Goal: Task Accomplishment & Management: Complete application form

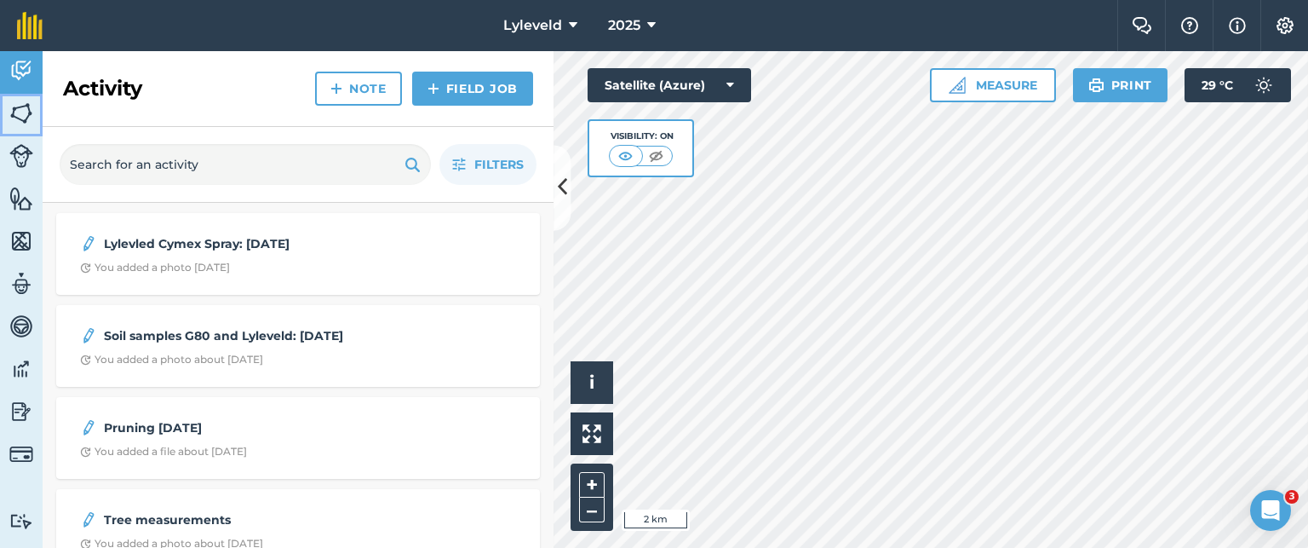
click at [23, 114] on img at bounding box center [21, 114] width 24 height 26
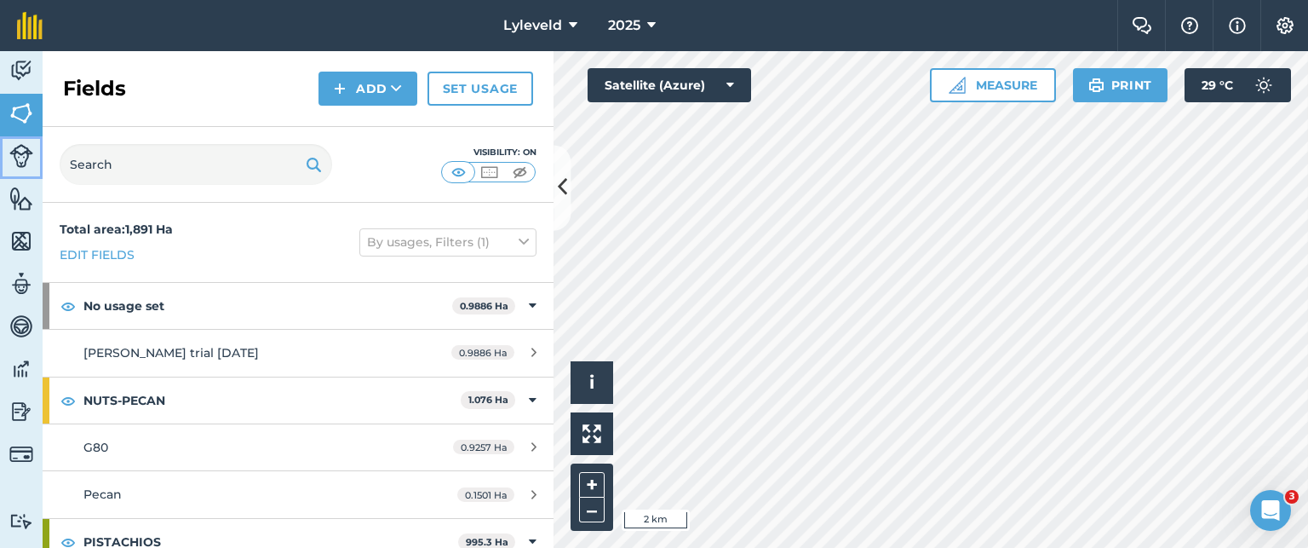
click at [26, 156] on img at bounding box center [21, 156] width 24 height 24
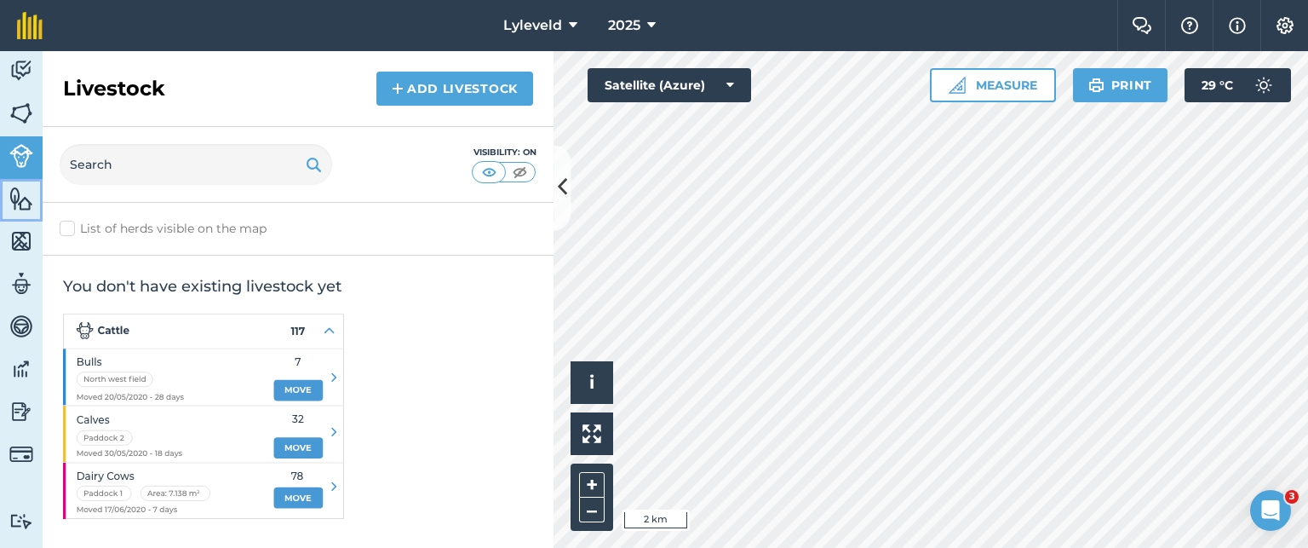
click at [20, 205] on img at bounding box center [21, 199] width 24 height 26
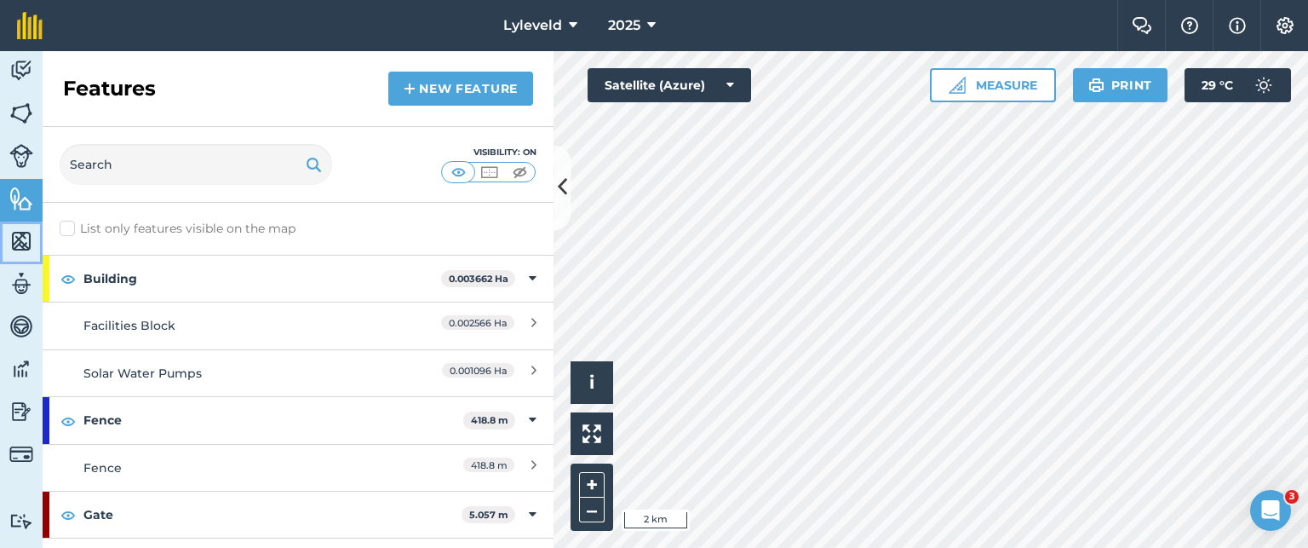
click at [20, 238] on img at bounding box center [21, 241] width 24 height 26
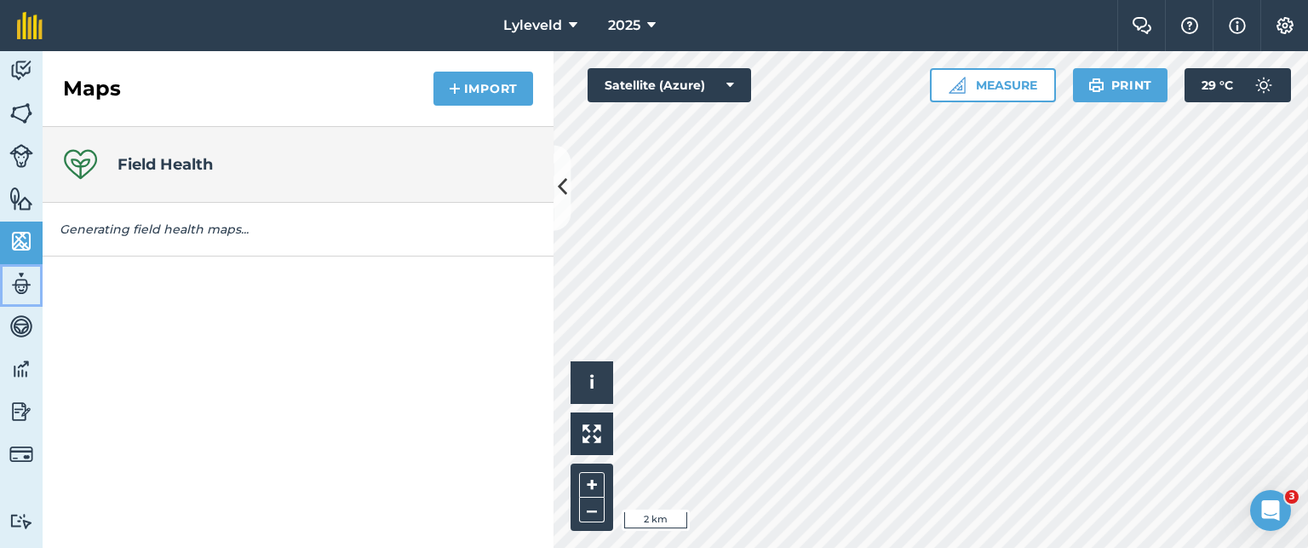
click at [20, 288] on img at bounding box center [21, 284] width 24 height 26
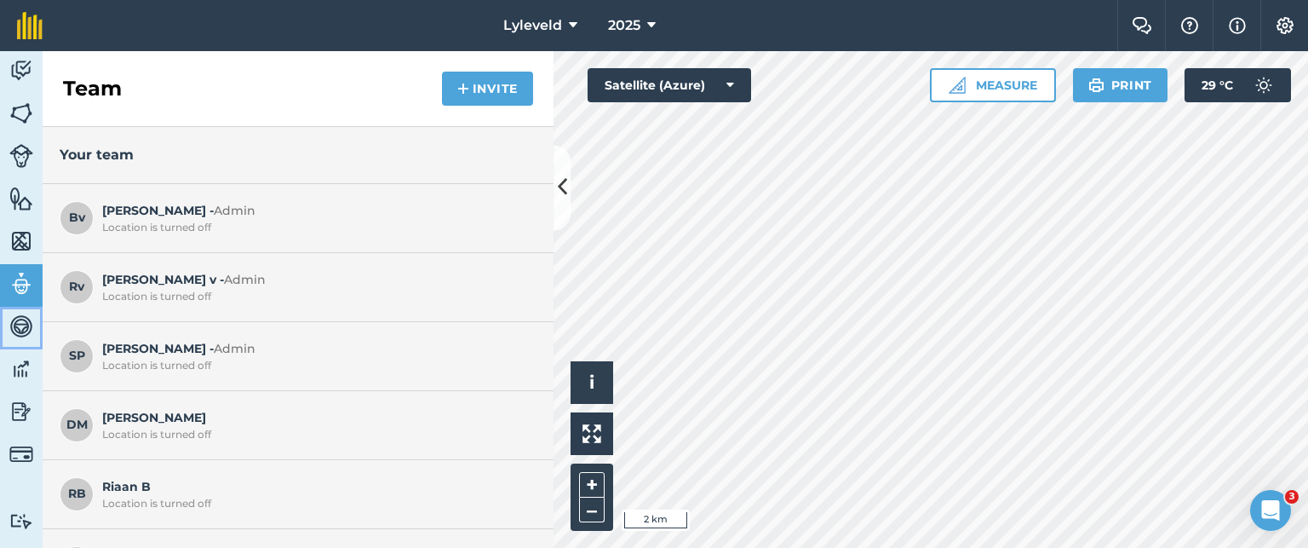
click at [14, 333] on img at bounding box center [21, 326] width 24 height 26
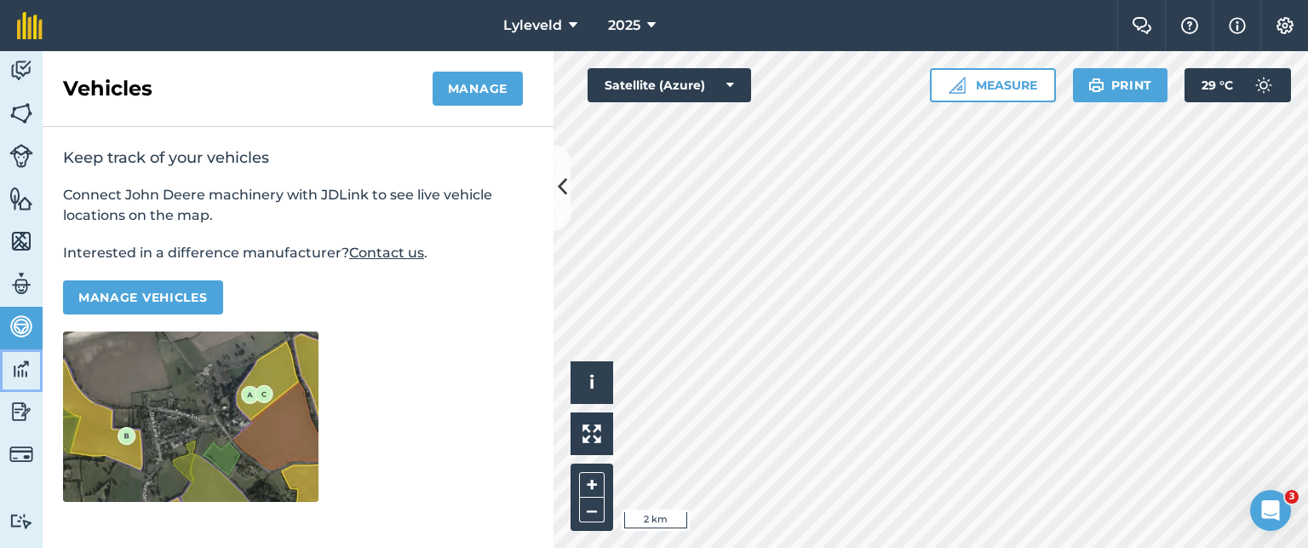
click at [20, 373] on img at bounding box center [21, 369] width 24 height 26
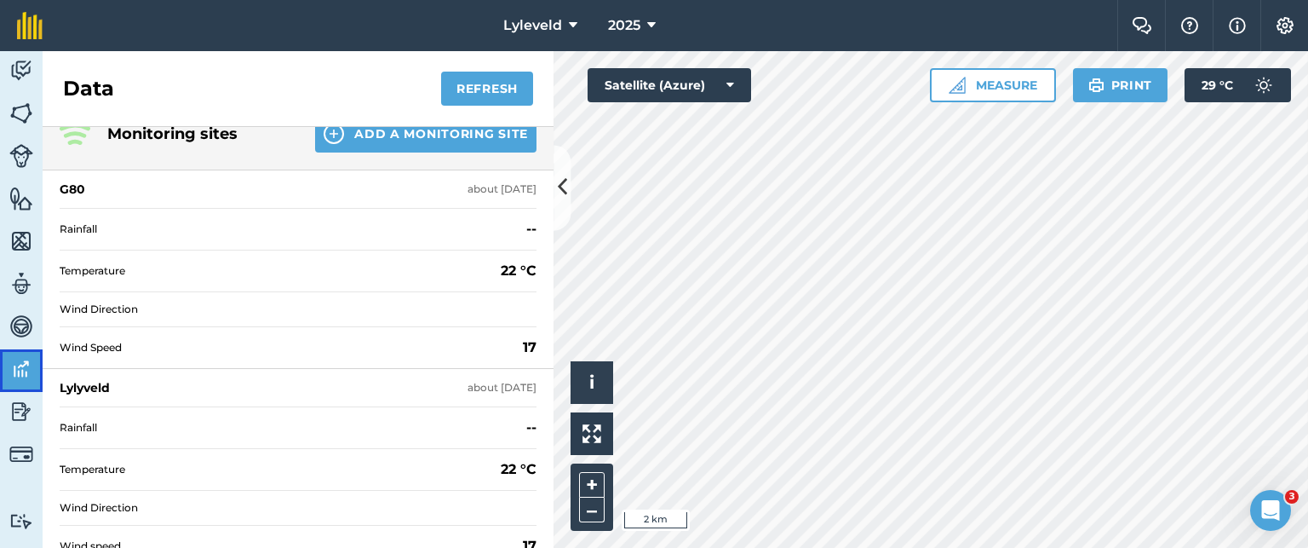
scroll to position [44, 0]
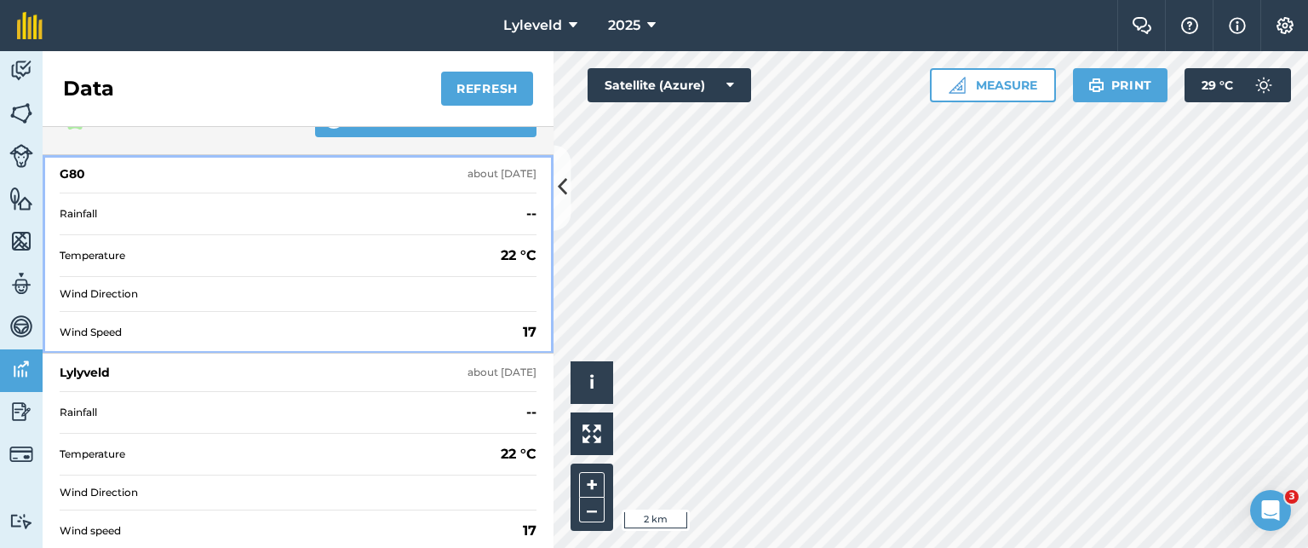
click at [78, 173] on div "G80" at bounding box center [73, 173] width 26 height 17
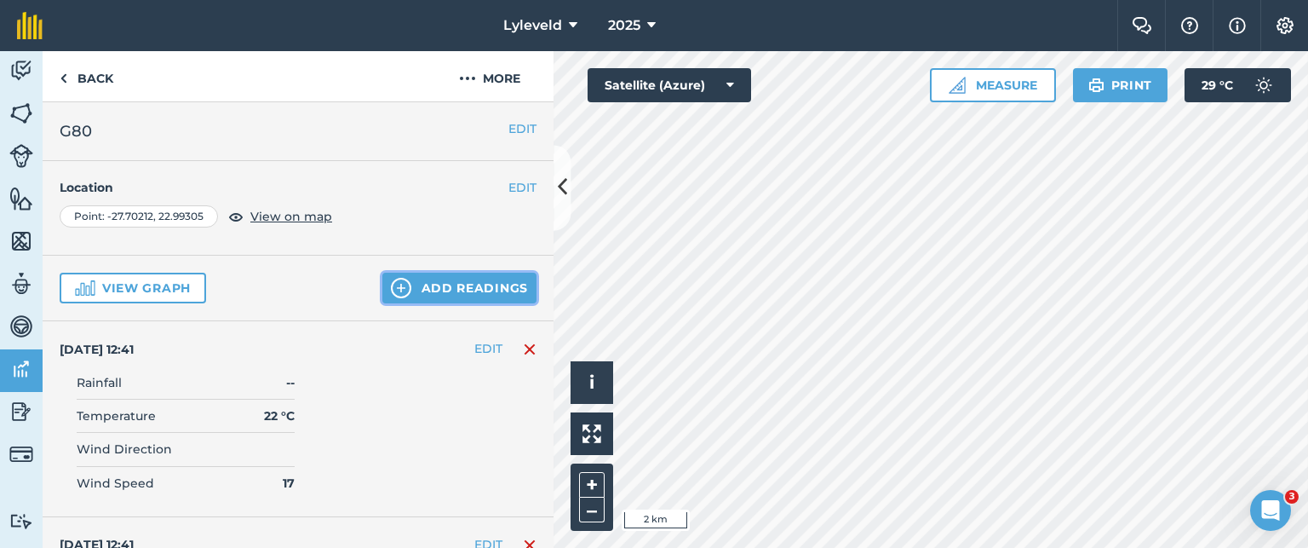
click at [411, 285] on button "Add readings" at bounding box center [459, 288] width 154 height 31
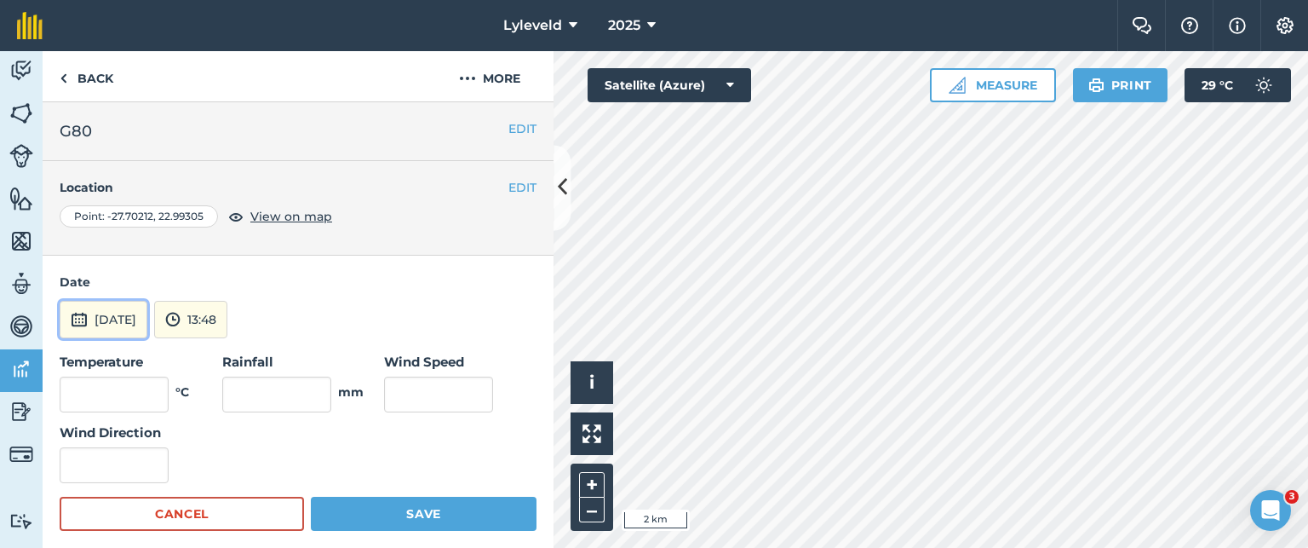
click at [78, 319] on img at bounding box center [79, 319] width 17 height 20
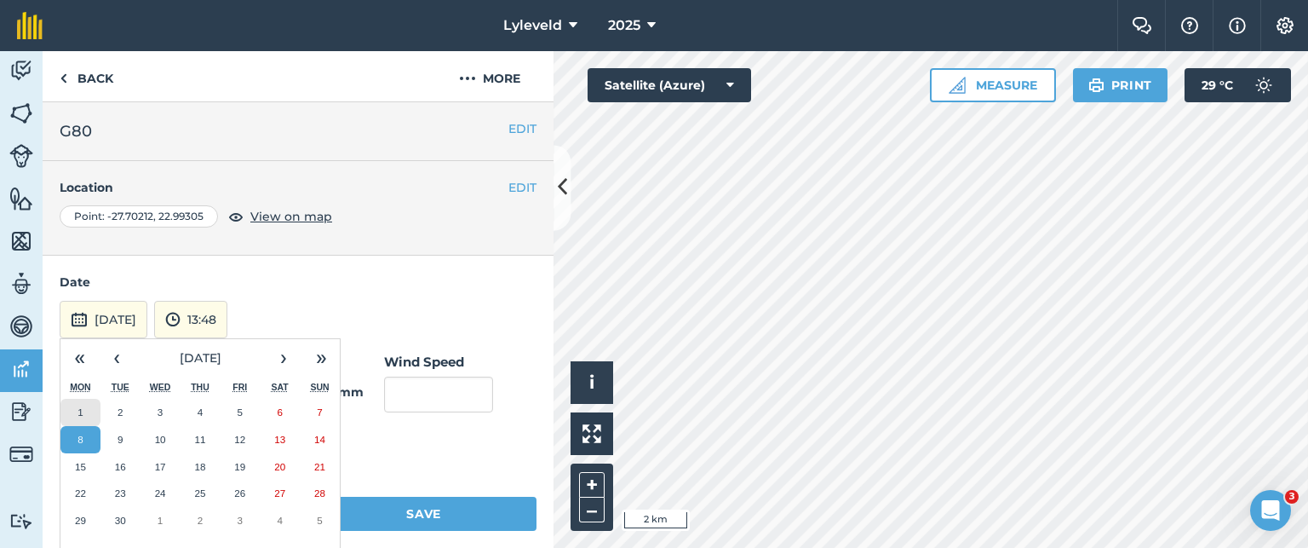
click at [78, 411] on abbr "1" at bounding box center [80, 411] width 5 height 11
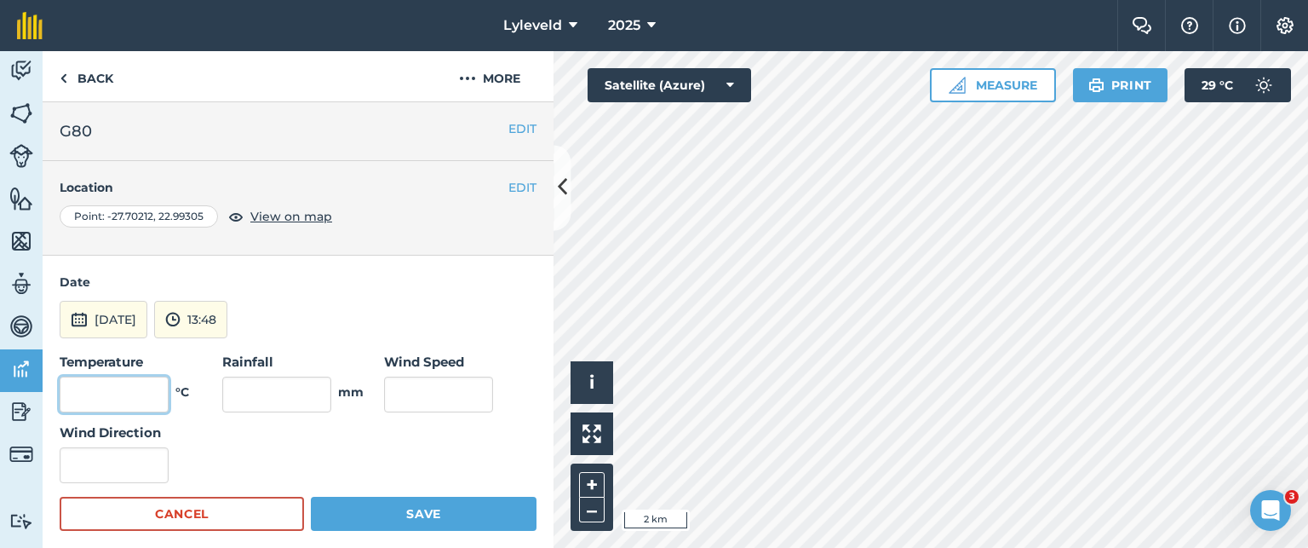
click at [118, 388] on input "text" at bounding box center [114, 394] width 109 height 36
click at [147, 399] on input "text" at bounding box center [114, 394] width 109 height 36
click at [156, 394] on input "text" at bounding box center [114, 394] width 109 height 36
type input "33"
click at [404, 395] on input "text" at bounding box center [438, 394] width 109 height 36
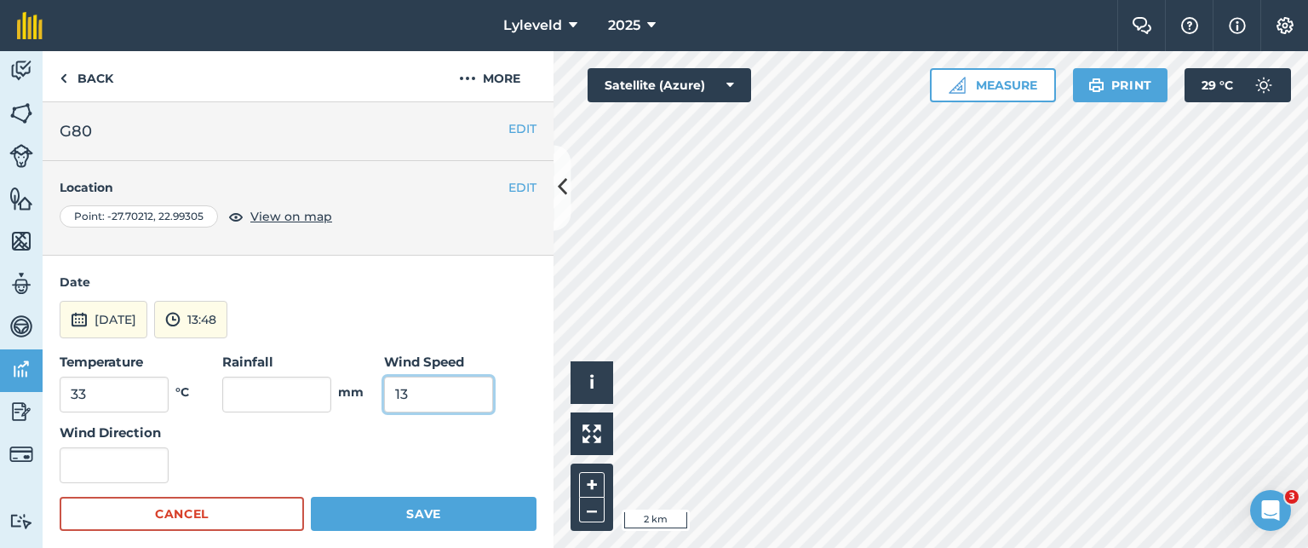
type input "13"
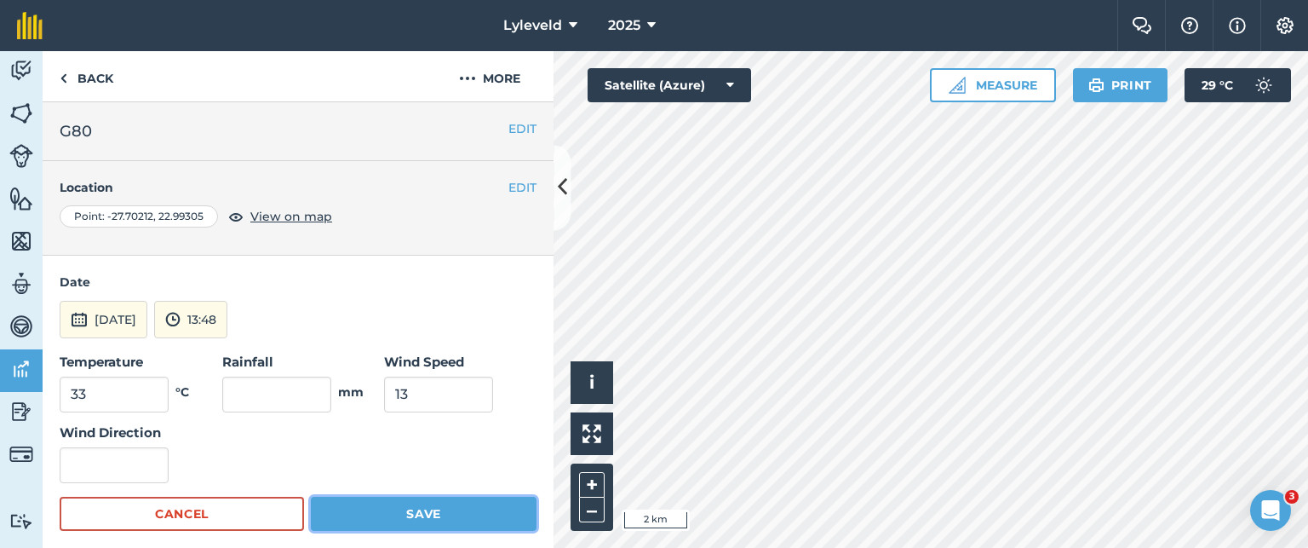
click at [399, 514] on button "Save" at bounding box center [424, 514] width 226 height 34
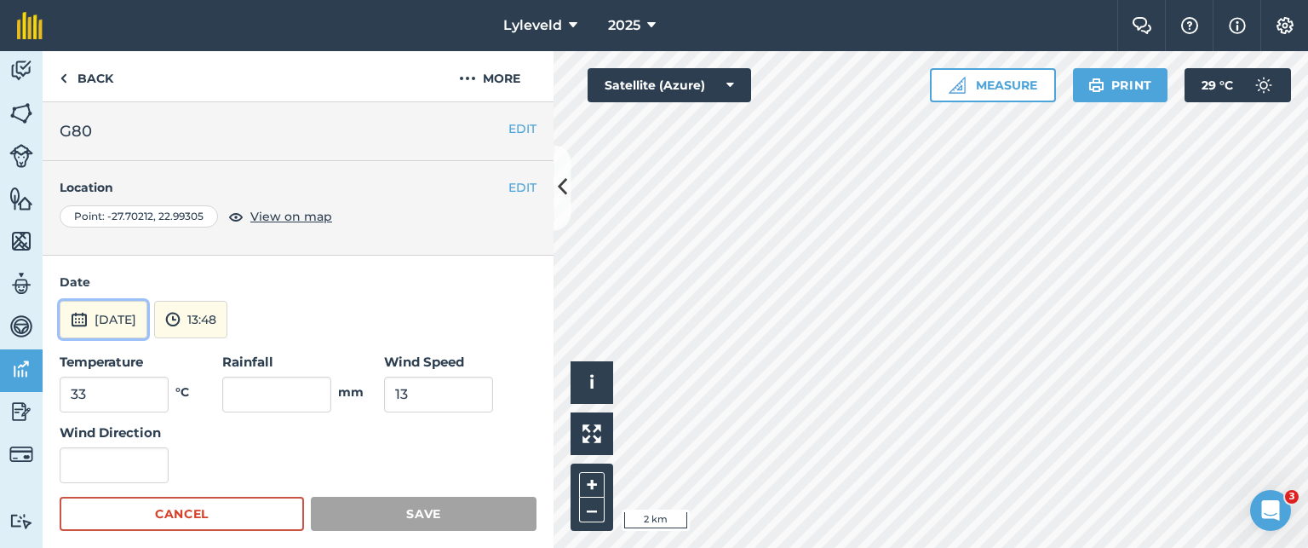
click at [78, 315] on img at bounding box center [79, 319] width 17 height 20
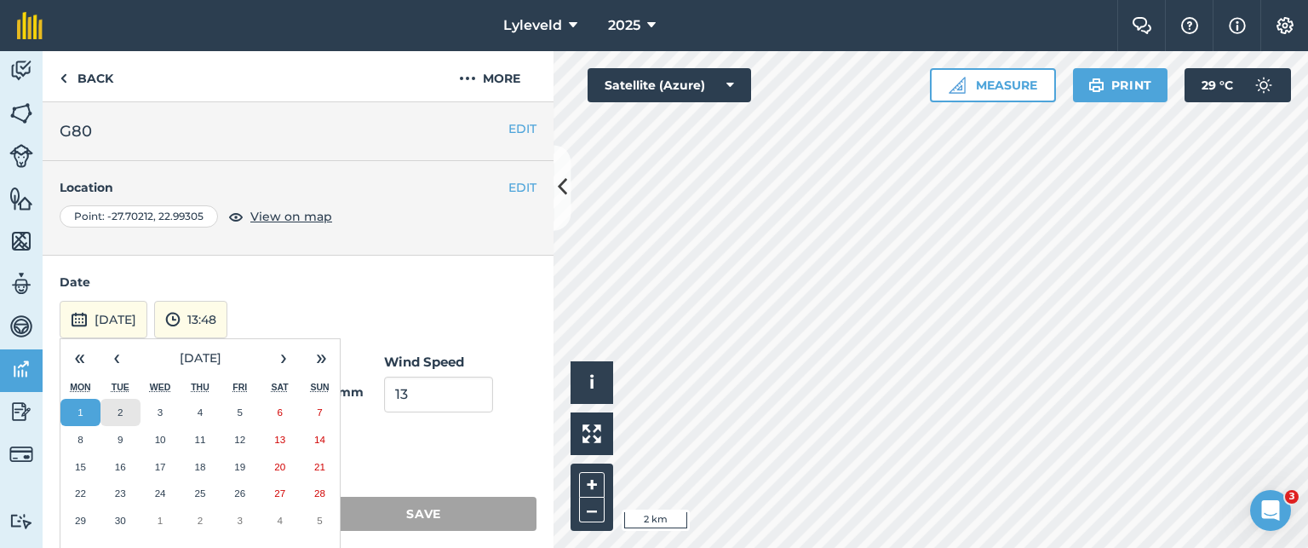
click at [114, 411] on button "2" at bounding box center [121, 412] width 40 height 27
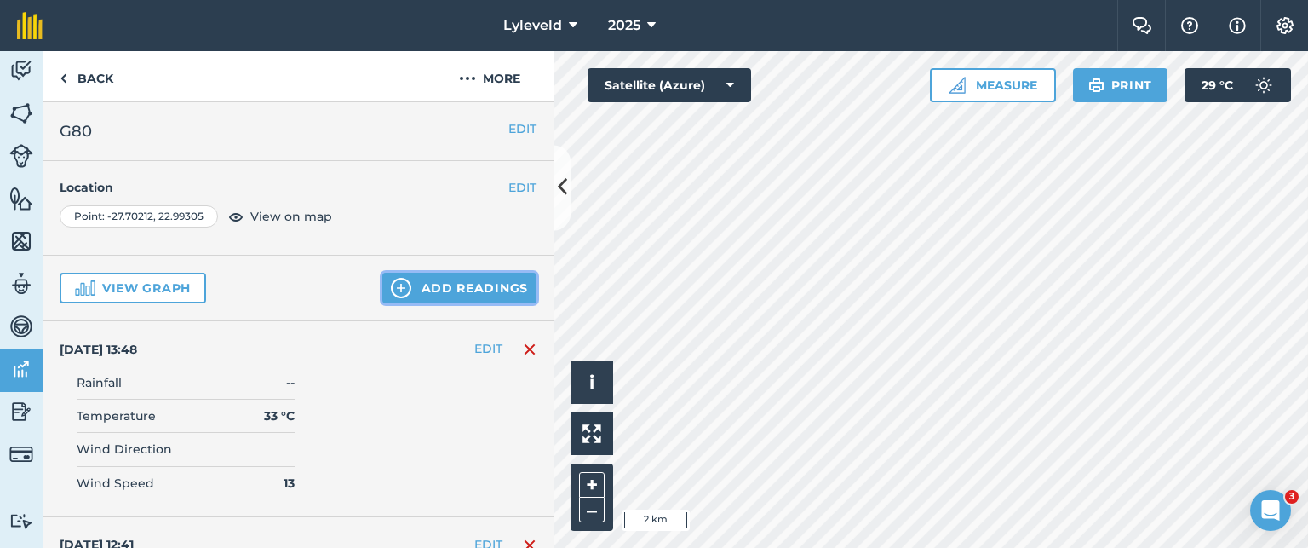
click at [439, 284] on button "Add readings" at bounding box center [459, 288] width 154 height 31
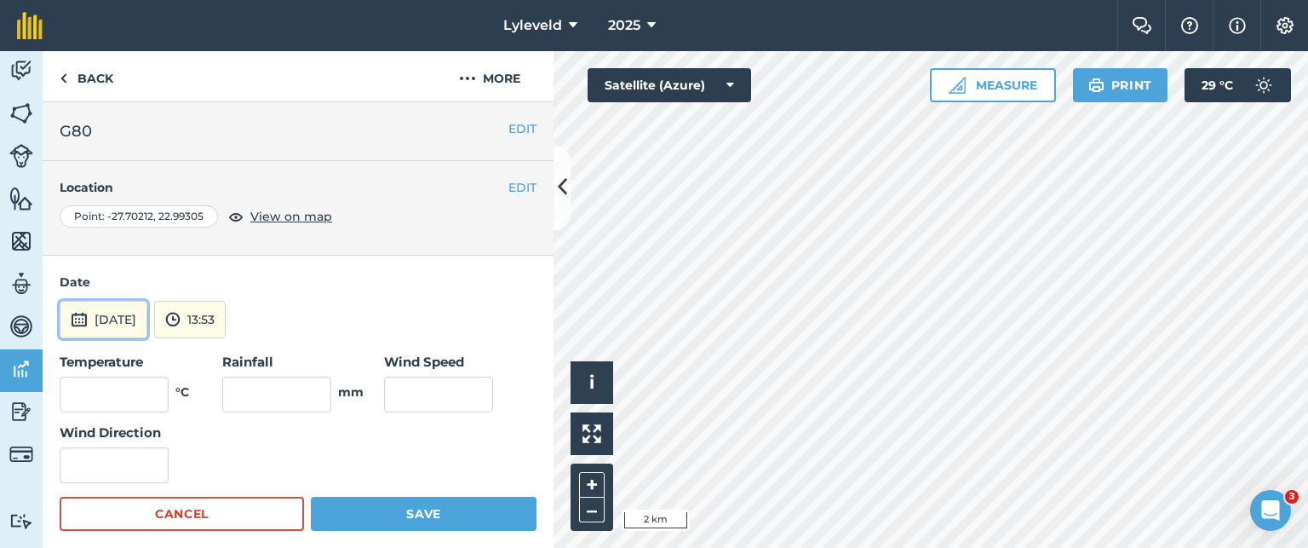
click at [80, 319] on img at bounding box center [79, 319] width 17 height 20
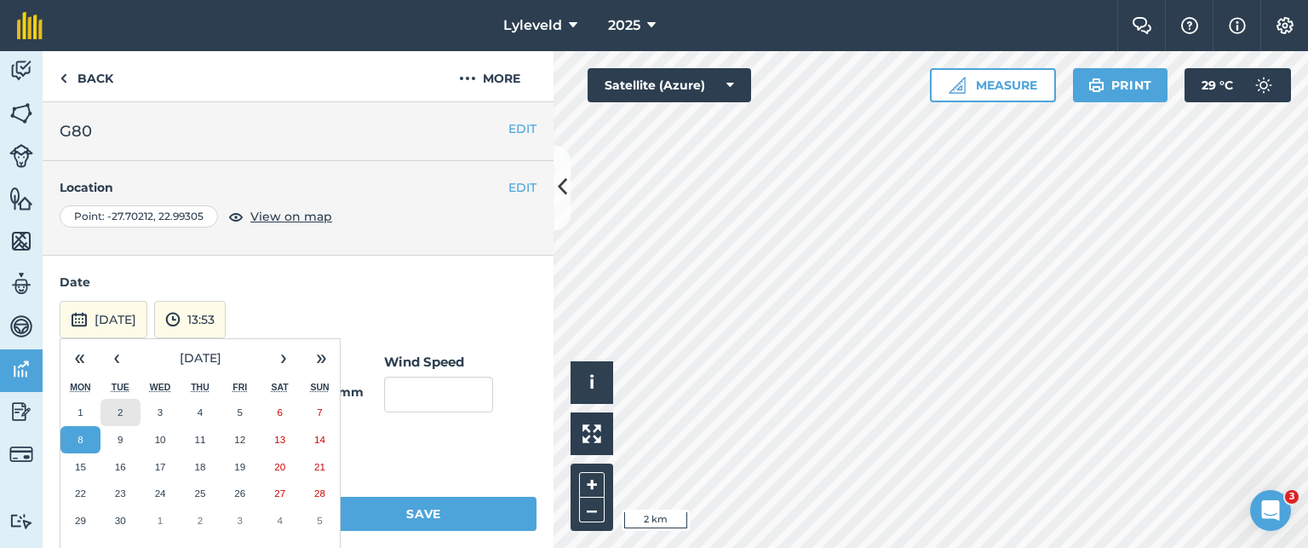
click at [123, 411] on abbr "2" at bounding box center [120, 411] width 5 height 11
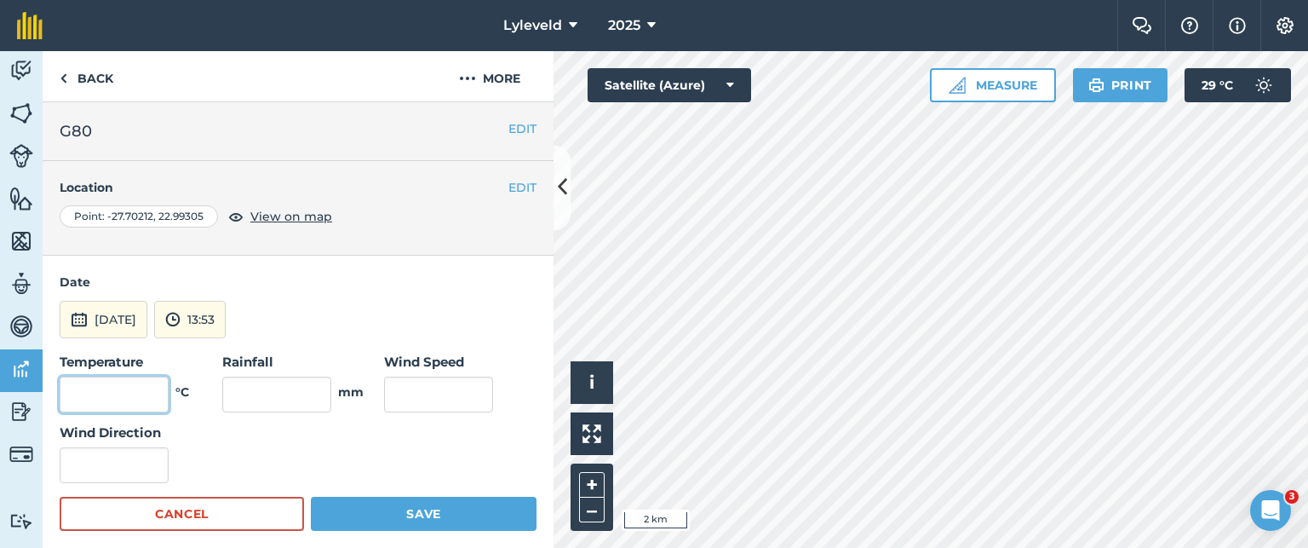
click at [138, 385] on input "text" at bounding box center [114, 394] width 109 height 36
type input "32"
click at [399, 391] on input "text" at bounding box center [438, 394] width 109 height 36
type input "11"
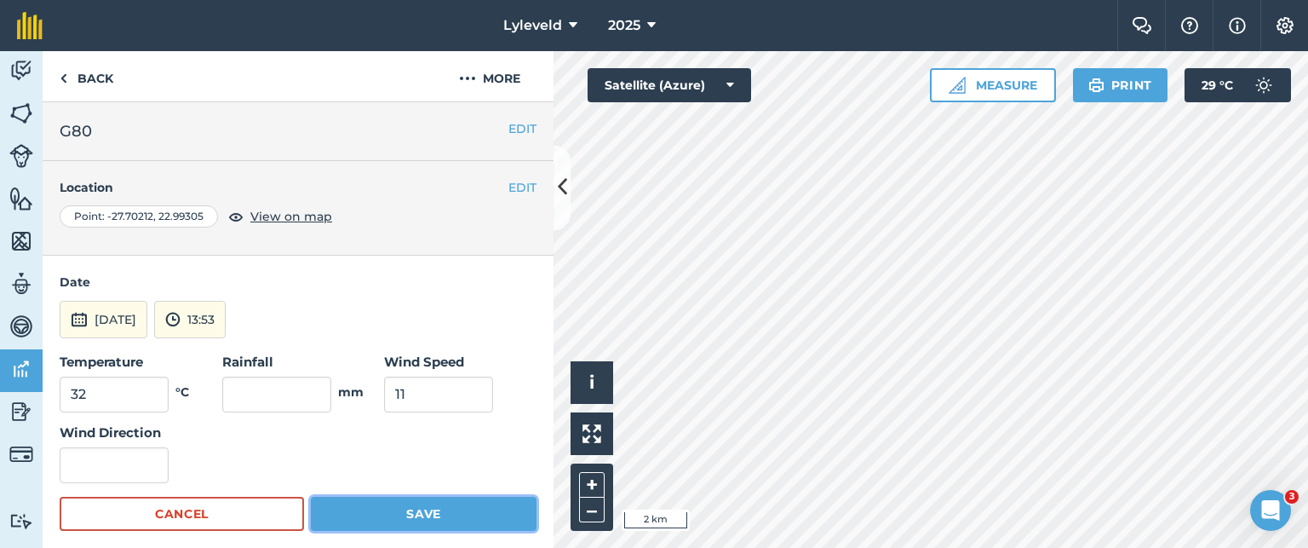
click at [419, 515] on button "Save" at bounding box center [424, 514] width 226 height 34
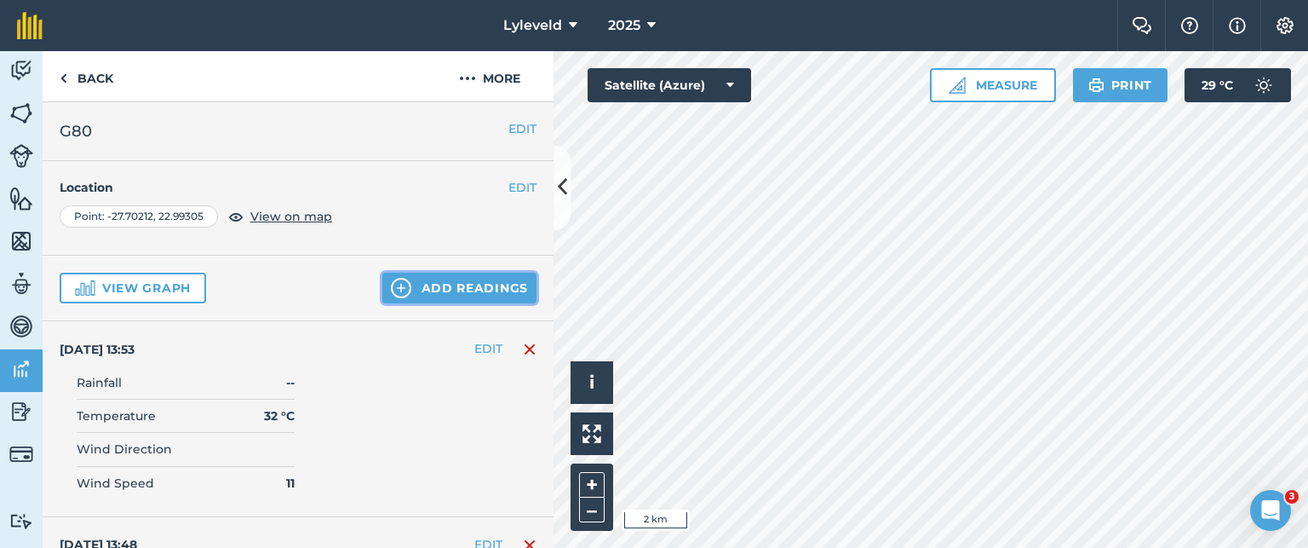
click at [443, 289] on button "Add readings" at bounding box center [459, 288] width 154 height 31
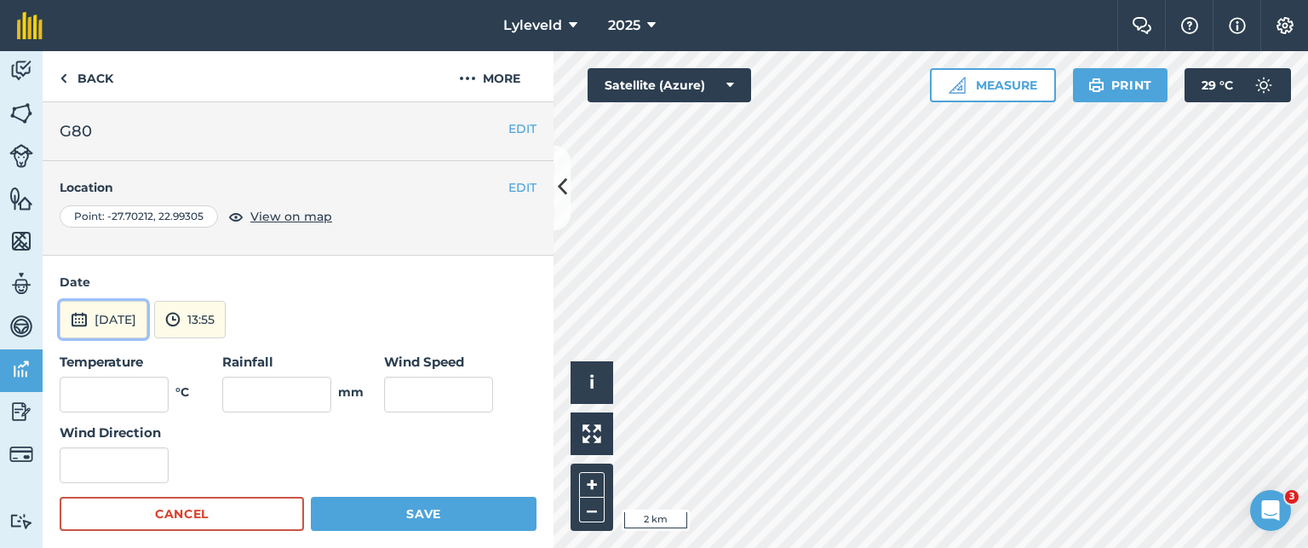
click at [80, 320] on img at bounding box center [79, 319] width 17 height 20
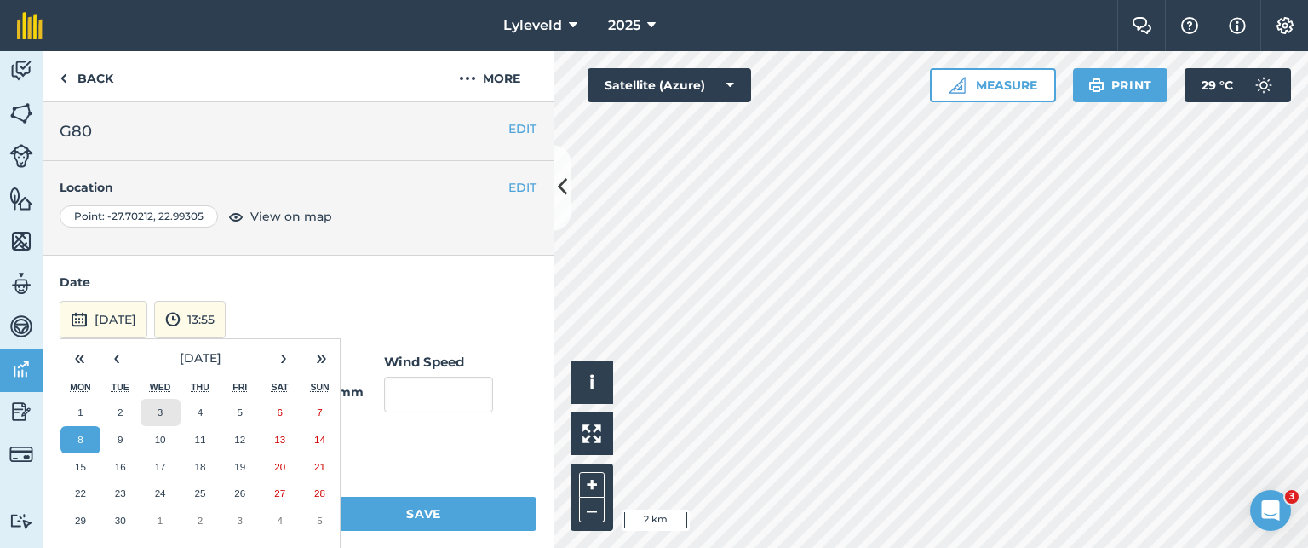
click at [161, 407] on abbr "3" at bounding box center [160, 411] width 5 height 11
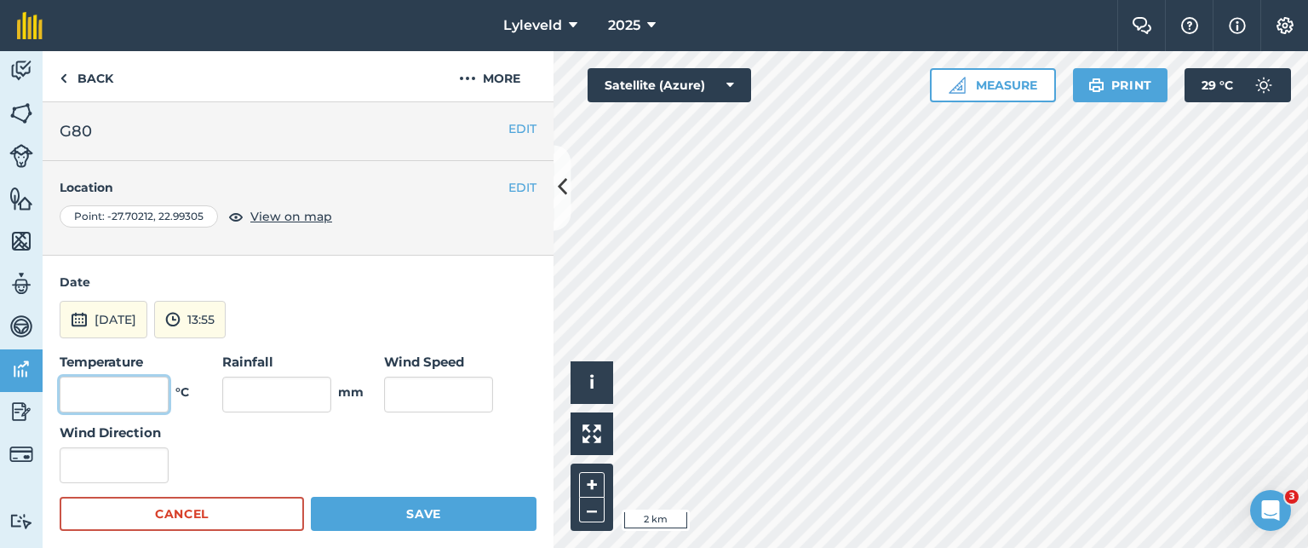
click at [144, 394] on input "text" at bounding box center [114, 394] width 109 height 36
type input "32"
click at [392, 394] on input "text" at bounding box center [438, 394] width 109 height 36
type input "10"
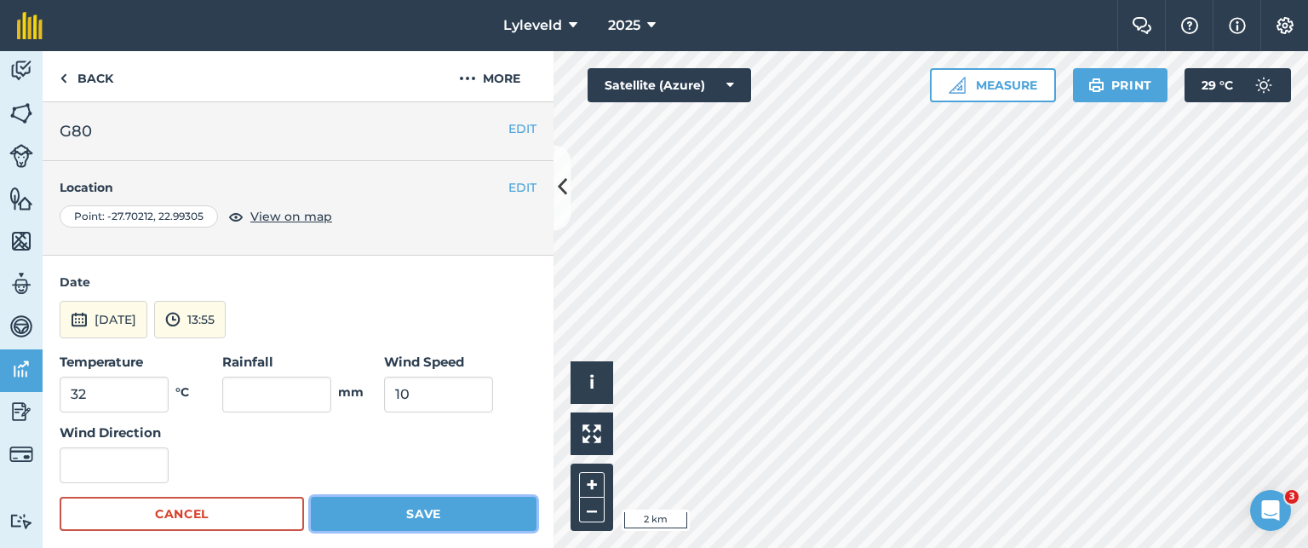
click at [397, 505] on button "Save" at bounding box center [424, 514] width 226 height 34
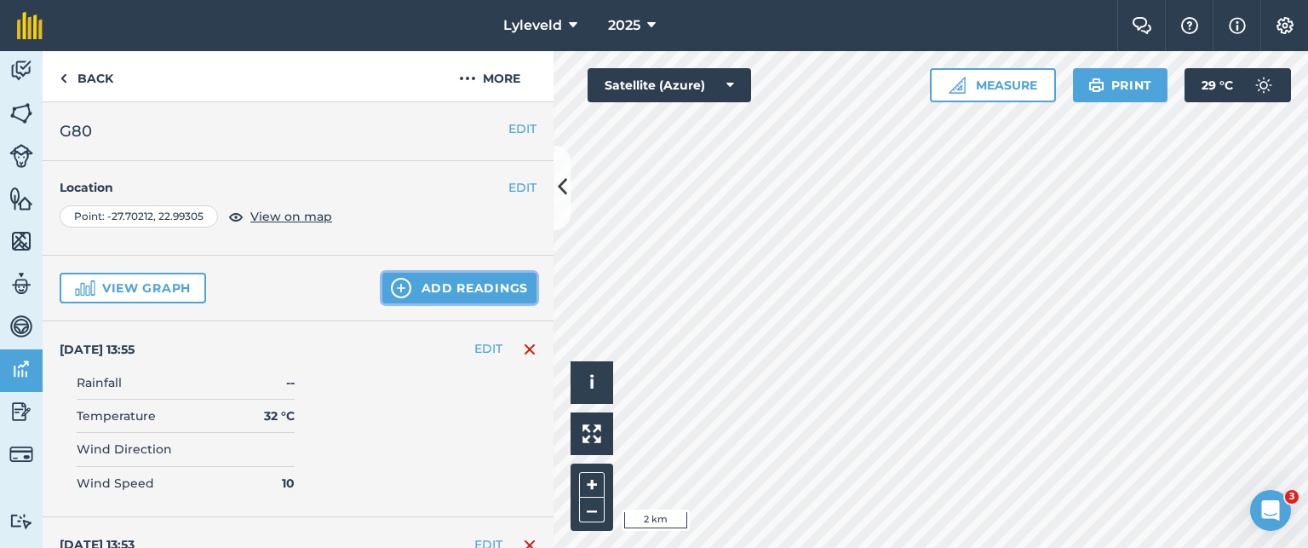
click at [422, 287] on button "Add readings" at bounding box center [459, 288] width 154 height 31
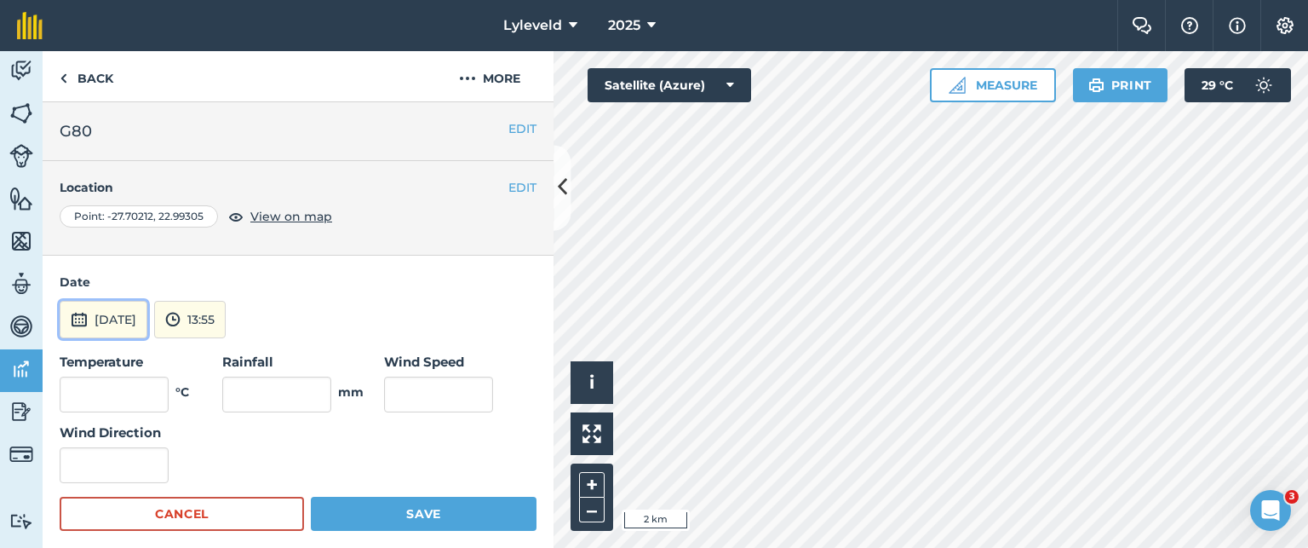
click at [79, 314] on img at bounding box center [79, 319] width 17 height 20
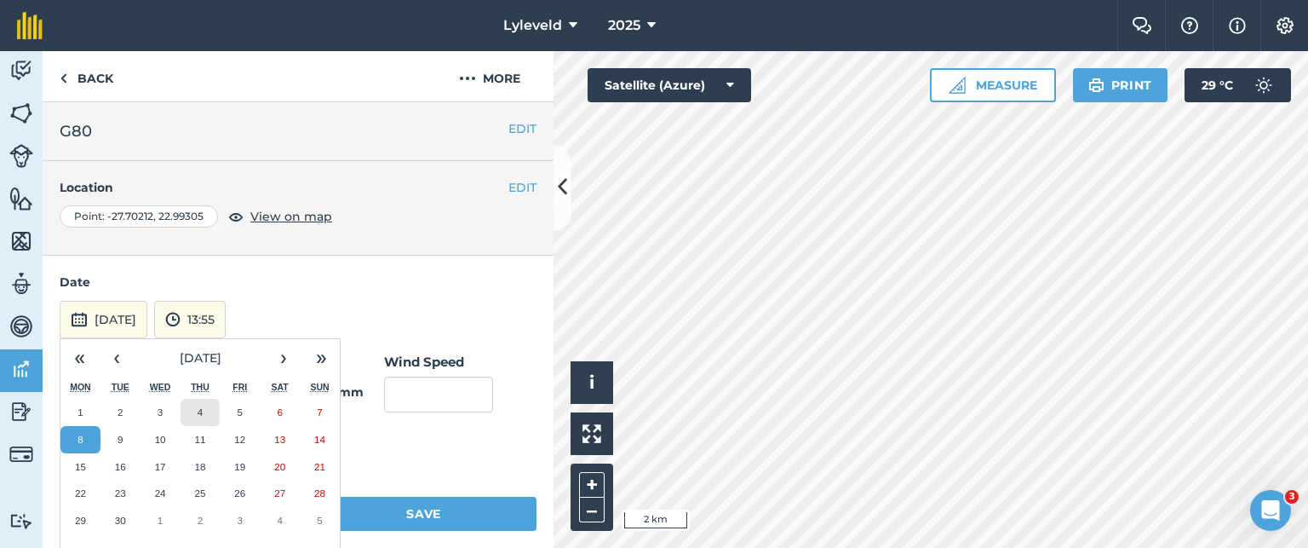
click at [204, 413] on button "4" at bounding box center [201, 412] width 40 height 27
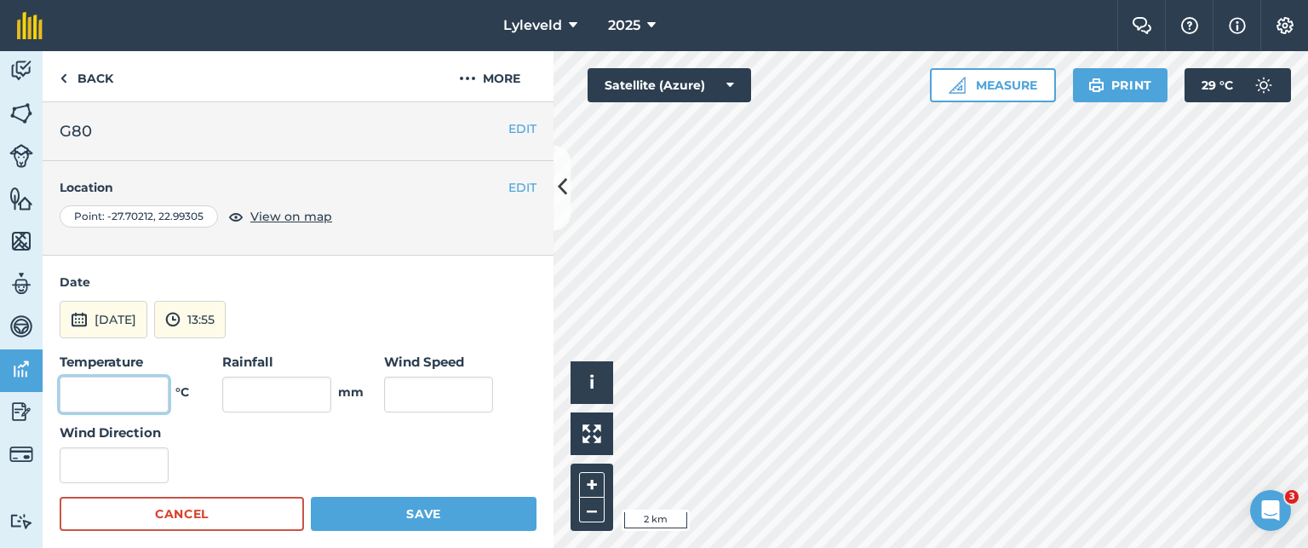
click at [141, 393] on input "text" at bounding box center [114, 394] width 109 height 36
type input "32"
drag, startPoint x: 405, startPoint y: 394, endPoint x: 411, endPoint y: 376, distance: 19.7
click at [406, 393] on input "text" at bounding box center [438, 394] width 109 height 36
type input "10"
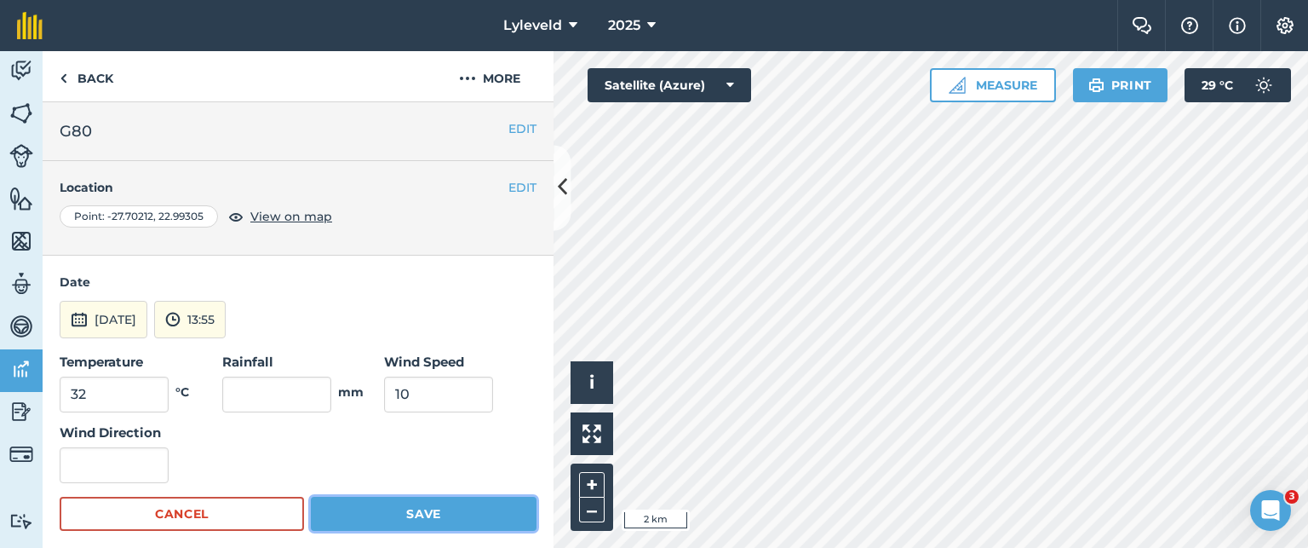
click at [422, 513] on button "Save" at bounding box center [424, 514] width 226 height 34
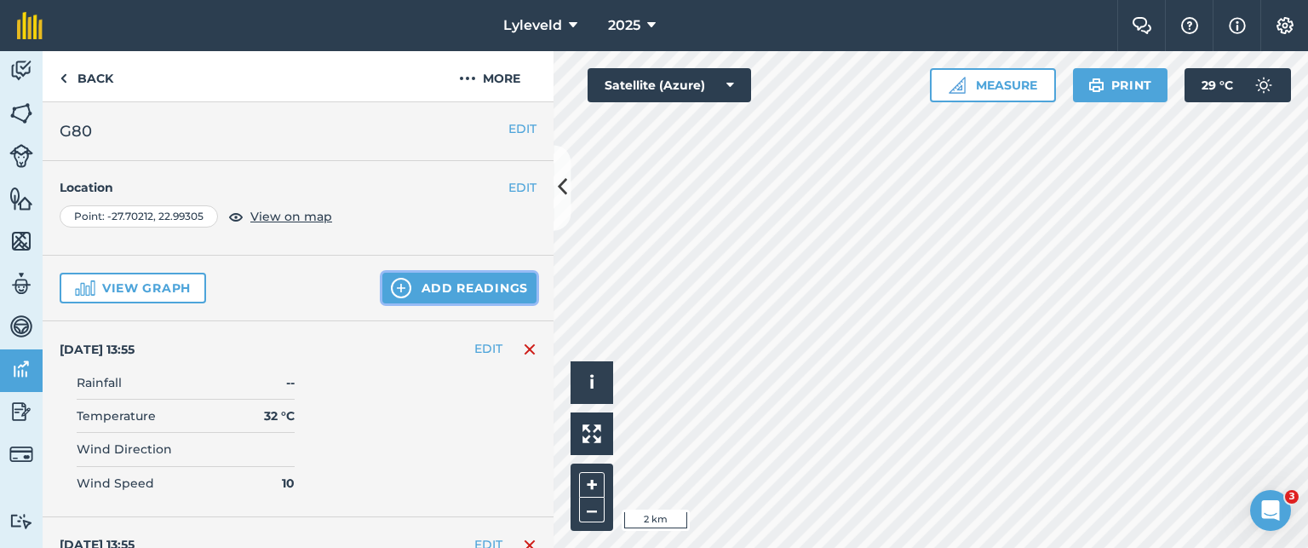
click at [439, 290] on button "Add readings" at bounding box center [459, 288] width 154 height 31
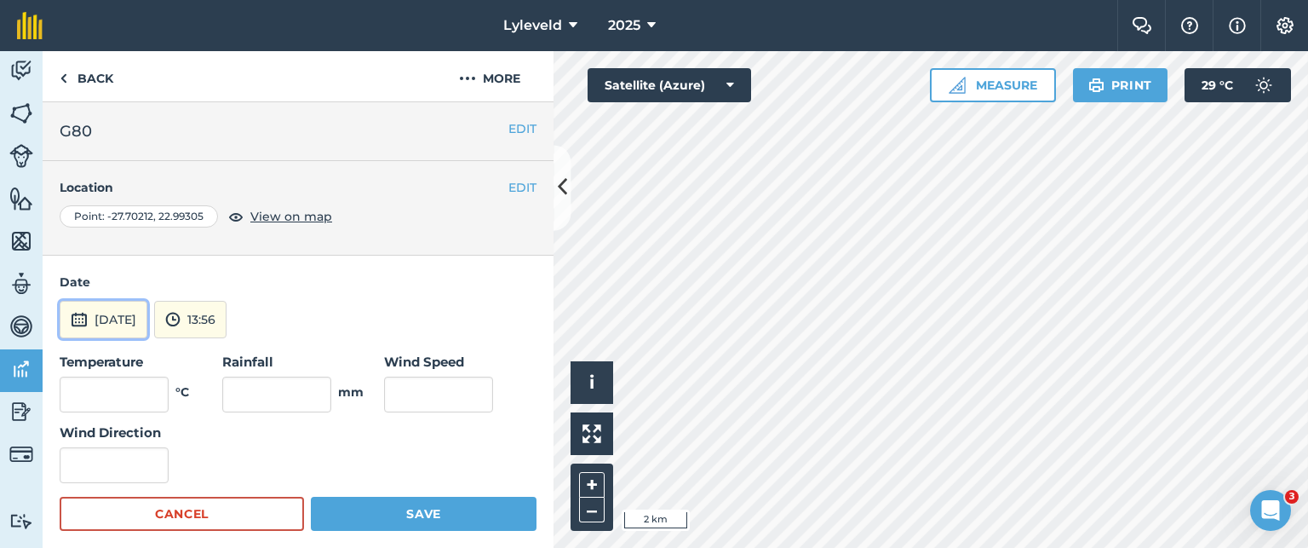
click at [78, 321] on img at bounding box center [79, 319] width 17 height 20
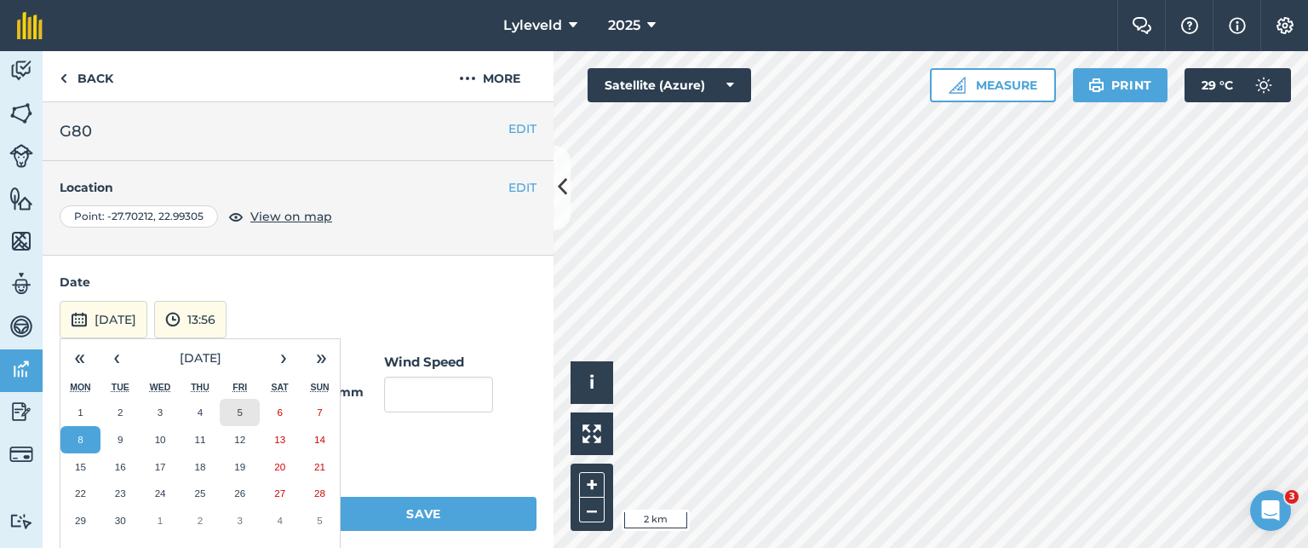
click at [242, 410] on abbr "5" at bounding box center [240, 411] width 5 height 11
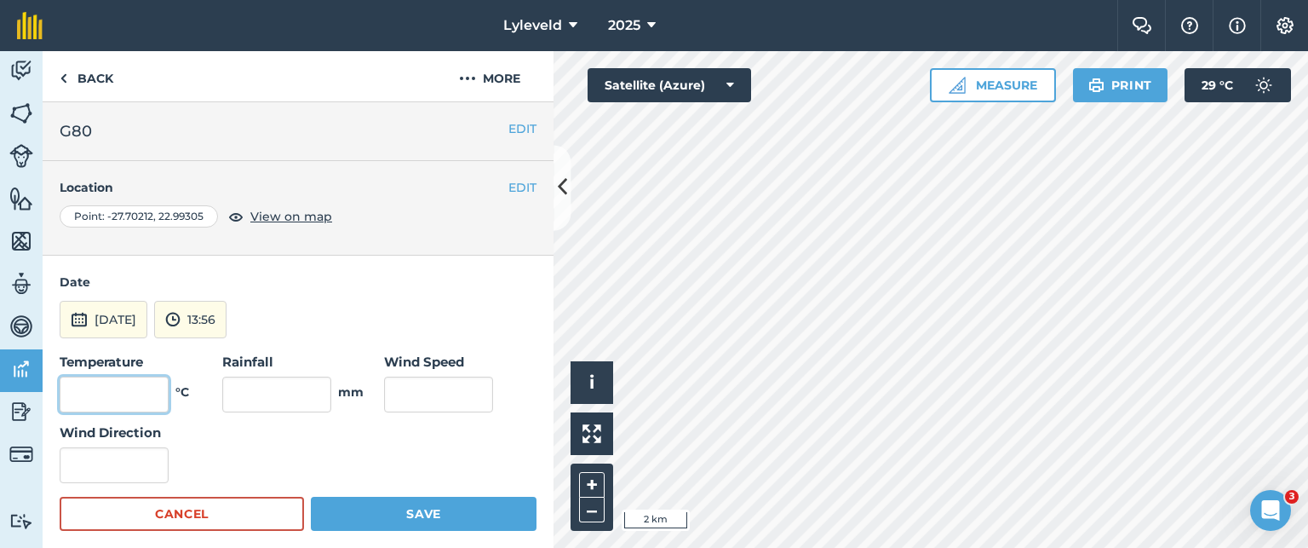
click at [138, 388] on input "text" at bounding box center [114, 394] width 109 height 36
type input "32"
click at [428, 399] on input "text" at bounding box center [438, 394] width 109 height 36
type input "17"
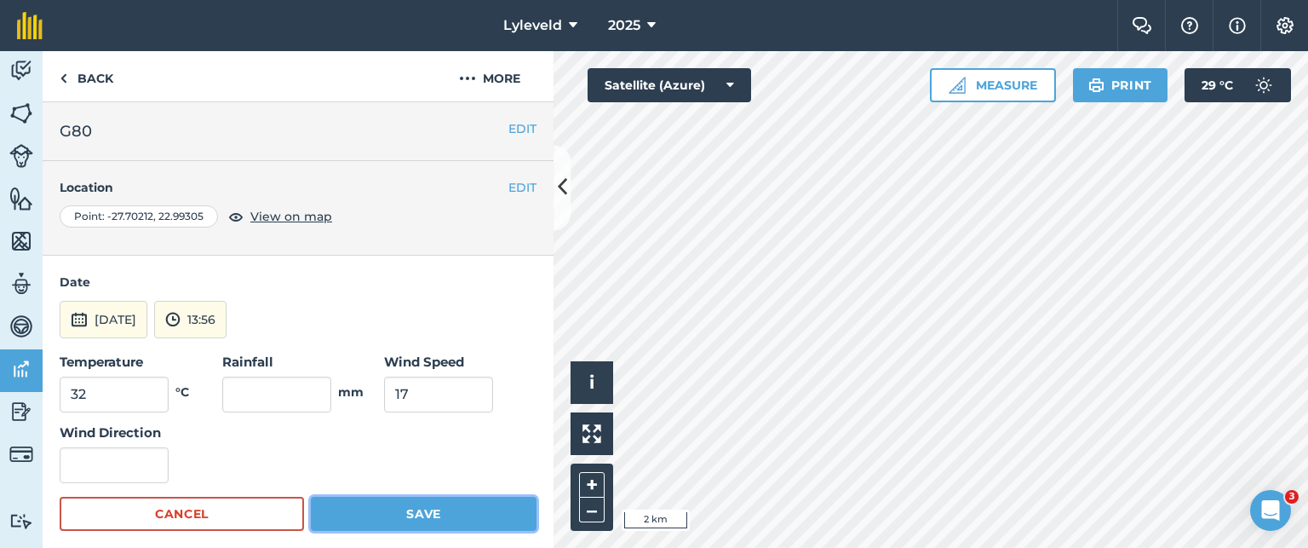
click at [420, 509] on button "Save" at bounding box center [424, 514] width 226 height 34
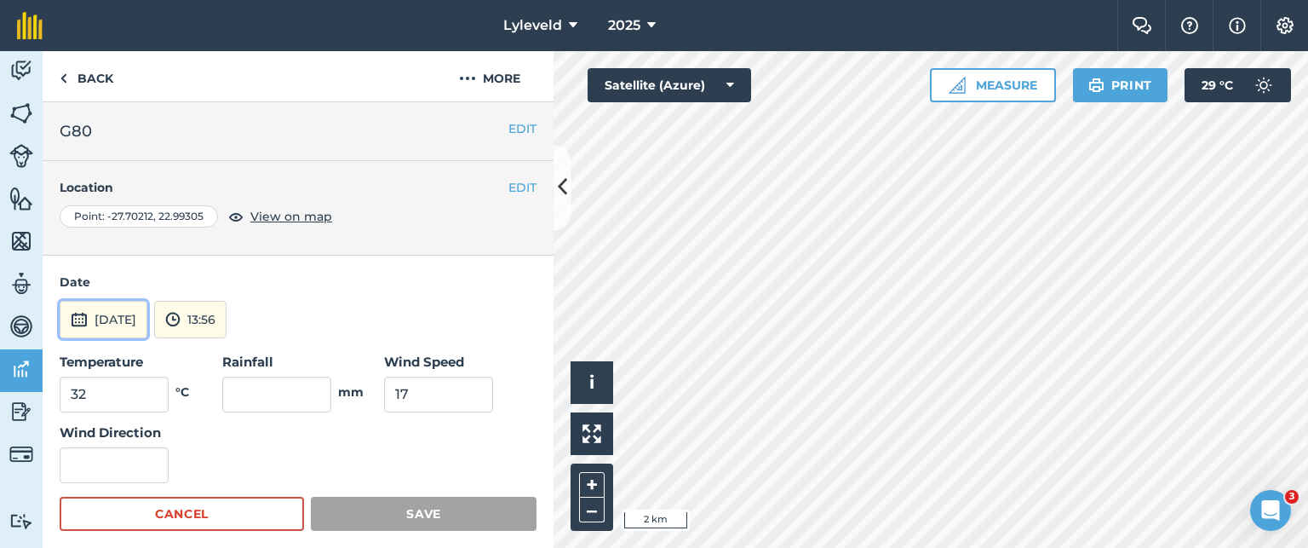
click at [78, 323] on img at bounding box center [79, 319] width 17 height 20
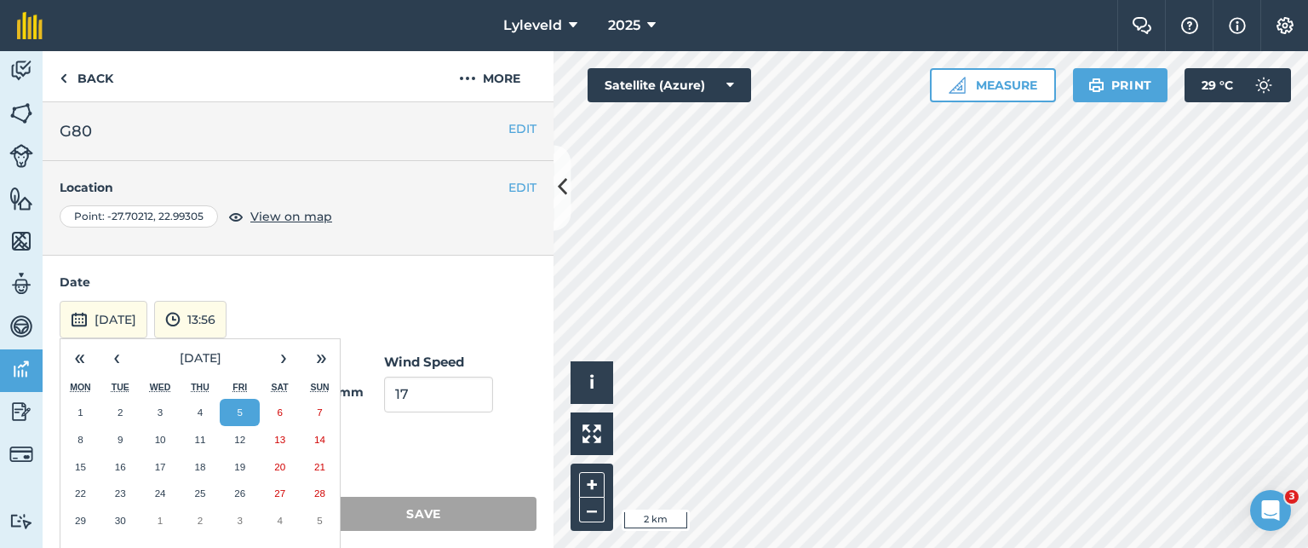
click at [326, 303] on div "[DATE] « ‹ [DATE] › » Mon Tue Wed Thu Fri Sat Sun 1 2 3 4 5 6 7 8 9 10 11 12 13…" at bounding box center [298, 319] width 477 height 37
click at [479, 439] on div "Temperature 32 °C Rainfall mm Wind Speed 17 Wind Direction" at bounding box center [298, 417] width 477 height 131
click at [411, 468] on div "Temperature 32 °C Rainfall mm Wind Speed 17 Wind Direction" at bounding box center [298, 417] width 477 height 131
drag, startPoint x: 391, startPoint y: 460, endPoint x: 346, endPoint y: 434, distance: 51.9
click at [393, 459] on div "Temperature 32 °C Rainfall mm Wind Speed 17 Wind Direction" at bounding box center [298, 417] width 477 height 131
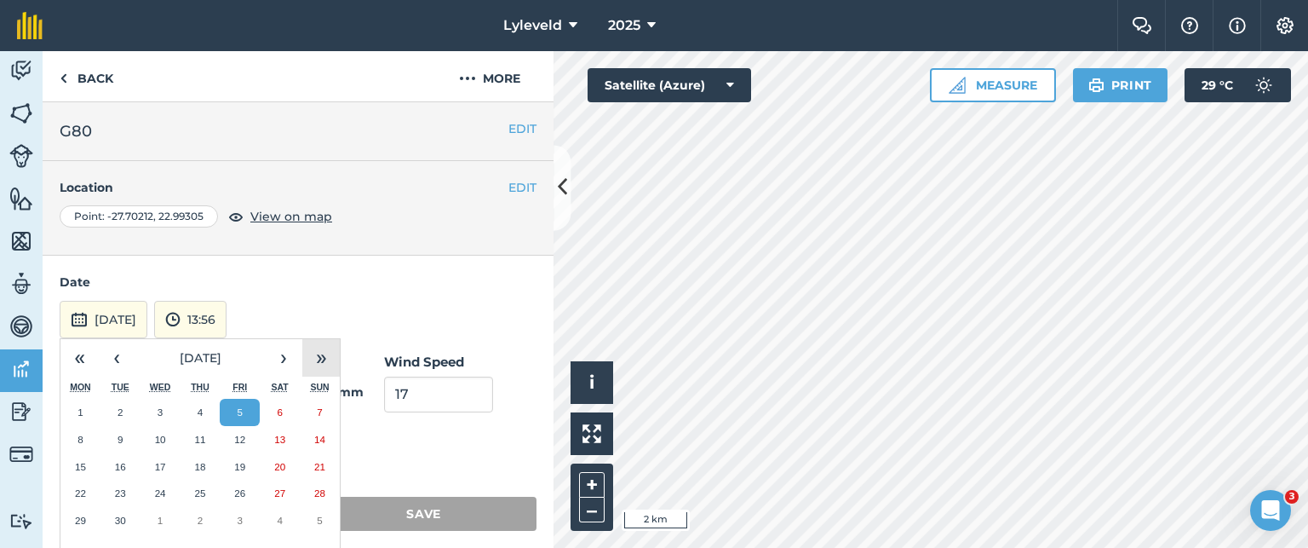
click at [319, 356] on button "»" at bounding box center [320, 357] width 37 height 37
drag, startPoint x: 397, startPoint y: 428, endPoint x: 415, endPoint y: 445, distance: 24.1
click at [397, 428] on div "Temperature 32 °C Rainfall mm Wind Speed 17 Wind Direction" at bounding box center [298, 417] width 477 height 131
click at [419, 452] on div "Temperature 32 °C Rainfall mm Wind Speed 17 Wind Direction" at bounding box center [298, 417] width 477 height 131
click at [321, 409] on abbr "6" at bounding box center [319, 411] width 5 height 11
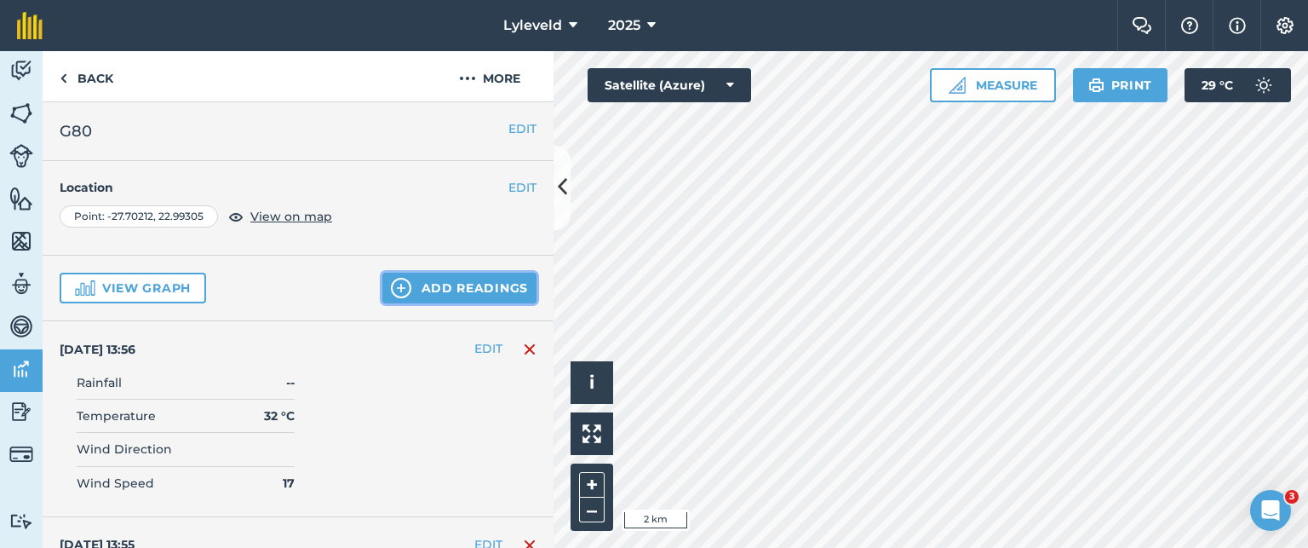
click at [393, 290] on img at bounding box center [401, 288] width 20 height 20
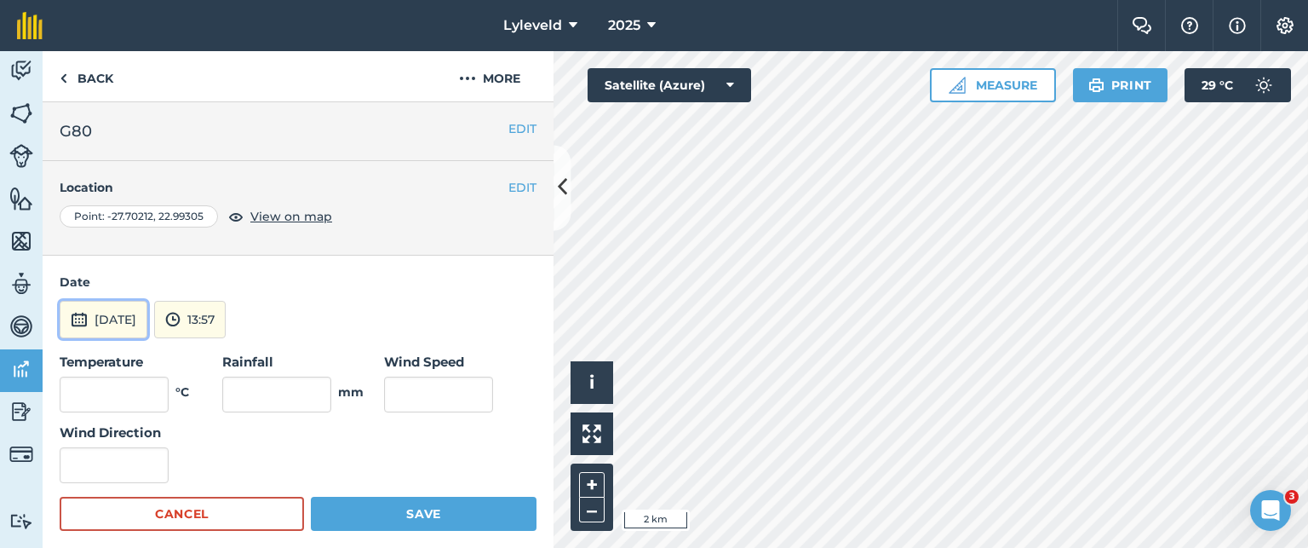
click at [83, 323] on img at bounding box center [79, 319] width 17 height 20
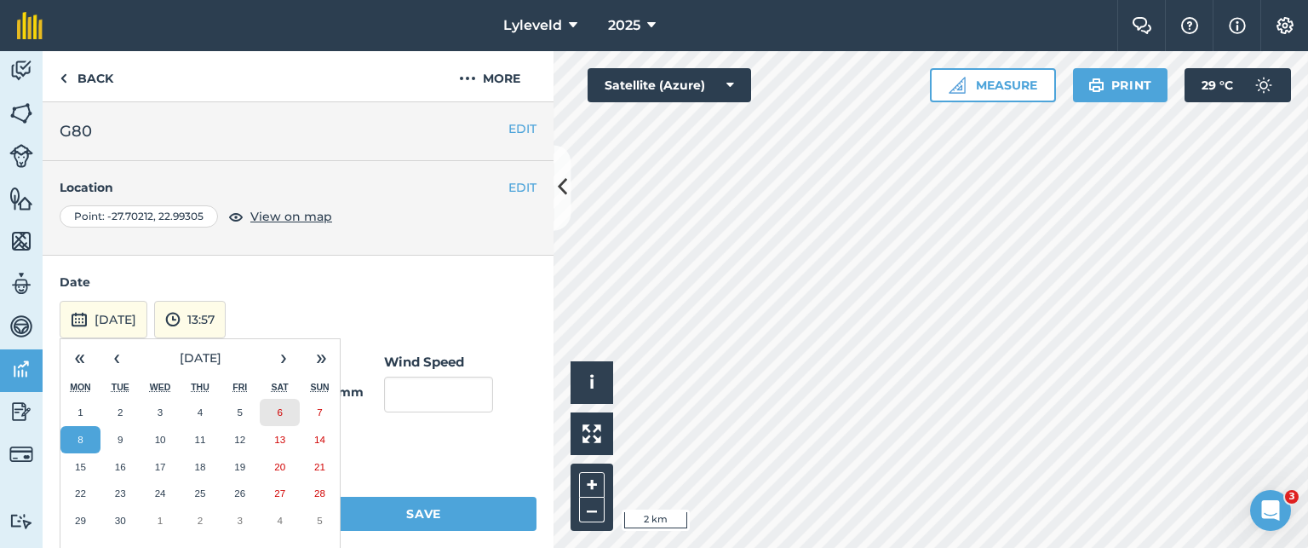
click at [283, 412] on button "6" at bounding box center [280, 412] width 40 height 27
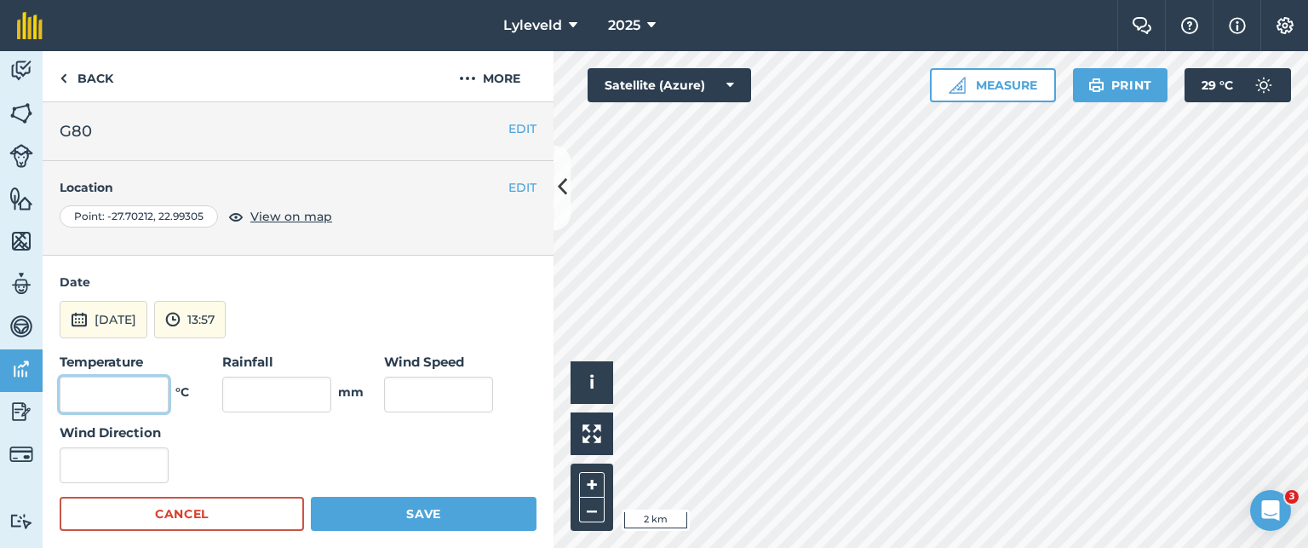
click at [146, 394] on input "text" at bounding box center [114, 394] width 109 height 36
type input "28"
click at [417, 397] on input "text" at bounding box center [438, 394] width 109 height 36
type input "12"
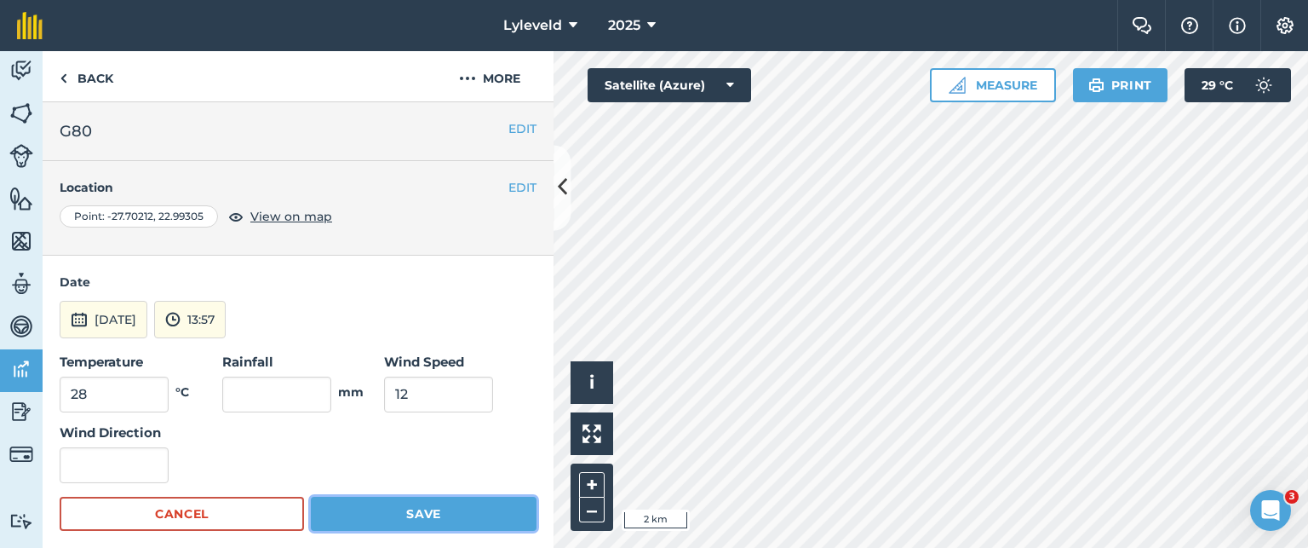
click at [410, 509] on button "Save" at bounding box center [424, 514] width 226 height 34
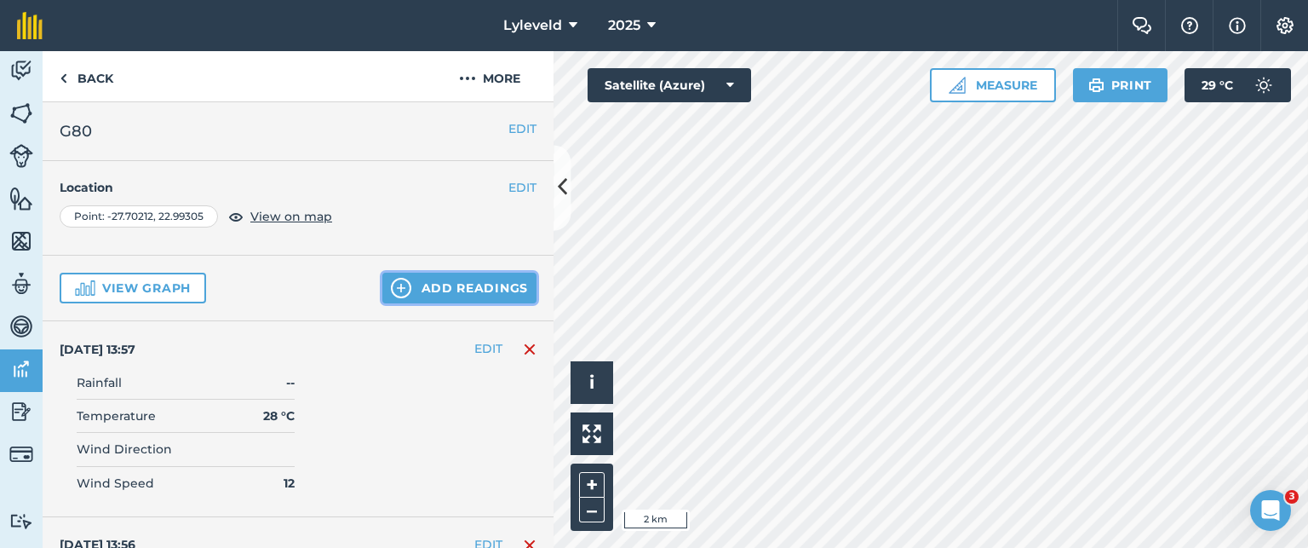
click at [418, 290] on button "Add readings" at bounding box center [459, 288] width 154 height 31
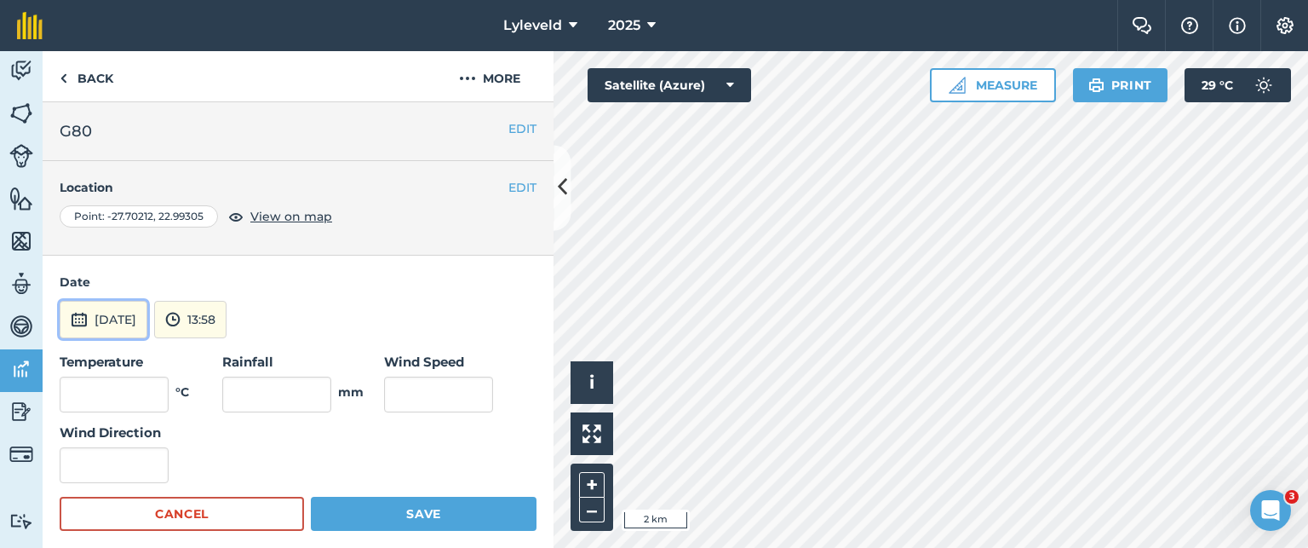
click at [81, 318] on img at bounding box center [79, 319] width 17 height 20
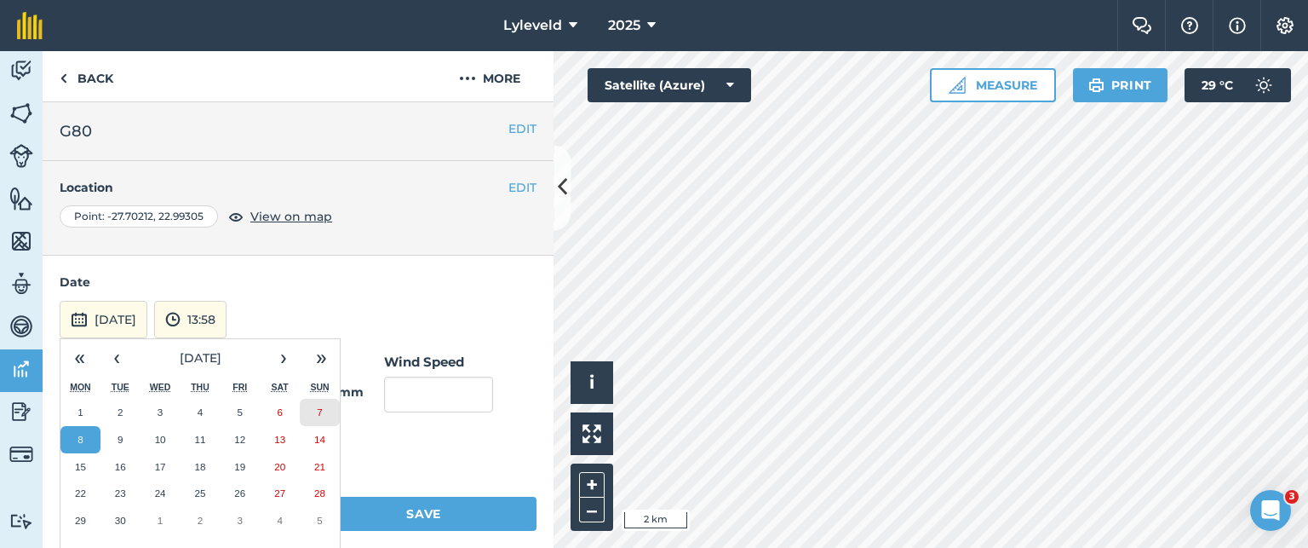
click at [319, 410] on abbr "7" at bounding box center [319, 411] width 5 height 11
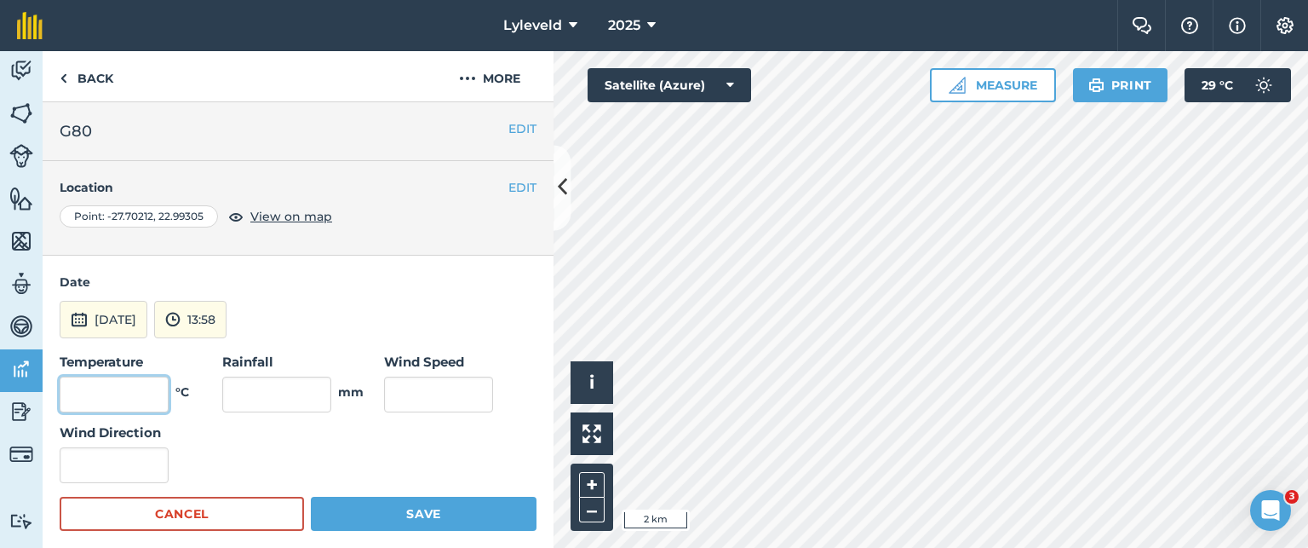
click at [135, 392] on input "text" at bounding box center [114, 394] width 109 height 36
type input "28"
click at [401, 382] on input "text" at bounding box center [438, 394] width 109 height 36
type input "10"
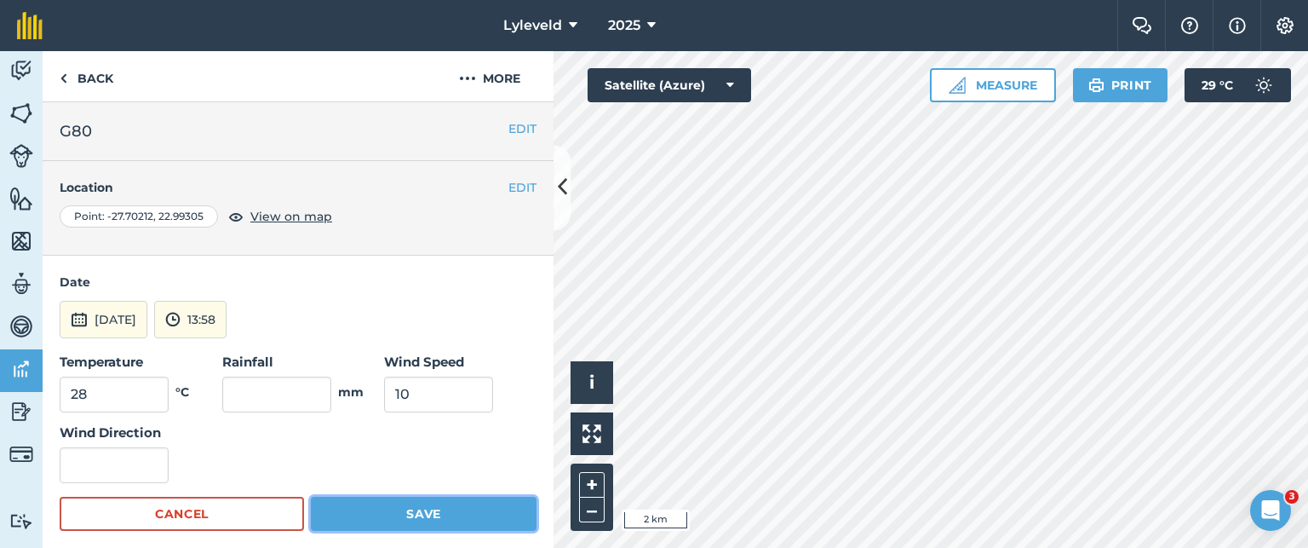
click at [416, 514] on button "Save" at bounding box center [424, 514] width 226 height 34
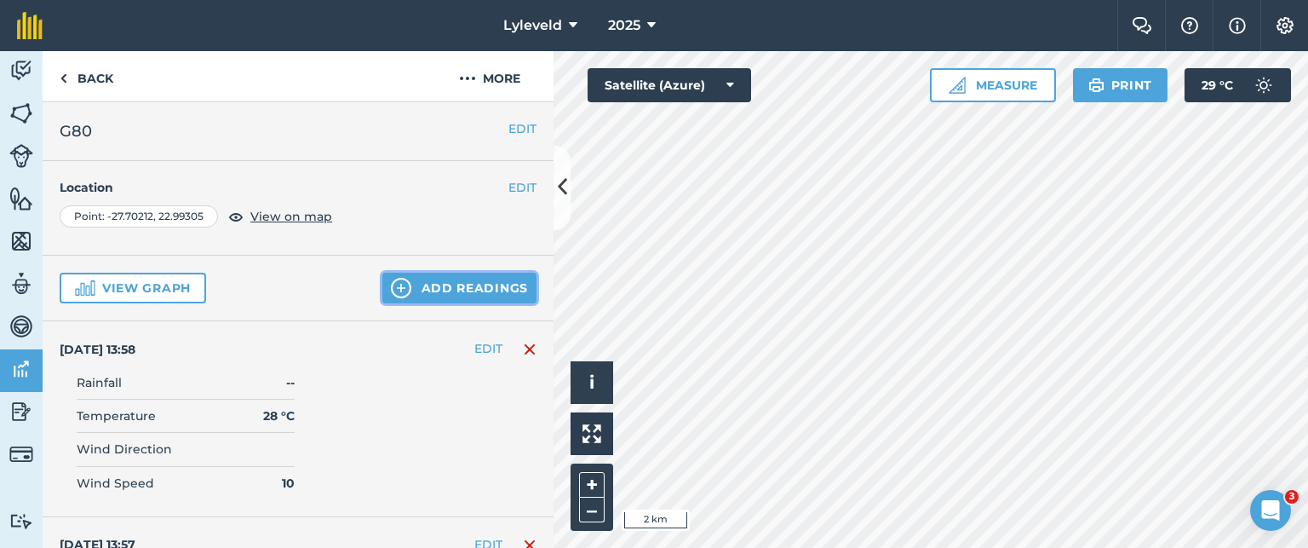
click at [419, 292] on button "Add readings" at bounding box center [459, 288] width 154 height 31
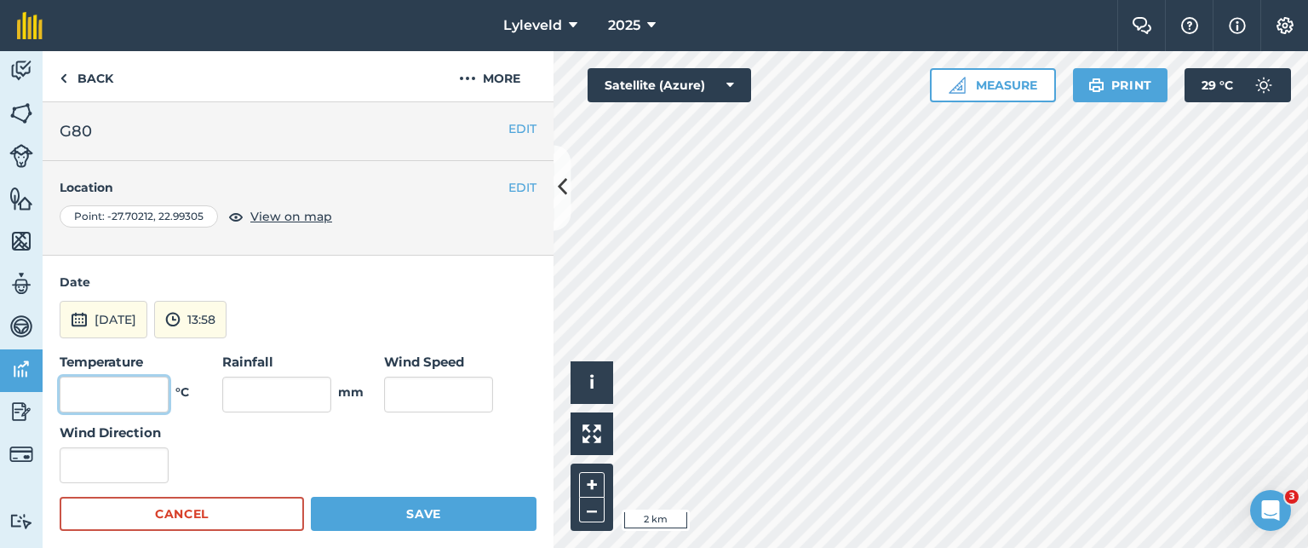
click at [140, 393] on input "text" at bounding box center [114, 394] width 109 height 36
type input "31"
click at [457, 393] on input "text" at bounding box center [438, 394] width 109 height 36
type input "16"
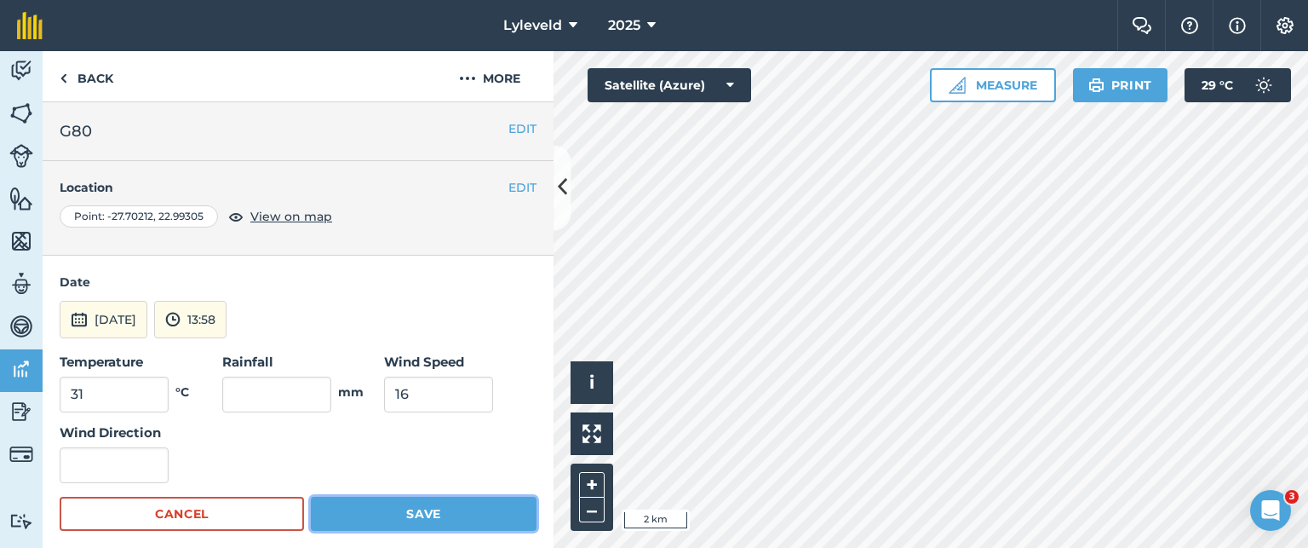
click at [422, 510] on button "Save" at bounding box center [424, 514] width 226 height 34
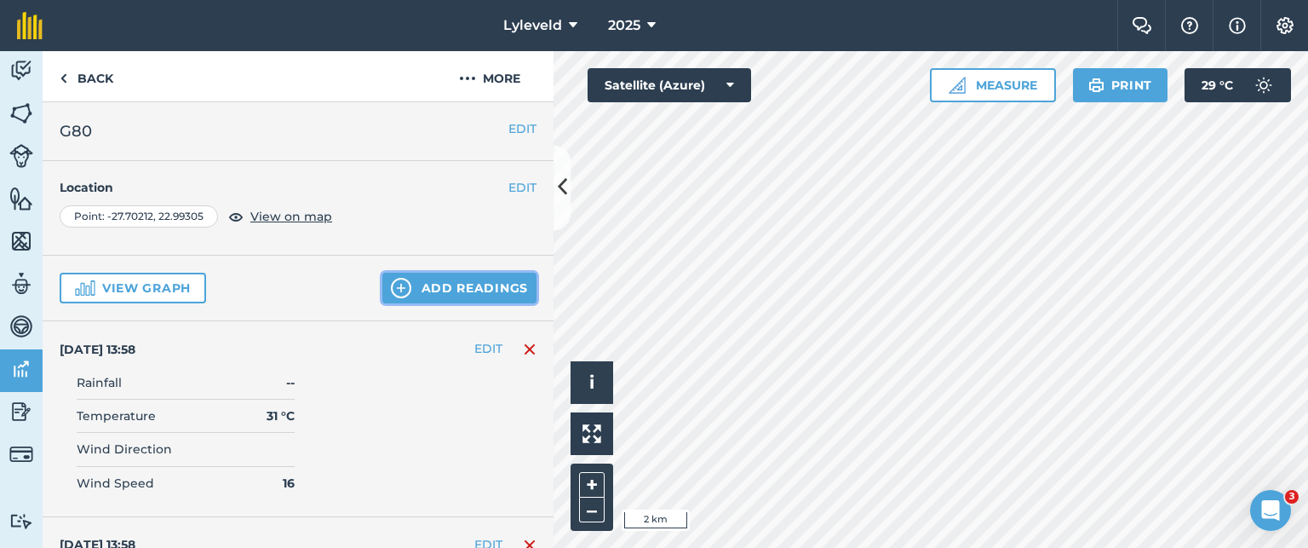
click at [409, 285] on button "Add readings" at bounding box center [459, 288] width 154 height 31
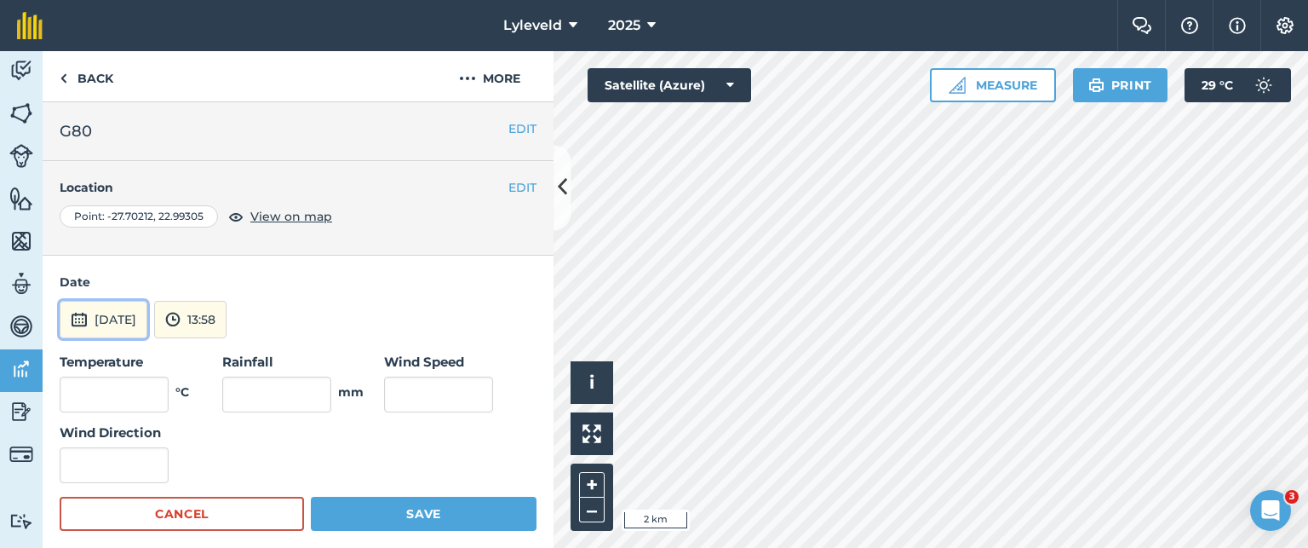
click at [83, 316] on img at bounding box center [79, 319] width 17 height 20
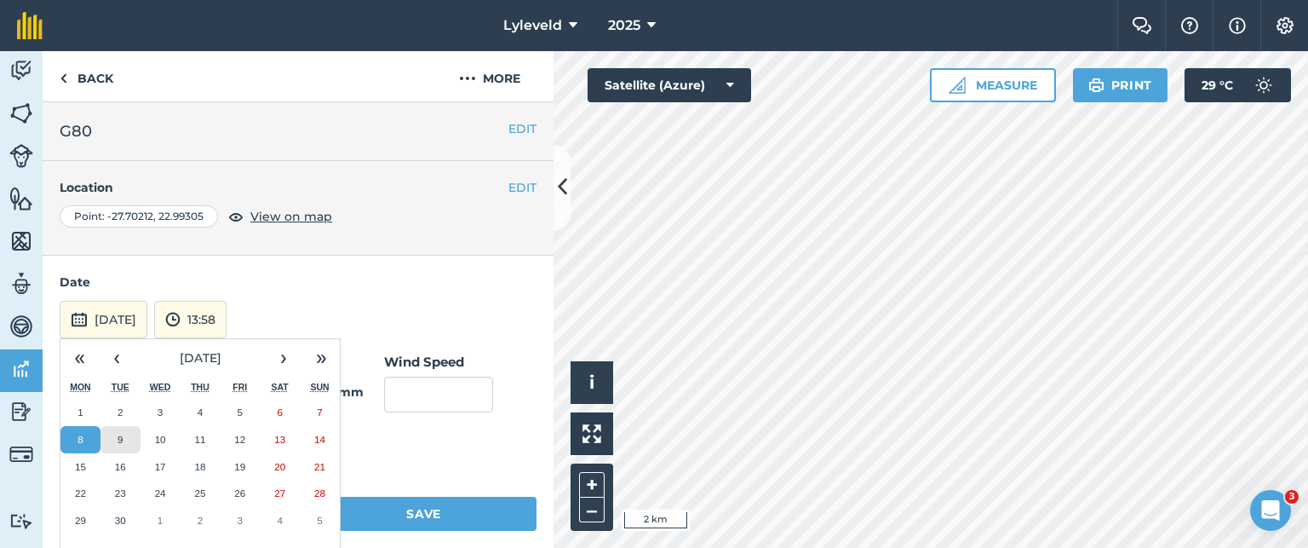
click at [115, 439] on button "9" at bounding box center [121, 439] width 40 height 27
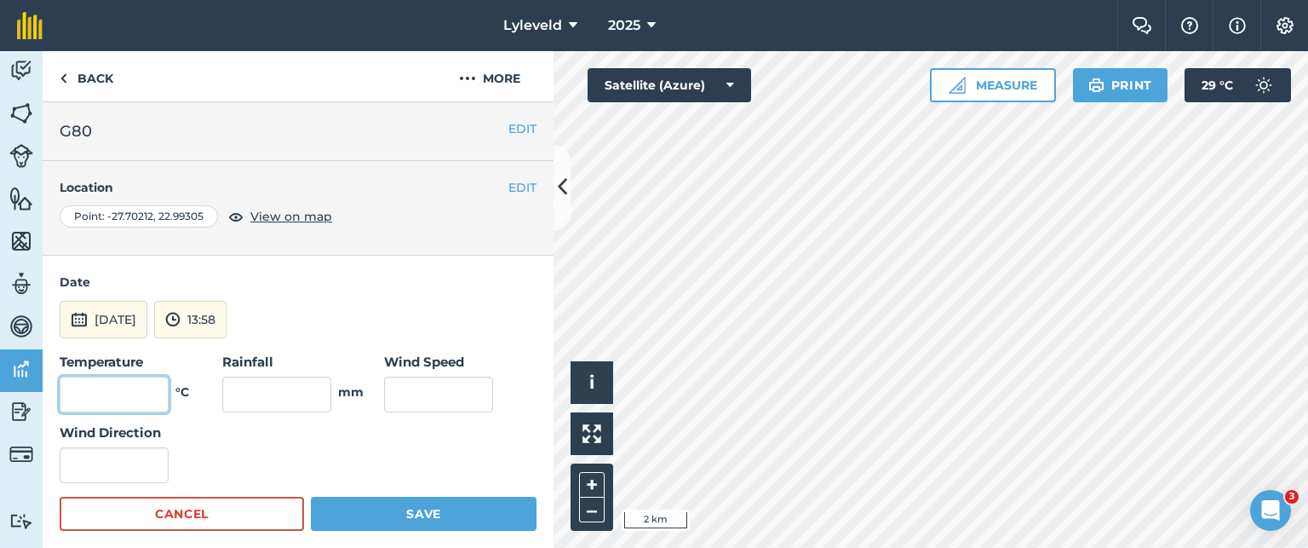
click at [147, 393] on input "text" at bounding box center [114, 394] width 109 height 36
type input "31"
click at [405, 394] on input "text" at bounding box center [438, 394] width 109 height 36
type input "17"
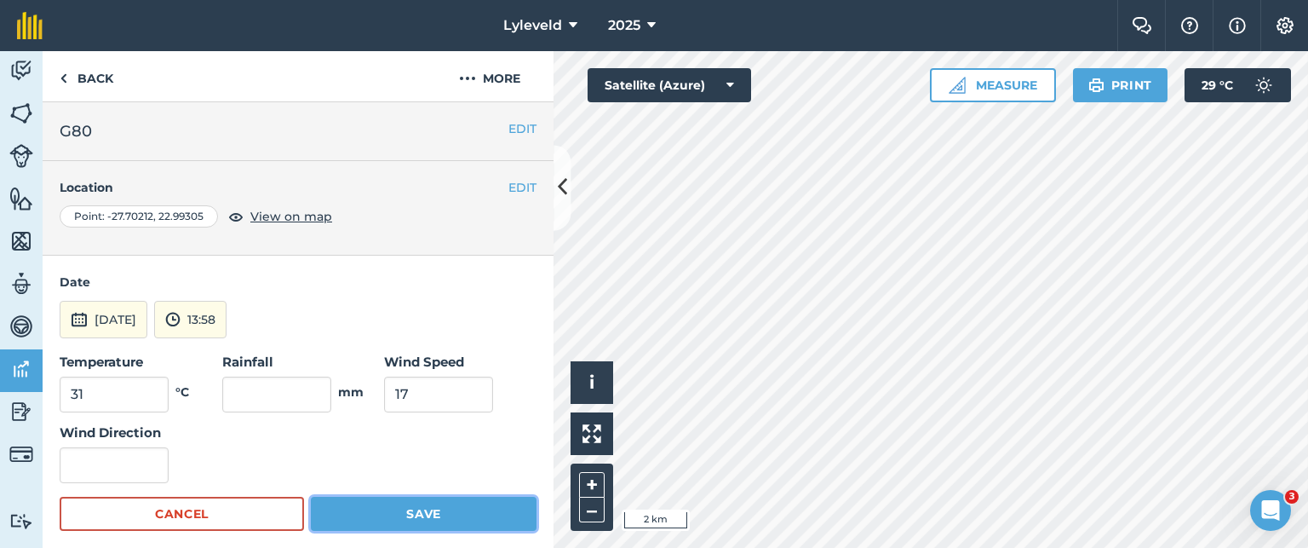
click at [410, 511] on button "Save" at bounding box center [424, 514] width 226 height 34
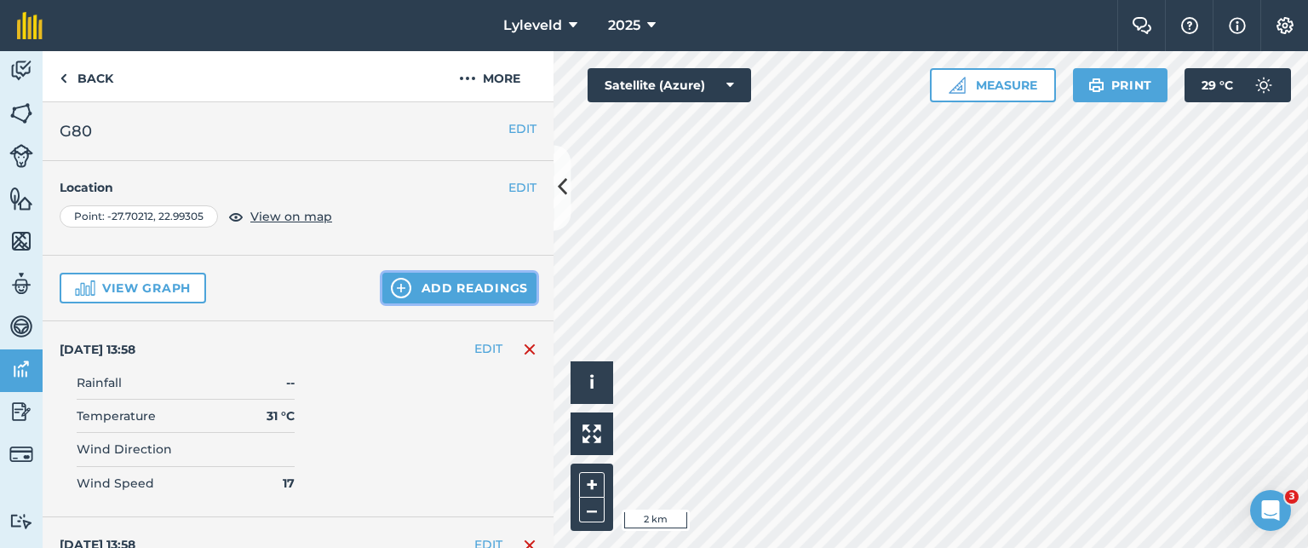
click at [434, 290] on button "Add readings" at bounding box center [459, 288] width 154 height 31
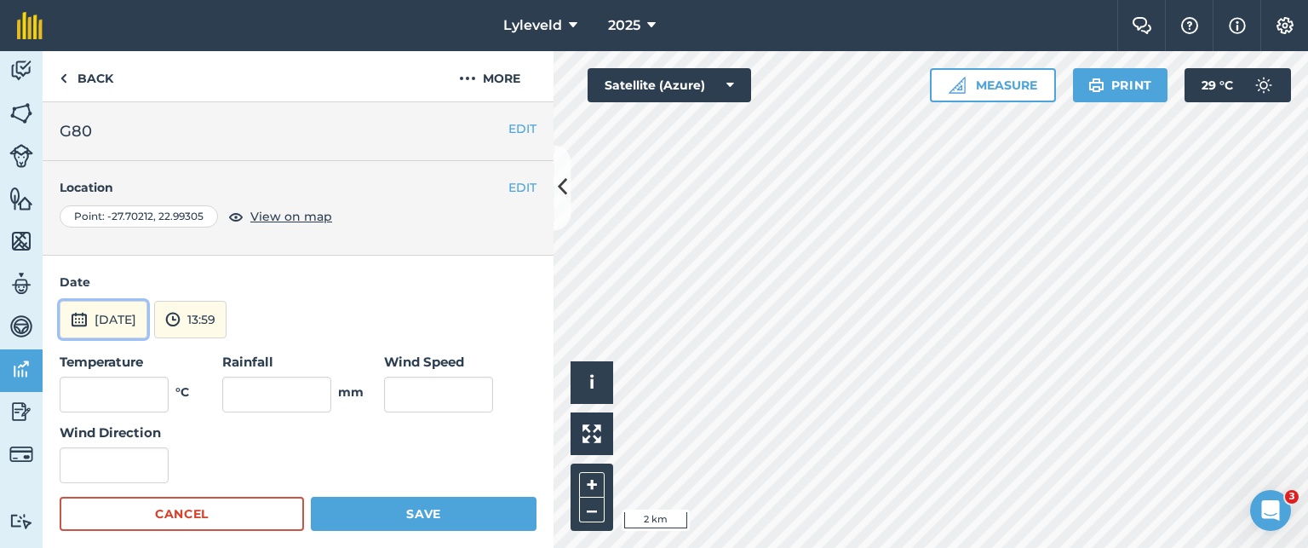
click at [78, 319] on img at bounding box center [79, 319] width 17 height 20
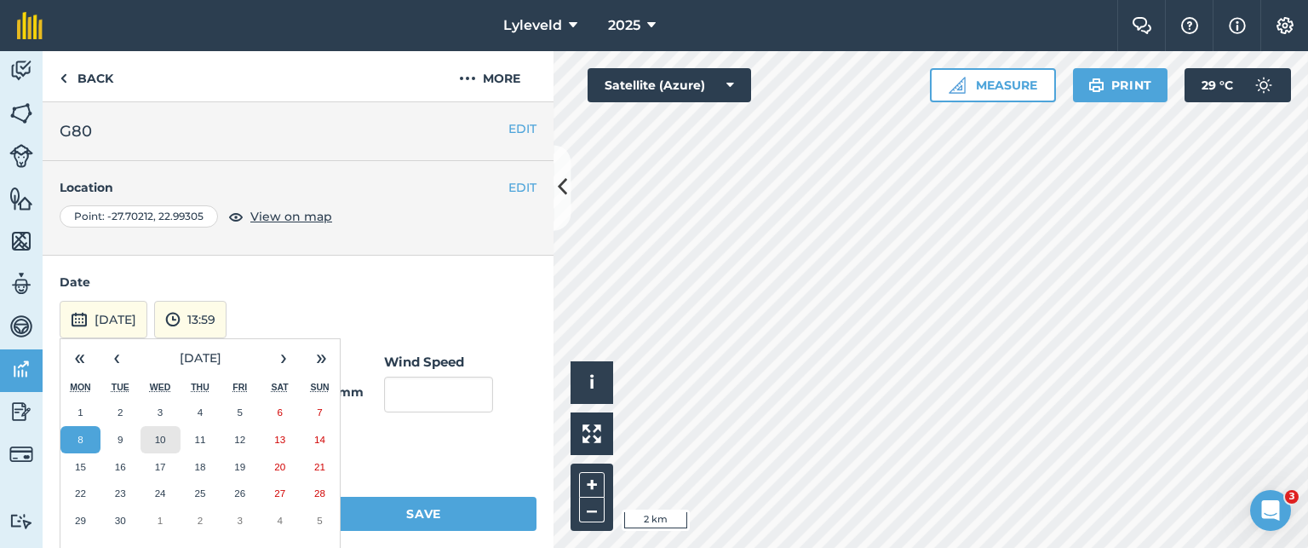
click at [159, 440] on abbr "10" at bounding box center [160, 439] width 11 height 11
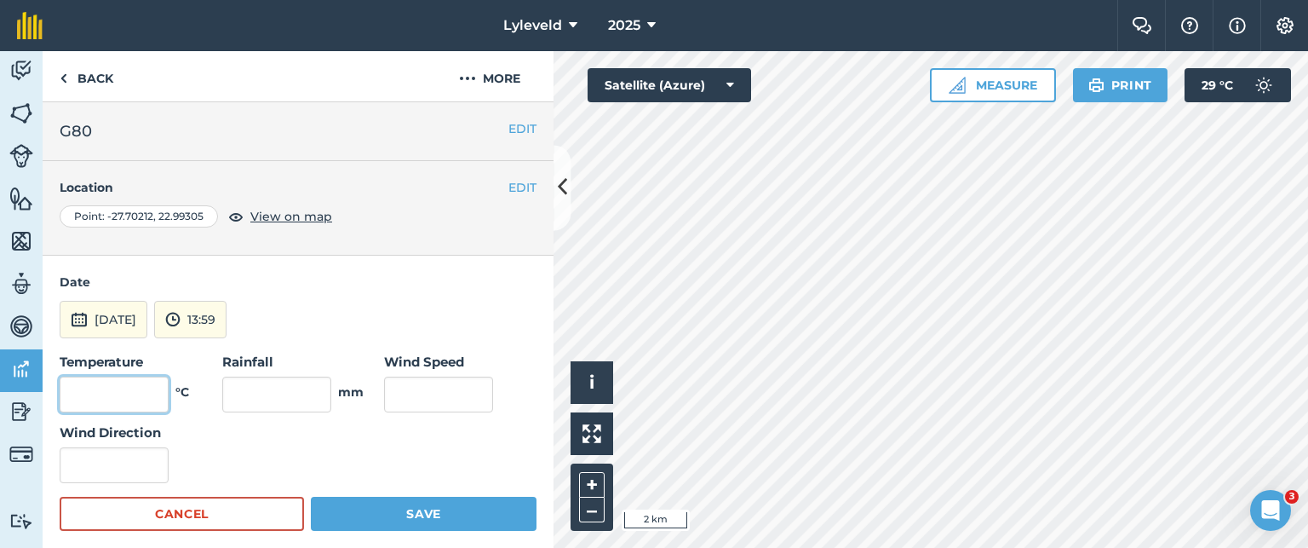
click at [151, 384] on input "text" at bounding box center [114, 394] width 109 height 36
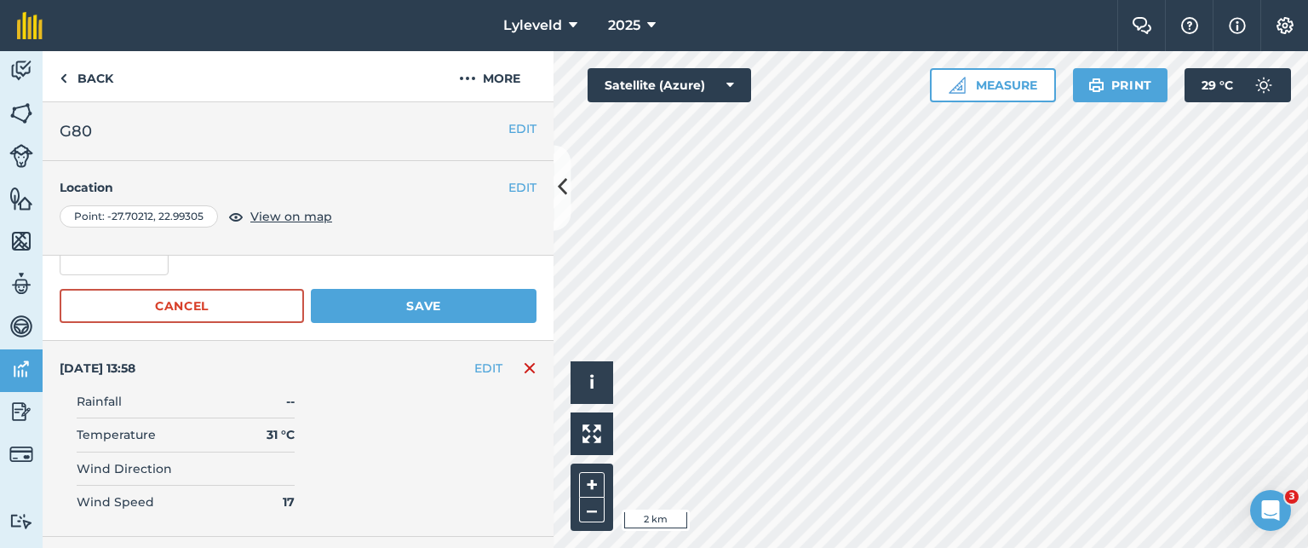
scroll to position [170, 0]
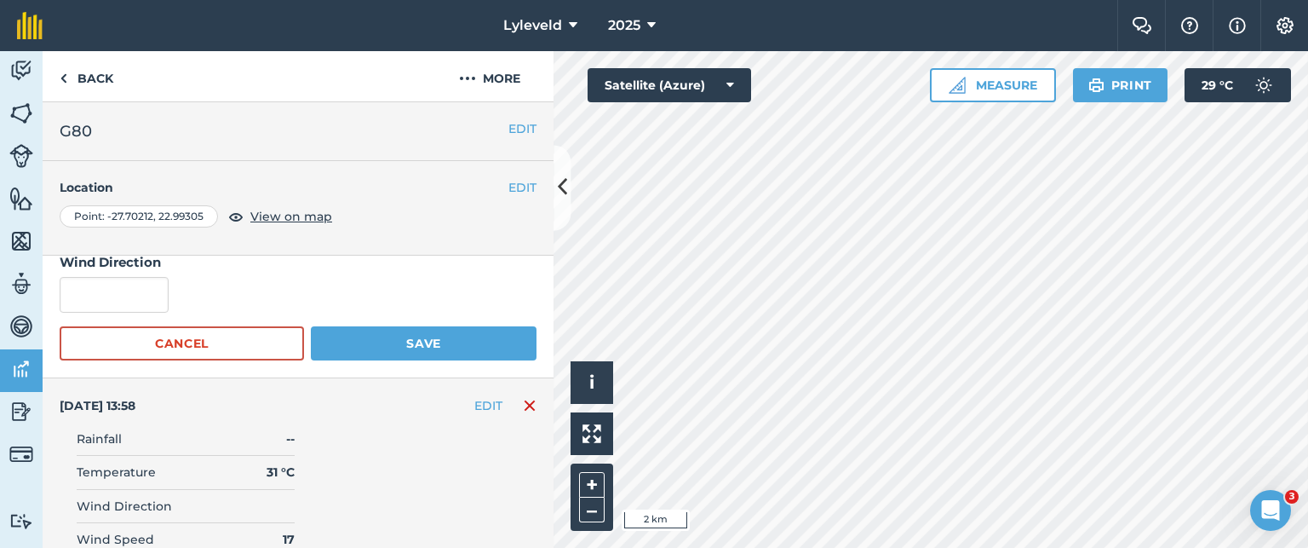
type input "32"
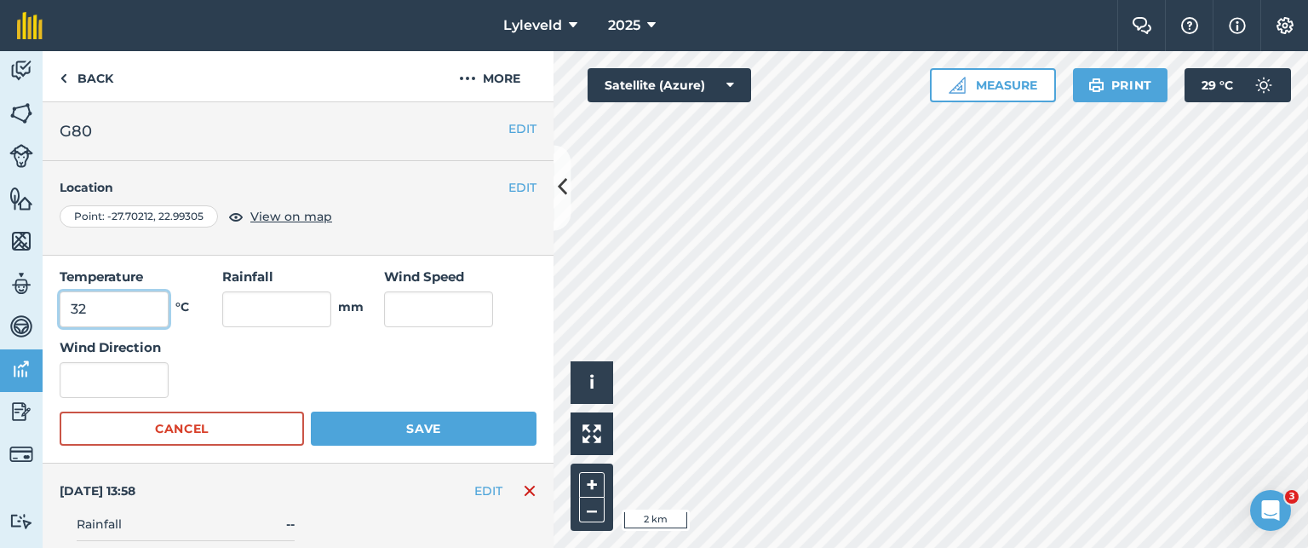
scroll to position [0, 0]
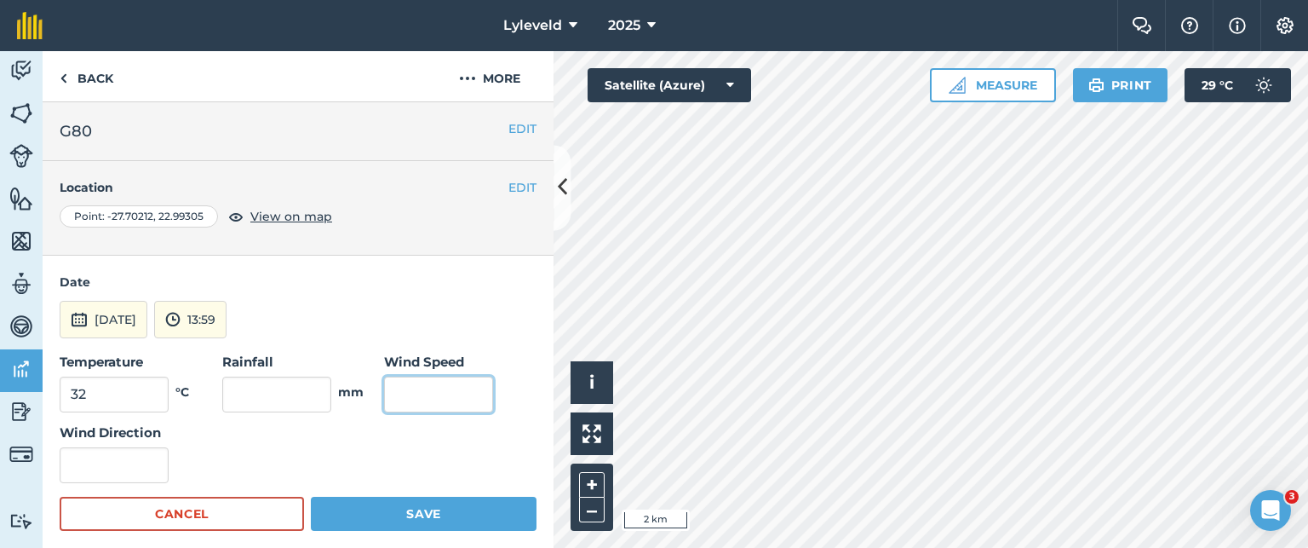
click at [405, 391] on input "text" at bounding box center [438, 394] width 109 height 36
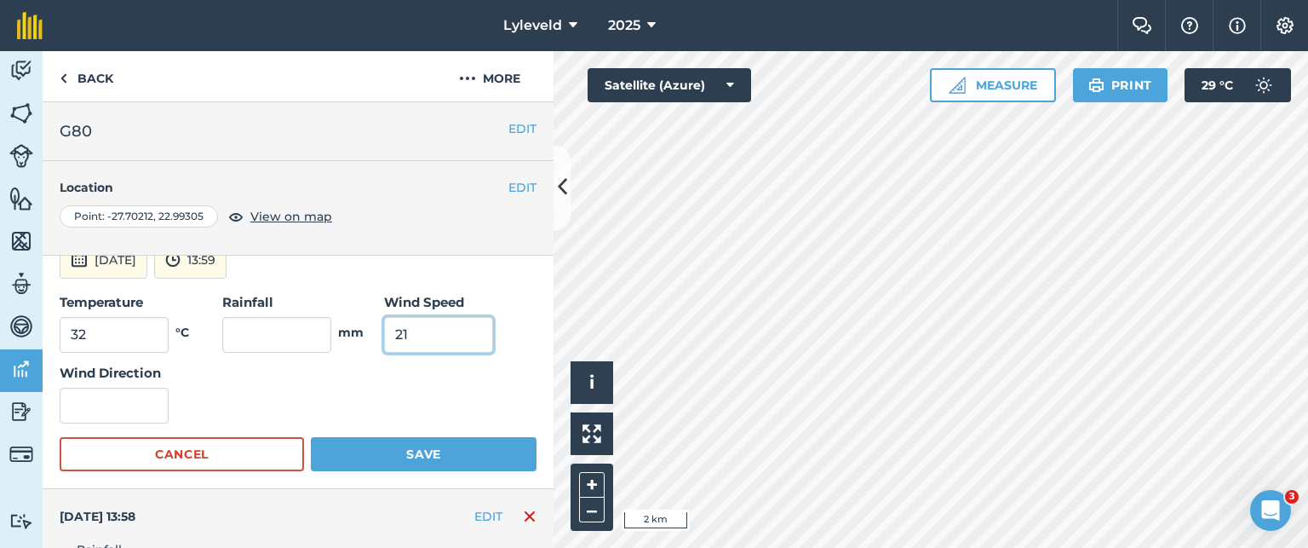
scroll to position [85, 0]
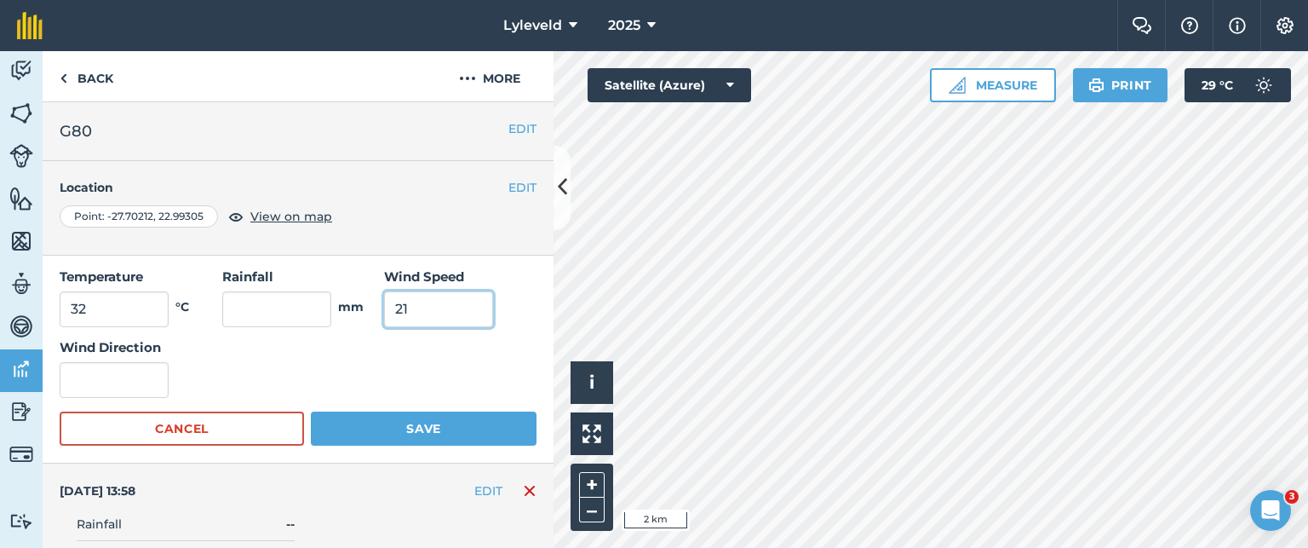
type input "21"
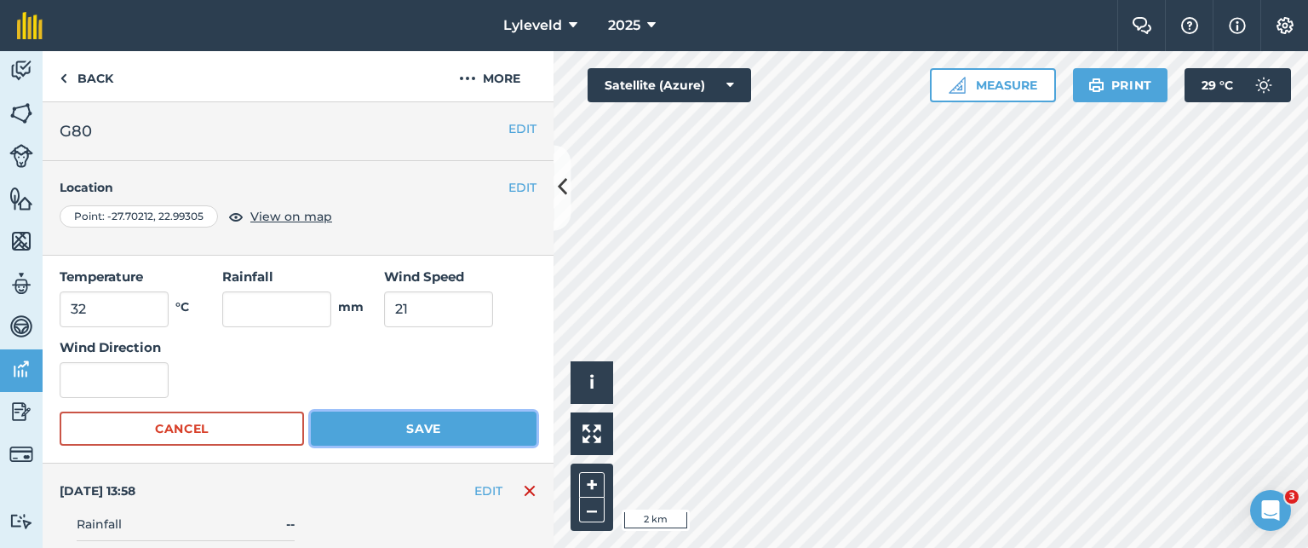
click at [411, 434] on button "Save" at bounding box center [424, 428] width 226 height 34
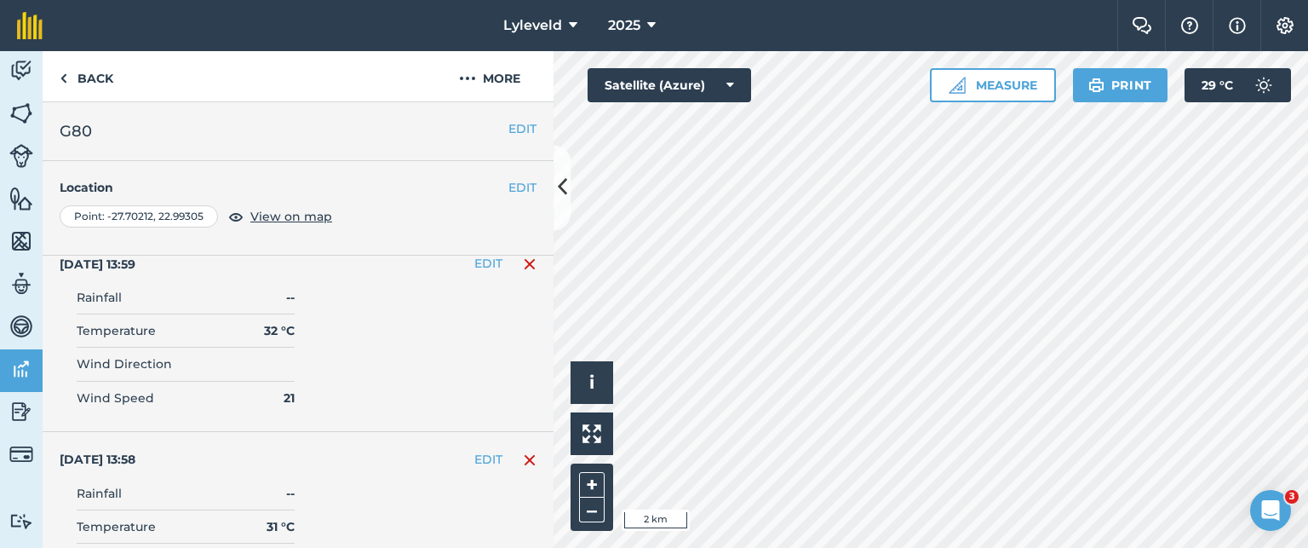
scroll to position [0, 0]
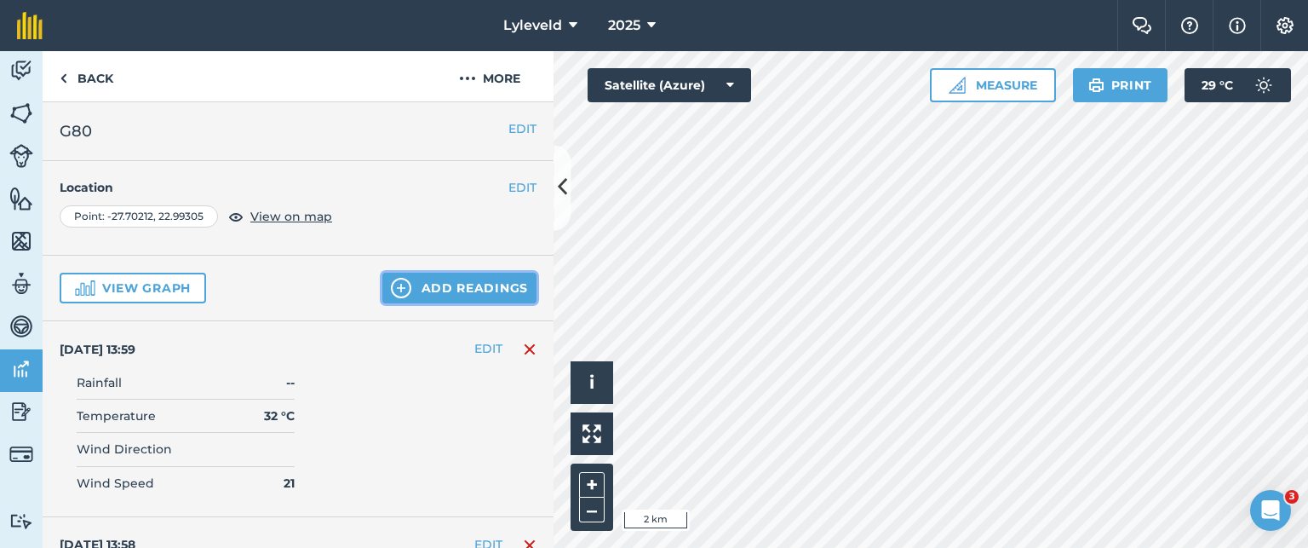
click at [422, 288] on button "Add readings" at bounding box center [459, 288] width 154 height 31
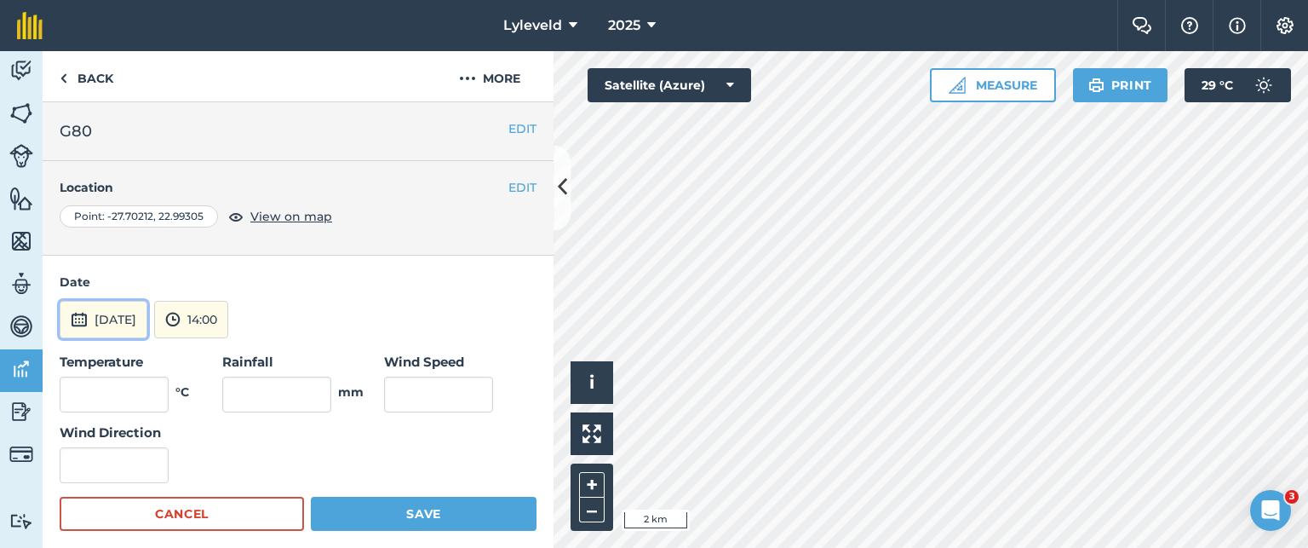
click at [76, 313] on img at bounding box center [79, 319] width 17 height 20
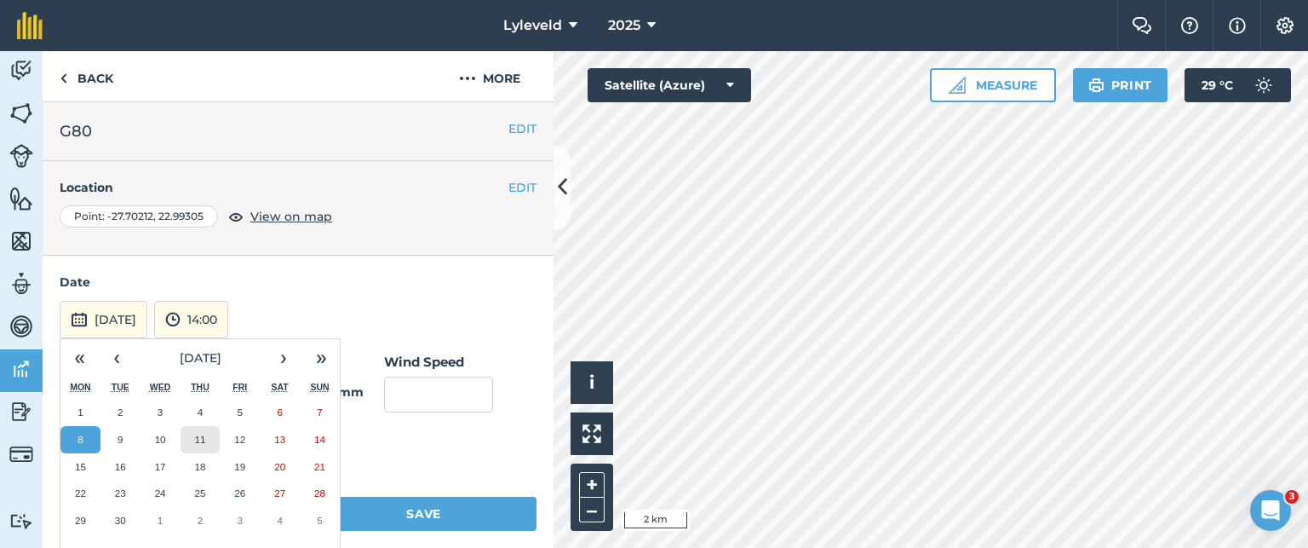
click at [201, 434] on abbr "11" at bounding box center [199, 439] width 11 height 11
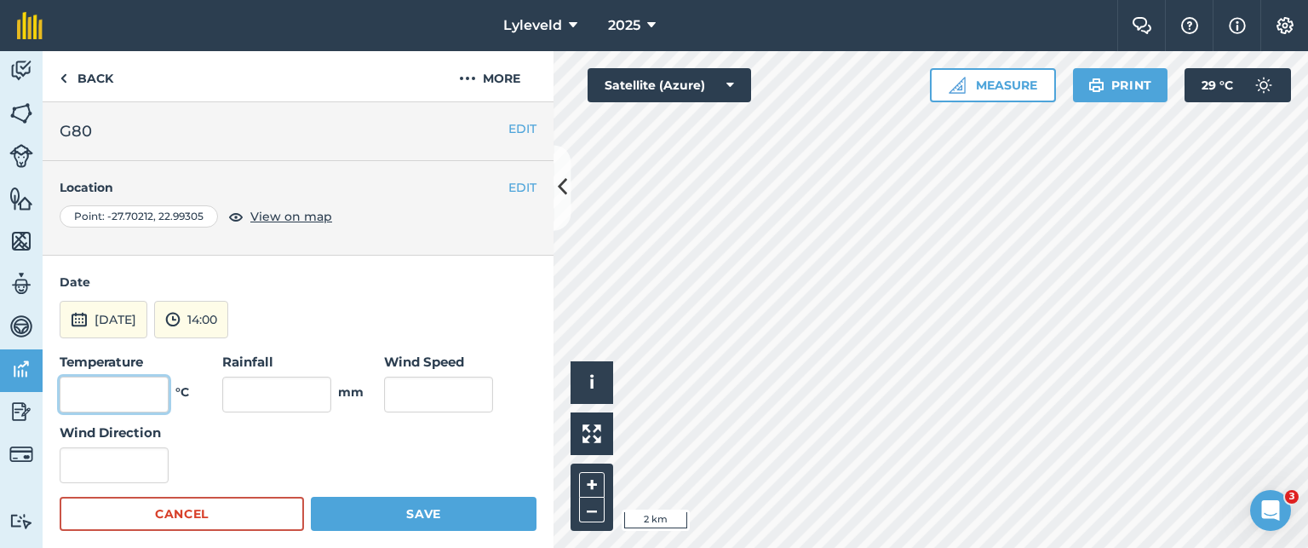
click at [152, 384] on input "text" at bounding box center [114, 394] width 109 height 36
type input "33"
click at [405, 391] on input "text" at bounding box center [438, 394] width 109 height 36
type input "17"
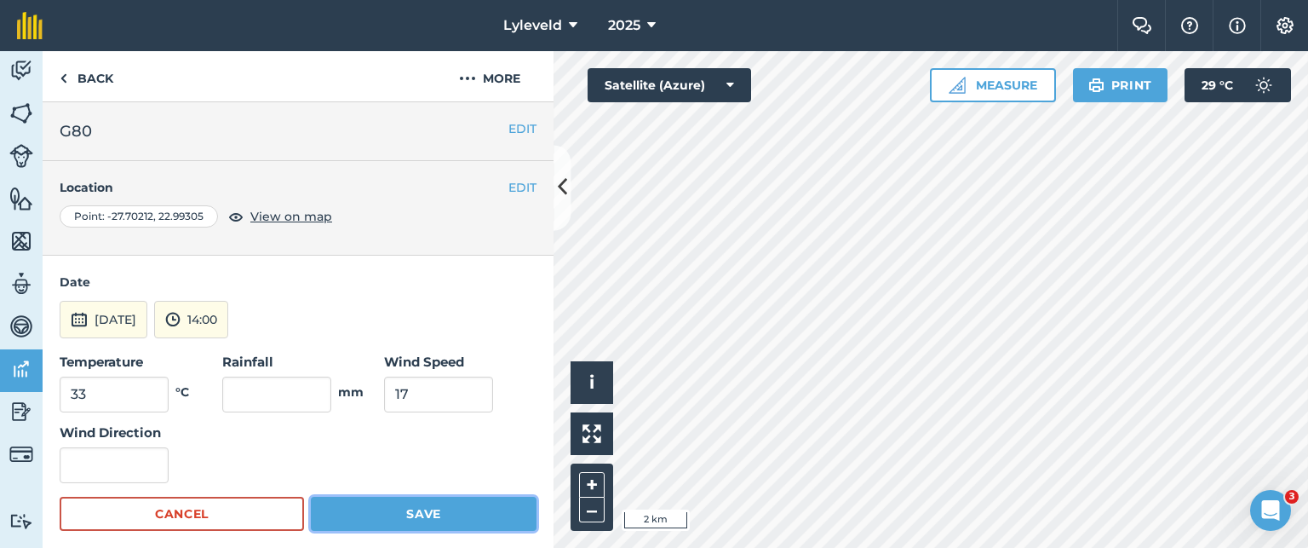
click at [428, 509] on button "Save" at bounding box center [424, 514] width 226 height 34
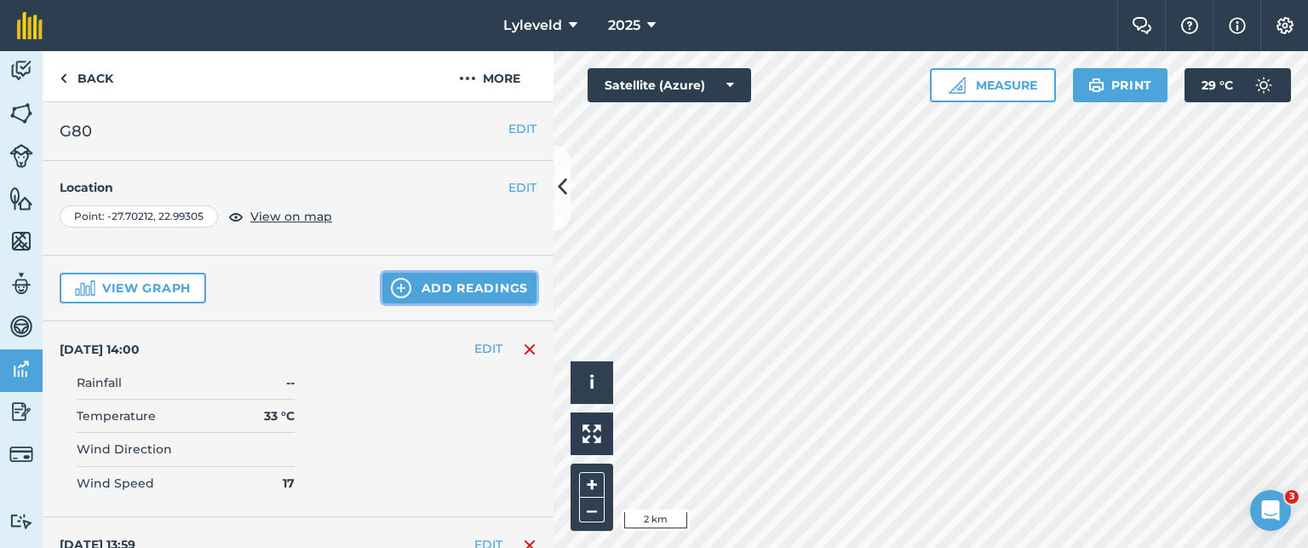
click at [433, 284] on button "Add readings" at bounding box center [459, 288] width 154 height 31
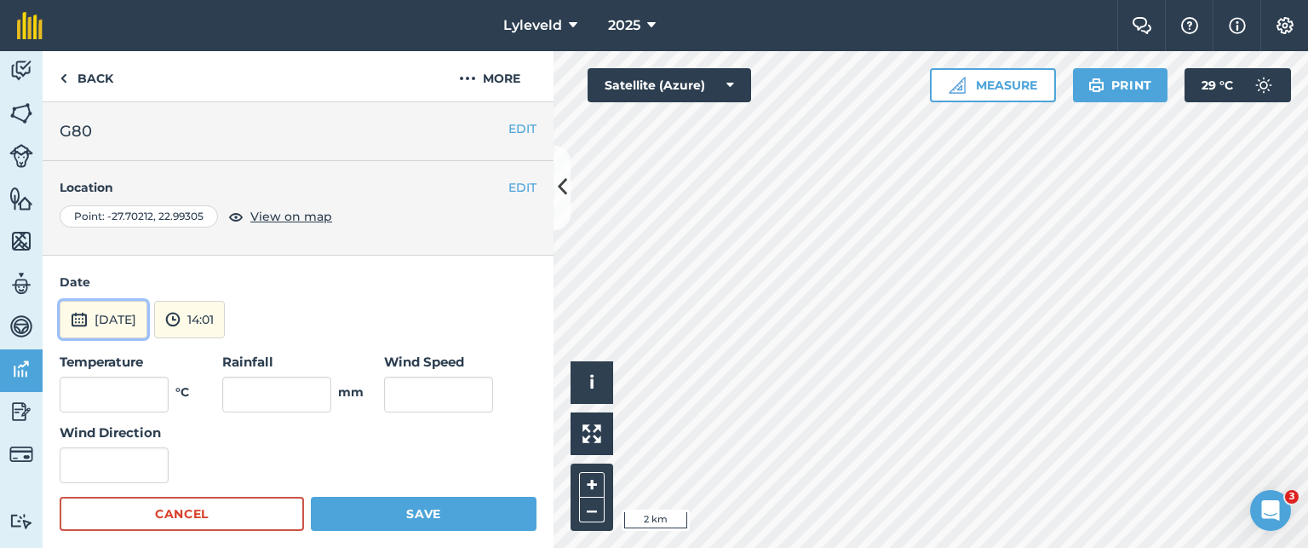
click at [88, 315] on button "[DATE]" at bounding box center [104, 319] width 88 height 37
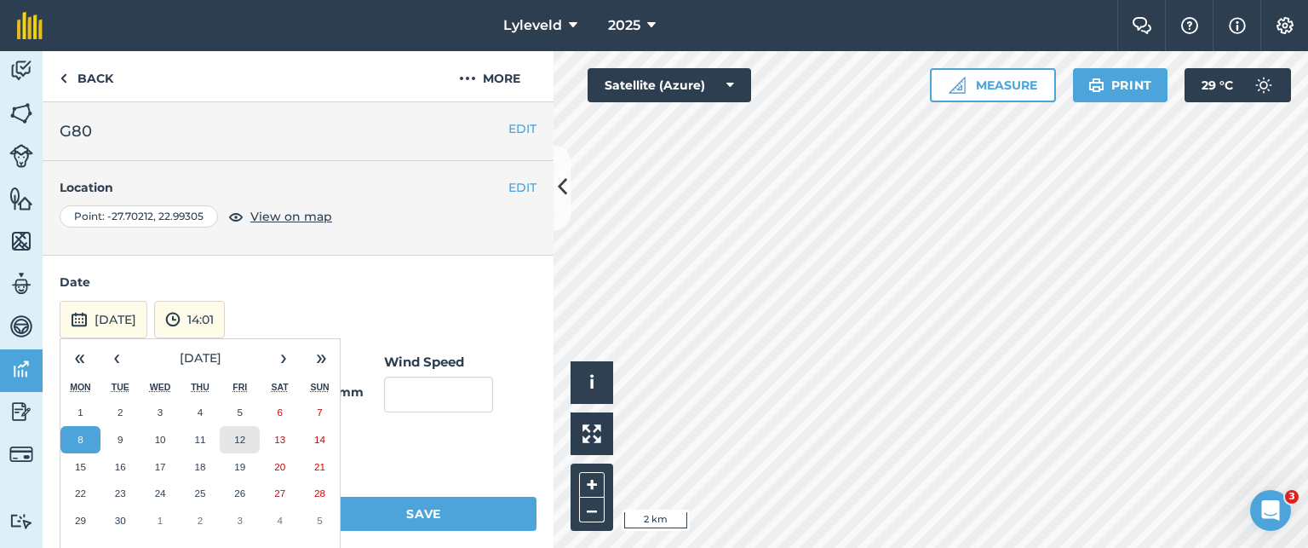
click at [242, 439] on abbr "12" at bounding box center [239, 439] width 11 height 11
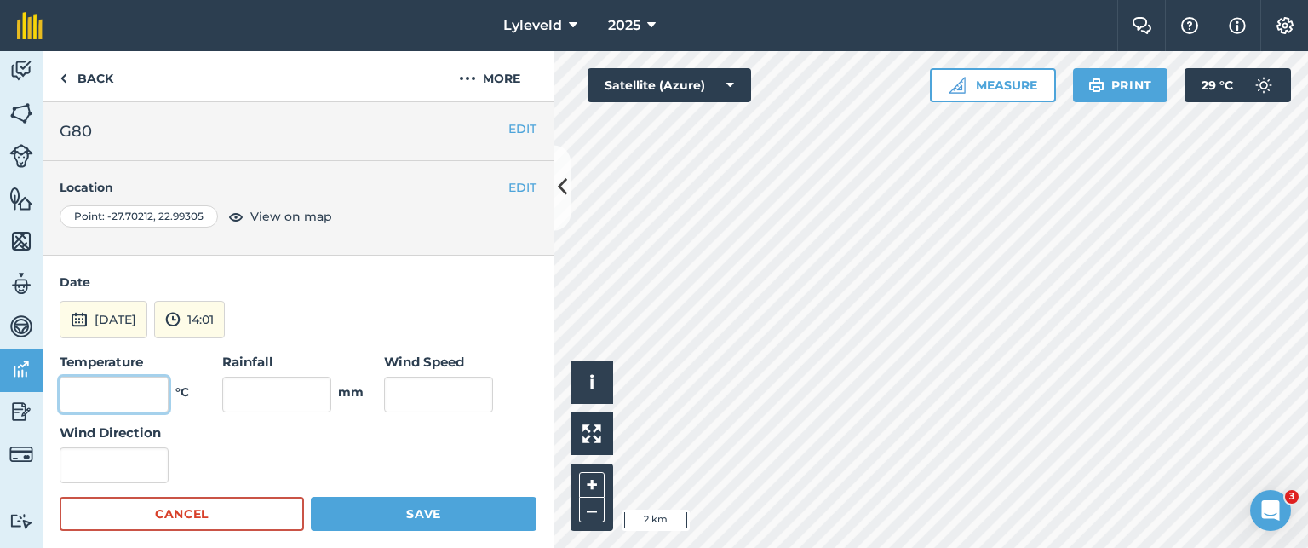
click at [125, 384] on input "text" at bounding box center [114, 394] width 109 height 36
type input "33"
click at [421, 394] on input "text" at bounding box center [438, 394] width 109 height 36
type input "13"
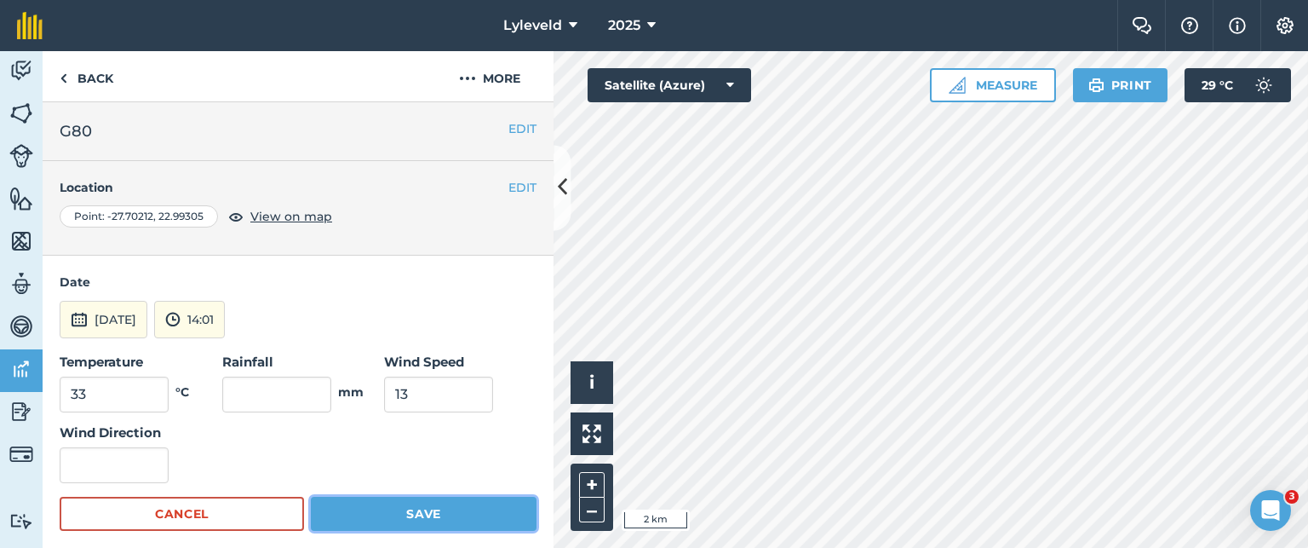
click at [417, 509] on button "Save" at bounding box center [424, 514] width 226 height 34
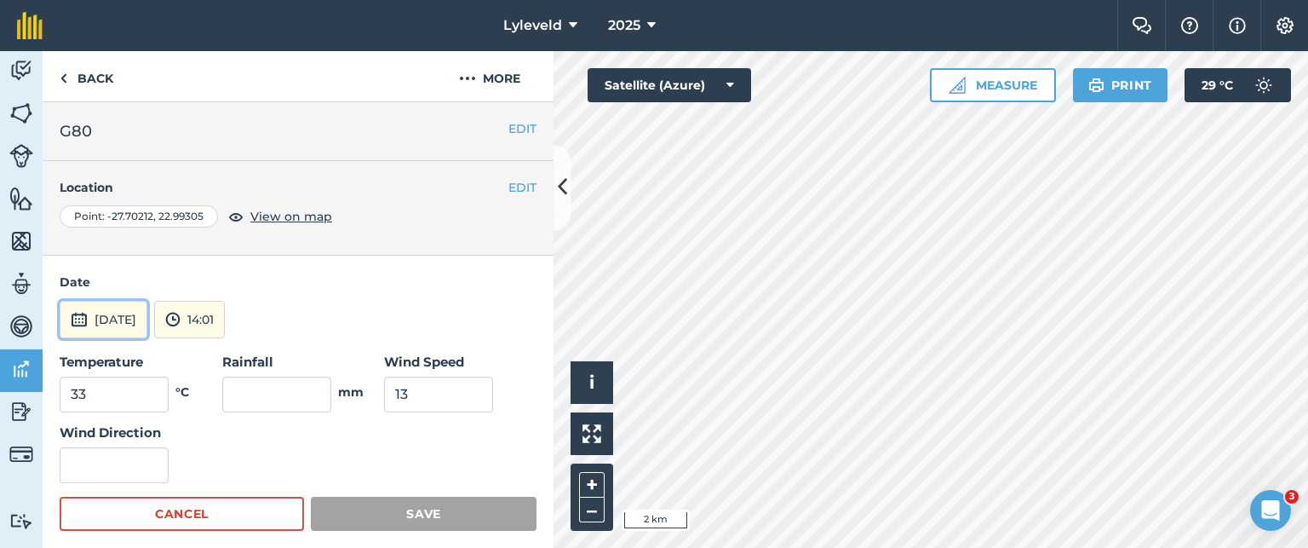
click at [74, 317] on img at bounding box center [79, 319] width 17 height 20
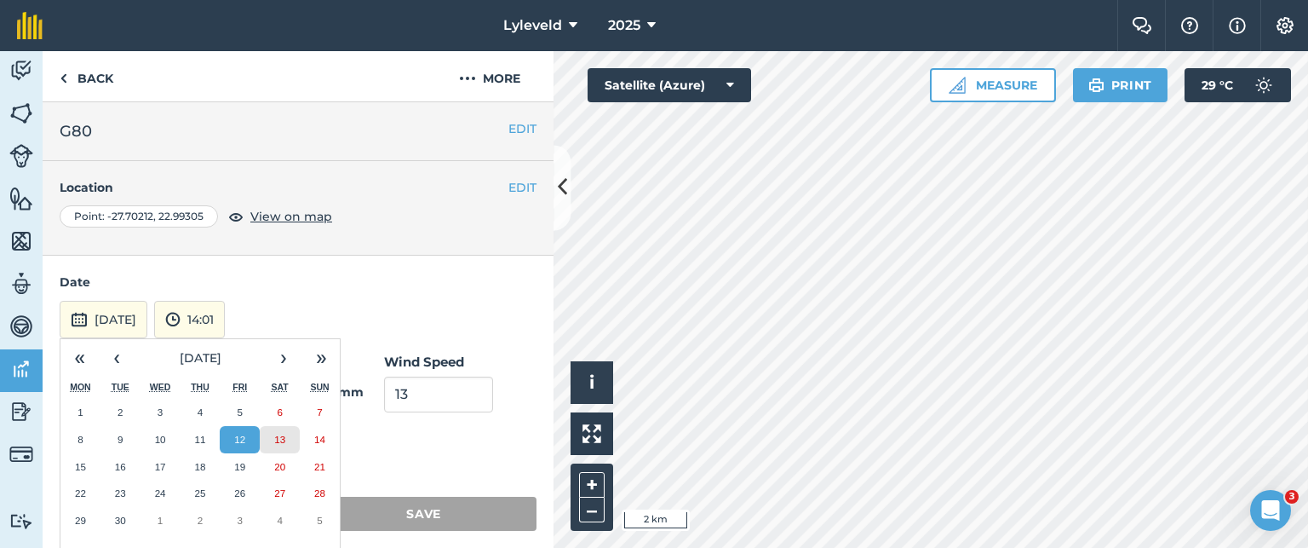
click at [281, 436] on abbr "13" at bounding box center [279, 439] width 11 height 11
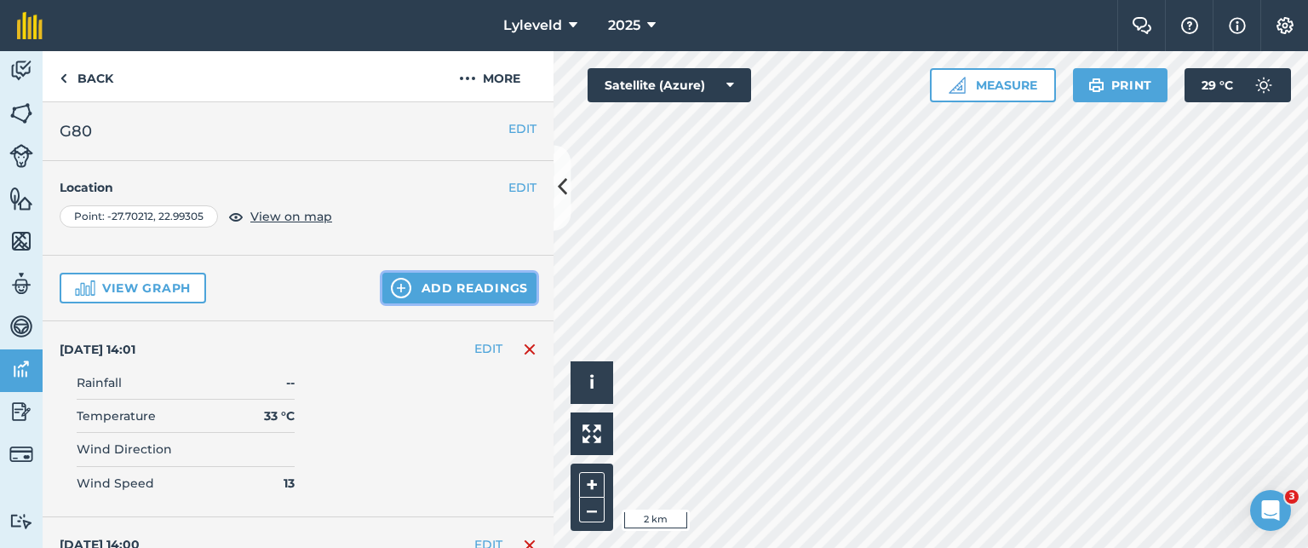
click at [424, 291] on button "Add readings" at bounding box center [459, 288] width 154 height 31
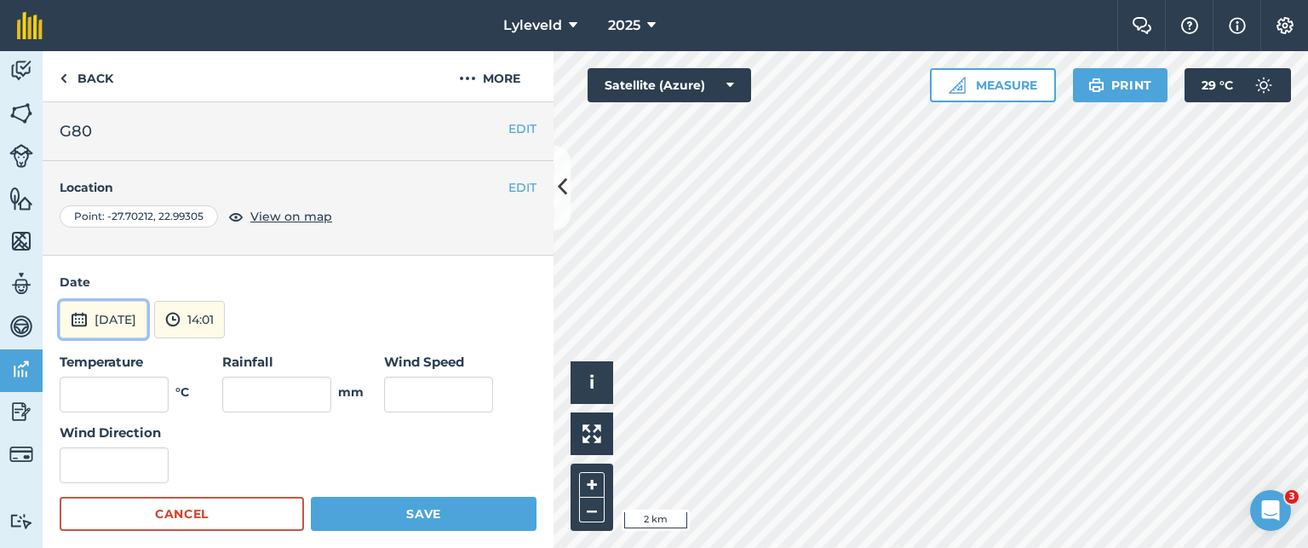
click at [83, 319] on img at bounding box center [79, 319] width 17 height 20
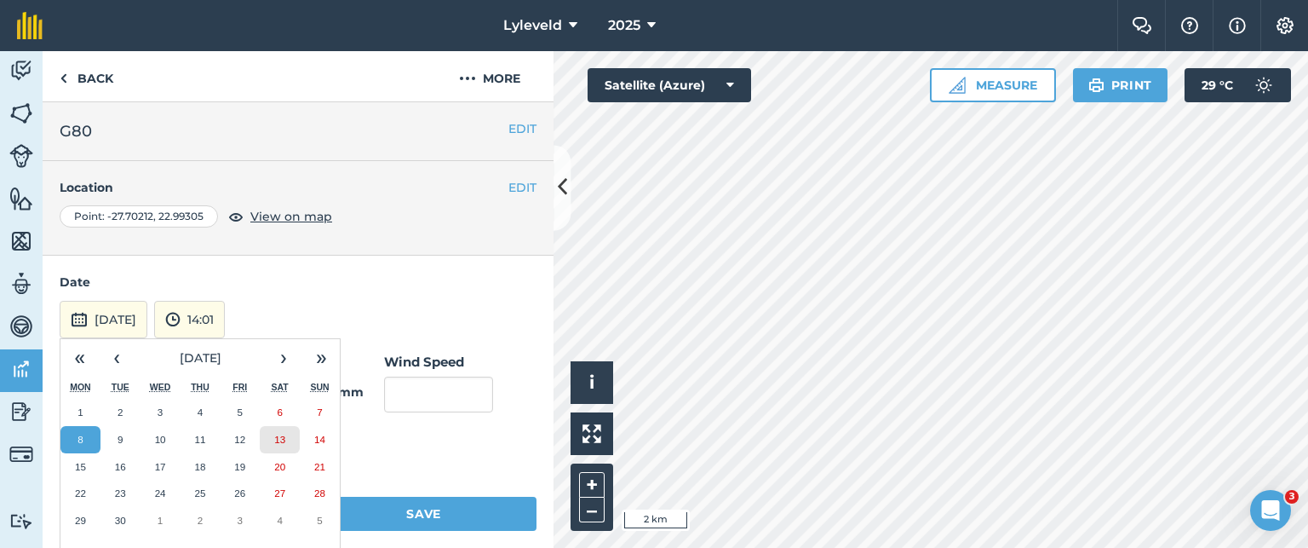
click at [284, 436] on abbr "13" at bounding box center [279, 439] width 11 height 11
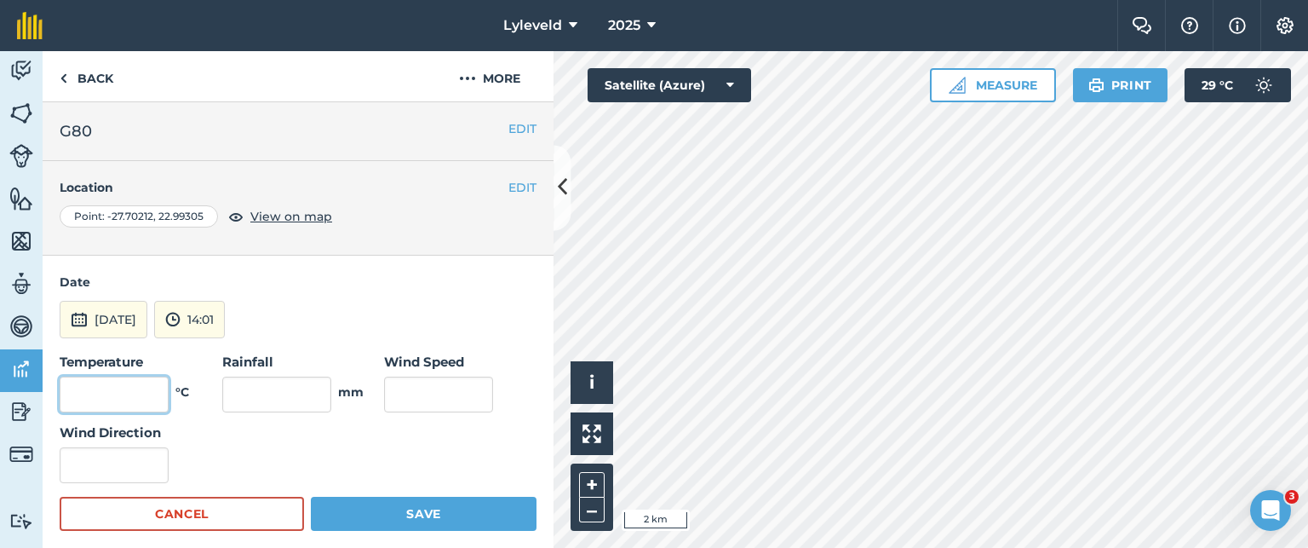
click at [148, 389] on input "text" at bounding box center [114, 394] width 109 height 36
type input "32"
click at [396, 398] on input "text" at bounding box center [438, 394] width 109 height 36
type input "13"
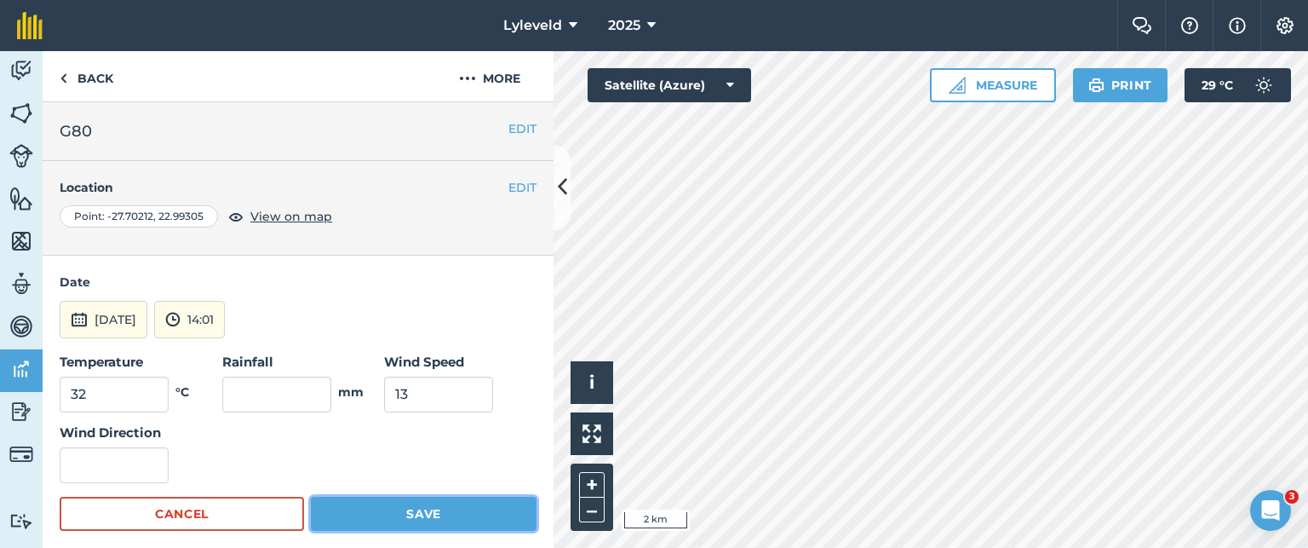
click at [415, 514] on button "Save" at bounding box center [424, 514] width 226 height 34
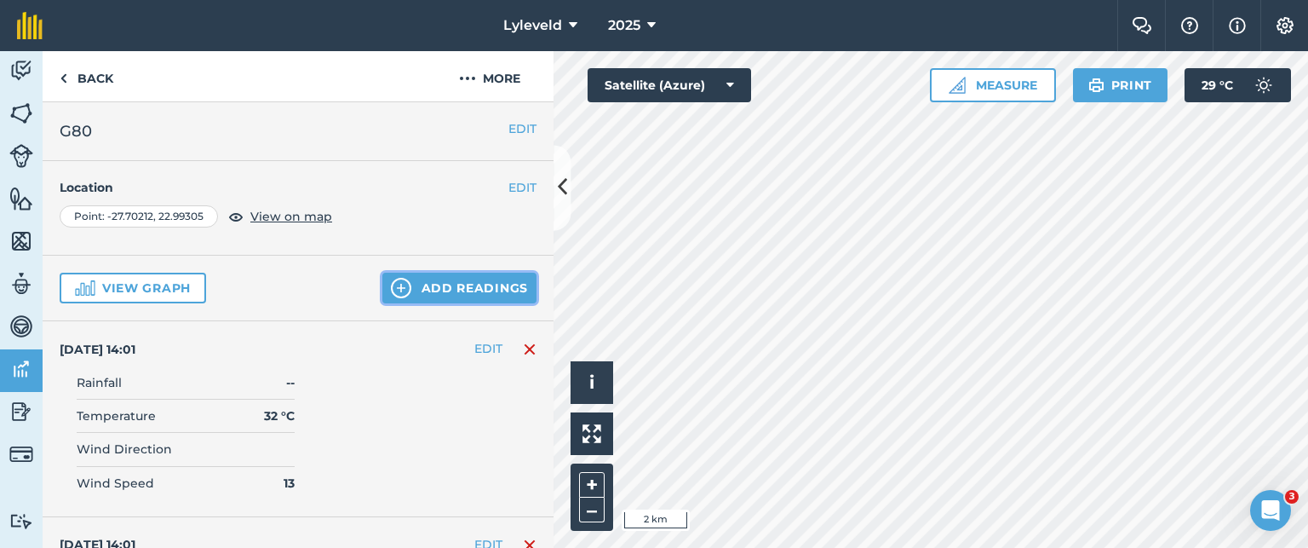
click at [447, 290] on button "Add readings" at bounding box center [459, 288] width 154 height 31
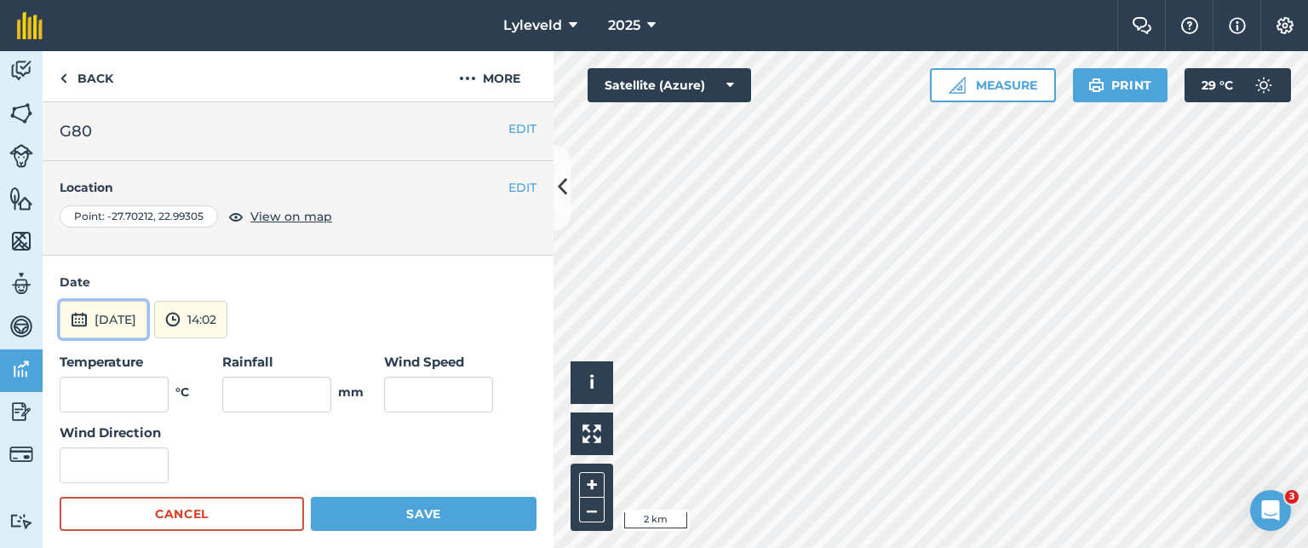
click at [75, 317] on img at bounding box center [79, 319] width 17 height 20
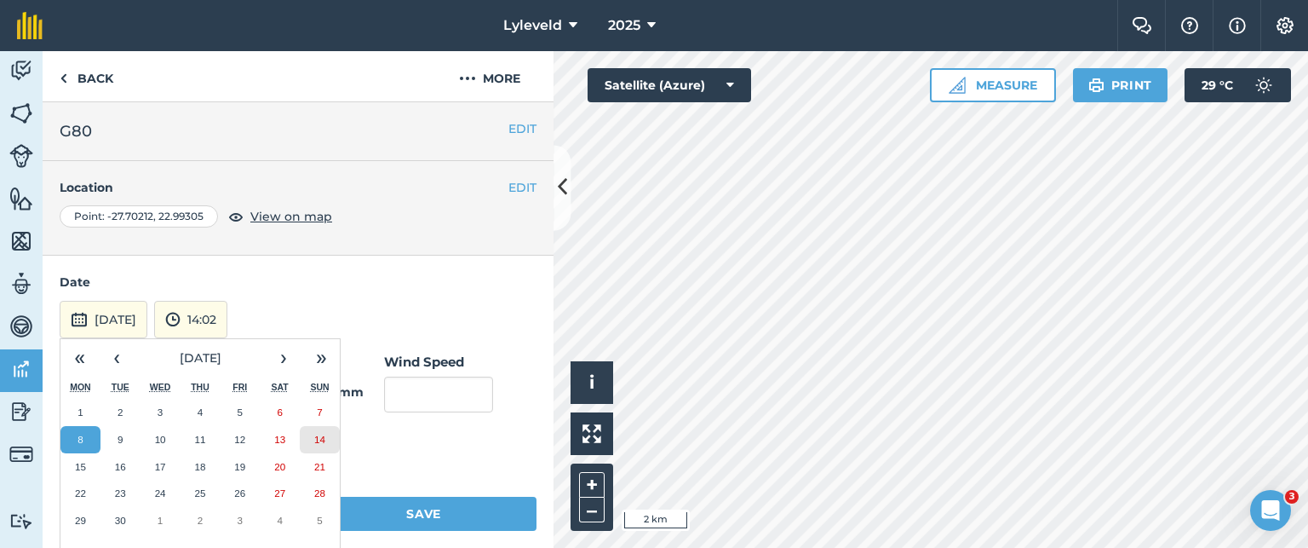
click at [320, 439] on abbr "14" at bounding box center [319, 439] width 11 height 11
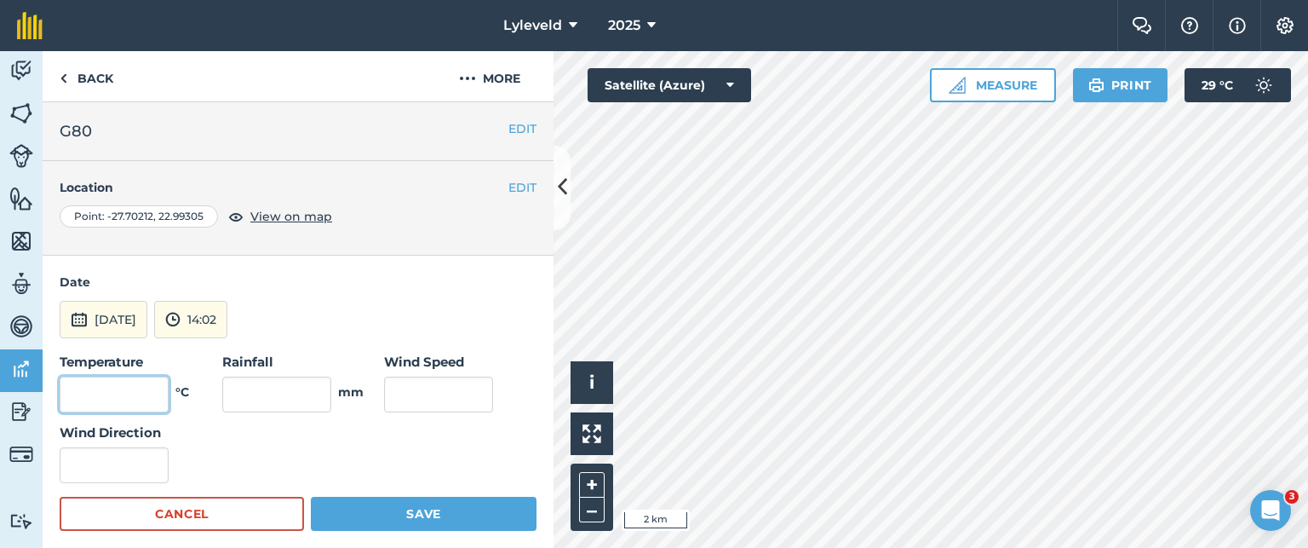
click at [142, 391] on input "text" at bounding box center [114, 394] width 109 height 36
type input "31"
click at [391, 388] on input "text" at bounding box center [438, 394] width 109 height 36
type input "11"
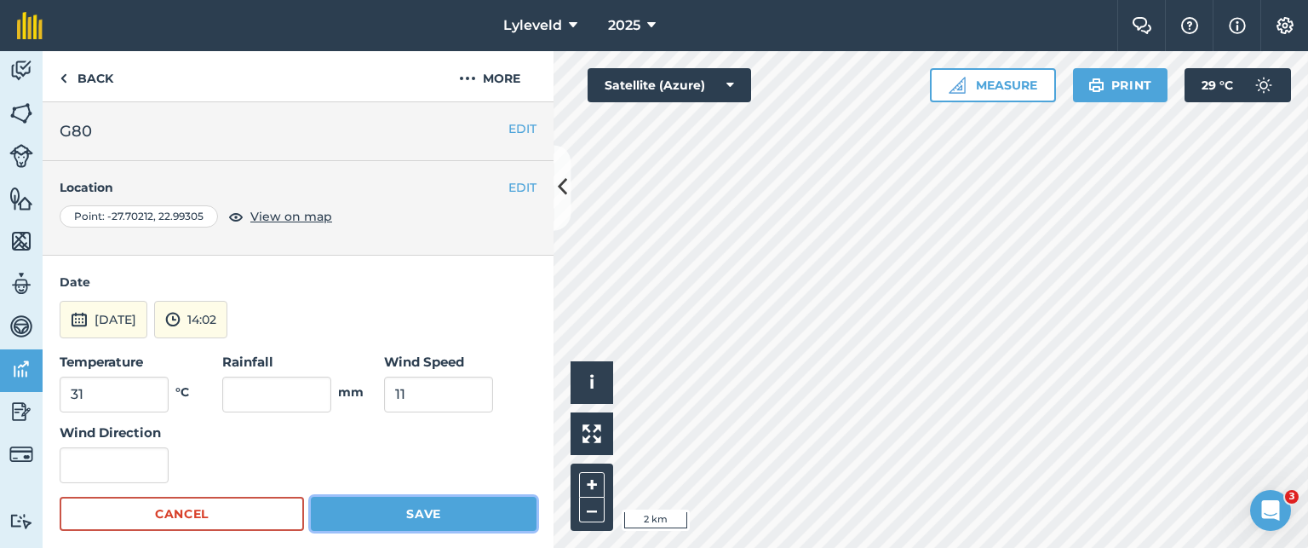
click at [405, 510] on button "Save" at bounding box center [424, 514] width 226 height 34
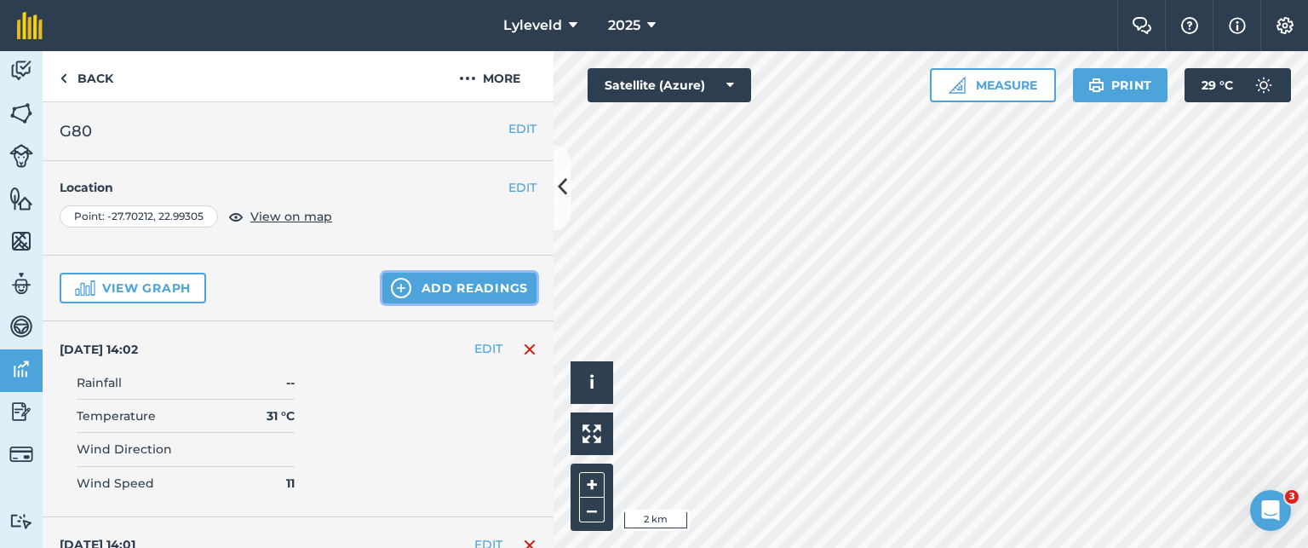
click at [403, 287] on button "Add readings" at bounding box center [459, 288] width 154 height 31
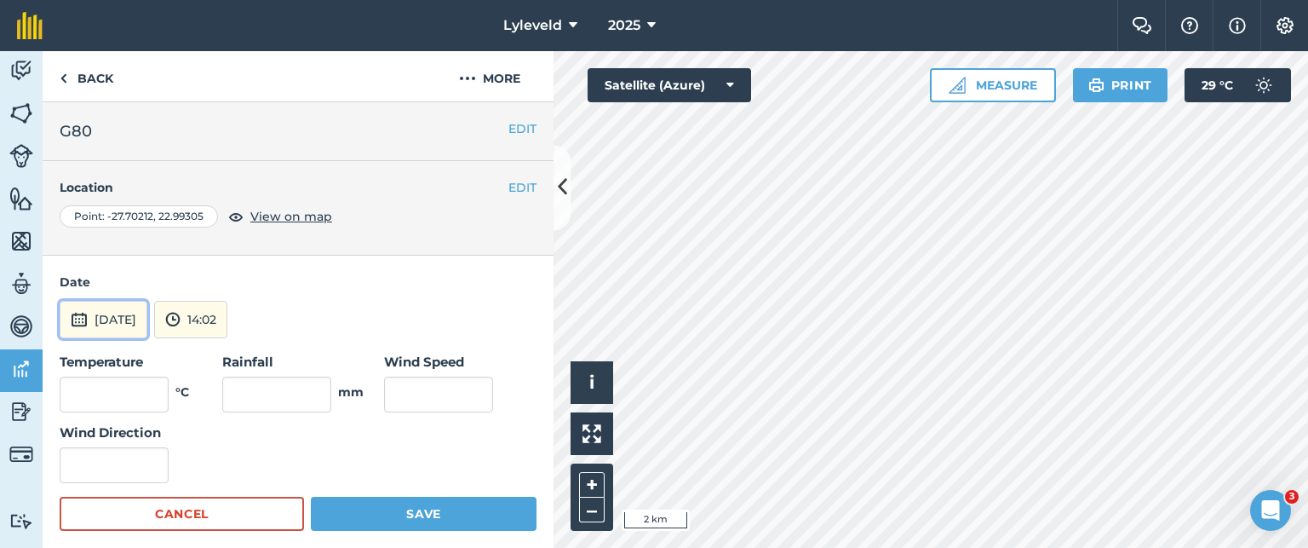
click at [78, 319] on img at bounding box center [79, 319] width 17 height 20
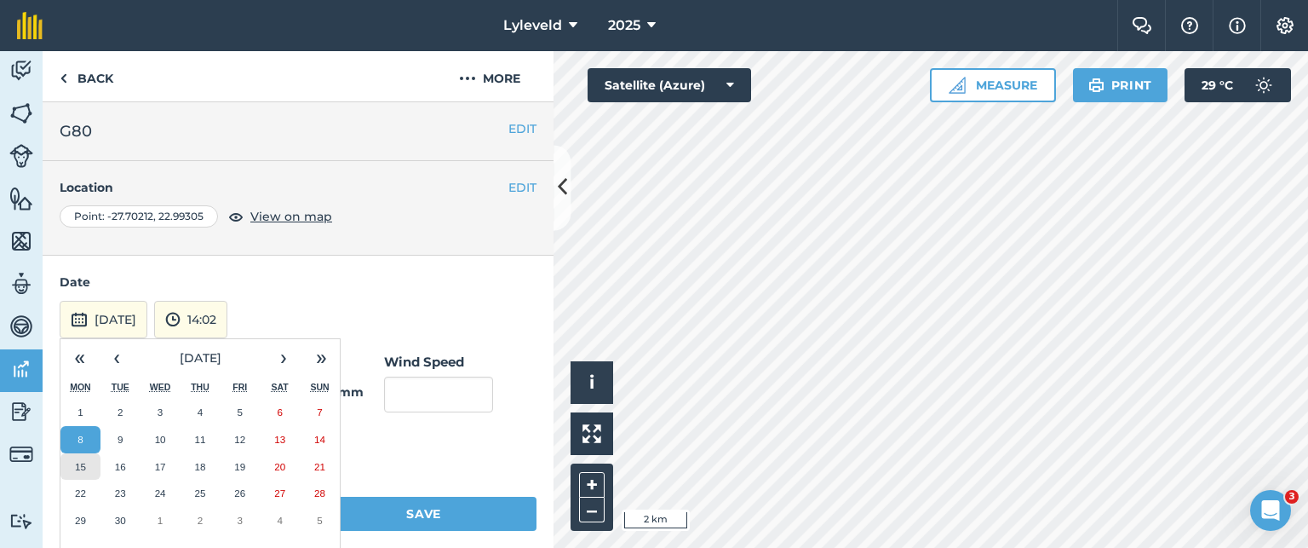
click at [80, 463] on abbr "15" at bounding box center [80, 466] width 11 height 11
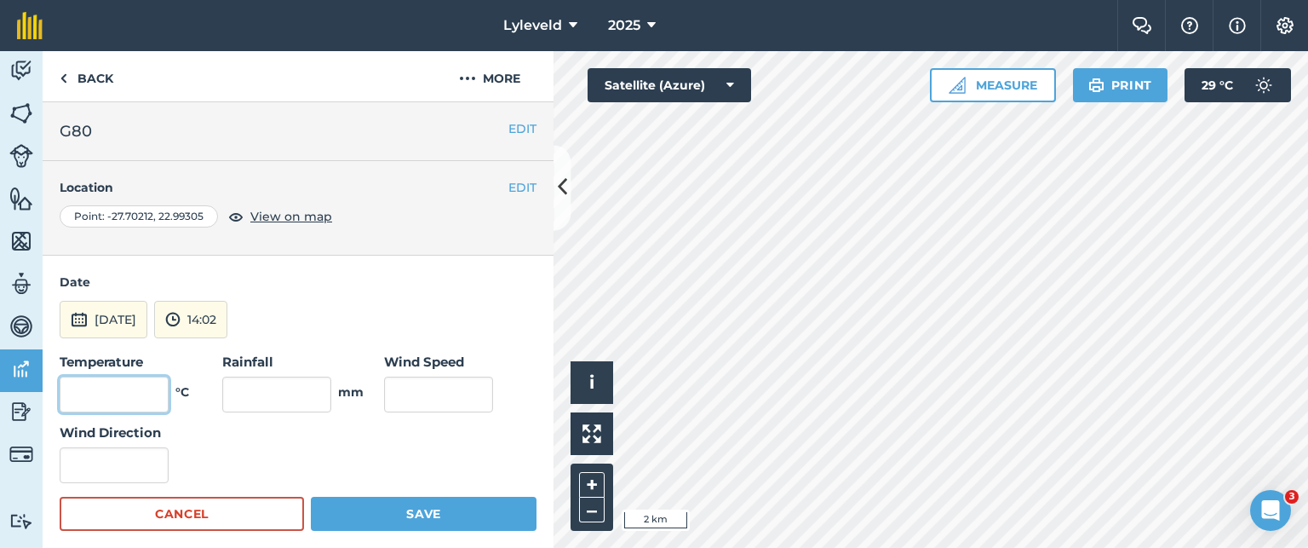
click at [159, 391] on input "text" at bounding box center [114, 394] width 109 height 36
type input "31"
click at [400, 387] on input "text" at bounding box center [438, 394] width 109 height 36
type input "12"
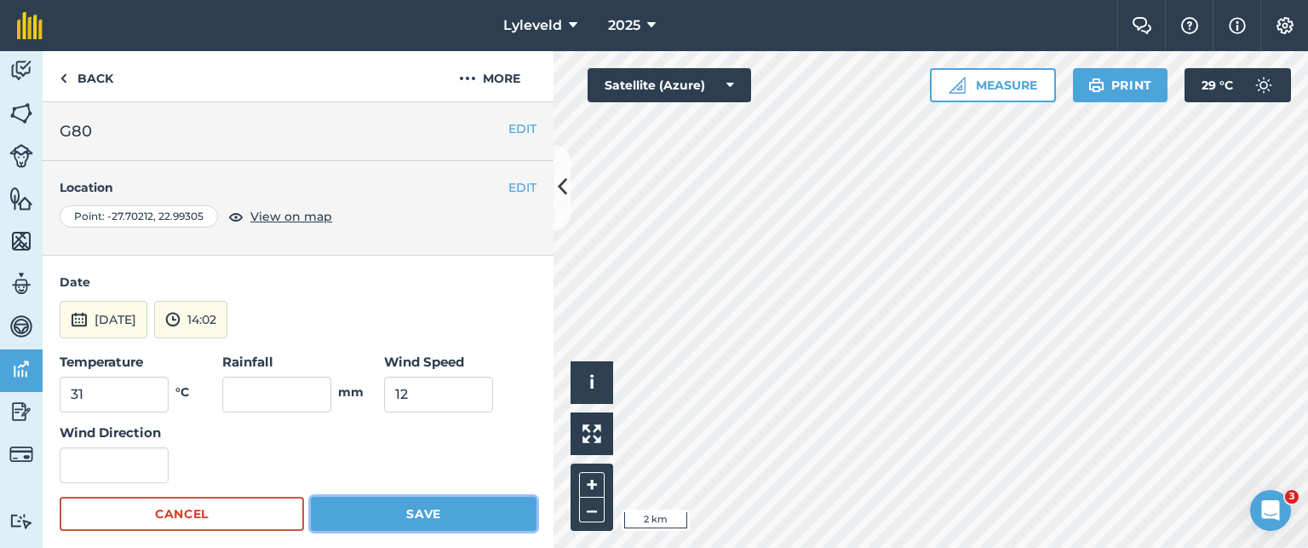
click at [417, 507] on button "Save" at bounding box center [424, 514] width 226 height 34
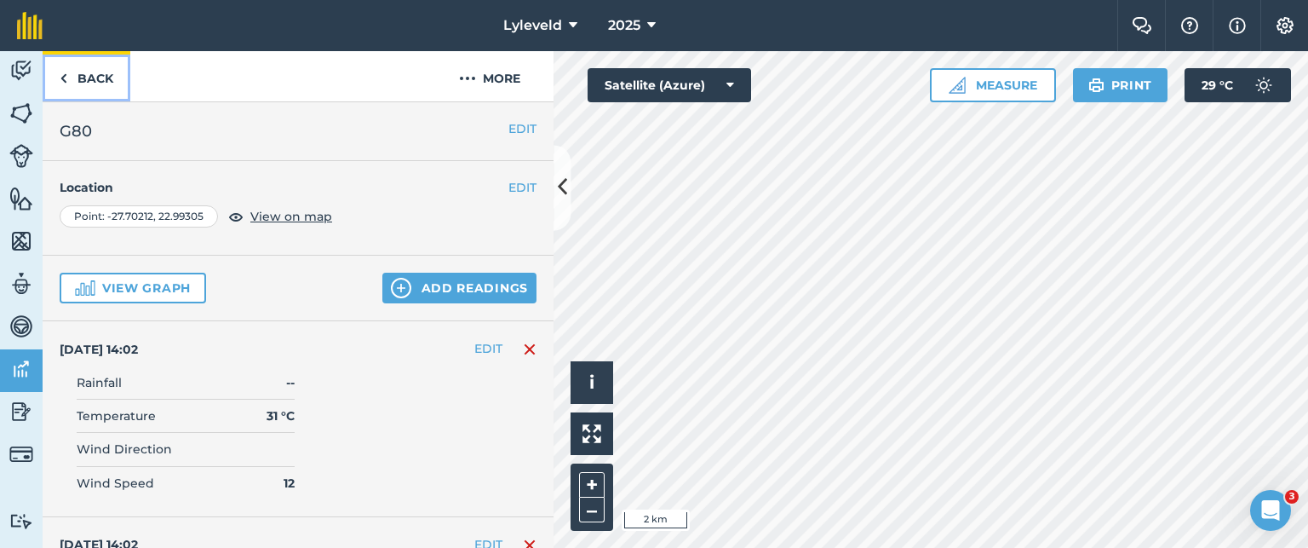
click at [66, 74] on img at bounding box center [64, 78] width 8 height 20
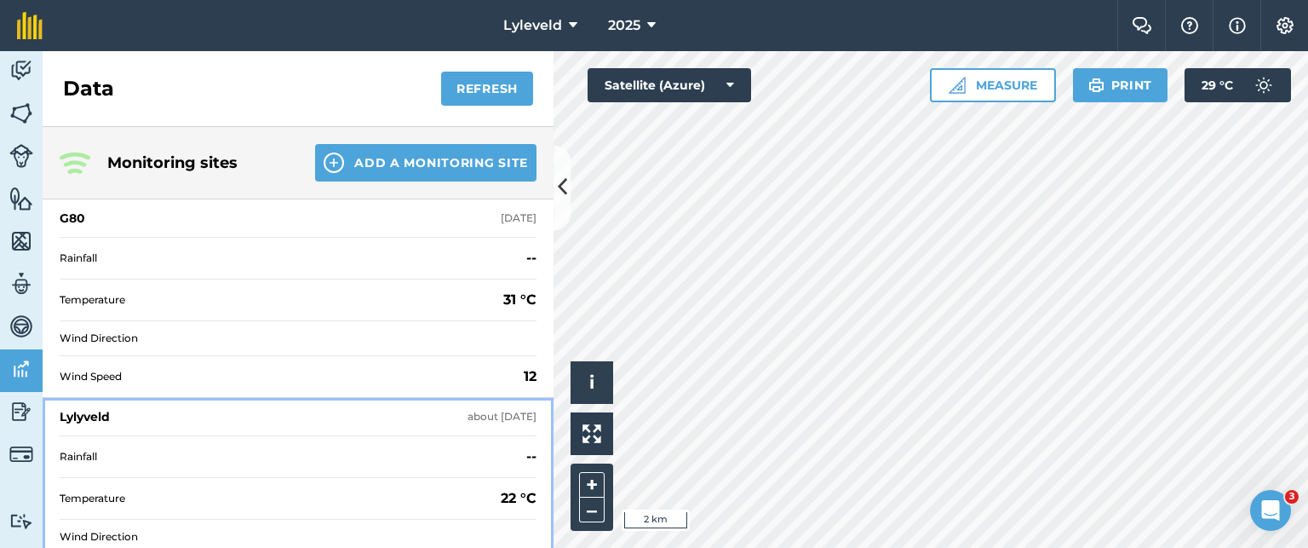
click at [95, 420] on div "Lylyveld" at bounding box center [85, 416] width 50 height 17
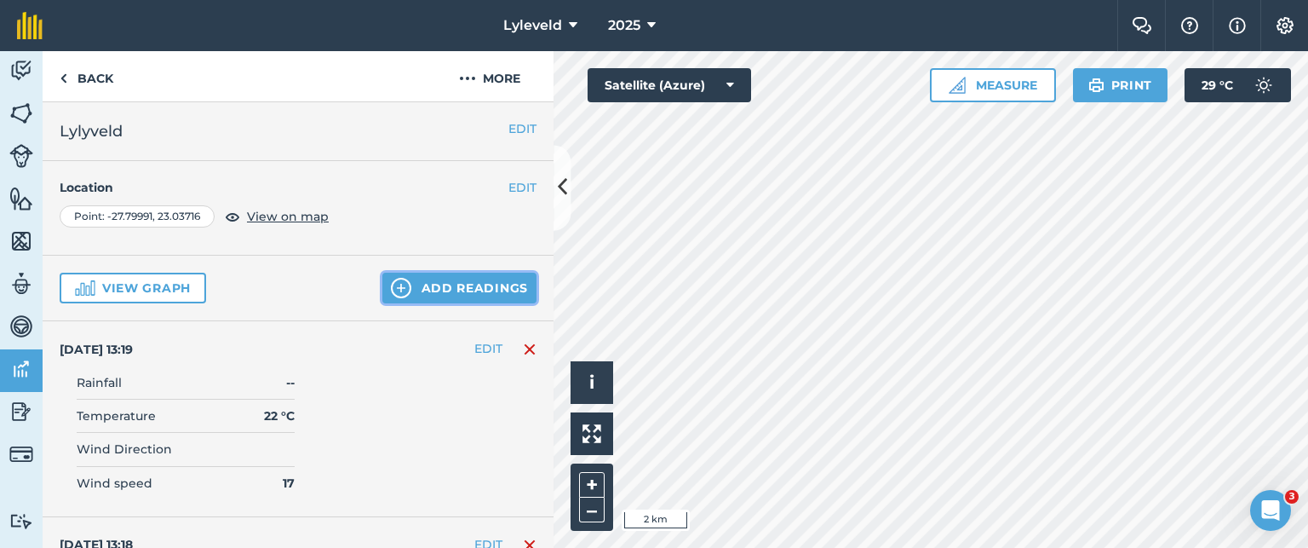
click at [409, 284] on button "Add readings" at bounding box center [459, 288] width 154 height 31
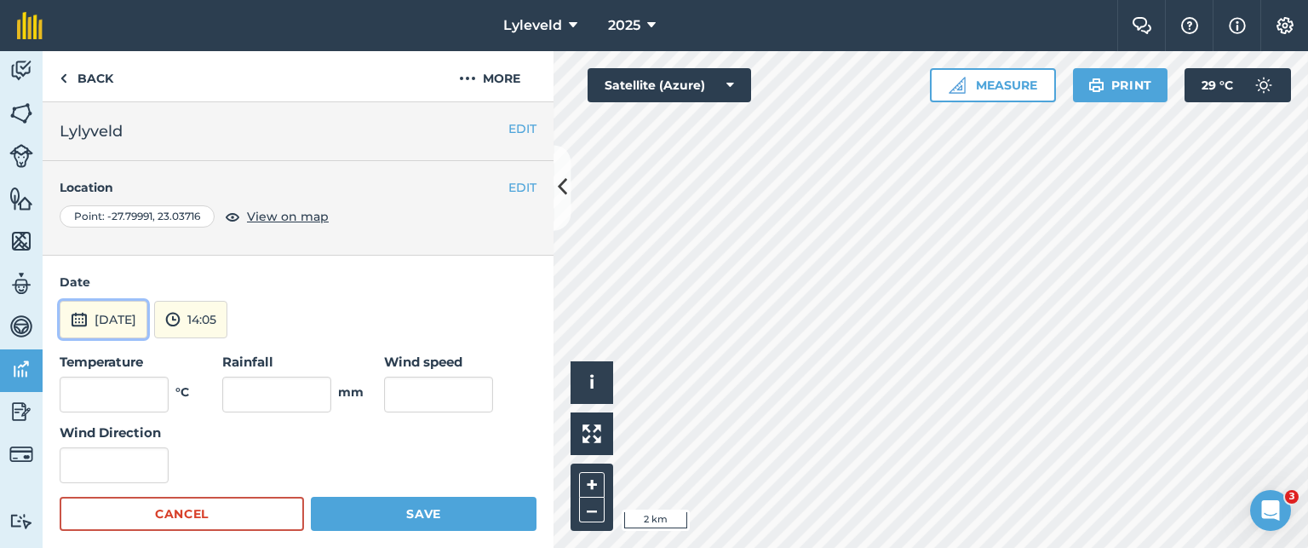
click at [76, 323] on img at bounding box center [79, 319] width 17 height 20
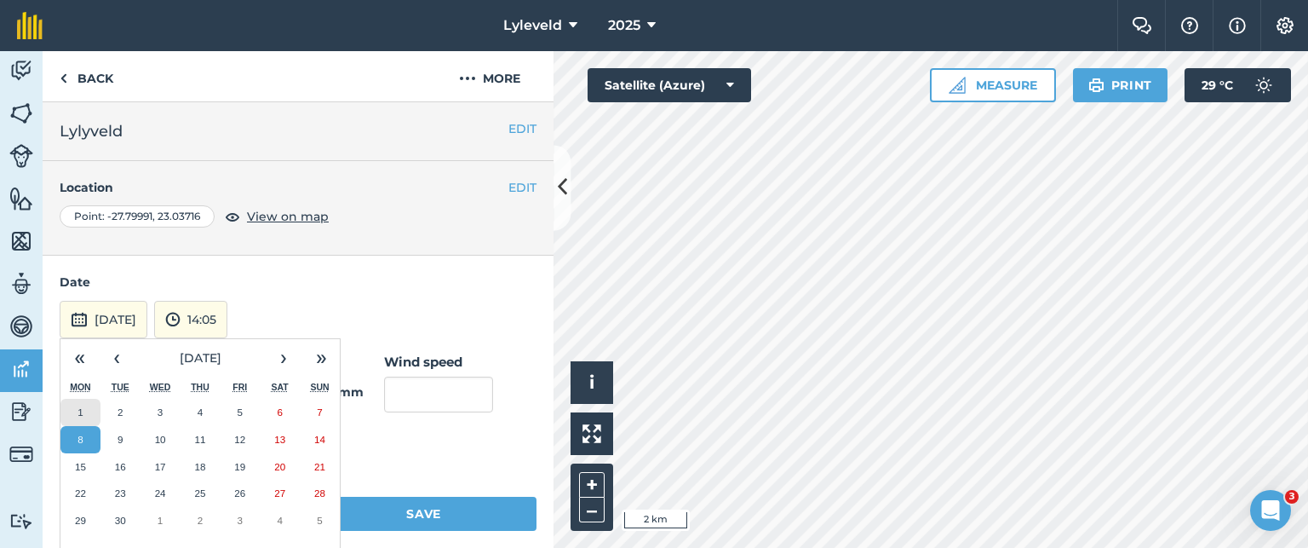
click at [78, 411] on abbr "1" at bounding box center [80, 411] width 5 height 11
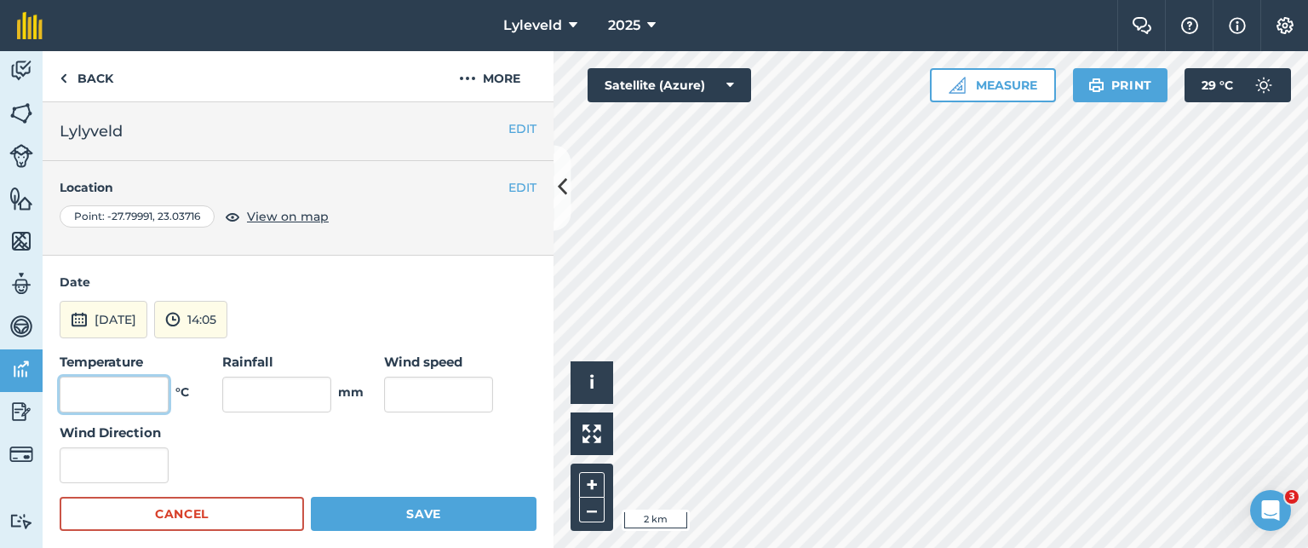
click at [126, 396] on input "text" at bounding box center [114, 394] width 109 height 36
type input "33"
click at [396, 394] on input "text" at bounding box center [438, 394] width 109 height 36
type input "13"
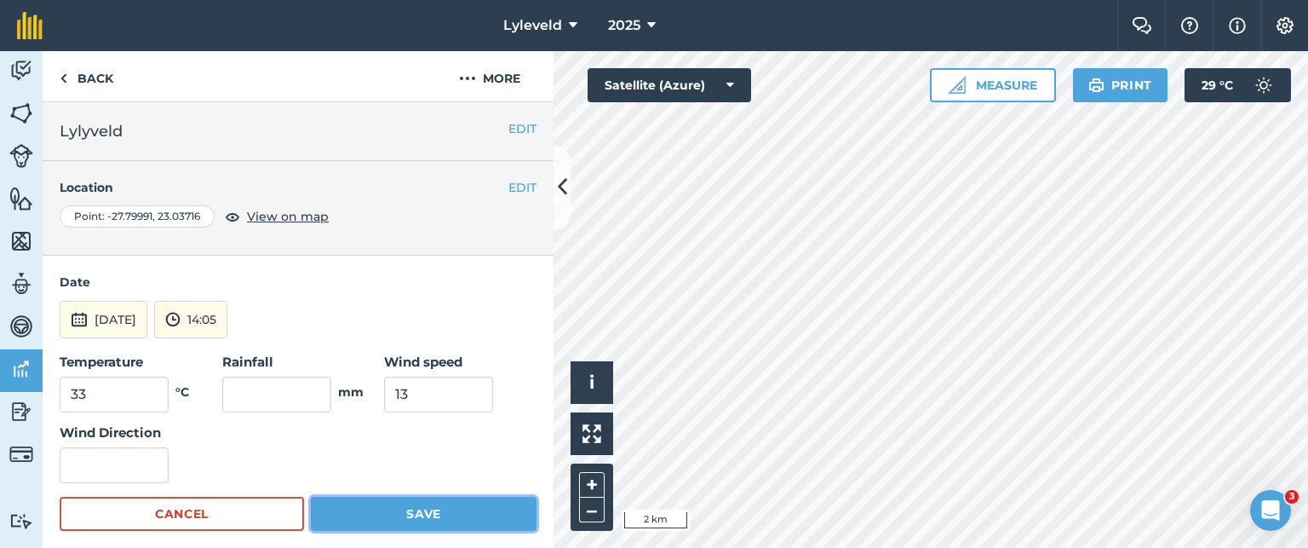
click at [422, 514] on button "Save" at bounding box center [424, 514] width 226 height 34
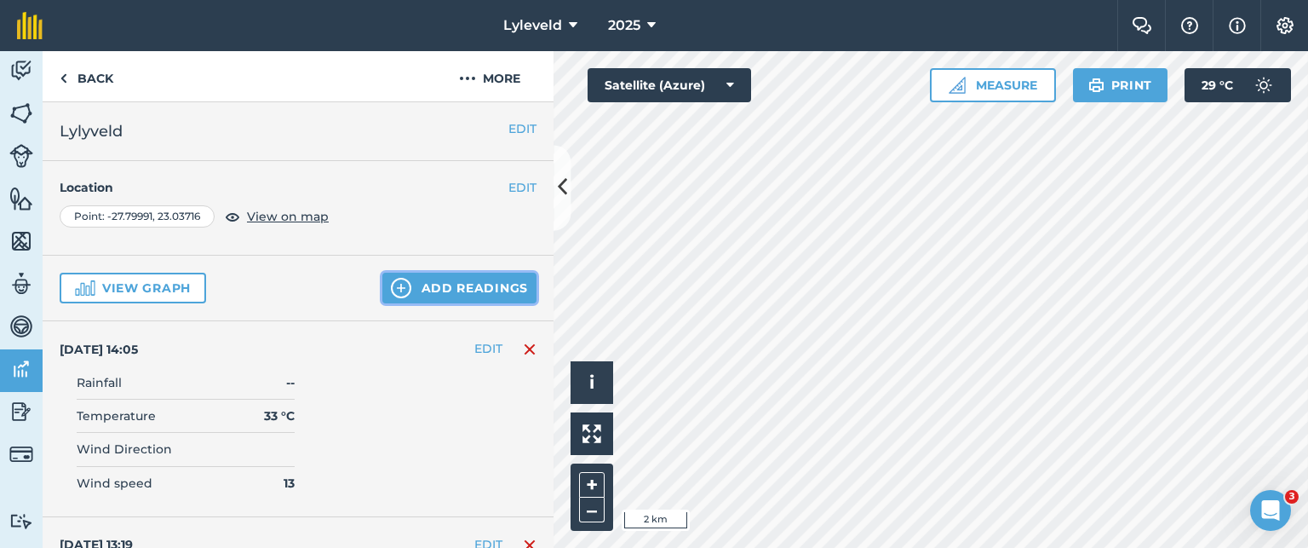
click at [430, 292] on button "Add readings" at bounding box center [459, 288] width 154 height 31
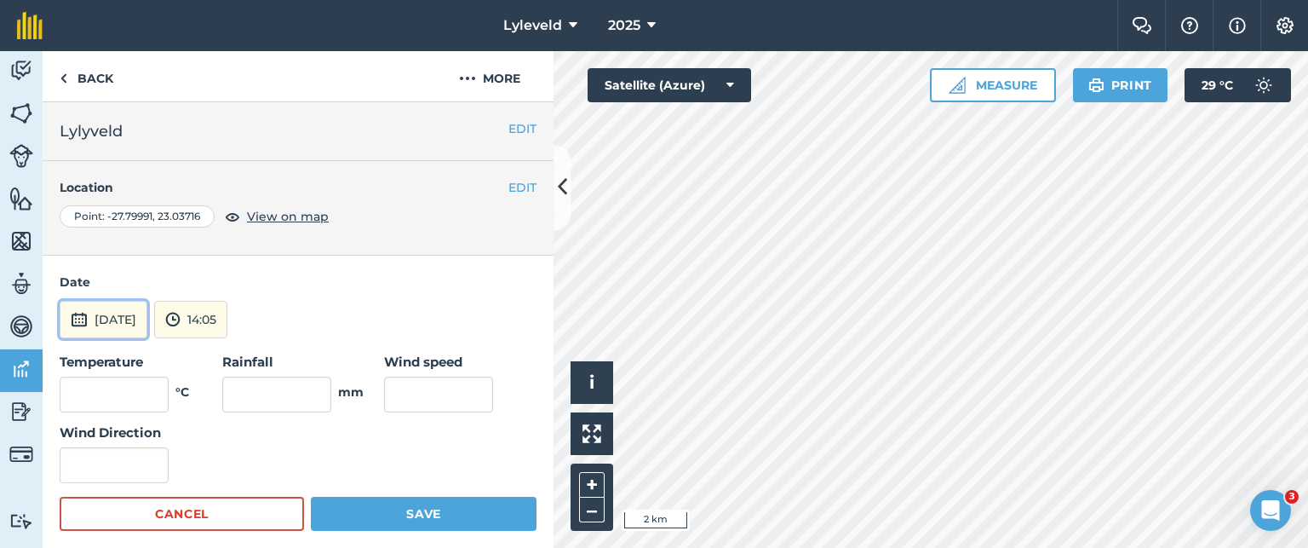
click at [75, 323] on img at bounding box center [79, 319] width 17 height 20
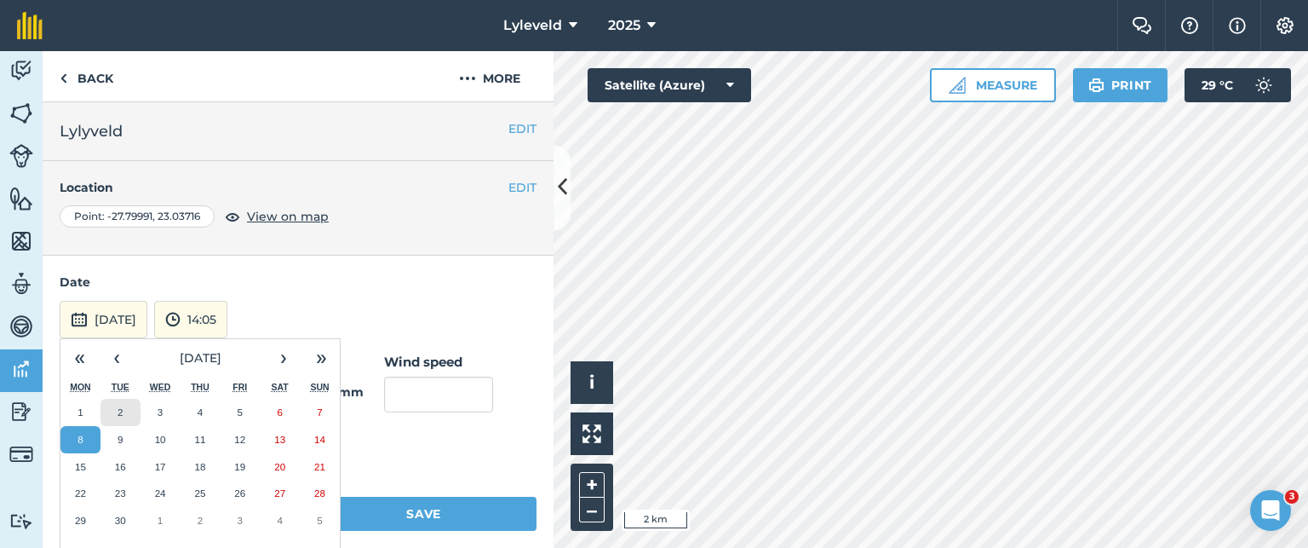
click at [121, 414] on abbr "2" at bounding box center [120, 411] width 5 height 11
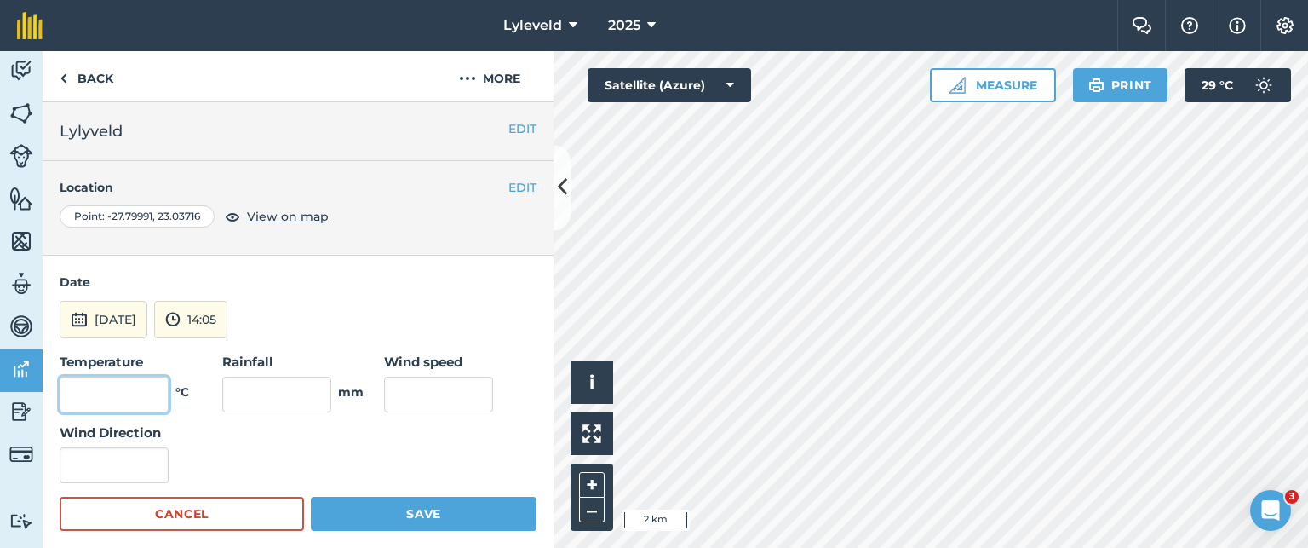
click at [147, 391] on input "text" at bounding box center [114, 394] width 109 height 36
type input "32"
click at [414, 389] on input "text" at bounding box center [438, 394] width 109 height 36
type input "11"
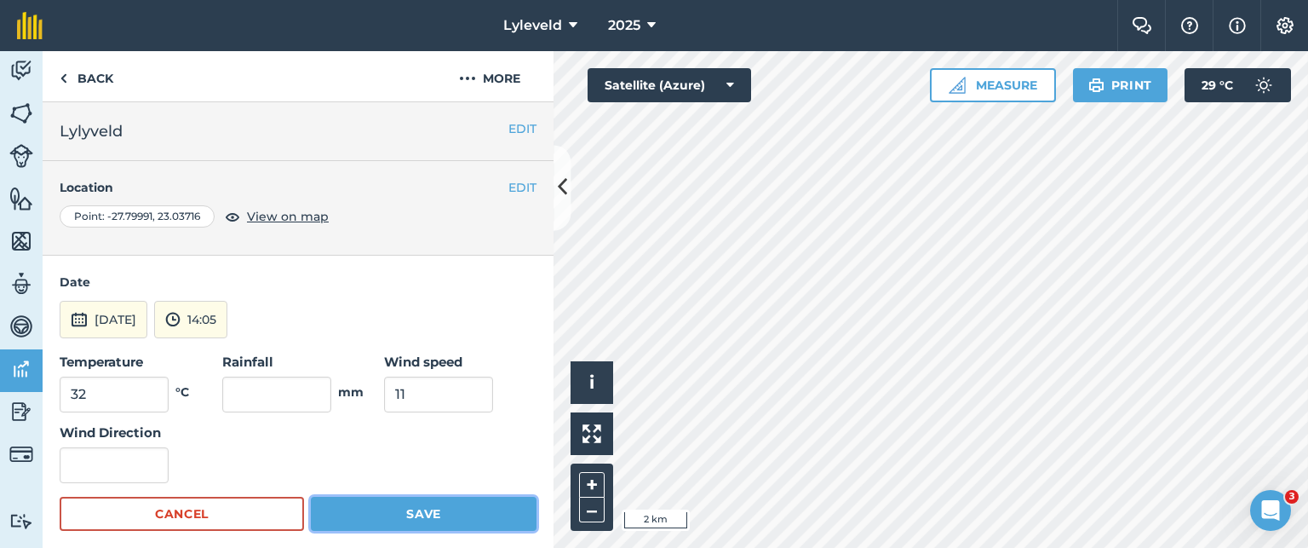
click at [422, 511] on button "Save" at bounding box center [424, 514] width 226 height 34
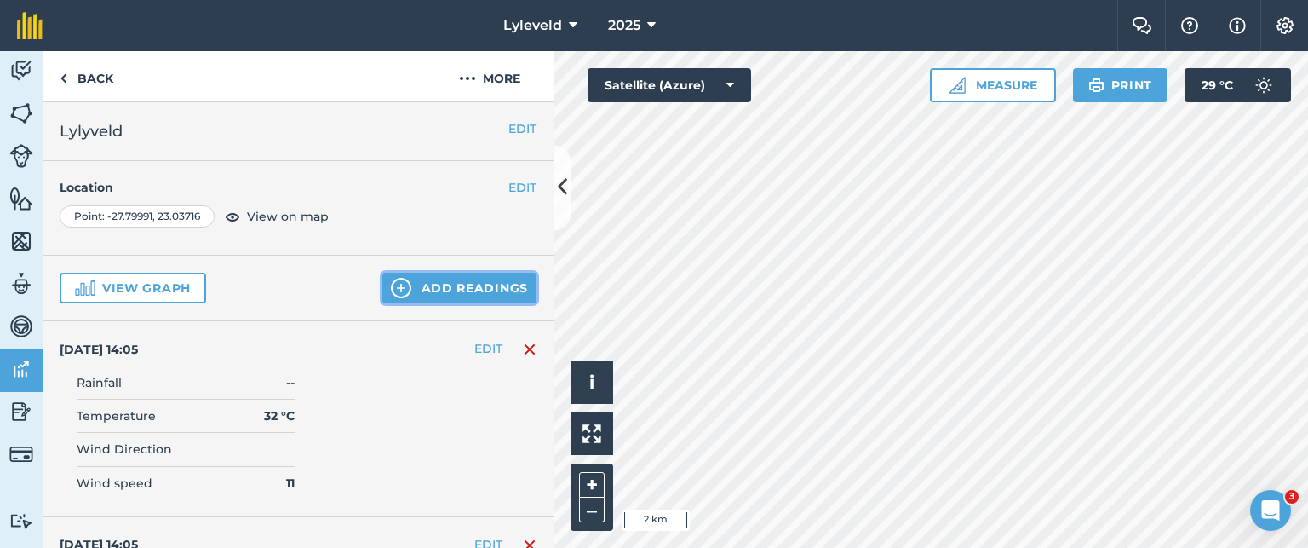
click at [404, 290] on button "Add readings" at bounding box center [459, 288] width 154 height 31
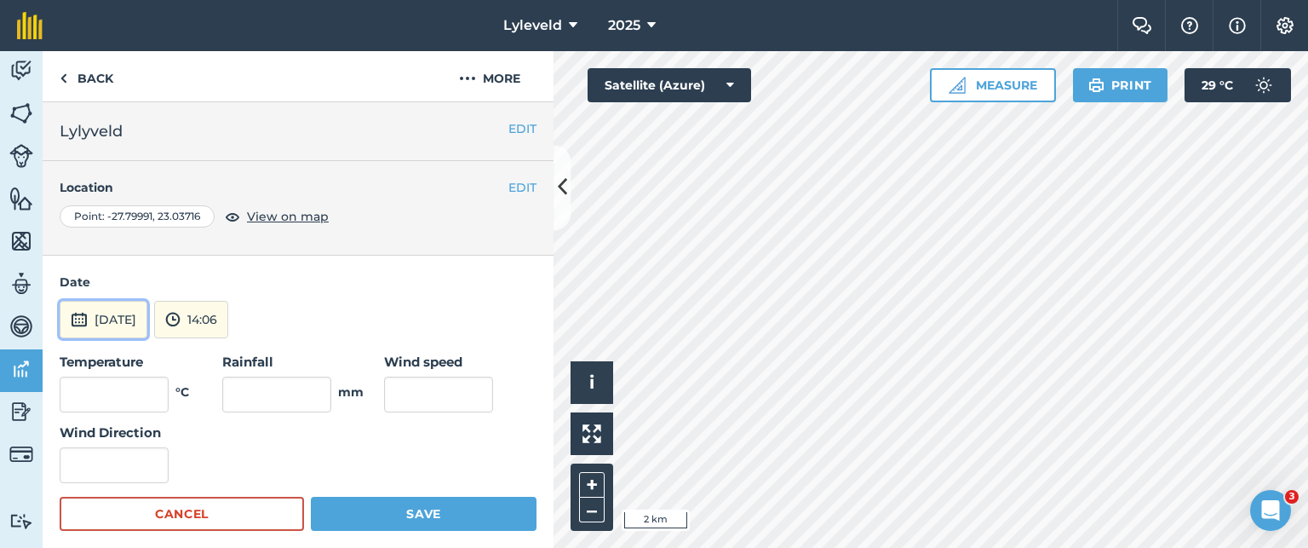
click at [84, 318] on img at bounding box center [79, 319] width 17 height 20
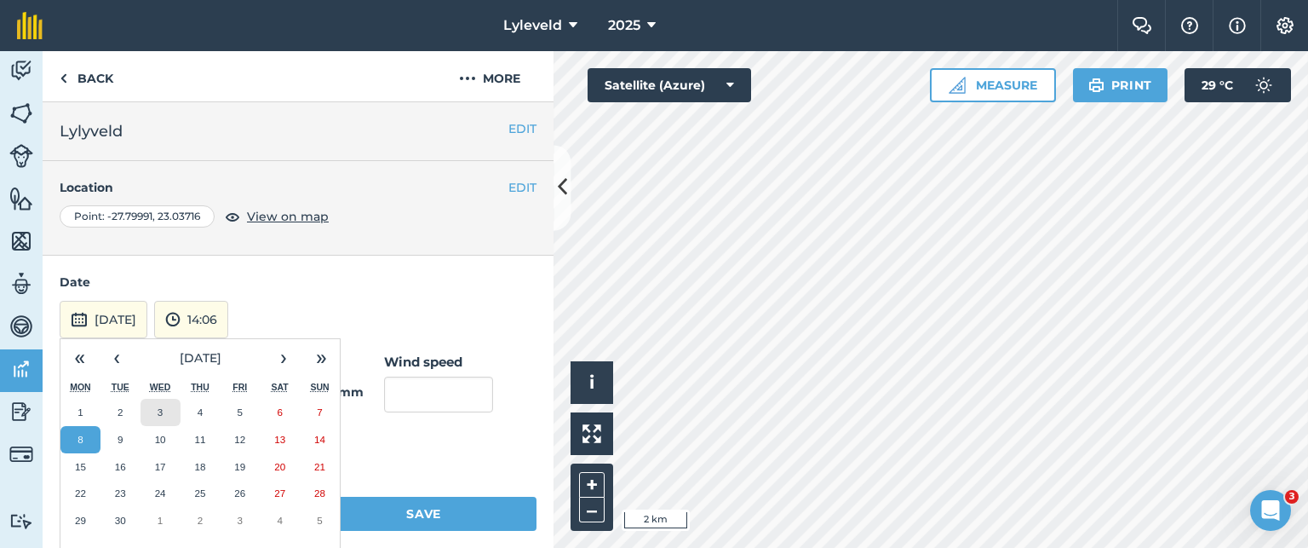
click at [162, 412] on abbr "3" at bounding box center [160, 411] width 5 height 11
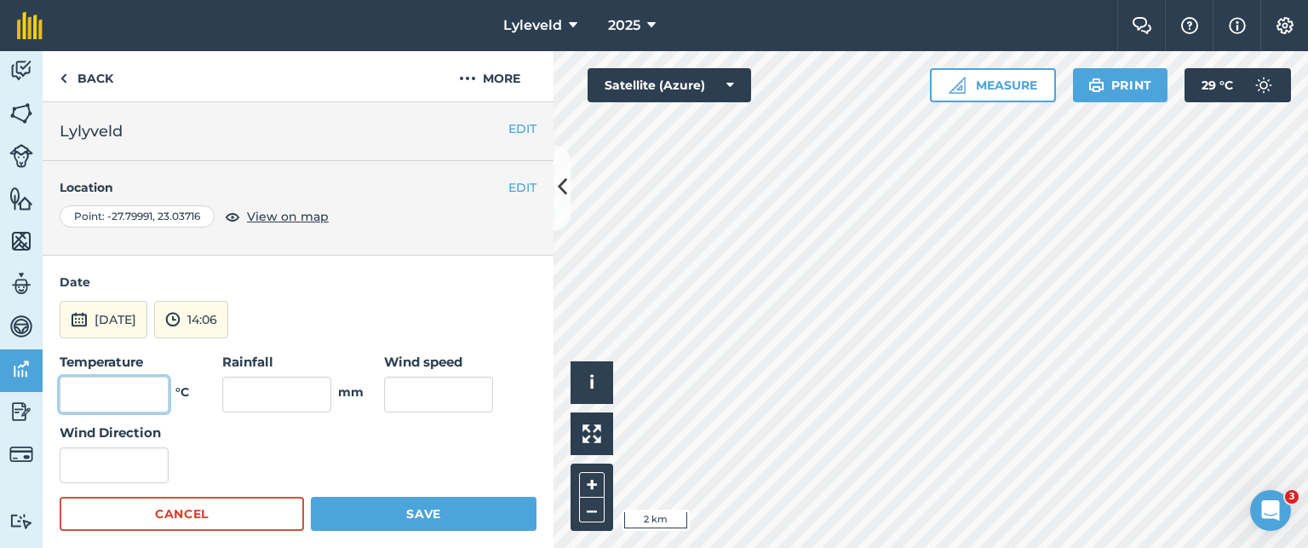
click at [153, 384] on input "text" at bounding box center [114, 394] width 109 height 36
type input "32"
click at [408, 392] on input "text" at bounding box center [438, 394] width 109 height 36
type input "10"
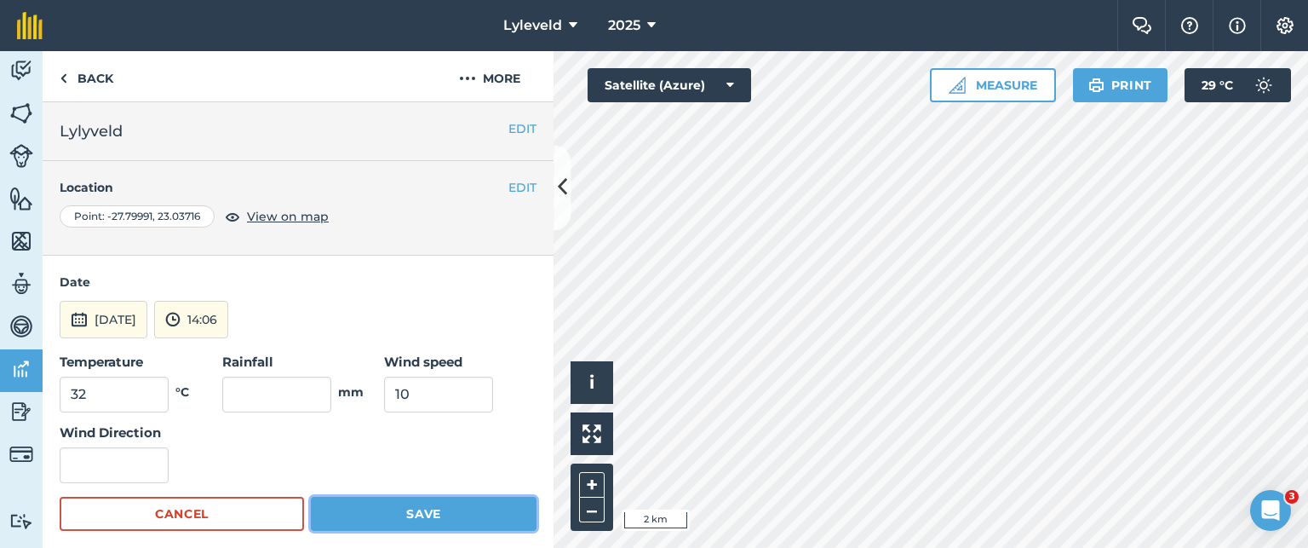
click at [405, 514] on button "Save" at bounding box center [424, 514] width 226 height 34
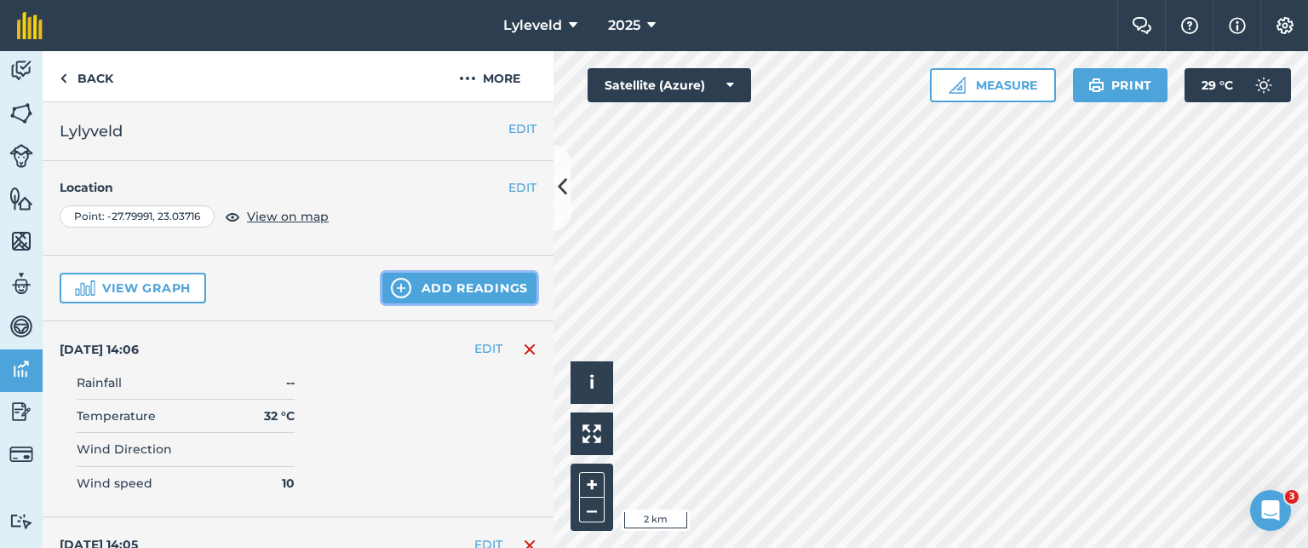
click at [411, 284] on button "Add readings" at bounding box center [459, 288] width 154 height 31
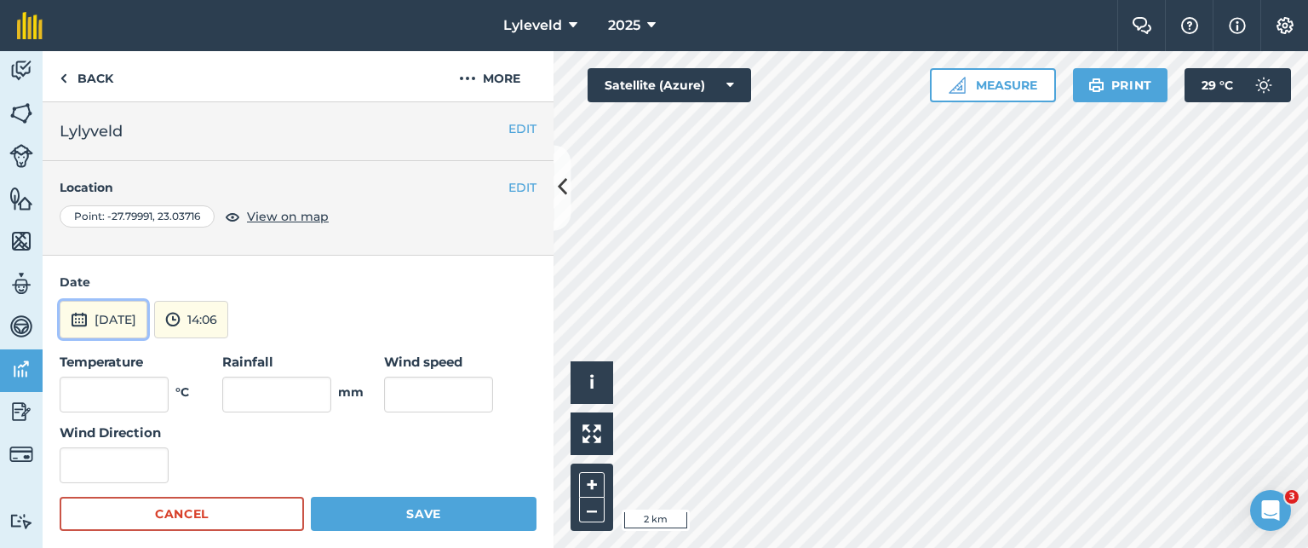
click at [82, 316] on img at bounding box center [79, 319] width 17 height 20
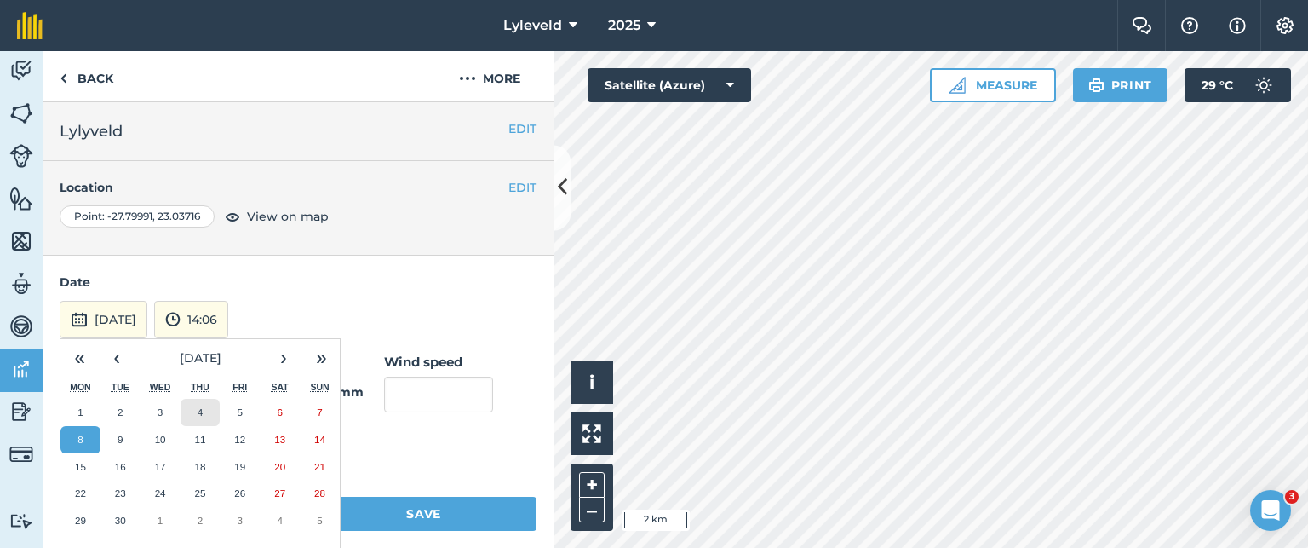
click at [198, 411] on abbr "4" at bounding box center [200, 411] width 5 height 11
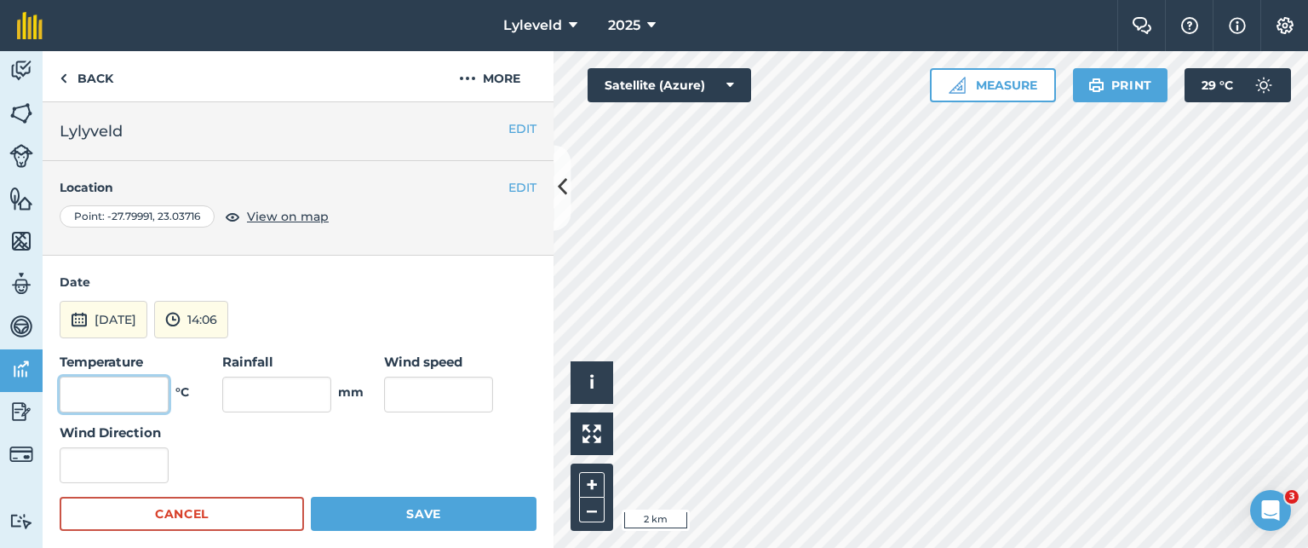
click at [158, 390] on input "text" at bounding box center [114, 394] width 109 height 36
type input "32"
click at [392, 389] on input "text" at bounding box center [438, 394] width 109 height 36
type input "10"
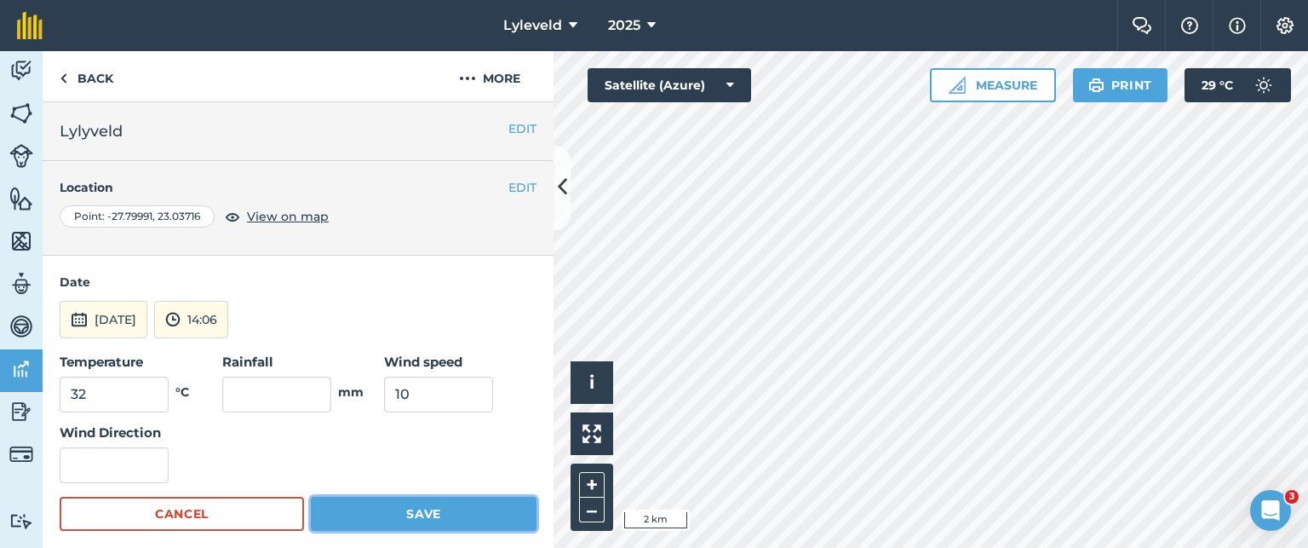
click at [402, 515] on button "Save" at bounding box center [424, 514] width 226 height 34
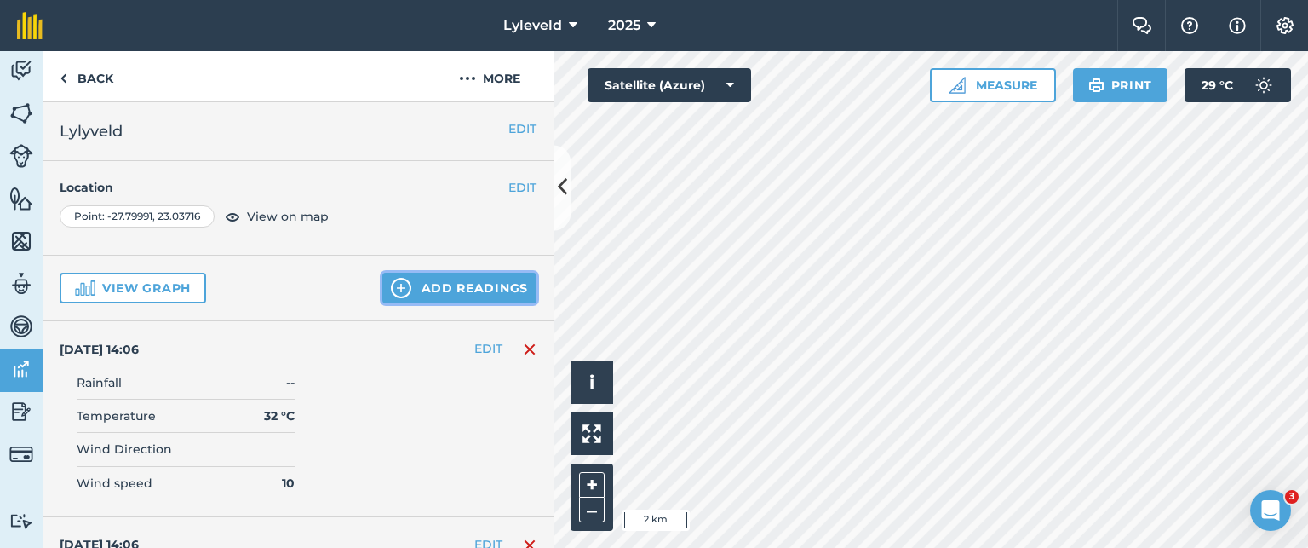
click at [410, 283] on button "Add readings" at bounding box center [459, 288] width 154 height 31
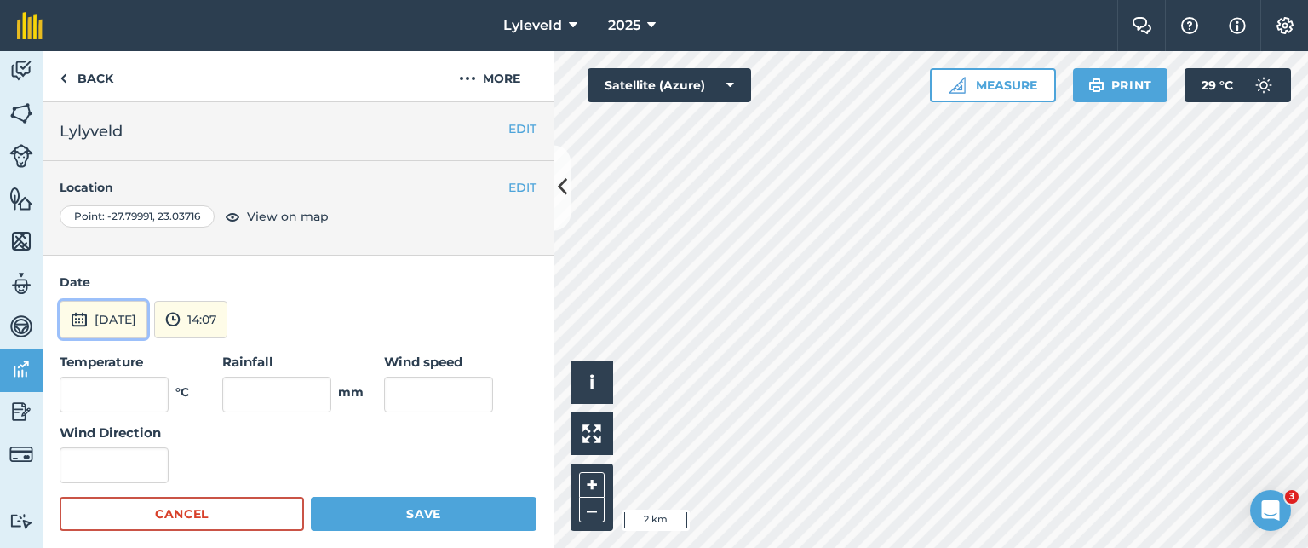
click at [73, 317] on img at bounding box center [79, 319] width 17 height 20
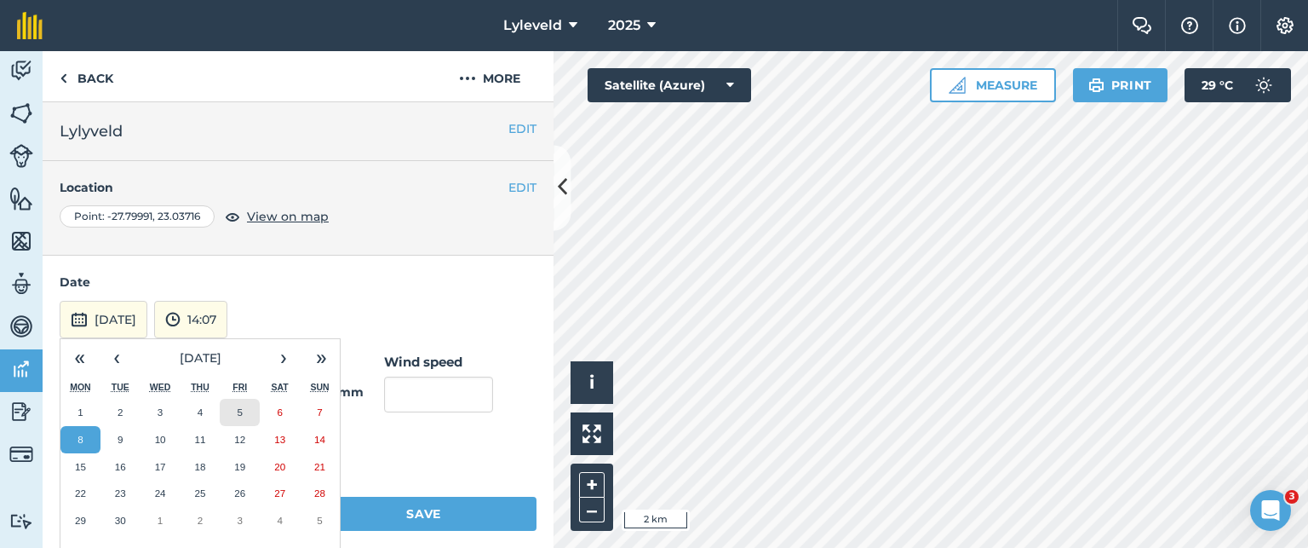
click at [242, 406] on abbr "5" at bounding box center [240, 411] width 5 height 11
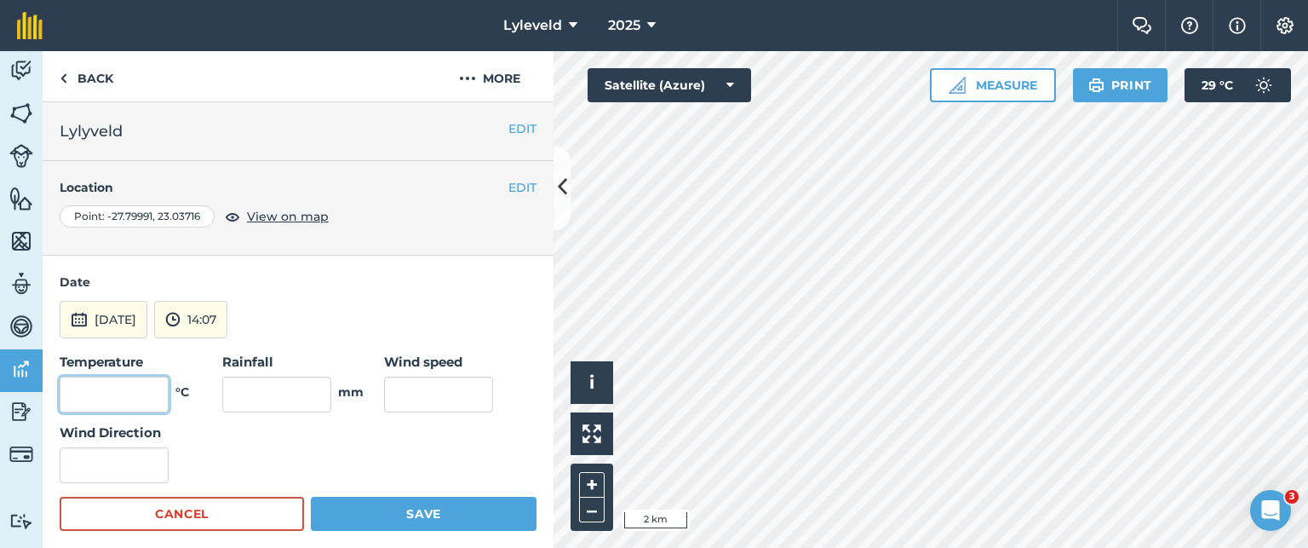
click at [138, 394] on input "text" at bounding box center [114, 394] width 109 height 36
type input "32"
click at [393, 393] on input "text" at bounding box center [438, 394] width 109 height 36
type input "17"
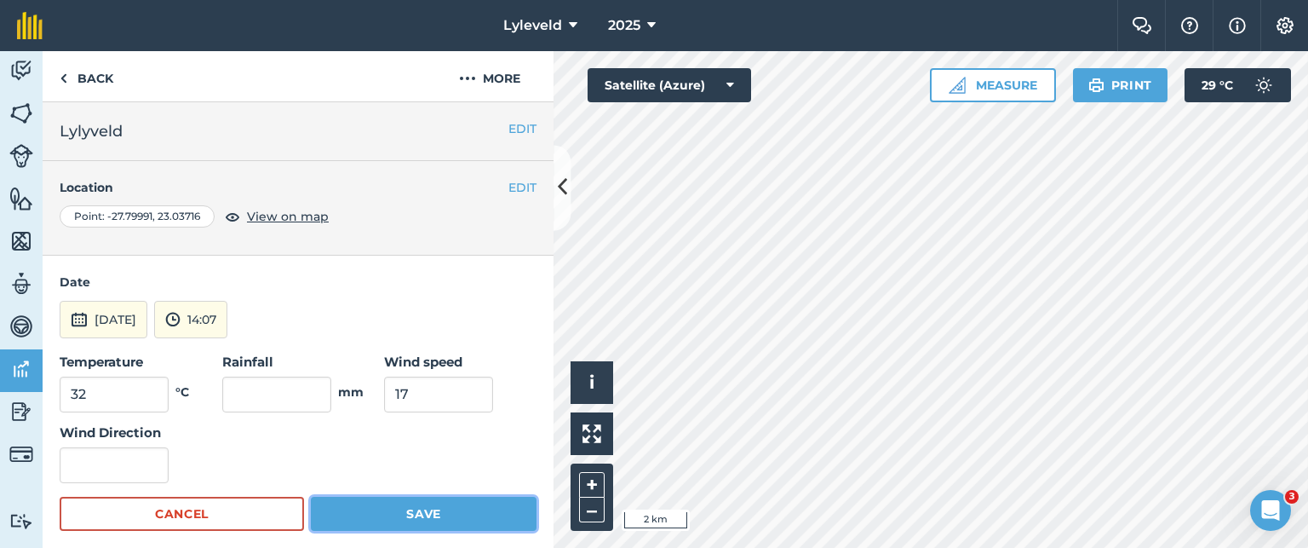
click at [408, 510] on button "Save" at bounding box center [424, 514] width 226 height 34
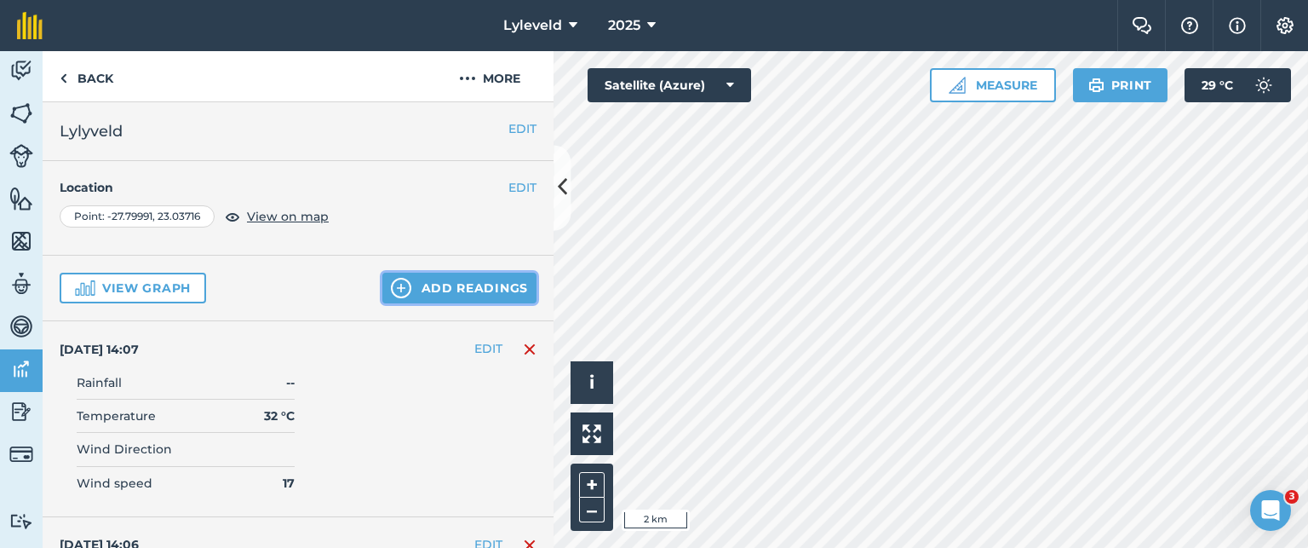
click at [416, 283] on button "Add readings" at bounding box center [459, 288] width 154 height 31
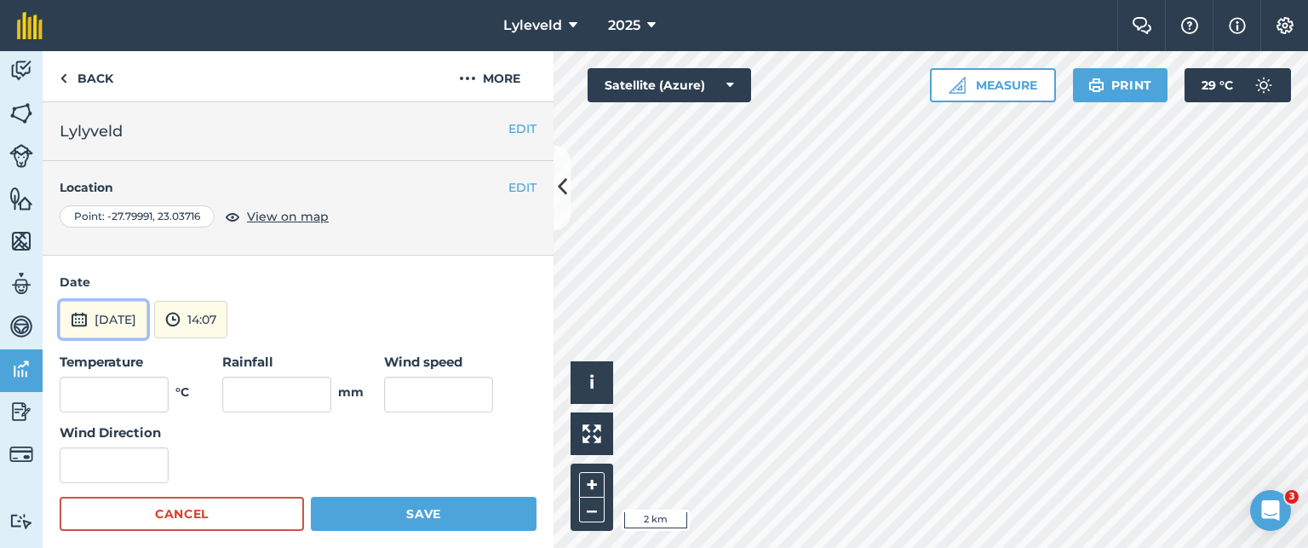
click at [72, 316] on img at bounding box center [79, 319] width 17 height 20
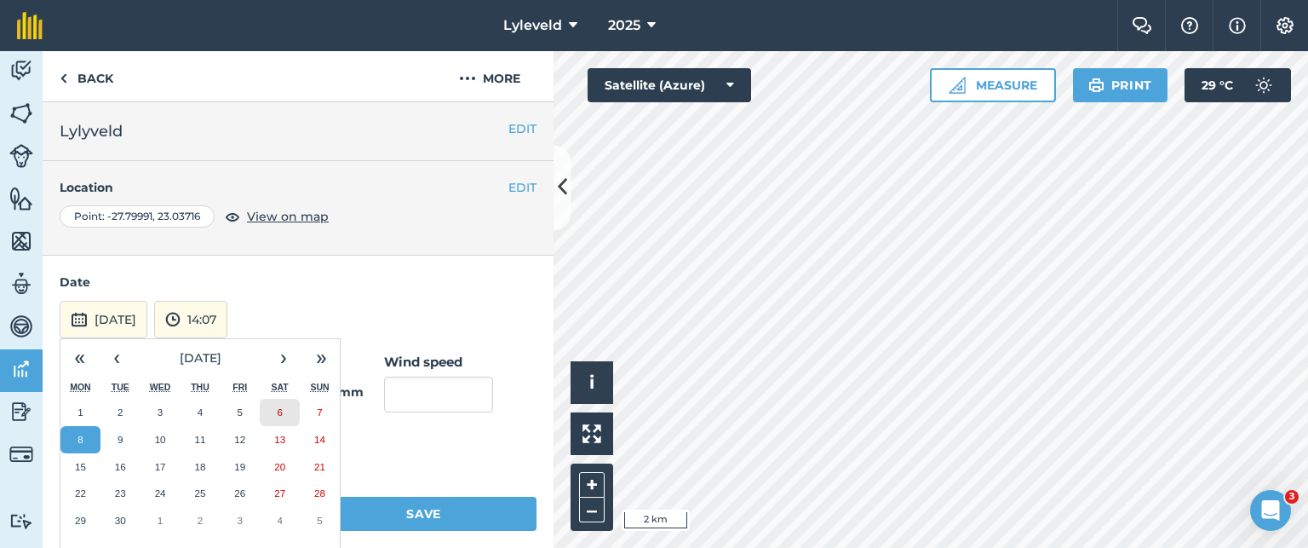
click at [279, 412] on abbr "6" at bounding box center [279, 411] width 5 height 11
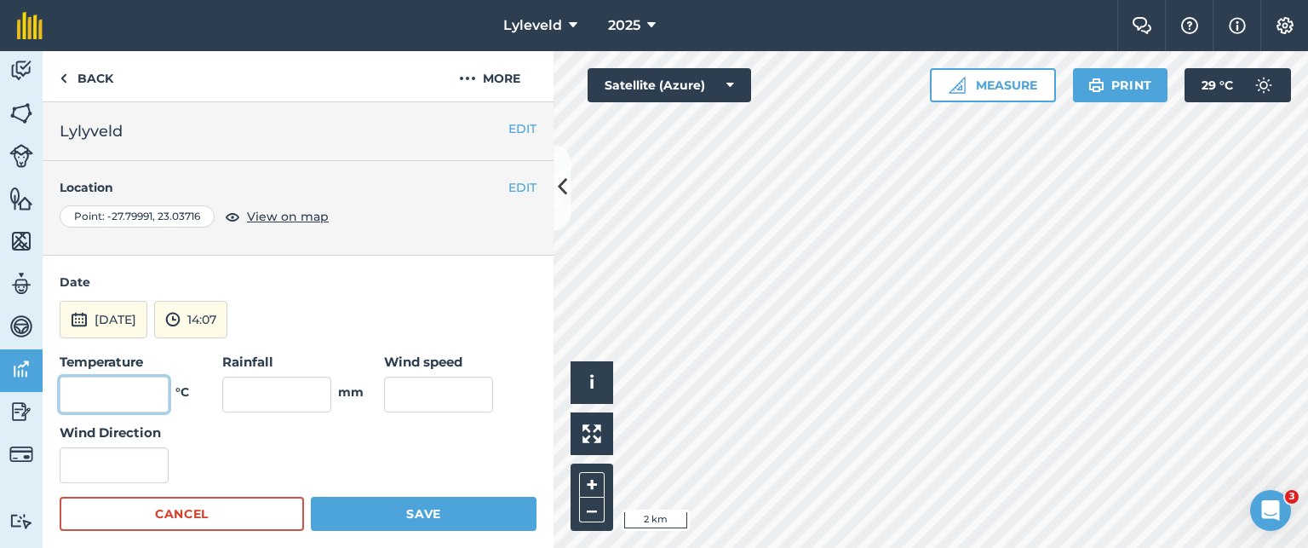
click at [147, 394] on input "text" at bounding box center [114, 394] width 109 height 36
type input "28"
click at [399, 394] on input "text" at bounding box center [438, 394] width 109 height 36
type input "12"
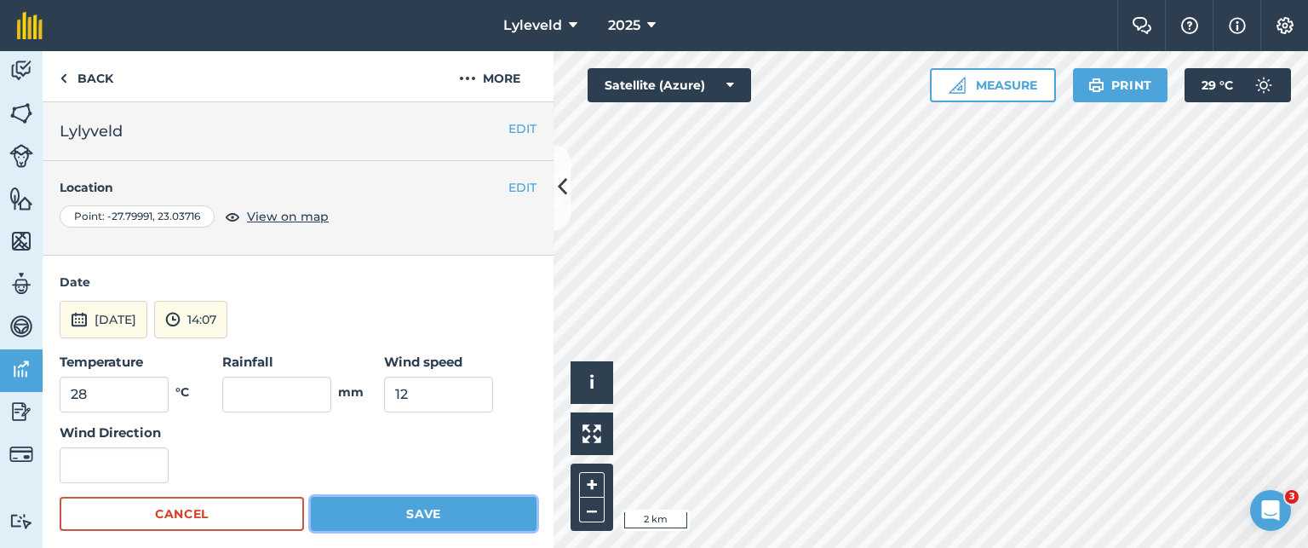
click at [412, 510] on button "Save" at bounding box center [424, 514] width 226 height 34
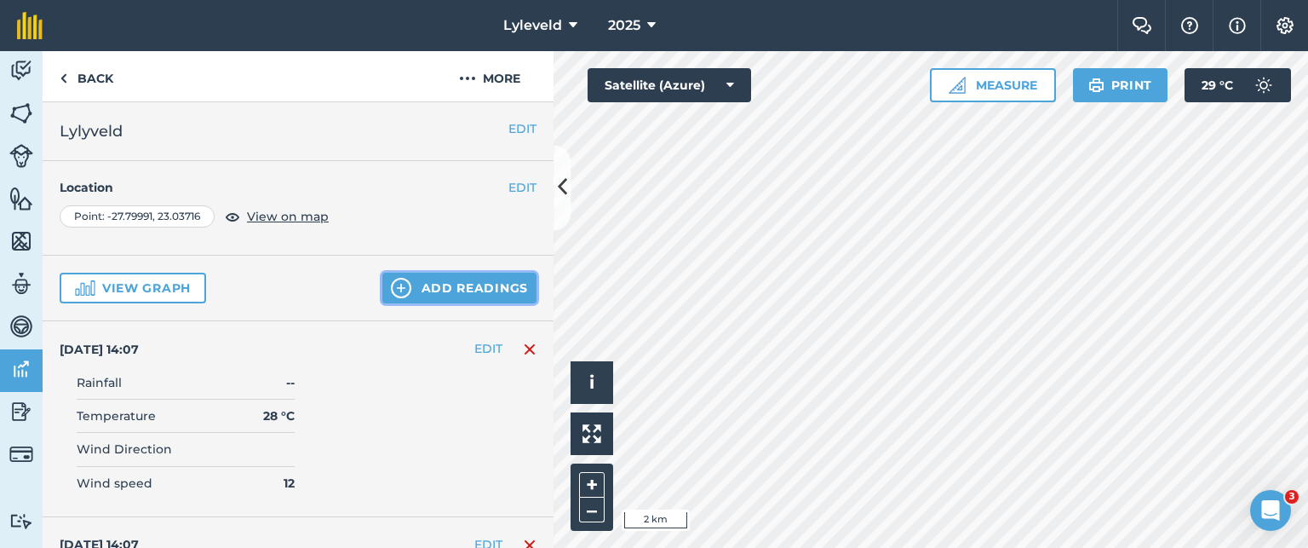
click at [400, 286] on button "Add readings" at bounding box center [459, 288] width 154 height 31
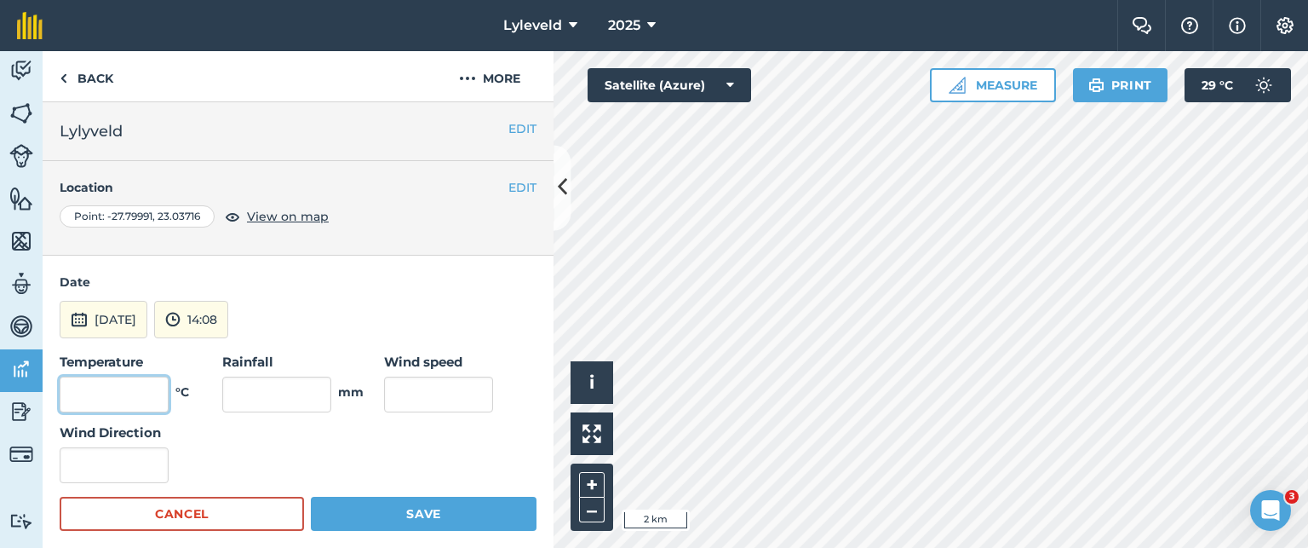
click at [138, 389] on input "text" at bounding box center [114, 394] width 109 height 36
type input "28"
click at [413, 390] on input "text" at bounding box center [438, 394] width 109 height 36
type input "10"
click at [92, 318] on button "[DATE]" at bounding box center [104, 319] width 88 height 37
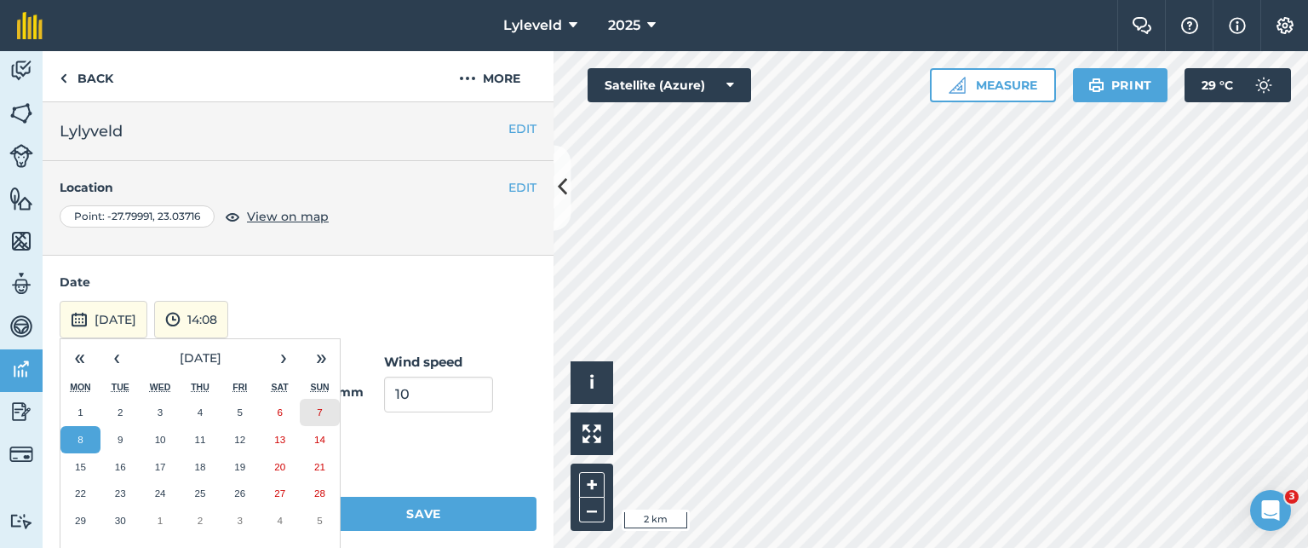
click at [320, 408] on abbr "7" at bounding box center [319, 411] width 5 height 11
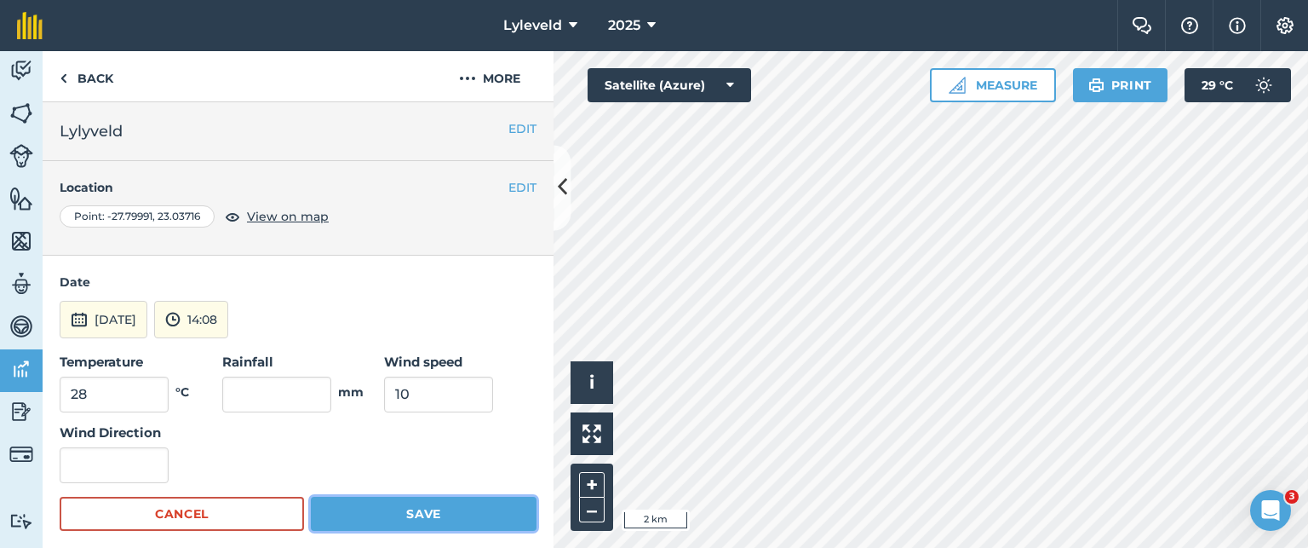
click at [405, 510] on button "Save" at bounding box center [424, 514] width 226 height 34
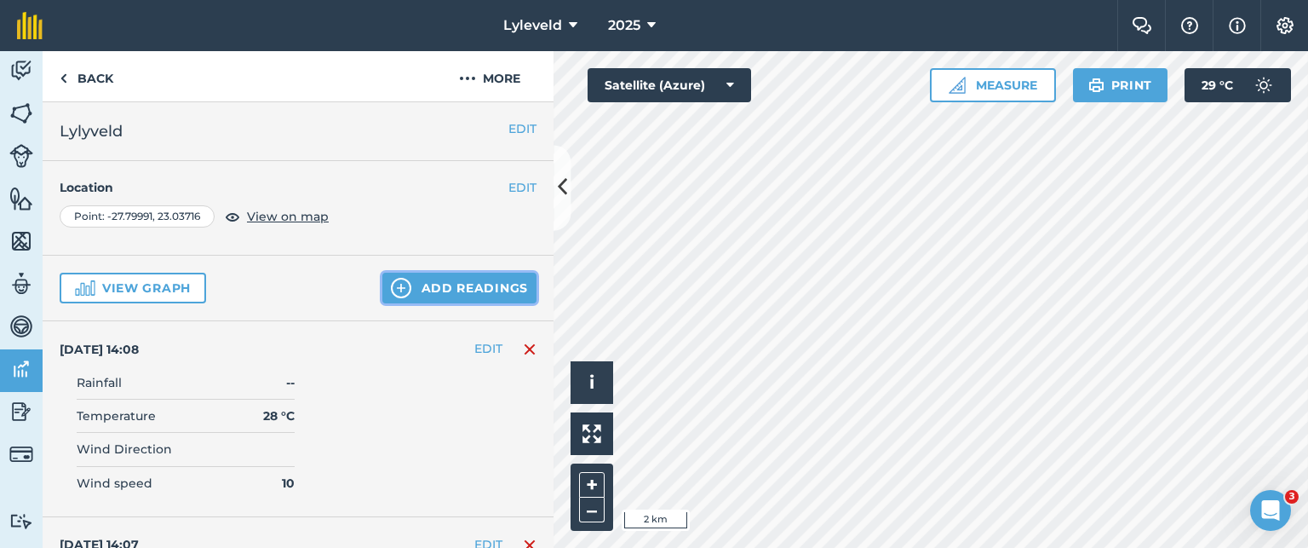
click at [391, 292] on img at bounding box center [401, 288] width 20 height 20
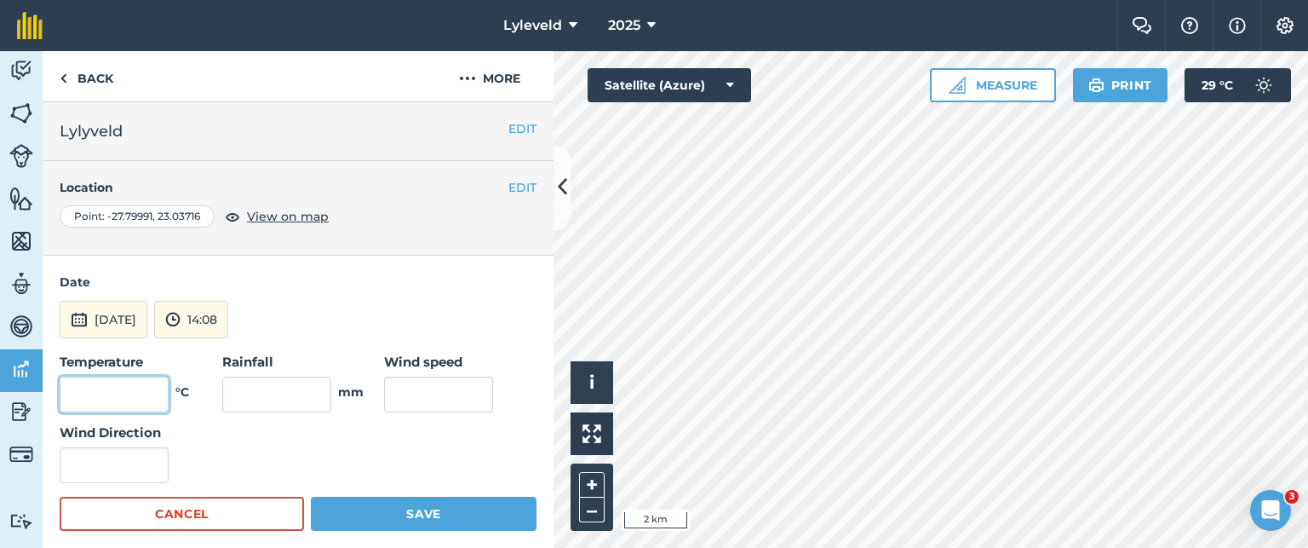
click at [137, 385] on input "text" at bounding box center [114, 394] width 109 height 36
type input "31"
click at [429, 385] on input "text" at bounding box center [438, 394] width 109 height 36
type input "16"
click at [82, 313] on img at bounding box center [79, 319] width 17 height 20
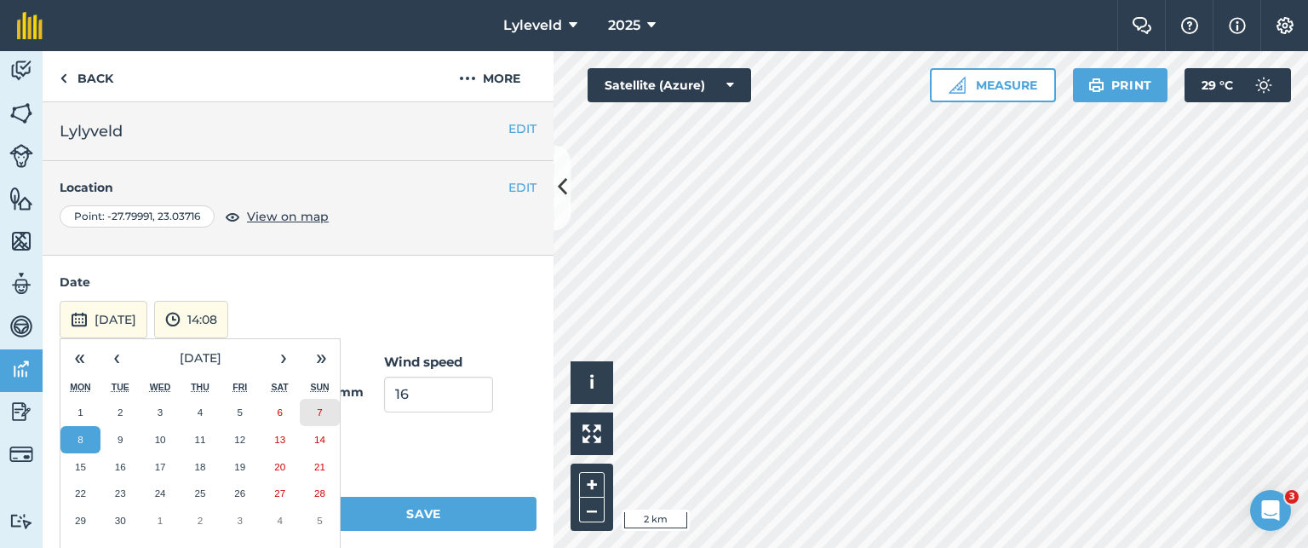
click at [320, 411] on abbr "7" at bounding box center [319, 411] width 5 height 11
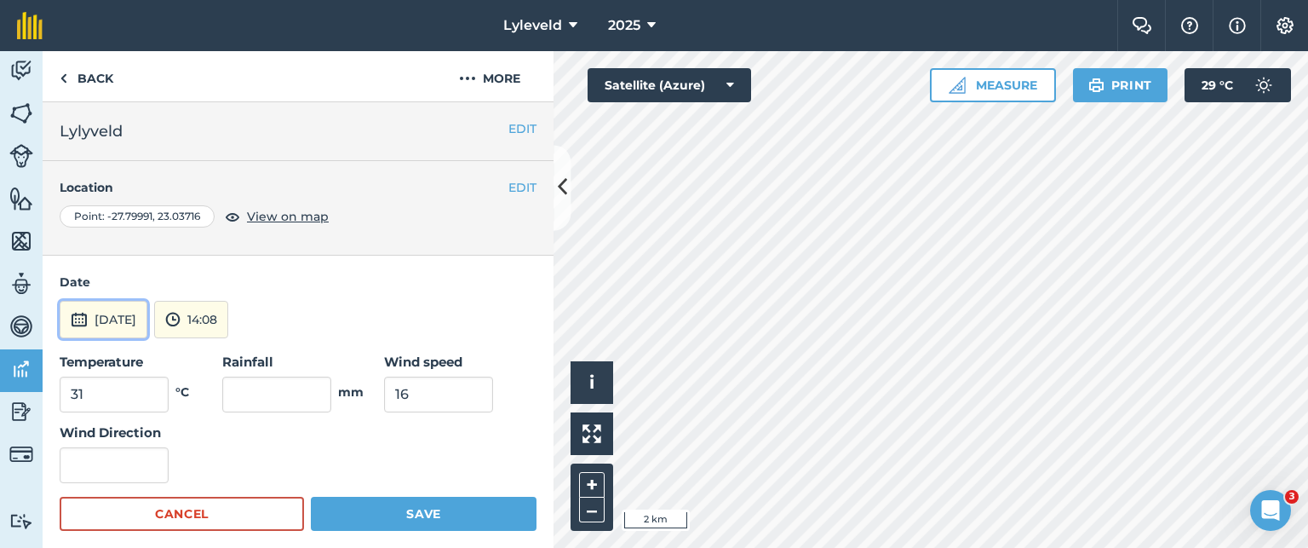
click at [78, 313] on img at bounding box center [79, 319] width 17 height 20
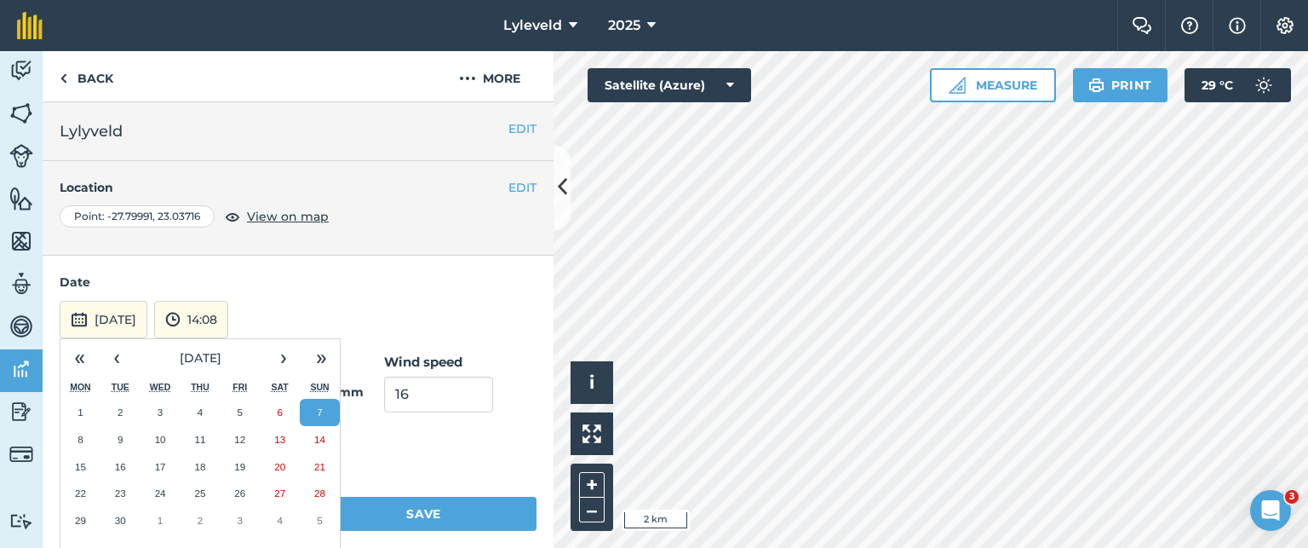
click at [75, 433] on button "8" at bounding box center [80, 439] width 40 height 27
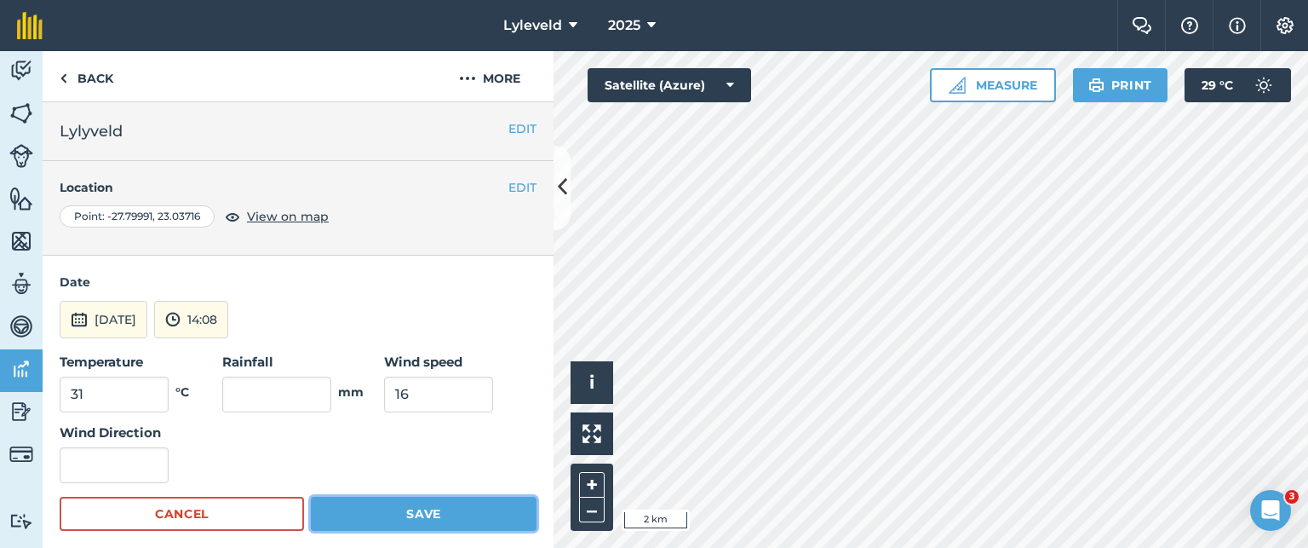
click at [399, 508] on button "Save" at bounding box center [424, 514] width 226 height 34
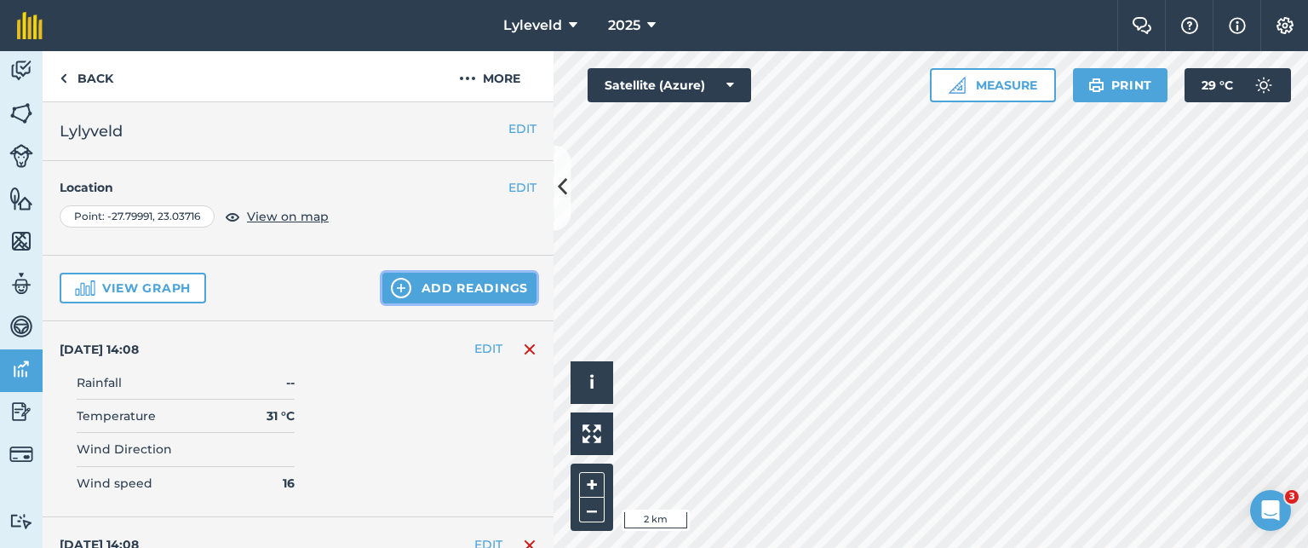
click at [391, 287] on img at bounding box center [401, 288] width 20 height 20
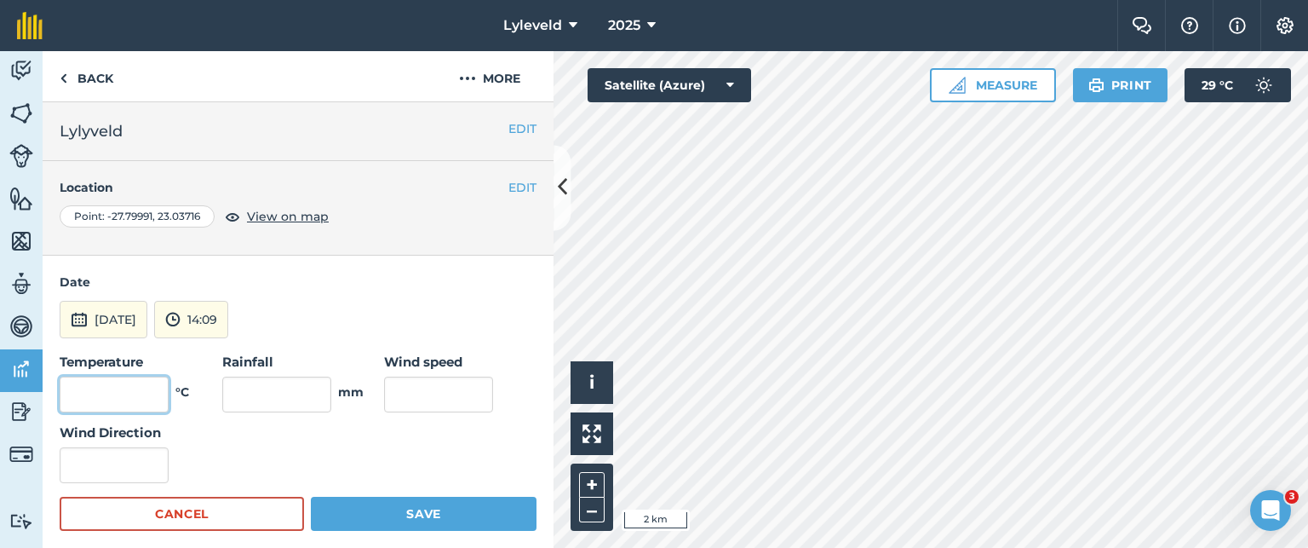
click at [146, 398] on input "text" at bounding box center [114, 394] width 109 height 36
type input "31"
click at [431, 383] on input "text" at bounding box center [438, 394] width 109 height 36
type input "17"
click at [75, 315] on img at bounding box center [79, 319] width 17 height 20
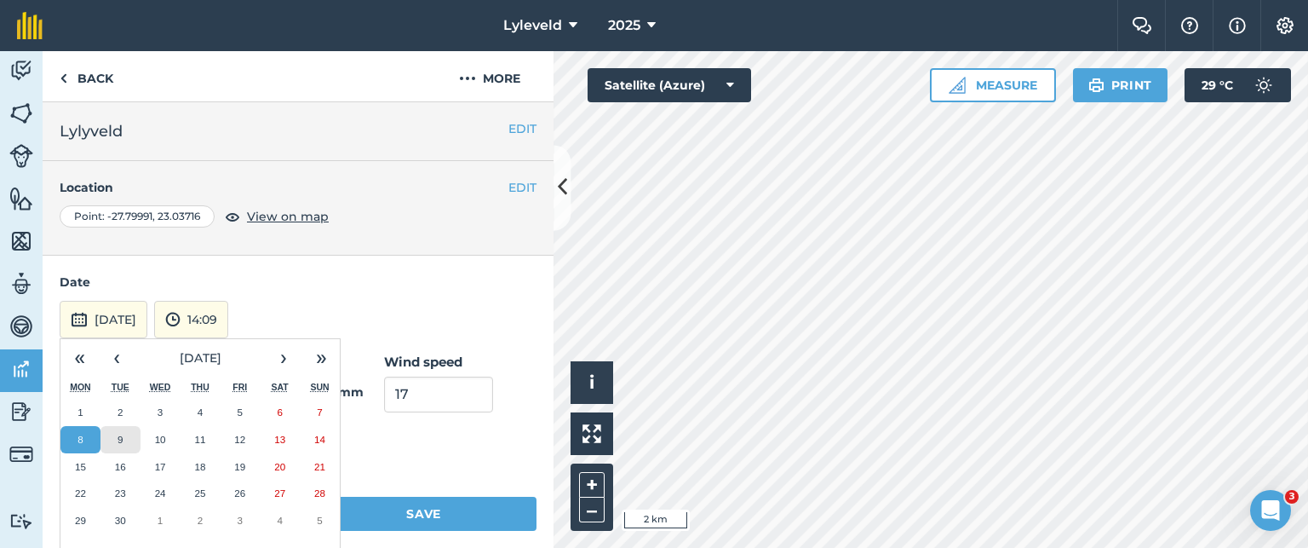
click at [124, 437] on button "9" at bounding box center [121, 439] width 40 height 27
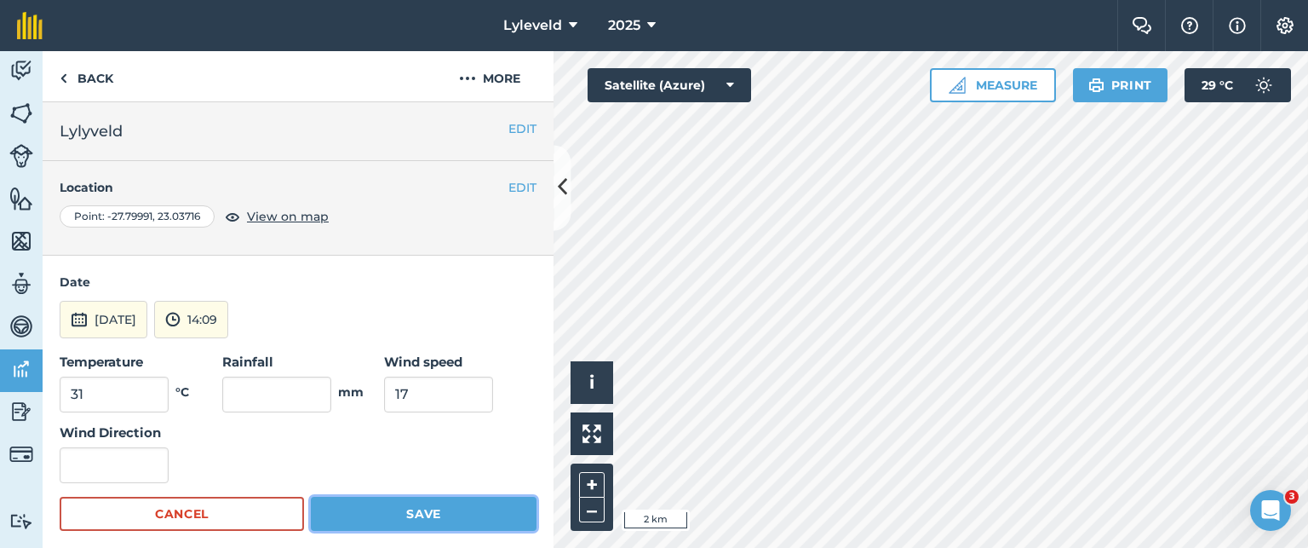
click at [422, 516] on button "Save" at bounding box center [424, 514] width 226 height 34
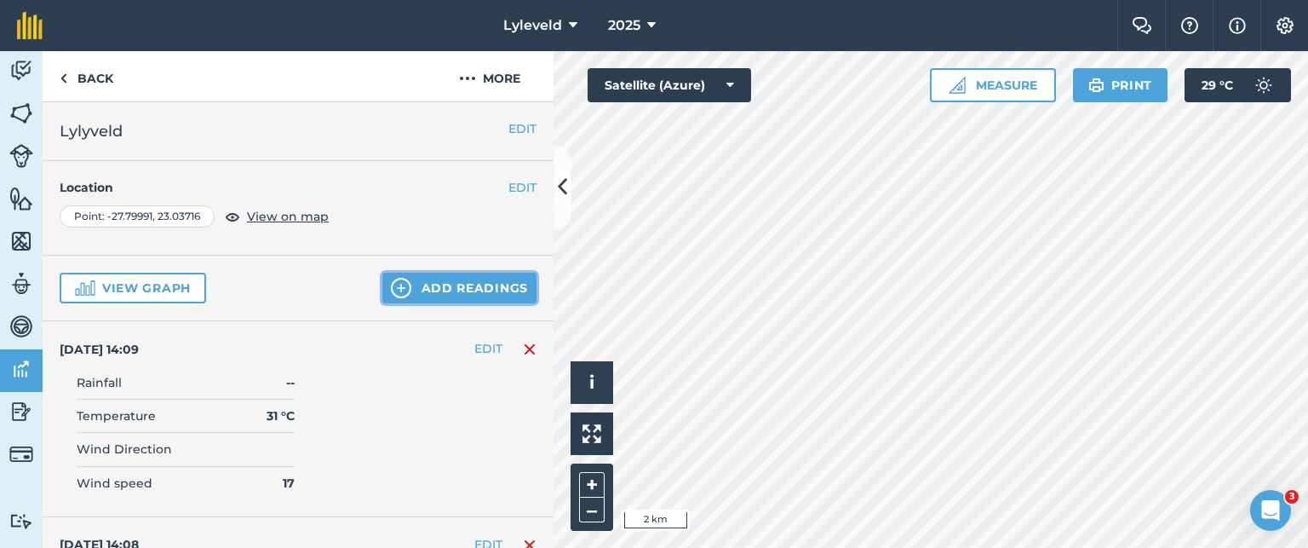
click at [396, 284] on img at bounding box center [401, 288] width 20 height 20
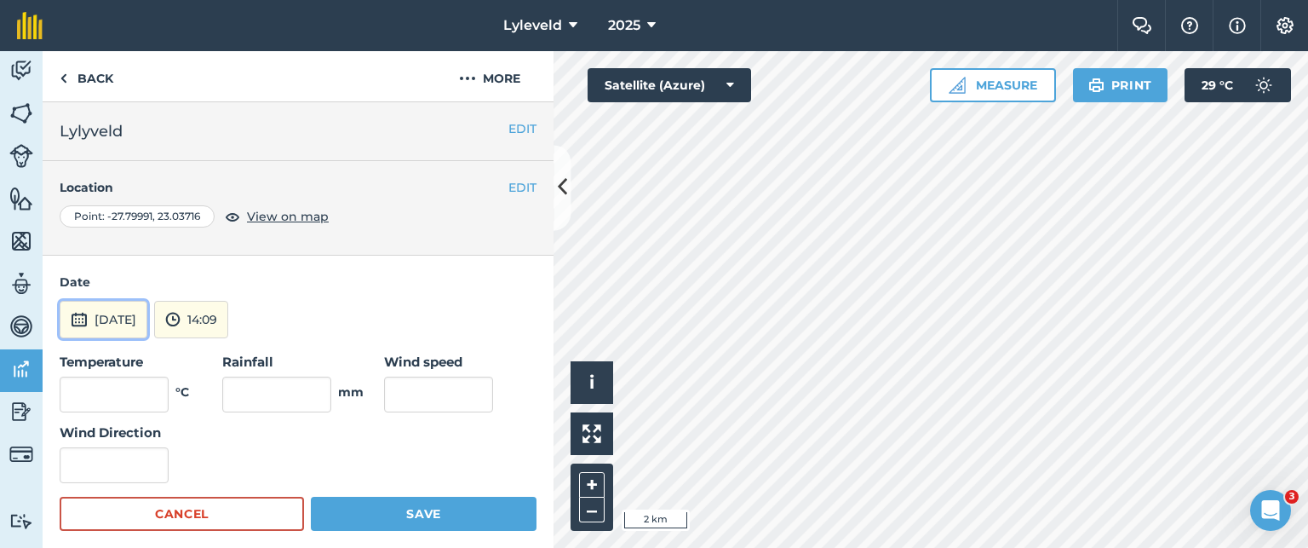
click at [81, 319] on img at bounding box center [79, 319] width 17 height 20
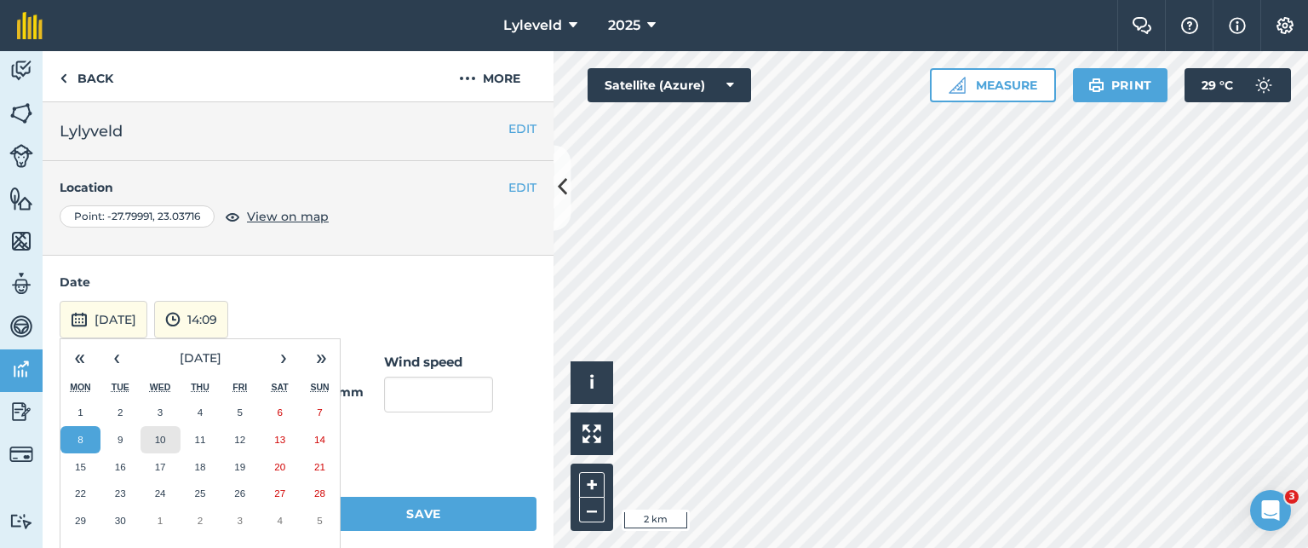
click at [164, 440] on abbr "10" at bounding box center [160, 439] width 11 height 11
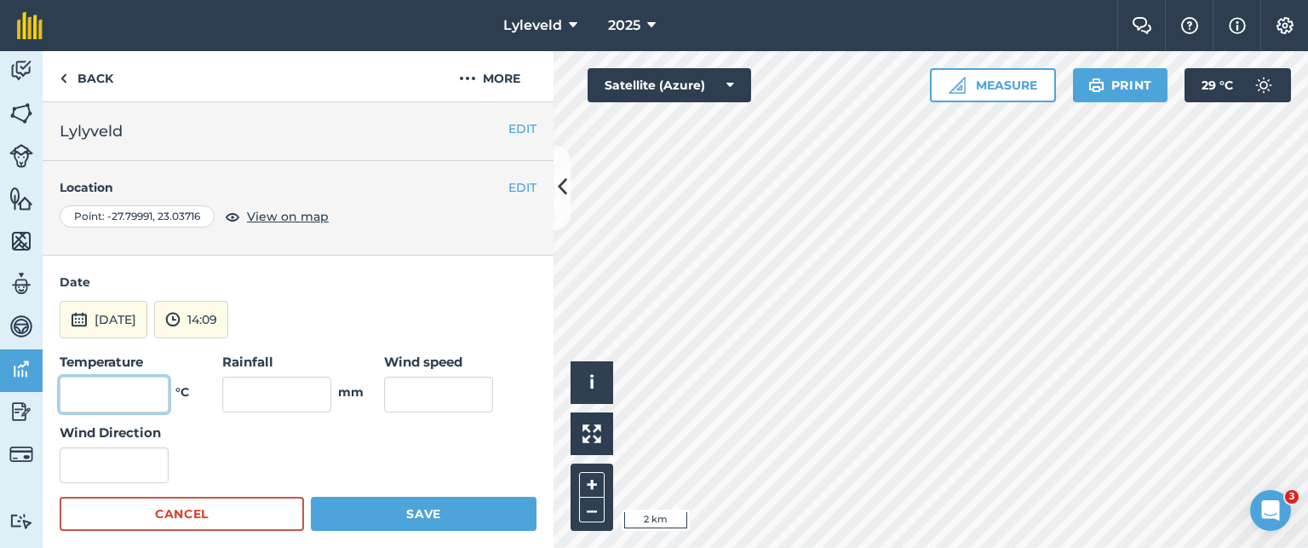
click at [152, 393] on input "text" at bounding box center [114, 394] width 109 height 36
type input "32"
click at [411, 398] on input "text" at bounding box center [438, 394] width 109 height 36
type input "21"
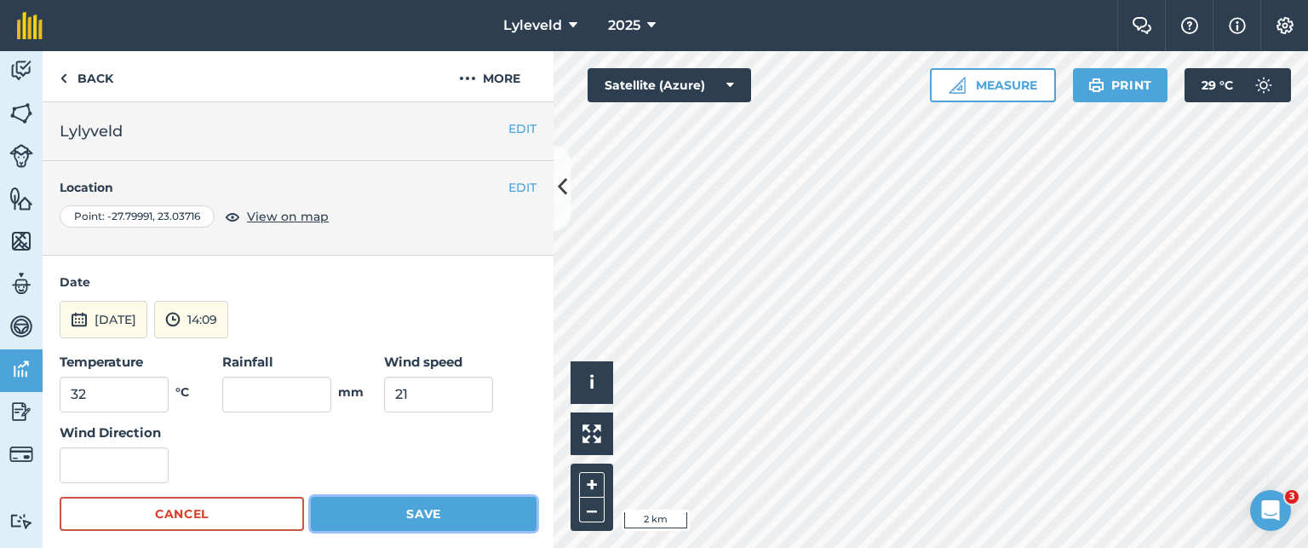
click at [399, 509] on button "Save" at bounding box center [424, 514] width 226 height 34
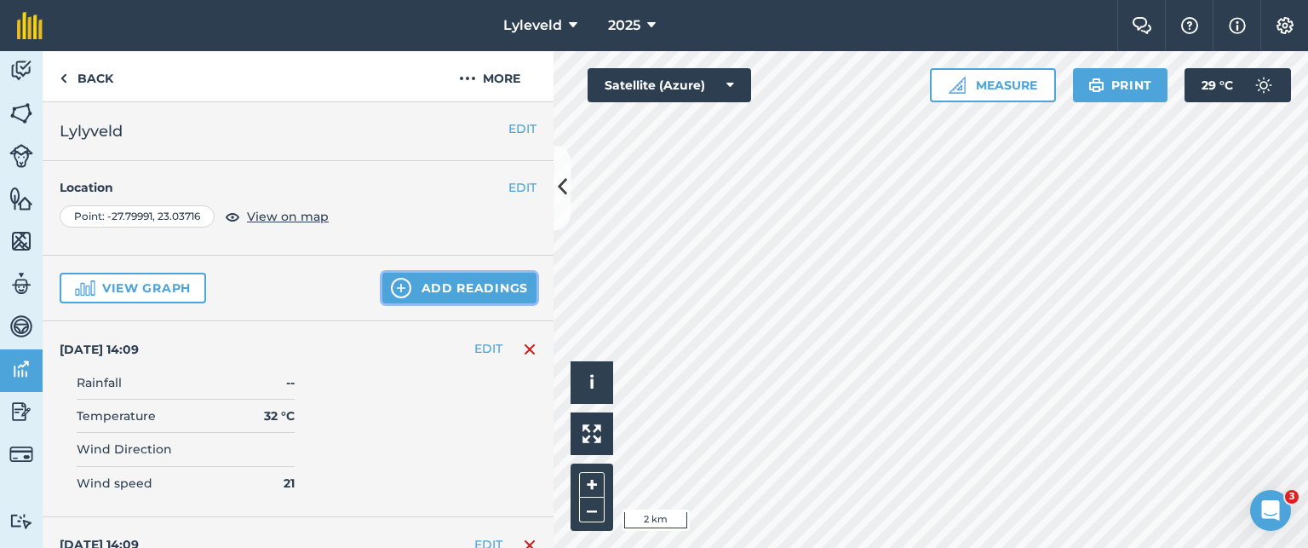
click at [396, 290] on img at bounding box center [401, 288] width 20 height 20
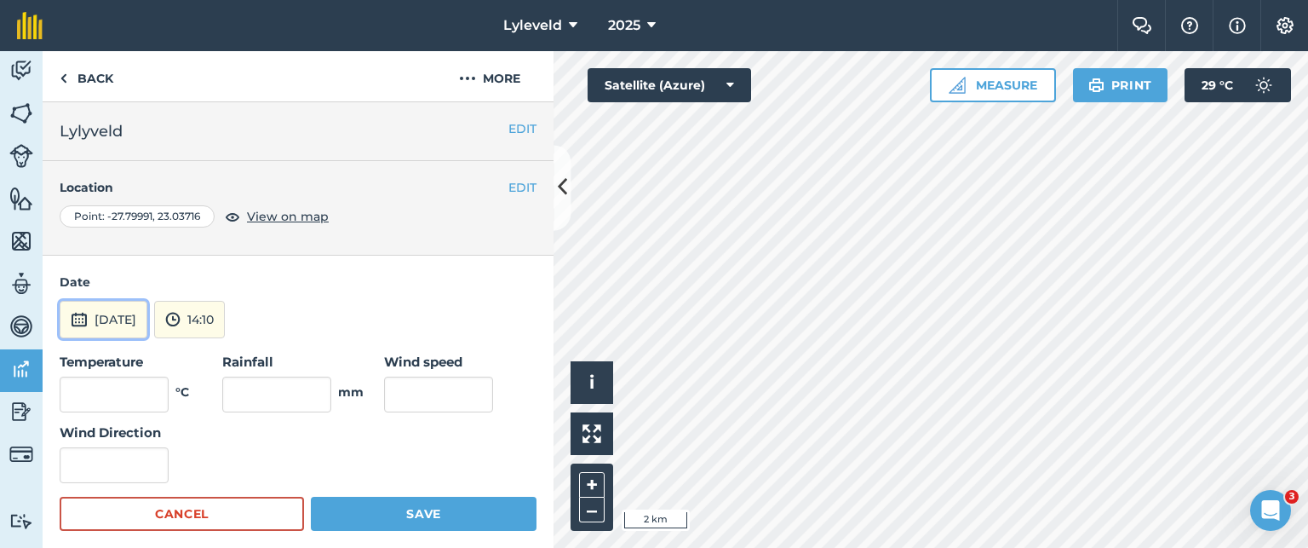
click at [82, 320] on img at bounding box center [79, 319] width 17 height 20
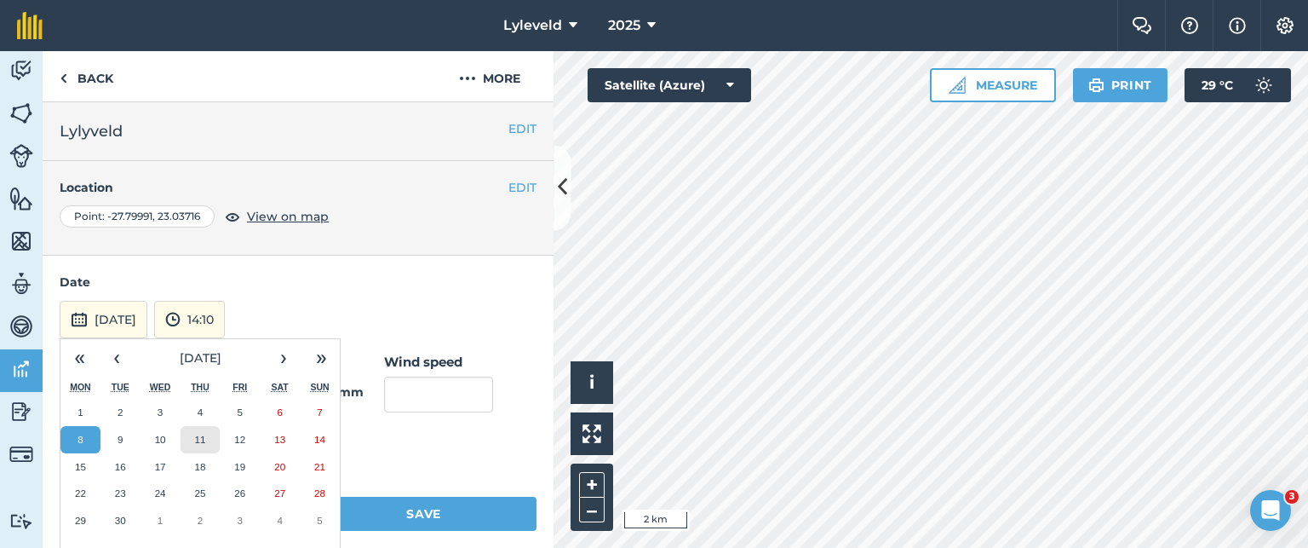
click at [205, 439] on button "11" at bounding box center [201, 439] width 40 height 27
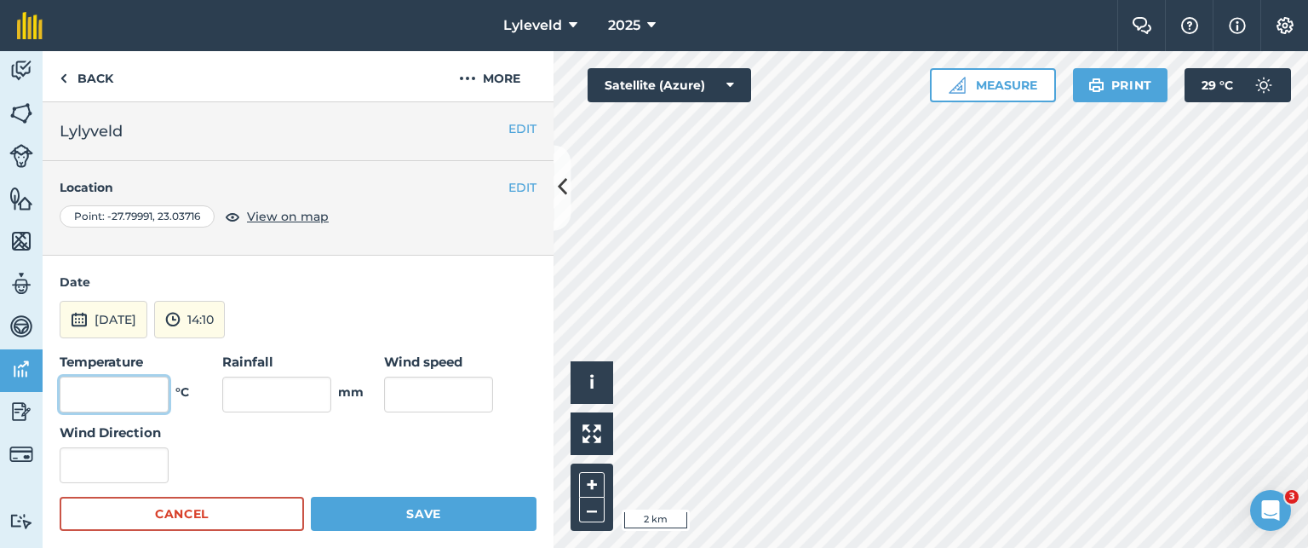
click at [142, 396] on input "text" at bounding box center [114, 394] width 109 height 36
type input "33"
click at [407, 389] on input "text" at bounding box center [438, 394] width 109 height 36
type input "17"
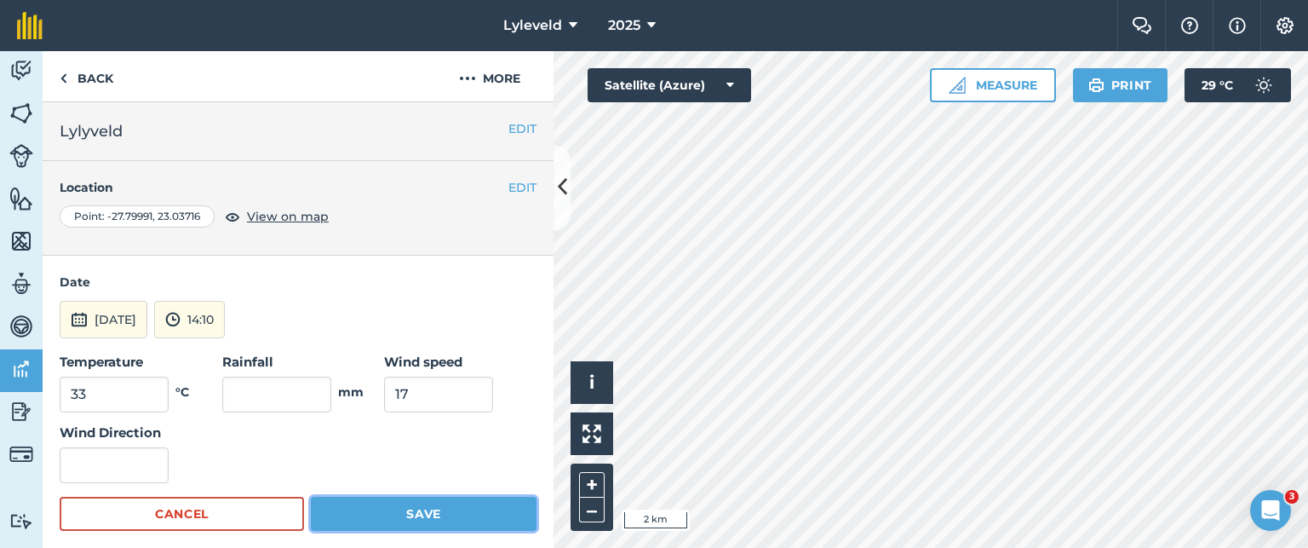
click at [426, 515] on button "Save" at bounding box center [424, 514] width 226 height 34
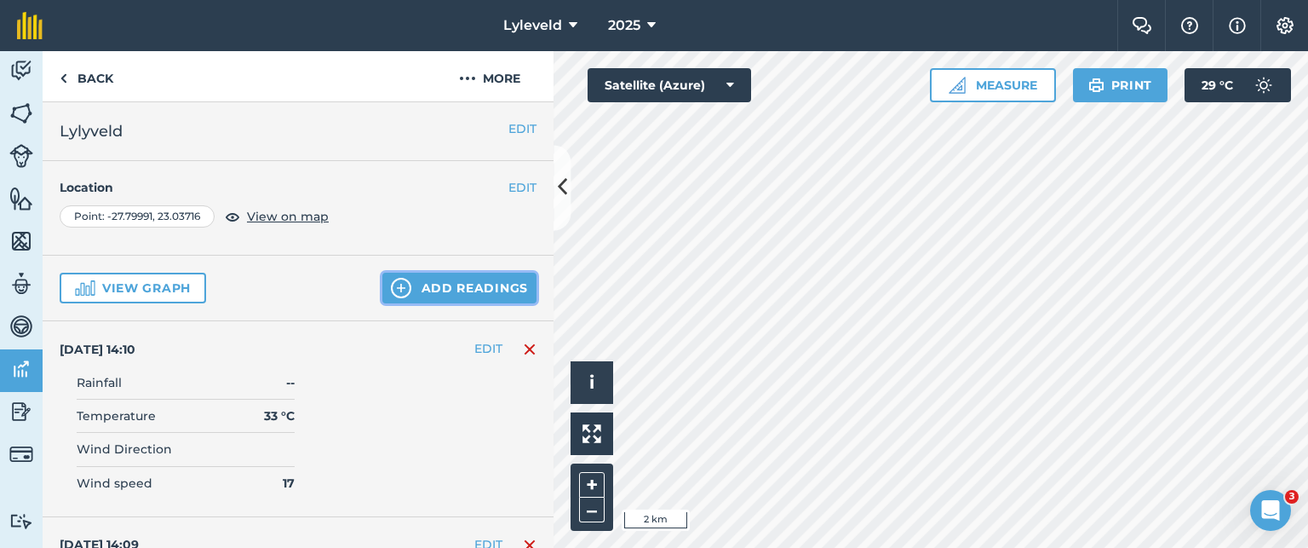
click at [391, 282] on img at bounding box center [401, 288] width 20 height 20
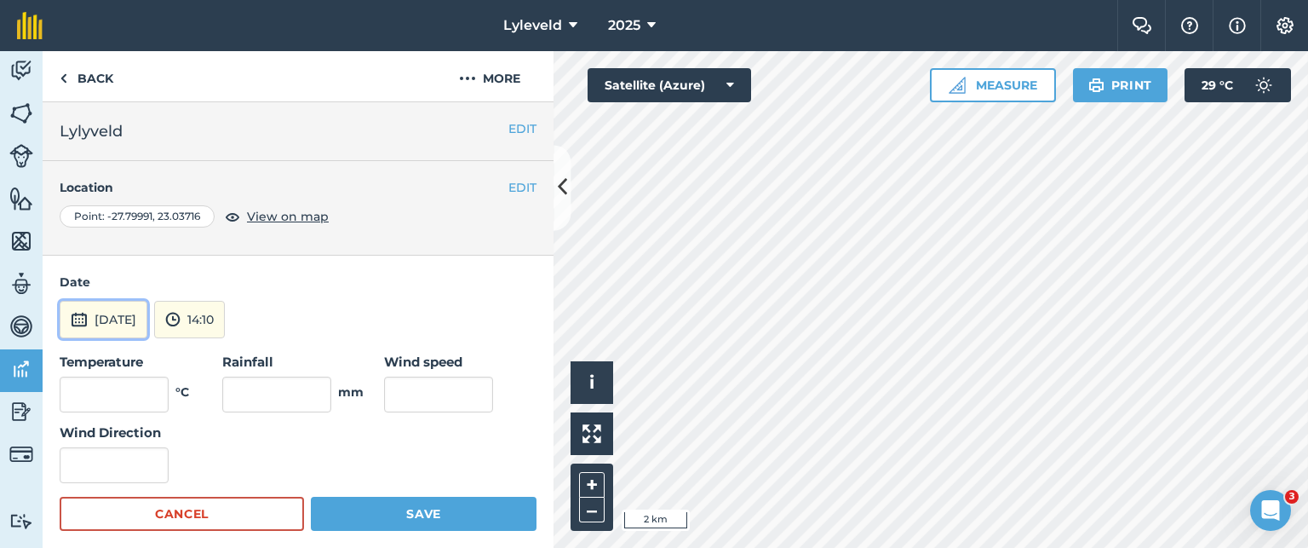
click at [72, 316] on img at bounding box center [79, 319] width 17 height 20
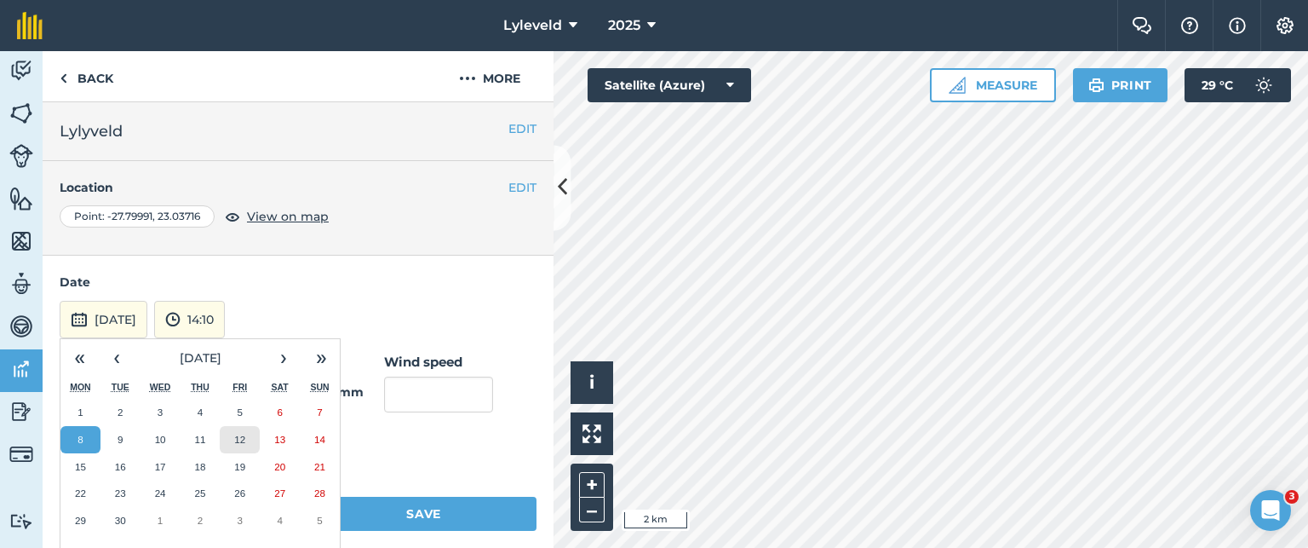
click at [239, 434] on abbr "12" at bounding box center [239, 439] width 11 height 11
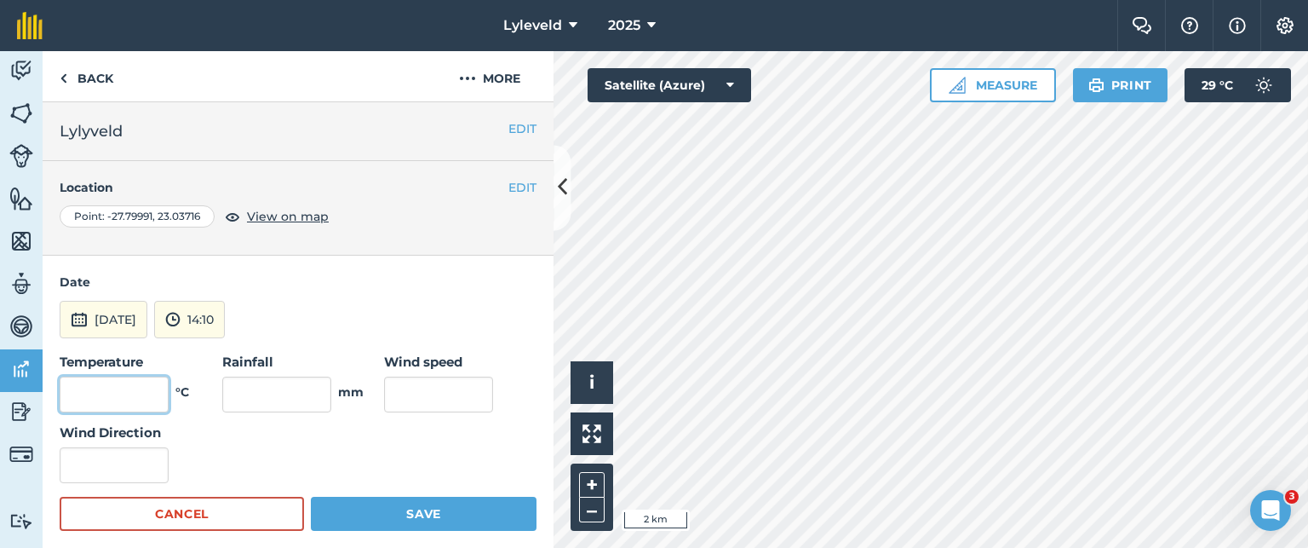
click at [140, 390] on input "text" at bounding box center [114, 394] width 109 height 36
type input "33"
click at [436, 399] on input "text" at bounding box center [438, 394] width 109 height 36
type input "13"
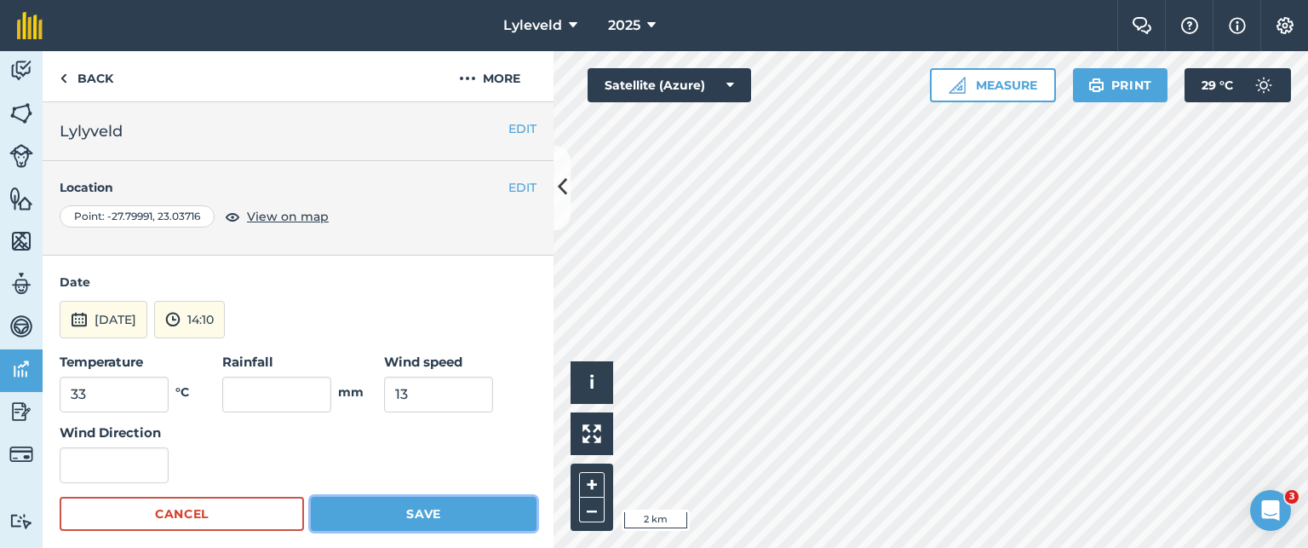
click at [417, 509] on button "Save" at bounding box center [424, 514] width 226 height 34
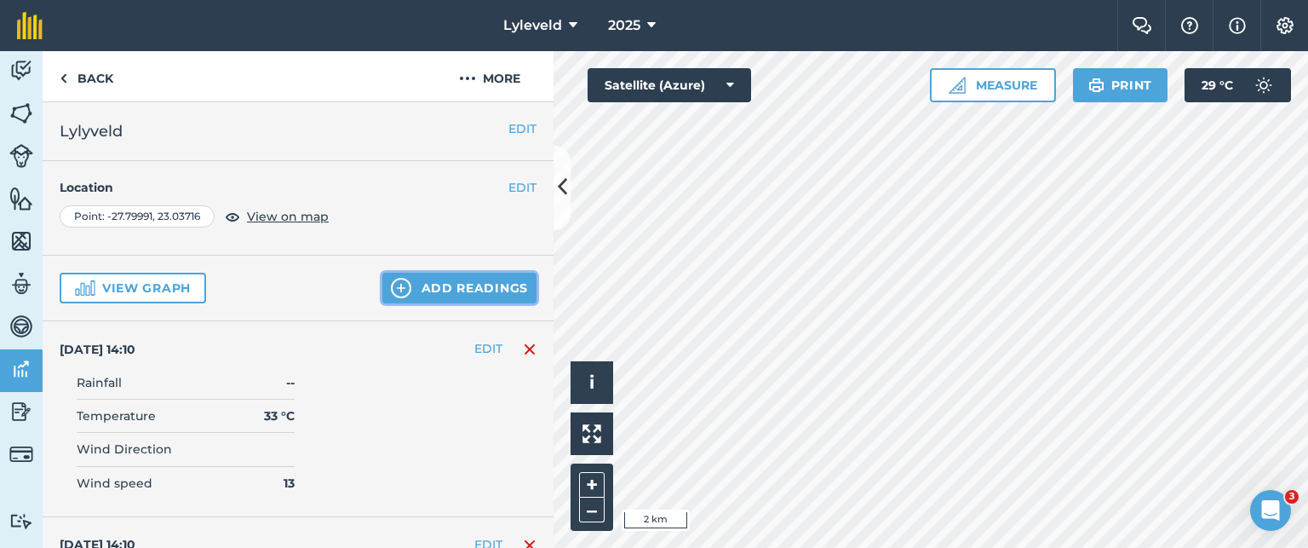
click at [393, 285] on img at bounding box center [401, 288] width 20 height 20
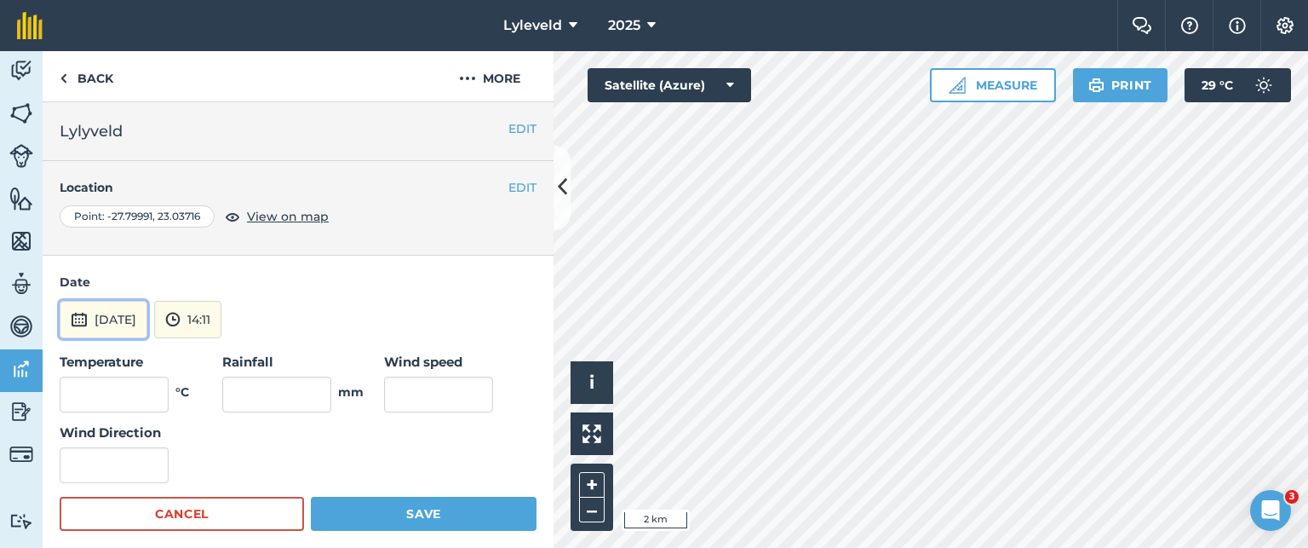
click at [85, 318] on img at bounding box center [79, 319] width 17 height 20
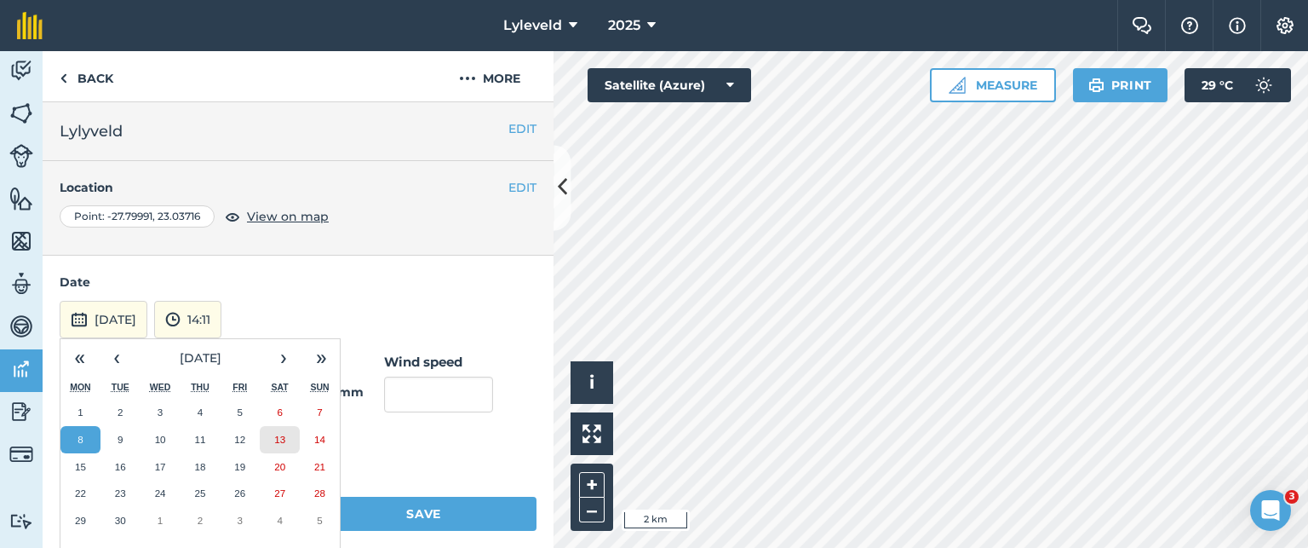
click at [280, 440] on abbr "13" at bounding box center [279, 439] width 11 height 11
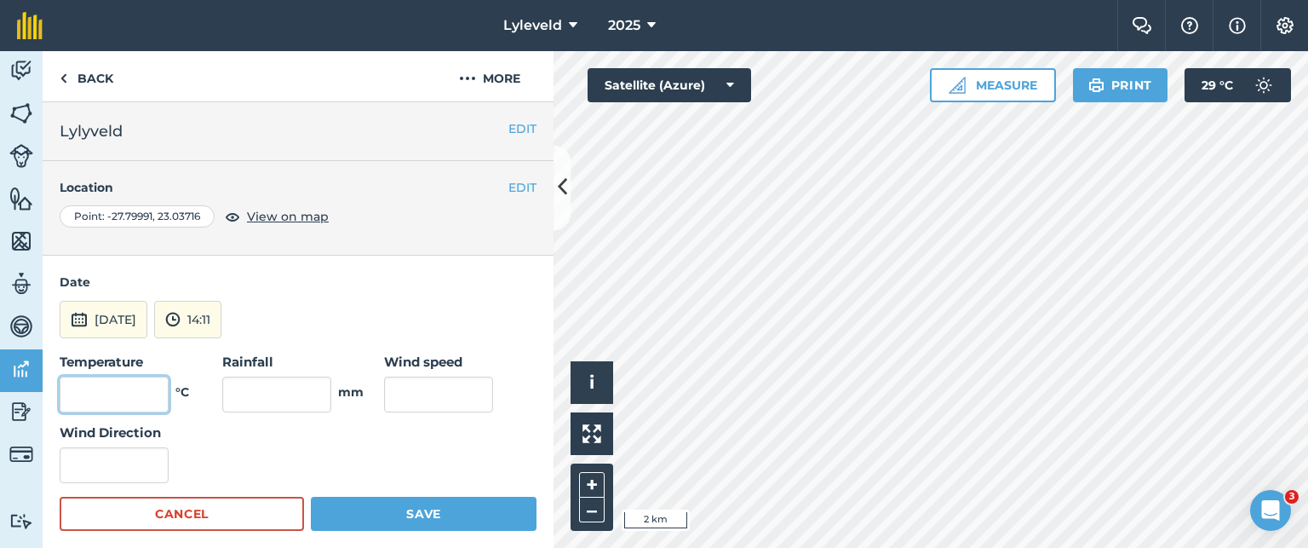
click at [153, 388] on input "text" at bounding box center [114, 394] width 109 height 36
type input "32"
click at [422, 391] on input "text" at bounding box center [438, 394] width 109 height 36
type input "20"
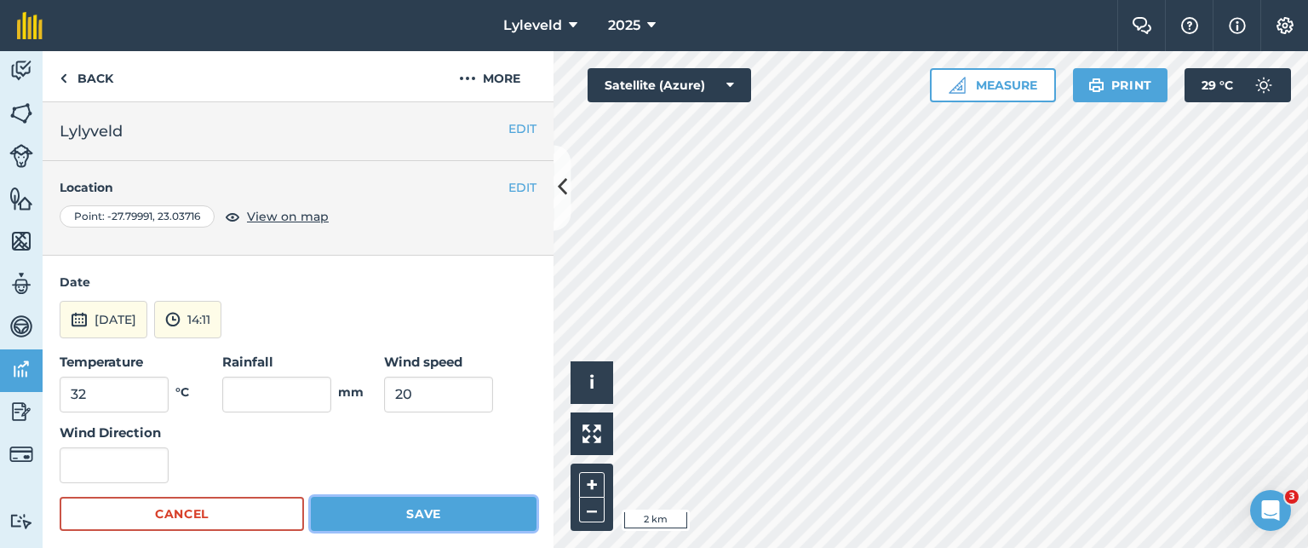
click at [407, 510] on button "Save" at bounding box center [424, 514] width 226 height 34
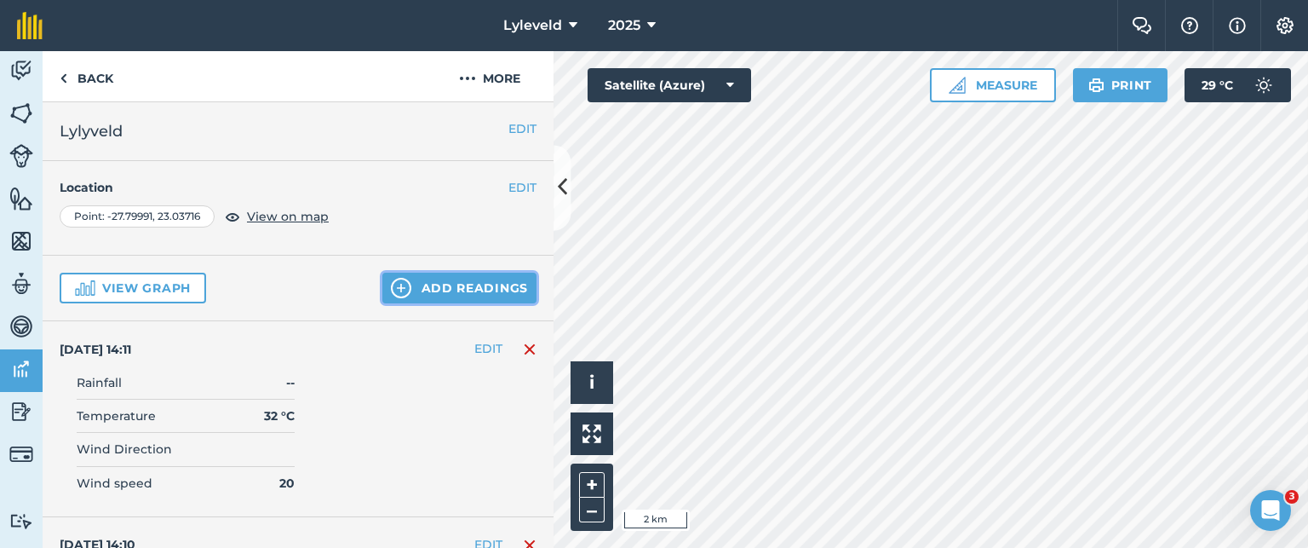
click at [398, 283] on img at bounding box center [401, 288] width 20 height 20
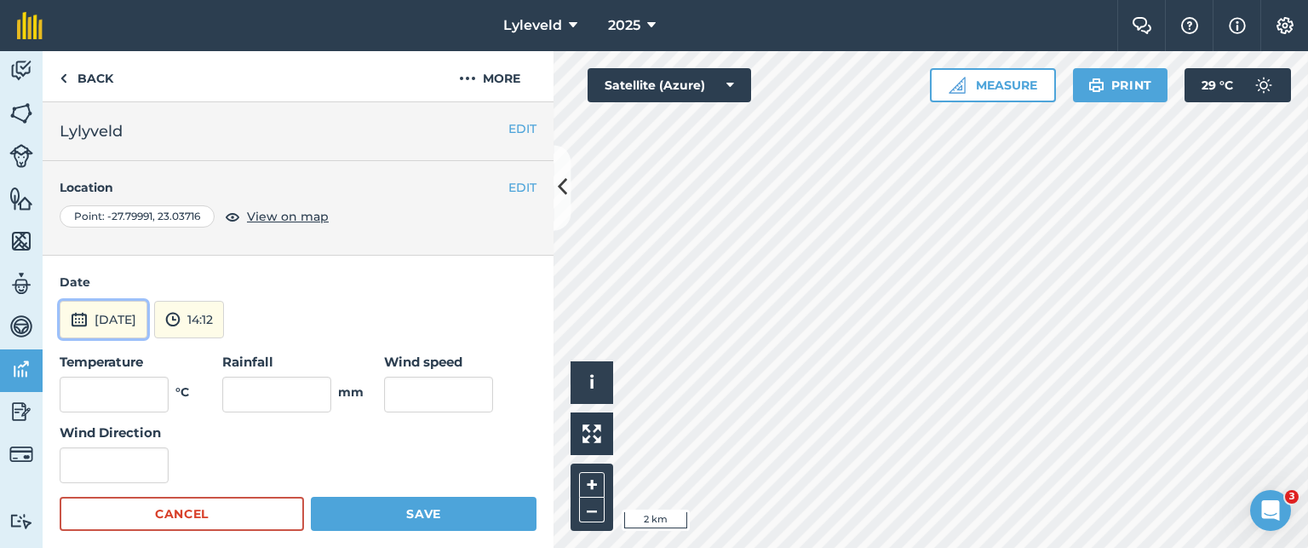
click at [79, 319] on img at bounding box center [79, 319] width 17 height 20
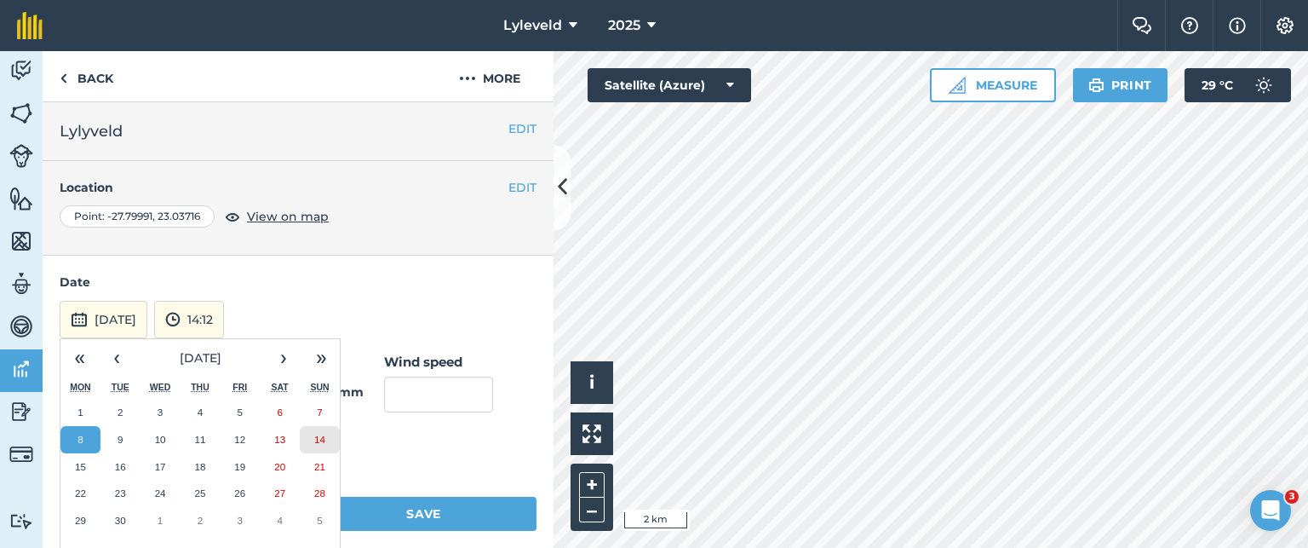
click at [319, 438] on abbr "14" at bounding box center [319, 439] width 11 height 11
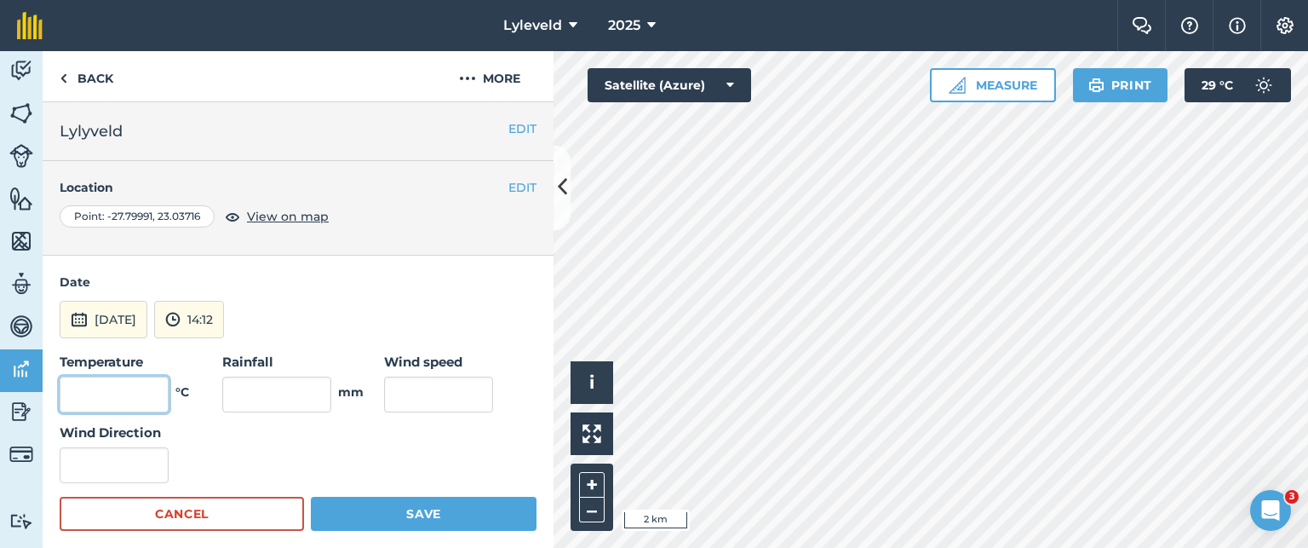
click at [155, 393] on input "text" at bounding box center [114, 394] width 109 height 36
type input "31"
click at [422, 393] on input "text" at bounding box center [438, 394] width 109 height 36
type input "11"
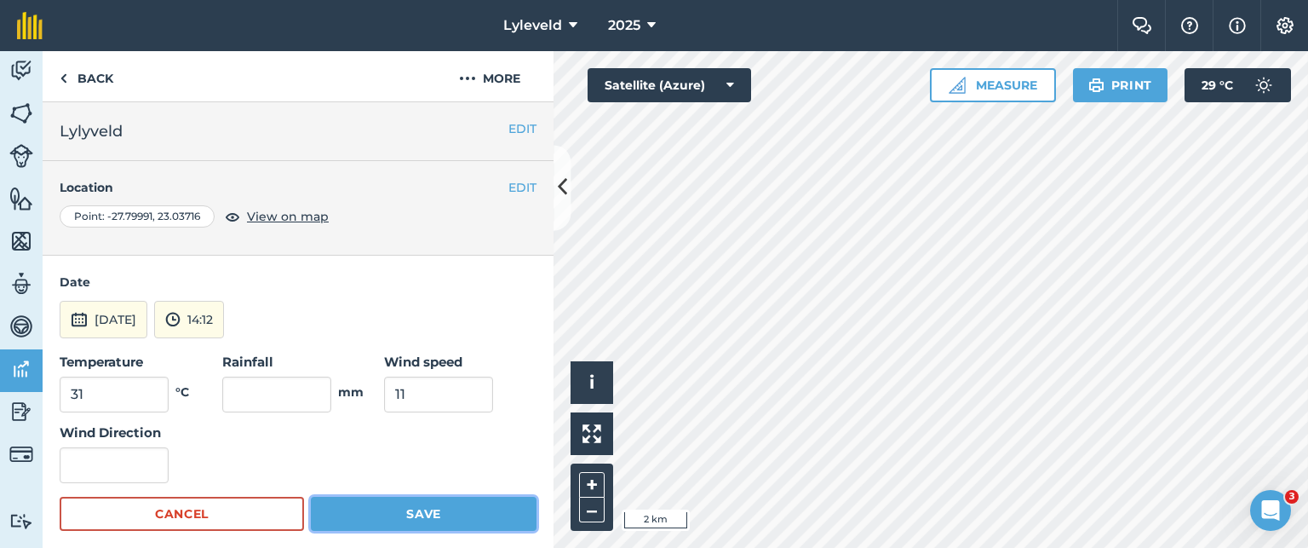
click at [412, 514] on button "Save" at bounding box center [424, 514] width 226 height 34
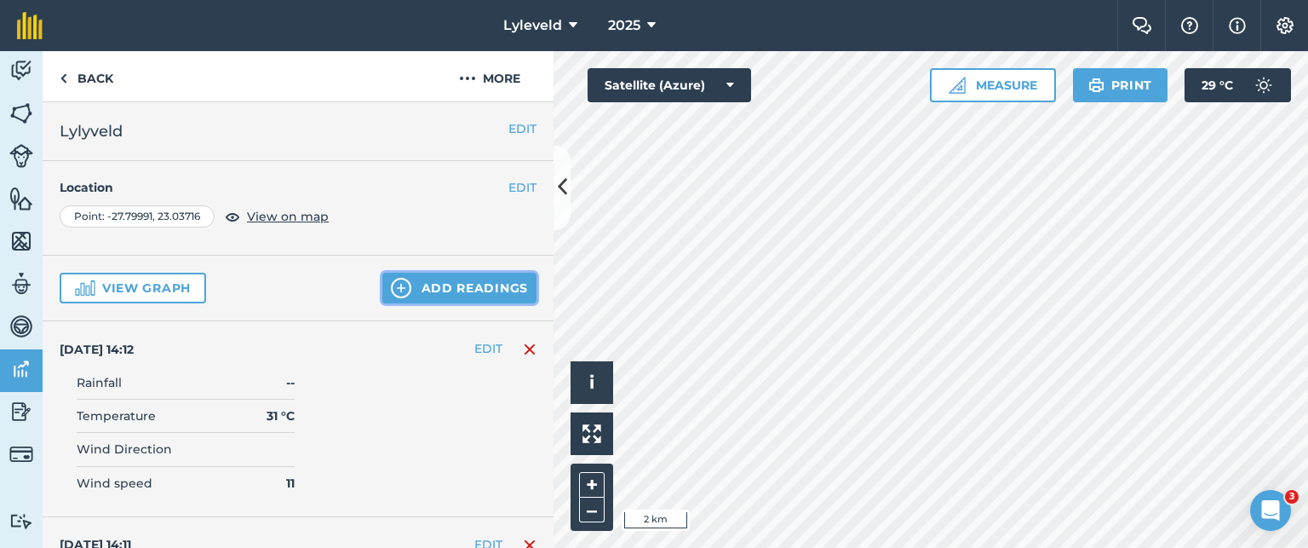
click at [391, 285] on img at bounding box center [401, 288] width 20 height 20
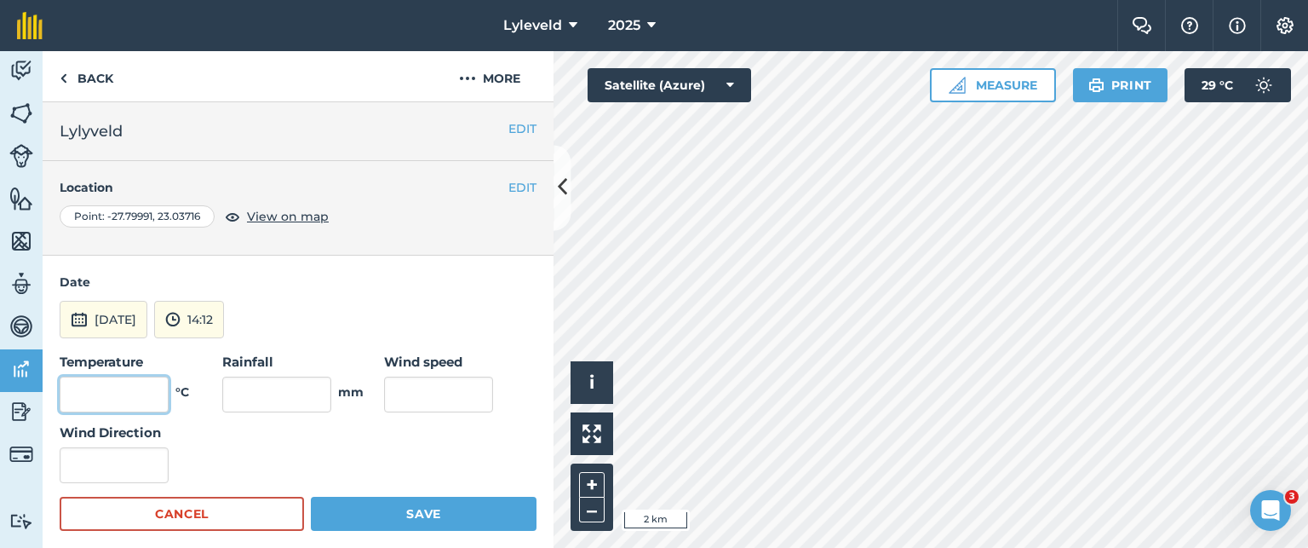
click at [140, 391] on input "text" at bounding box center [114, 394] width 109 height 36
type input "31"
click at [398, 394] on input "text" at bounding box center [438, 394] width 109 height 36
type input "12"
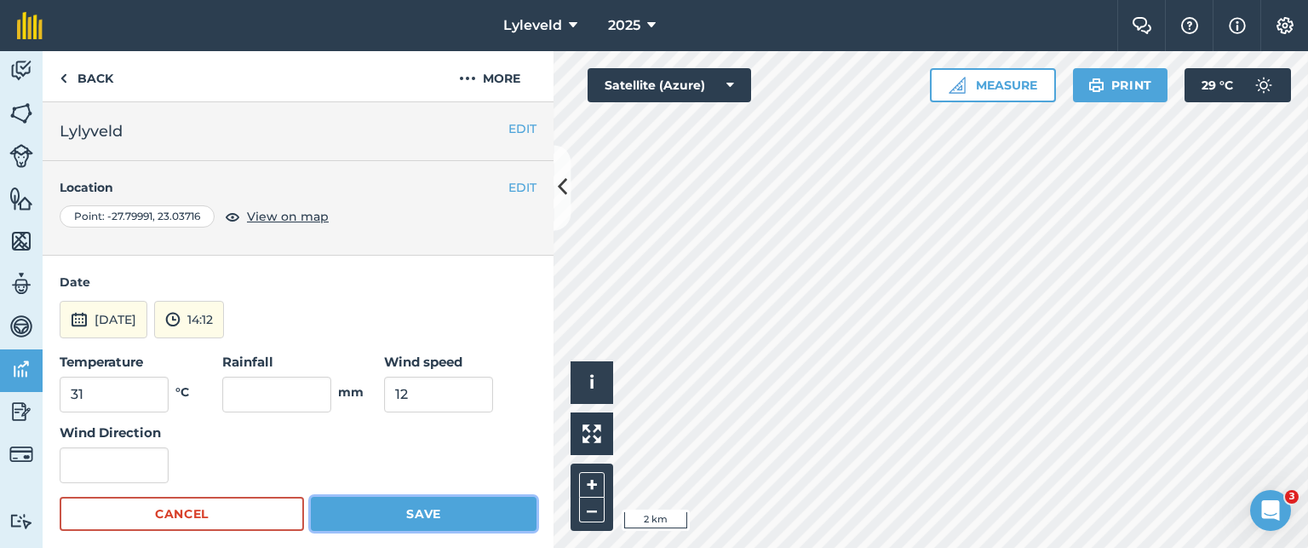
click at [420, 514] on button "Save" at bounding box center [424, 514] width 226 height 34
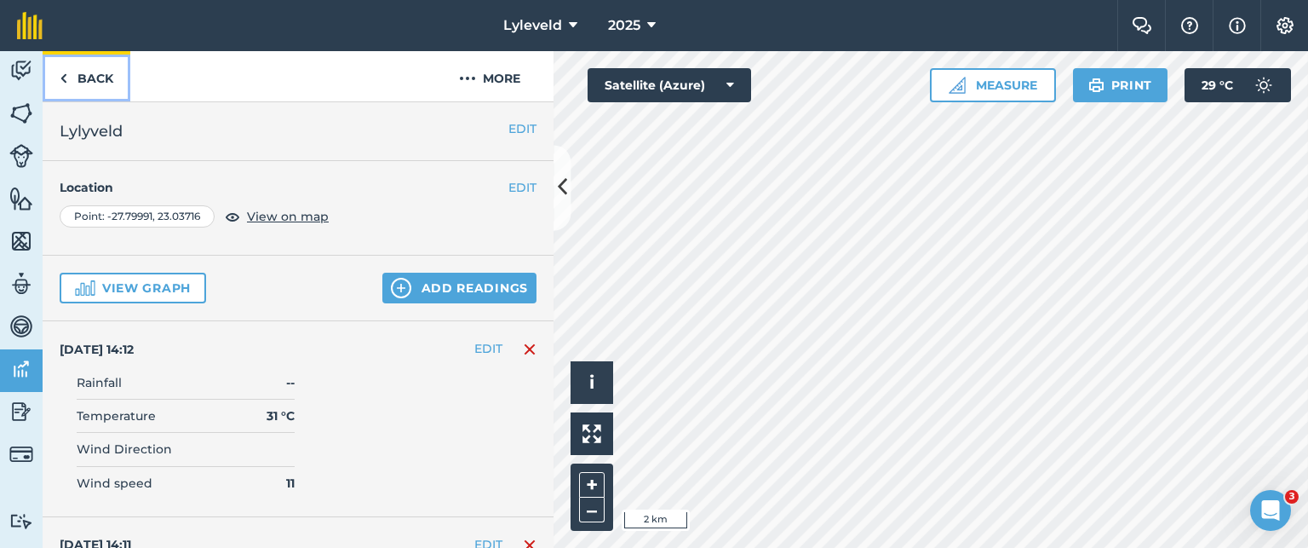
click at [63, 78] on img at bounding box center [64, 78] width 8 height 20
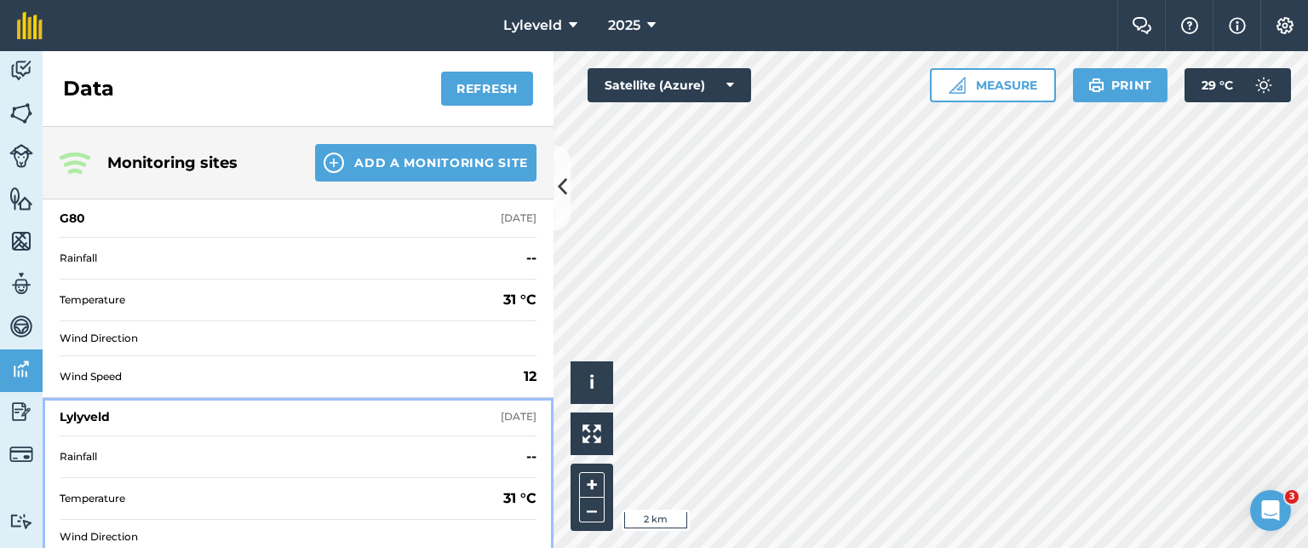
click at [80, 416] on div "Lylyveld" at bounding box center [85, 416] width 50 height 17
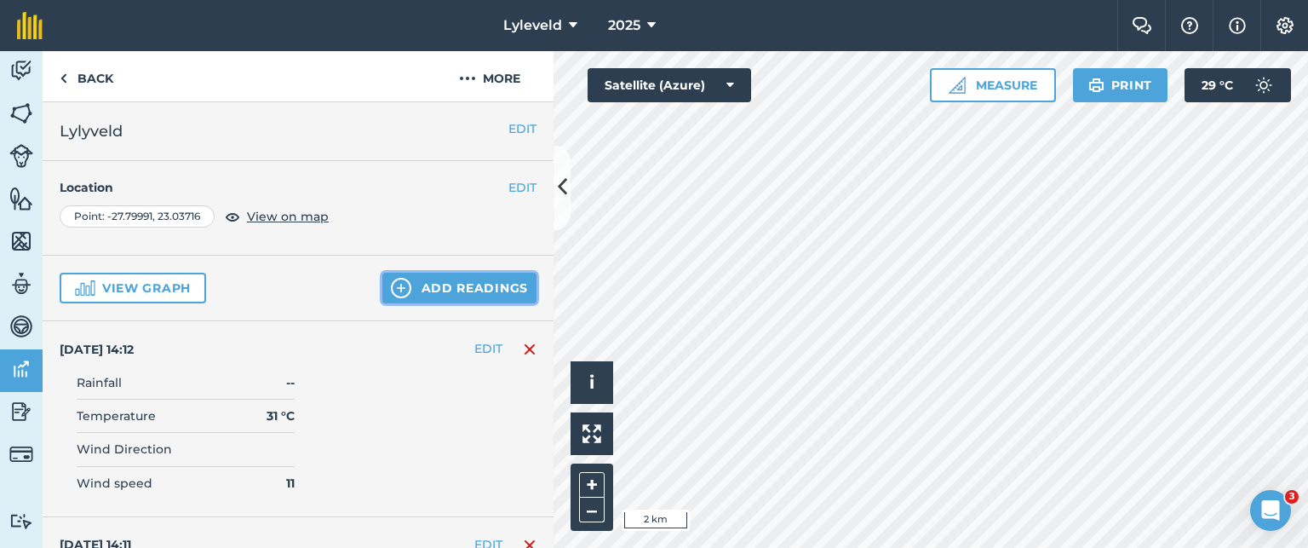
click at [423, 283] on button "Add readings" at bounding box center [459, 288] width 154 height 31
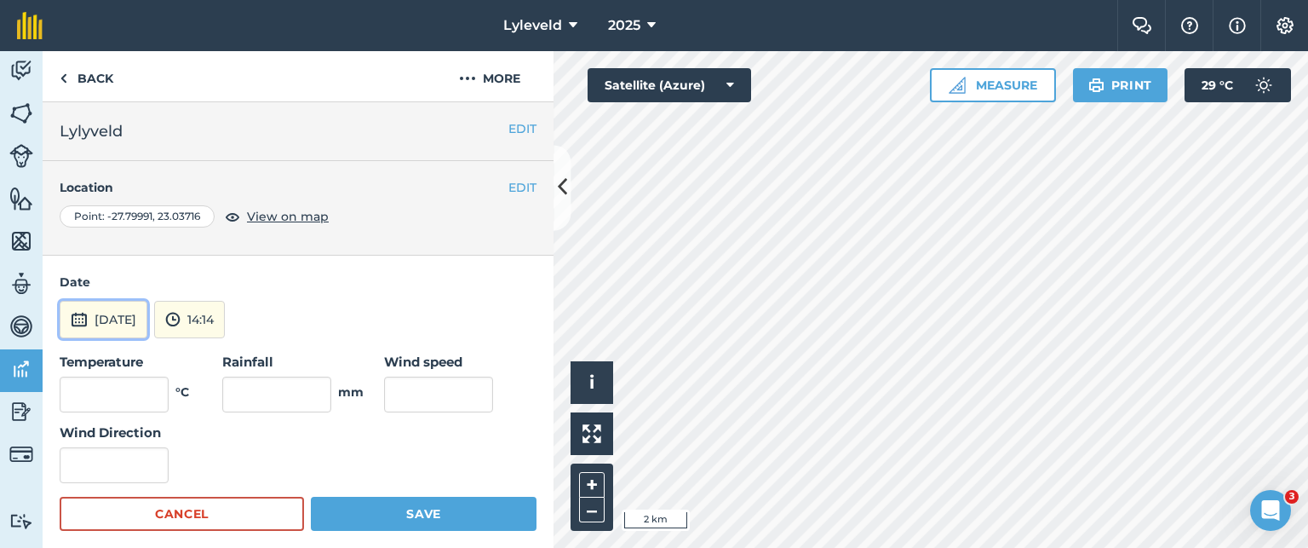
click at [81, 320] on img at bounding box center [79, 319] width 17 height 20
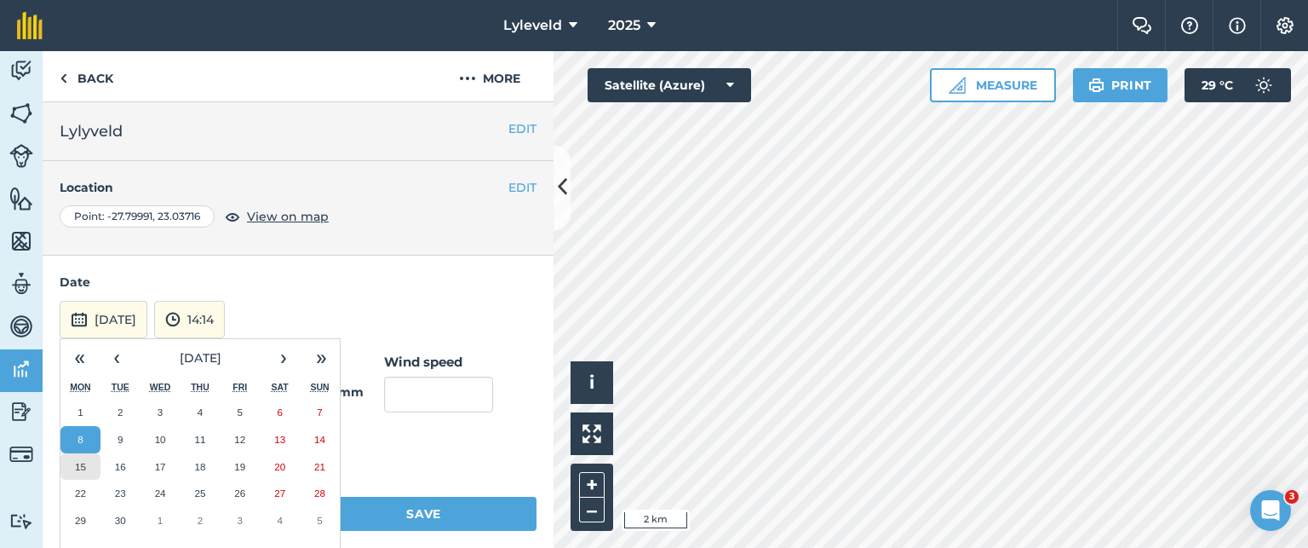
click at [83, 463] on abbr "15" at bounding box center [80, 466] width 11 height 11
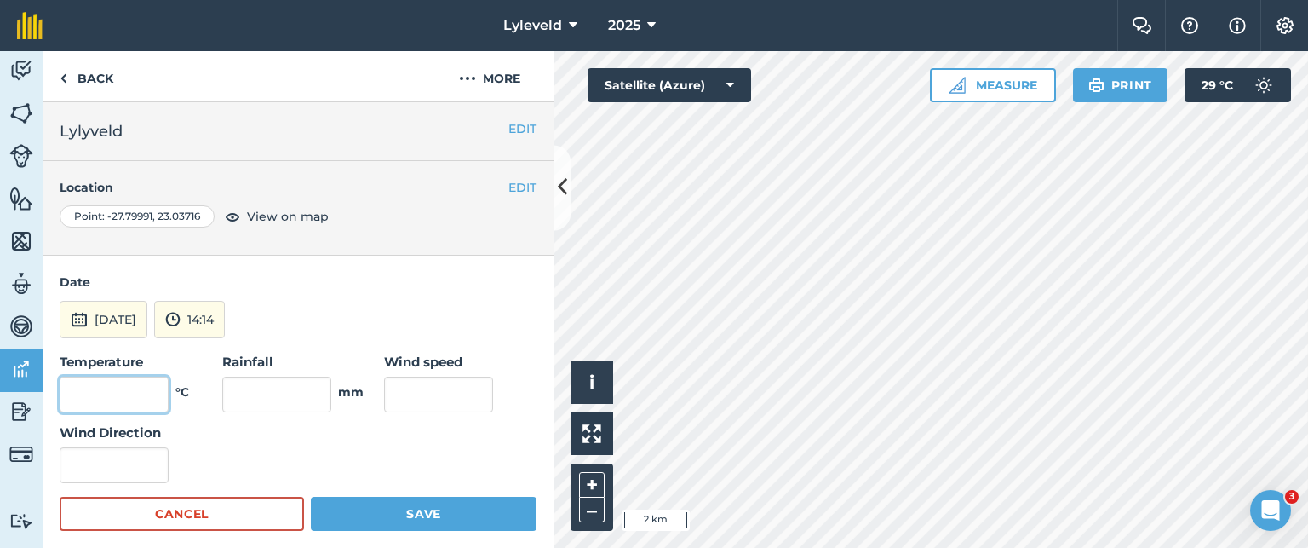
click at [156, 386] on input "text" at bounding box center [114, 394] width 109 height 36
type input "31"
click at [371, 392] on div "Temperature 31 °C Rainfall mm Wind speed Wind Direction" at bounding box center [298, 417] width 477 height 131
click at [394, 394] on input "text" at bounding box center [438, 394] width 109 height 36
type input "12"
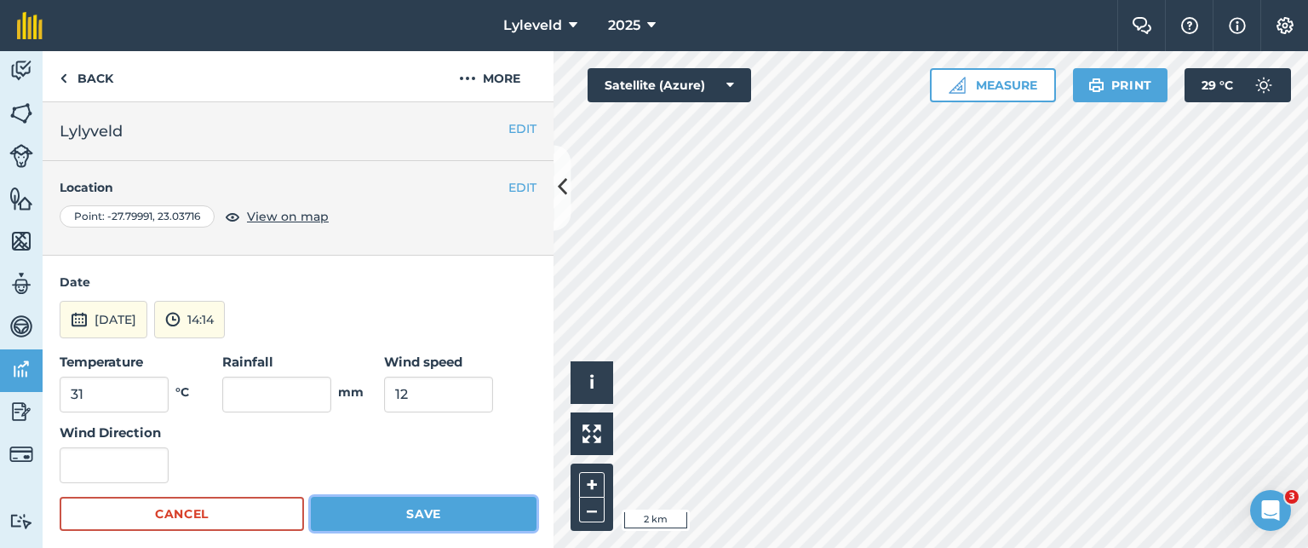
click at [417, 513] on button "Save" at bounding box center [424, 514] width 226 height 34
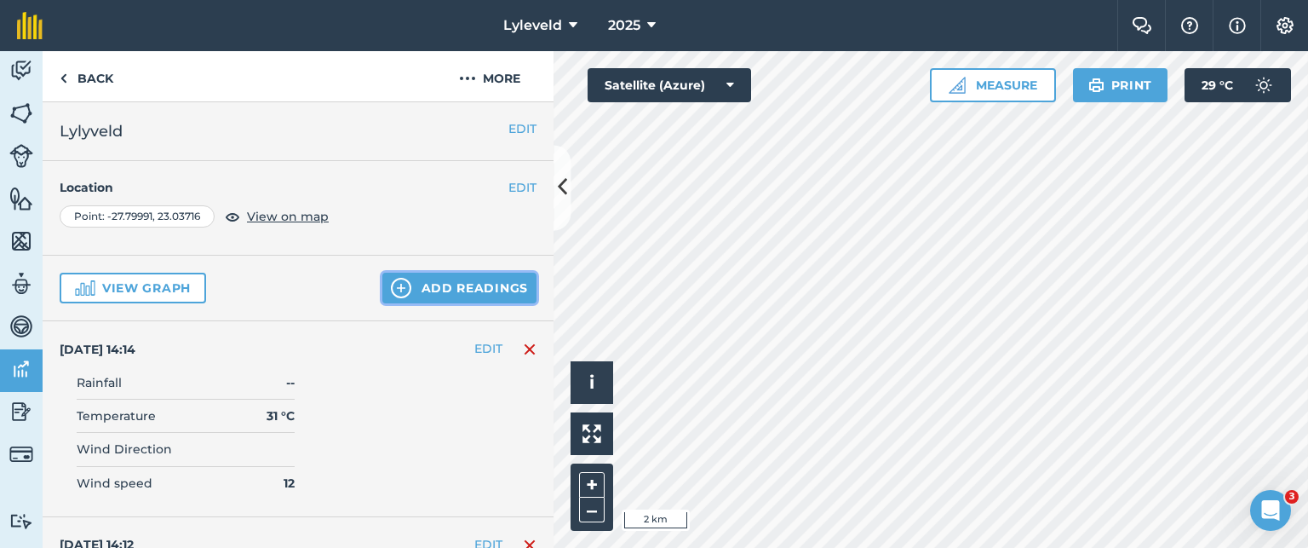
click at [391, 284] on img at bounding box center [401, 288] width 20 height 20
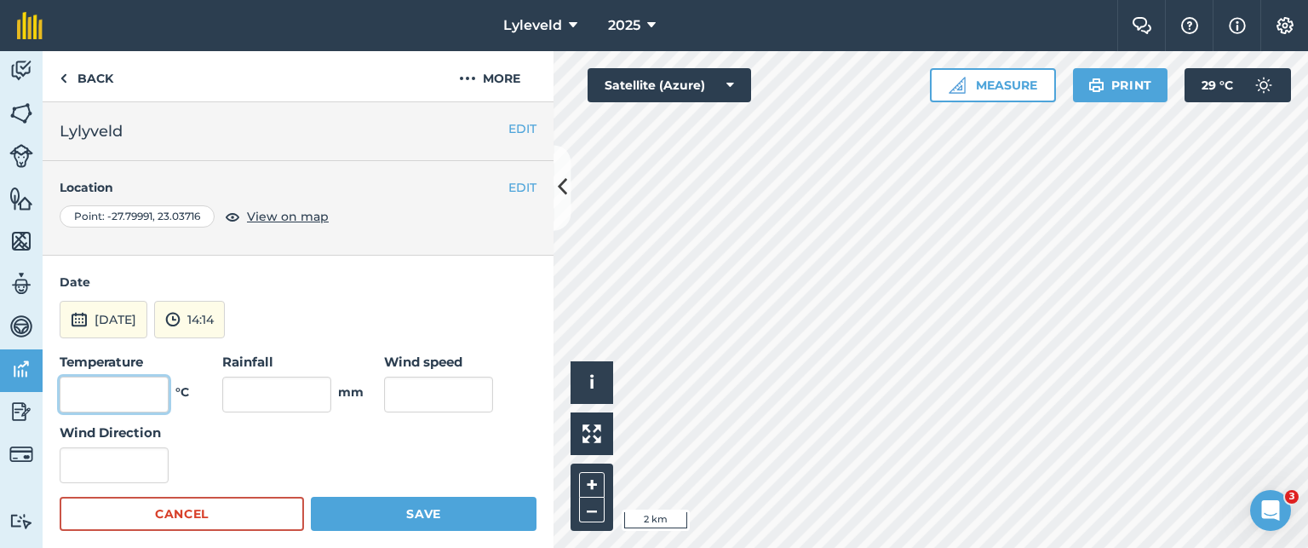
click at [134, 398] on input "text" at bounding box center [114, 394] width 109 height 36
type input "28"
click at [411, 392] on input "text" at bounding box center [438, 394] width 109 height 36
type input "14"
click at [78, 313] on img at bounding box center [79, 319] width 17 height 20
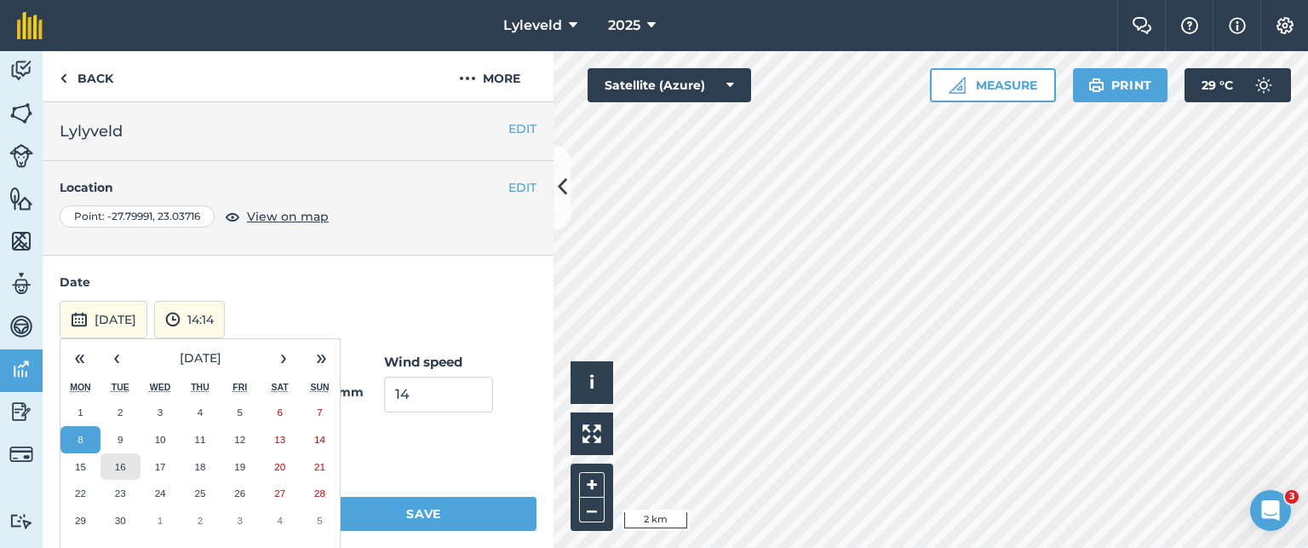
click at [119, 466] on abbr "16" at bounding box center [120, 466] width 11 height 11
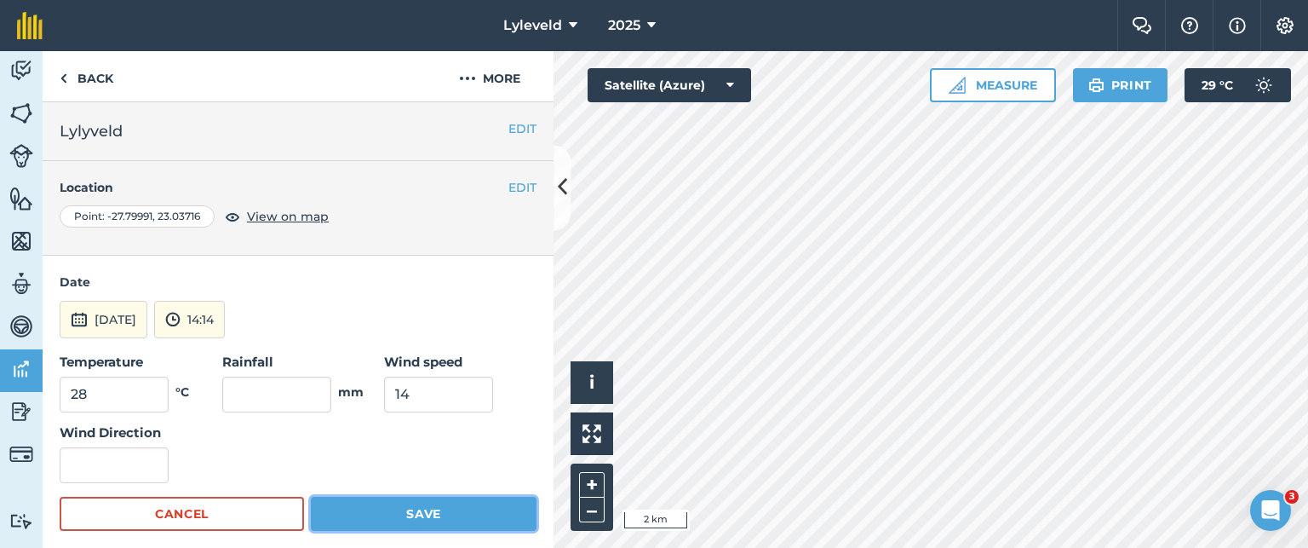
click at [380, 515] on button "Save" at bounding box center [424, 514] width 226 height 34
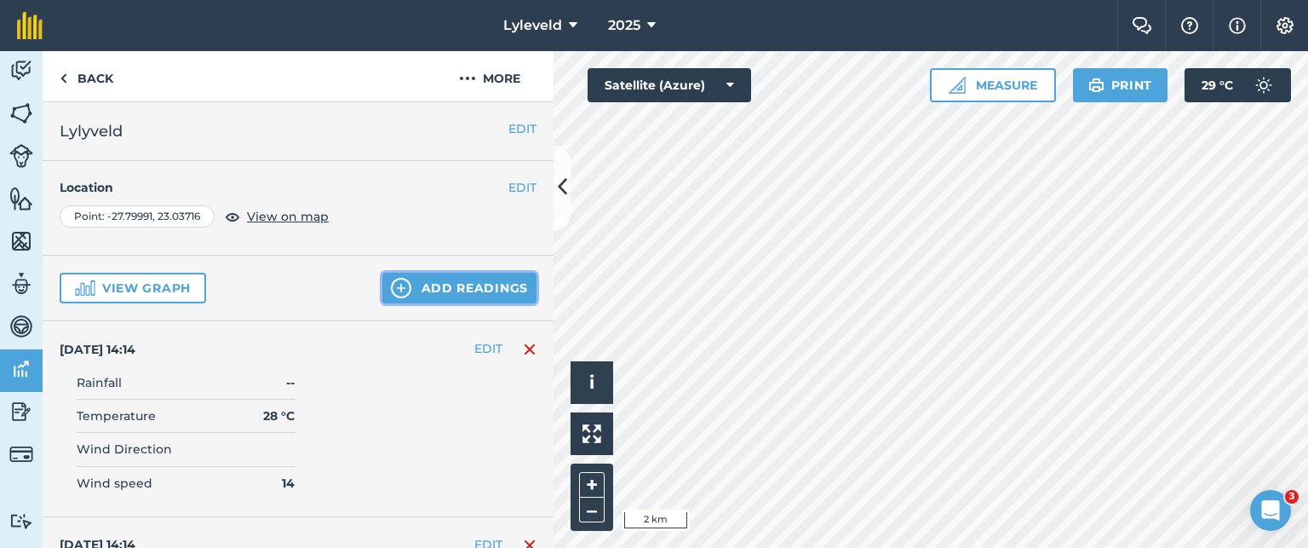
click at [391, 285] on img at bounding box center [401, 288] width 20 height 20
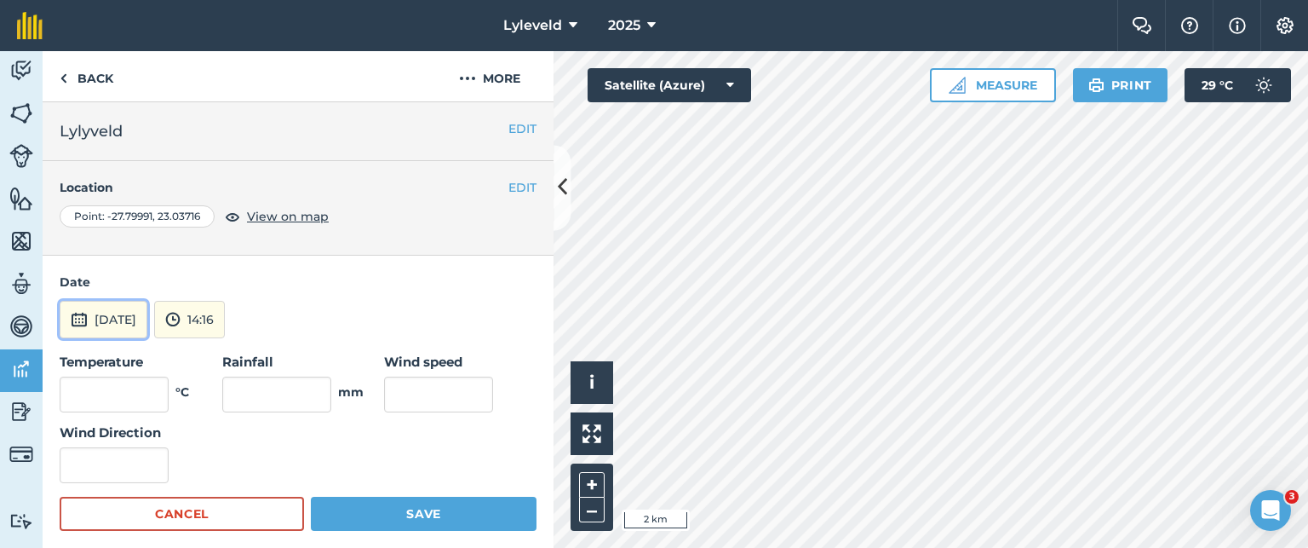
click at [78, 317] on img at bounding box center [79, 319] width 17 height 20
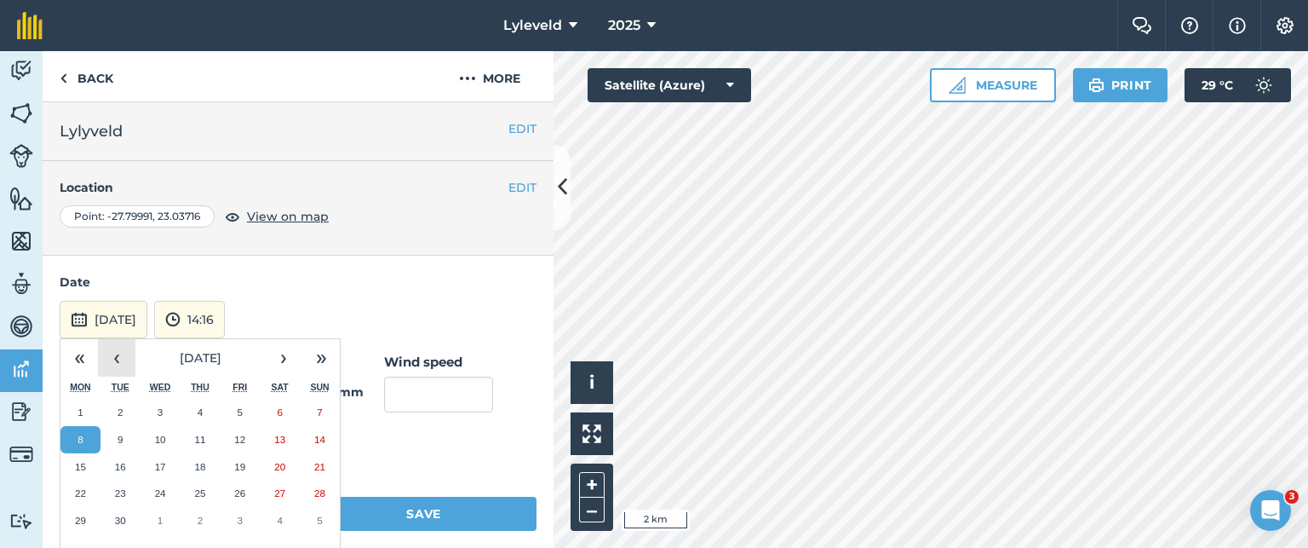
click at [116, 359] on button "‹" at bounding box center [116, 357] width 37 height 37
click at [242, 406] on abbr "1" at bounding box center [240, 411] width 5 height 11
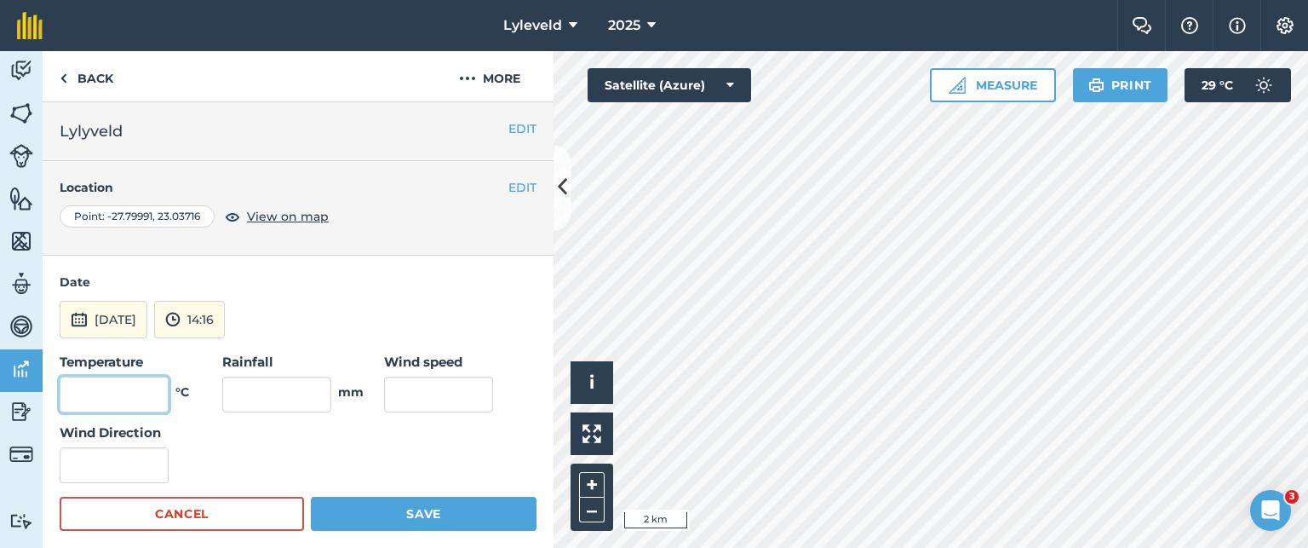
drag, startPoint x: 136, startPoint y: 389, endPoint x: 145, endPoint y: 383, distance: 10.4
click at [137, 388] on input "text" at bounding box center [114, 394] width 109 height 36
type input "19"
click at [115, 323] on button "[DATE]" at bounding box center [104, 319] width 88 height 37
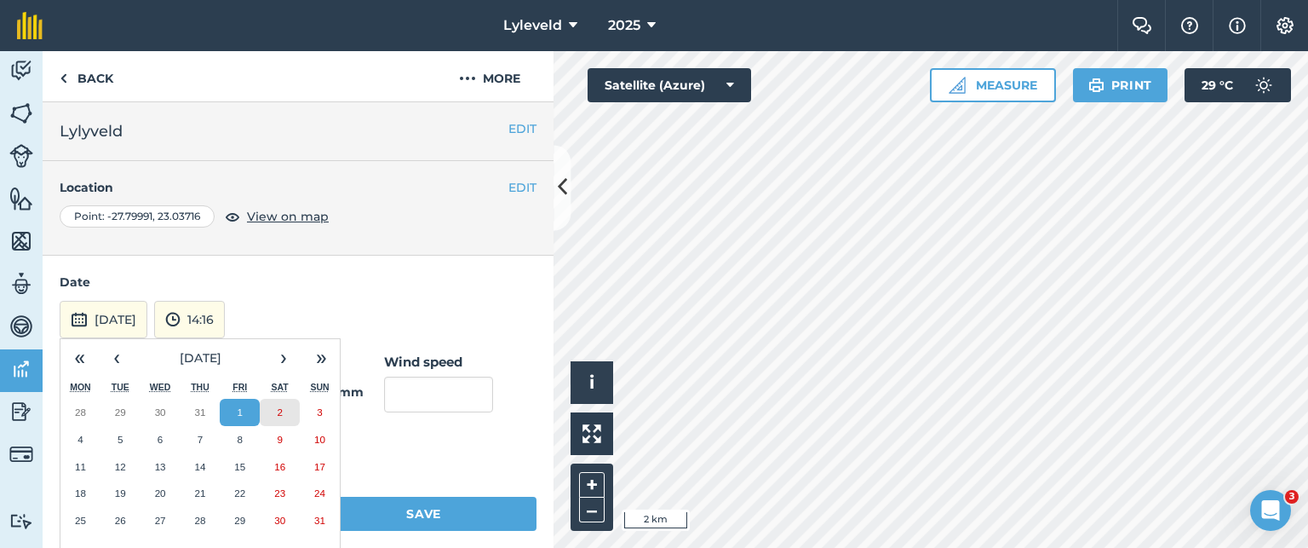
click at [283, 412] on button "2" at bounding box center [280, 412] width 40 height 27
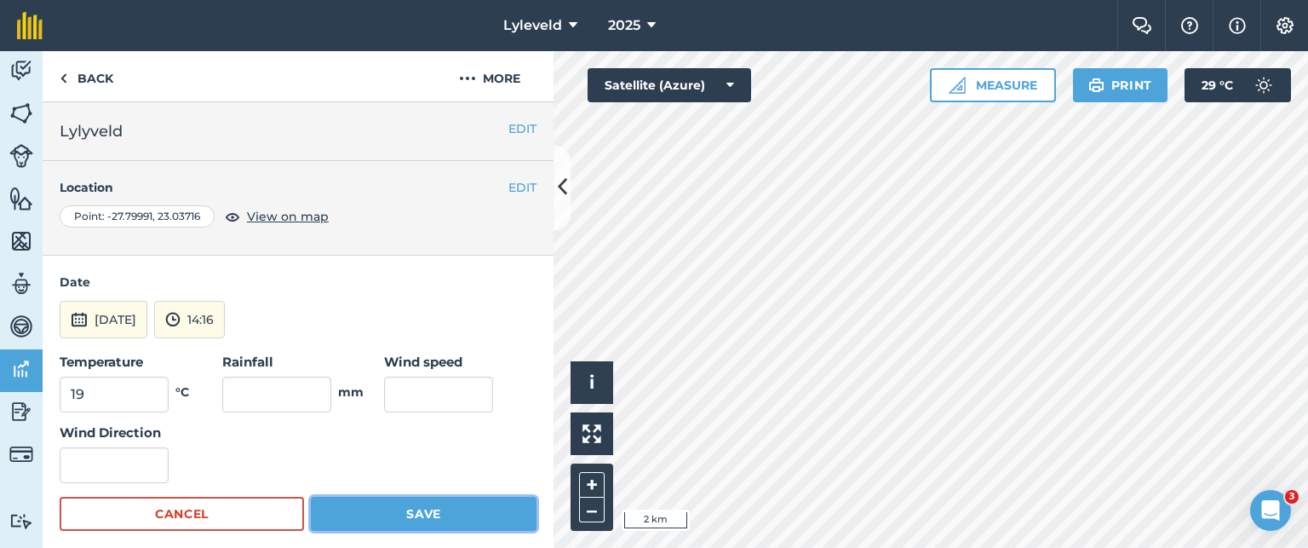
click at [412, 514] on button "Save" at bounding box center [424, 514] width 226 height 34
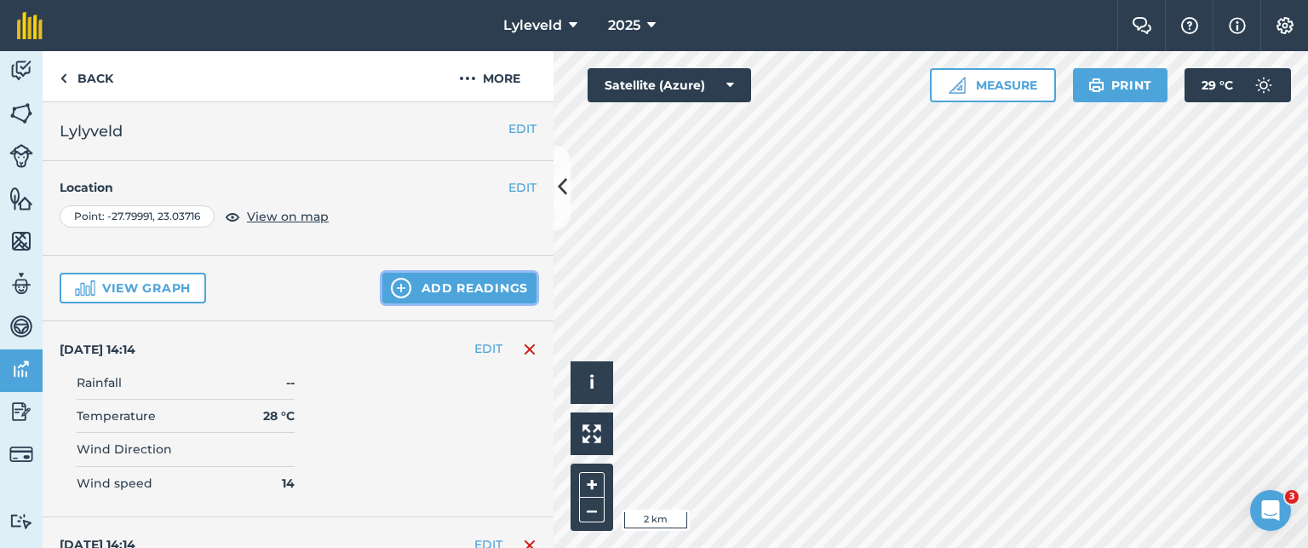
click at [409, 292] on button "Add readings" at bounding box center [459, 288] width 154 height 31
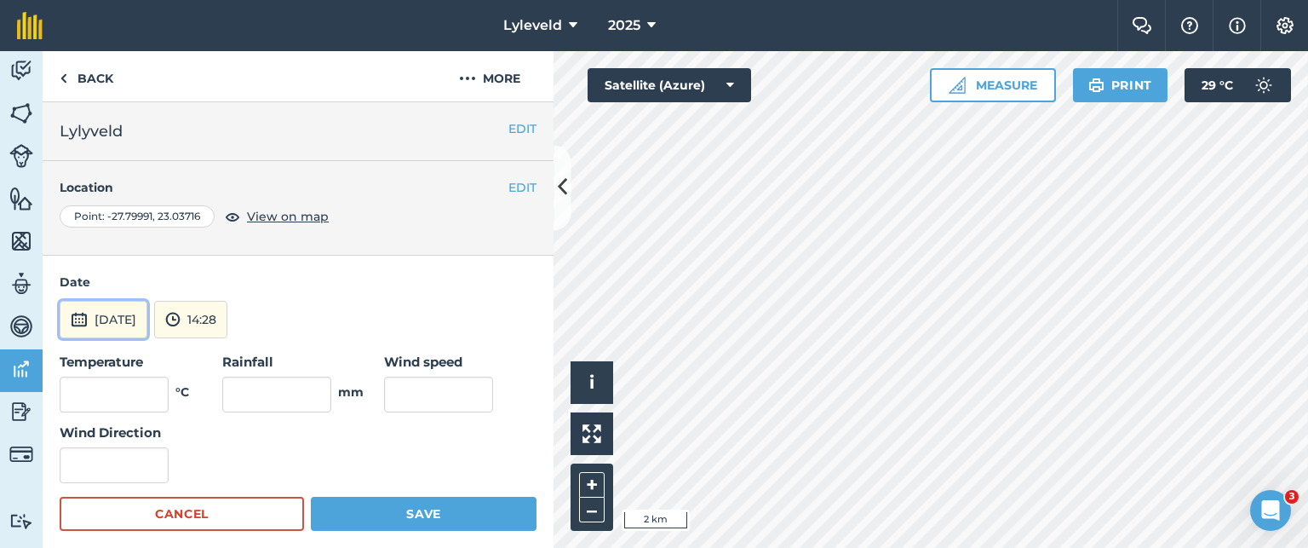
click at [73, 319] on img at bounding box center [79, 319] width 17 height 20
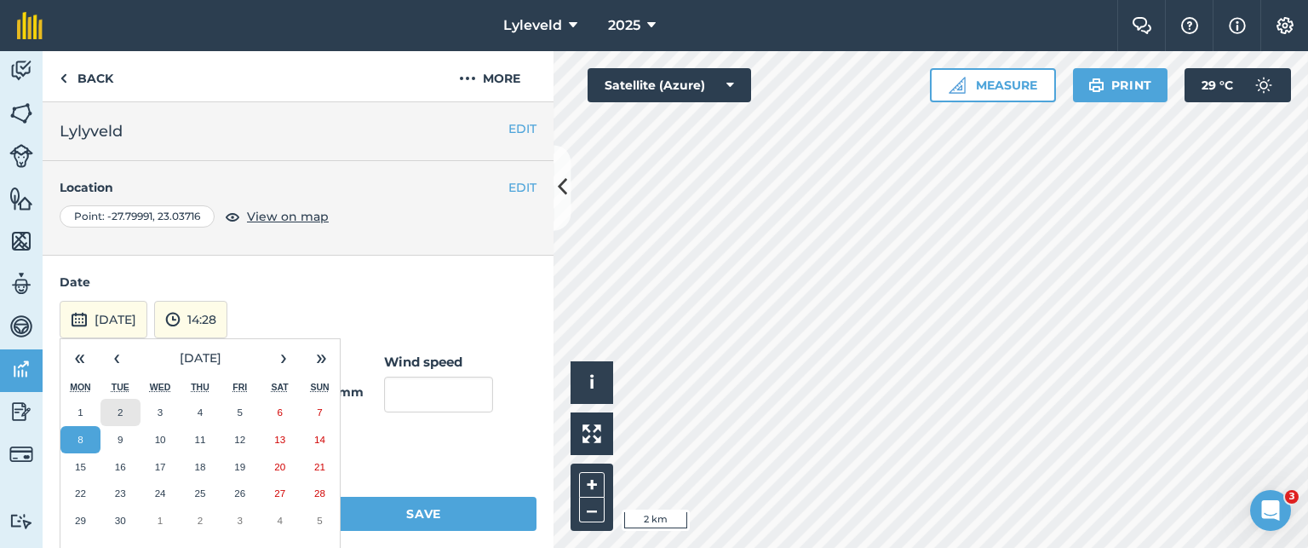
click at [122, 406] on abbr "2" at bounding box center [120, 411] width 5 height 11
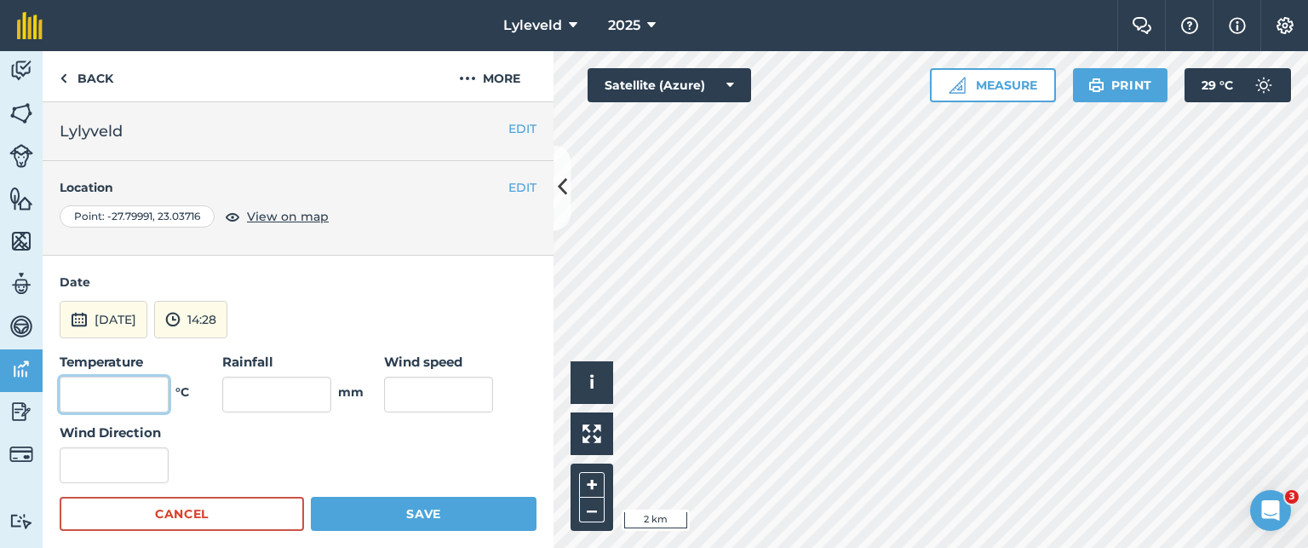
click at [148, 388] on input "text" at bounding box center [114, 394] width 109 height 36
type input "24"
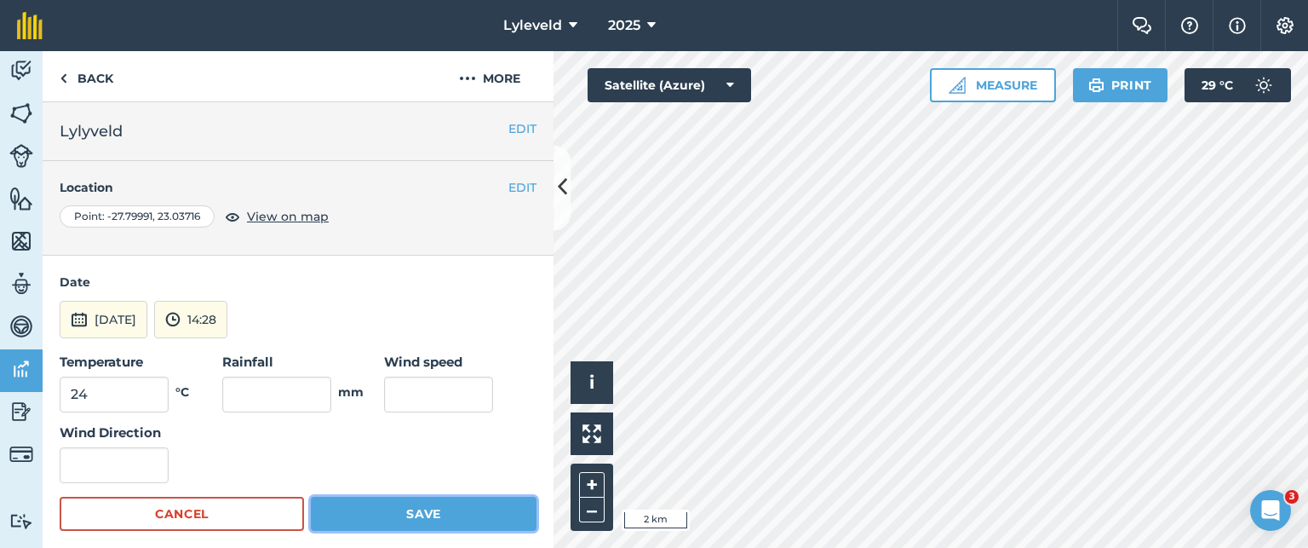
click at [407, 507] on button "Save" at bounding box center [424, 514] width 226 height 34
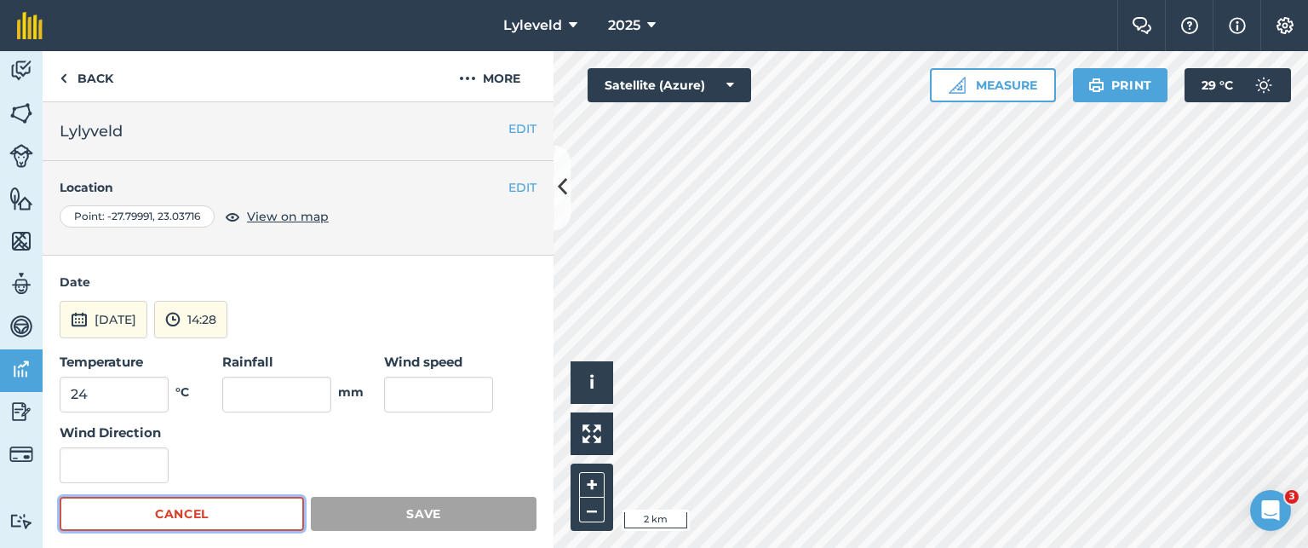
click at [179, 513] on button "Cancel" at bounding box center [182, 514] width 244 height 34
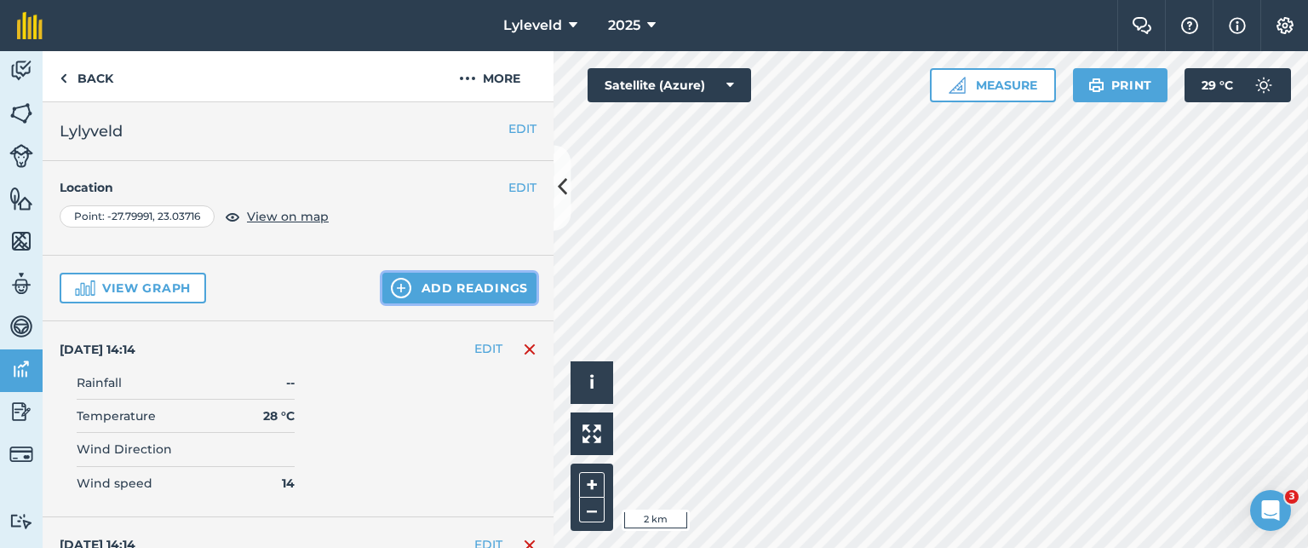
click at [408, 289] on button "Add readings" at bounding box center [459, 288] width 154 height 31
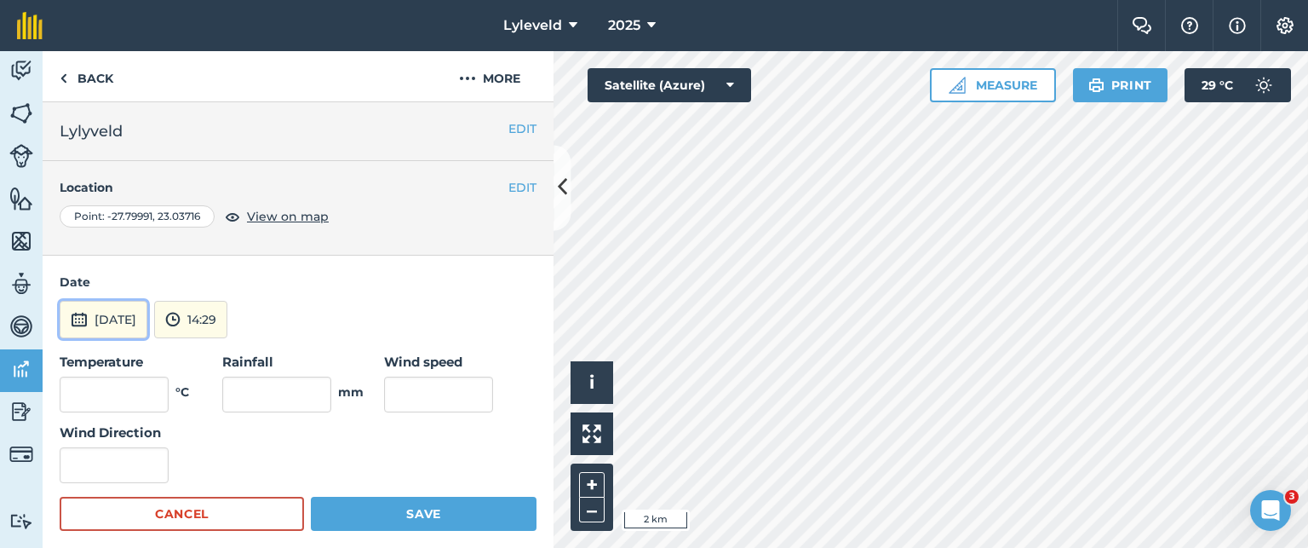
click at [78, 317] on img at bounding box center [79, 319] width 17 height 20
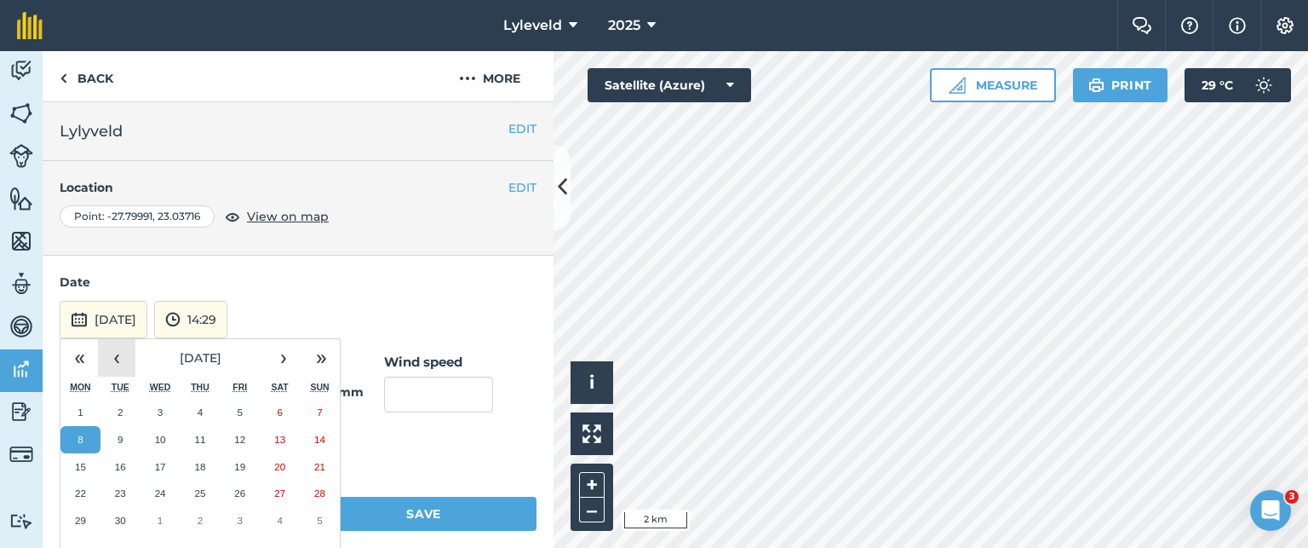
click at [118, 354] on button "‹" at bounding box center [116, 357] width 37 height 37
click at [317, 410] on abbr "3" at bounding box center [319, 411] width 5 height 11
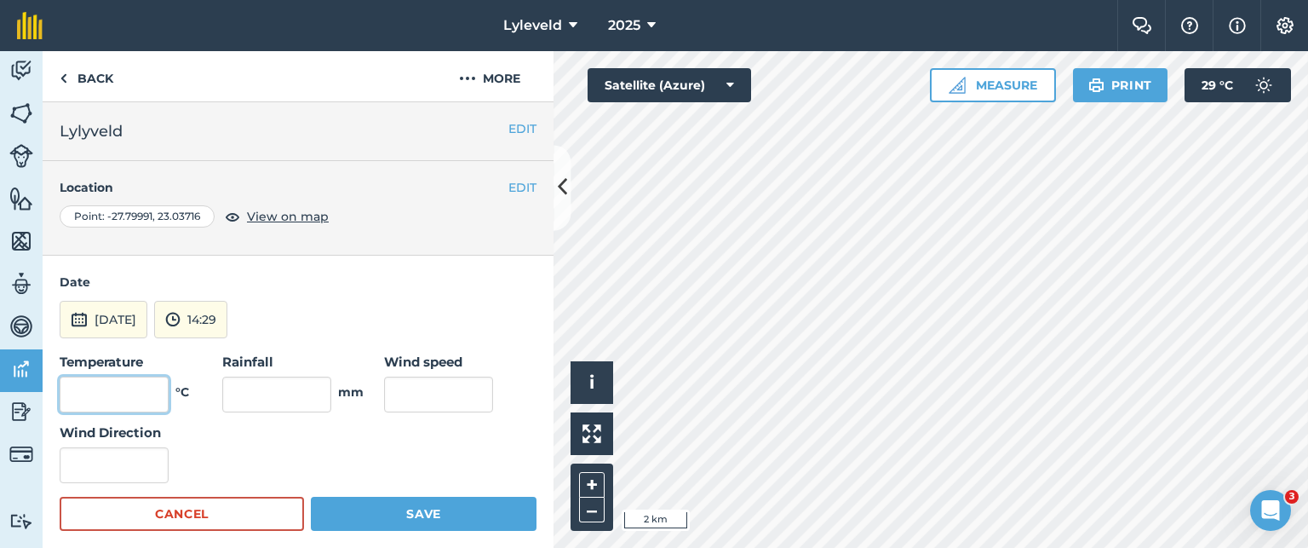
click at [157, 401] on input "text" at bounding box center [114, 394] width 109 height 36
type input "23"
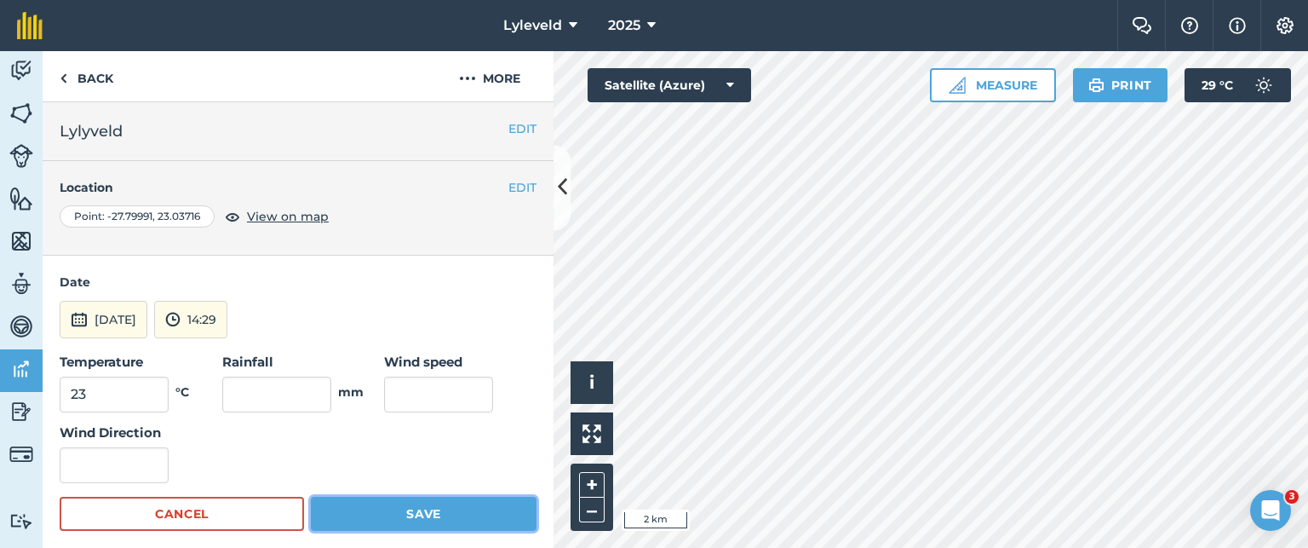
click at [407, 510] on button "Save" at bounding box center [424, 514] width 226 height 34
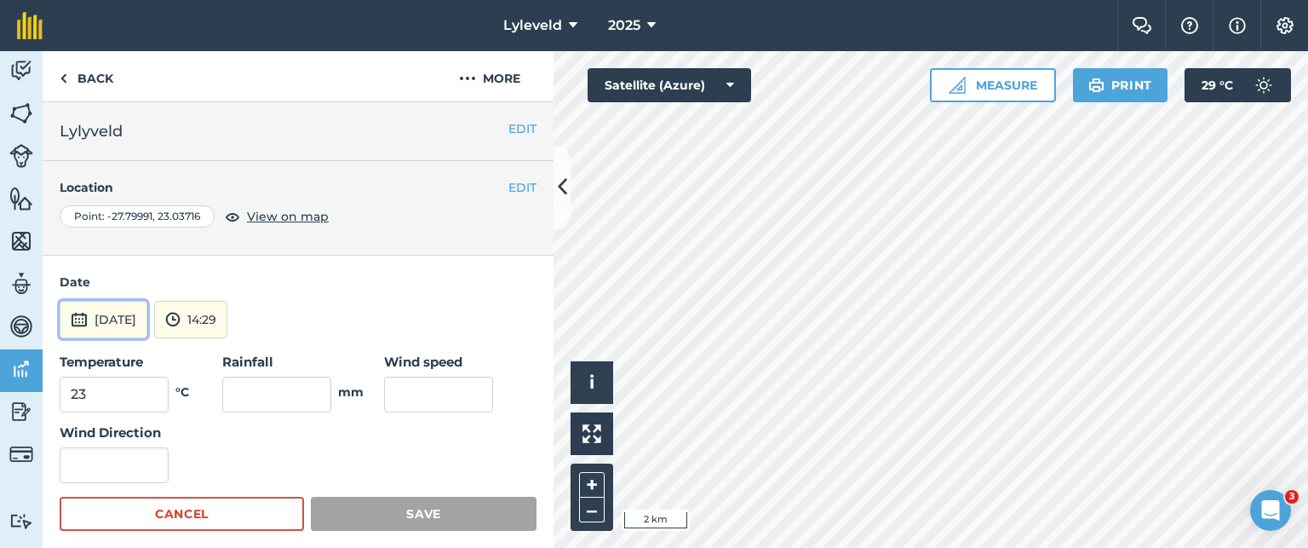
click at [76, 323] on img at bounding box center [79, 319] width 17 height 20
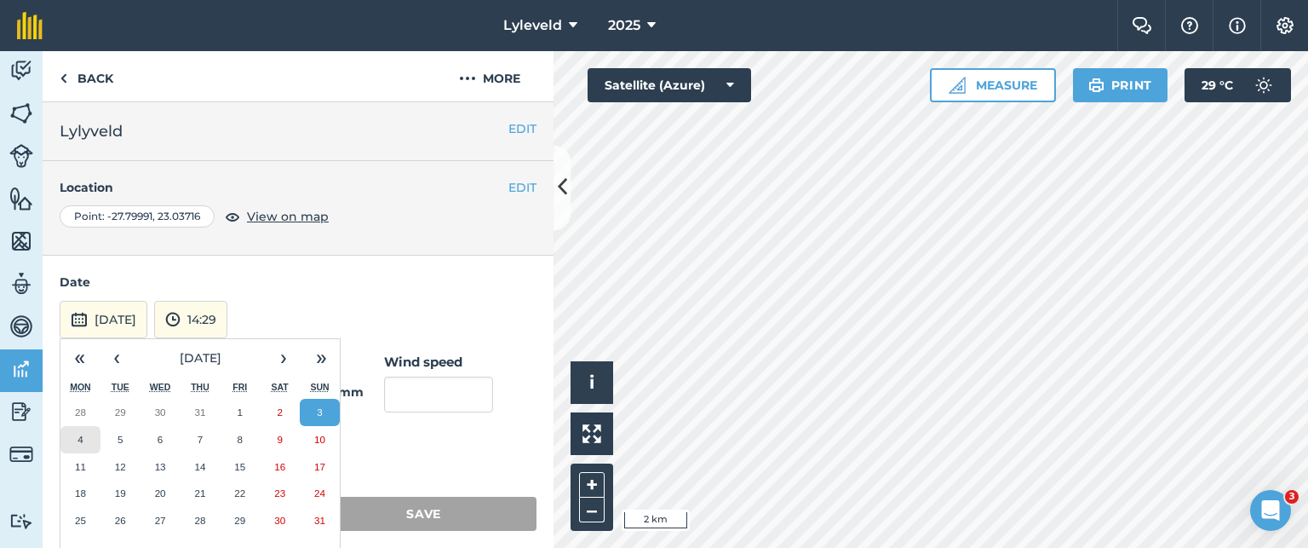
click at [78, 436] on abbr "4" at bounding box center [80, 439] width 5 height 11
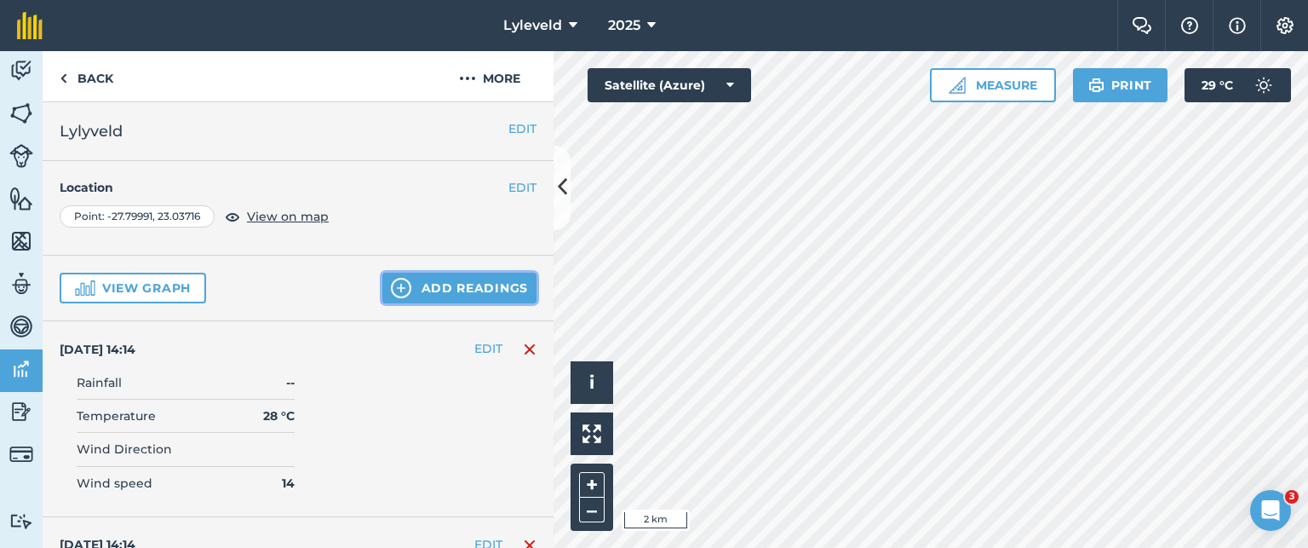
click at [399, 290] on img at bounding box center [401, 288] width 20 height 20
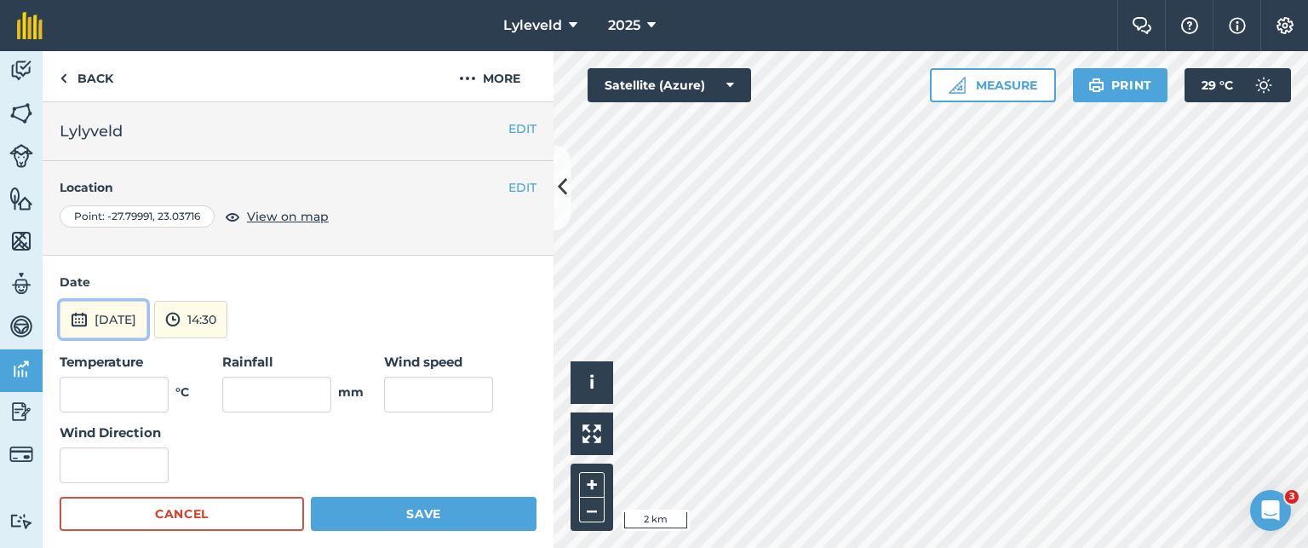
click at [76, 319] on img at bounding box center [79, 319] width 17 height 20
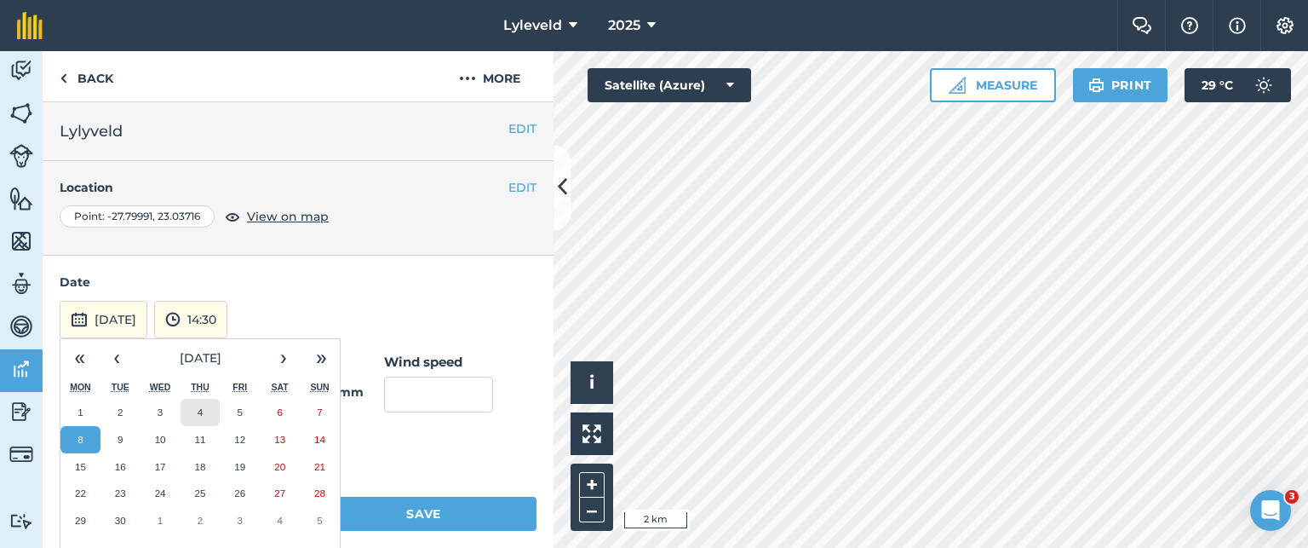
click at [204, 405] on button "4" at bounding box center [201, 412] width 40 height 27
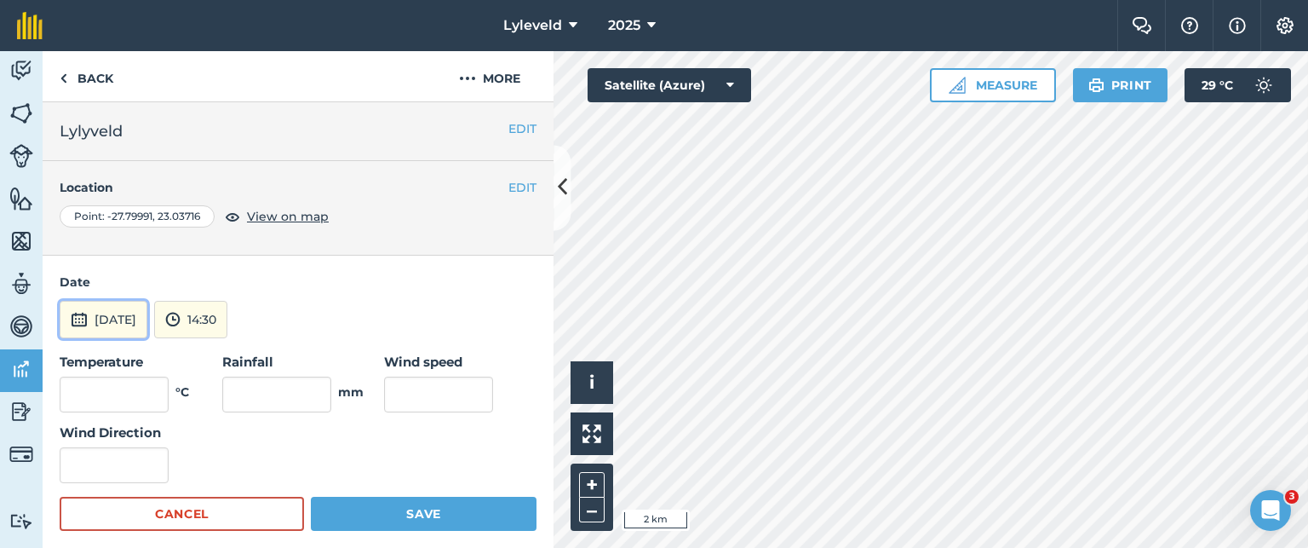
click at [76, 318] on img at bounding box center [79, 319] width 17 height 20
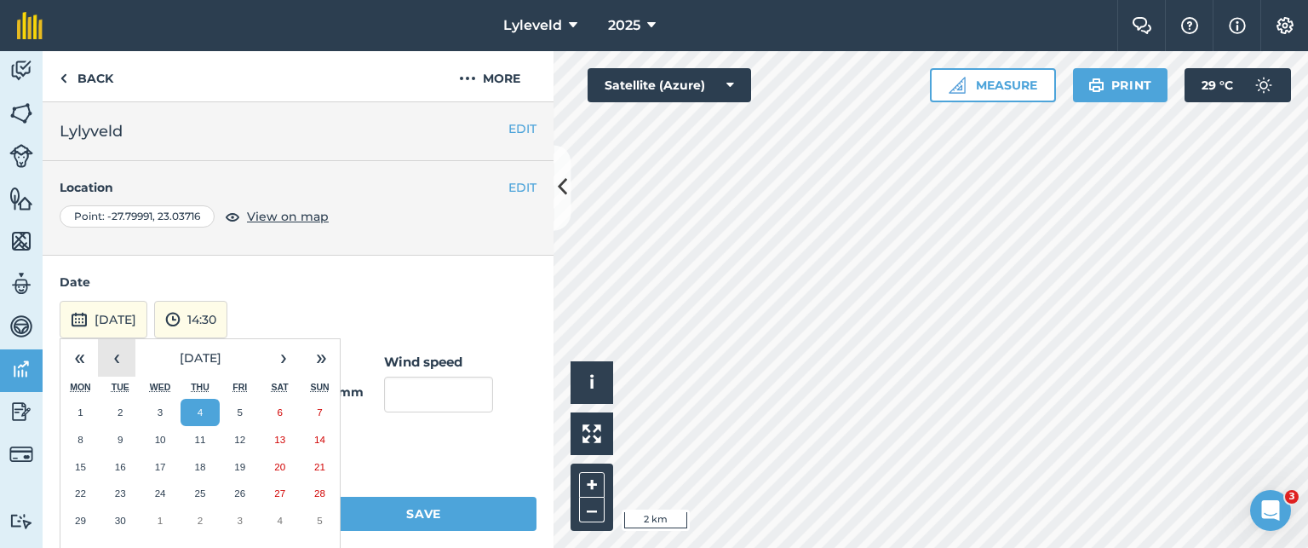
click at [119, 353] on button "‹" at bounding box center [116, 357] width 37 height 37
click at [81, 436] on abbr "4" at bounding box center [80, 439] width 5 height 11
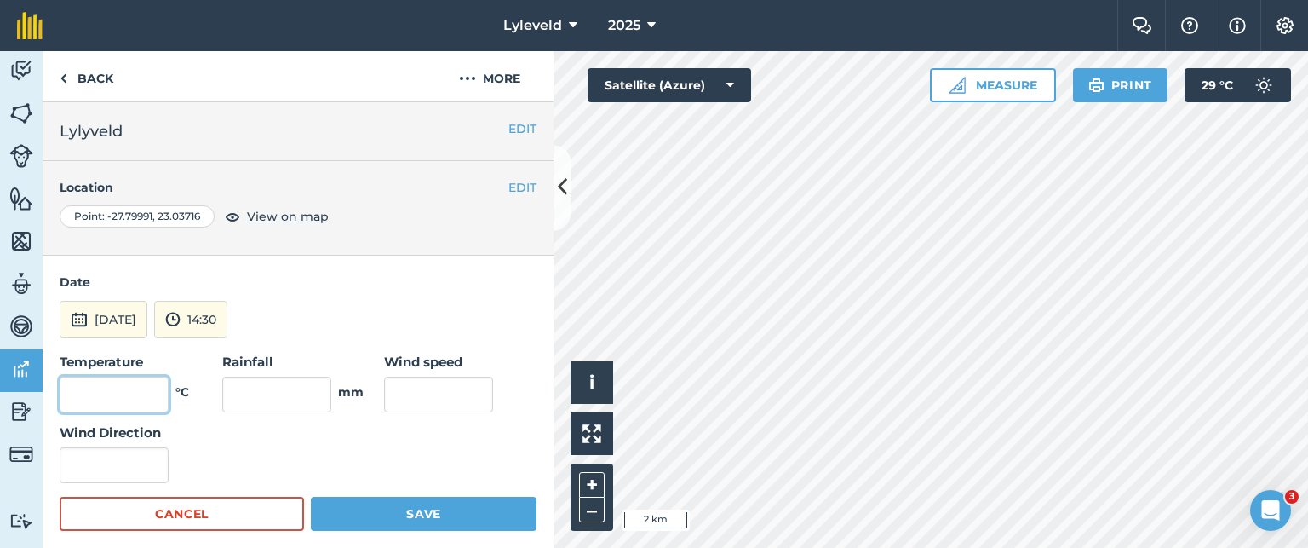
click at [138, 392] on input "text" at bounding box center [114, 394] width 109 height 36
type input "24"
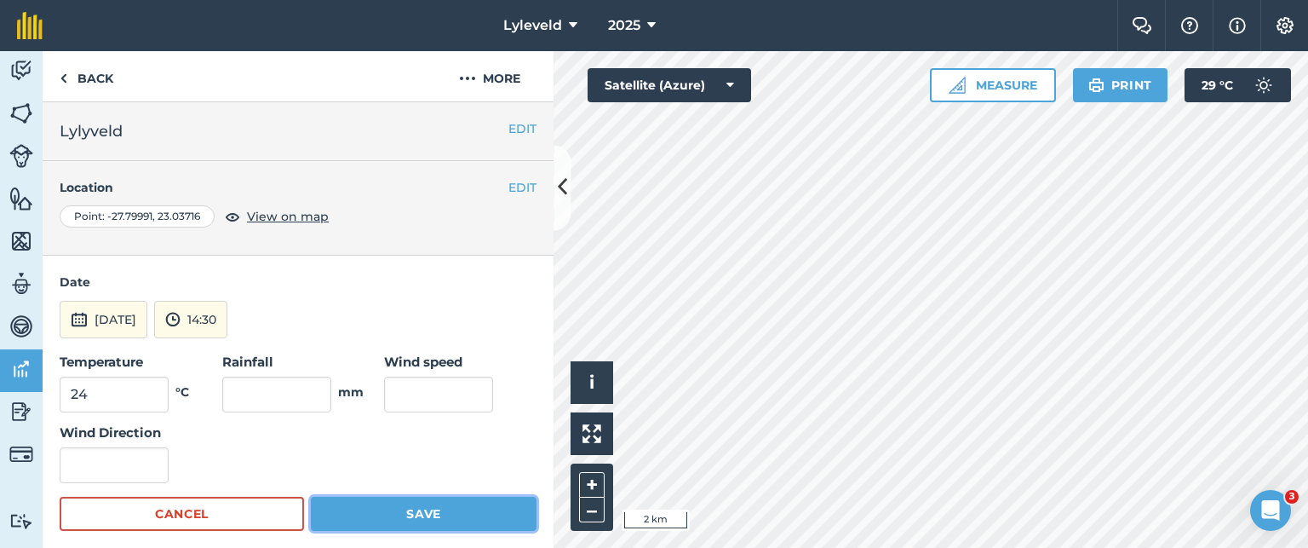
click at [410, 513] on button "Save" at bounding box center [424, 514] width 226 height 34
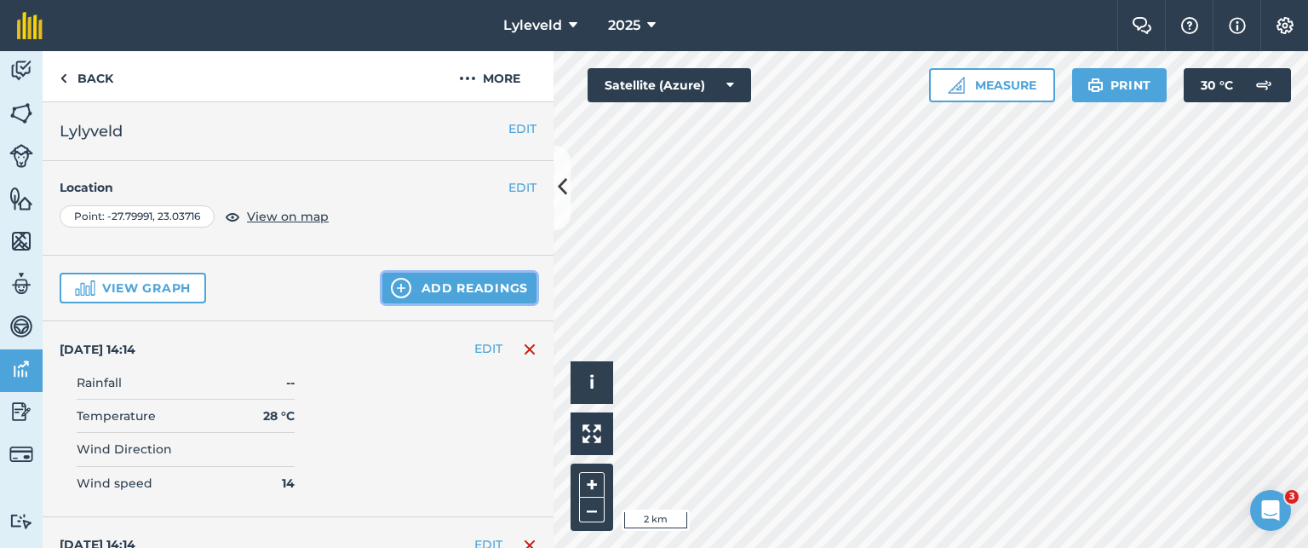
click at [417, 283] on button "Add readings" at bounding box center [459, 288] width 154 height 31
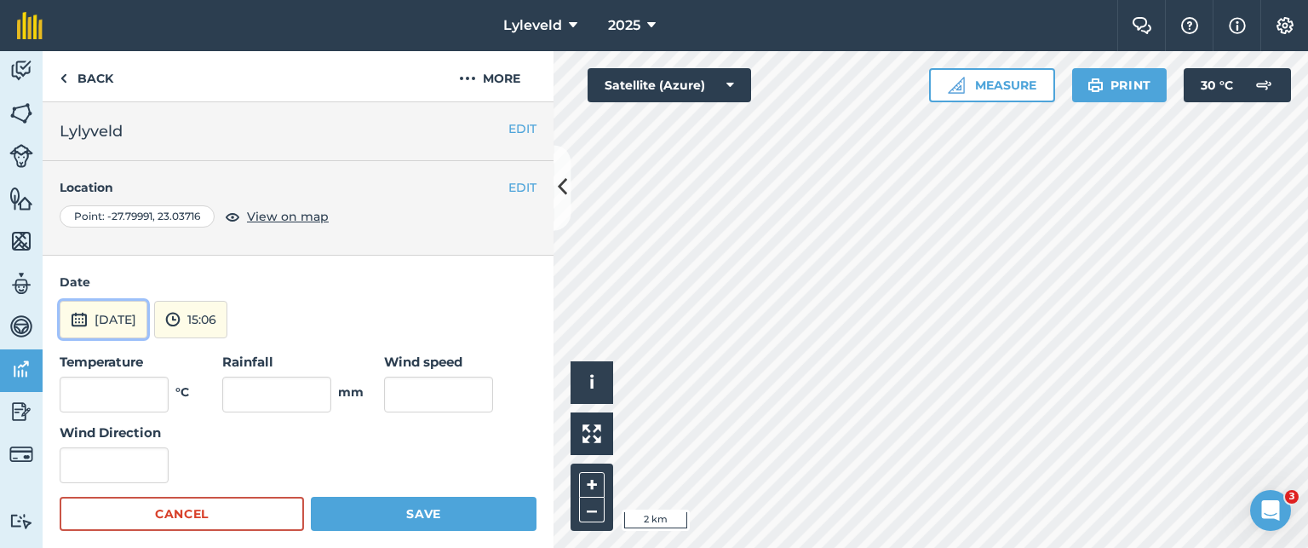
click at [78, 317] on img at bounding box center [79, 319] width 17 height 20
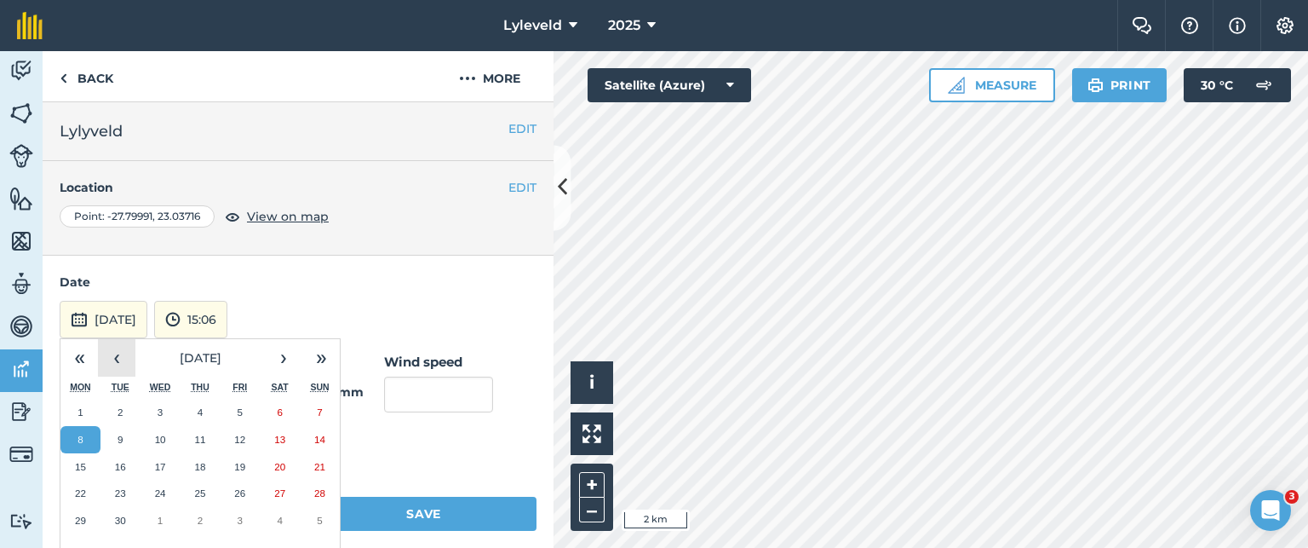
click at [112, 355] on button "‹" at bounding box center [116, 357] width 37 height 37
click at [123, 439] on abbr "5" at bounding box center [120, 439] width 5 height 11
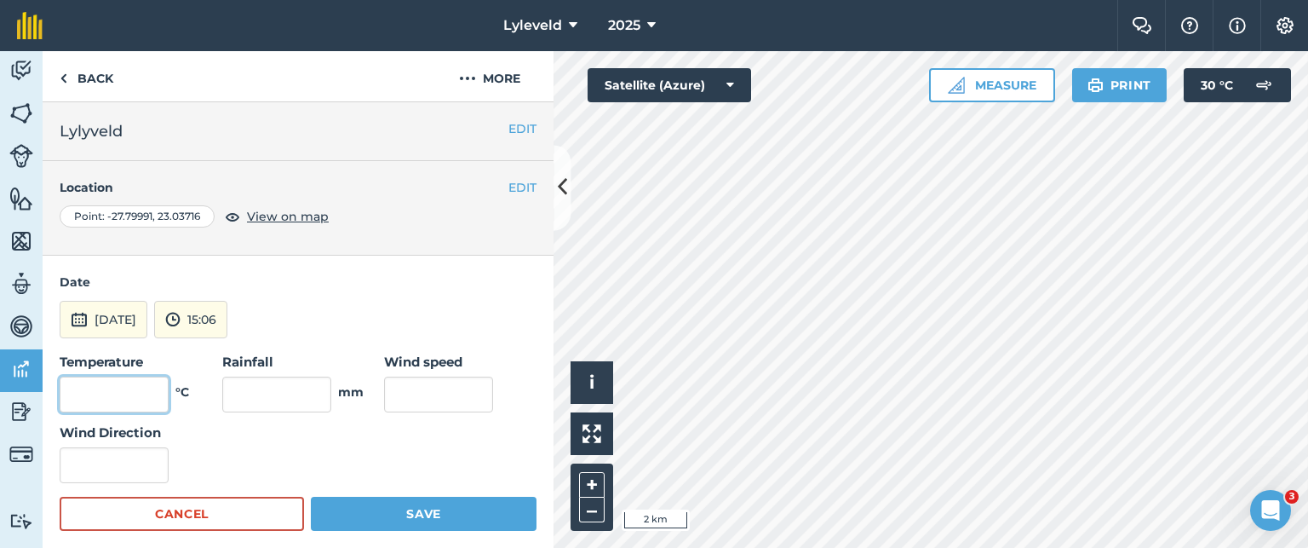
click at [136, 393] on input "text" at bounding box center [114, 394] width 109 height 36
type input "25"
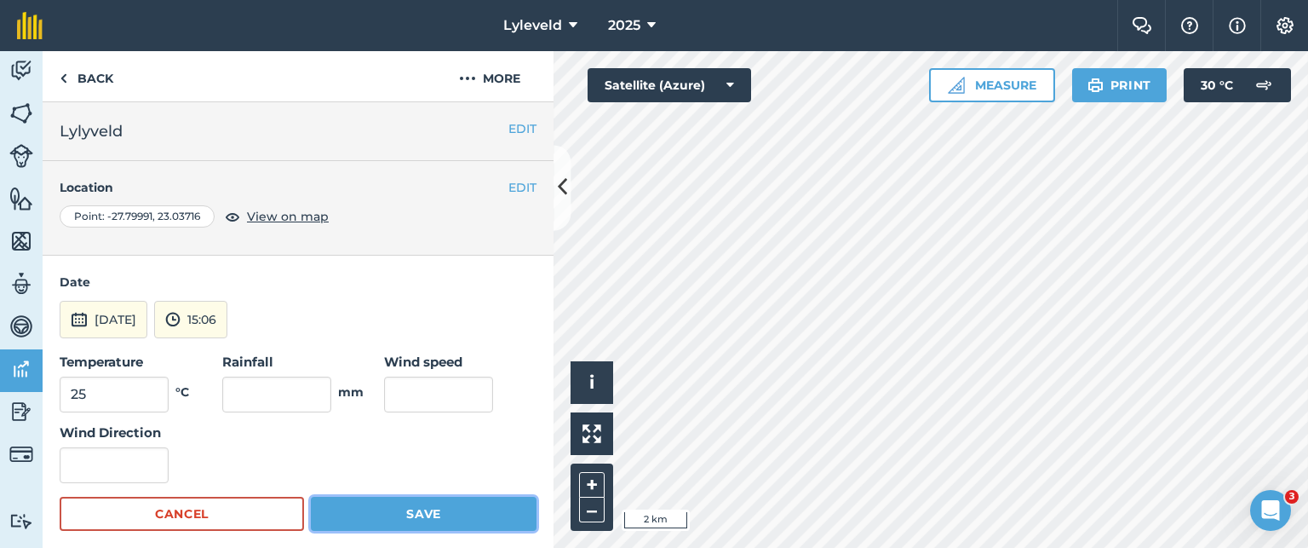
click at [424, 514] on button "Save" at bounding box center [424, 514] width 226 height 34
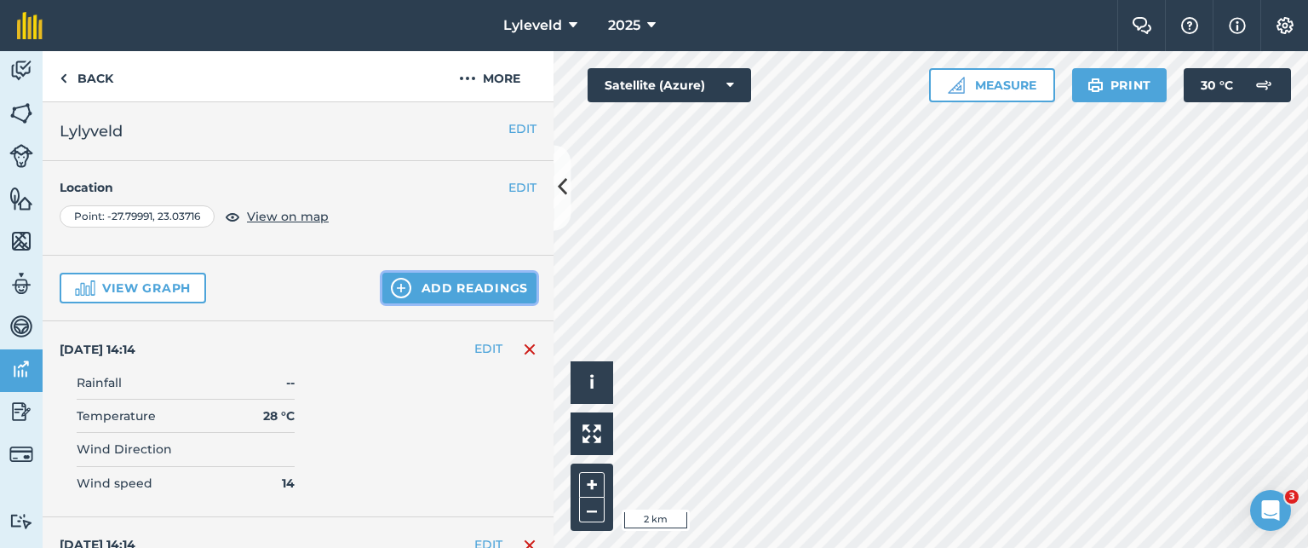
click at [395, 283] on img at bounding box center [401, 288] width 20 height 20
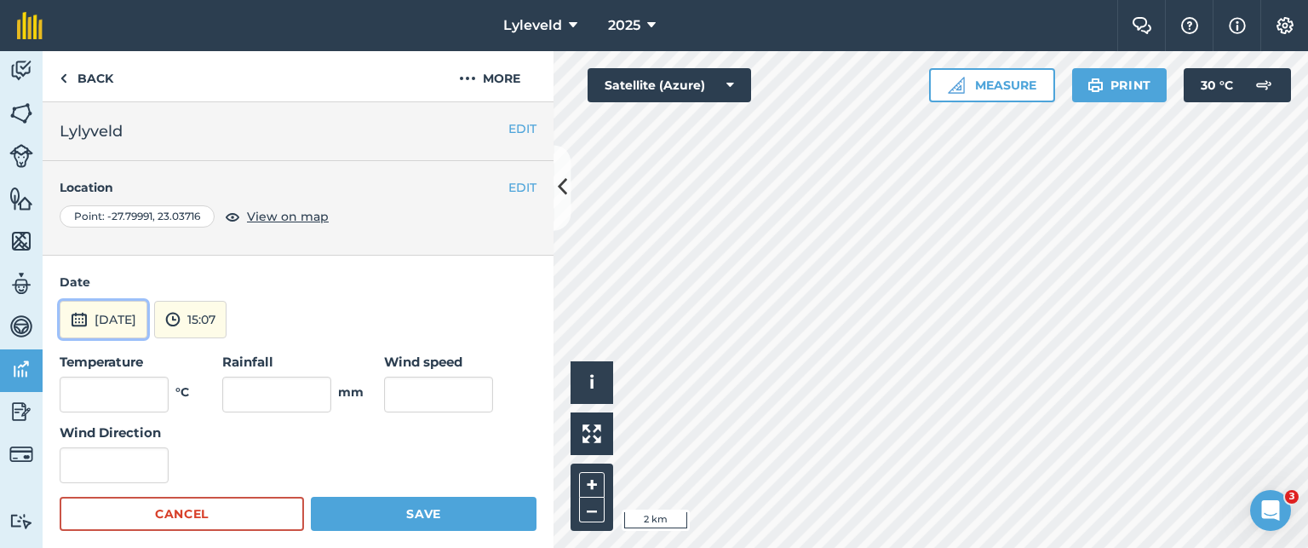
click at [79, 319] on img at bounding box center [79, 319] width 17 height 20
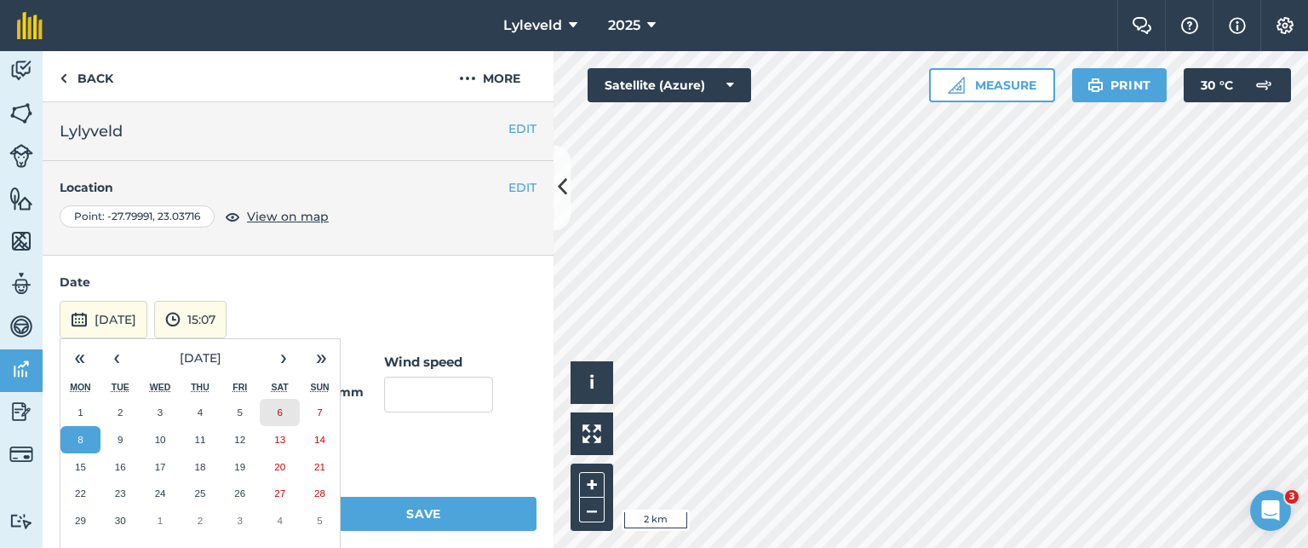
click at [286, 411] on button "6" at bounding box center [280, 412] width 40 height 27
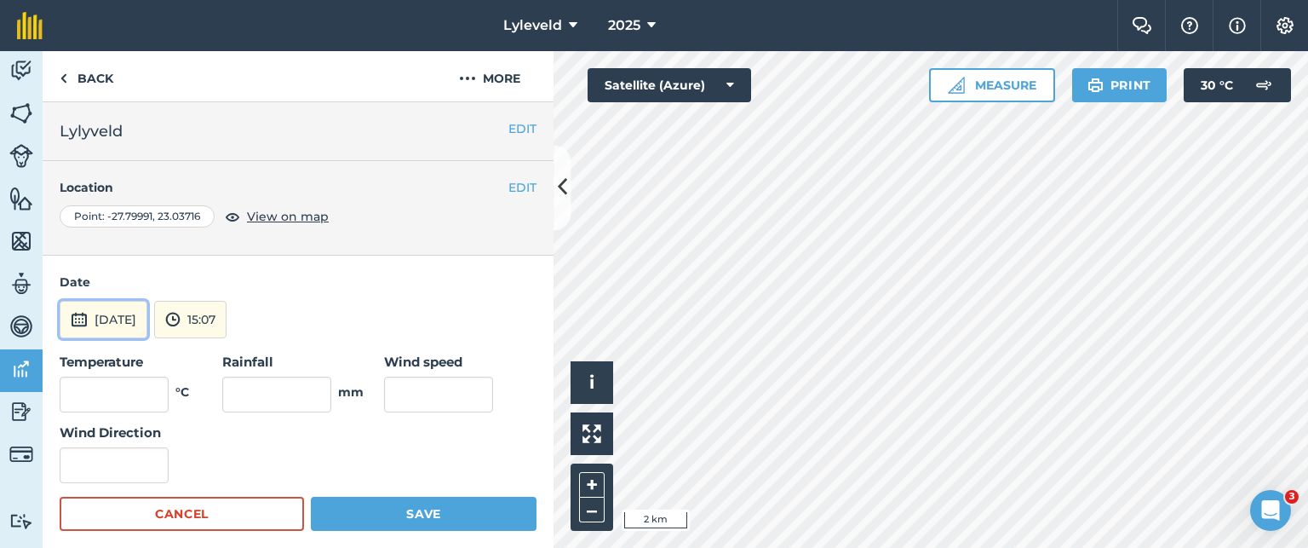
click at [83, 318] on img at bounding box center [79, 319] width 17 height 20
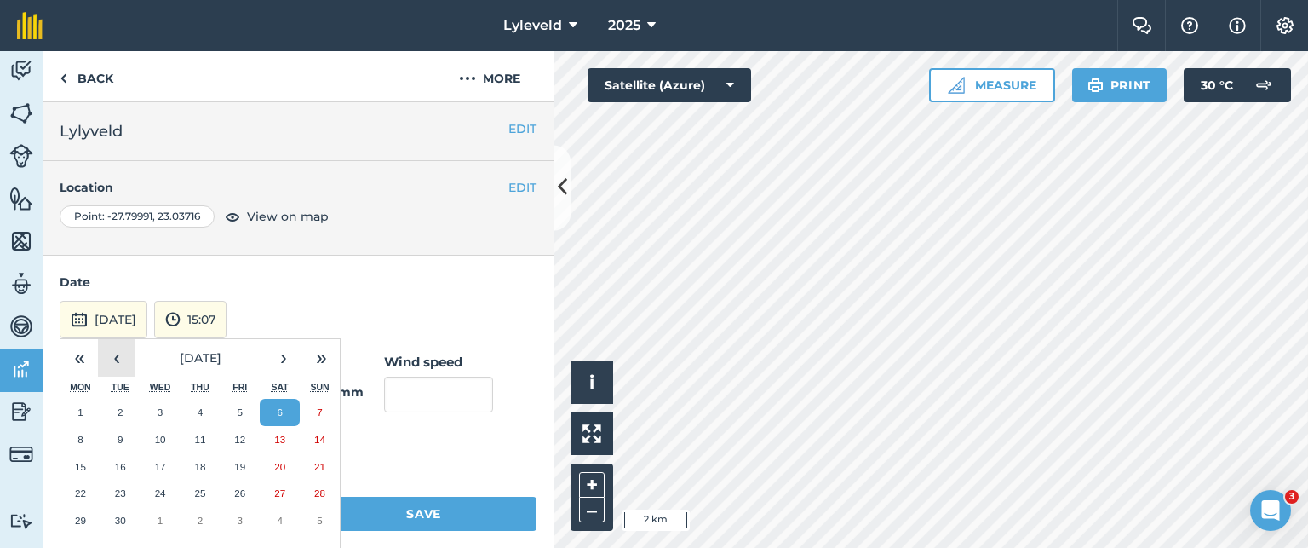
click at [117, 358] on button "‹" at bounding box center [116, 357] width 37 height 37
click at [162, 436] on abbr "6" at bounding box center [160, 439] width 5 height 11
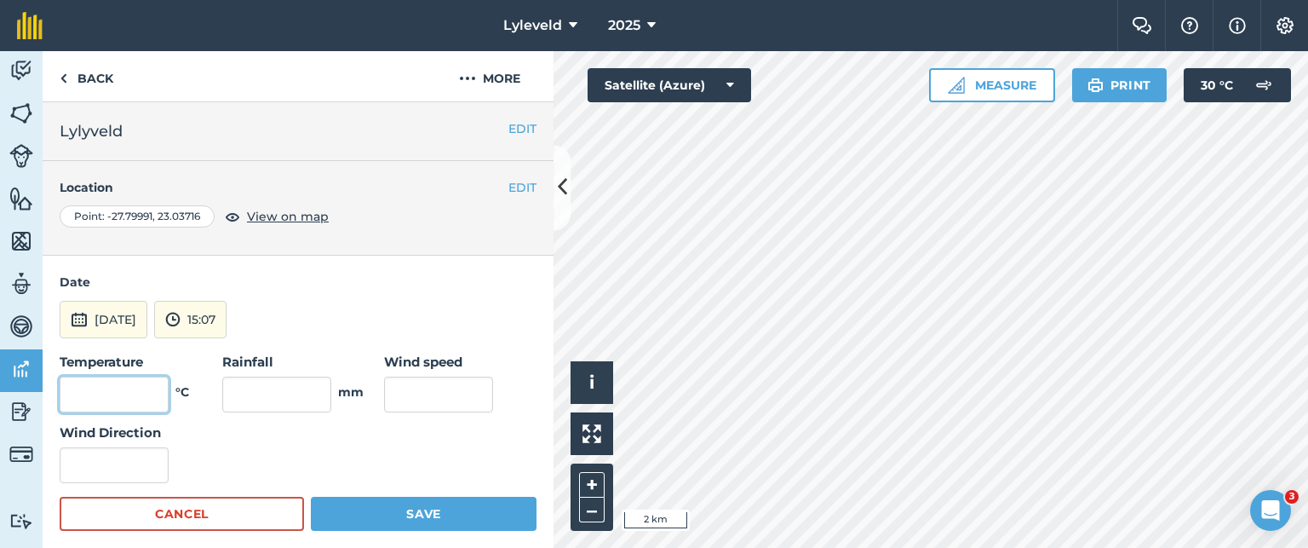
click at [147, 395] on input "text" at bounding box center [114, 394] width 109 height 36
type input "16"
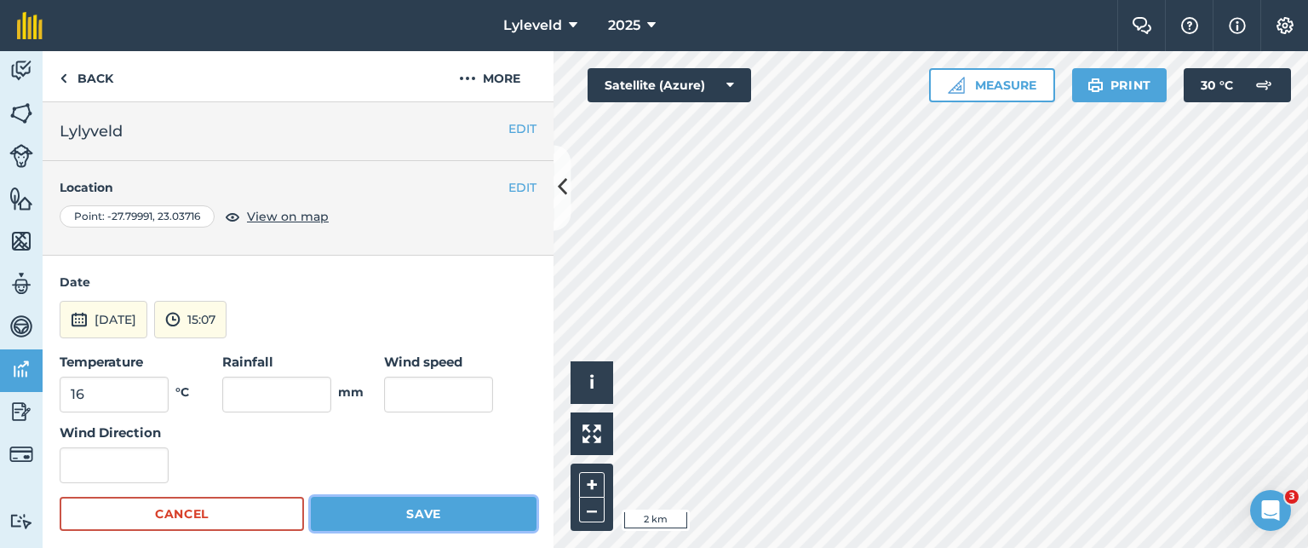
click at [419, 507] on button "Save" at bounding box center [424, 514] width 226 height 34
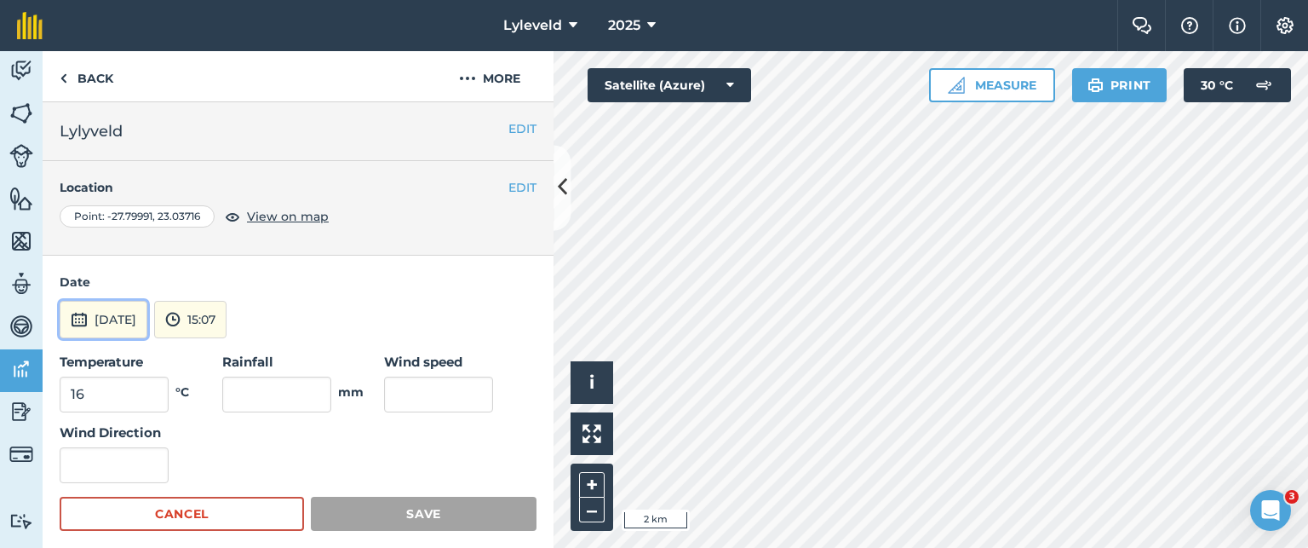
click at [75, 323] on img at bounding box center [79, 319] width 17 height 20
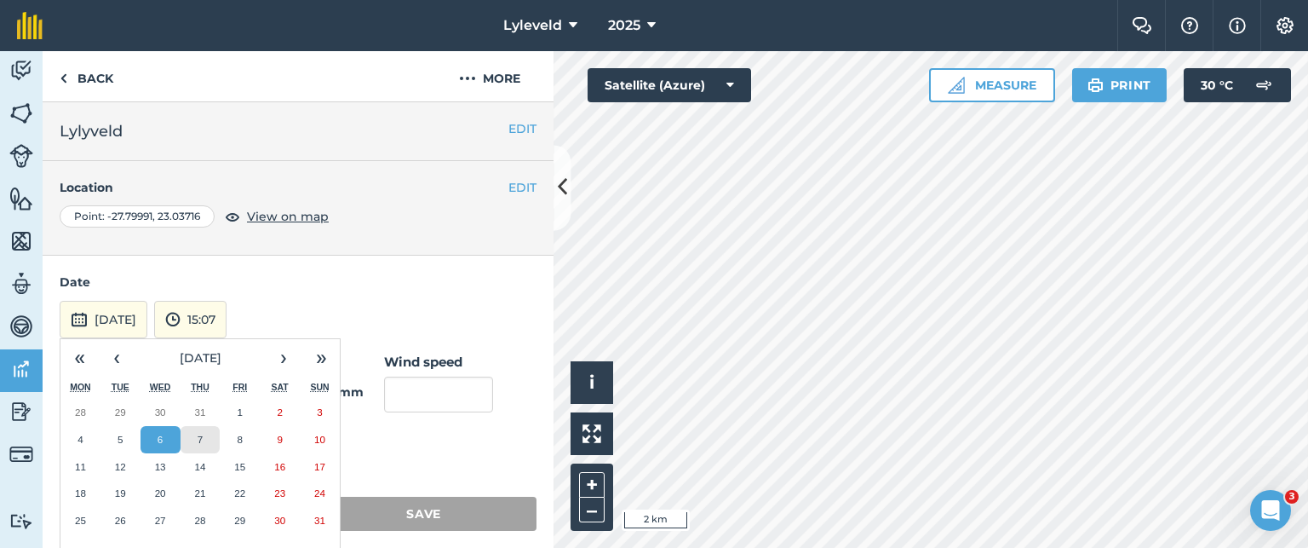
click at [201, 441] on abbr "7" at bounding box center [200, 439] width 5 height 11
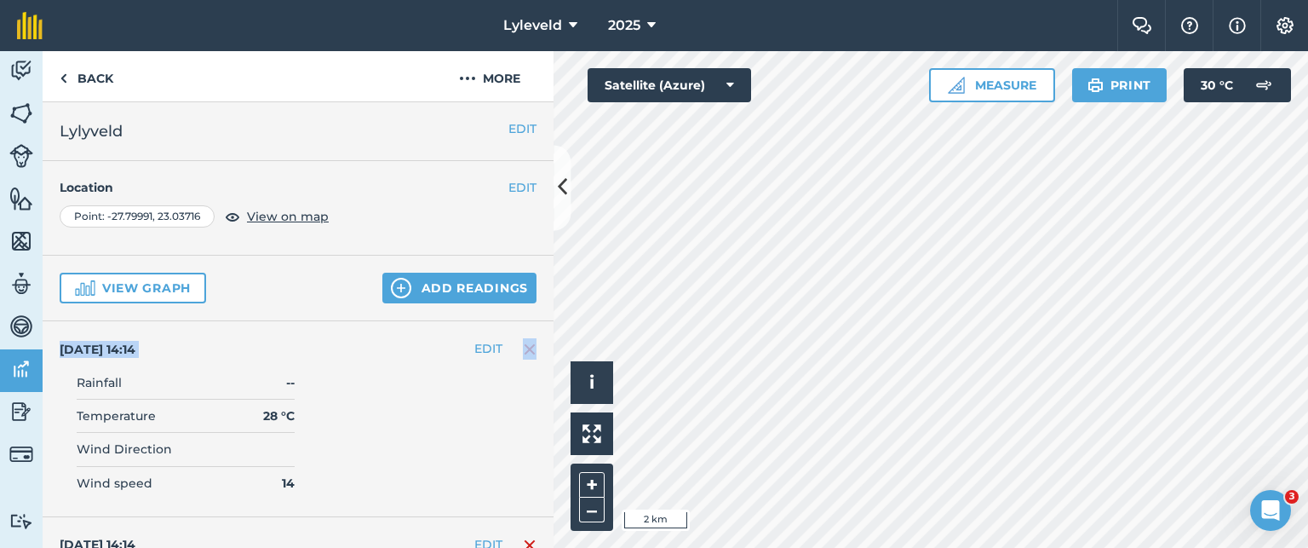
drag, startPoint x: 89, startPoint y: 391, endPoint x: 72, endPoint y: 395, distance: 16.7
click at [405, 288] on button "Add readings" at bounding box center [459, 288] width 154 height 31
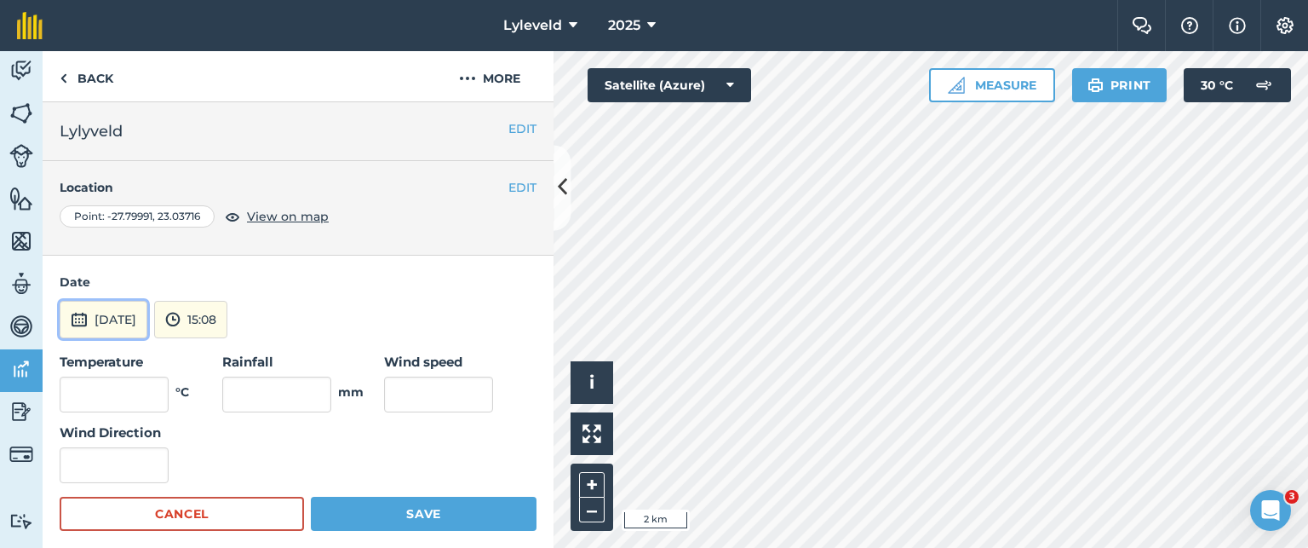
click at [76, 320] on img at bounding box center [79, 319] width 17 height 20
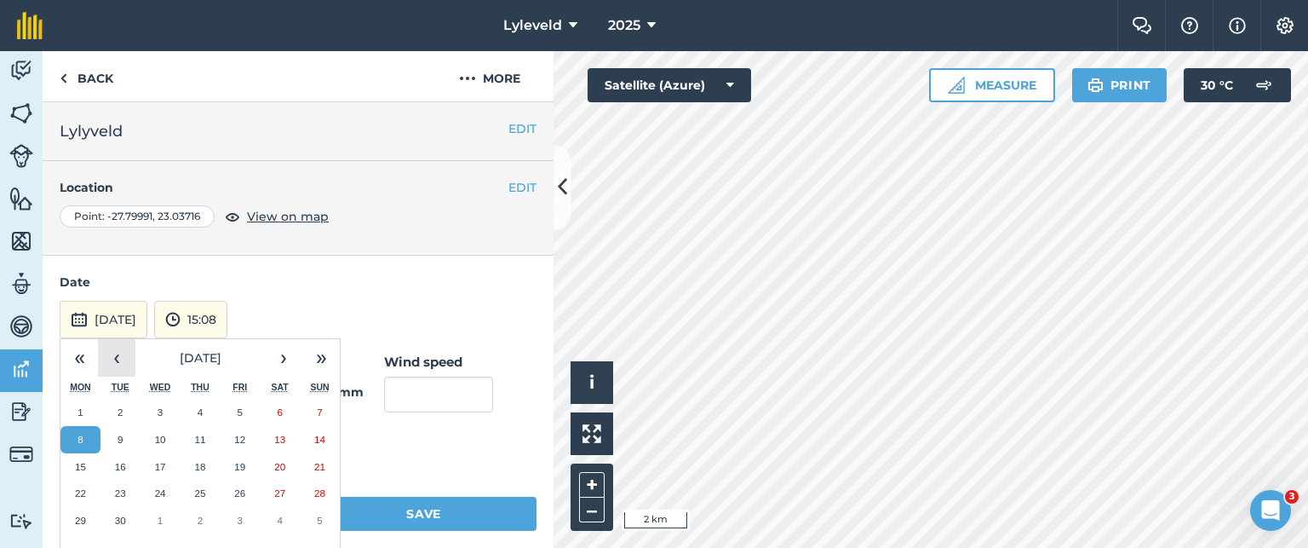
click at [118, 359] on button "‹" at bounding box center [116, 357] width 37 height 37
click at [203, 438] on button "7" at bounding box center [201, 439] width 40 height 27
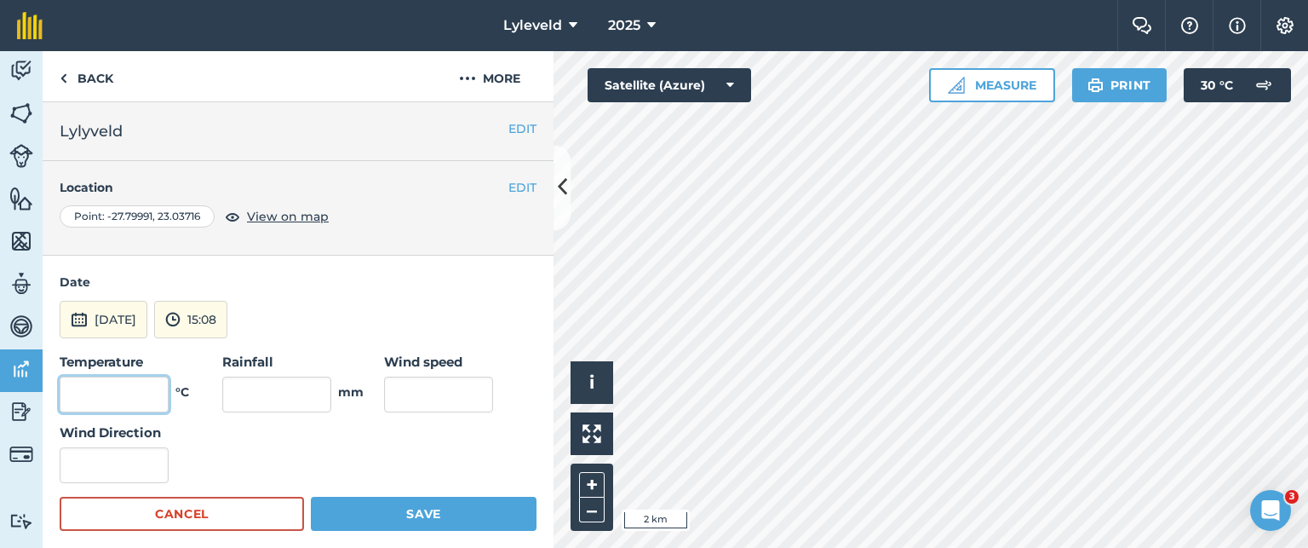
click at [141, 395] on input "text" at bounding box center [114, 394] width 109 height 36
type input "17"
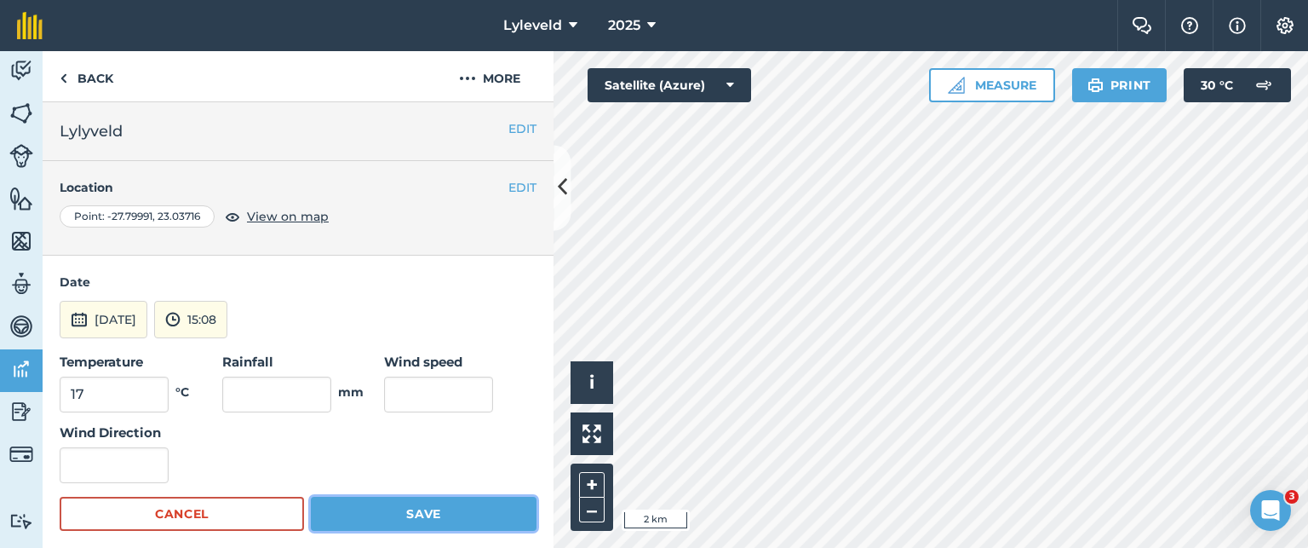
click at [426, 514] on button "Save" at bounding box center [424, 514] width 226 height 34
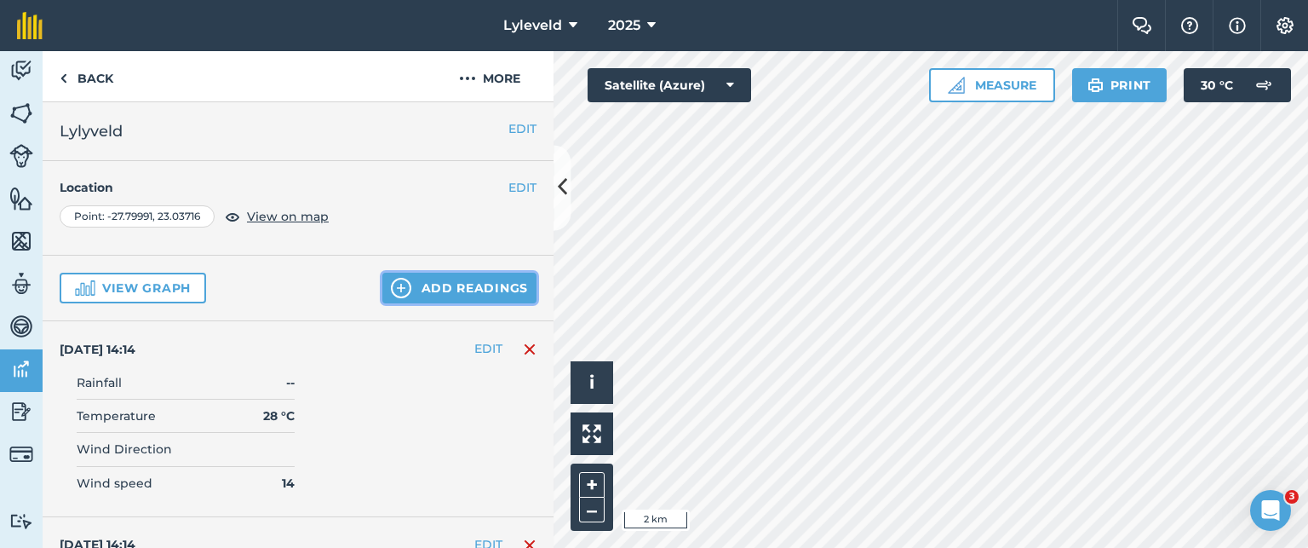
click at [397, 283] on img at bounding box center [401, 288] width 20 height 20
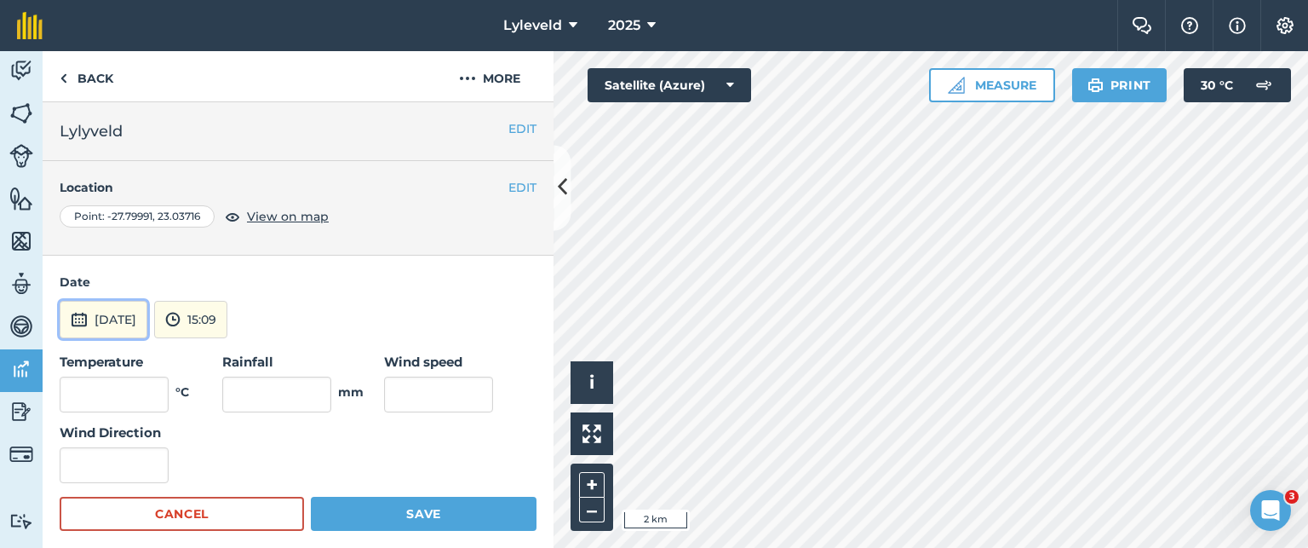
click at [81, 319] on img at bounding box center [79, 319] width 17 height 20
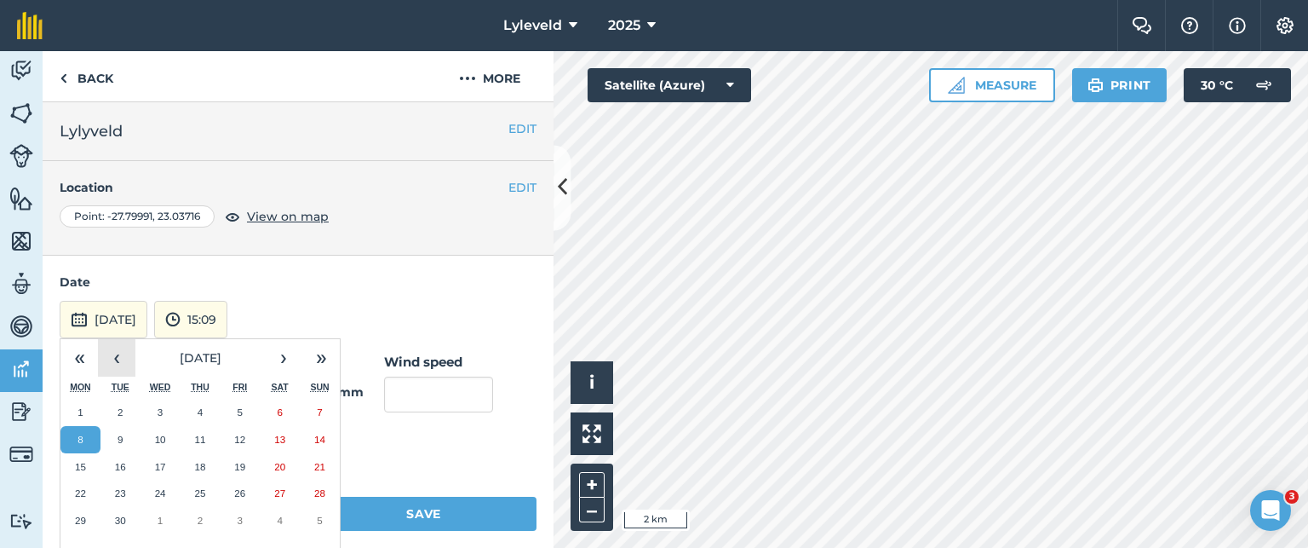
click at [116, 358] on button "‹" at bounding box center [116, 357] width 37 height 37
click at [238, 439] on abbr "8" at bounding box center [240, 439] width 5 height 11
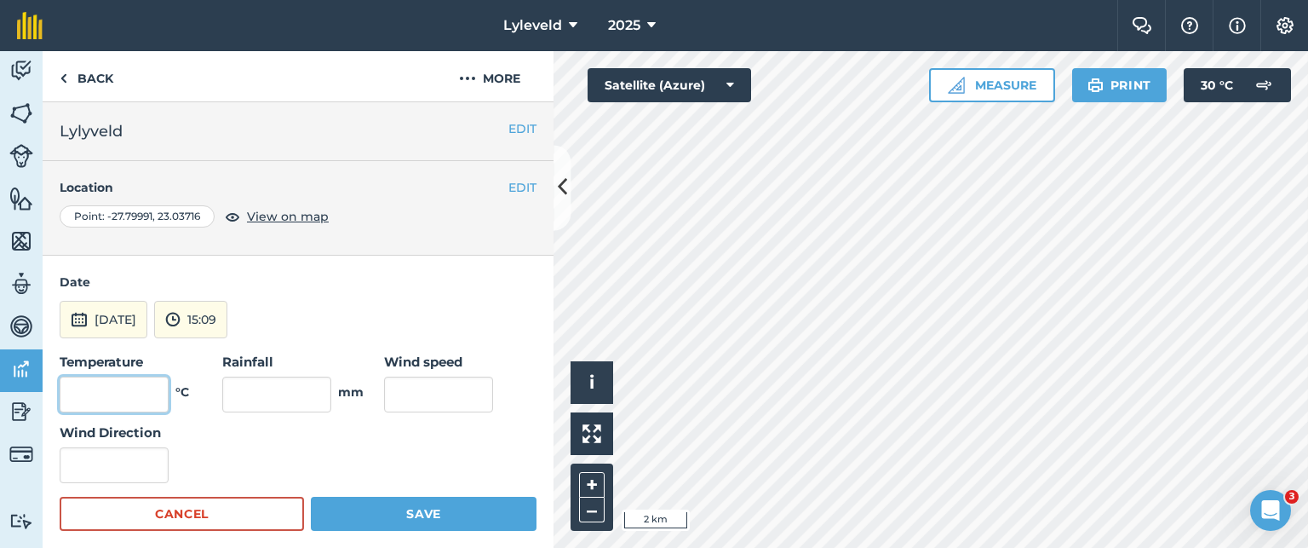
click at [141, 401] on input "text" at bounding box center [114, 394] width 109 height 36
type input "22"
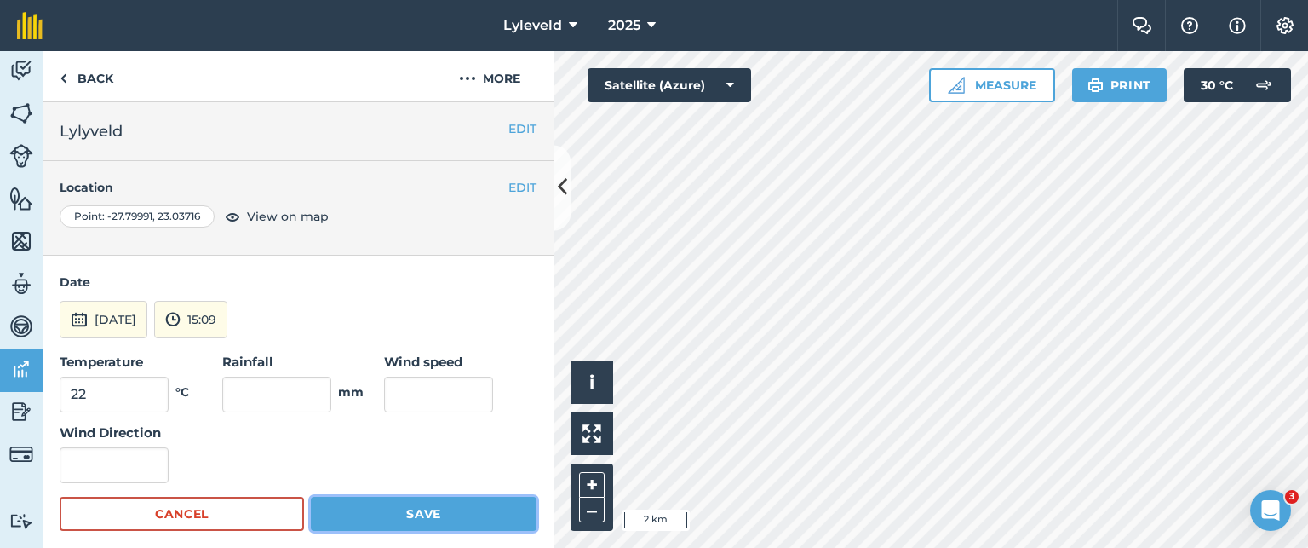
click at [410, 509] on button "Save" at bounding box center [424, 514] width 226 height 34
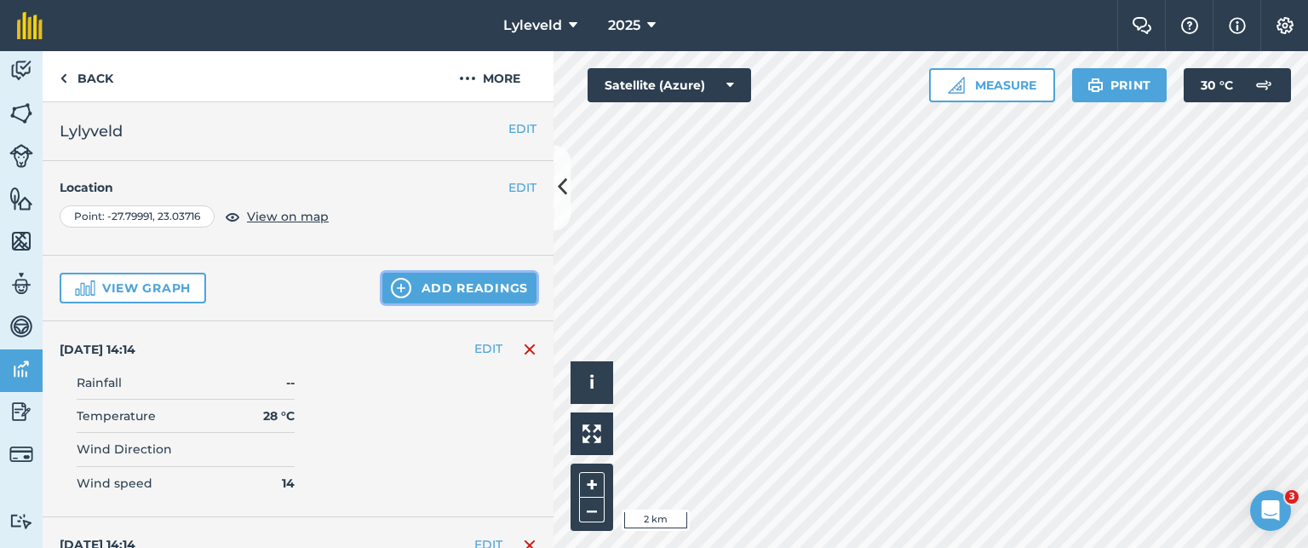
click at [393, 284] on img at bounding box center [401, 288] width 20 height 20
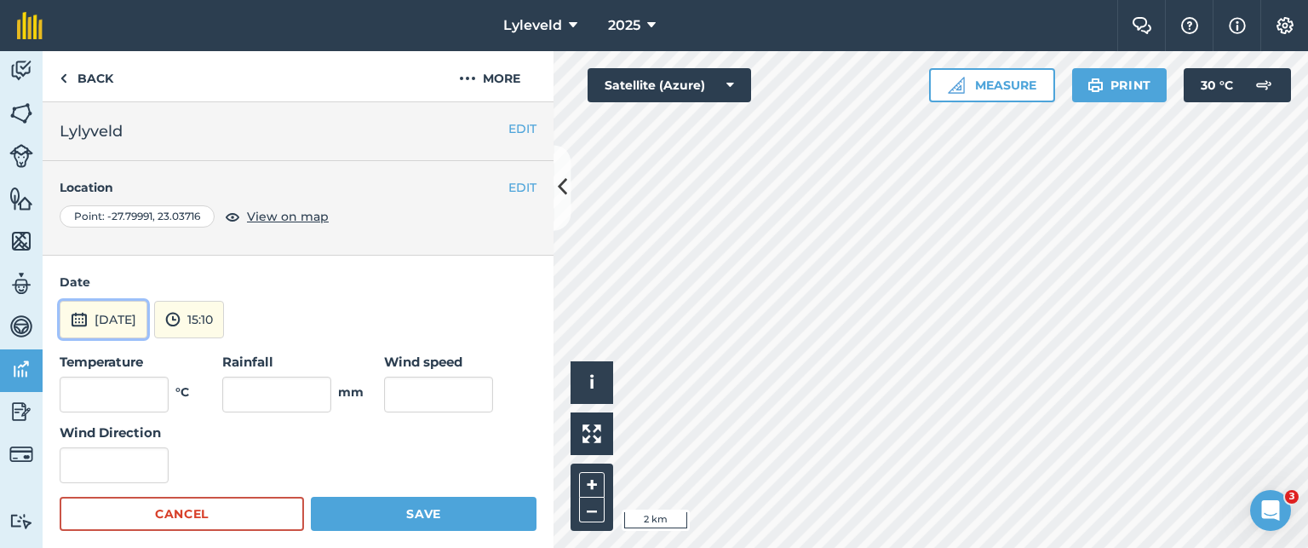
click at [82, 320] on img at bounding box center [79, 319] width 17 height 20
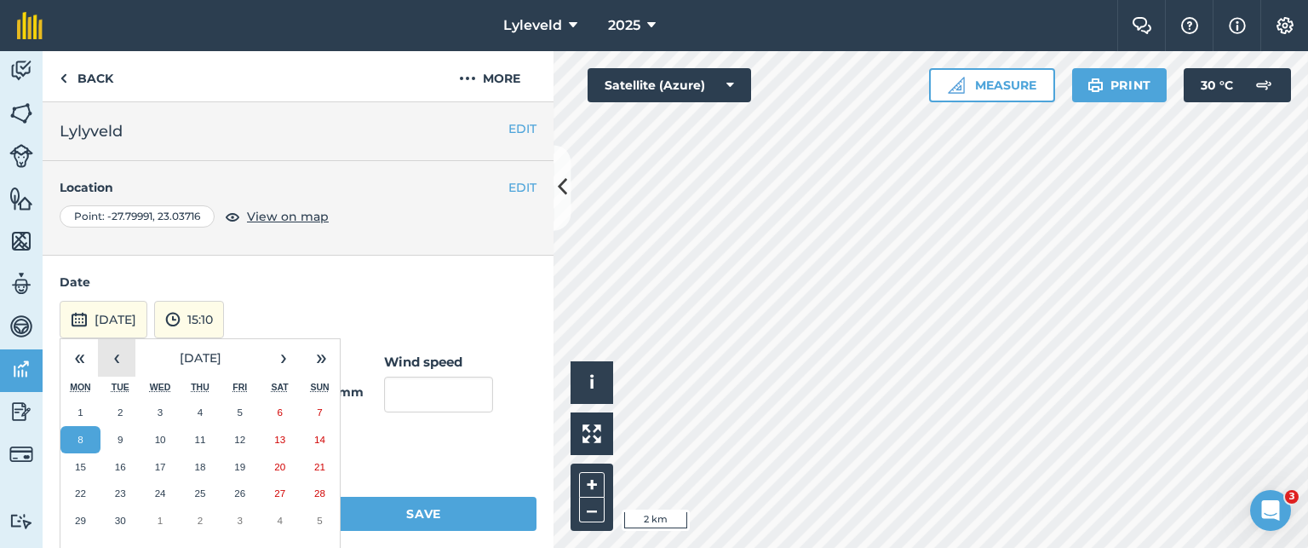
click at [116, 355] on button "‹" at bounding box center [116, 357] width 37 height 37
click at [279, 435] on abbr "9" at bounding box center [279, 439] width 5 height 11
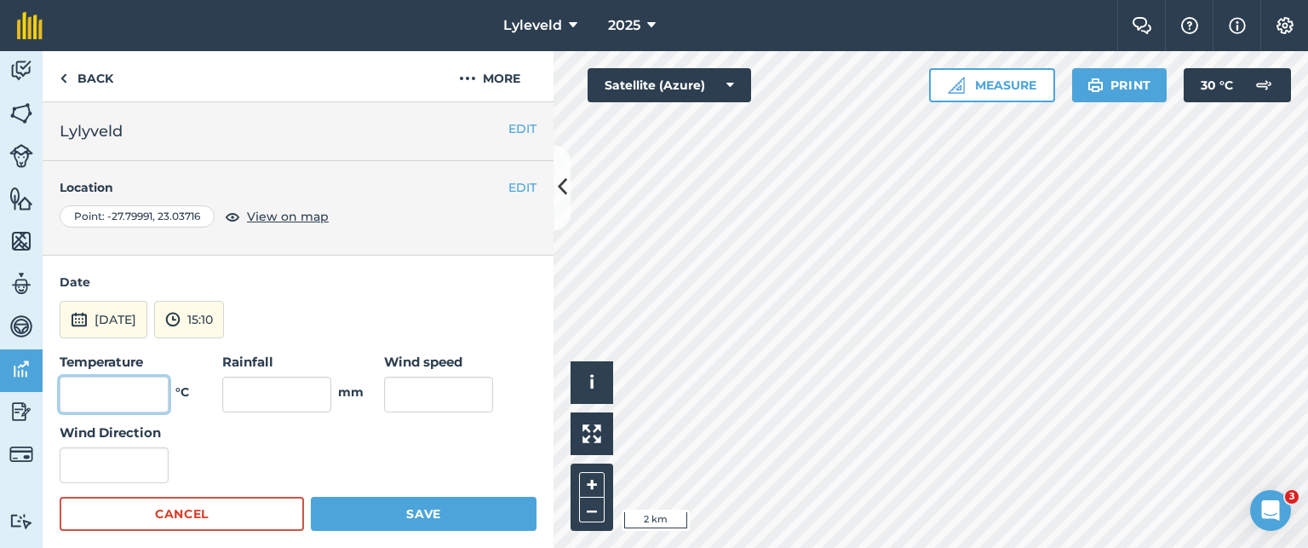
click at [140, 383] on input "text" at bounding box center [114, 394] width 109 height 36
type input "23"
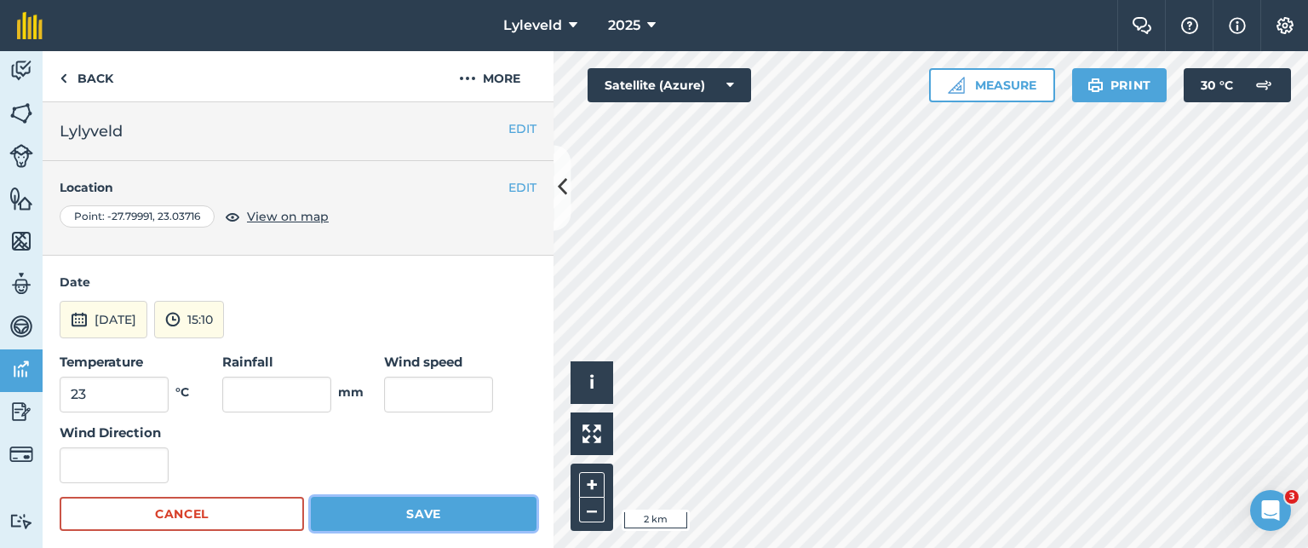
click at [410, 510] on button "Save" at bounding box center [424, 514] width 226 height 34
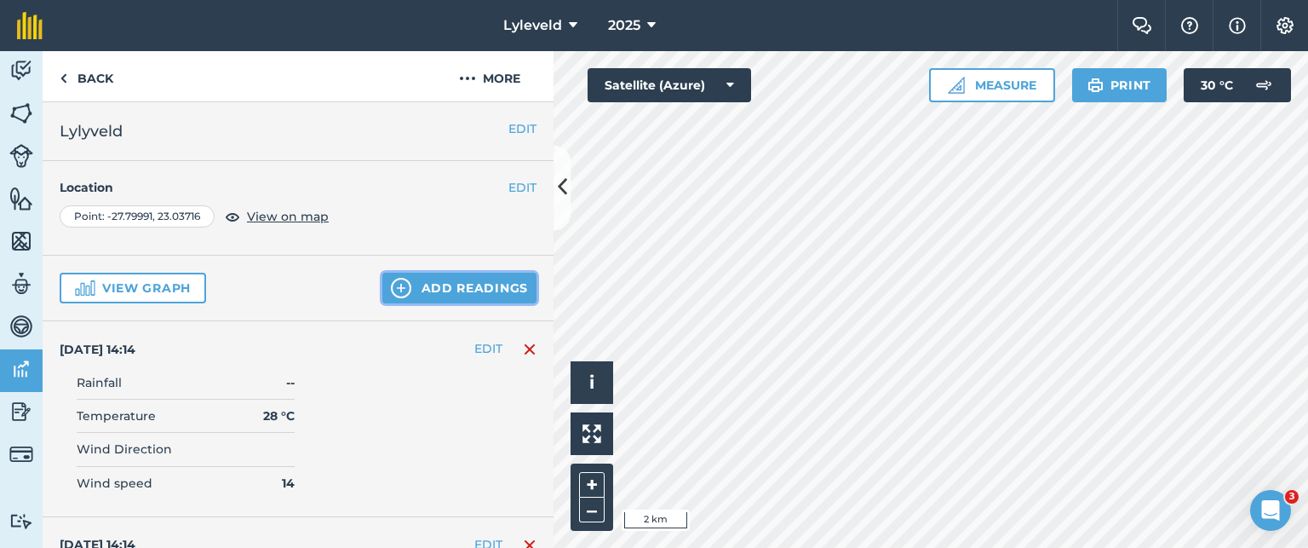
click at [391, 289] on img at bounding box center [401, 288] width 20 height 20
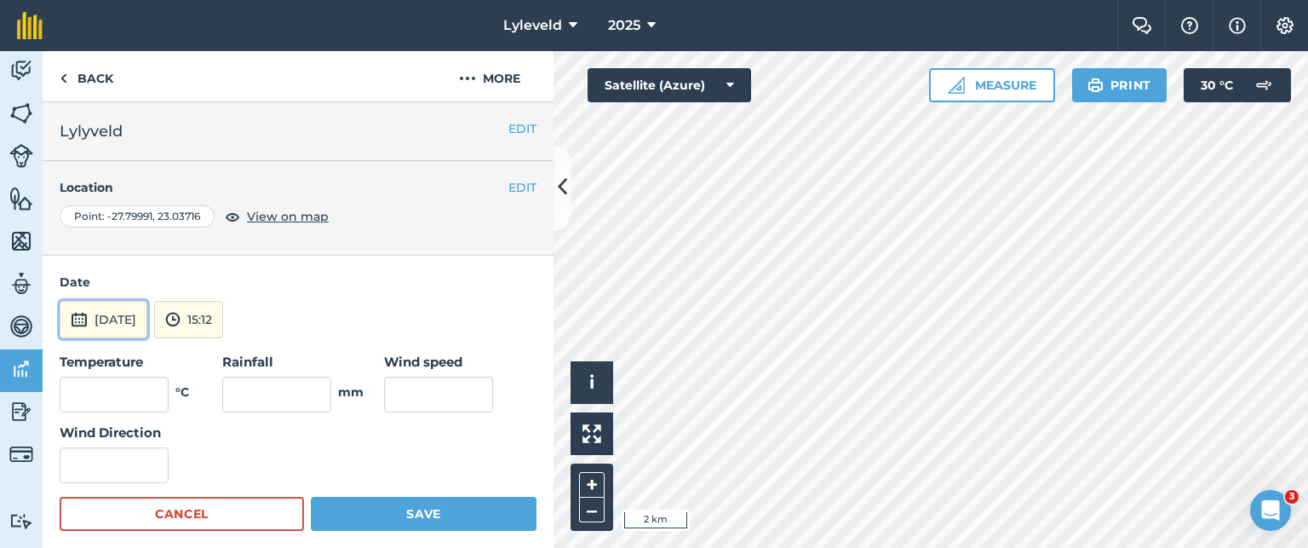
click at [83, 321] on img at bounding box center [79, 319] width 17 height 20
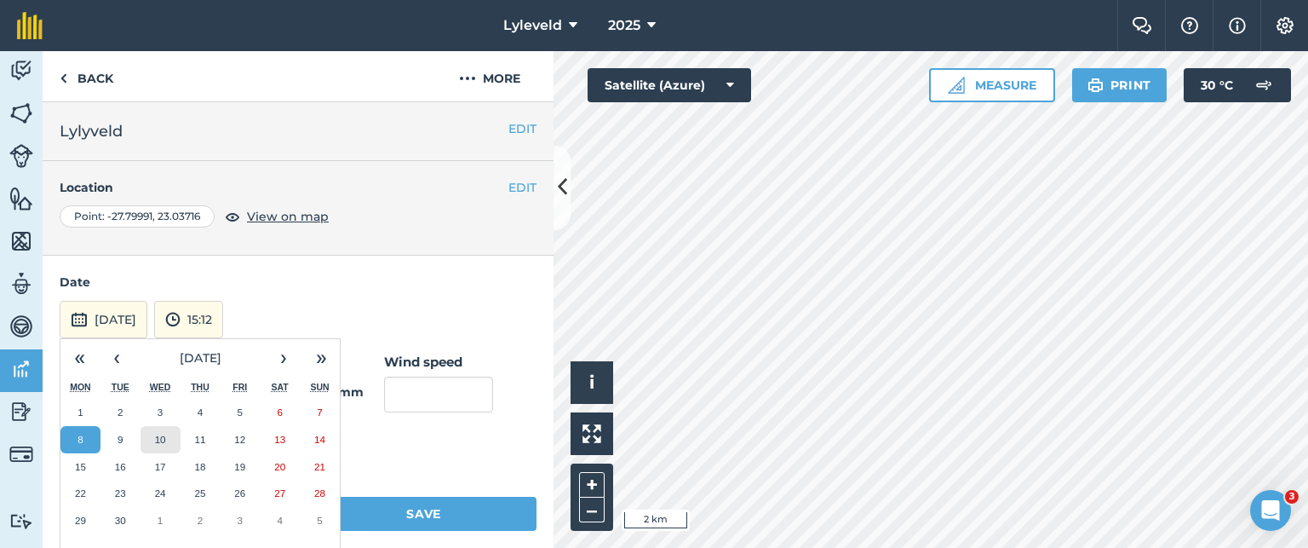
click at [161, 435] on abbr "10" at bounding box center [160, 439] width 11 height 11
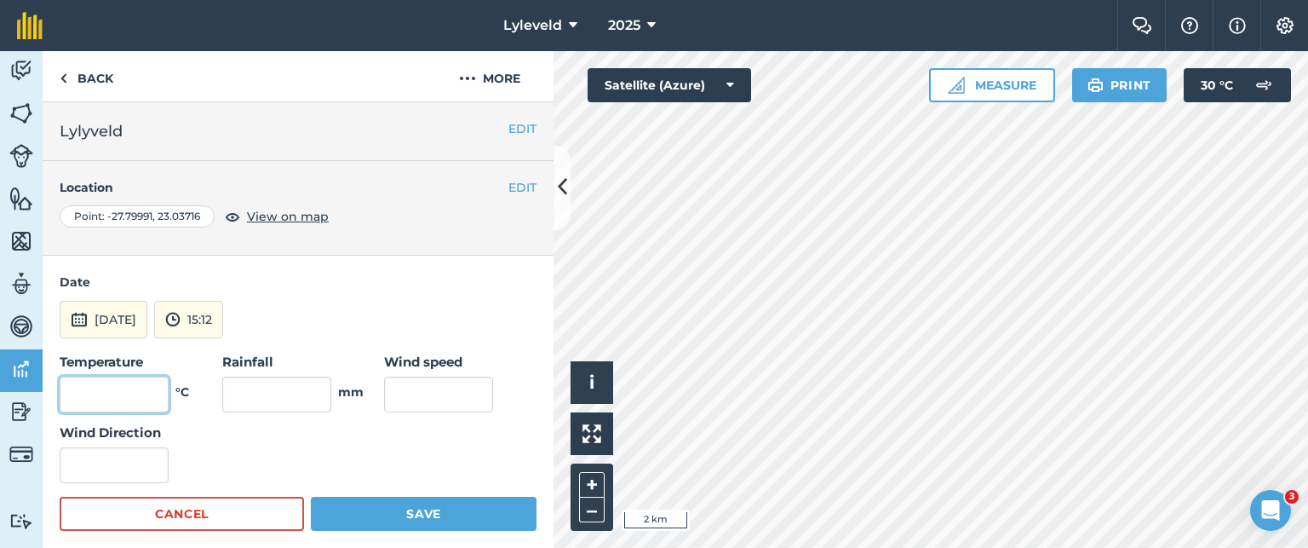
click at [135, 385] on input "text" at bounding box center [114, 394] width 109 height 36
type input "20"
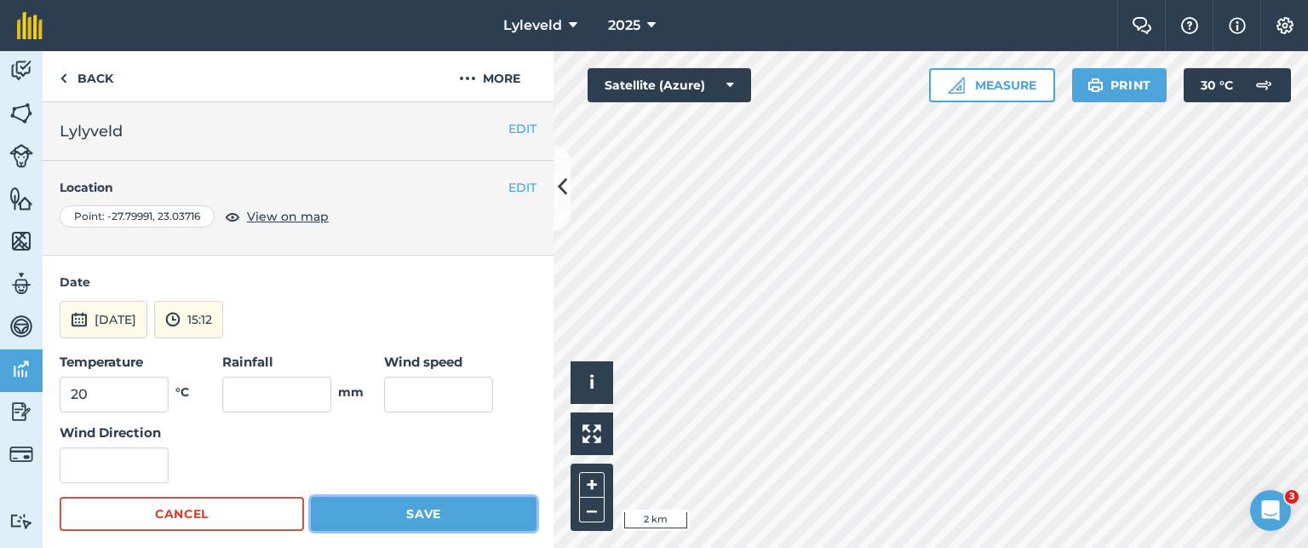
click at [405, 515] on button "Save" at bounding box center [424, 514] width 226 height 34
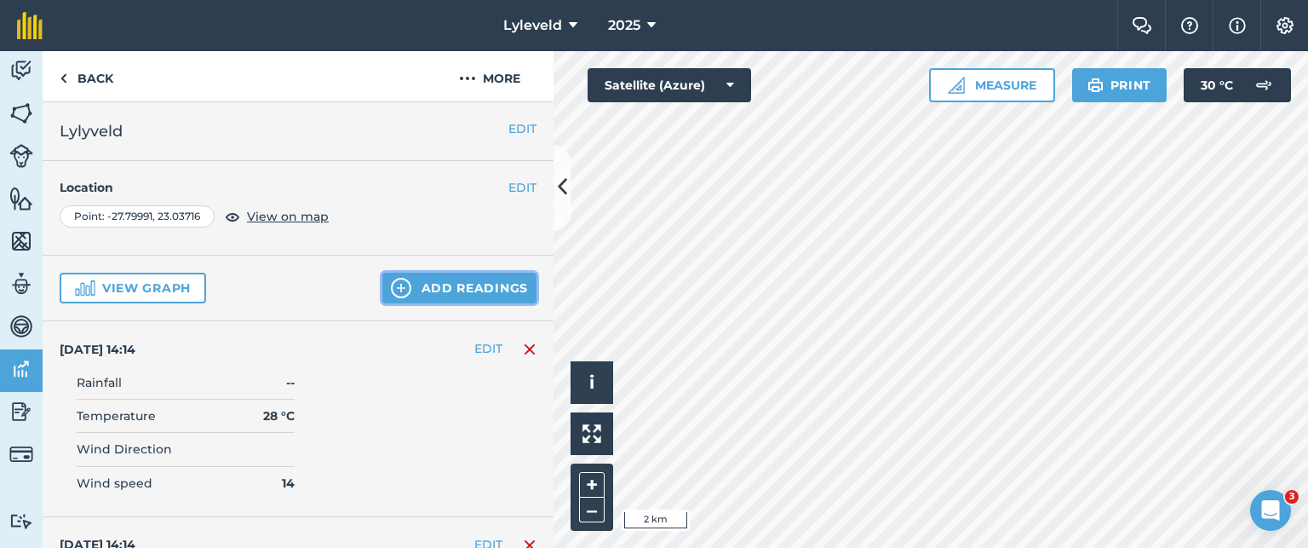
click at [394, 288] on img at bounding box center [401, 288] width 20 height 20
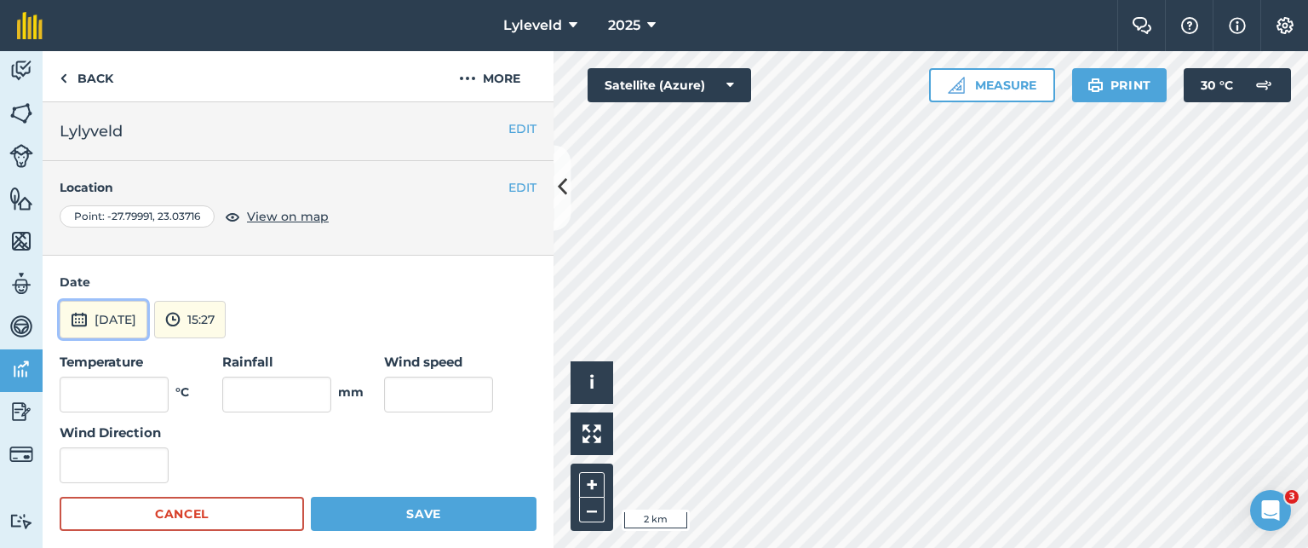
click at [79, 319] on img at bounding box center [79, 319] width 17 height 20
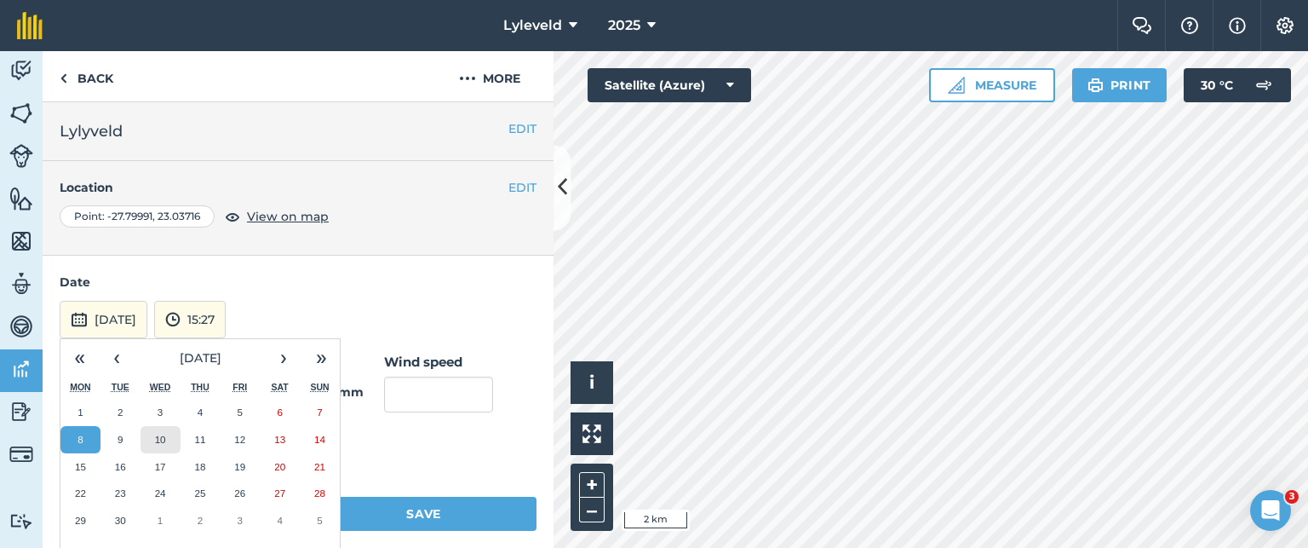
click at [158, 441] on abbr "10" at bounding box center [160, 439] width 11 height 11
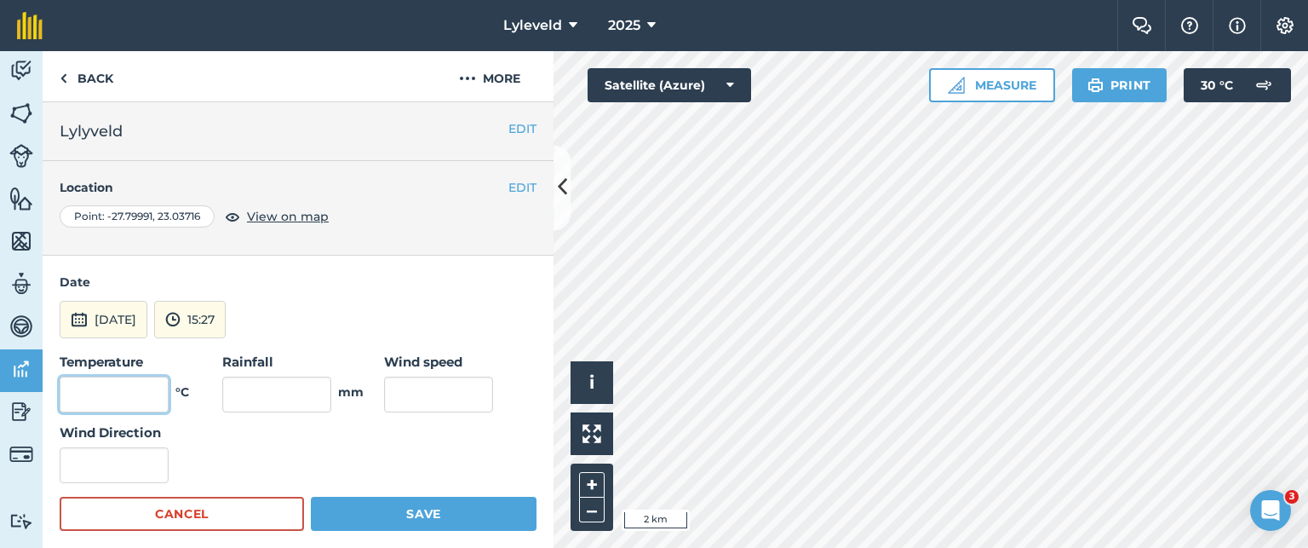
click at [129, 394] on input "text" at bounding box center [114, 394] width 109 height 36
type input "20"
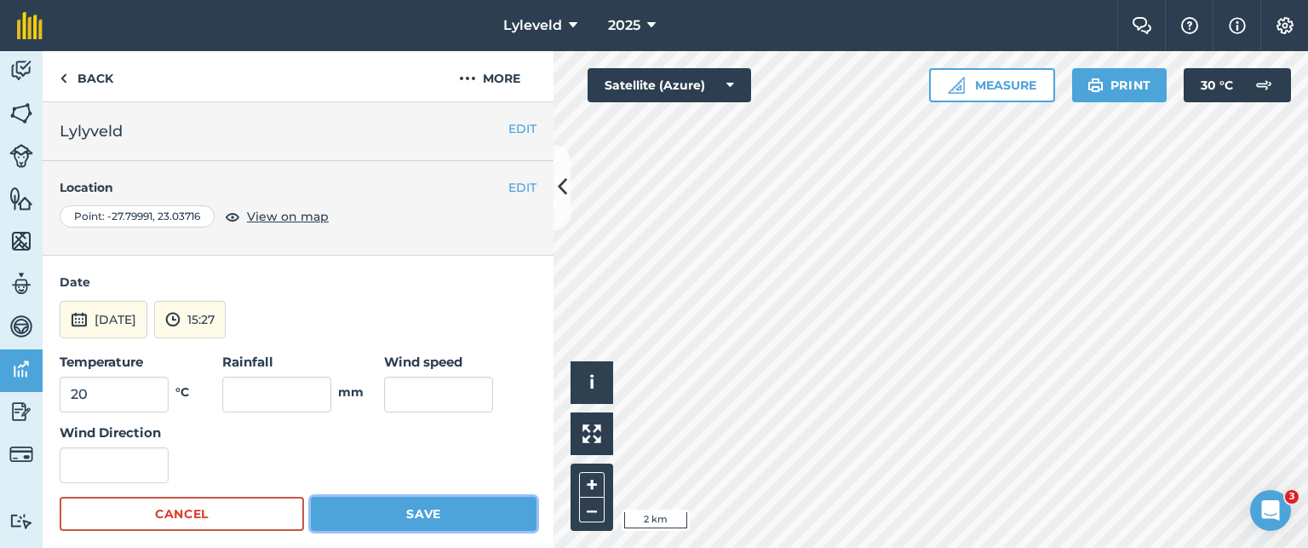
click at [421, 513] on button "Save" at bounding box center [424, 514] width 226 height 34
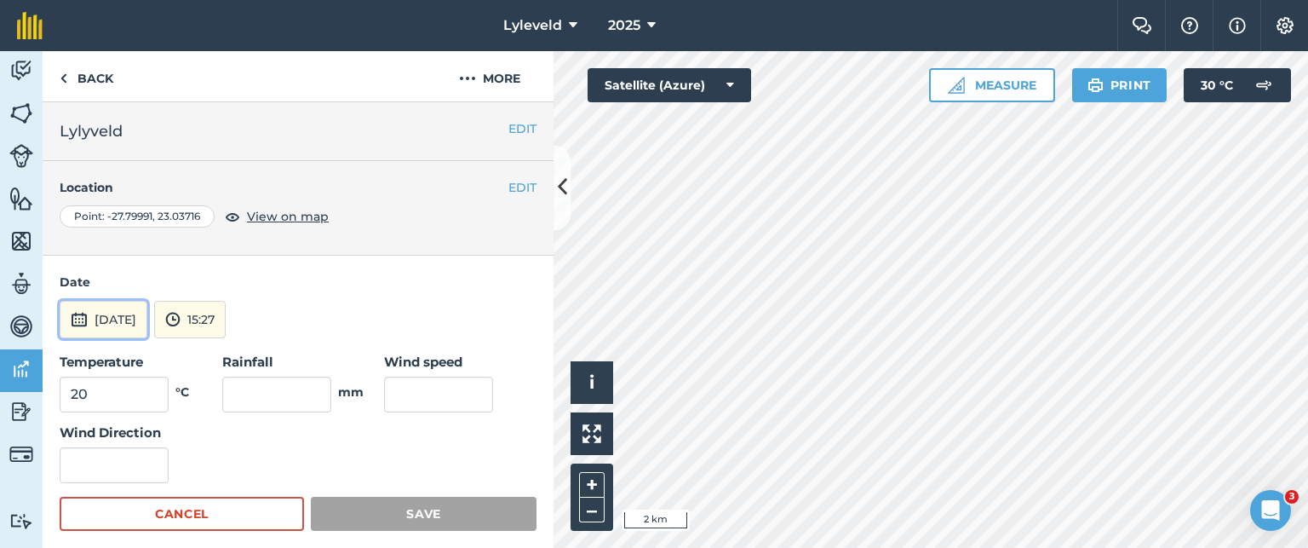
click at [88, 323] on button "[DATE]" at bounding box center [104, 319] width 88 height 37
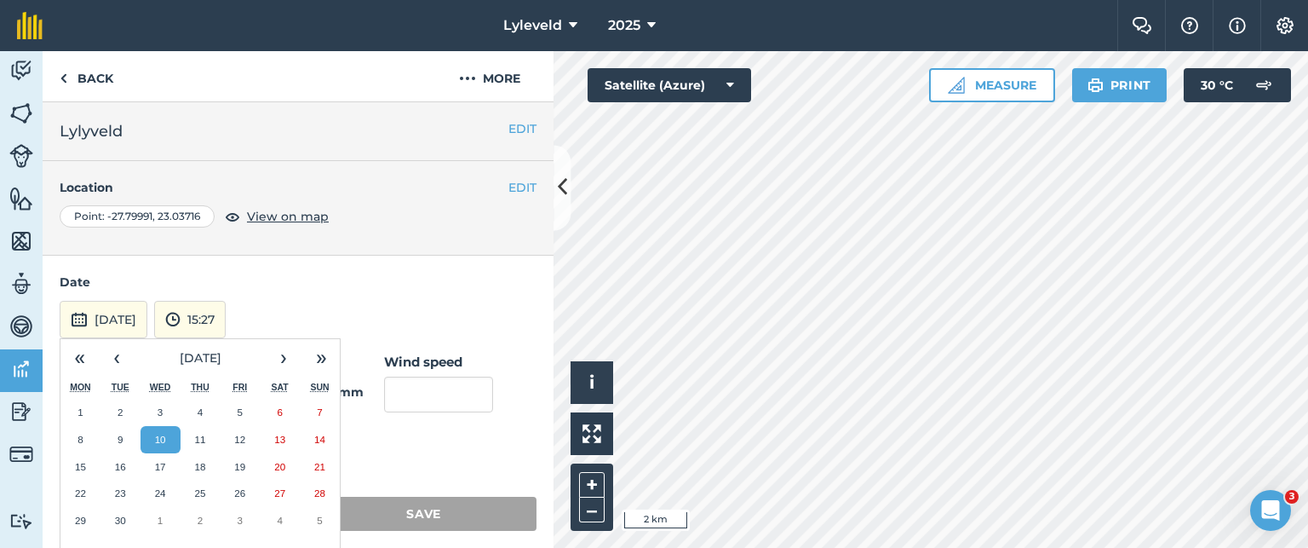
click at [368, 309] on div "[DATE] « ‹ [DATE] › » Mon Tue Wed Thu Fri Sat Sun 1 2 3 4 5 6 7 8 9 10 11 12 13…" at bounding box center [298, 319] width 477 height 37
click at [445, 448] on div "Temperature 20 °C Rainfall mm Wind speed Wind Direction" at bounding box center [298, 417] width 477 height 131
click at [388, 323] on div "[DATE] « ‹ [DATE] › » Mon Tue Wed Thu Fri Sat Sun 1 2 3 4 5 6 7 8 9 10 11 12 13…" at bounding box center [298, 319] width 477 height 37
click at [398, 449] on div "Temperature 20 °C Rainfall mm Wind speed Wind Direction" at bounding box center [298, 417] width 477 height 131
click at [411, 445] on div "Temperature 20 °C Rainfall mm Wind speed Wind Direction" at bounding box center [298, 417] width 477 height 131
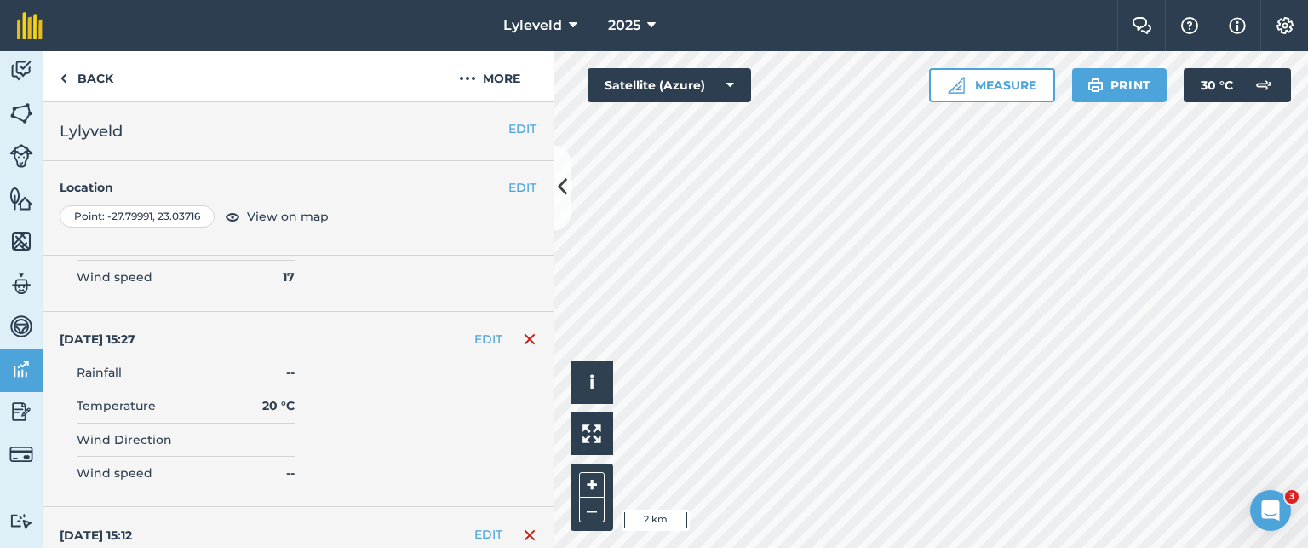
scroll to position [1193, 0]
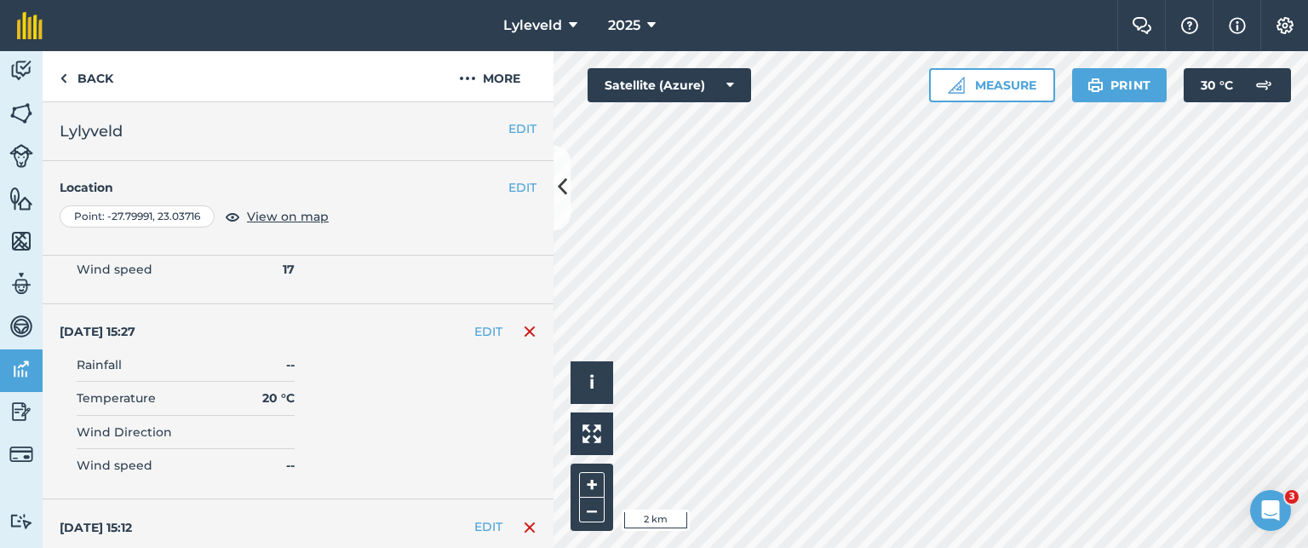
click at [523, 325] on img at bounding box center [530, 331] width 14 height 20
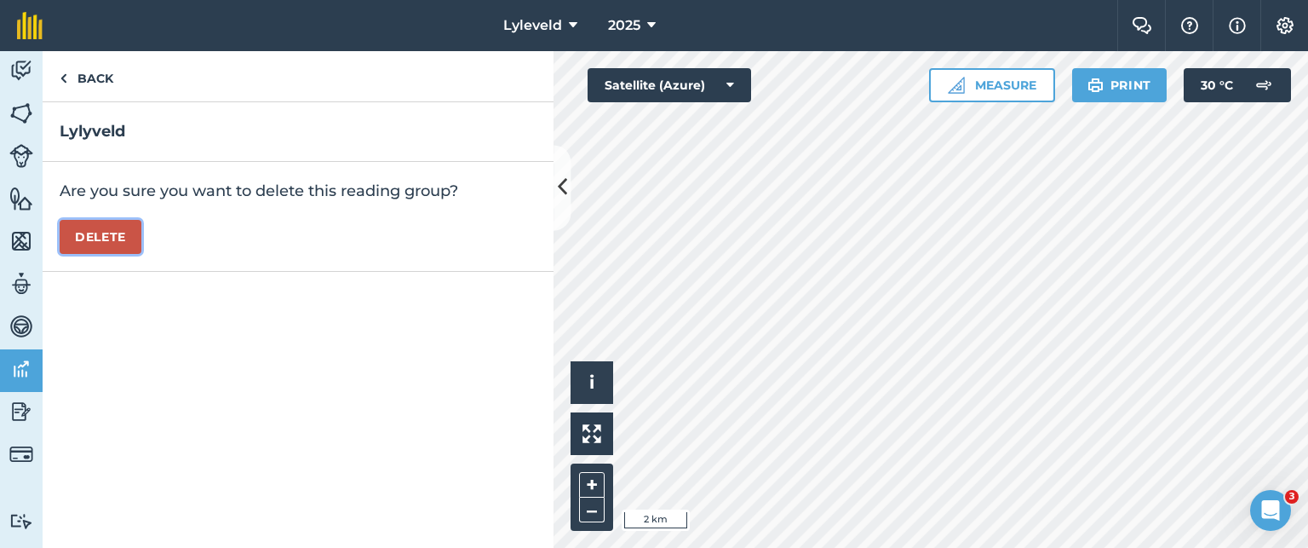
click at [127, 241] on button "Delete" at bounding box center [101, 237] width 82 height 34
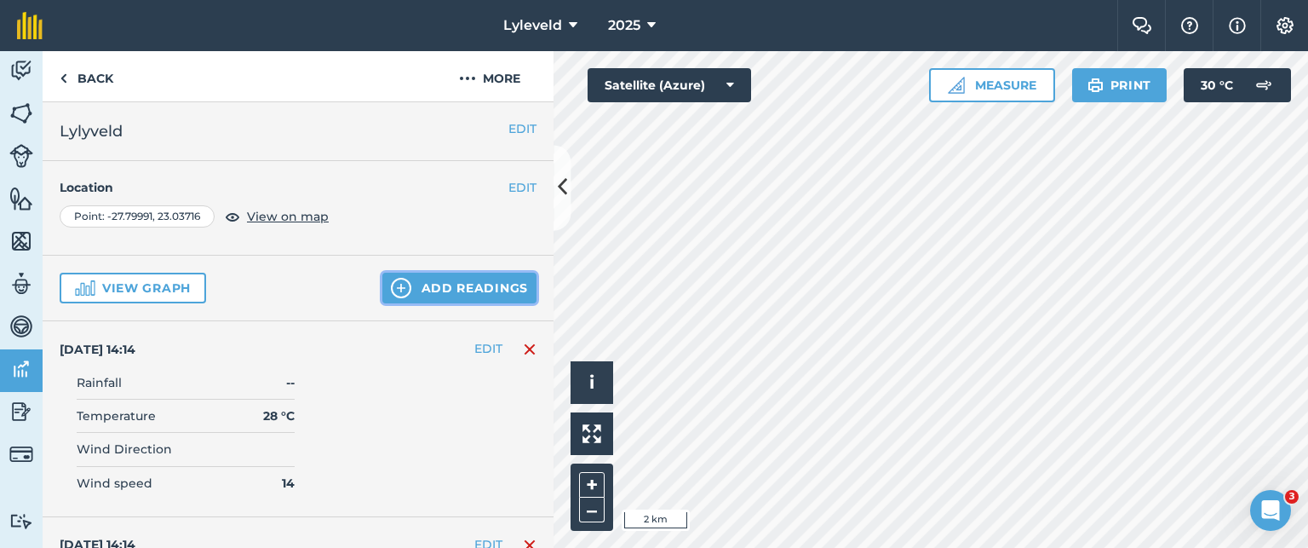
click at [399, 282] on button "Add readings" at bounding box center [459, 288] width 154 height 31
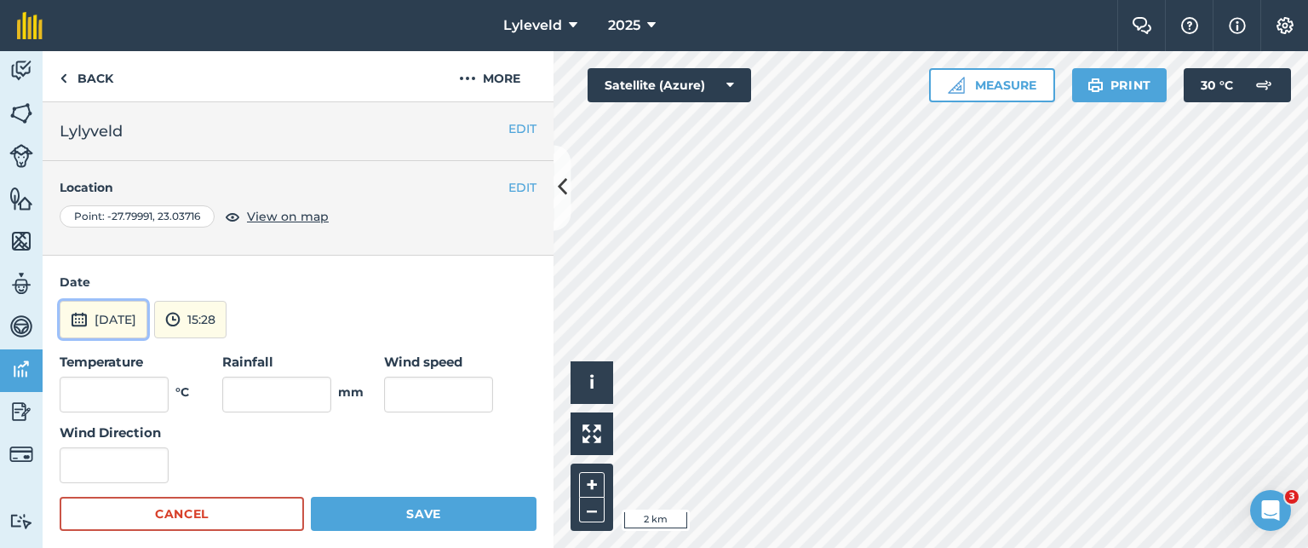
click at [76, 319] on img at bounding box center [79, 319] width 17 height 20
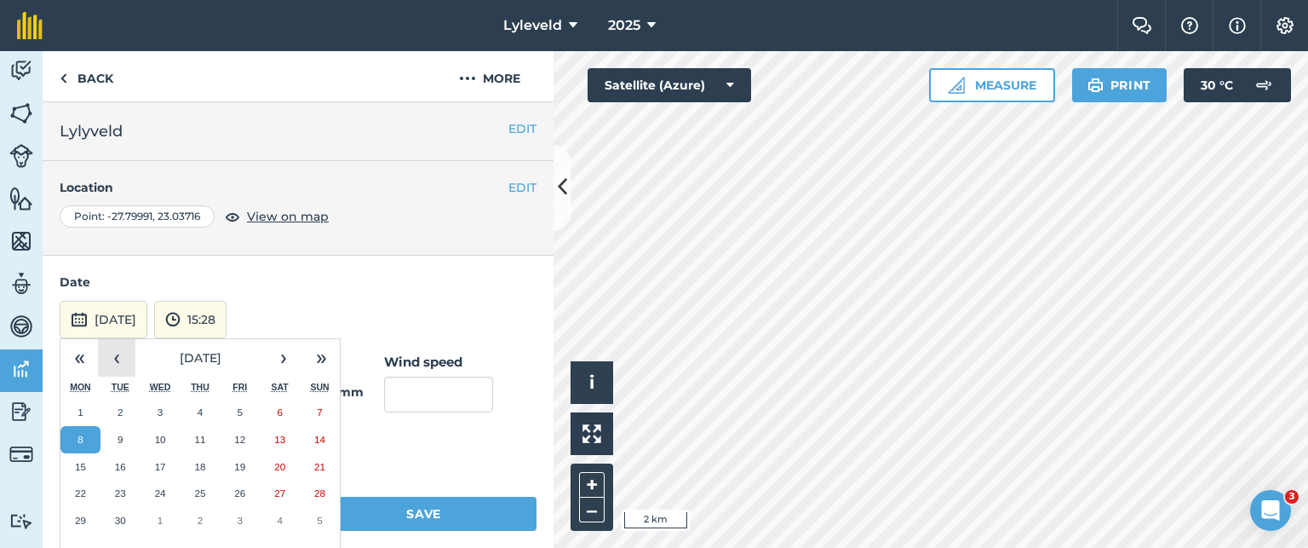
click at [116, 361] on button "‹" at bounding box center [116, 357] width 37 height 37
click at [325, 436] on abbr "10" at bounding box center [319, 439] width 11 height 11
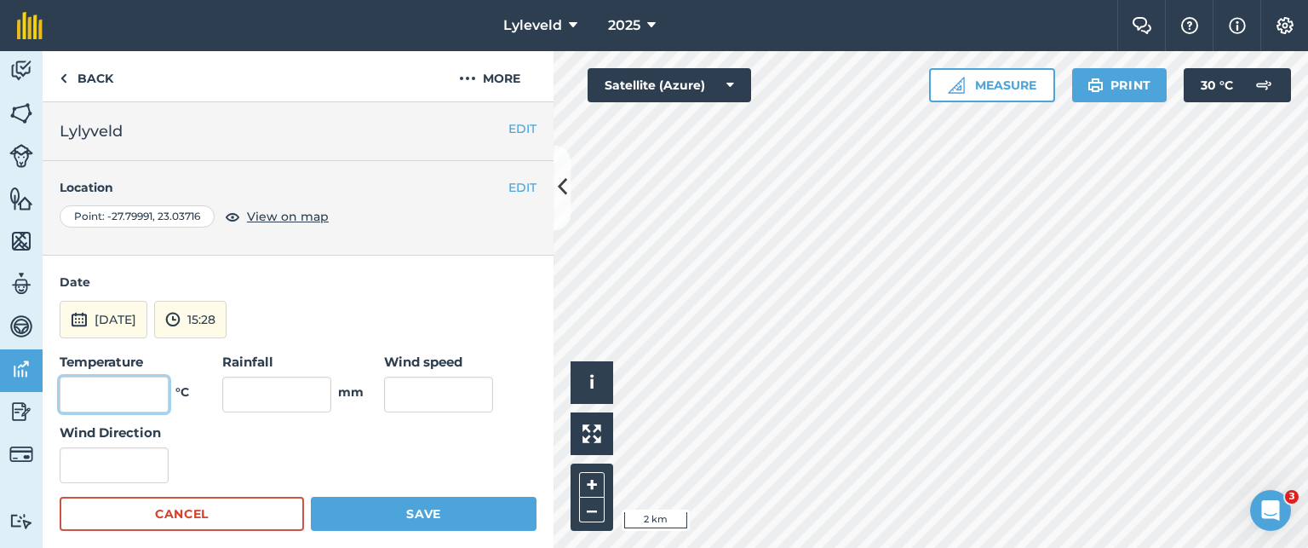
click at [131, 393] on input "text" at bounding box center [114, 394] width 109 height 36
type input "20"
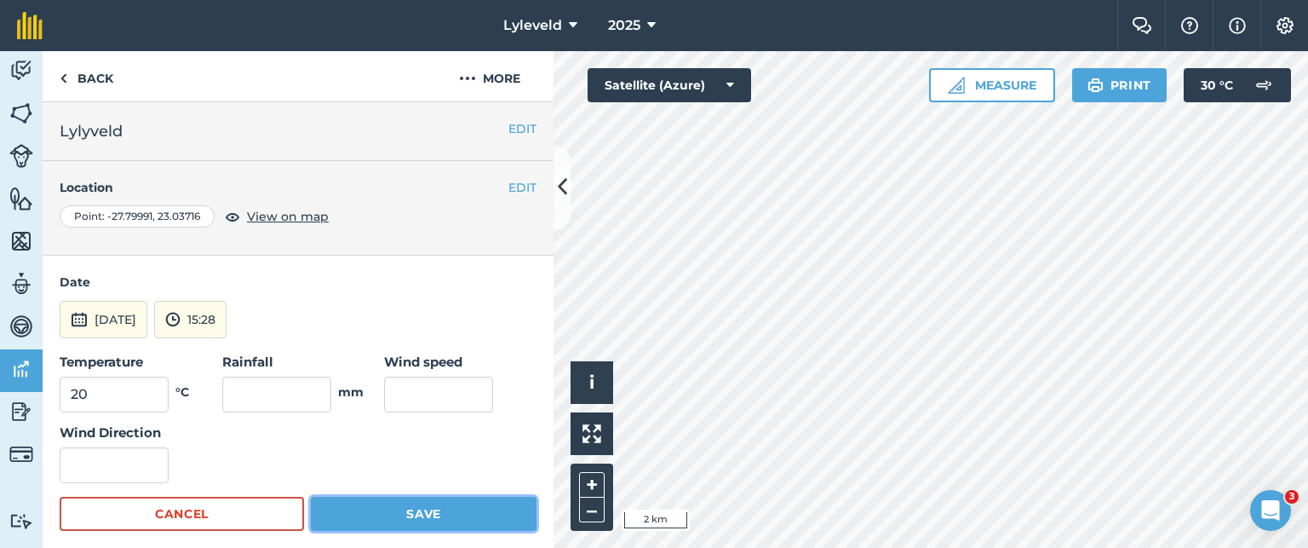
click at [432, 514] on button "Save" at bounding box center [424, 514] width 226 height 34
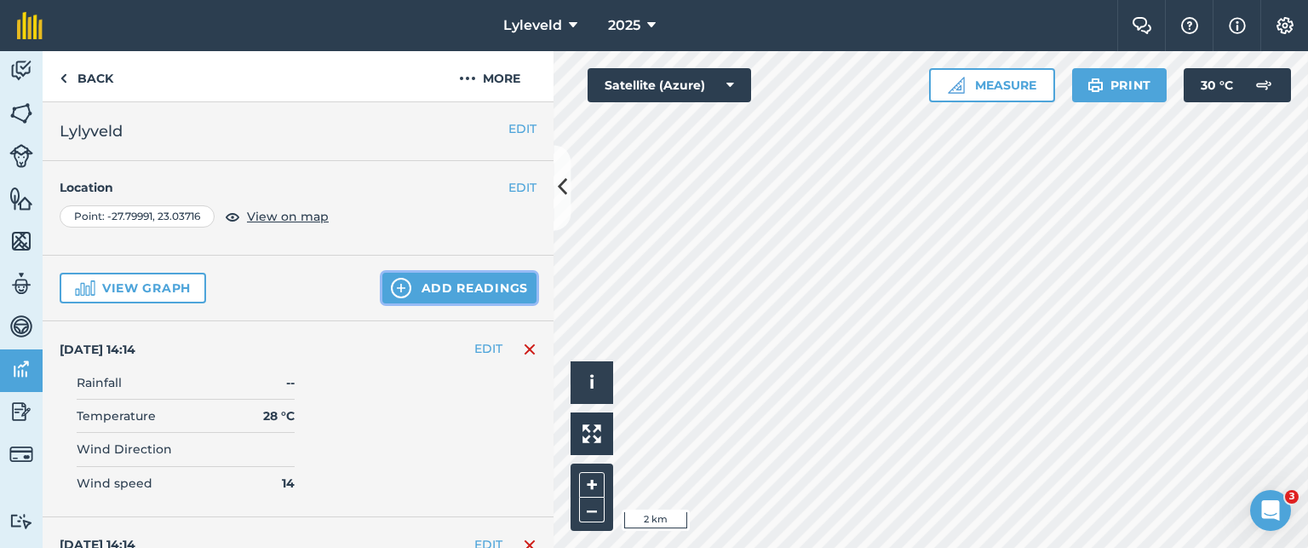
click at [391, 286] on img at bounding box center [401, 288] width 20 height 20
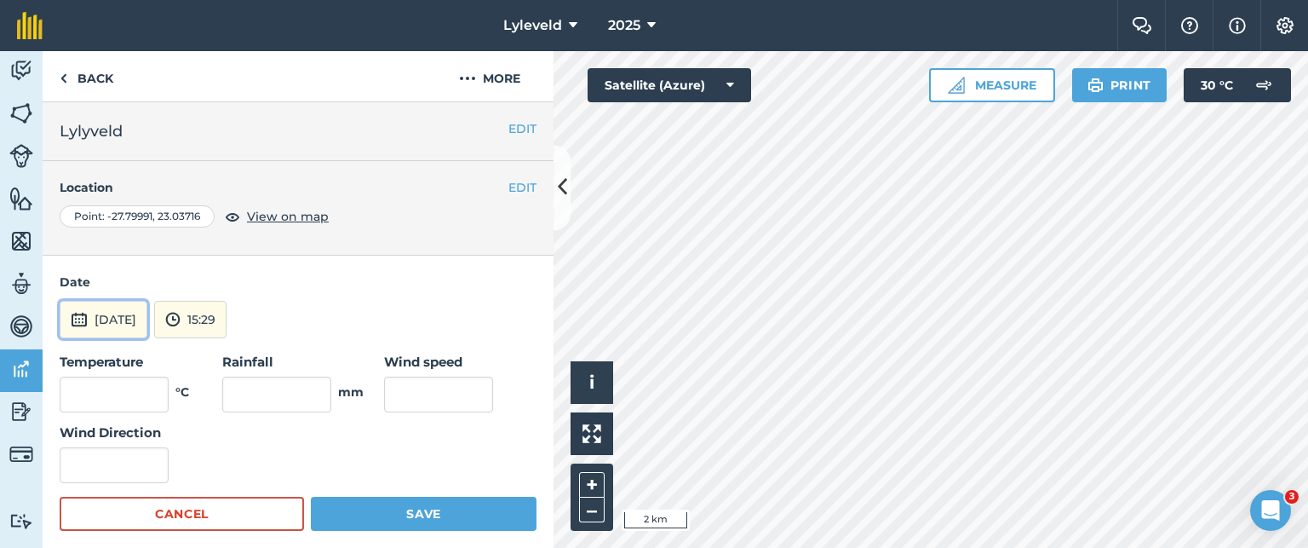
click at [74, 319] on img at bounding box center [79, 319] width 17 height 20
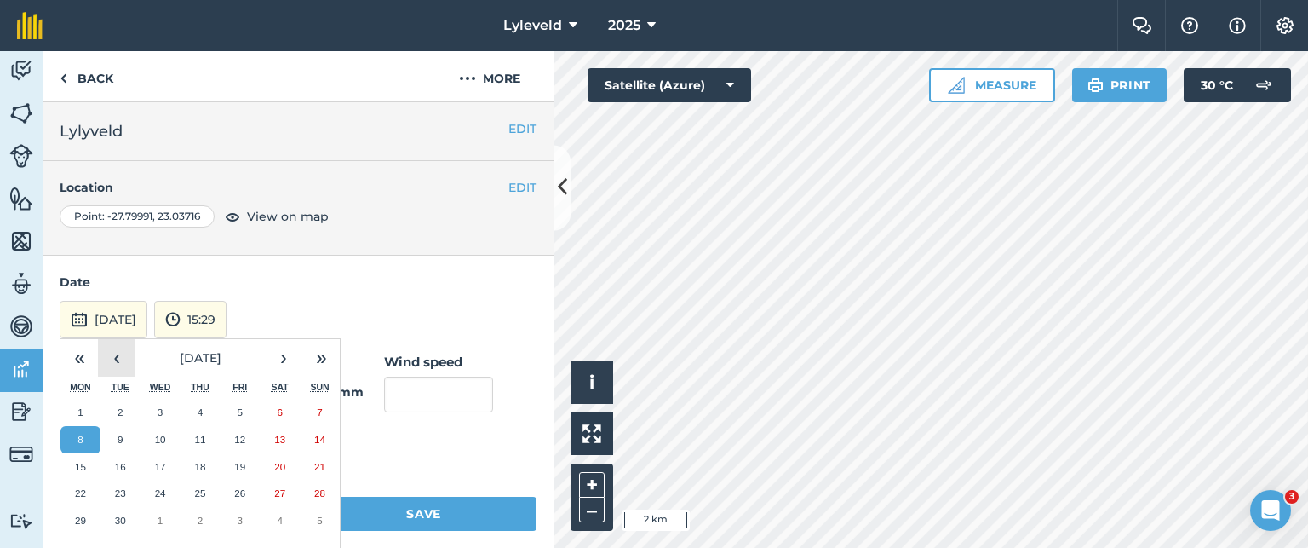
click at [114, 355] on button "‹" at bounding box center [116, 357] width 37 height 37
click at [82, 463] on abbr "11" at bounding box center [80, 466] width 11 height 11
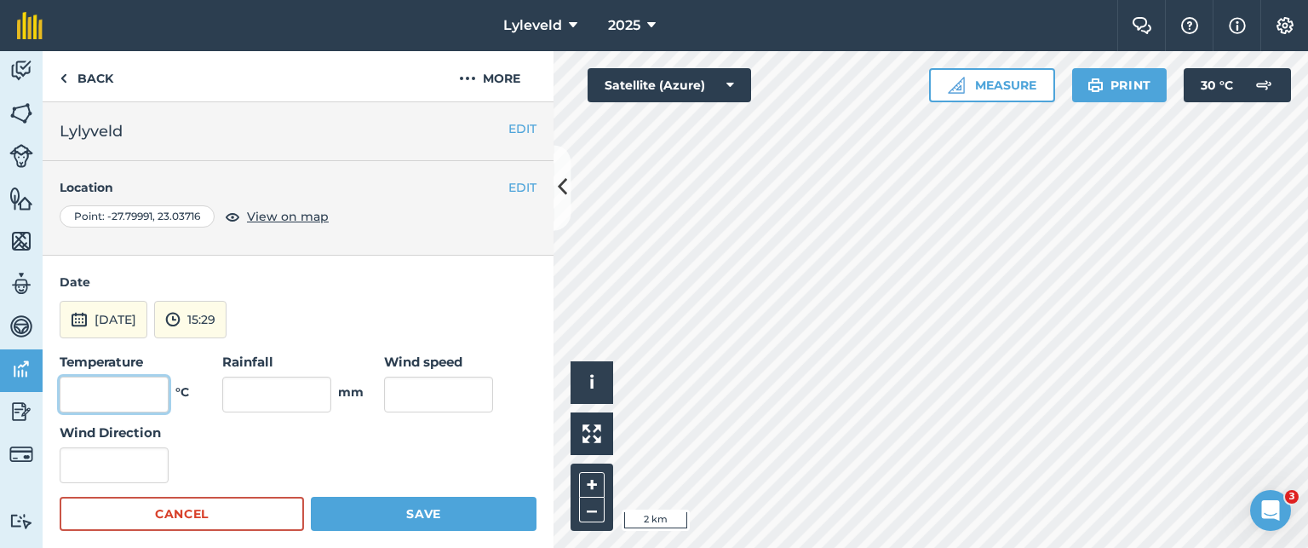
click at [132, 385] on input "text" at bounding box center [114, 394] width 109 height 36
type input "26"
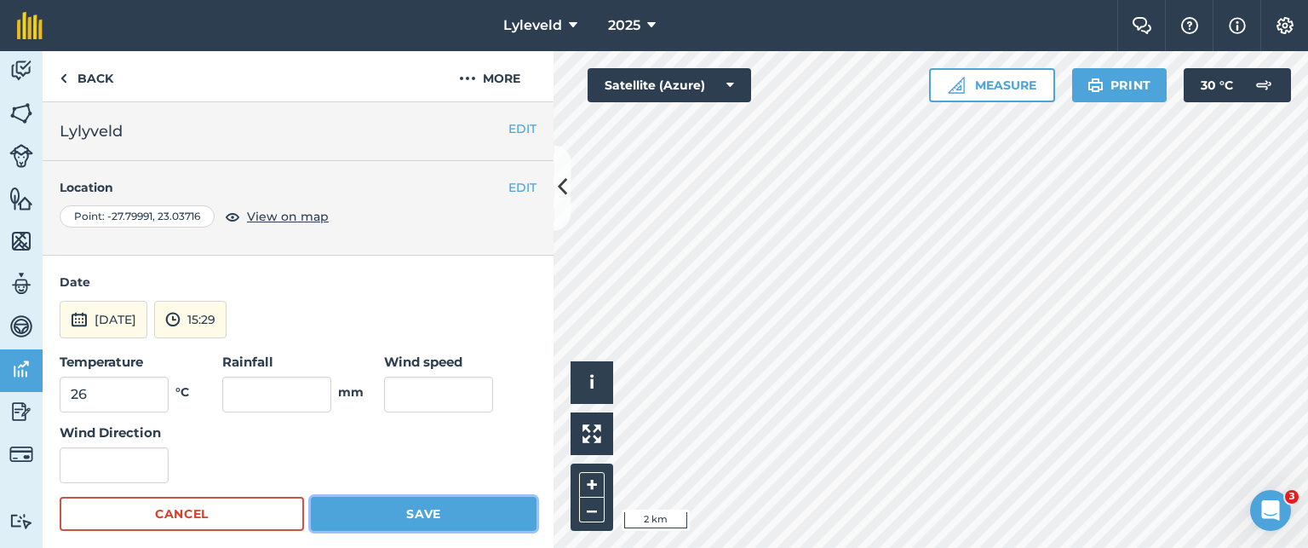
click at [412, 513] on button "Save" at bounding box center [424, 514] width 226 height 34
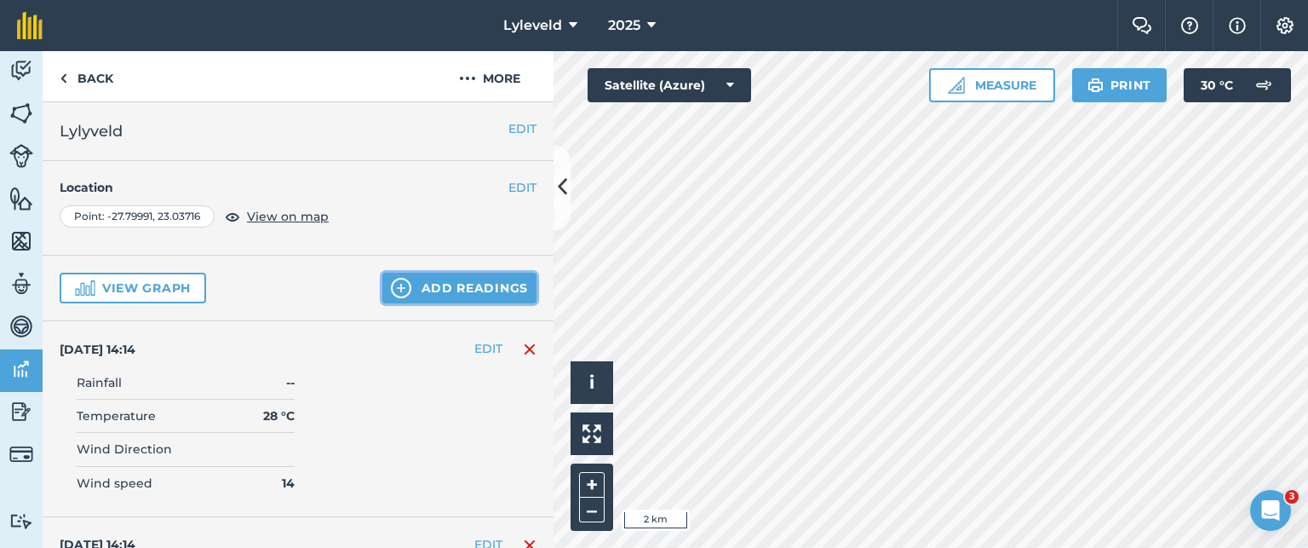
click at [393, 287] on img at bounding box center [401, 288] width 20 height 20
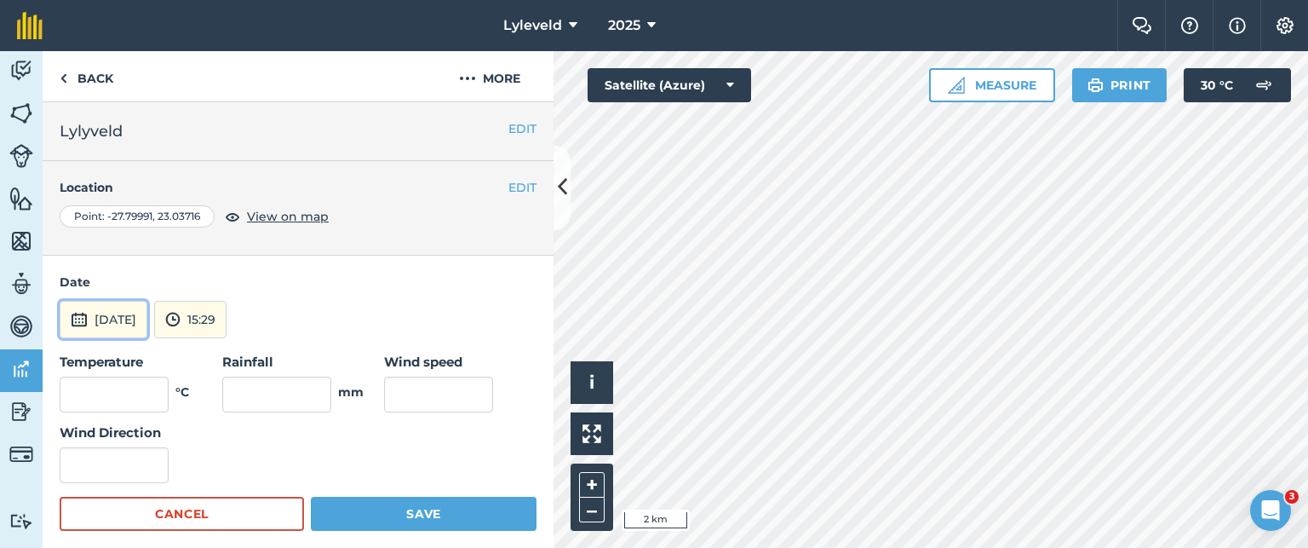
click at [77, 324] on img at bounding box center [79, 319] width 17 height 20
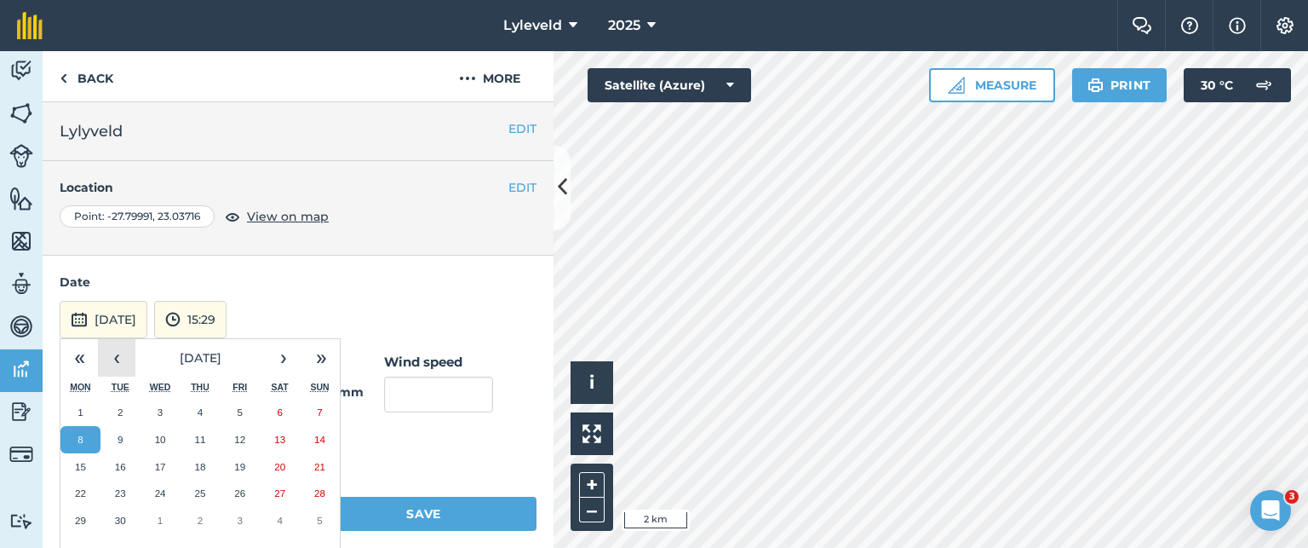
click at [120, 364] on button "‹" at bounding box center [116, 357] width 37 height 37
click at [117, 466] on abbr "12" at bounding box center [120, 466] width 11 height 11
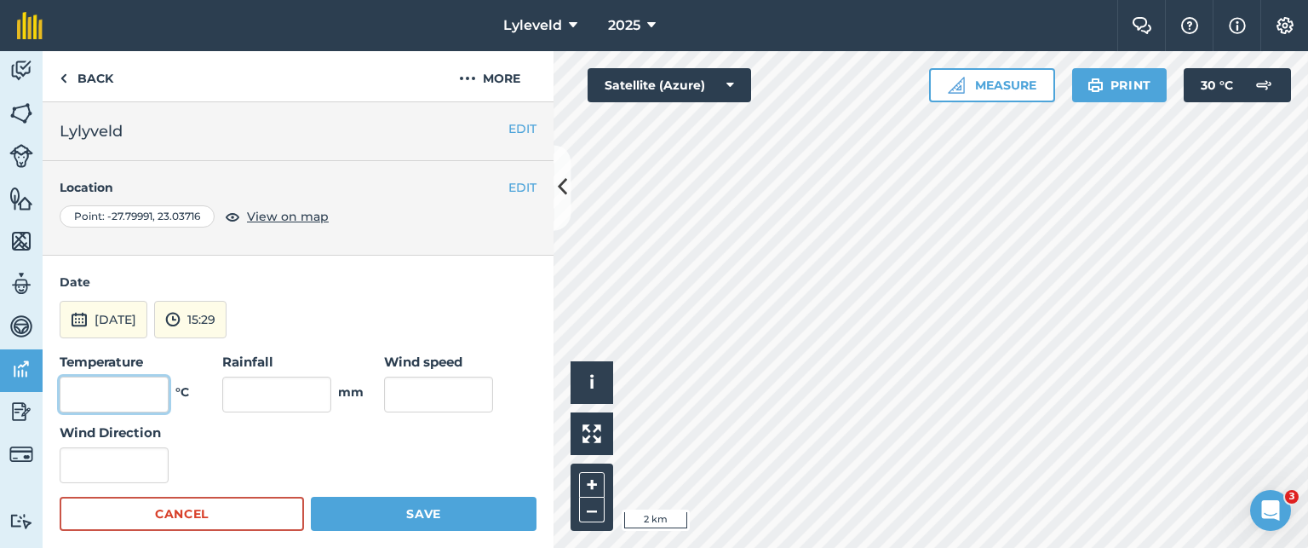
click at [147, 389] on input "text" at bounding box center [114, 394] width 109 height 36
type input "27"
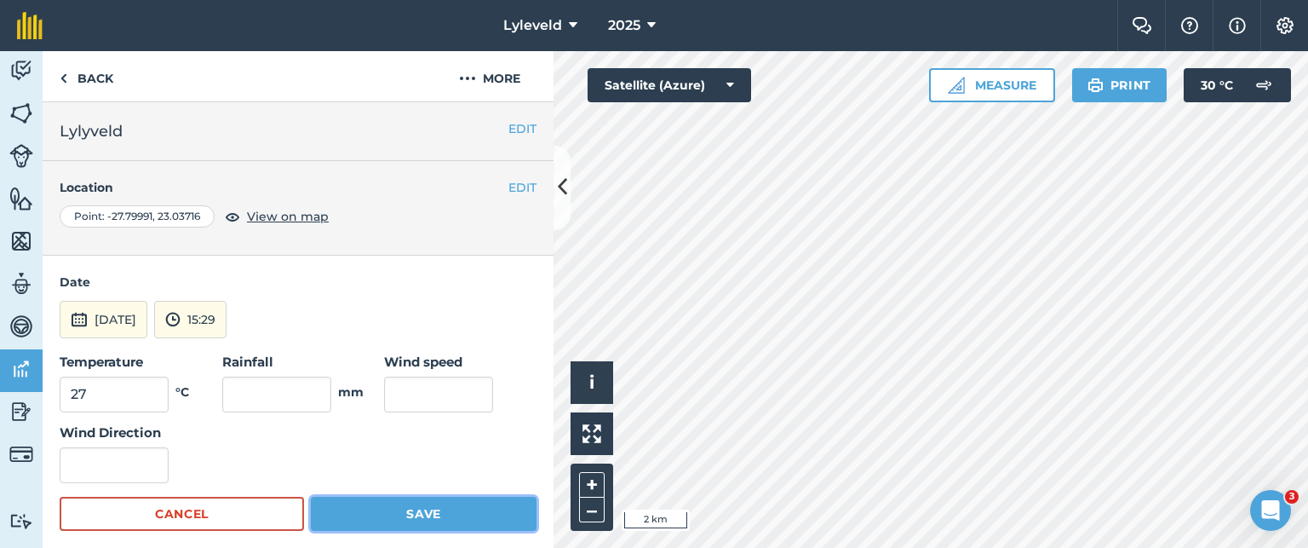
click at [405, 509] on button "Save" at bounding box center [424, 514] width 226 height 34
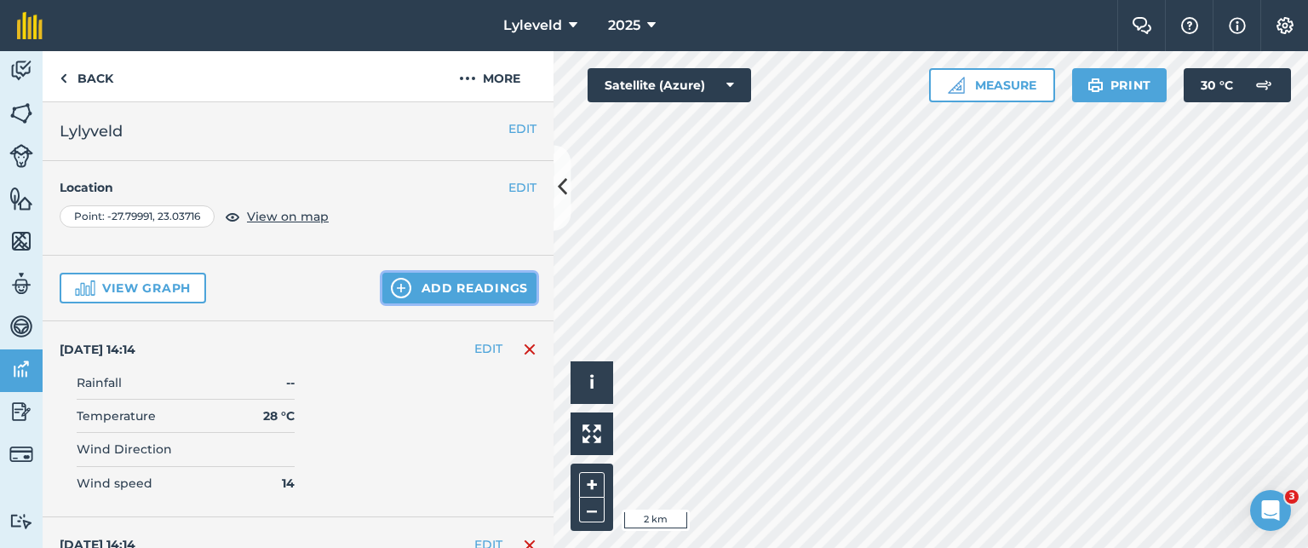
click at [404, 290] on button "Add readings" at bounding box center [459, 288] width 154 height 31
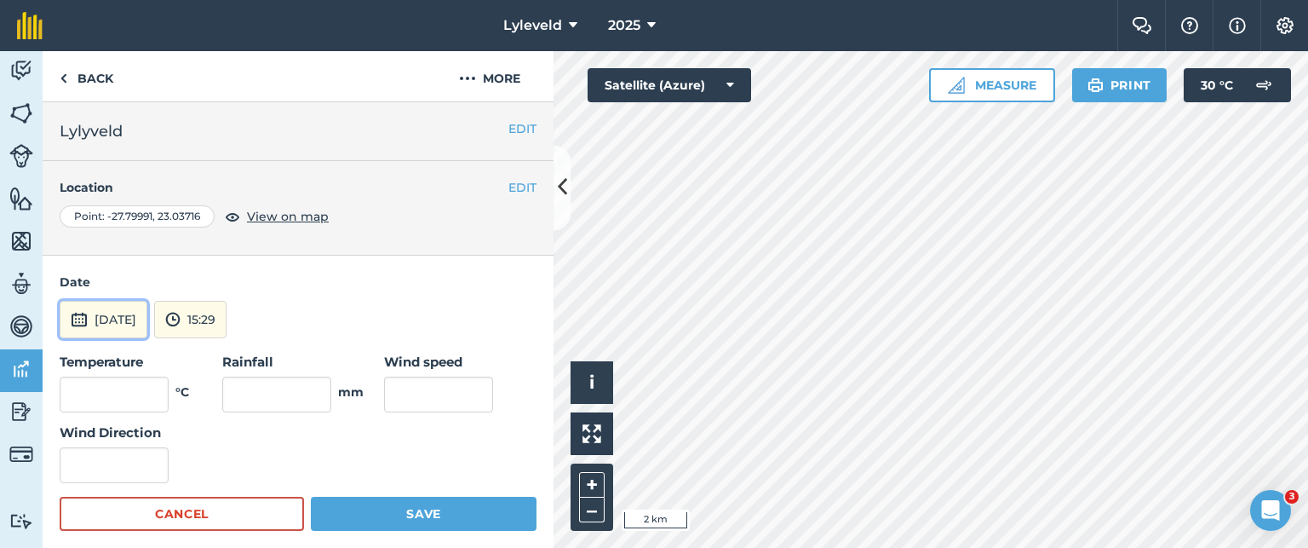
click at [76, 316] on img at bounding box center [79, 319] width 17 height 20
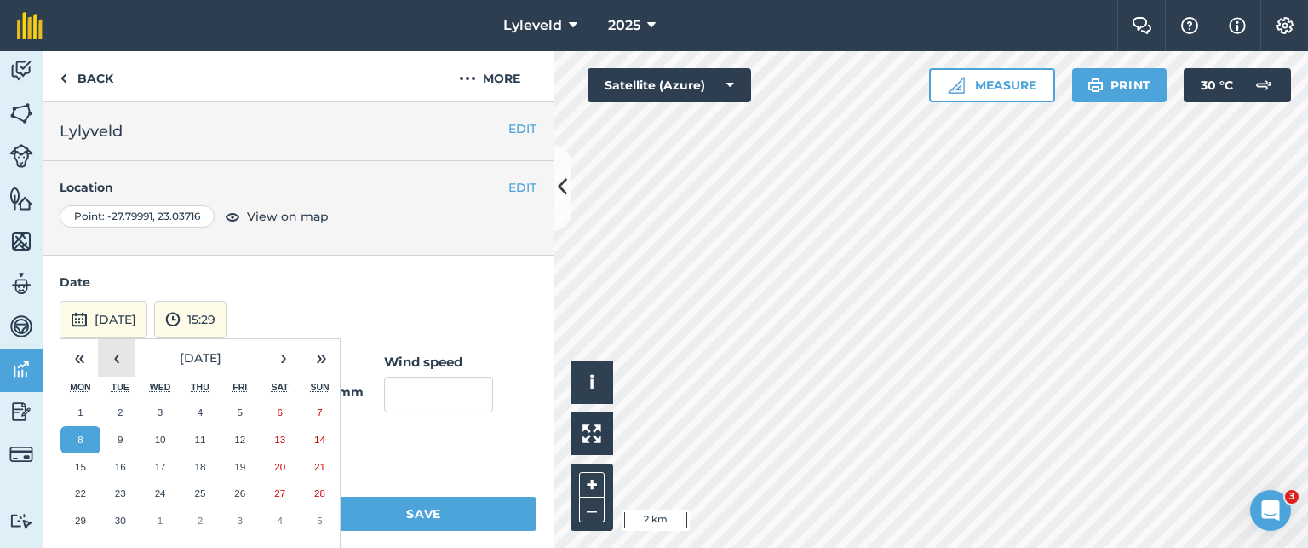
click at [113, 359] on button "‹" at bounding box center [116, 357] width 37 height 37
click at [162, 467] on abbr "13" at bounding box center [160, 466] width 11 height 11
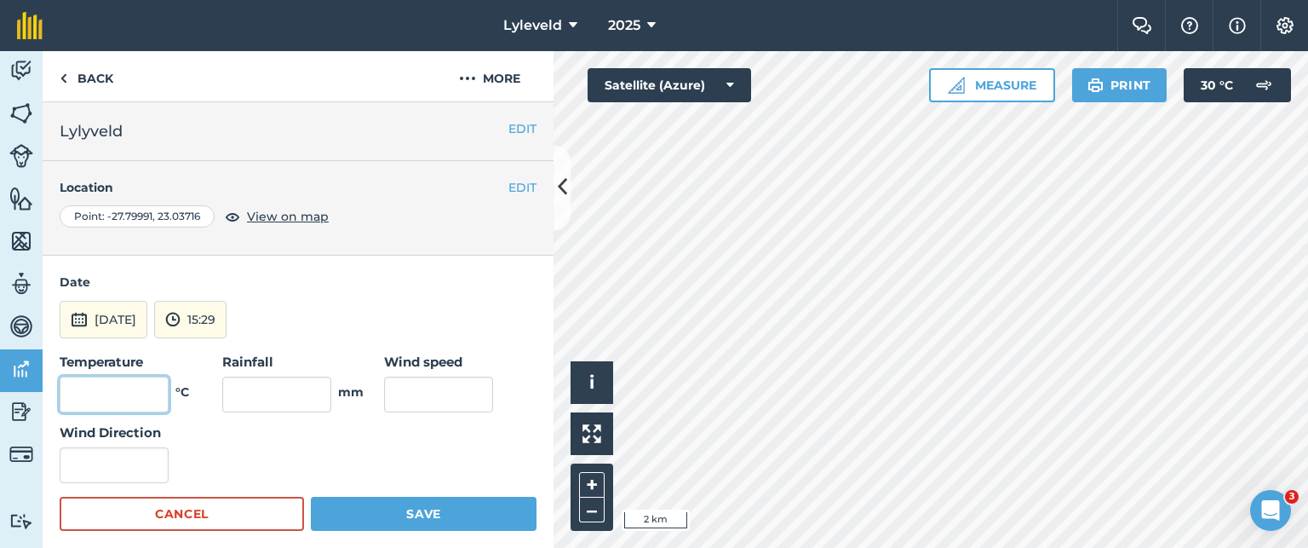
click at [131, 394] on input "text" at bounding box center [114, 394] width 109 height 36
type input "26"
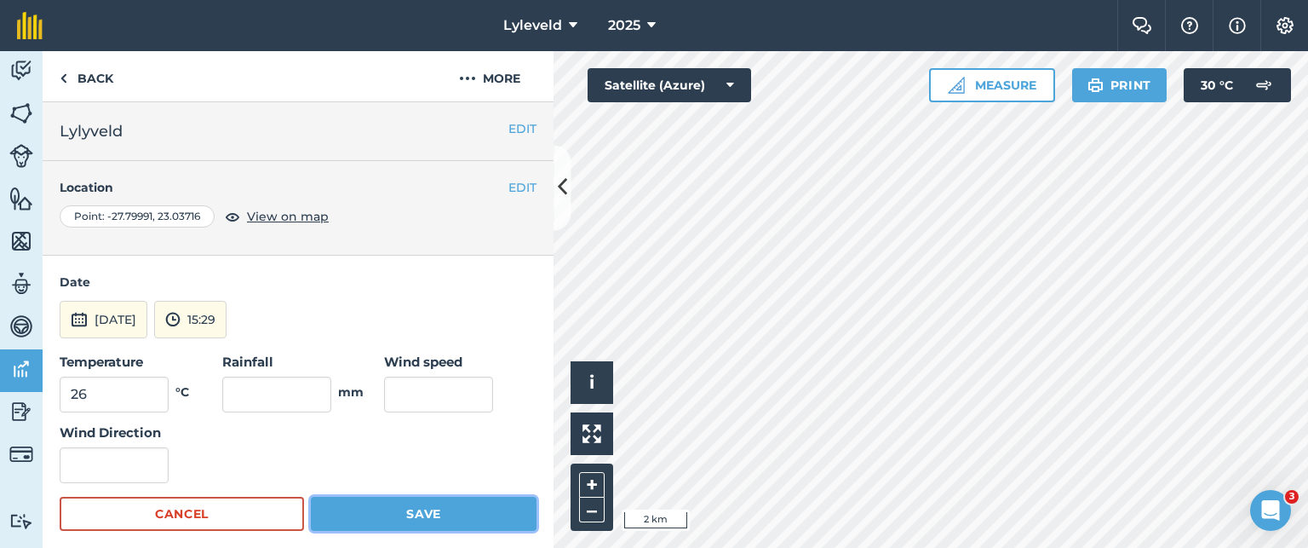
click at [402, 512] on button "Save" at bounding box center [424, 514] width 226 height 34
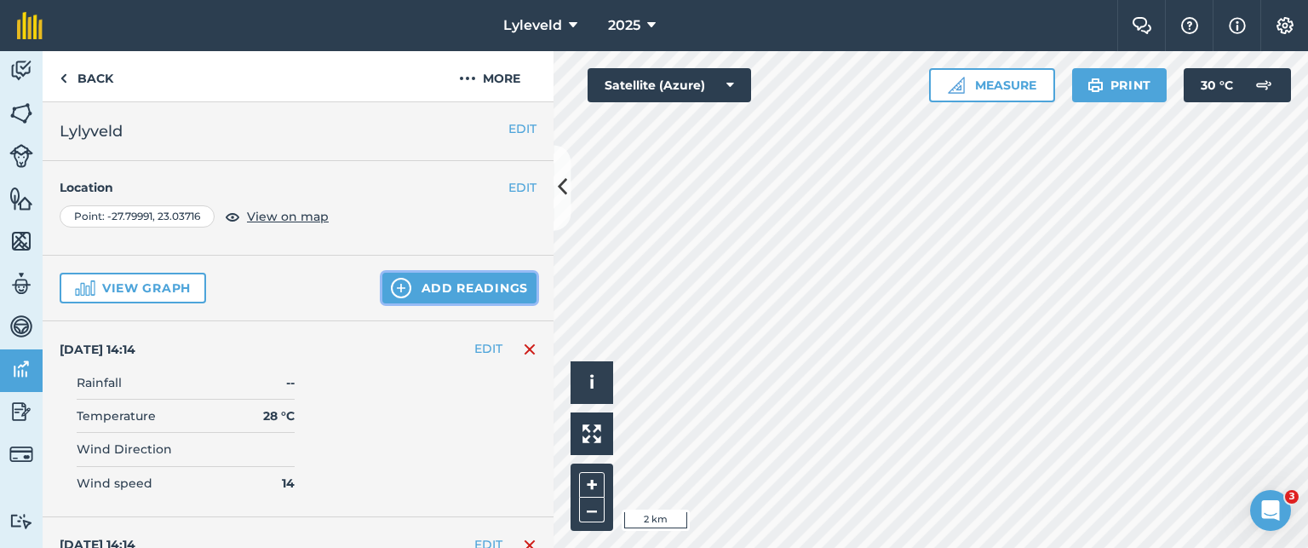
click at [410, 288] on button "Add readings" at bounding box center [459, 288] width 154 height 31
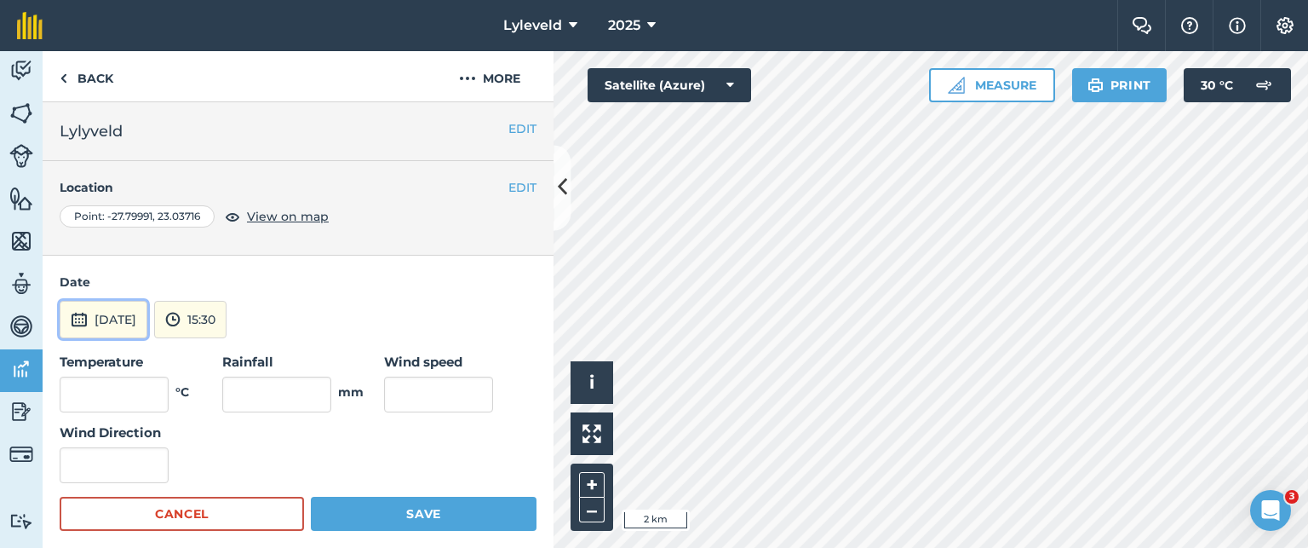
click at [72, 316] on img at bounding box center [79, 319] width 17 height 20
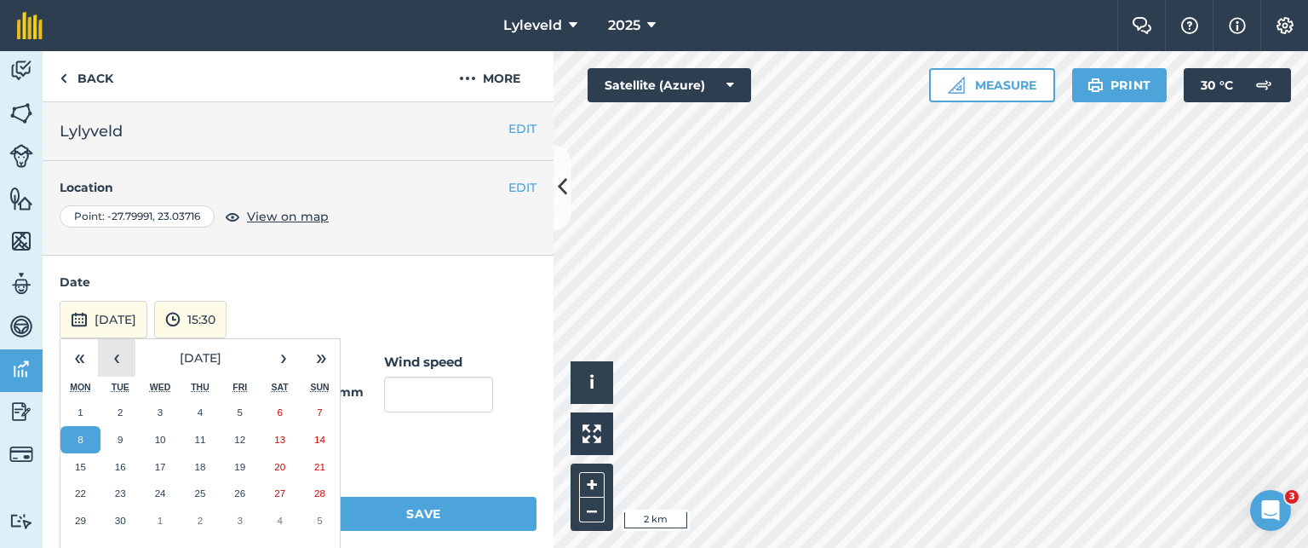
click at [112, 354] on button "‹" at bounding box center [116, 357] width 37 height 37
click at [204, 461] on abbr "14" at bounding box center [199, 466] width 11 height 11
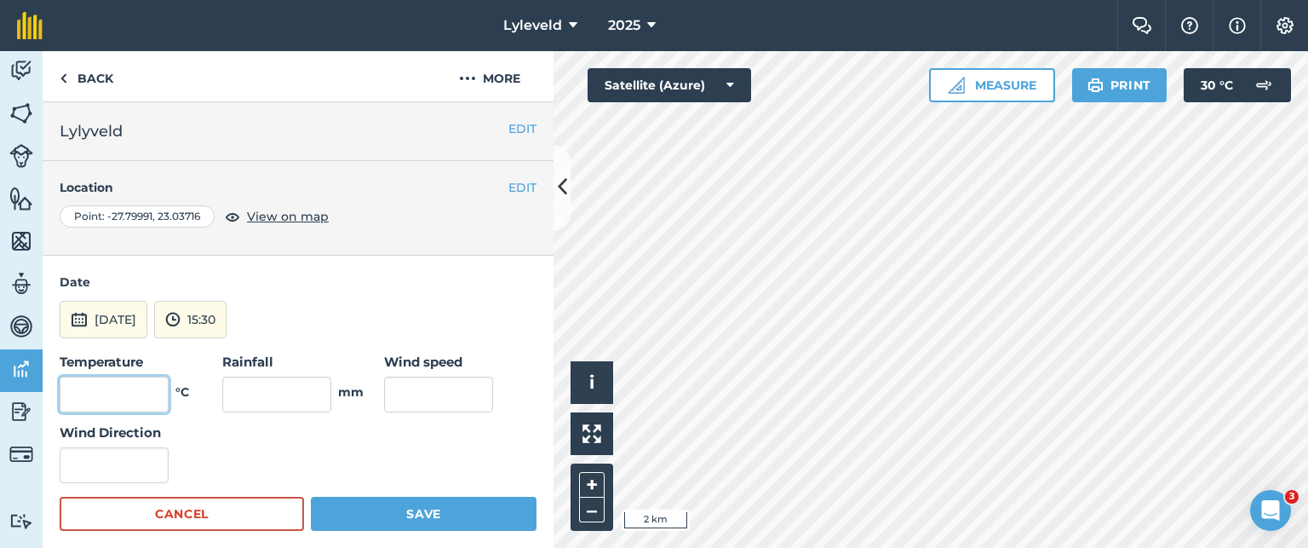
click at [135, 394] on input "text" at bounding box center [114, 394] width 109 height 36
type input "27"
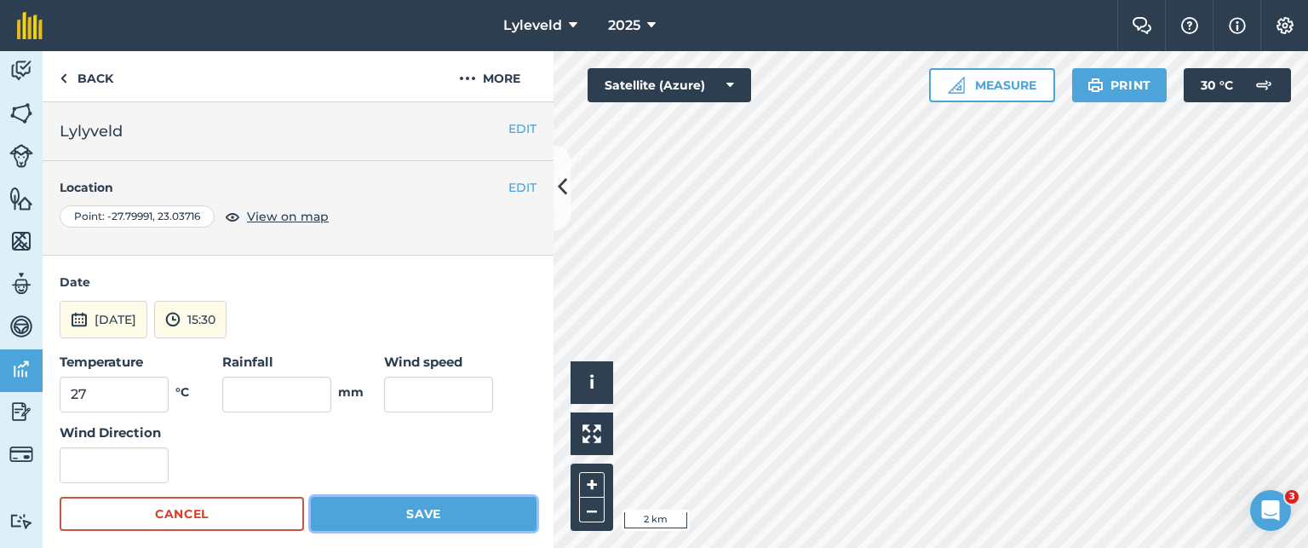
click at [429, 513] on button "Save" at bounding box center [424, 514] width 226 height 34
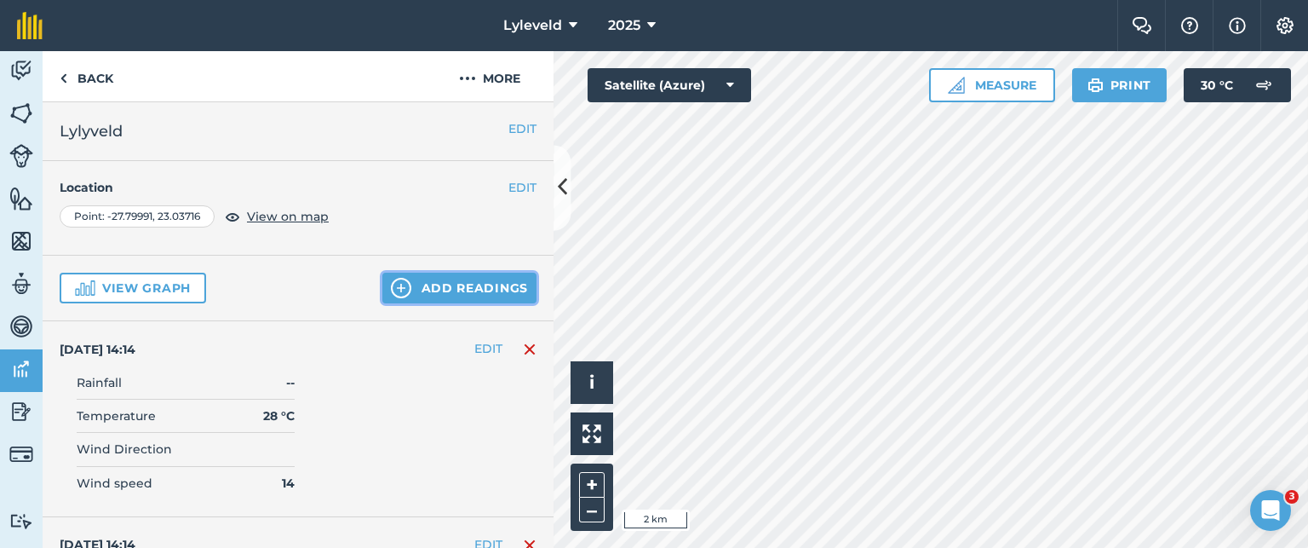
click at [392, 287] on img at bounding box center [401, 288] width 20 height 20
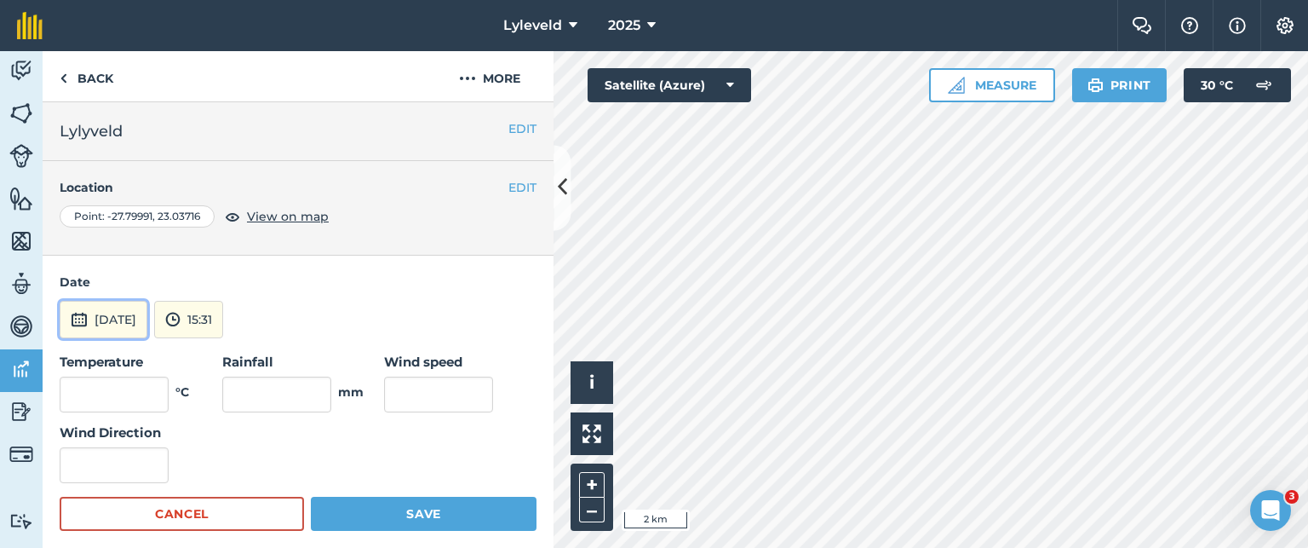
click at [75, 319] on img at bounding box center [79, 319] width 17 height 20
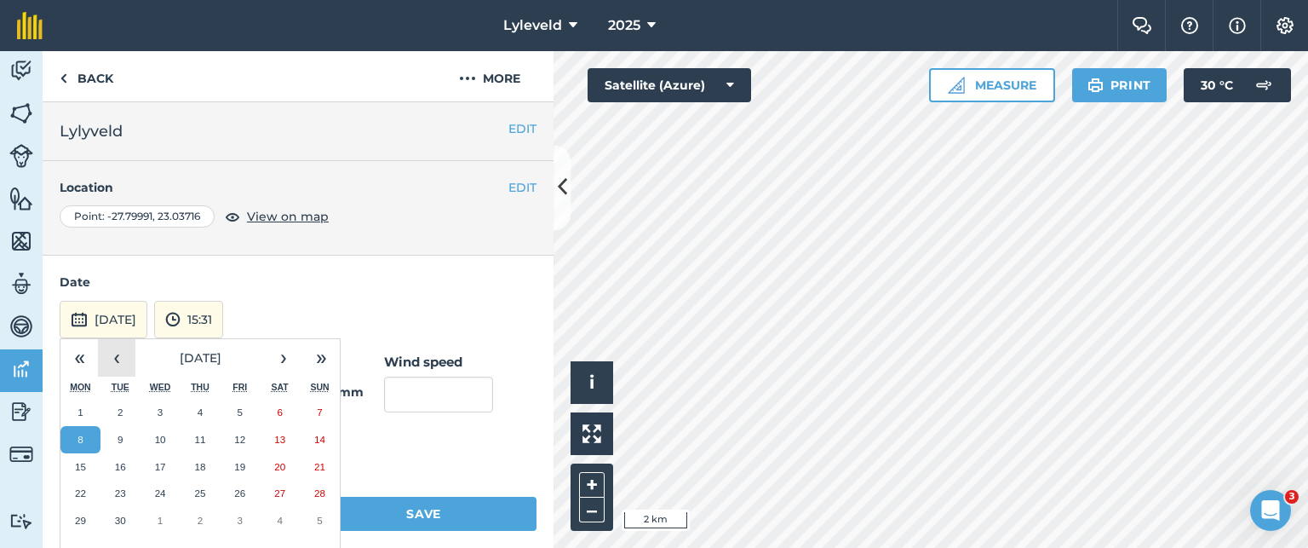
click at [119, 361] on button "‹" at bounding box center [116, 357] width 37 height 37
click at [245, 463] on button "15" at bounding box center [240, 466] width 40 height 27
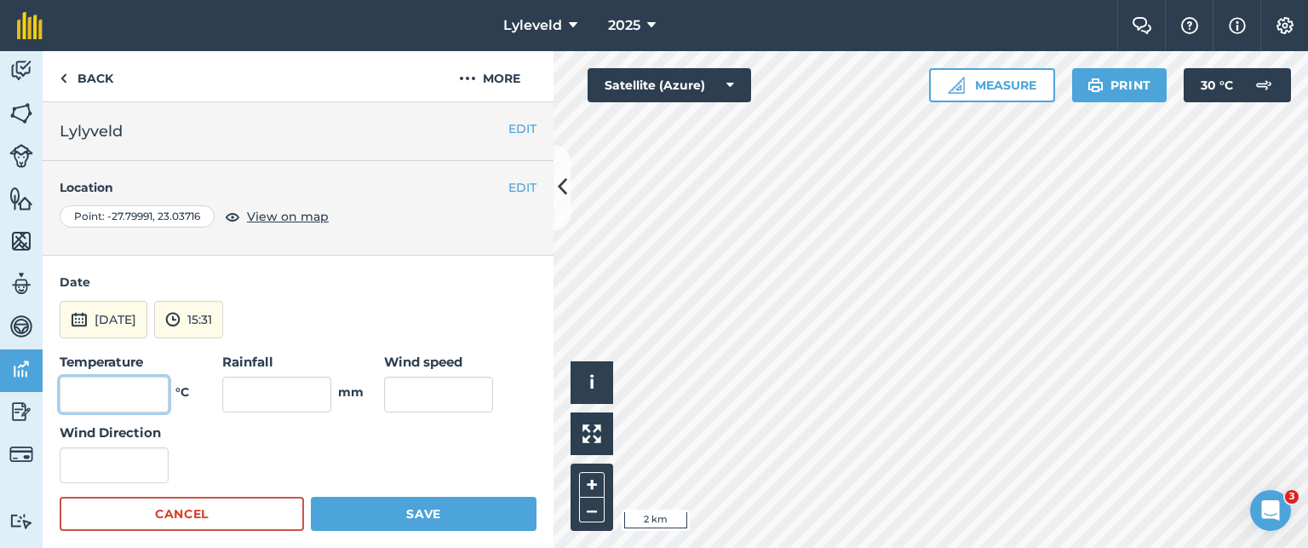
click at [122, 394] on input "text" at bounding box center [114, 394] width 109 height 36
type input "28"
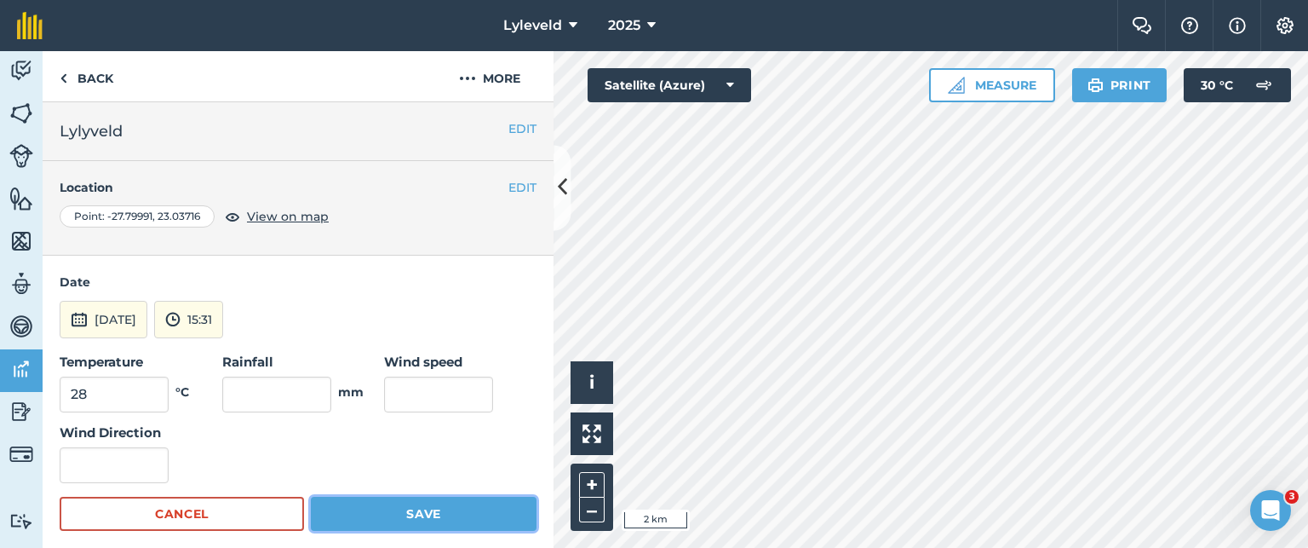
click at [403, 507] on button "Save" at bounding box center [424, 514] width 226 height 34
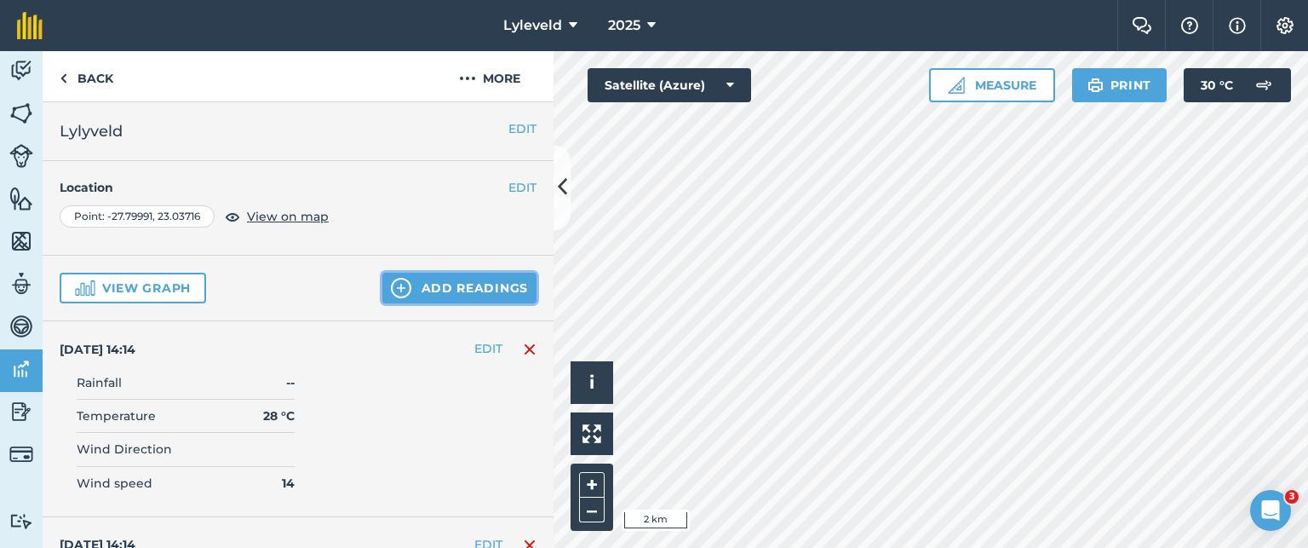
click at [394, 284] on img at bounding box center [401, 288] width 20 height 20
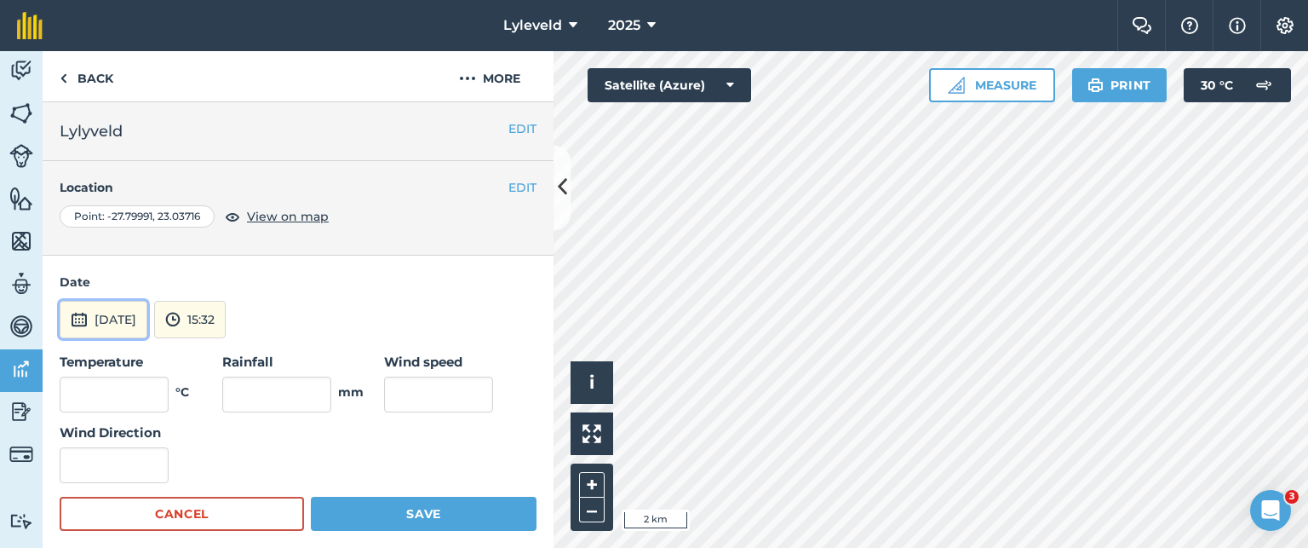
click at [76, 319] on img at bounding box center [79, 319] width 17 height 20
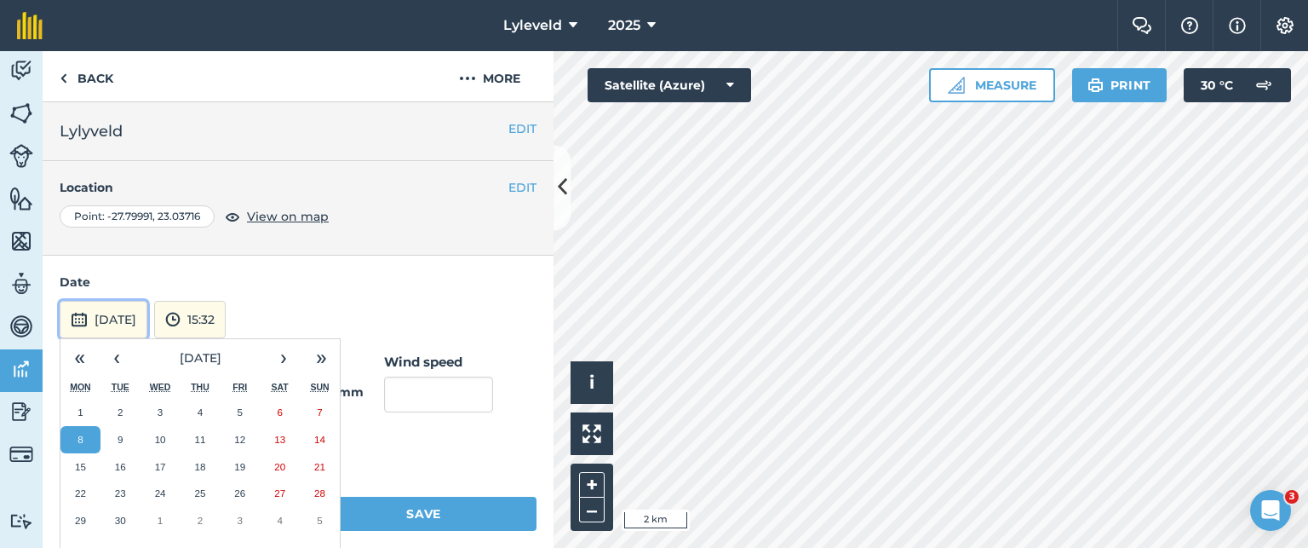
click at [76, 315] on img at bounding box center [79, 319] width 17 height 20
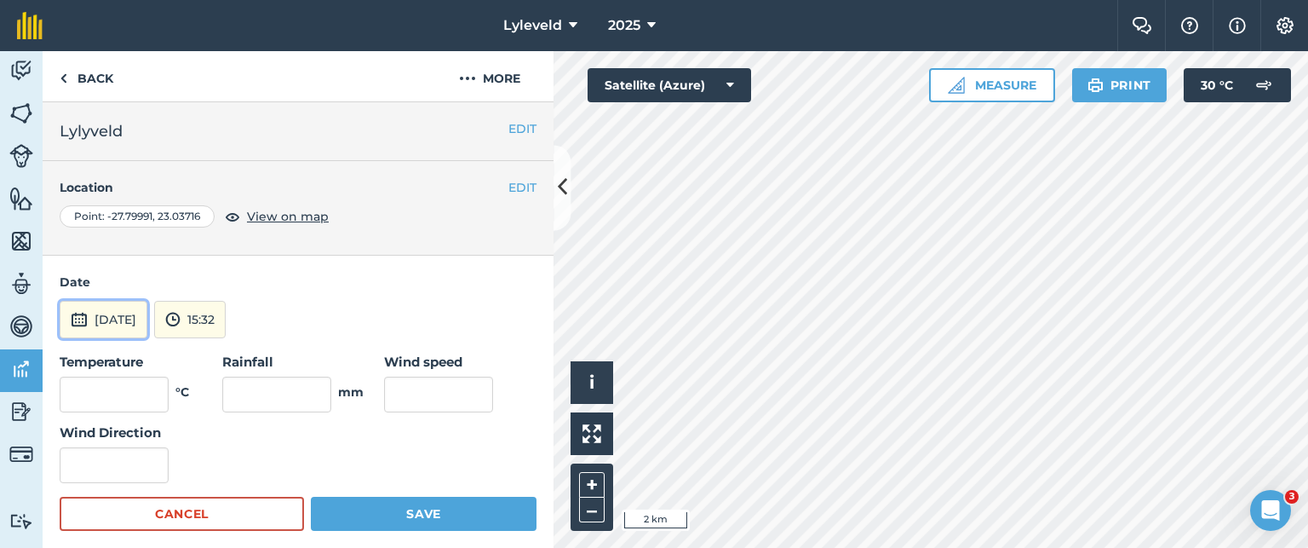
click at [78, 316] on img at bounding box center [79, 319] width 17 height 20
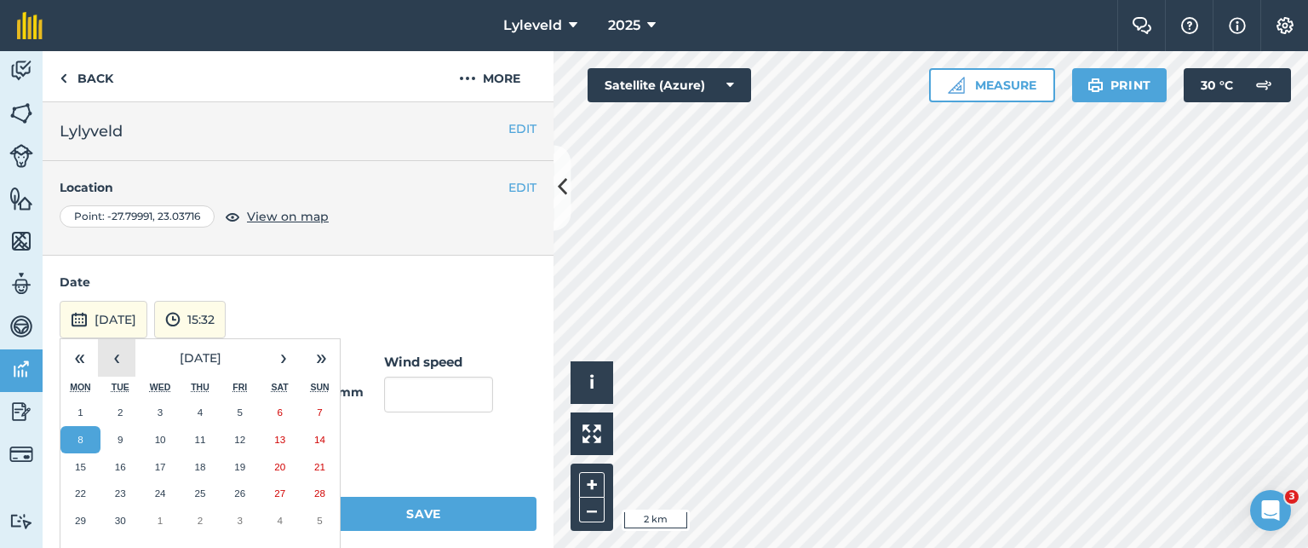
click at [122, 353] on button "‹" at bounding box center [116, 357] width 37 height 37
click at [282, 461] on abbr "16" at bounding box center [279, 466] width 11 height 11
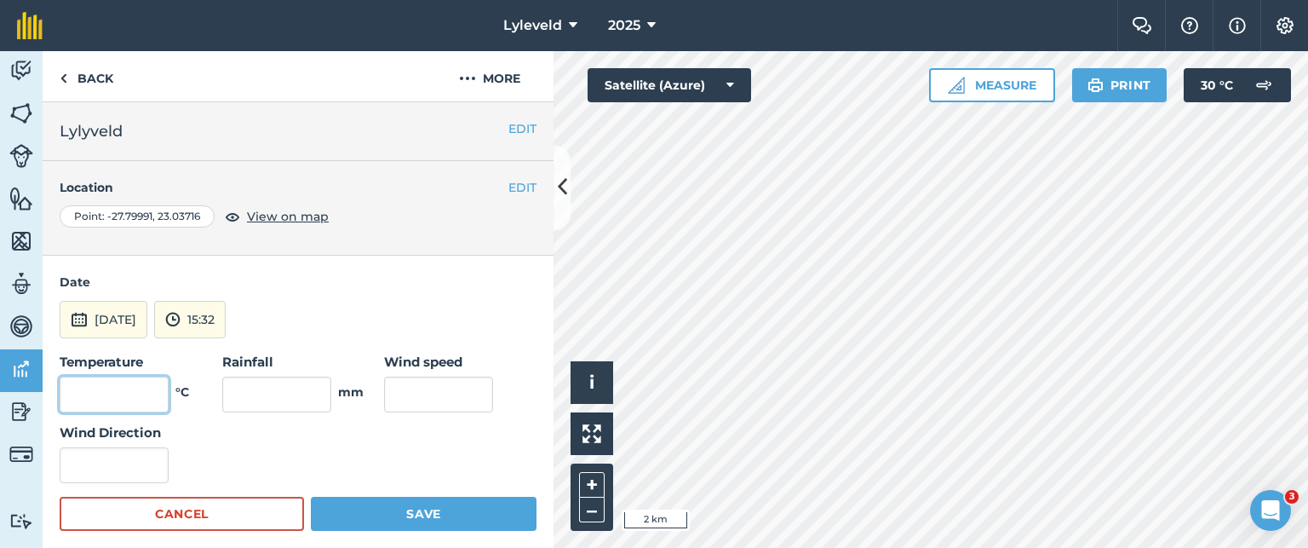
click at [129, 395] on input "text" at bounding box center [114, 394] width 109 height 36
type input "25"
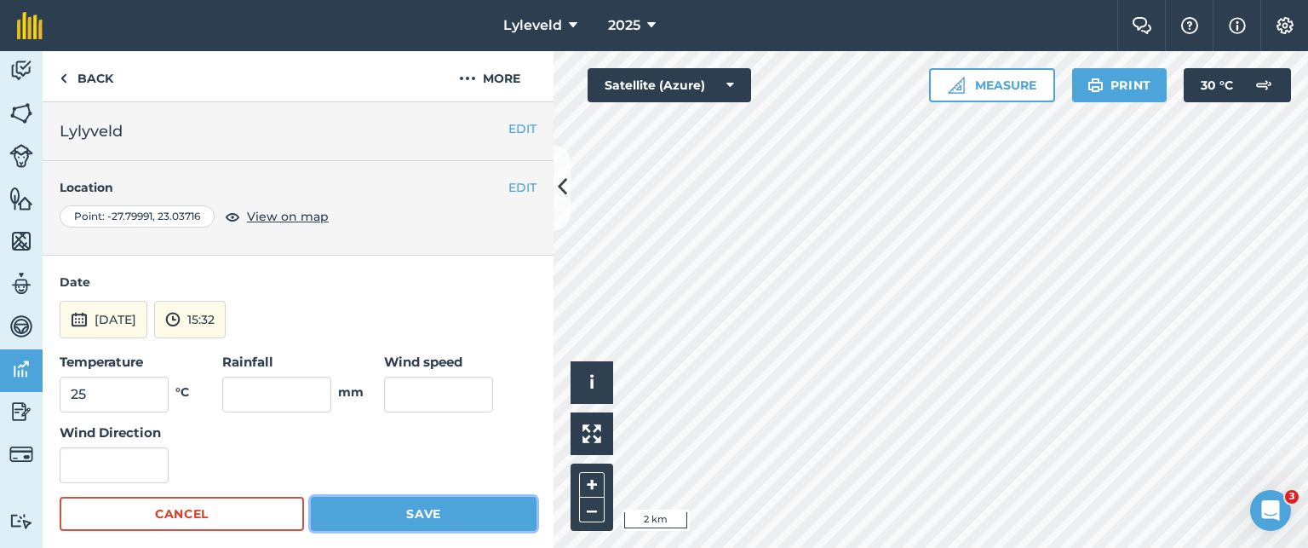
click at [397, 509] on button "Save" at bounding box center [424, 514] width 226 height 34
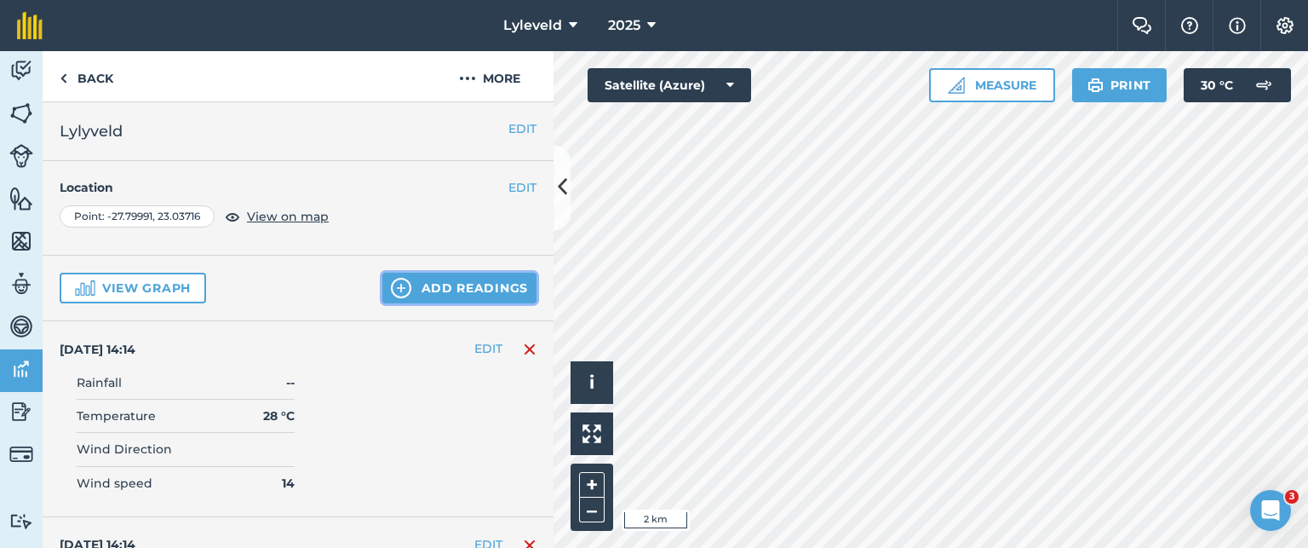
click at [391, 286] on img at bounding box center [401, 288] width 20 height 20
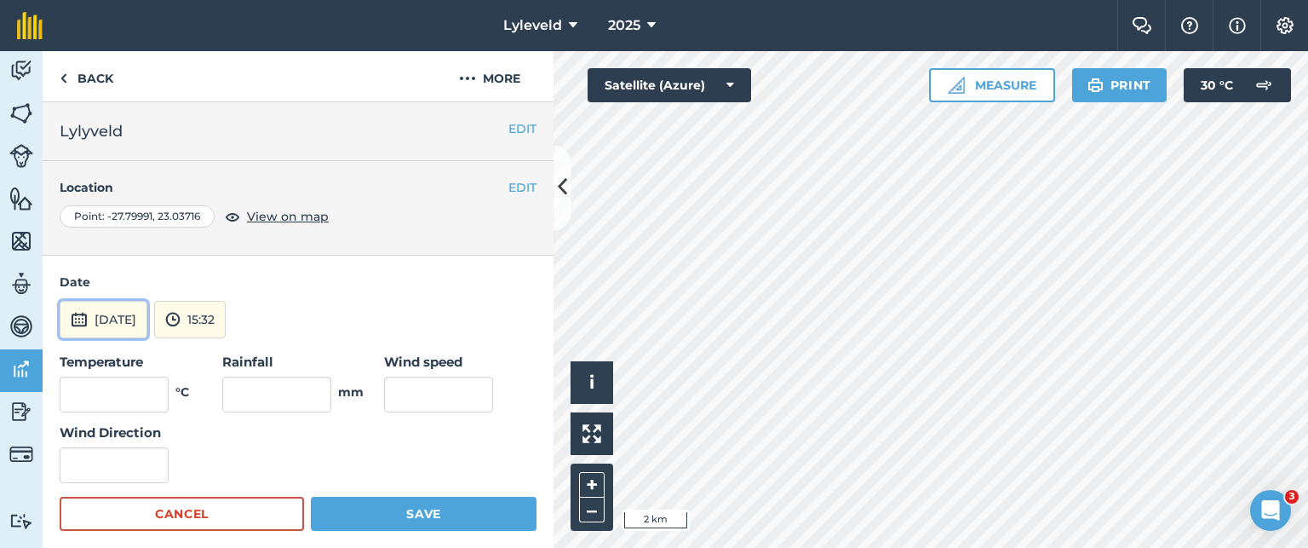
click at [75, 313] on img at bounding box center [79, 319] width 17 height 20
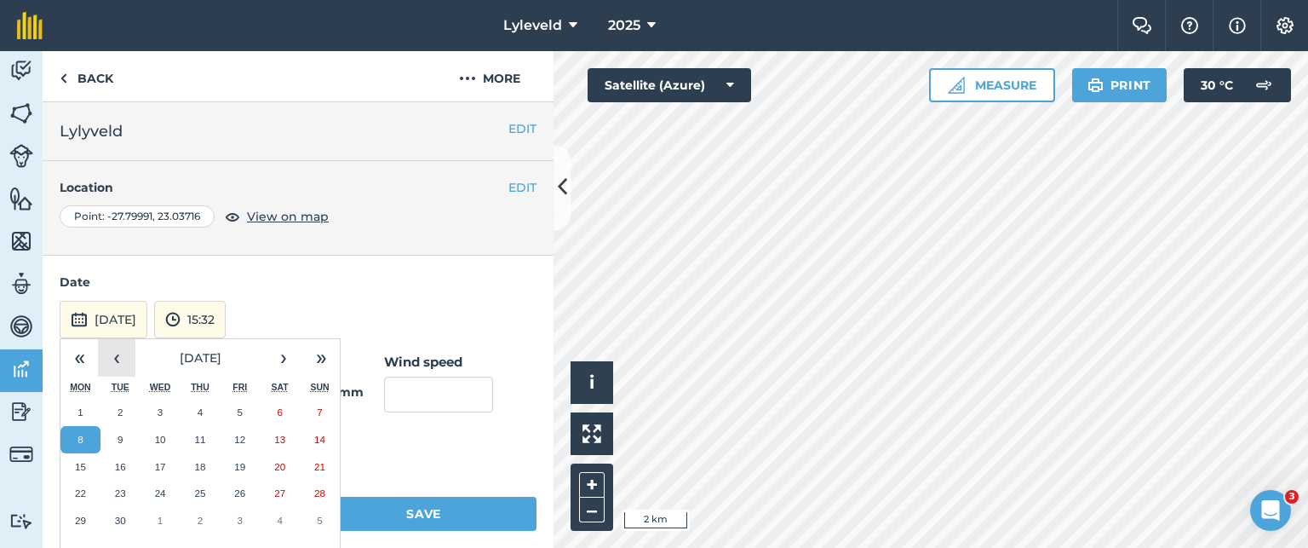
click at [116, 360] on button "‹" at bounding box center [116, 357] width 37 height 37
click at [322, 462] on abbr "17" at bounding box center [319, 466] width 11 height 11
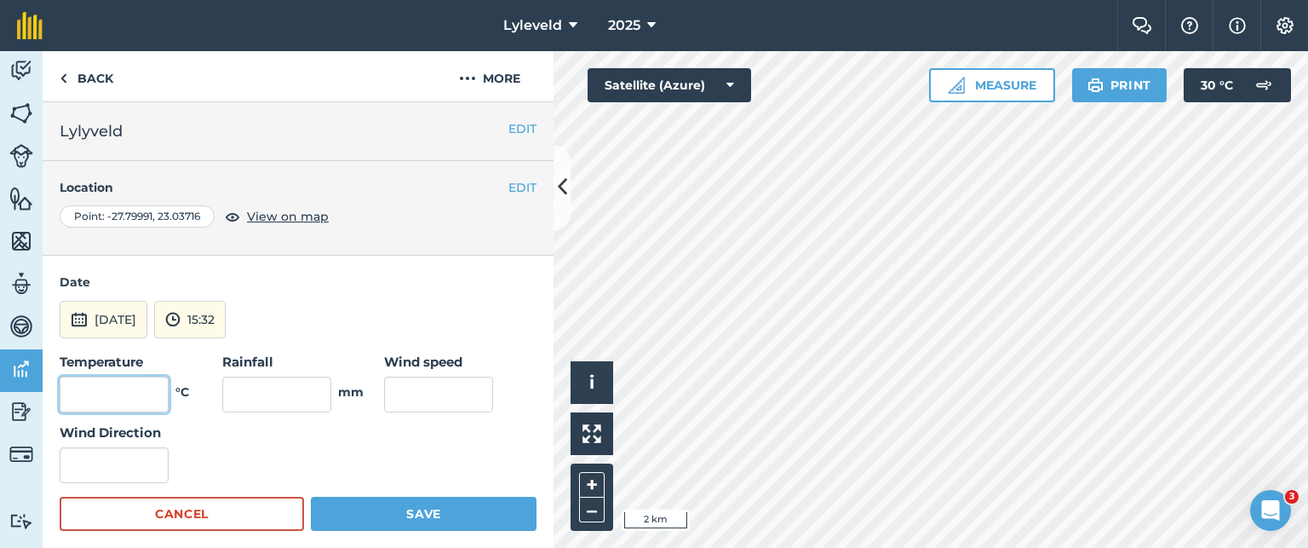
click at [157, 394] on input "text" at bounding box center [114, 394] width 109 height 36
type input "26"
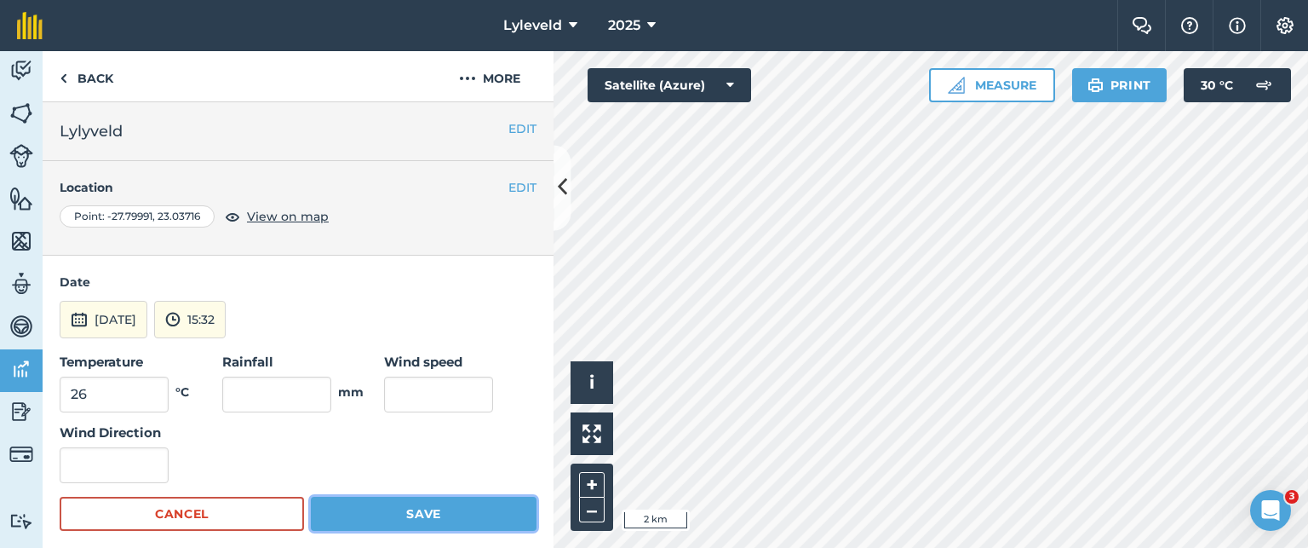
click at [421, 507] on button "Save" at bounding box center [424, 514] width 226 height 34
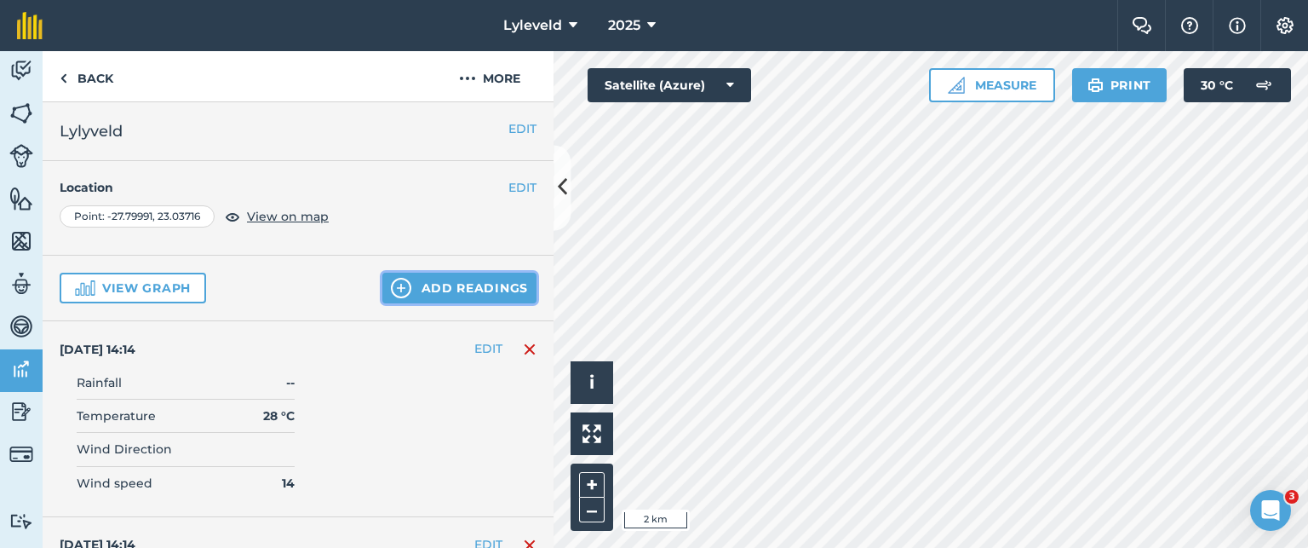
click at [423, 290] on button "Add readings" at bounding box center [459, 288] width 154 height 31
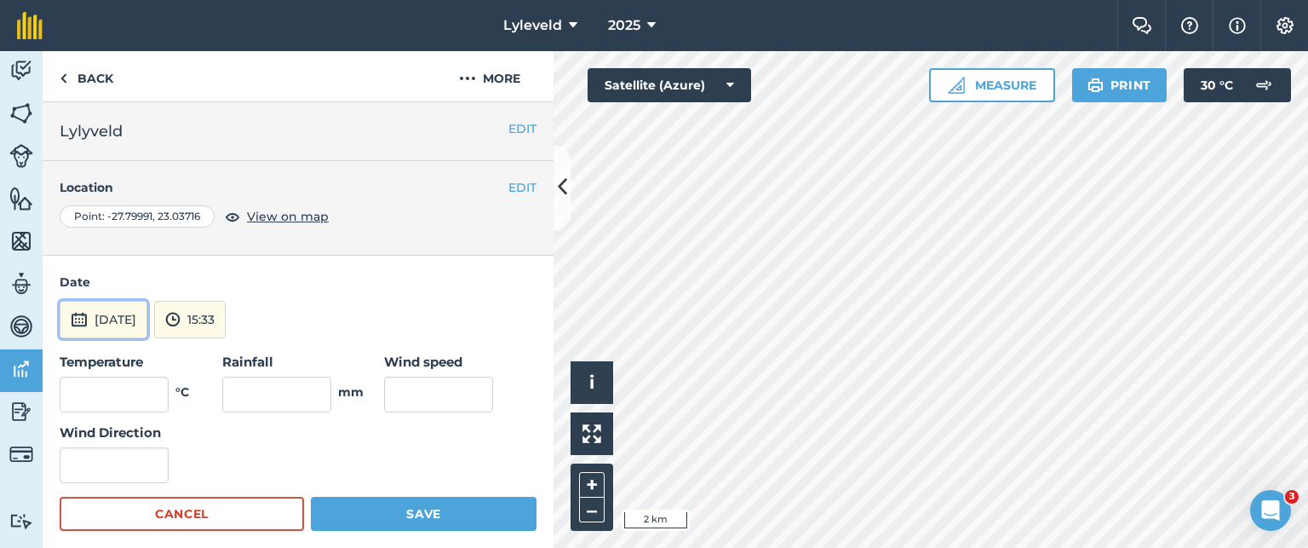
click at [84, 314] on img at bounding box center [79, 319] width 17 height 20
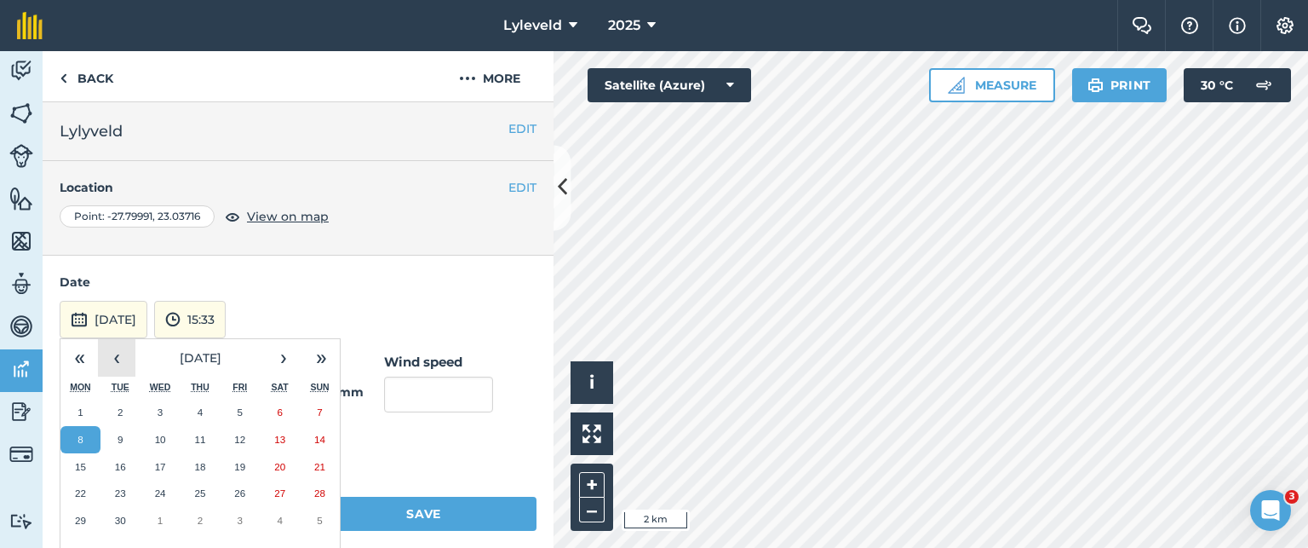
click at [122, 360] on button "‹" at bounding box center [116, 357] width 37 height 37
click at [83, 486] on button "18" at bounding box center [80, 493] width 40 height 27
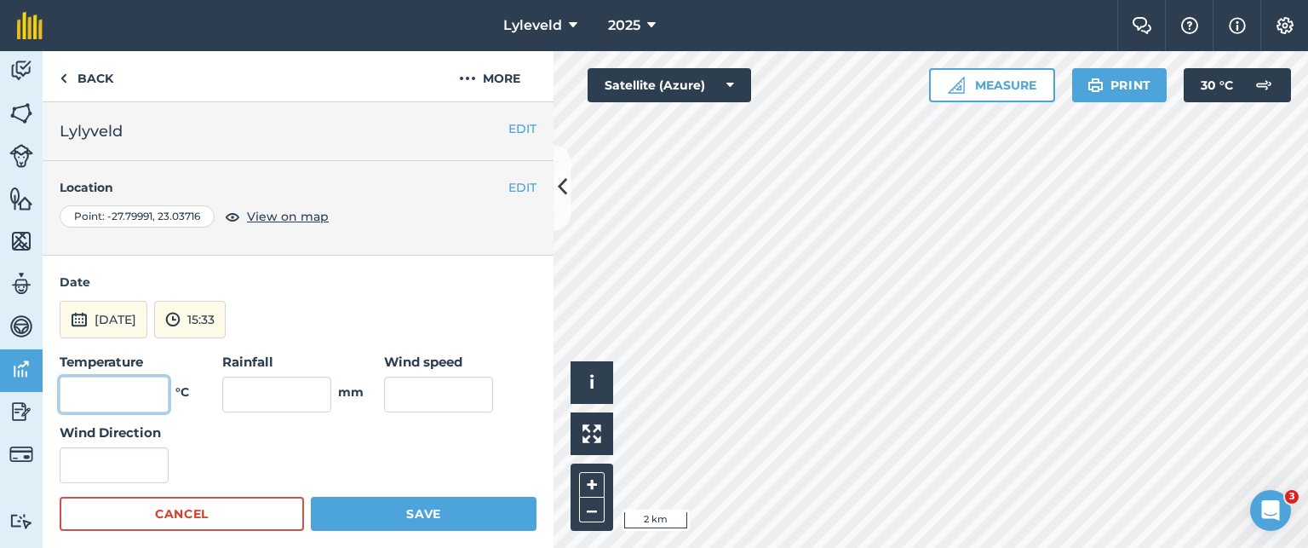
click at [140, 384] on input "text" at bounding box center [114, 394] width 109 height 36
type input "27"
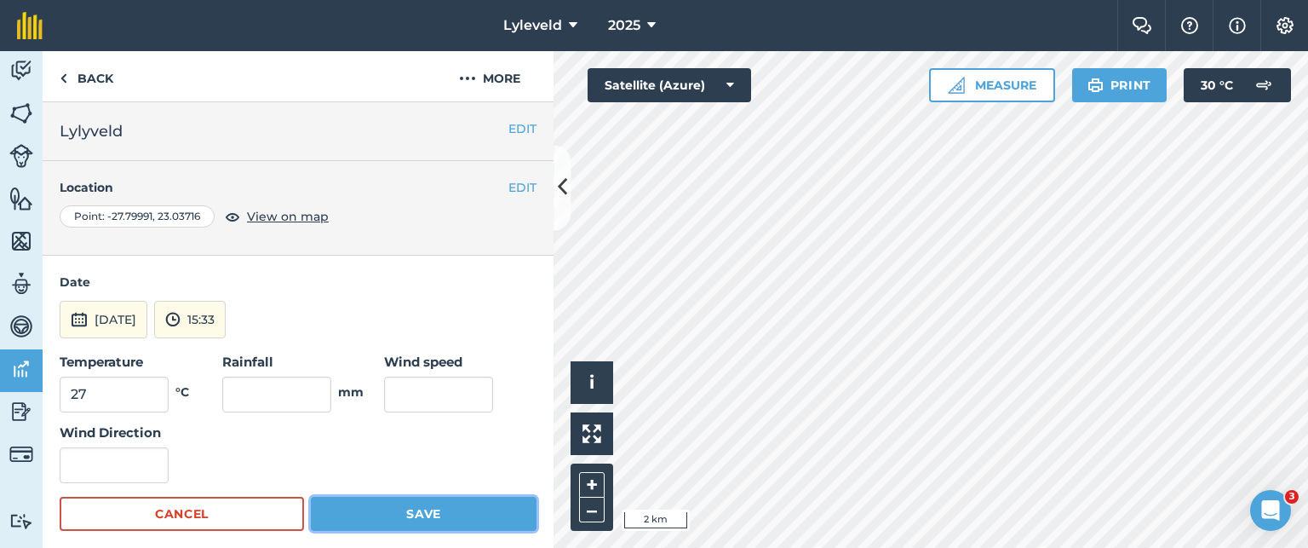
click at [409, 514] on button "Save" at bounding box center [424, 514] width 226 height 34
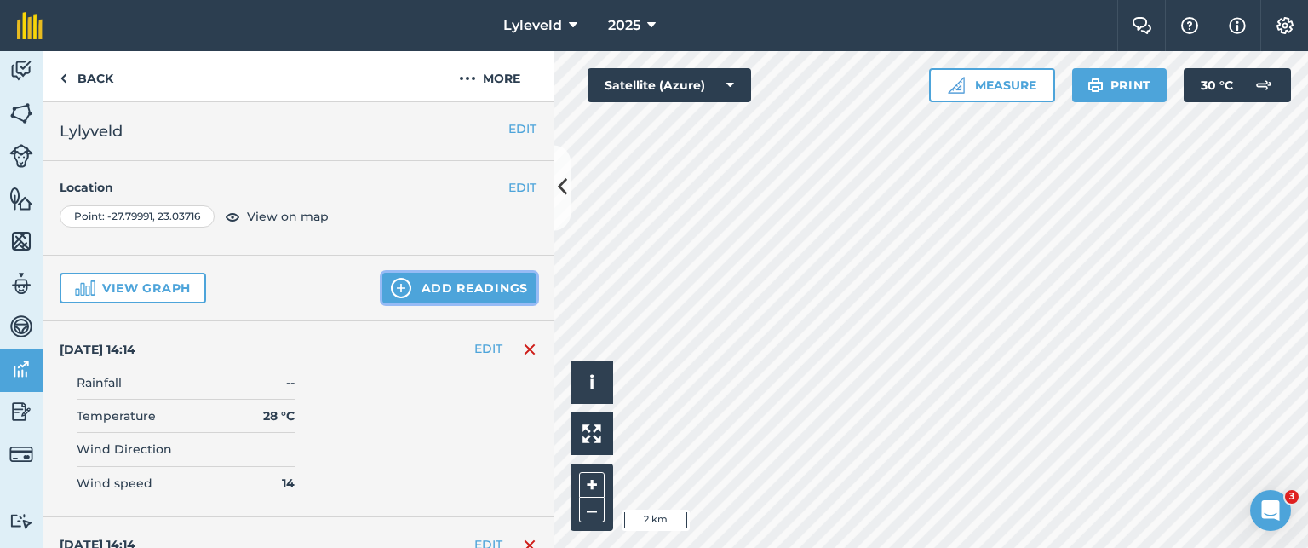
click at [392, 282] on img at bounding box center [401, 288] width 20 height 20
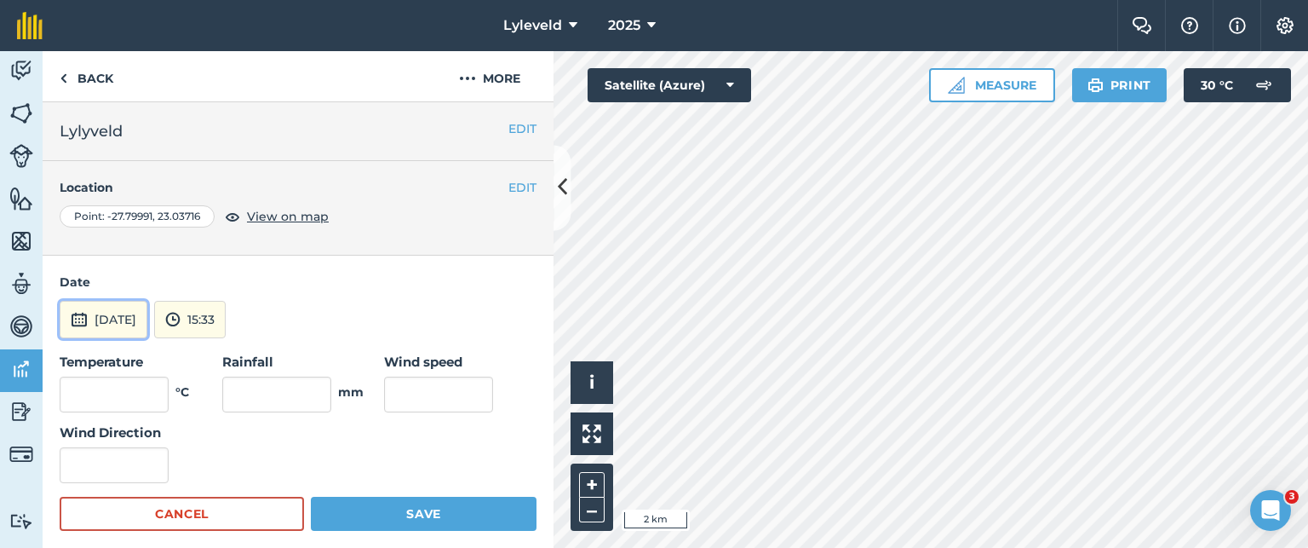
click at [75, 319] on img at bounding box center [79, 319] width 17 height 20
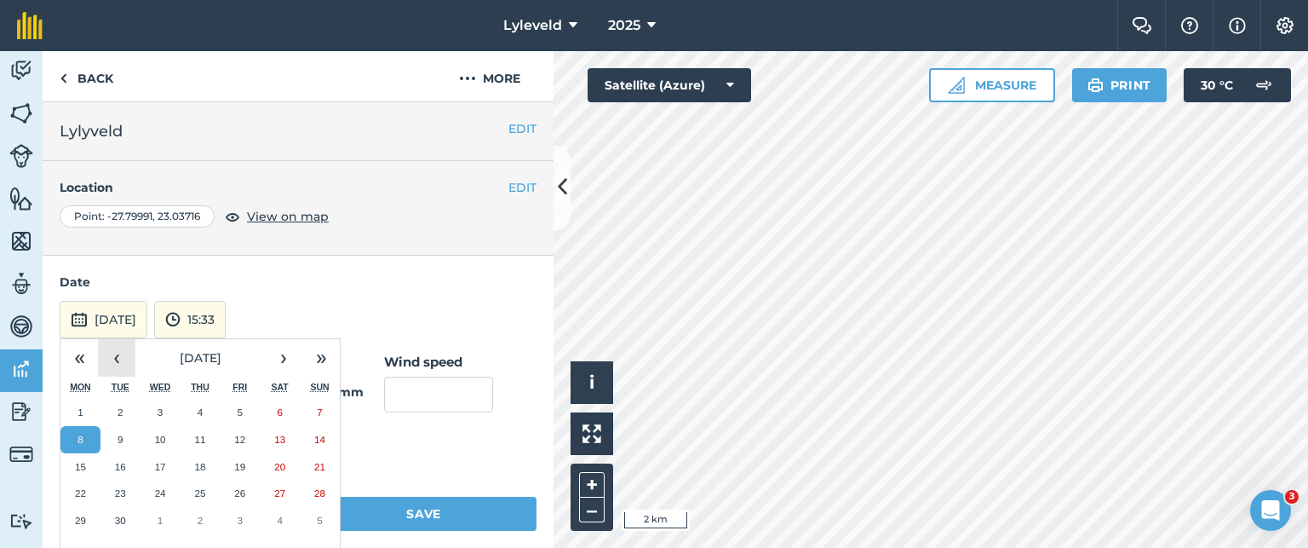
click at [118, 357] on button "‹" at bounding box center [116, 357] width 37 height 37
click at [121, 491] on abbr "19" at bounding box center [120, 492] width 11 height 11
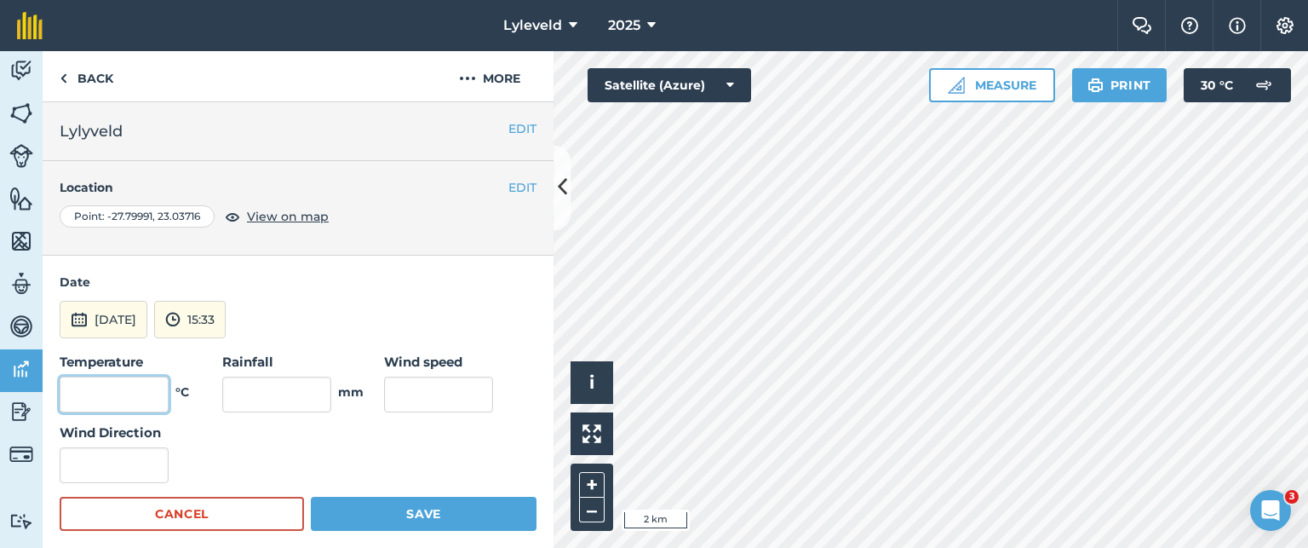
click at [147, 395] on input "text" at bounding box center [114, 394] width 109 height 36
type input "28"
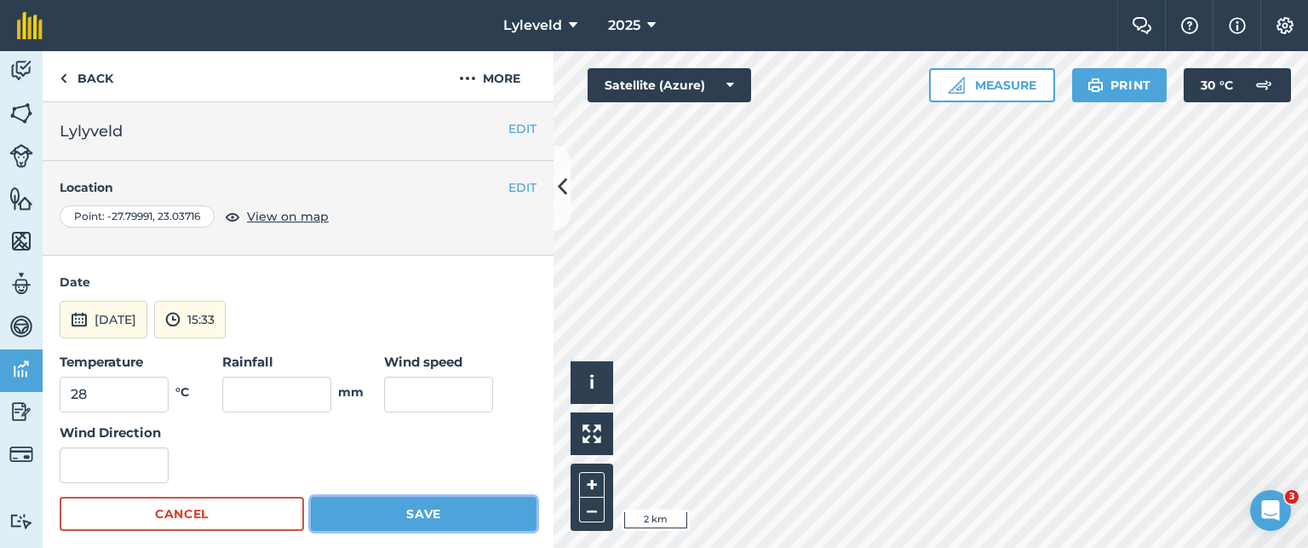
click at [413, 512] on button "Save" at bounding box center [424, 514] width 226 height 34
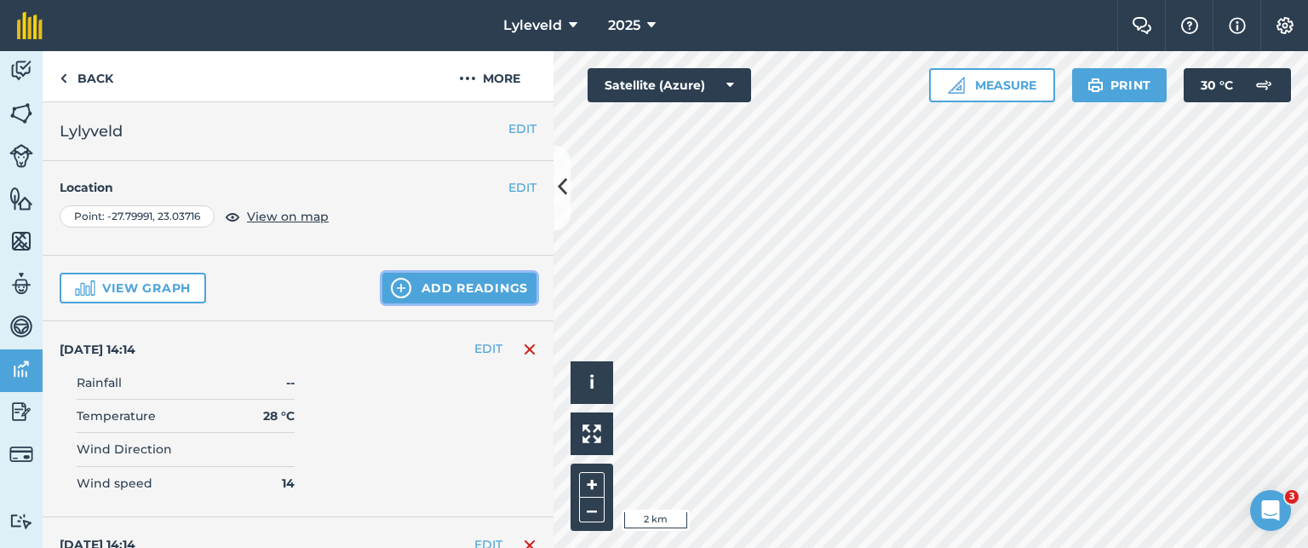
click at [414, 287] on button "Add readings" at bounding box center [459, 288] width 154 height 31
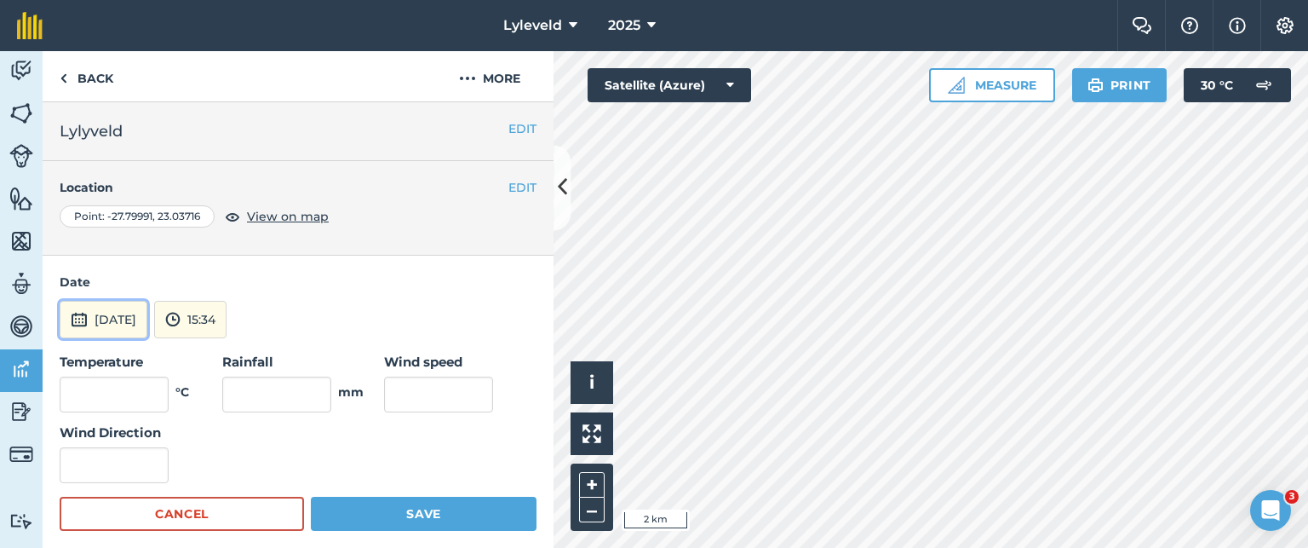
click at [74, 319] on img at bounding box center [79, 319] width 17 height 20
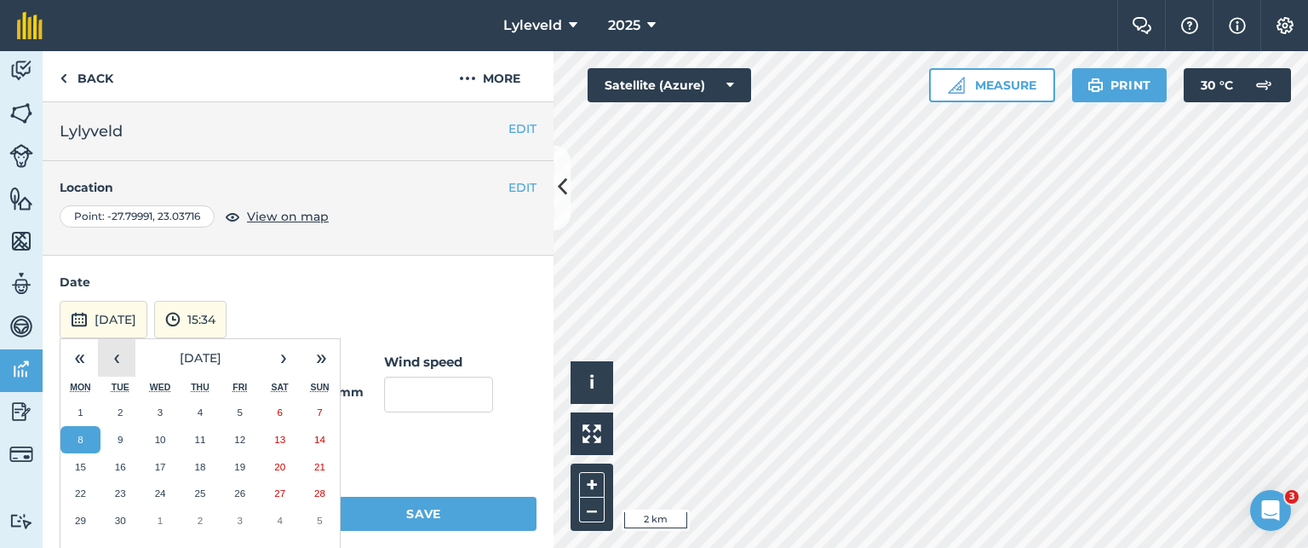
click at [118, 359] on button "‹" at bounding box center [116, 357] width 37 height 37
click at [160, 493] on abbr "20" at bounding box center [160, 492] width 11 height 11
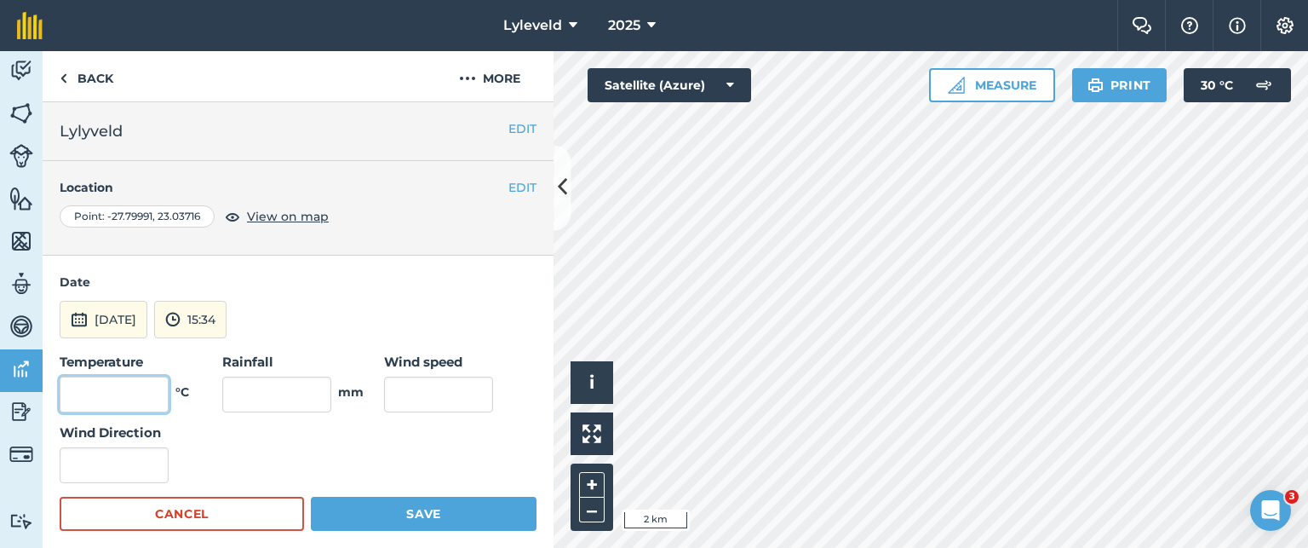
click at [125, 388] on input "text" at bounding box center [114, 394] width 109 height 36
type input "29"
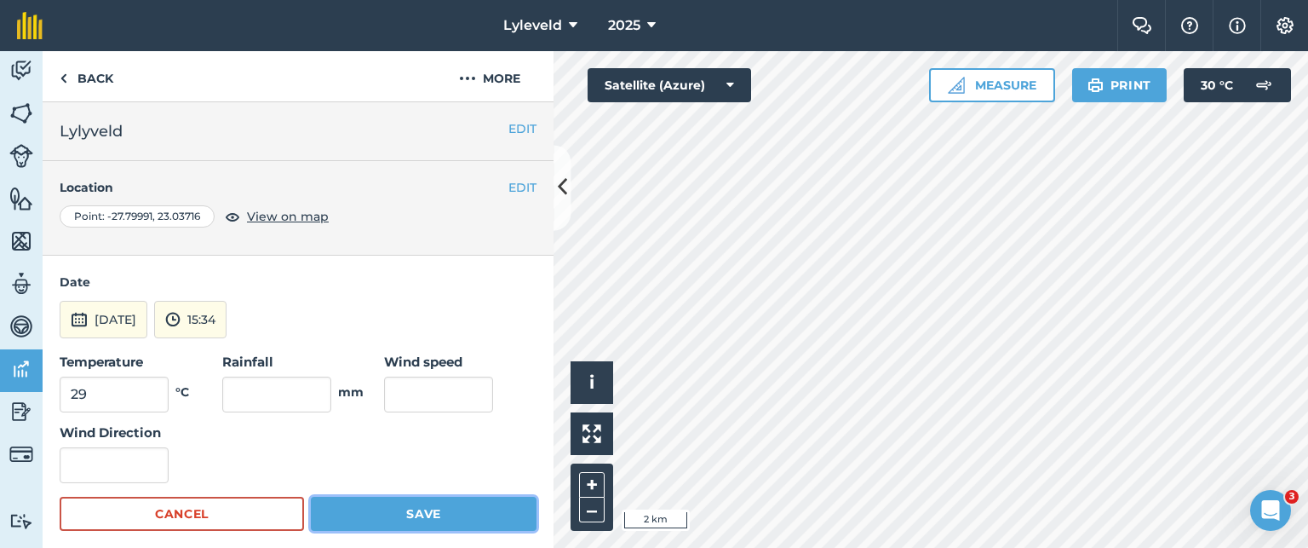
click at [408, 514] on button "Save" at bounding box center [424, 514] width 226 height 34
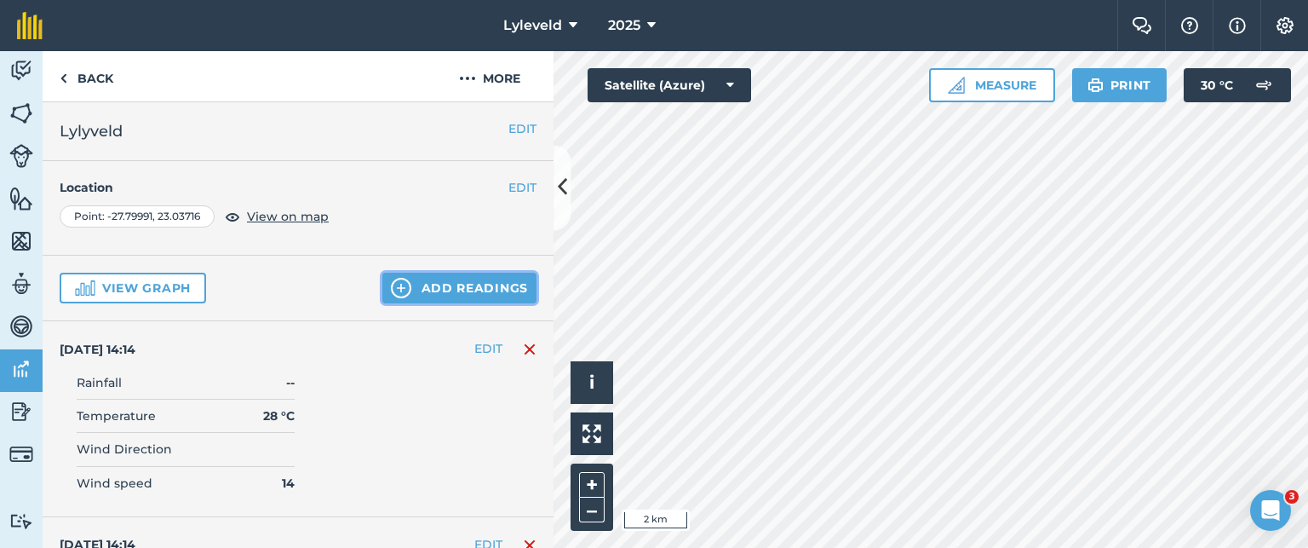
click at [391, 287] on img at bounding box center [401, 288] width 20 height 20
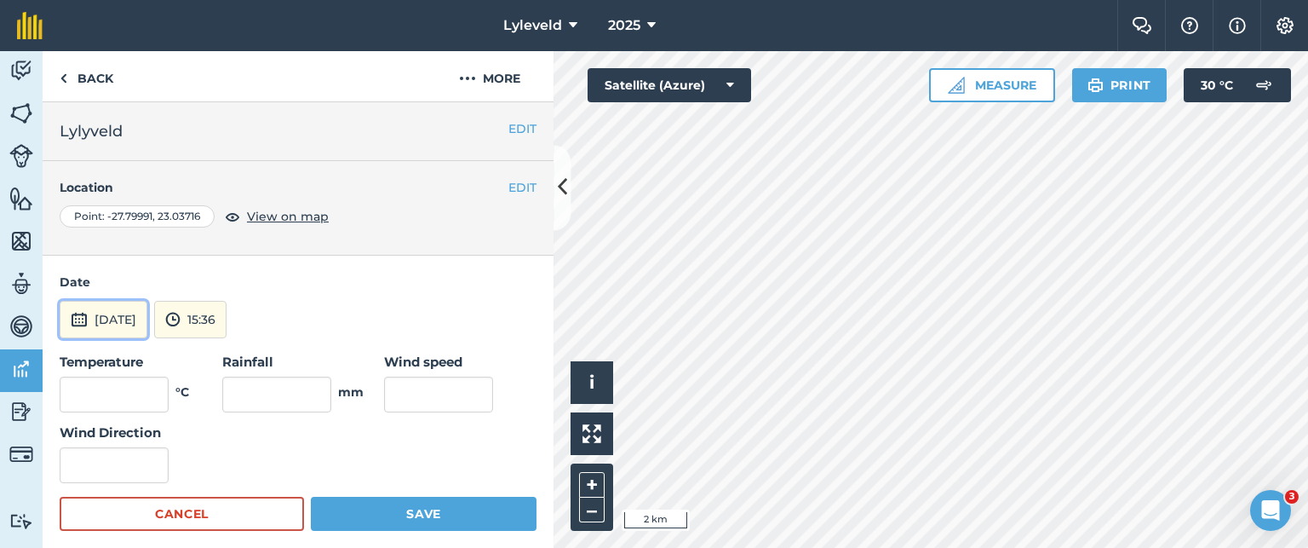
click at [83, 316] on img at bounding box center [79, 319] width 17 height 20
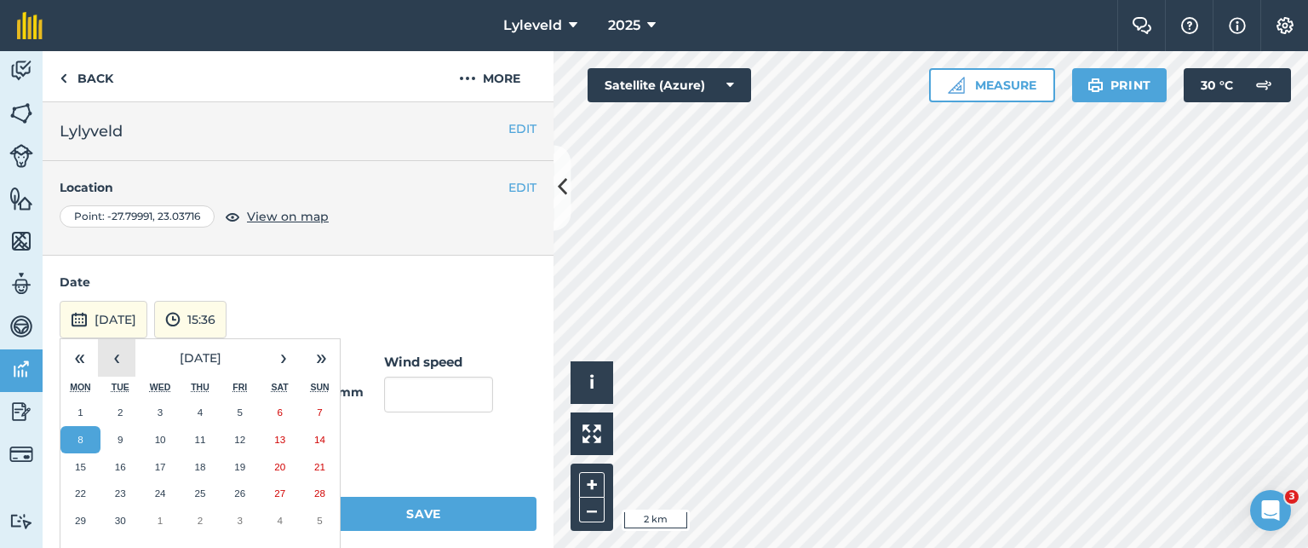
click at [119, 356] on button "‹" at bounding box center [116, 357] width 37 height 37
click at [199, 493] on abbr "21" at bounding box center [199, 492] width 11 height 11
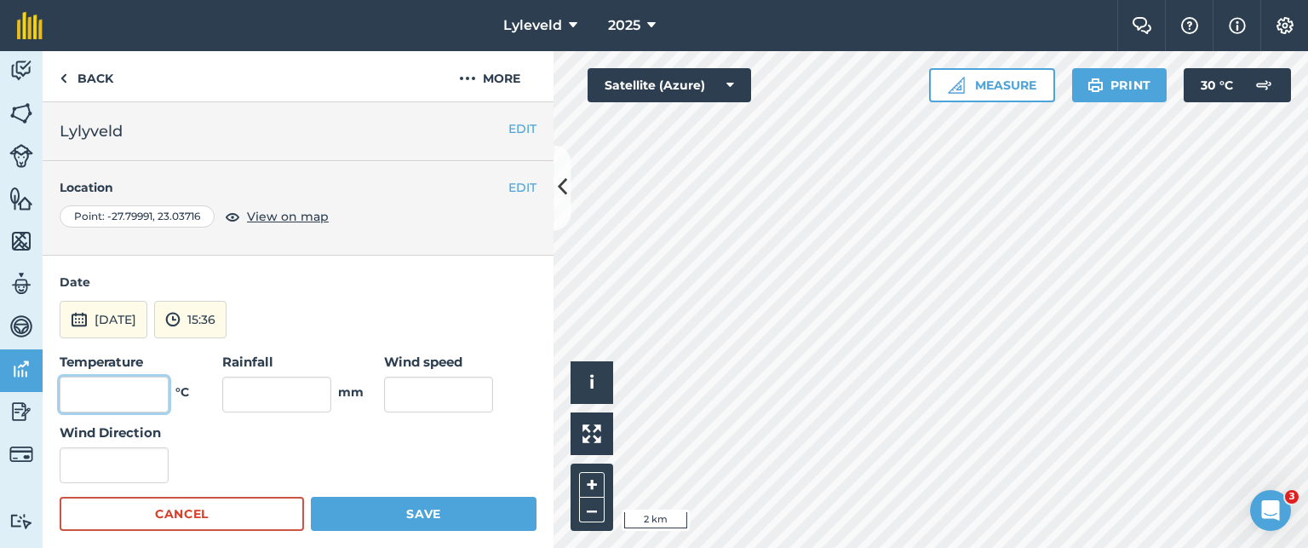
click at [140, 389] on input "text" at bounding box center [114, 394] width 109 height 36
type input "30"
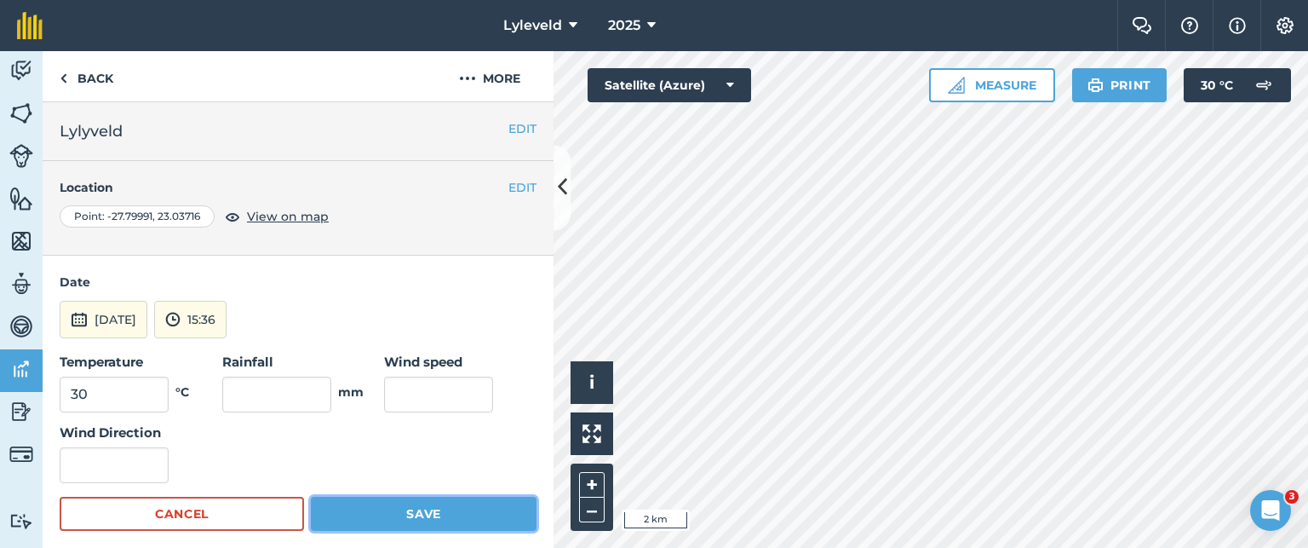
click at [426, 508] on button "Save" at bounding box center [424, 514] width 226 height 34
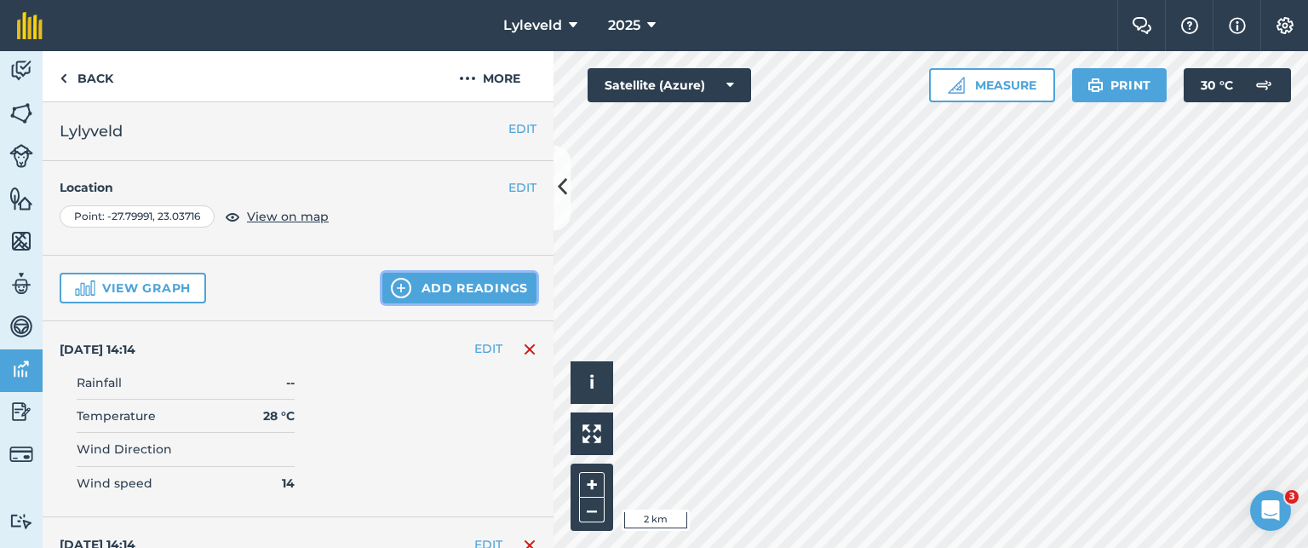
click at [415, 284] on button "Add readings" at bounding box center [459, 288] width 154 height 31
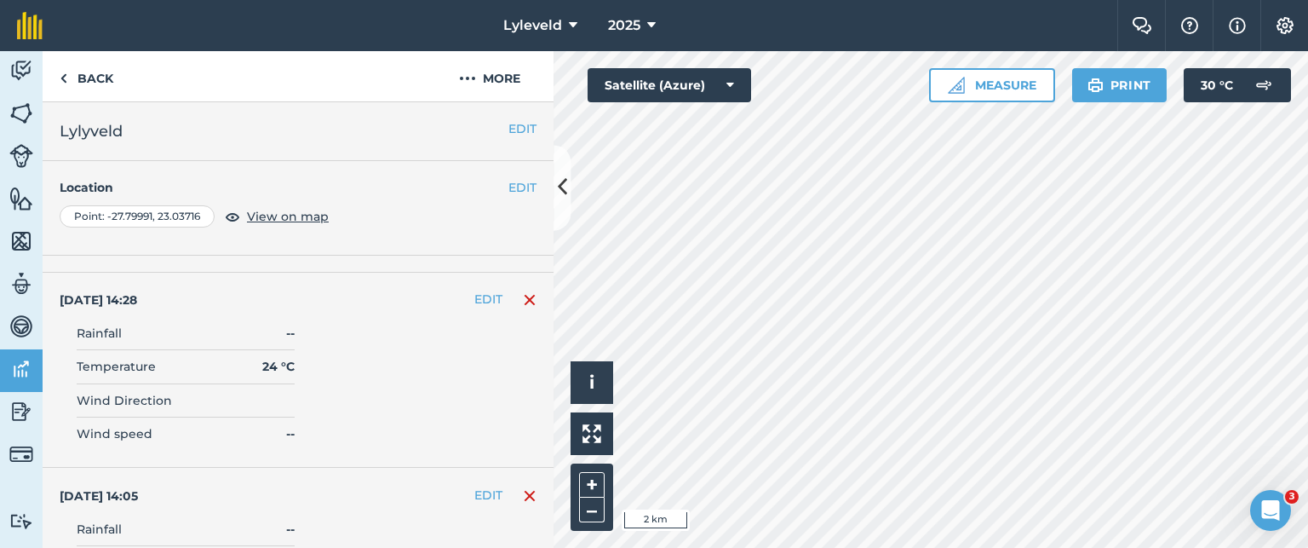
scroll to position [3407, 0]
click at [523, 291] on img at bounding box center [530, 301] width 14 height 20
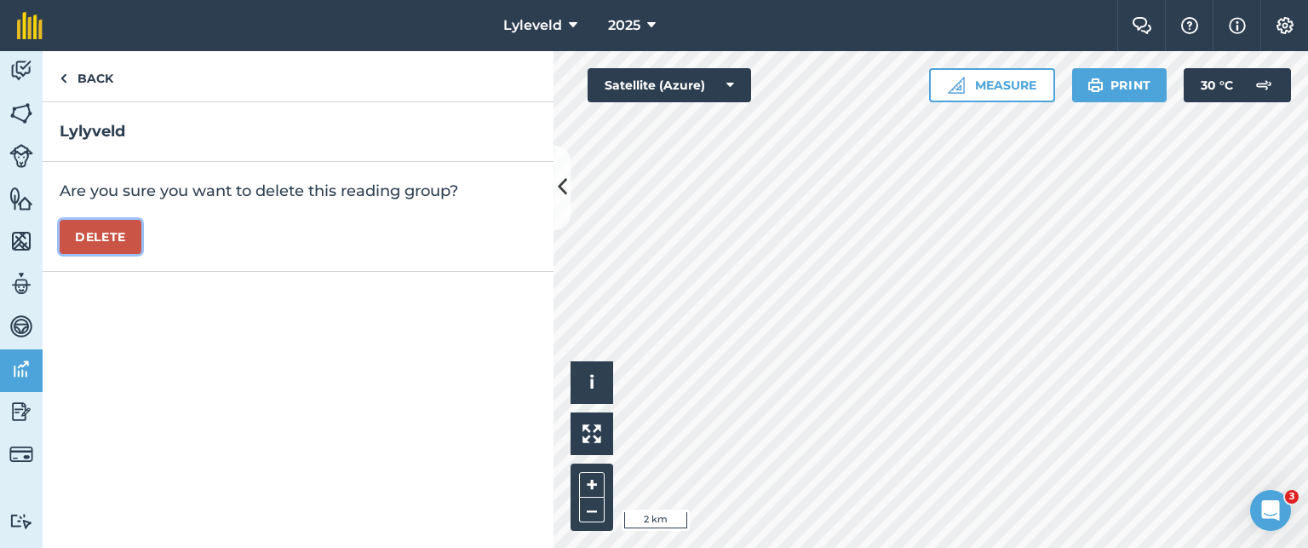
click at [101, 239] on button "Delete" at bounding box center [101, 237] width 82 height 34
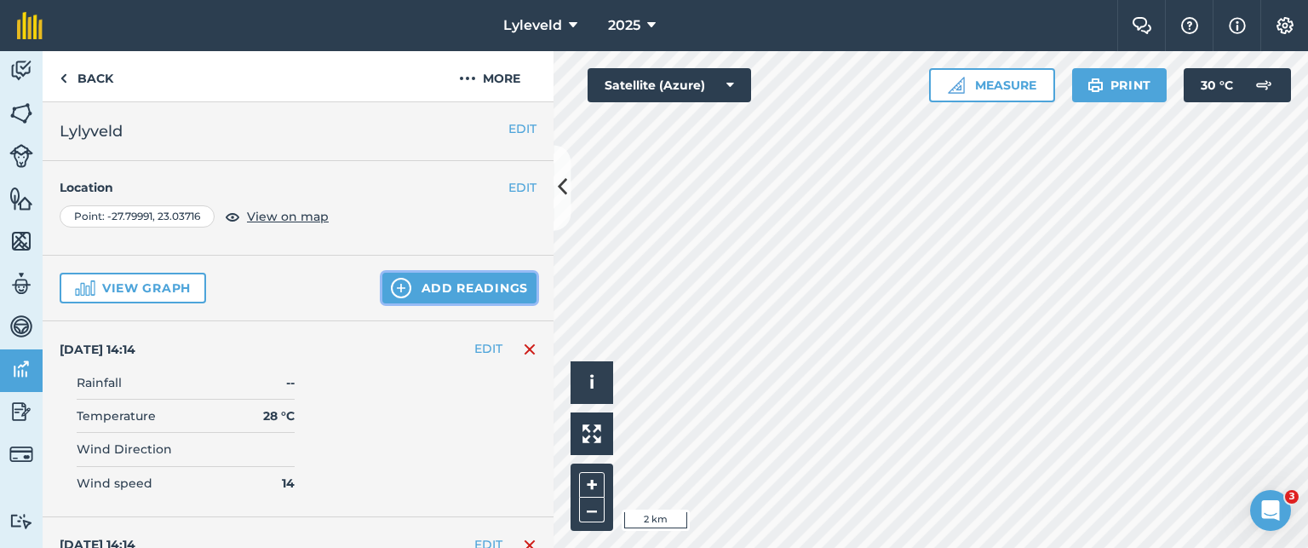
click at [391, 292] on img at bounding box center [401, 288] width 20 height 20
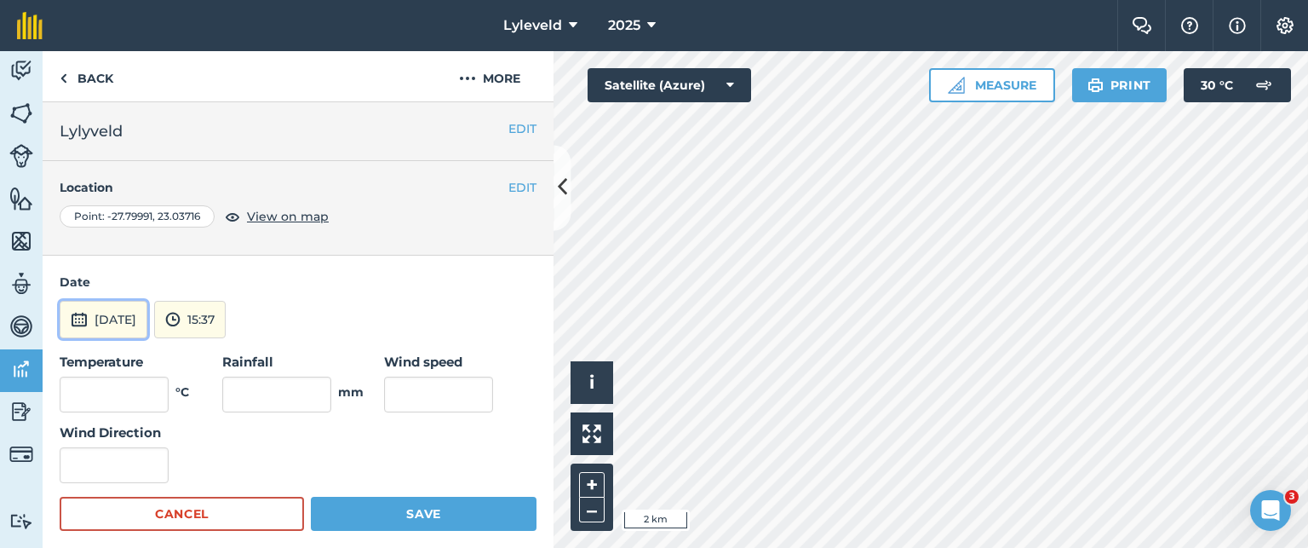
click at [78, 318] on img at bounding box center [79, 319] width 17 height 20
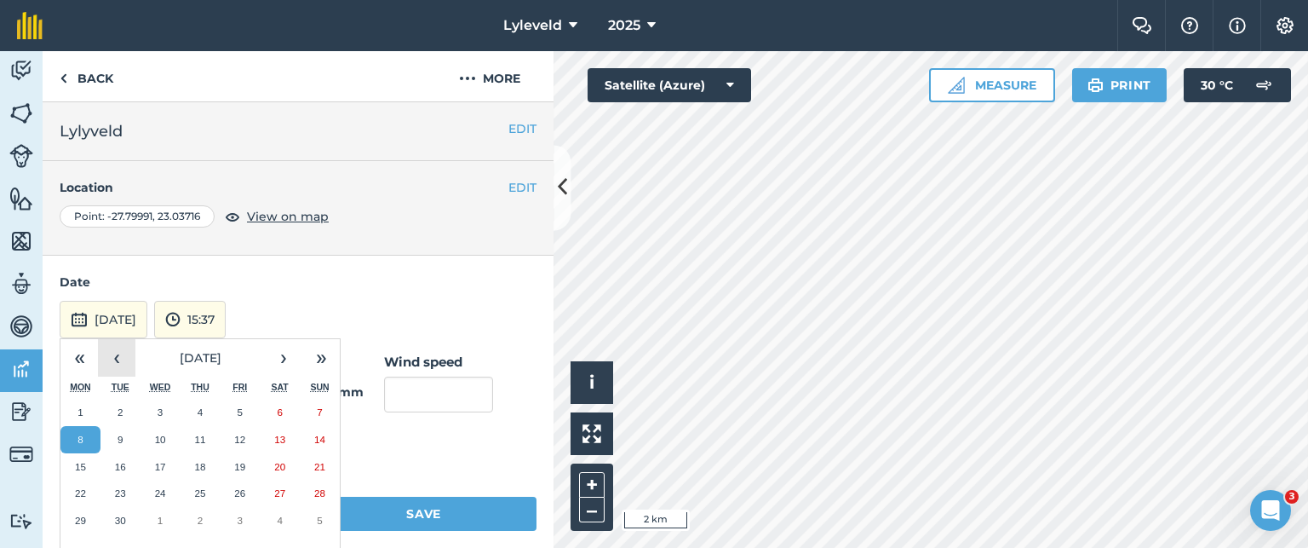
click at [114, 353] on button "‹" at bounding box center [116, 357] width 37 height 37
click at [245, 491] on abbr "22" at bounding box center [239, 492] width 11 height 11
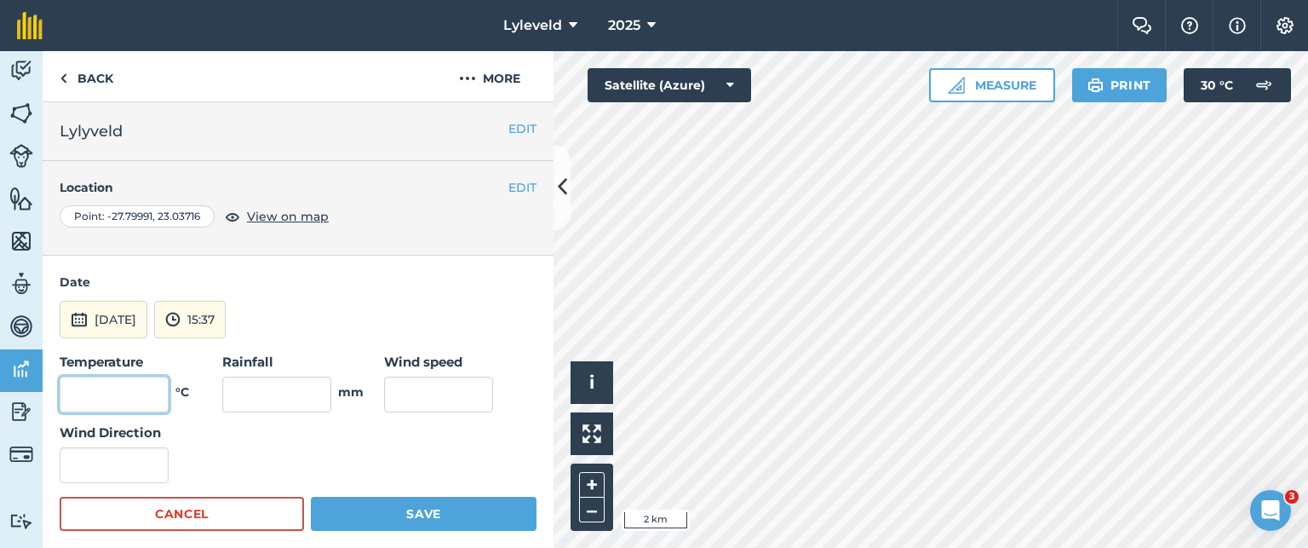
click at [143, 398] on input "text" at bounding box center [114, 394] width 109 height 36
type input "30"
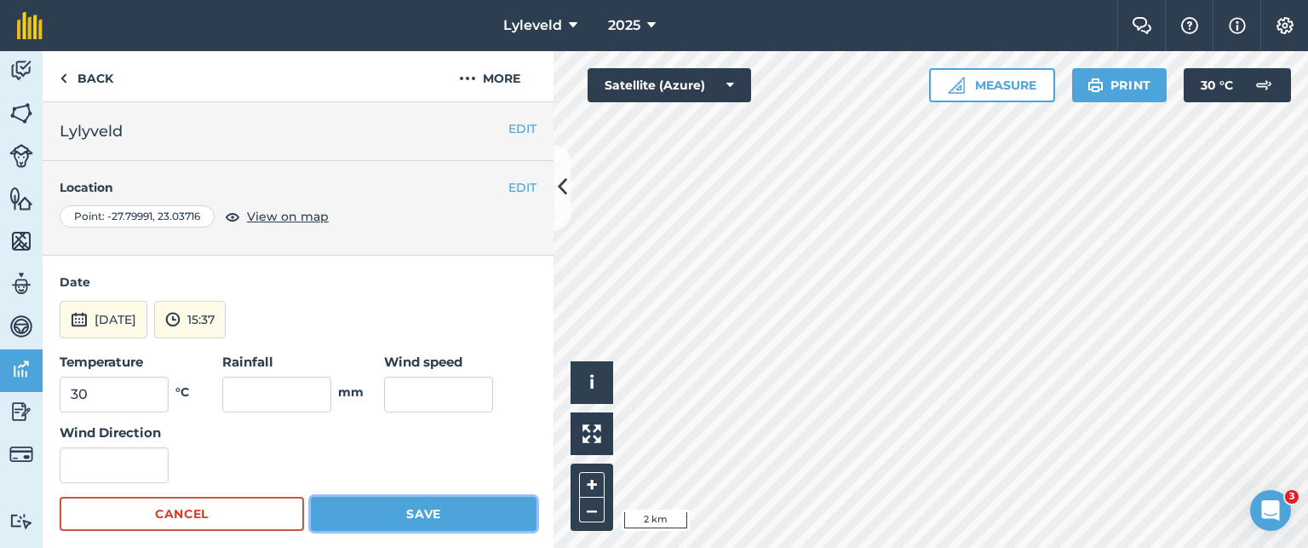
click at [409, 517] on button "Save" at bounding box center [424, 514] width 226 height 34
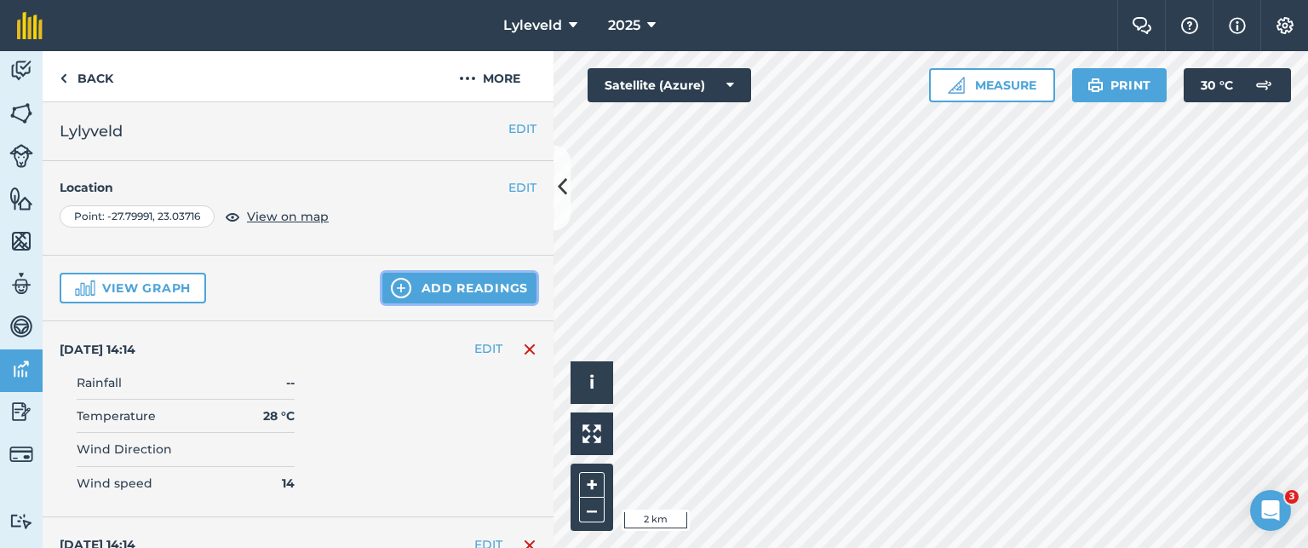
click at [392, 286] on img at bounding box center [401, 288] width 20 height 20
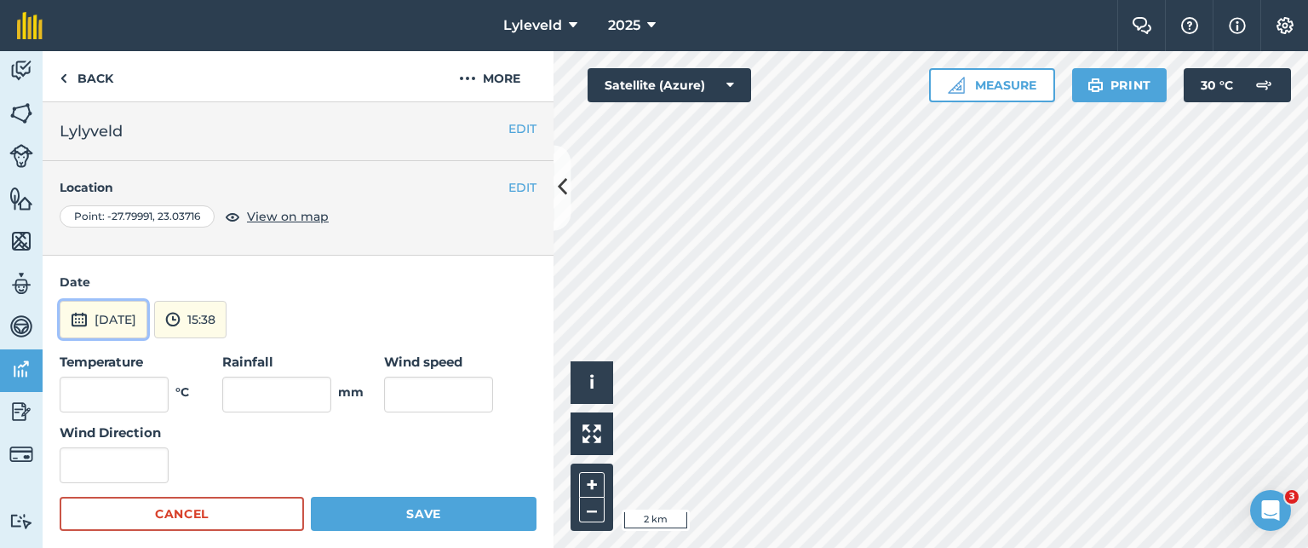
click at [79, 319] on img at bounding box center [79, 319] width 17 height 20
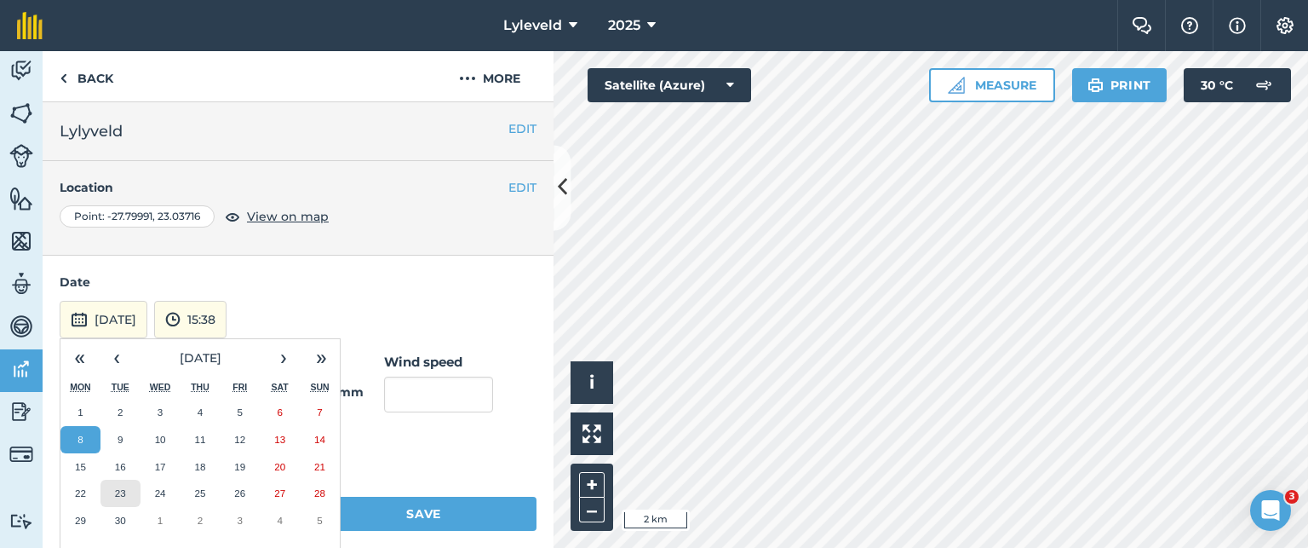
click at [120, 493] on abbr "23" at bounding box center [120, 492] width 11 height 11
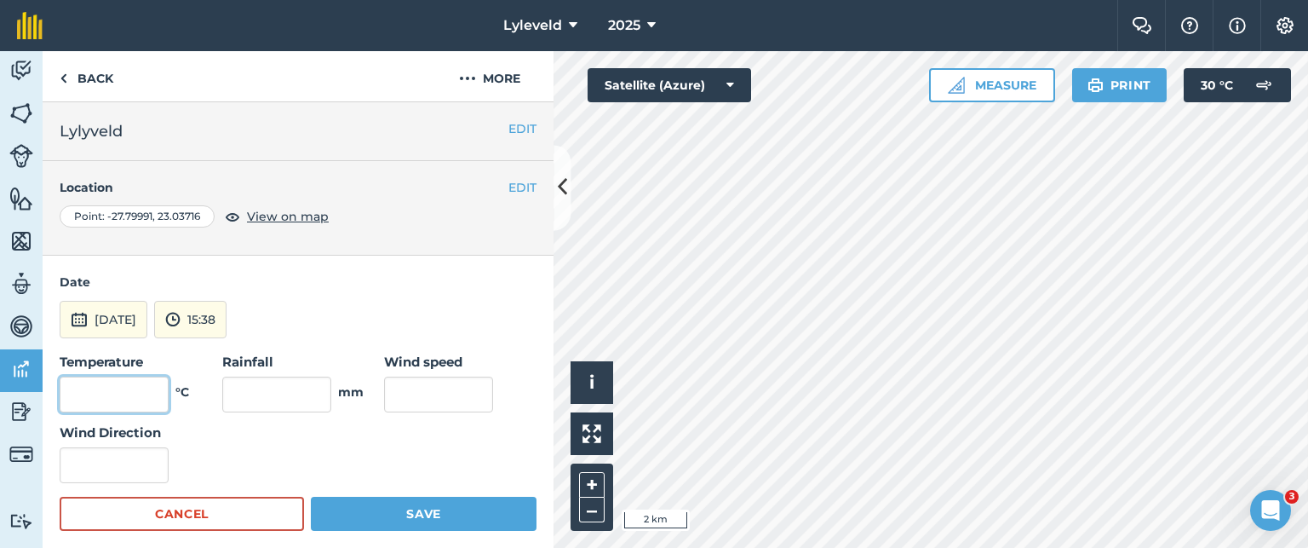
click at [140, 391] on input "text" at bounding box center [114, 394] width 109 height 36
type input "27"
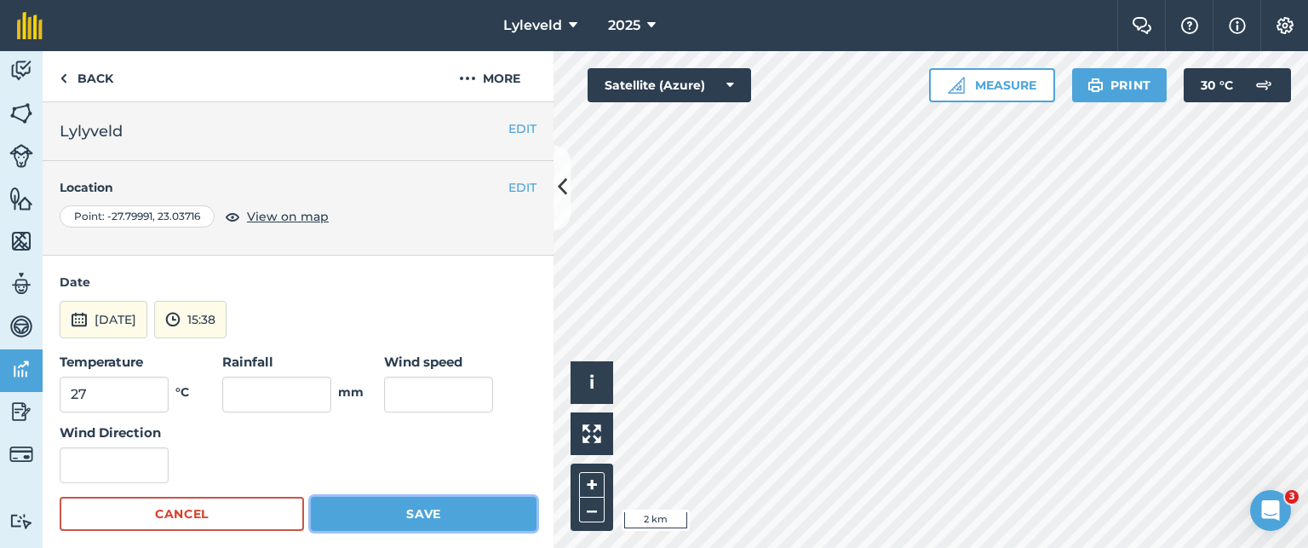
click at [395, 514] on button "Save" at bounding box center [424, 514] width 226 height 34
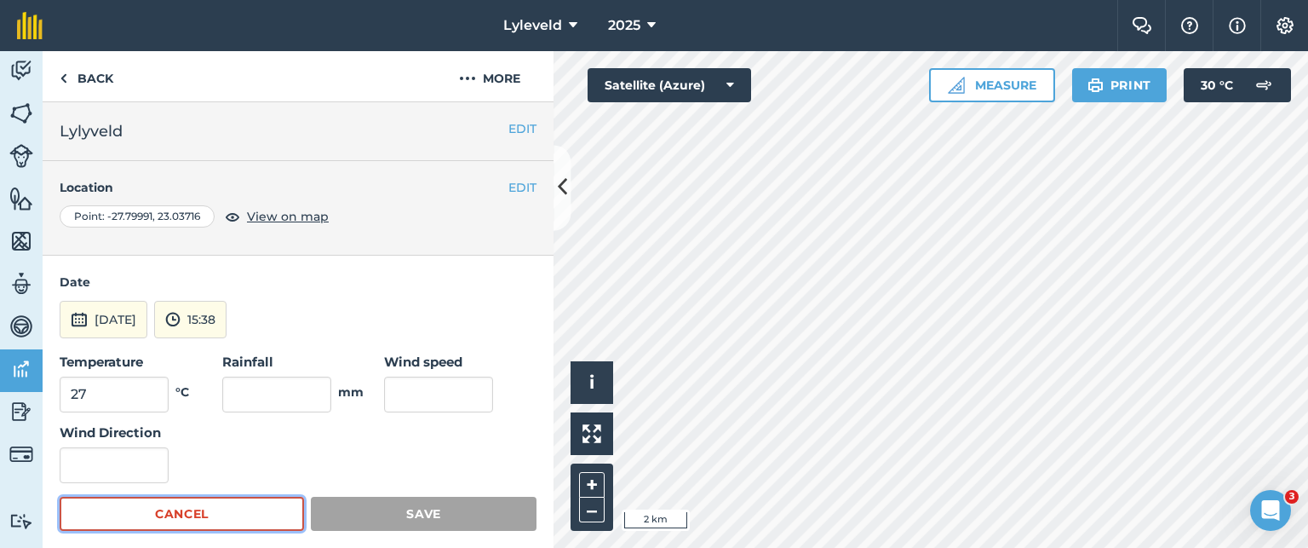
click at [183, 514] on button "Cancel" at bounding box center [182, 514] width 244 height 34
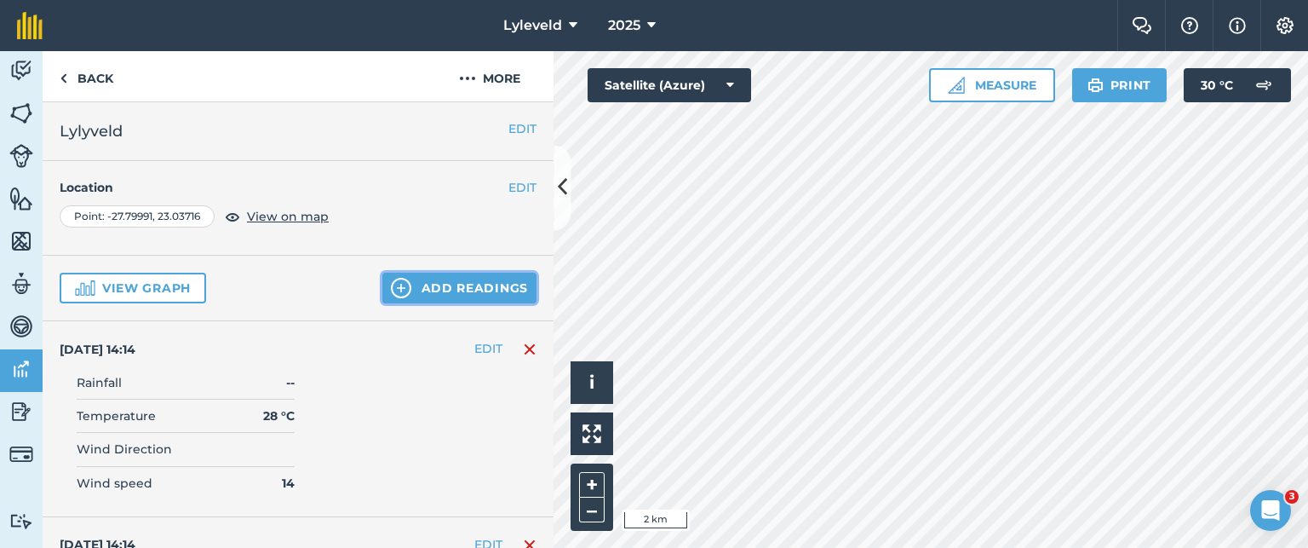
click at [391, 285] on img at bounding box center [401, 288] width 20 height 20
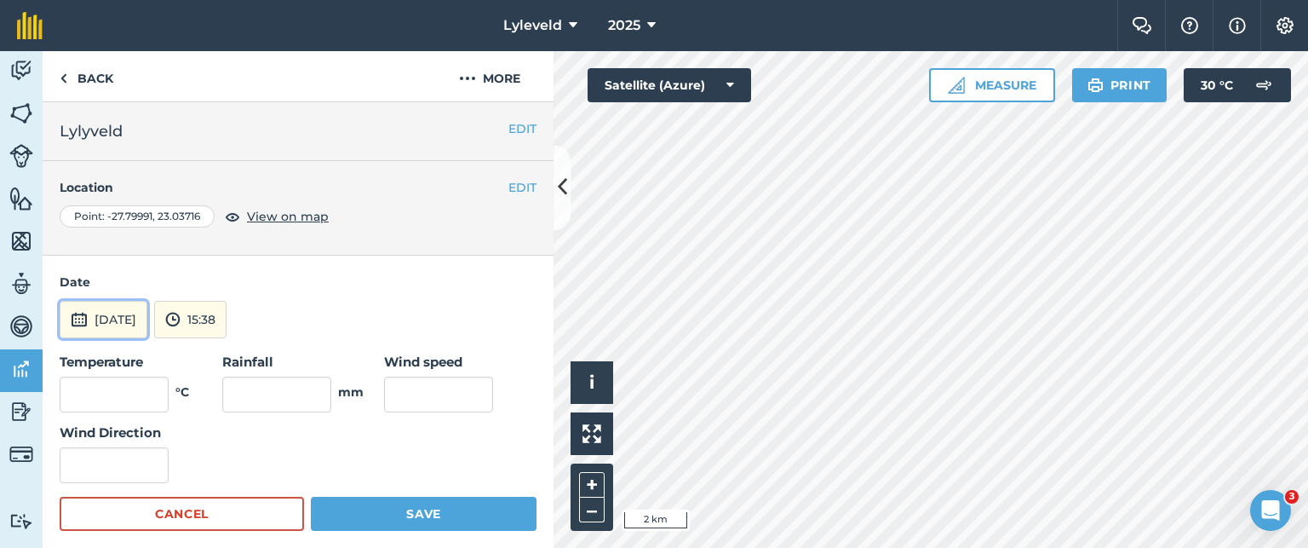
click at [84, 319] on img at bounding box center [79, 319] width 17 height 20
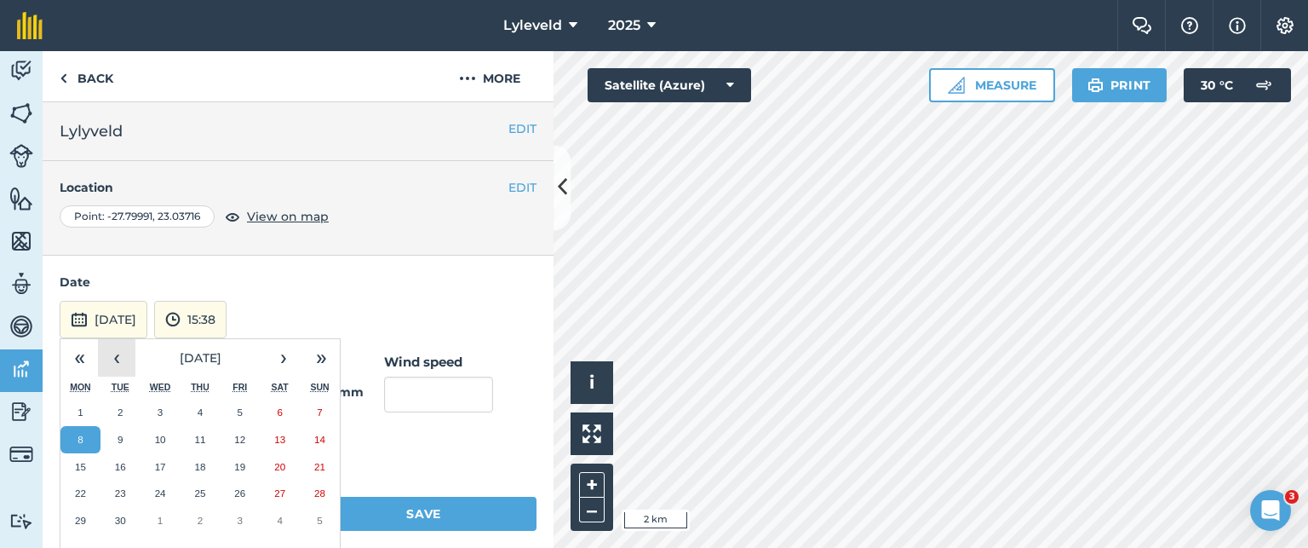
click at [113, 359] on button "‹" at bounding box center [116, 357] width 37 height 37
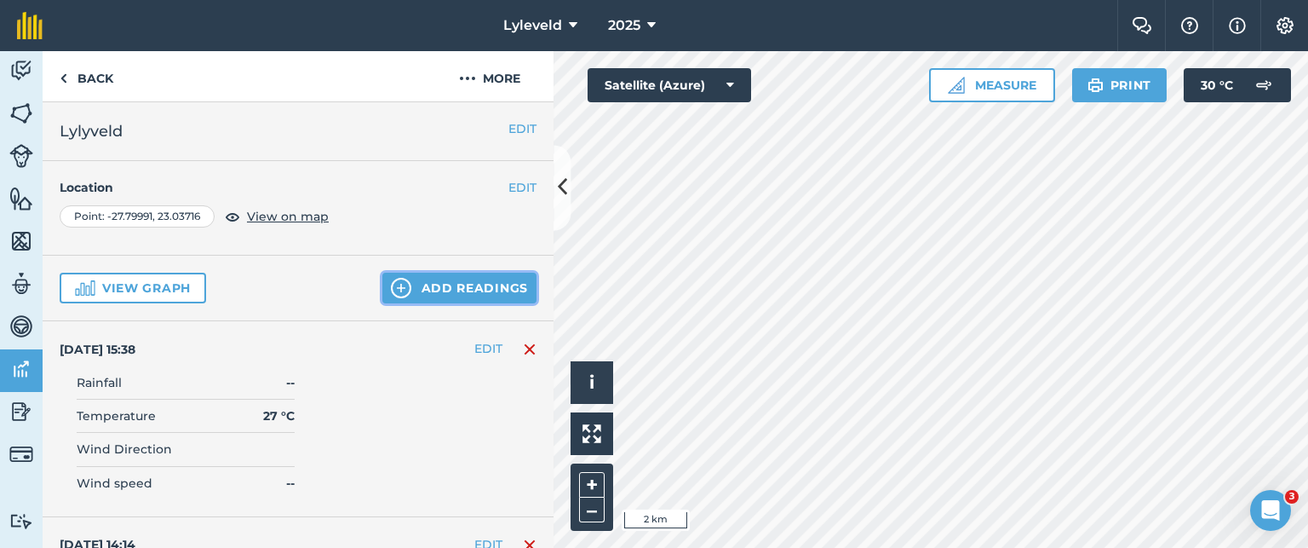
click at [393, 282] on img at bounding box center [401, 288] width 20 height 20
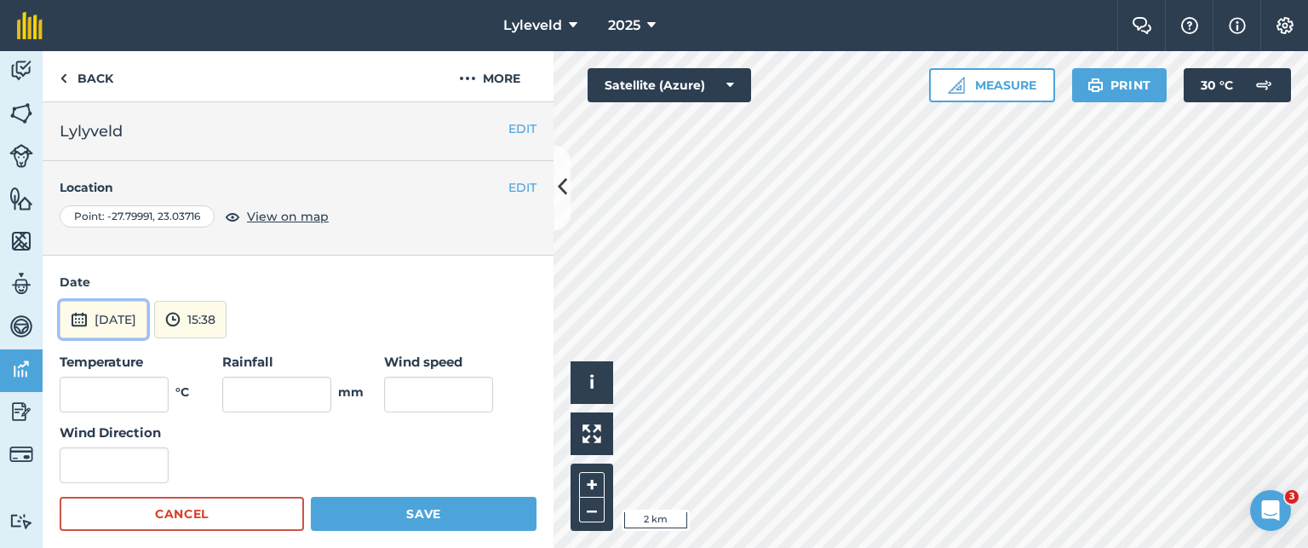
click at [81, 319] on img at bounding box center [79, 319] width 17 height 20
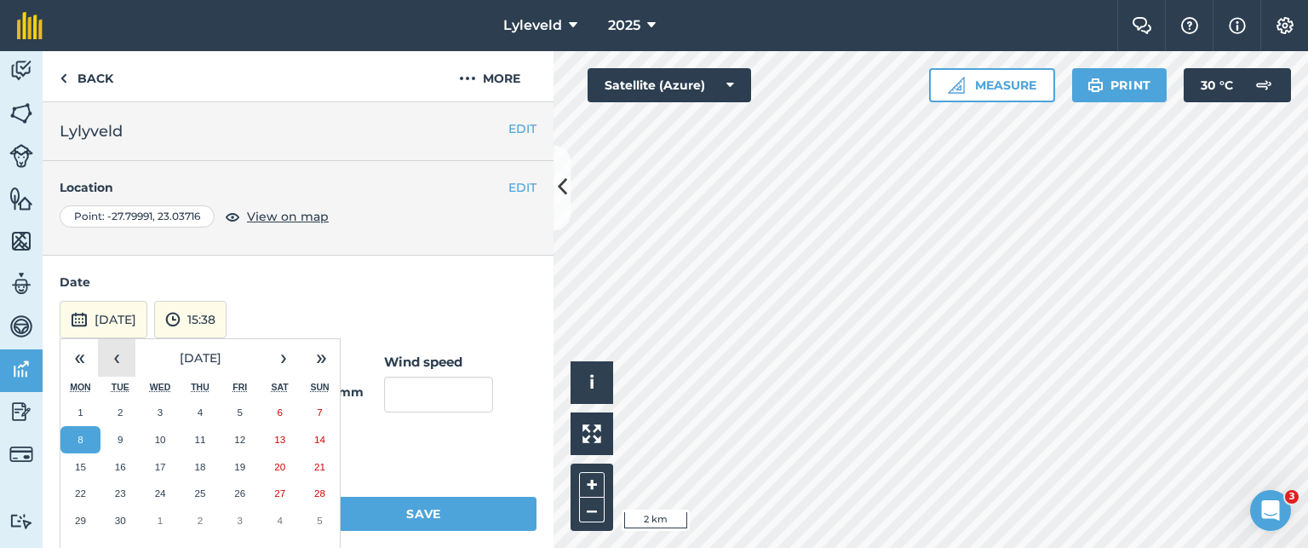
click at [116, 360] on button "‹" at bounding box center [116, 357] width 37 height 37
click at [286, 494] on button "23" at bounding box center [280, 493] width 40 height 27
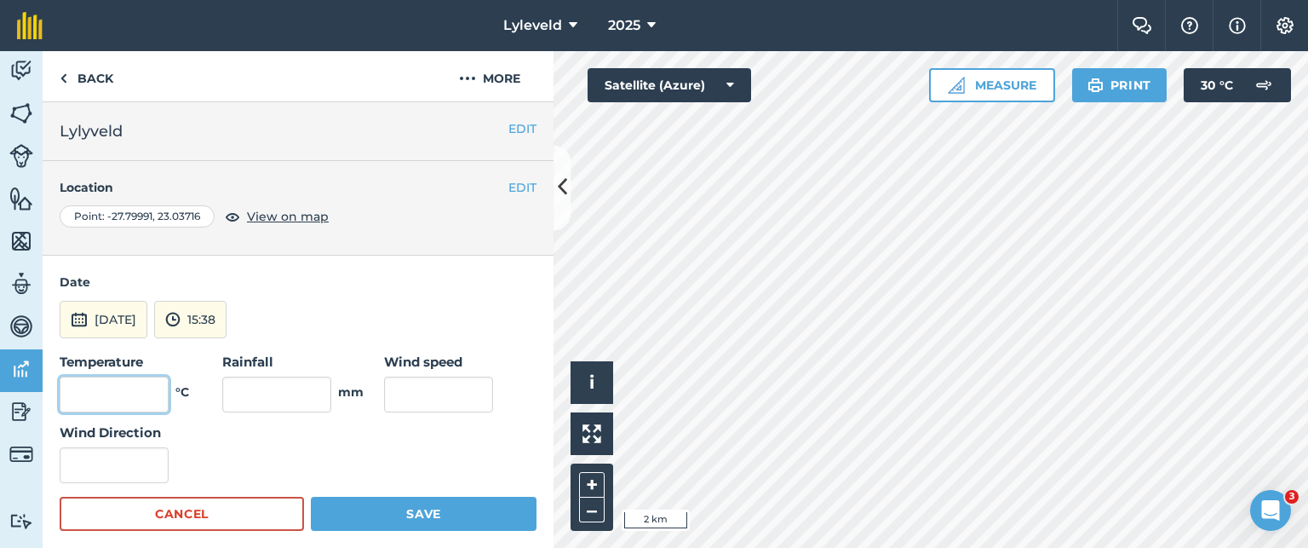
click at [135, 389] on input "text" at bounding box center [114, 394] width 109 height 36
type input "27"
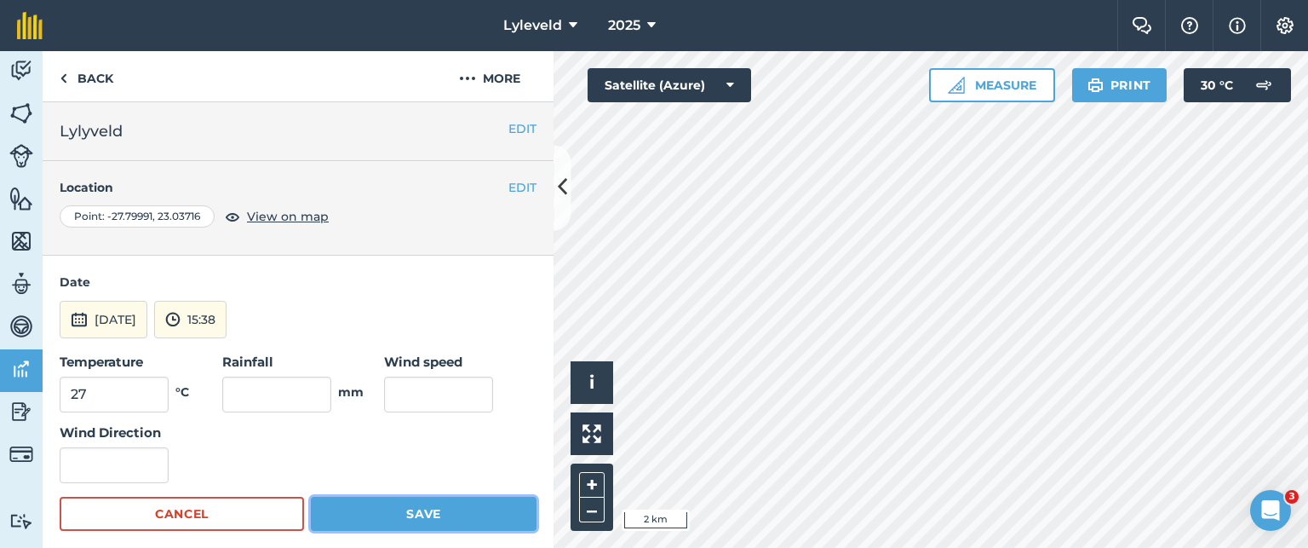
click at [414, 514] on button "Save" at bounding box center [424, 514] width 226 height 34
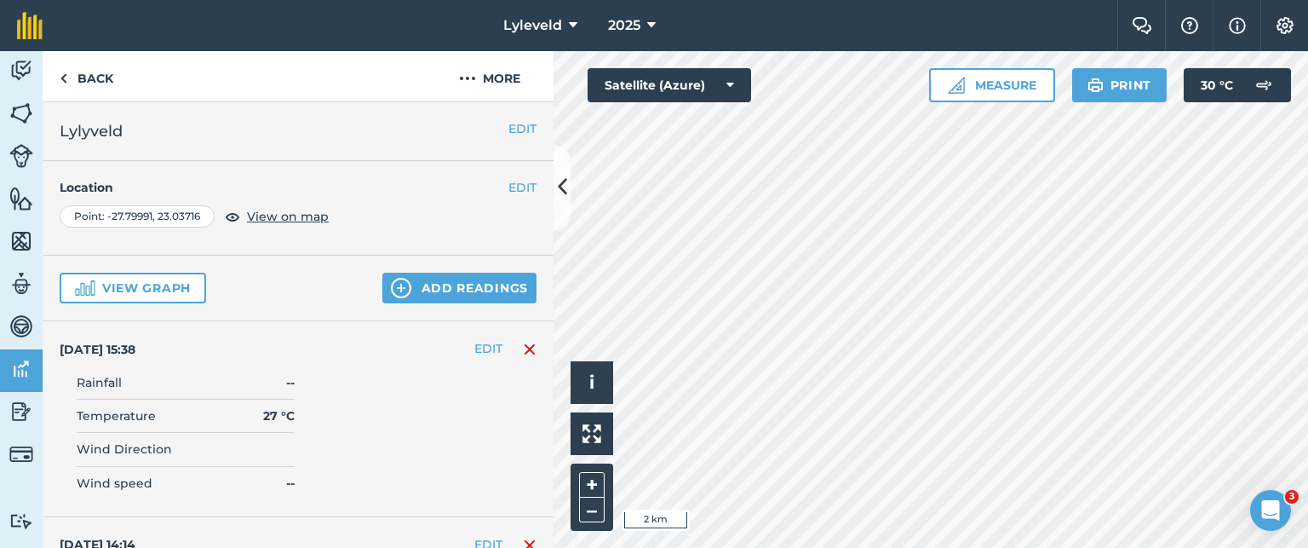
drag, startPoint x: 389, startPoint y: 537, endPoint x: 356, endPoint y: 583, distance: 56.0
click at [413, 289] on button "Add readings" at bounding box center [459, 288] width 154 height 31
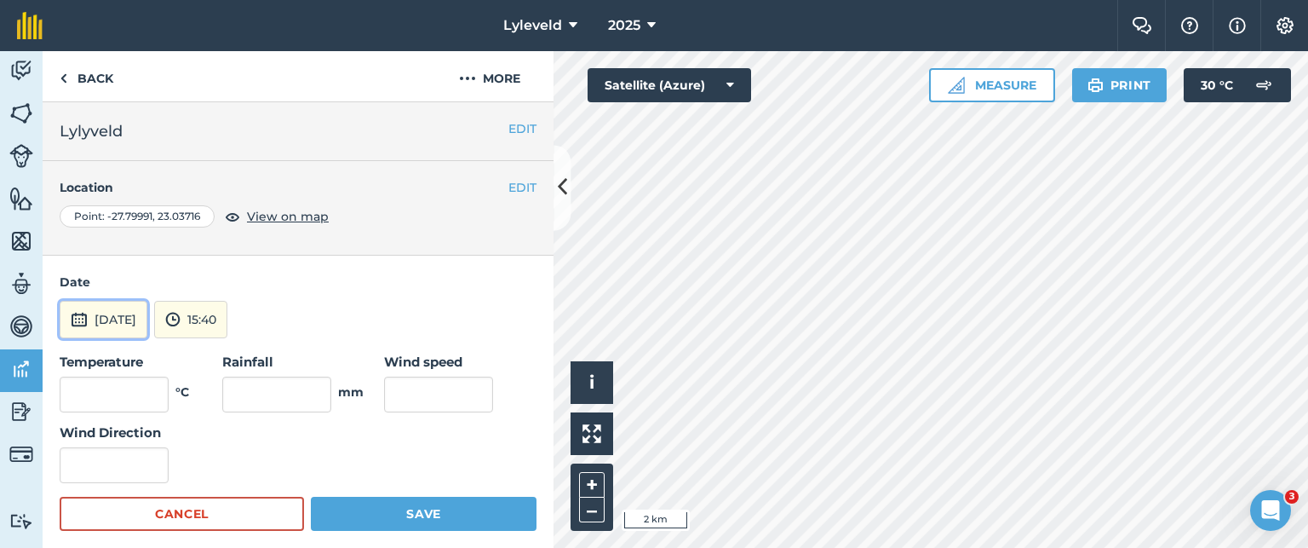
click at [75, 323] on img at bounding box center [79, 319] width 17 height 20
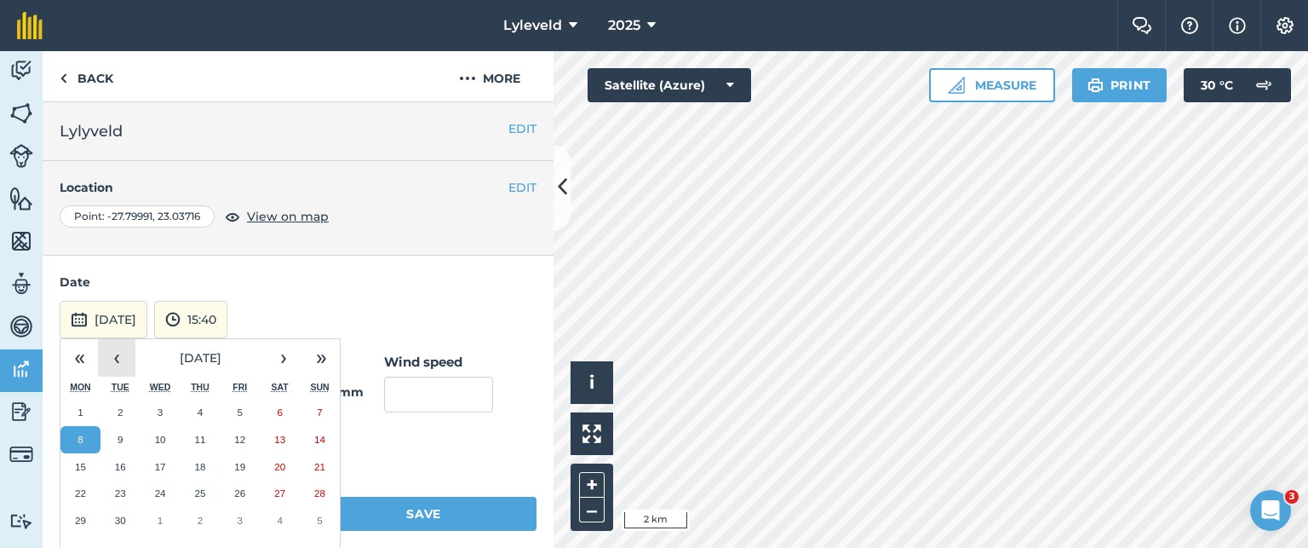
click at [118, 360] on button "‹" at bounding box center [116, 357] width 37 height 37
click at [324, 487] on abbr "24" at bounding box center [319, 492] width 11 height 11
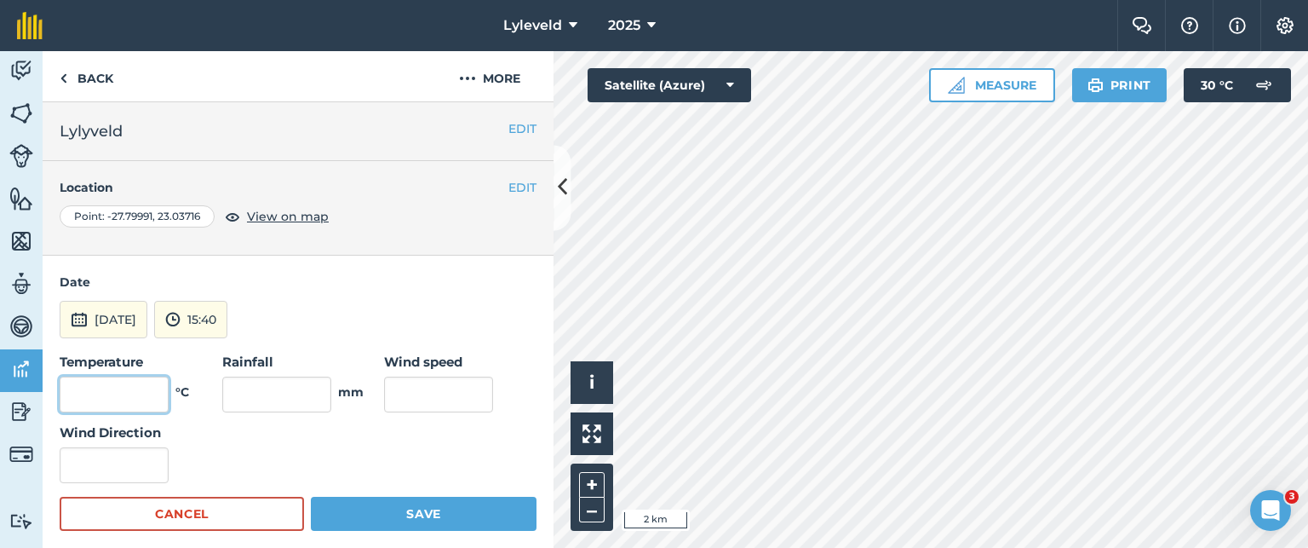
click at [129, 395] on input "text" at bounding box center [114, 394] width 109 height 36
type input "28"
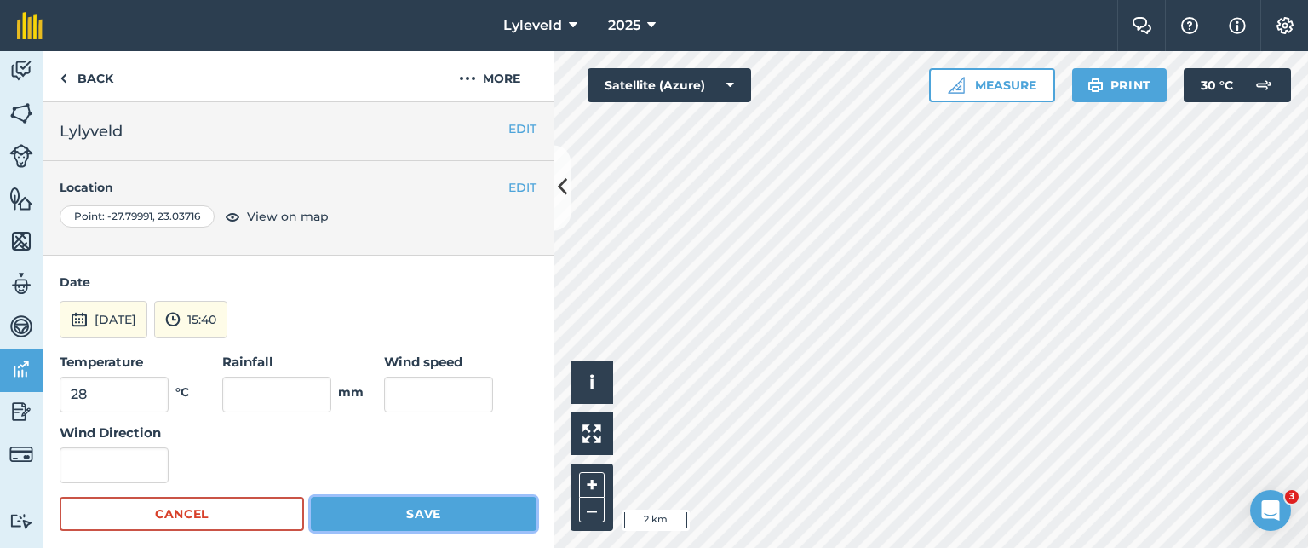
click at [404, 514] on button "Save" at bounding box center [424, 514] width 226 height 34
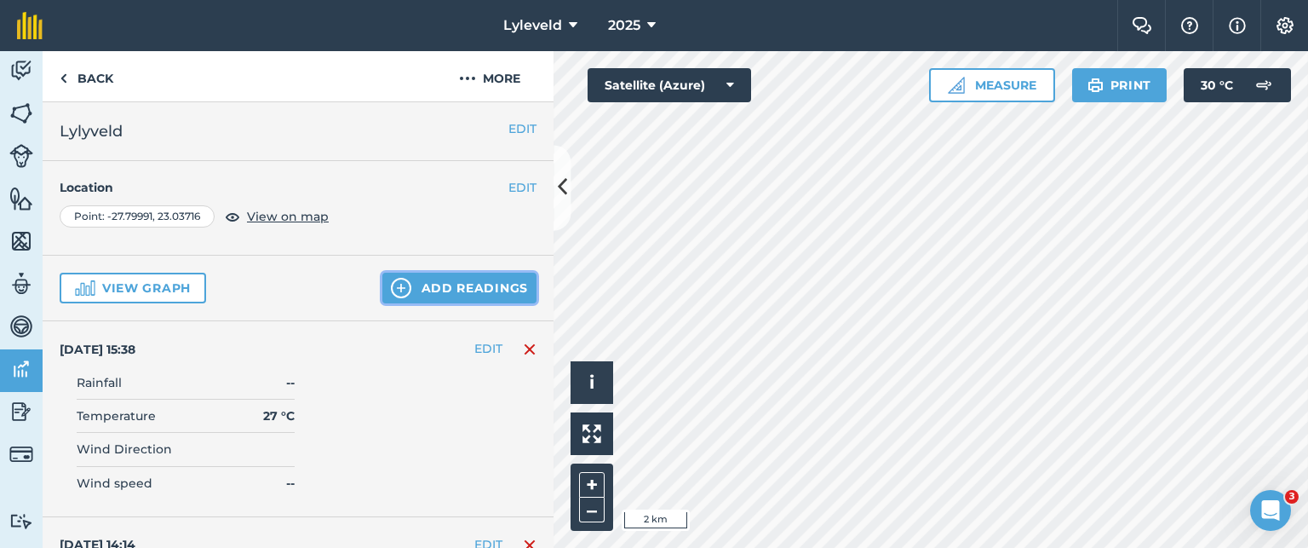
click at [391, 284] on img at bounding box center [401, 288] width 20 height 20
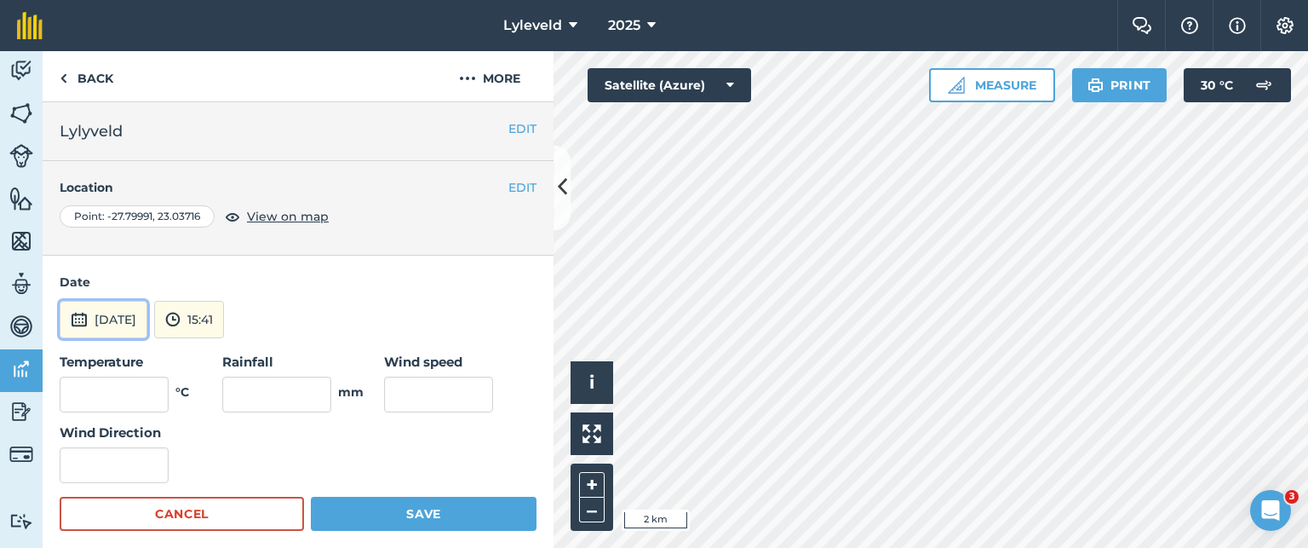
click at [76, 319] on img at bounding box center [79, 319] width 17 height 20
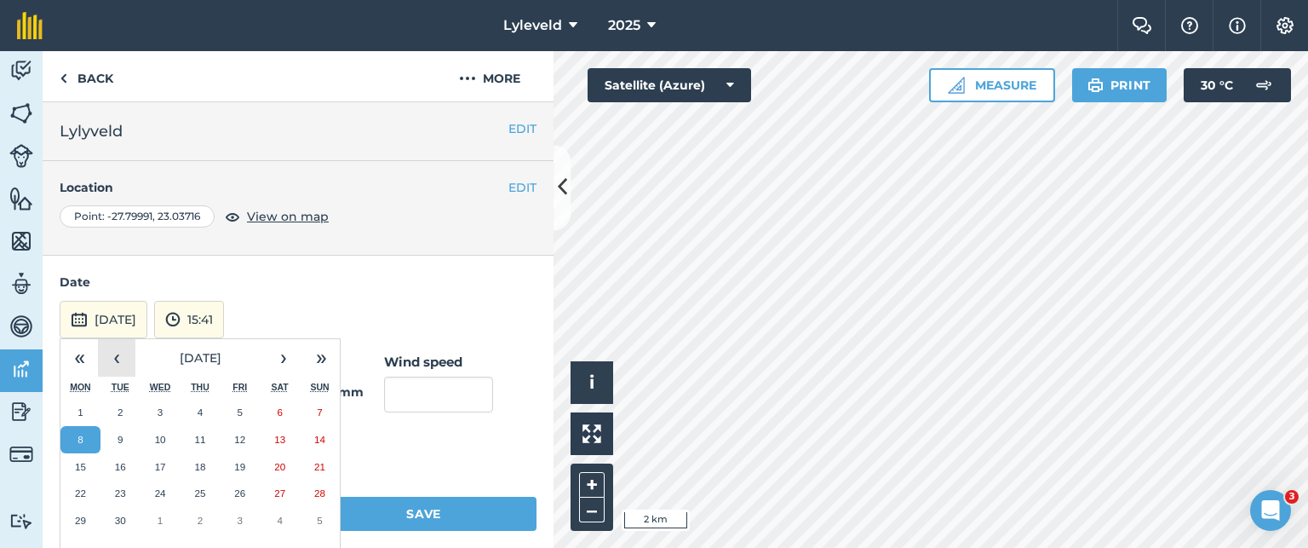
click at [111, 353] on button "‹" at bounding box center [116, 357] width 37 height 37
click at [81, 517] on abbr "25" at bounding box center [80, 519] width 11 height 11
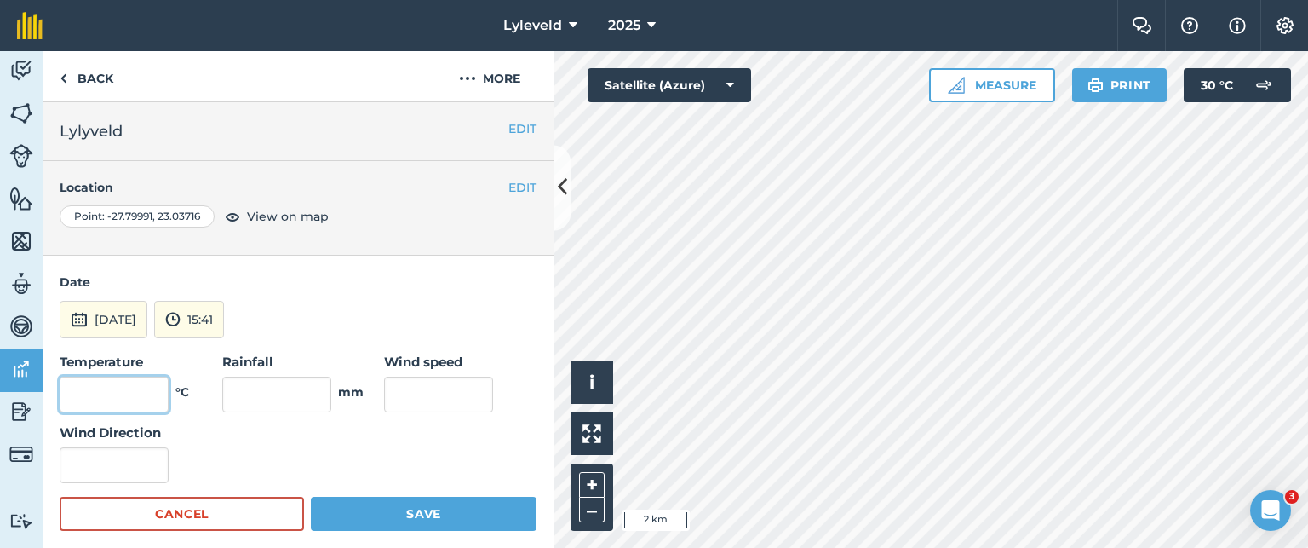
click at [147, 384] on input "text" at bounding box center [114, 394] width 109 height 36
type input "32"
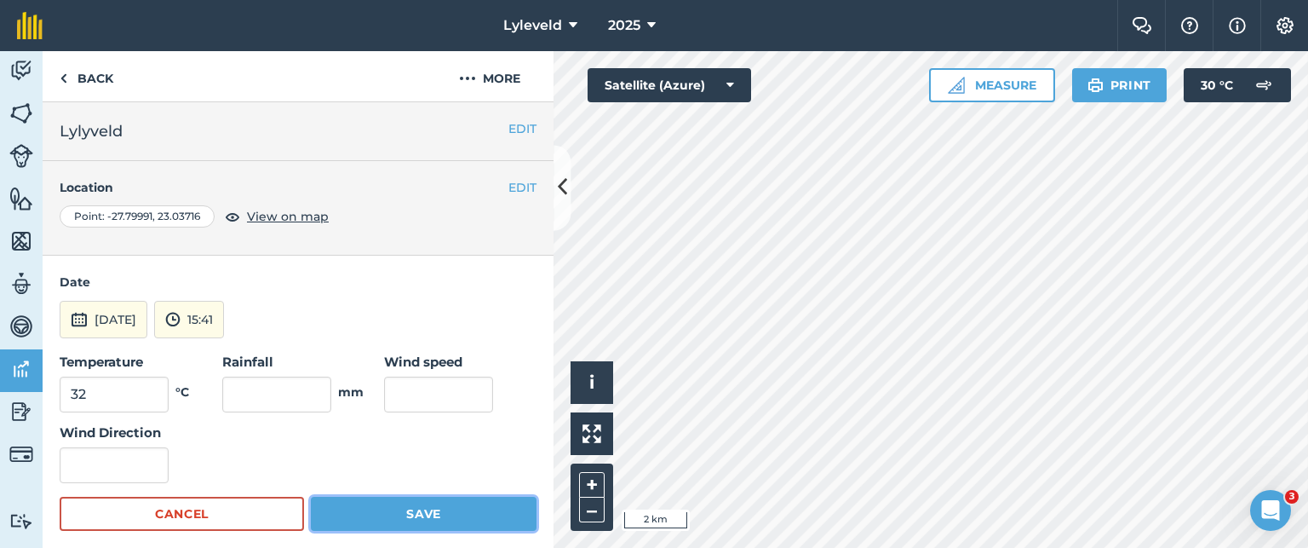
click at [395, 511] on button "Save" at bounding box center [424, 514] width 226 height 34
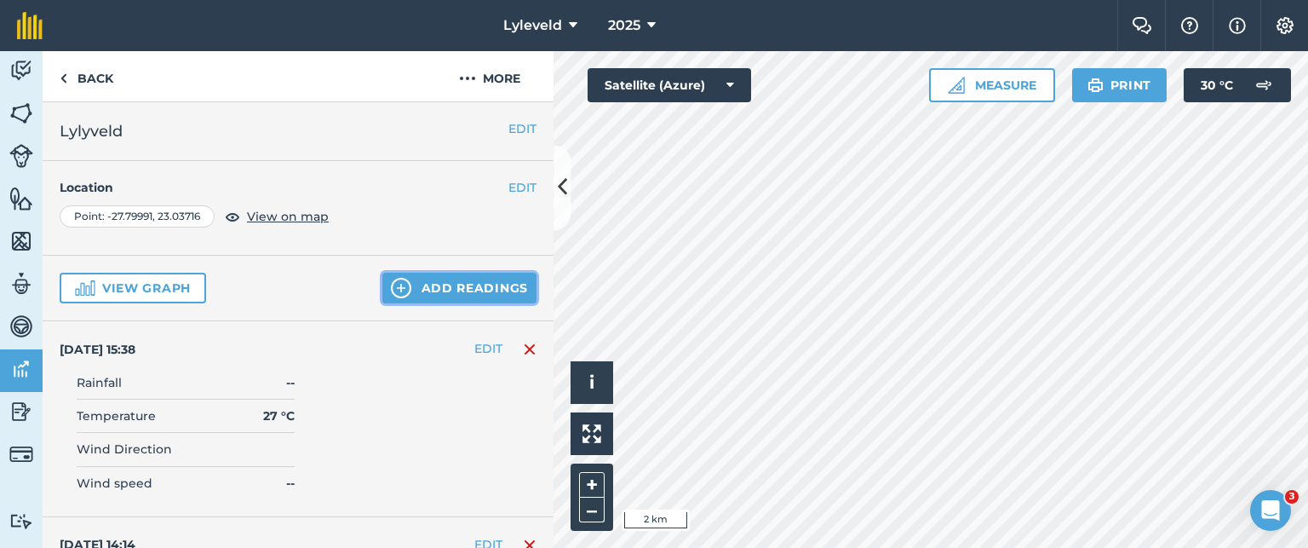
click at [391, 287] on img at bounding box center [401, 288] width 20 height 20
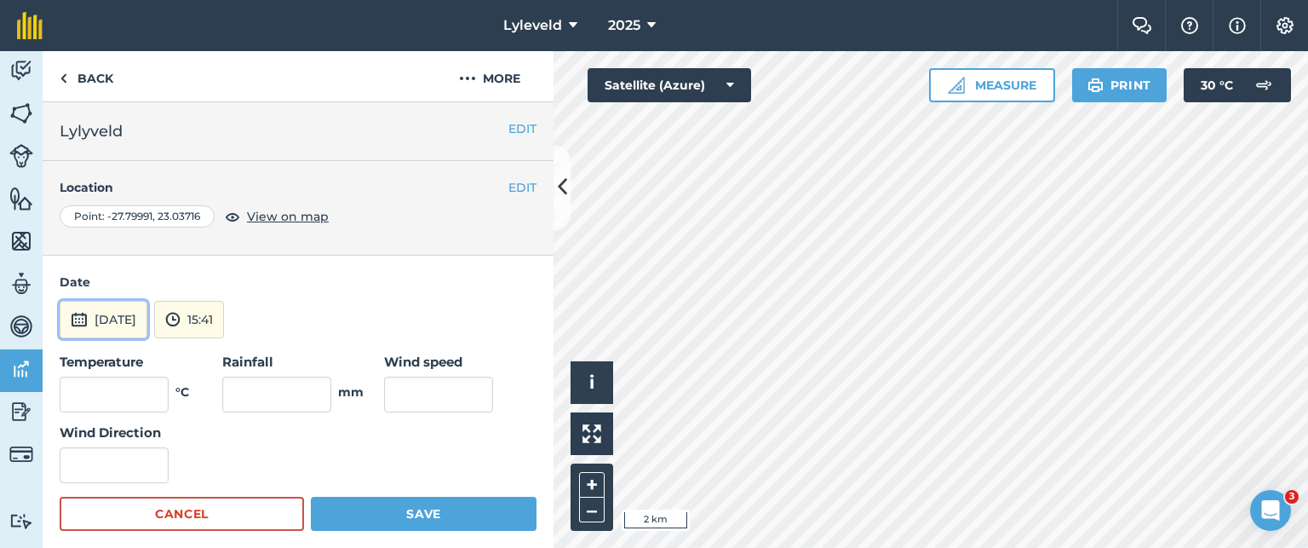
click at [78, 316] on img at bounding box center [79, 319] width 17 height 20
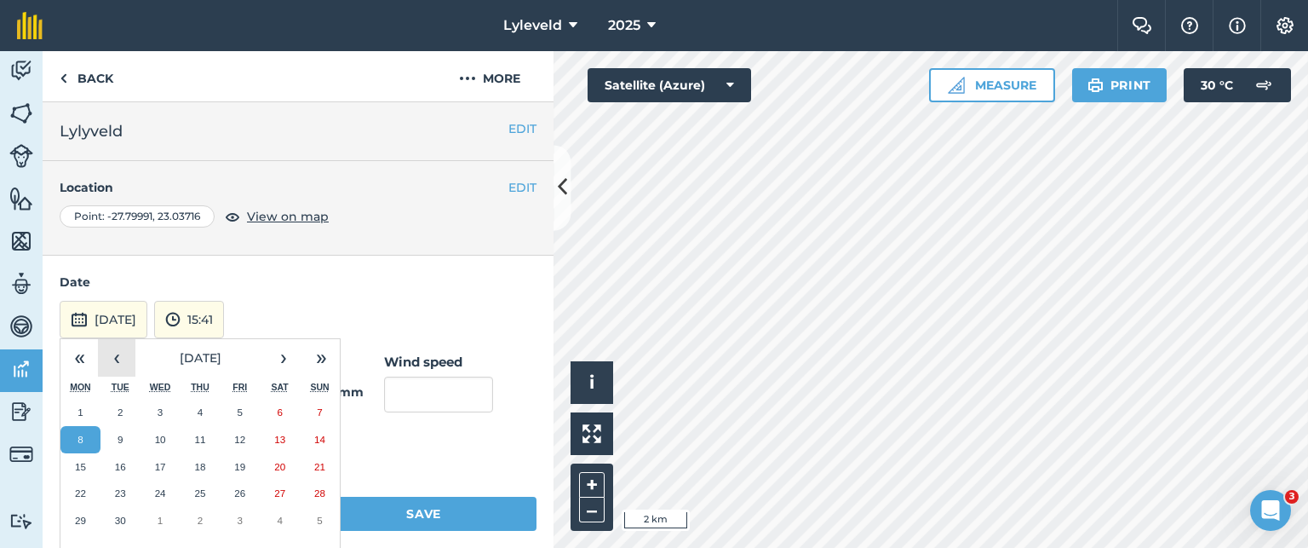
click at [118, 359] on button "‹" at bounding box center [116, 357] width 37 height 37
click at [120, 519] on abbr "26" at bounding box center [120, 519] width 11 height 11
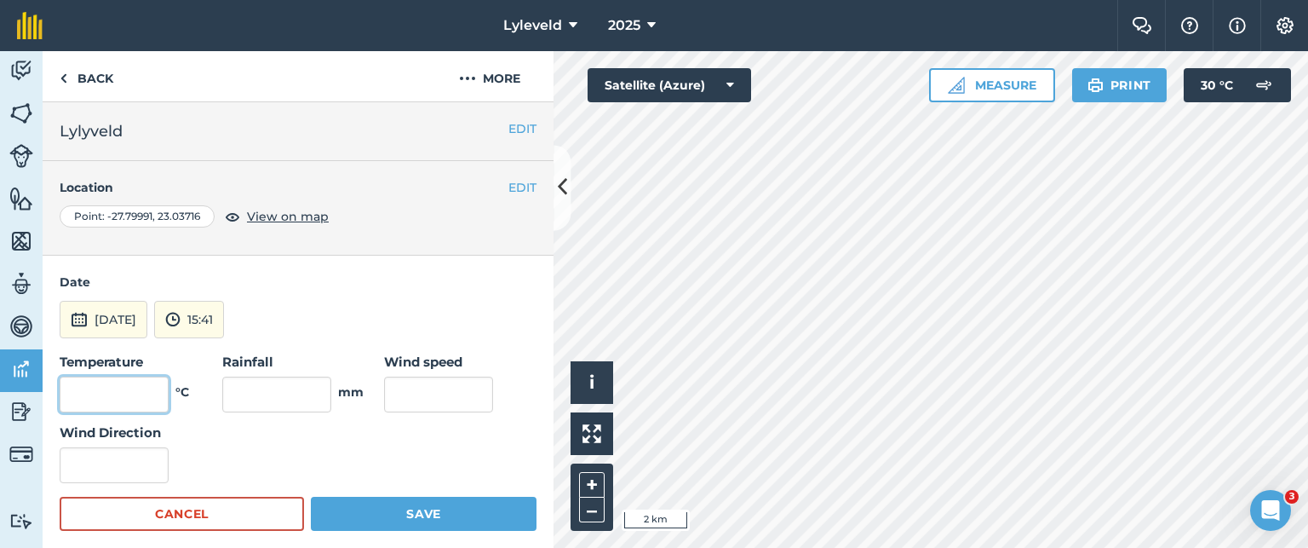
click at [141, 388] on input "text" at bounding box center [114, 394] width 109 height 36
type input "32"
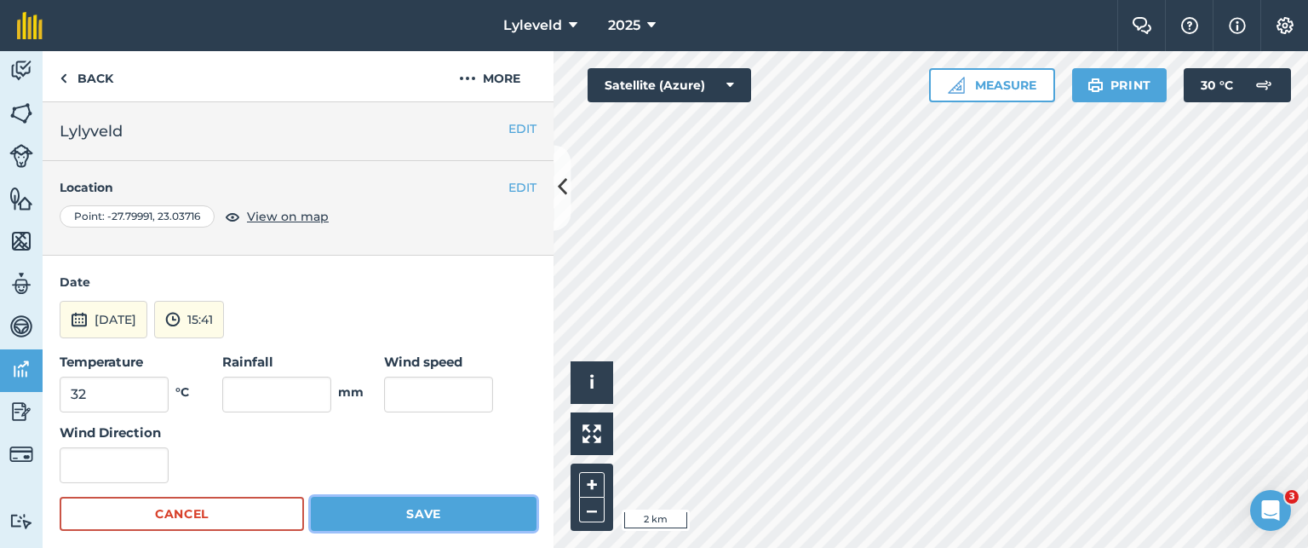
click at [396, 514] on button "Save" at bounding box center [424, 514] width 226 height 34
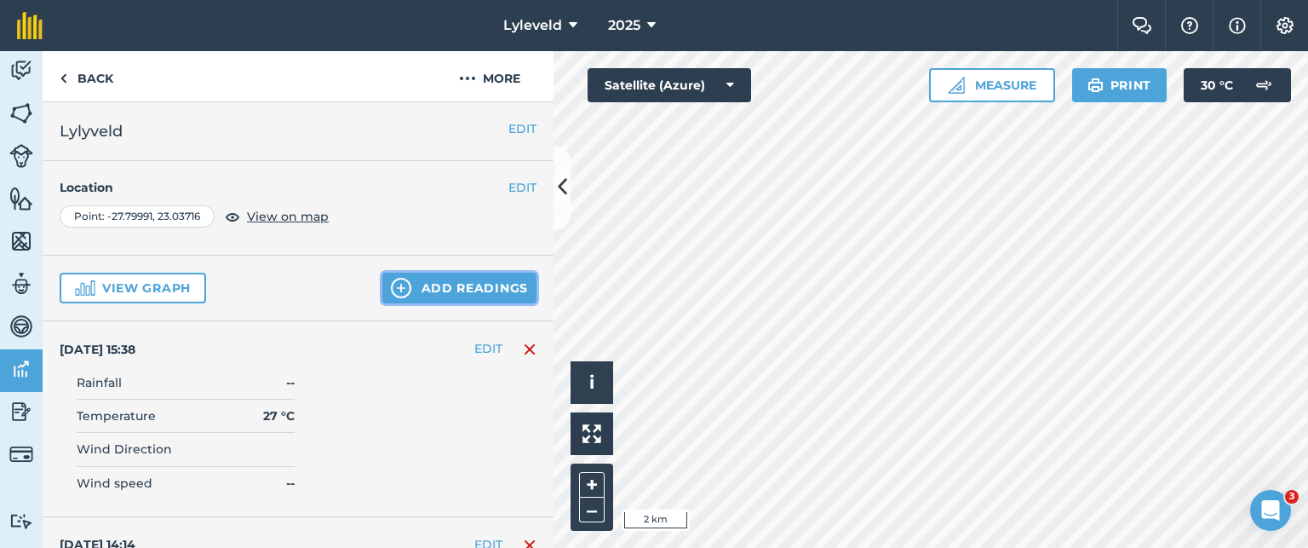
click at [391, 282] on img at bounding box center [401, 288] width 20 height 20
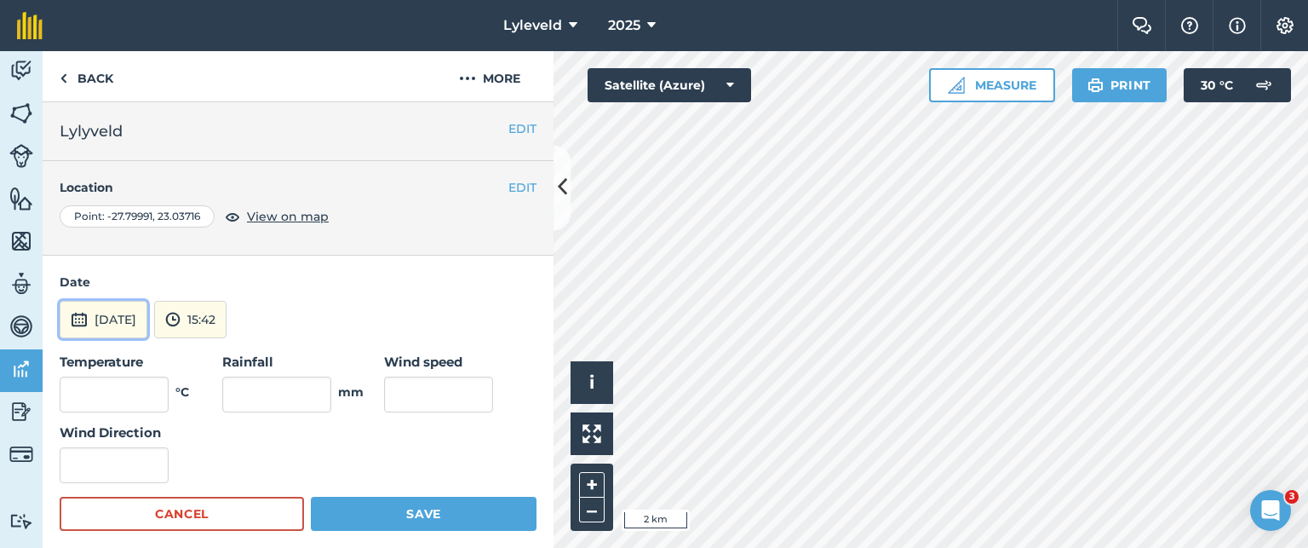
click at [76, 316] on img at bounding box center [79, 319] width 17 height 20
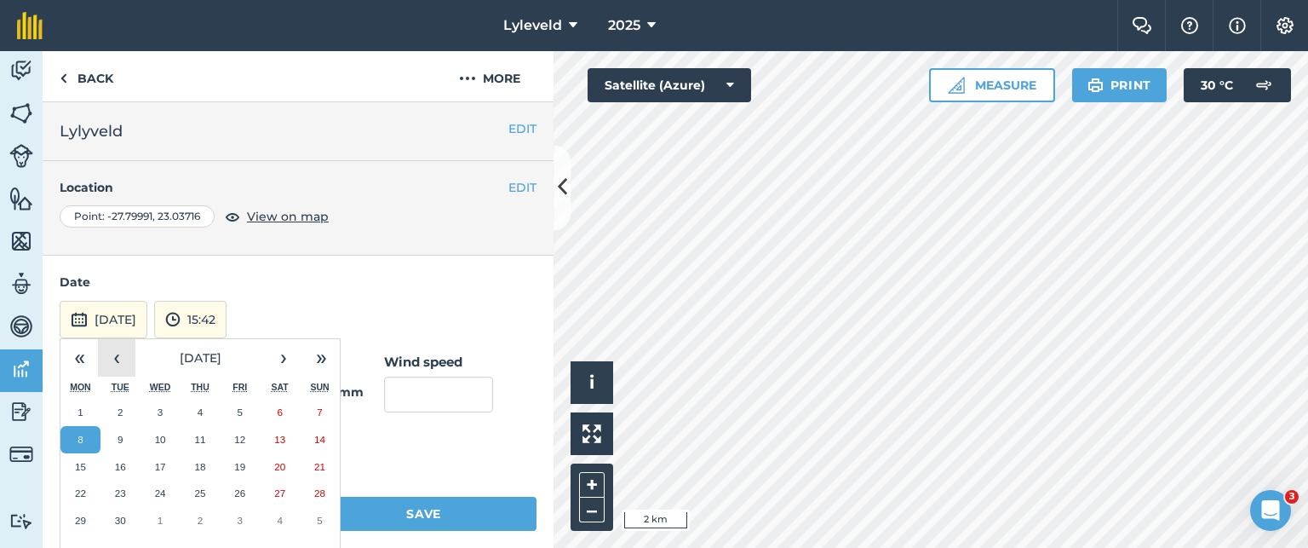
click at [113, 359] on button "‹" at bounding box center [116, 357] width 37 height 37
click at [159, 516] on abbr "27" at bounding box center [160, 519] width 11 height 11
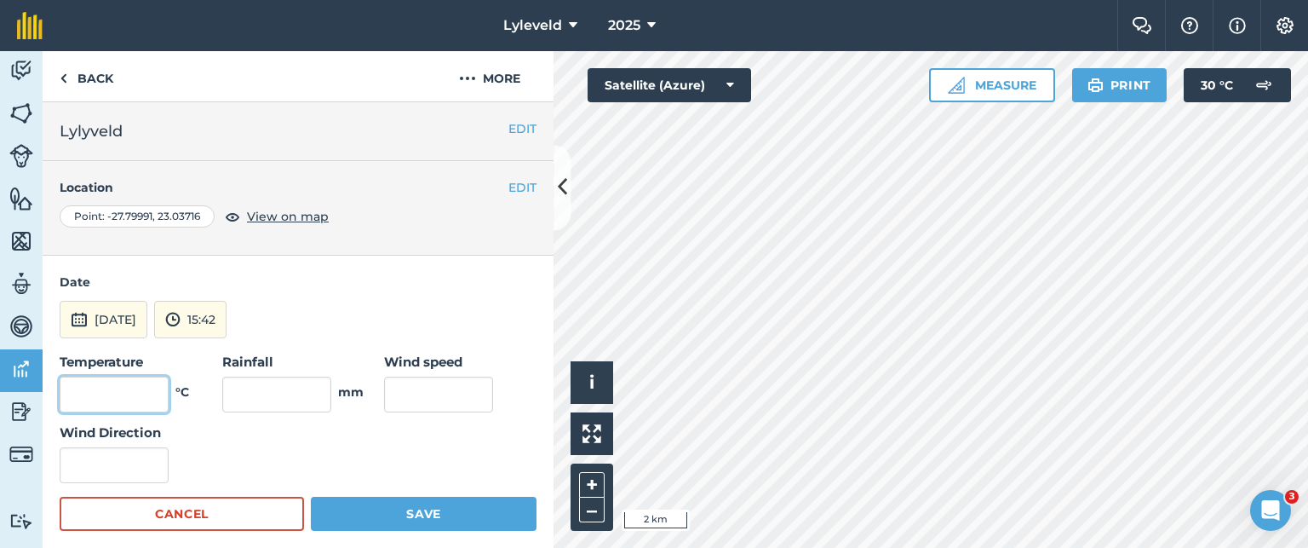
click at [141, 395] on input "text" at bounding box center [114, 394] width 109 height 36
type input "24"
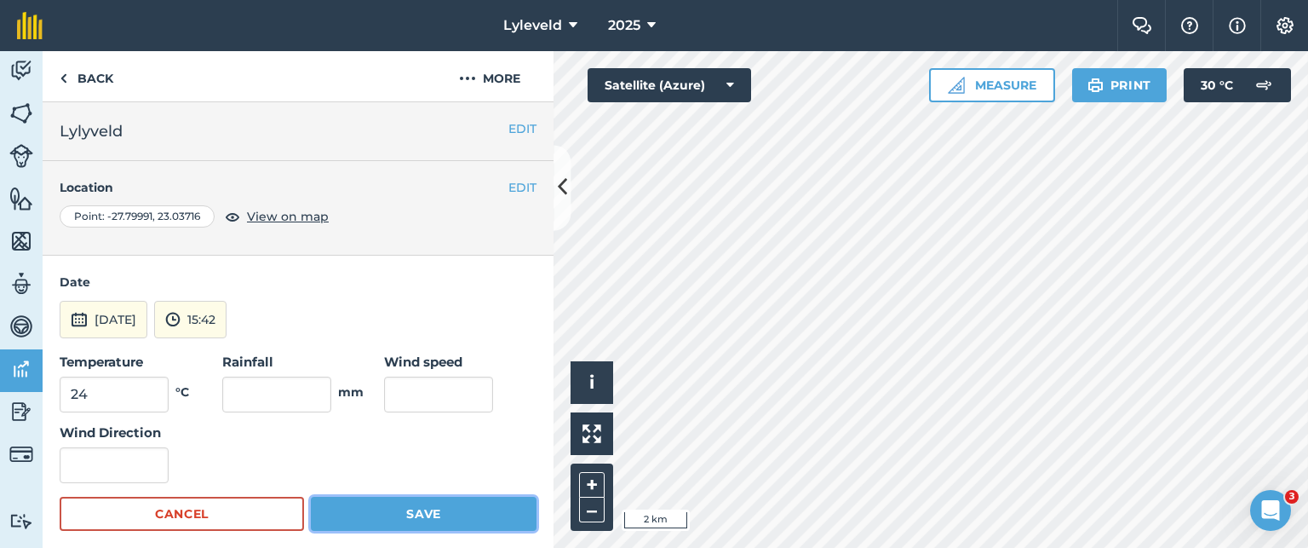
click at [401, 507] on button "Save" at bounding box center [424, 514] width 226 height 34
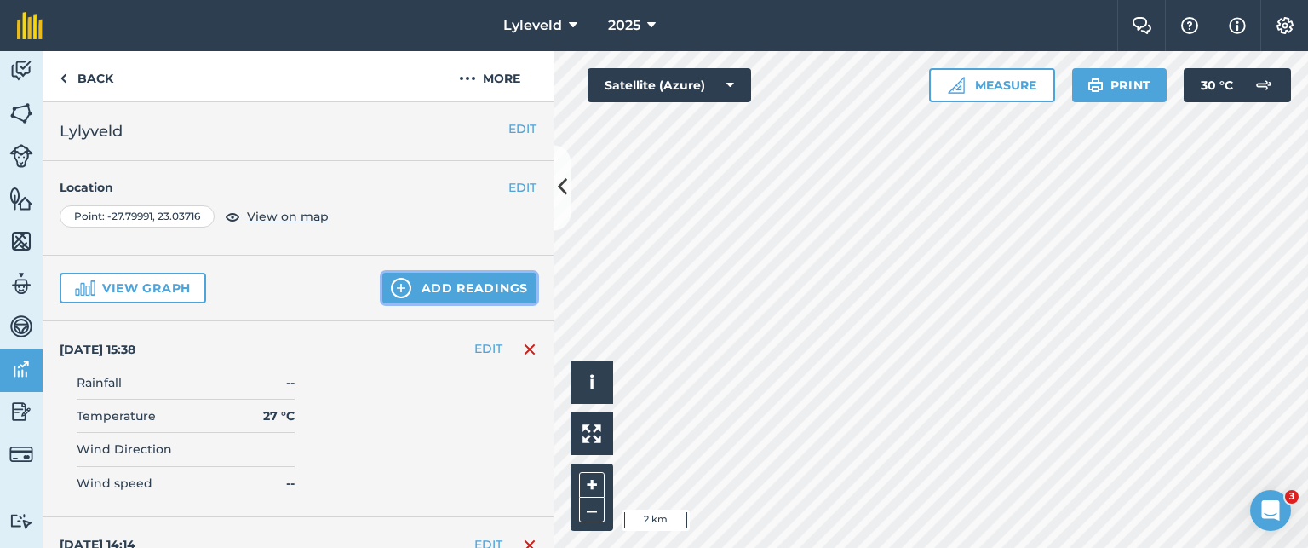
click at [391, 284] on img at bounding box center [401, 288] width 20 height 20
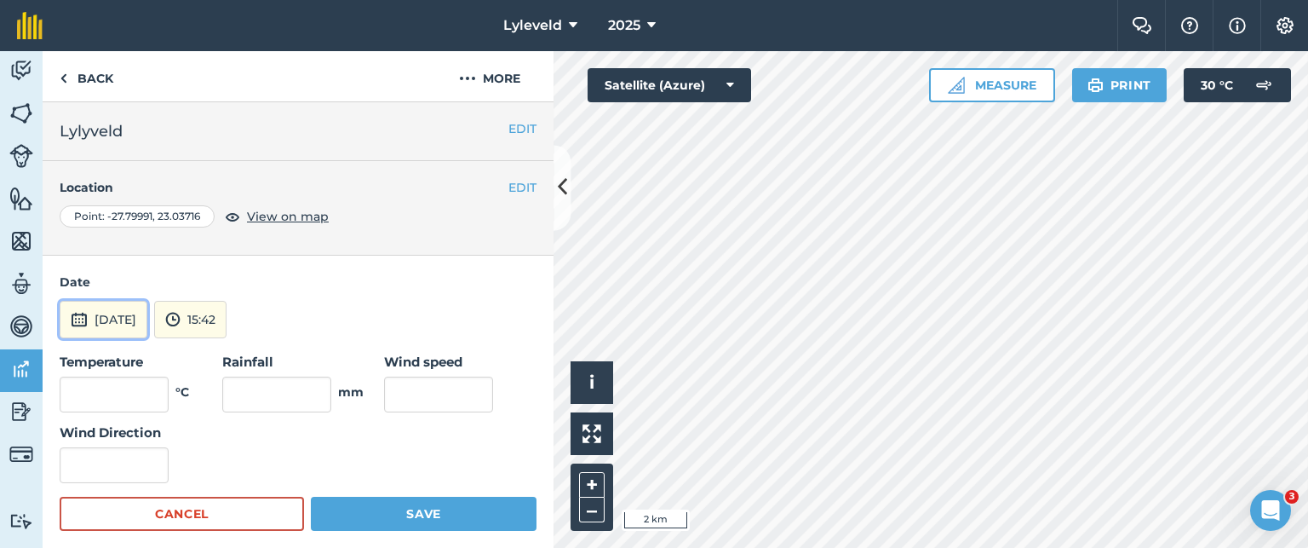
click at [78, 315] on img at bounding box center [79, 319] width 17 height 20
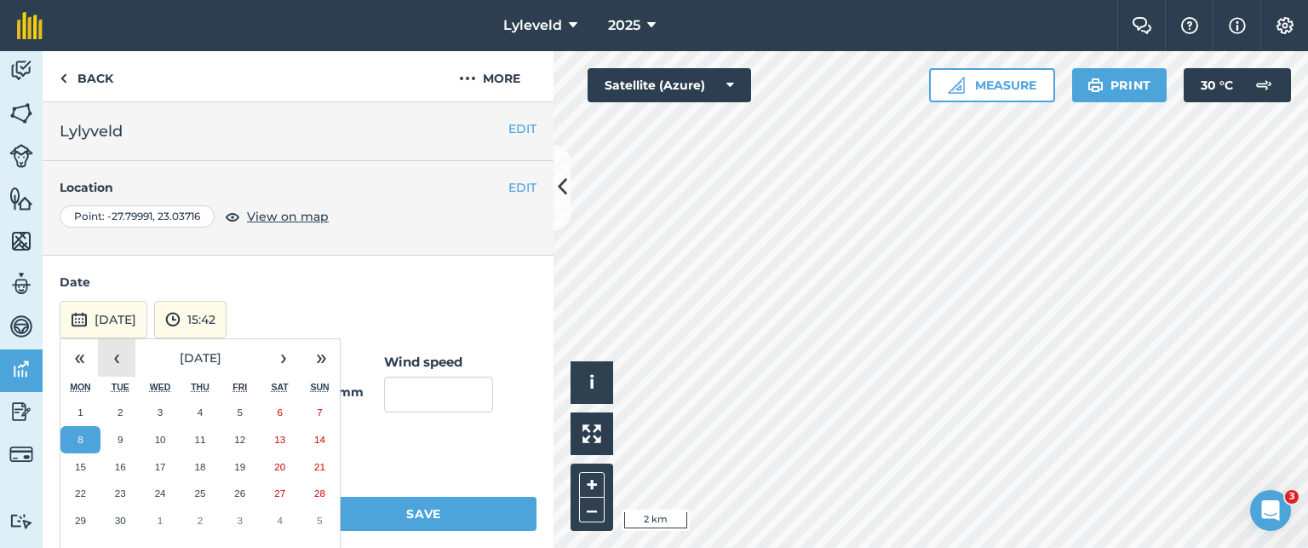
click at [120, 355] on button "‹" at bounding box center [116, 357] width 37 height 37
click at [198, 520] on abbr "28" at bounding box center [199, 519] width 11 height 11
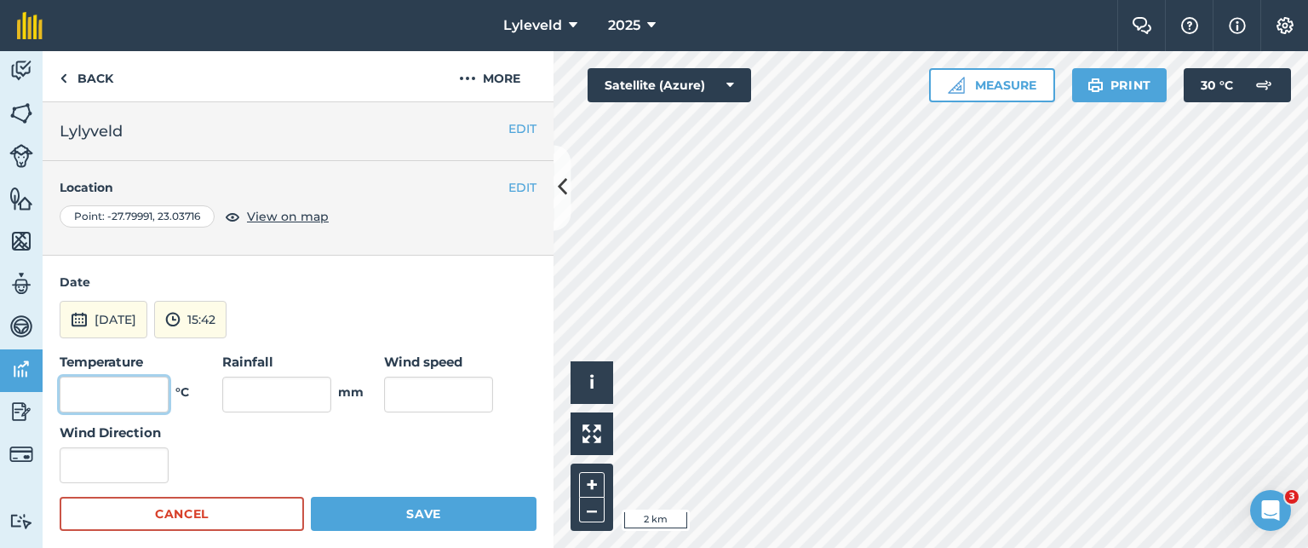
click at [131, 398] on input "text" at bounding box center [114, 394] width 109 height 36
type input "28"
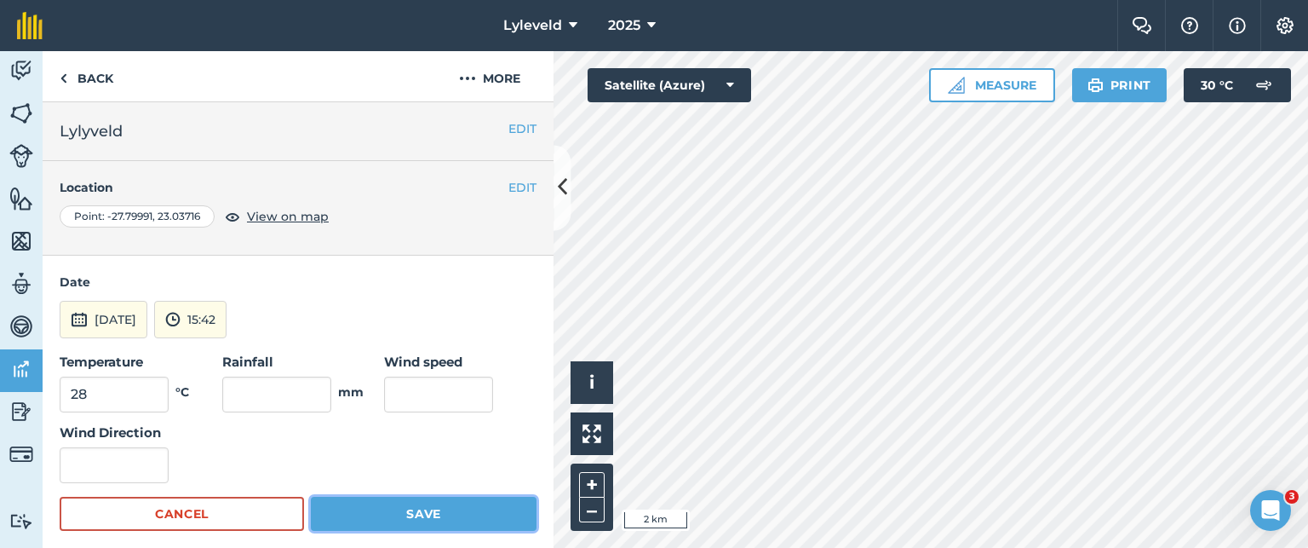
click at [393, 514] on button "Save" at bounding box center [424, 514] width 226 height 34
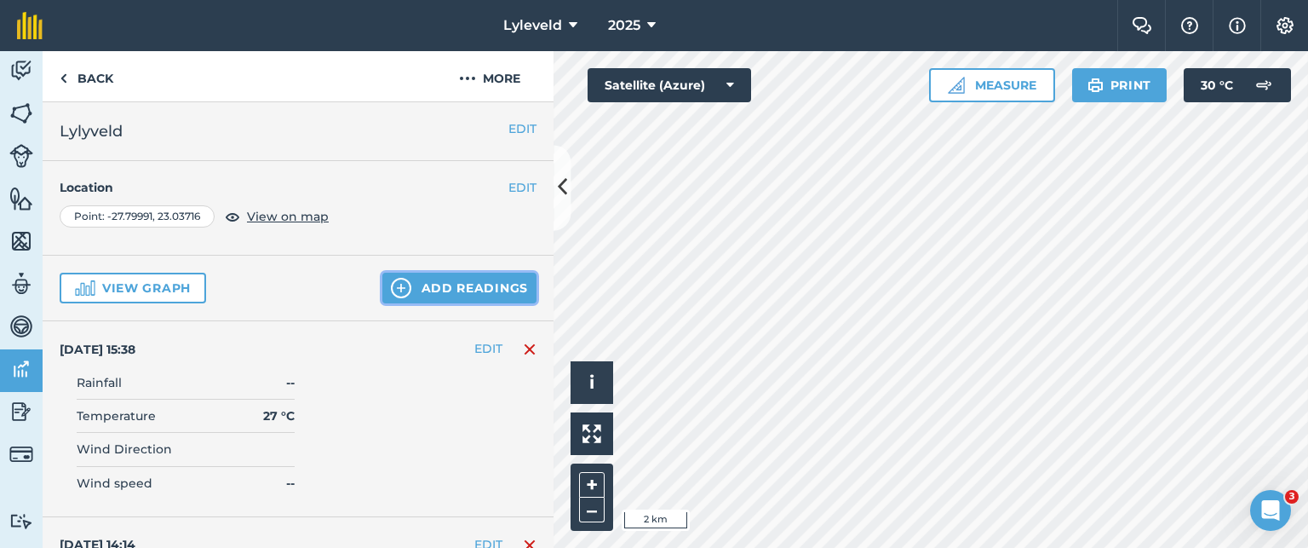
click at [391, 285] on img at bounding box center [401, 288] width 20 height 20
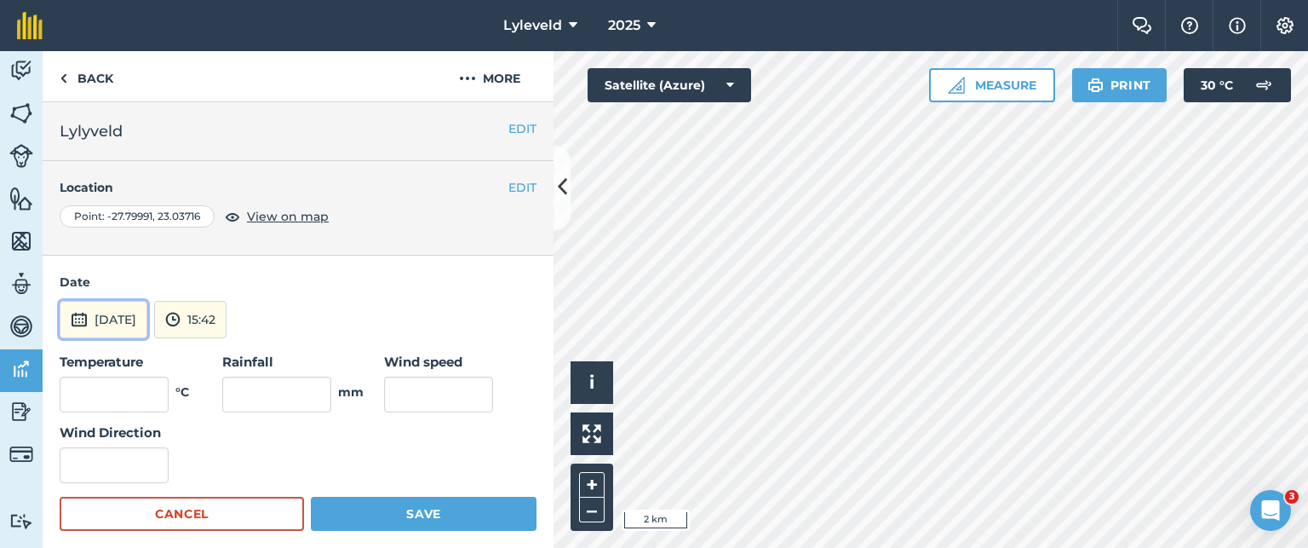
click at [73, 322] on img at bounding box center [79, 319] width 17 height 20
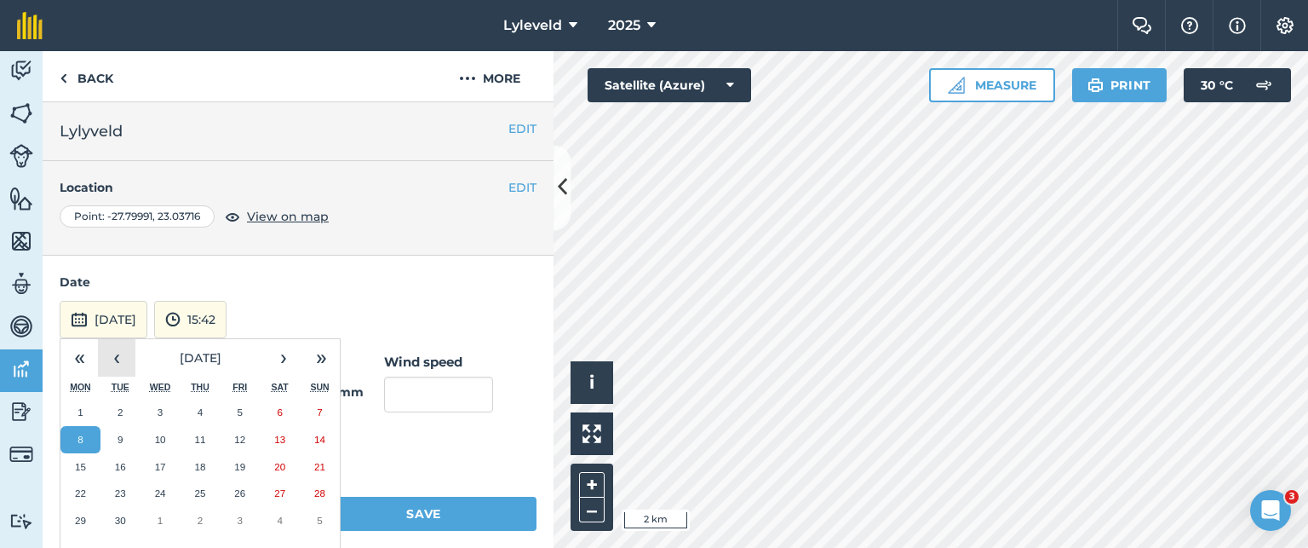
click at [118, 353] on button "‹" at bounding box center [116, 357] width 37 height 37
click at [244, 516] on abbr "29" at bounding box center [239, 519] width 11 height 11
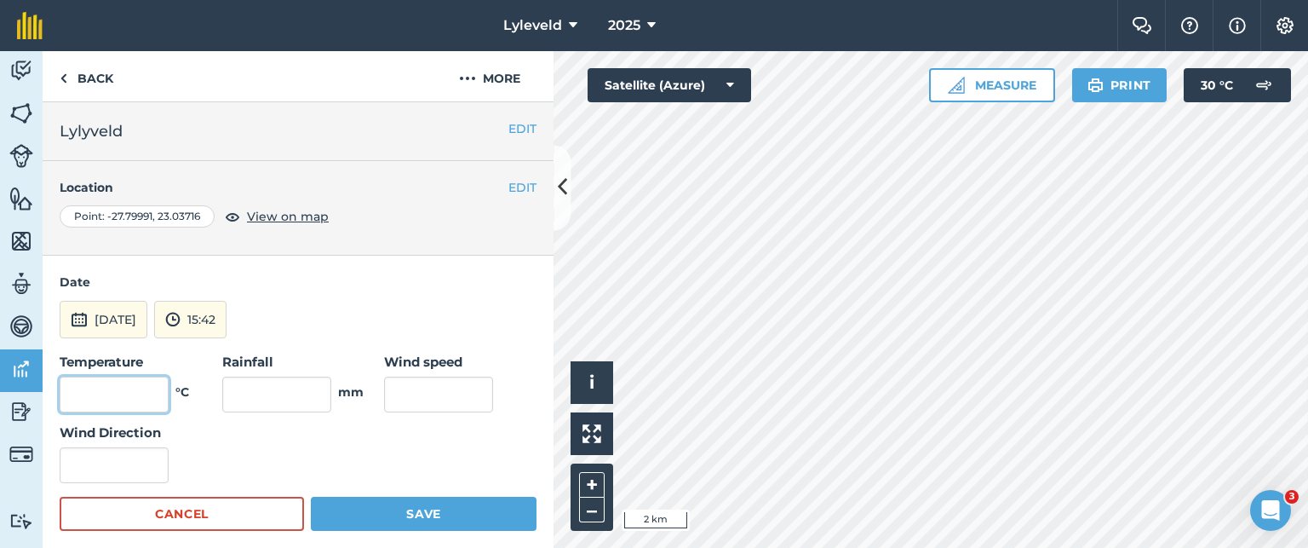
click at [142, 391] on input "text" at bounding box center [114, 394] width 109 height 36
type input "29"
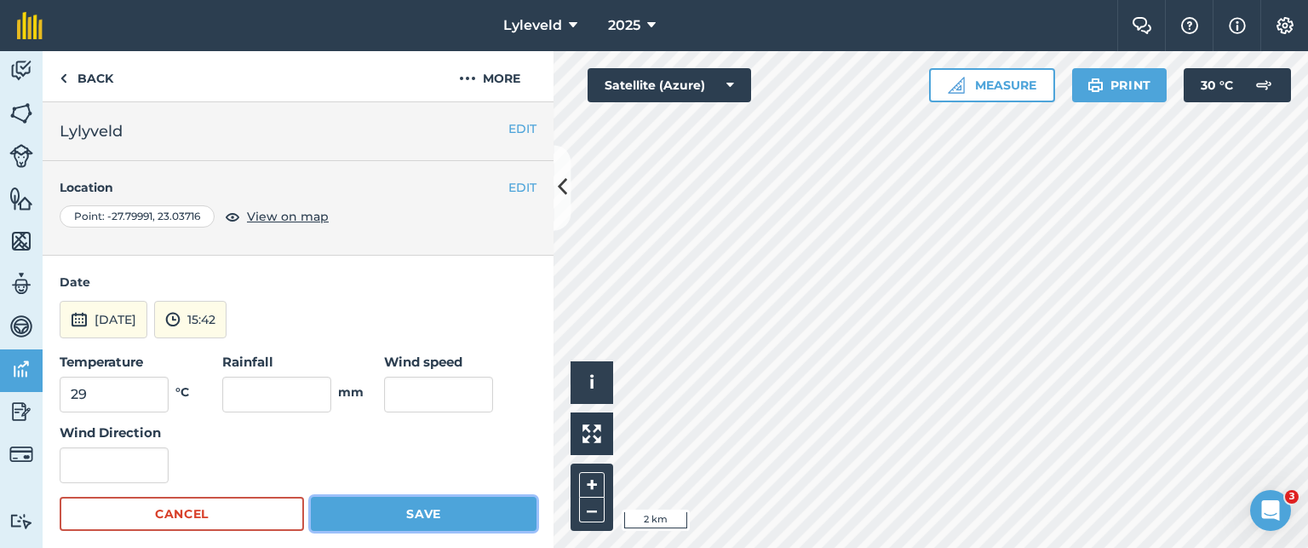
click at [400, 514] on button "Save" at bounding box center [424, 514] width 226 height 34
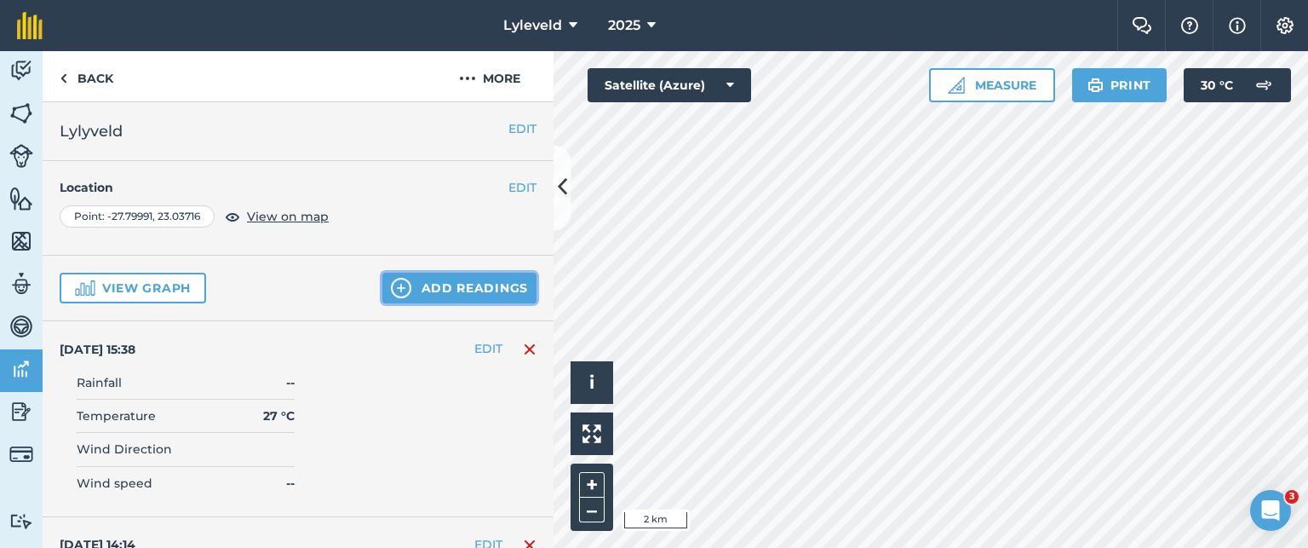
click at [416, 285] on button "Add readings" at bounding box center [459, 288] width 154 height 31
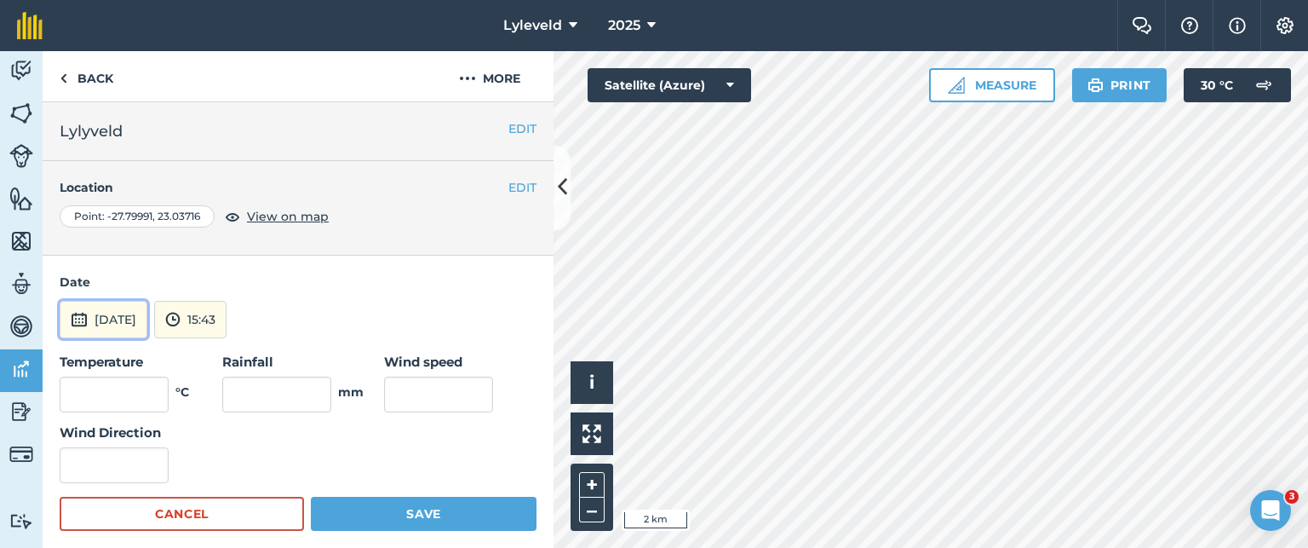
click at [78, 319] on img at bounding box center [79, 319] width 17 height 20
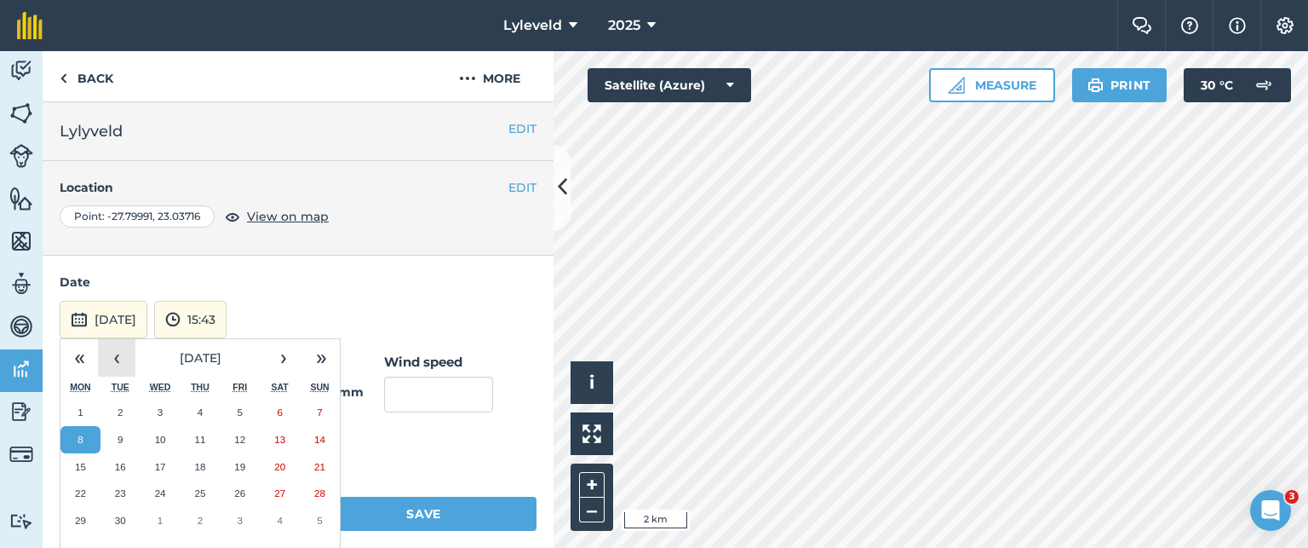
click at [120, 357] on button "‹" at bounding box center [116, 357] width 37 height 37
click at [284, 518] on abbr "30" at bounding box center [279, 519] width 11 height 11
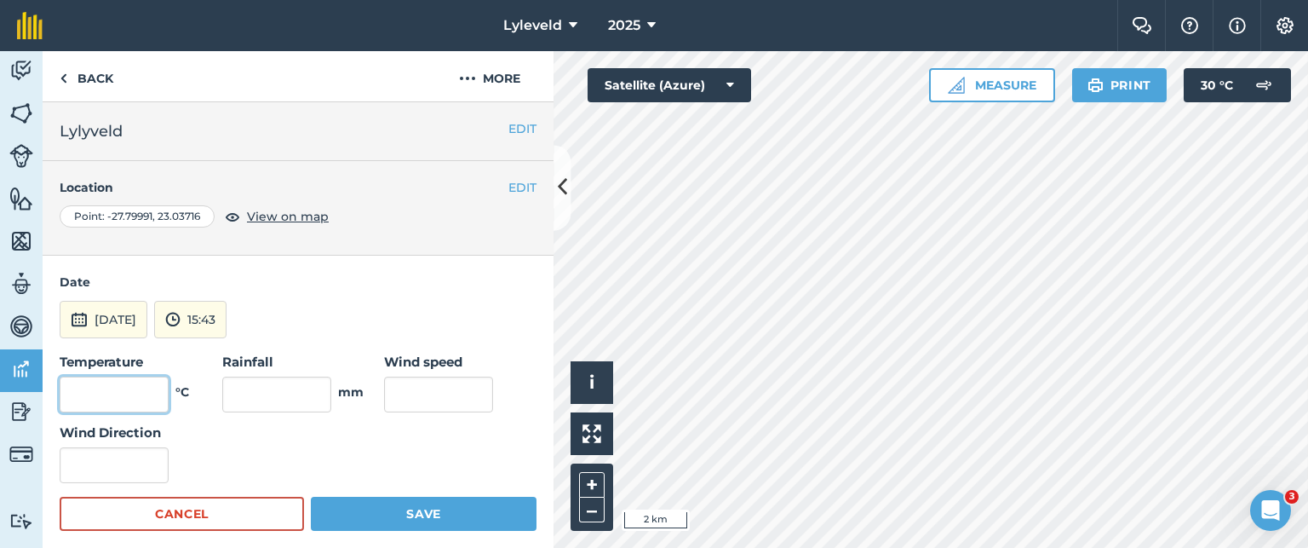
click at [144, 399] on input "text" at bounding box center [114, 394] width 109 height 36
type input "31"
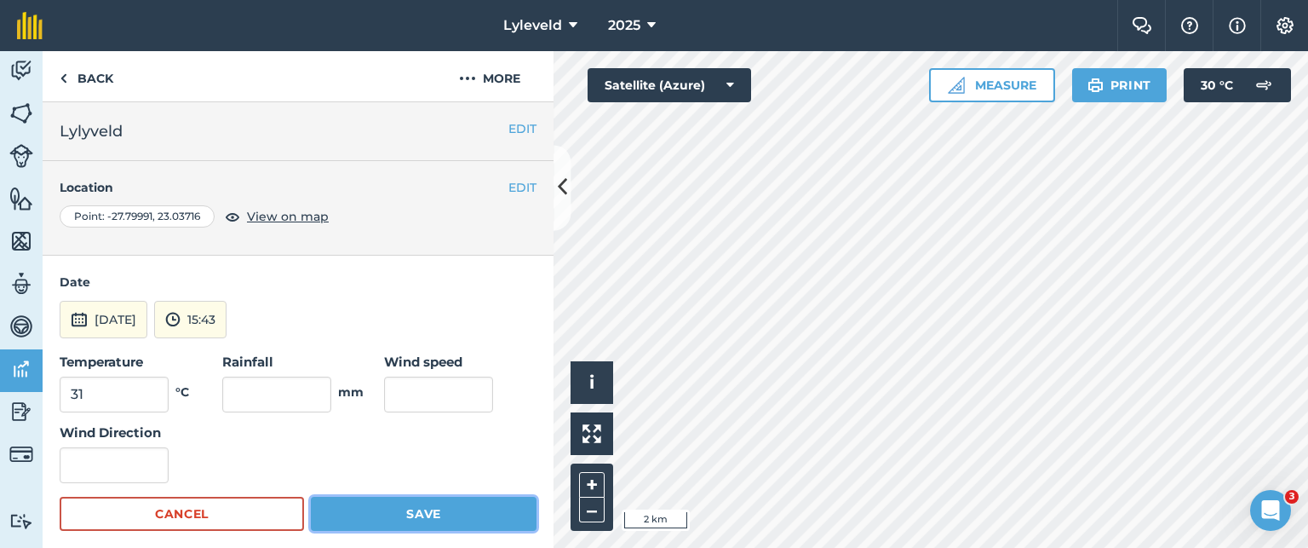
click at [394, 514] on button "Save" at bounding box center [424, 514] width 226 height 34
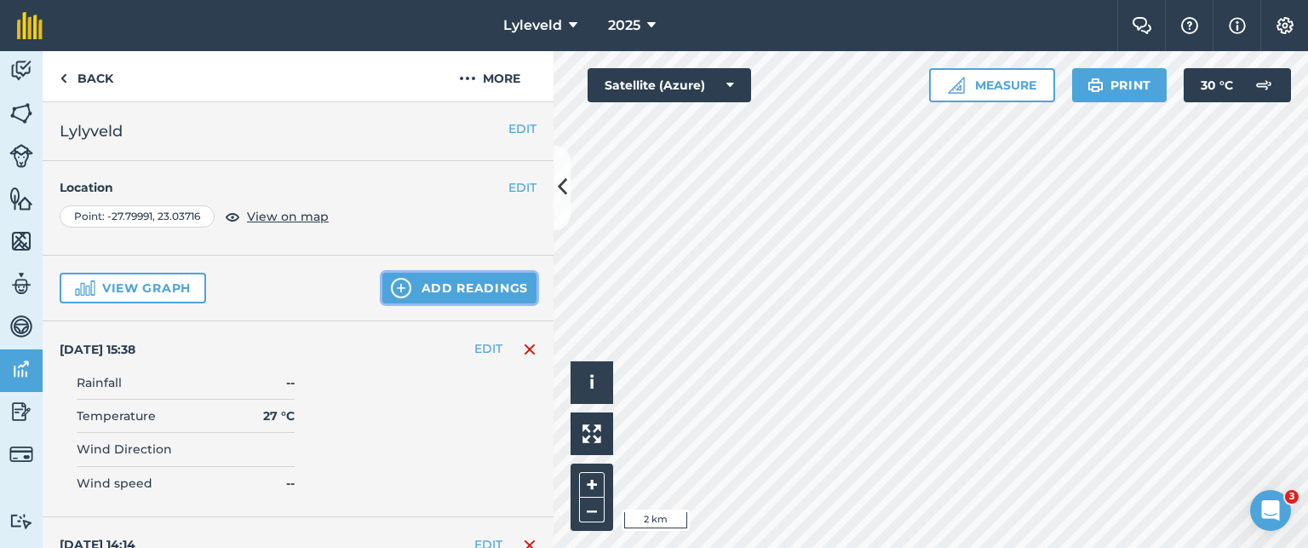
click at [415, 290] on button "Add readings" at bounding box center [459, 288] width 154 height 31
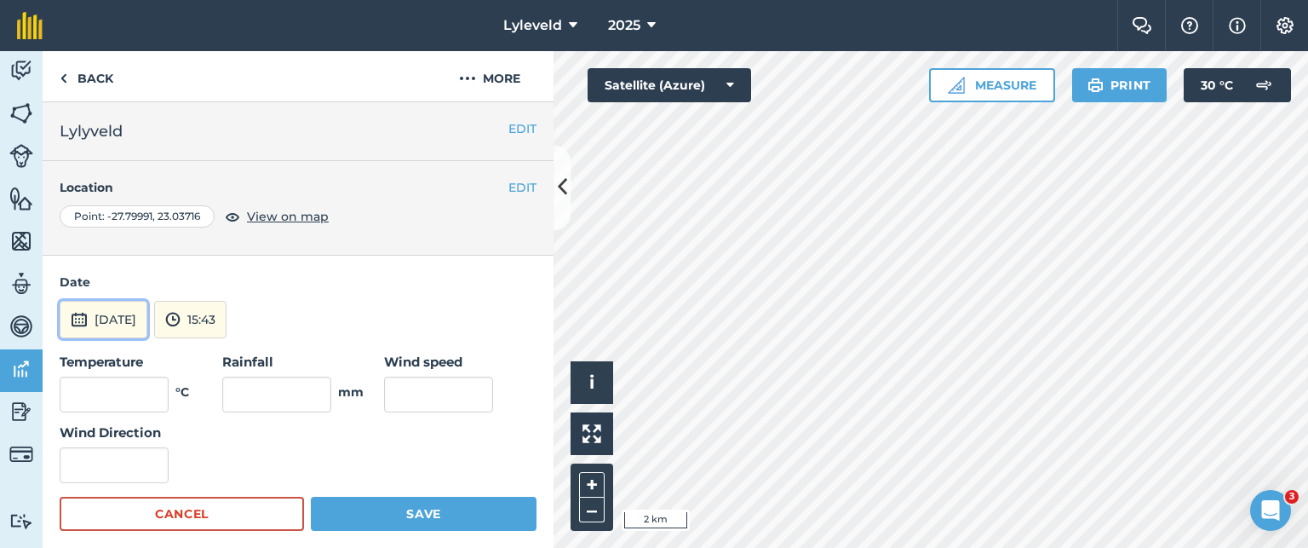
click at [83, 325] on img at bounding box center [79, 319] width 17 height 20
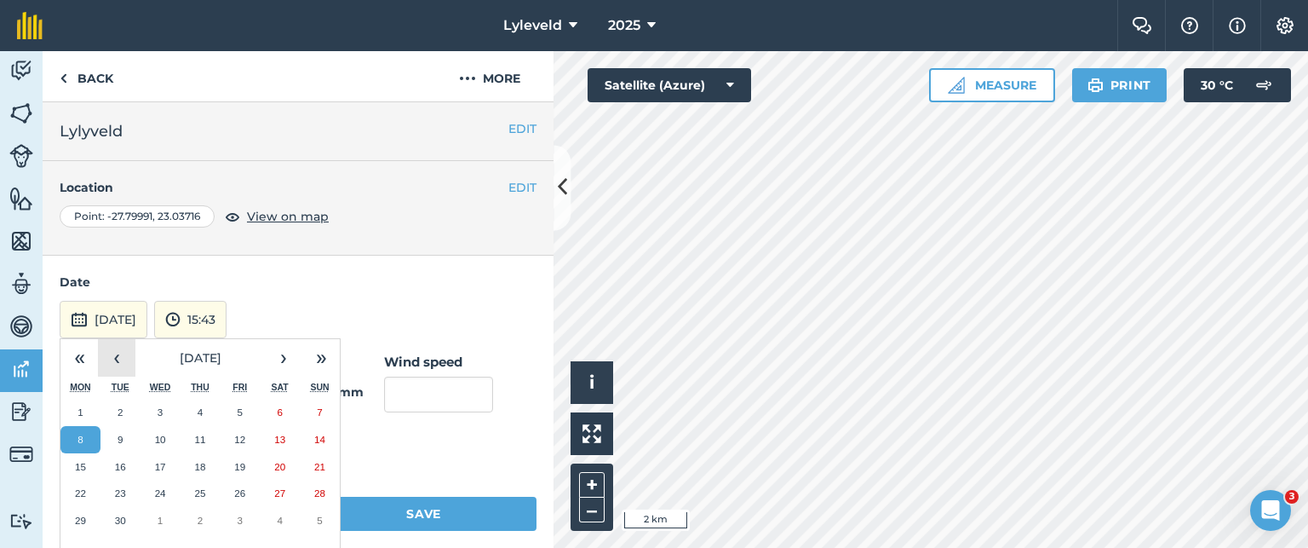
click at [121, 357] on button "‹" at bounding box center [116, 357] width 37 height 37
click at [324, 518] on abbr "31" at bounding box center [319, 519] width 11 height 11
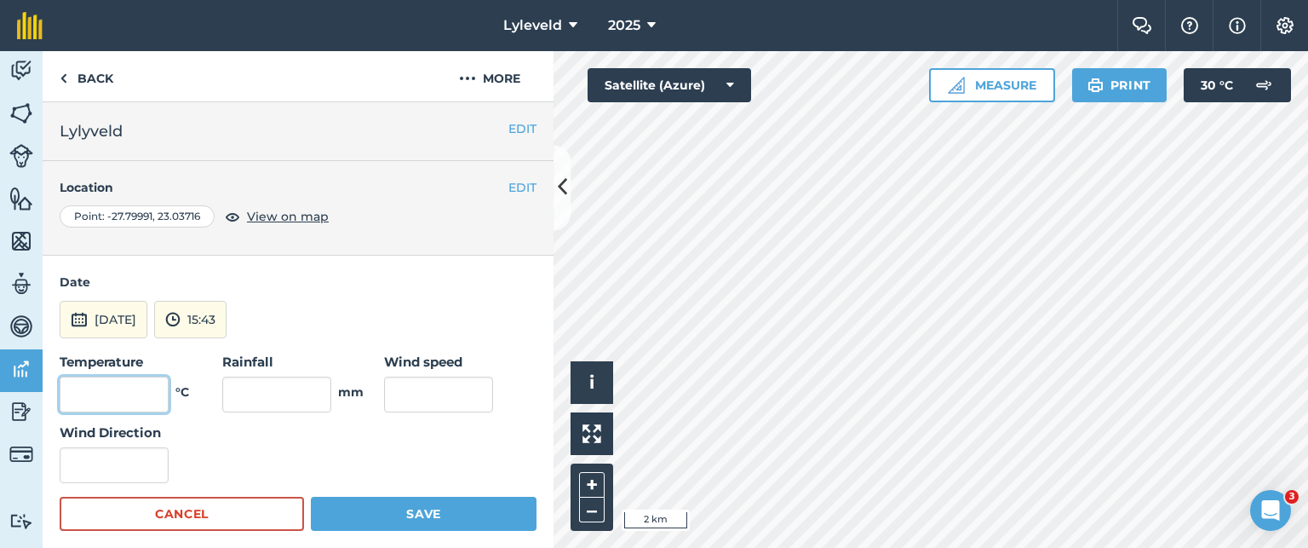
click at [129, 389] on input "text" at bounding box center [114, 394] width 109 height 36
type input "34"
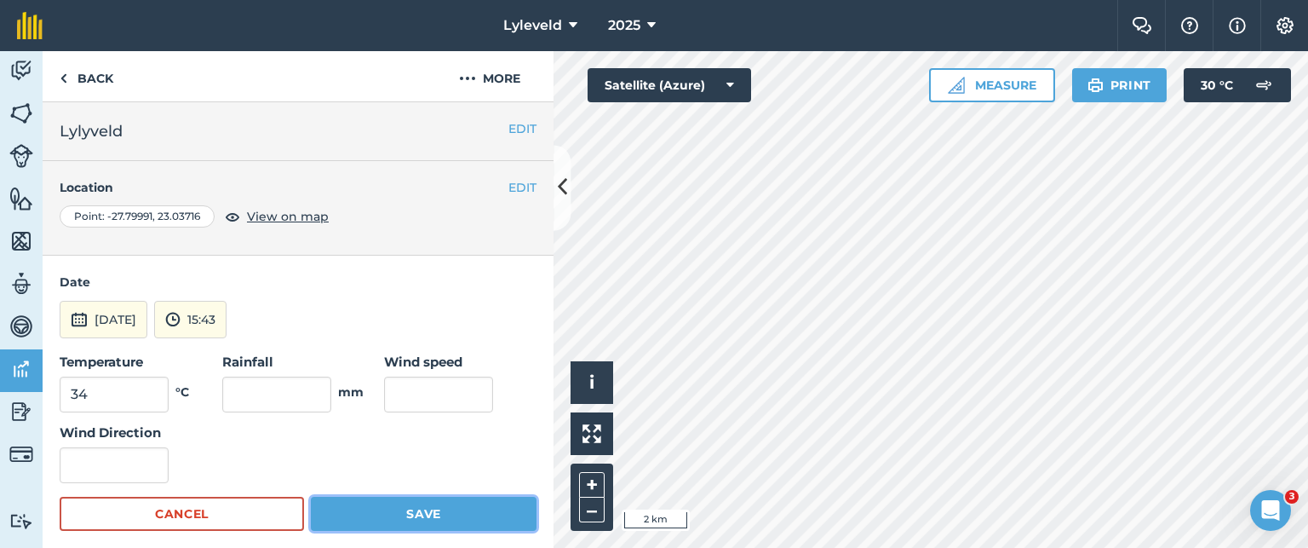
click at [412, 510] on button "Save" at bounding box center [424, 514] width 226 height 34
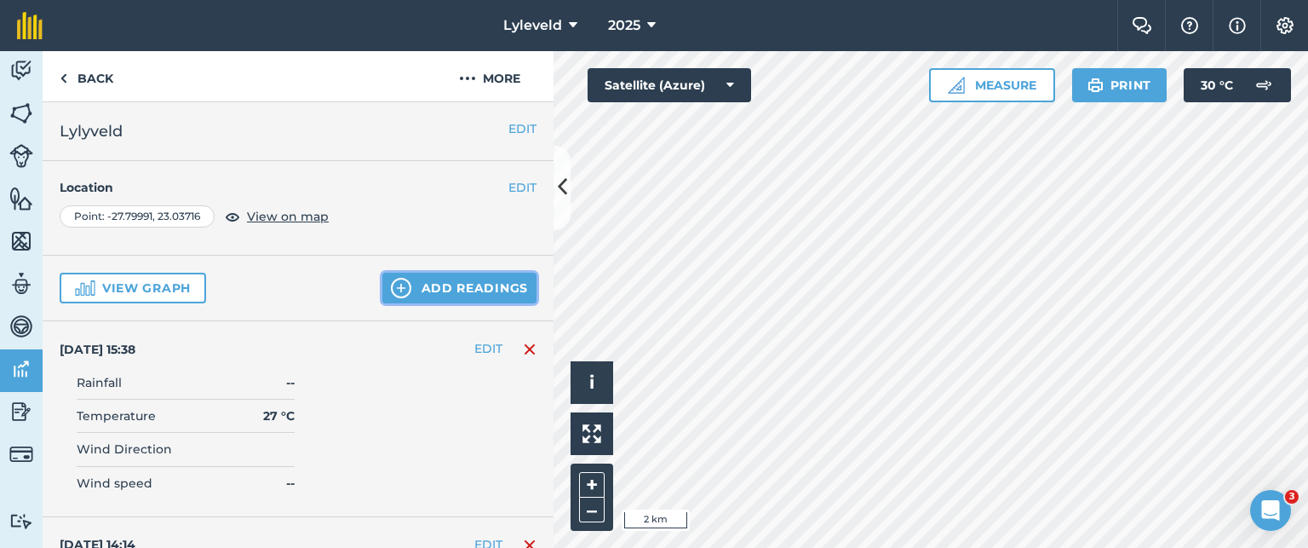
click at [422, 285] on button "Add readings" at bounding box center [459, 288] width 154 height 31
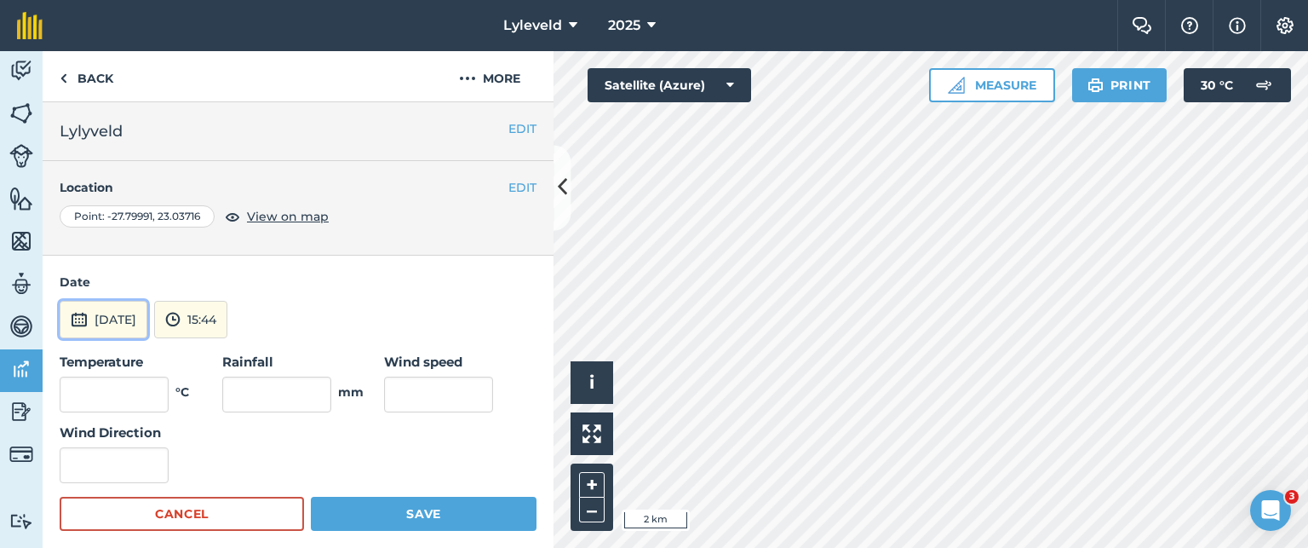
click at [74, 317] on img at bounding box center [79, 319] width 17 height 20
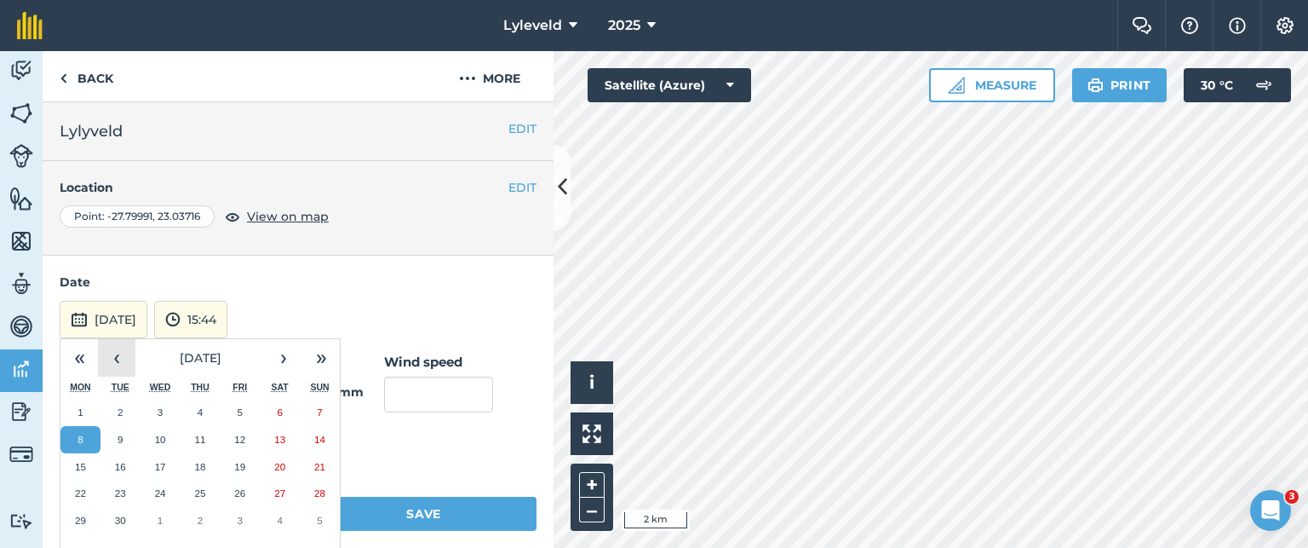
click at [116, 356] on button "‹" at bounding box center [116, 357] width 37 height 37
click at [241, 408] on abbr "1" at bounding box center [240, 411] width 5 height 11
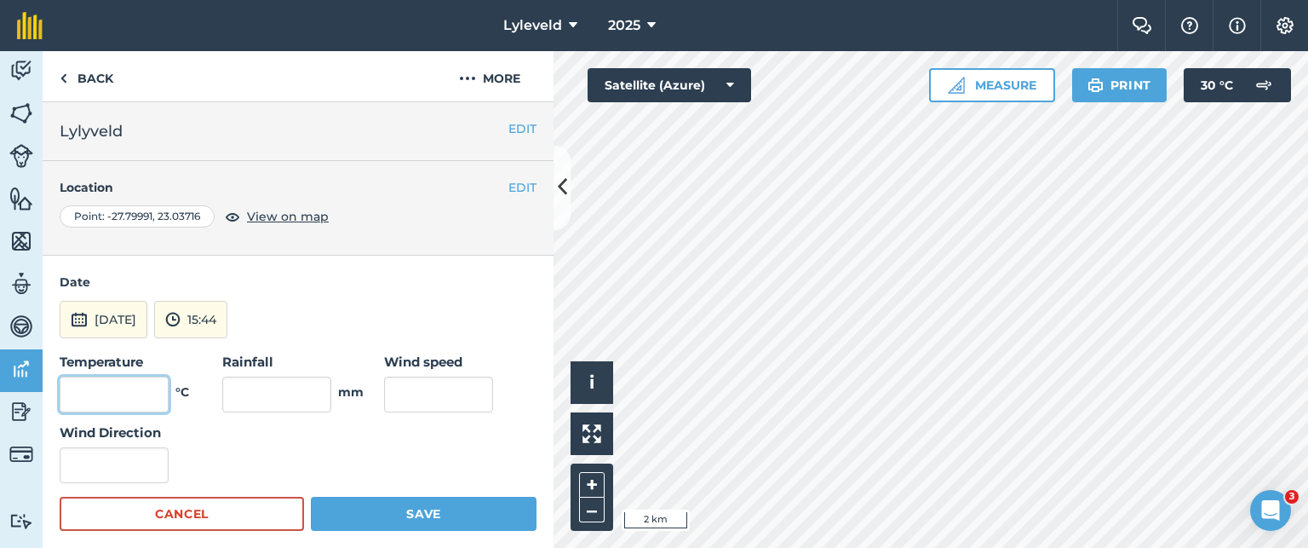
click at [143, 388] on input "text" at bounding box center [114, 394] width 109 height 36
type input "19"
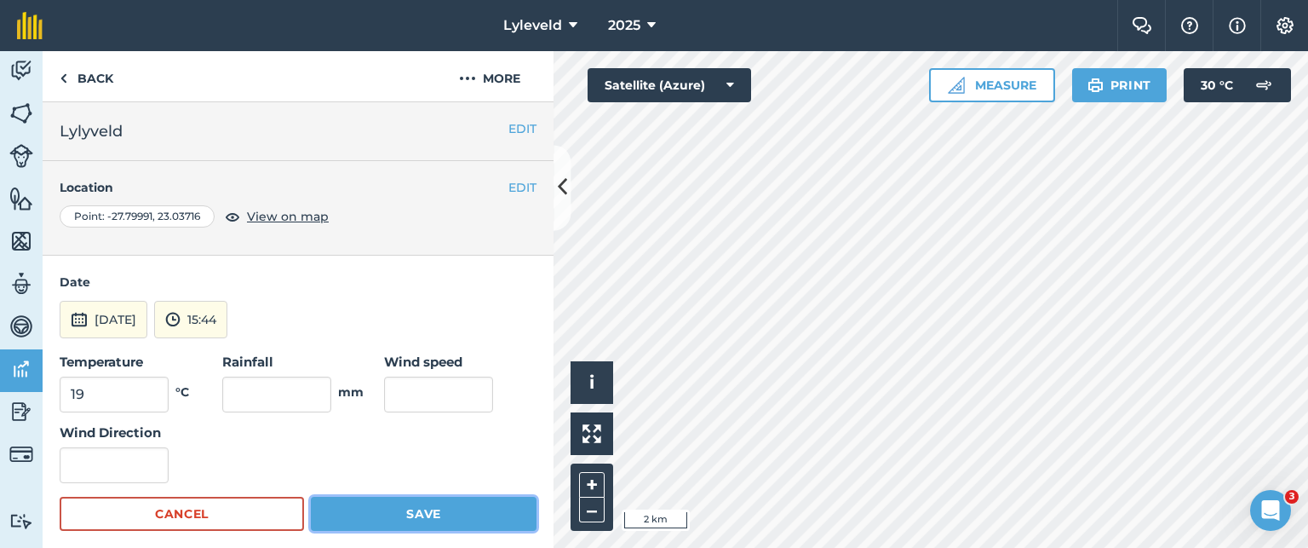
click at [414, 509] on button "Save" at bounding box center [424, 514] width 226 height 34
